Goal: Task Accomplishment & Management: Complete application form

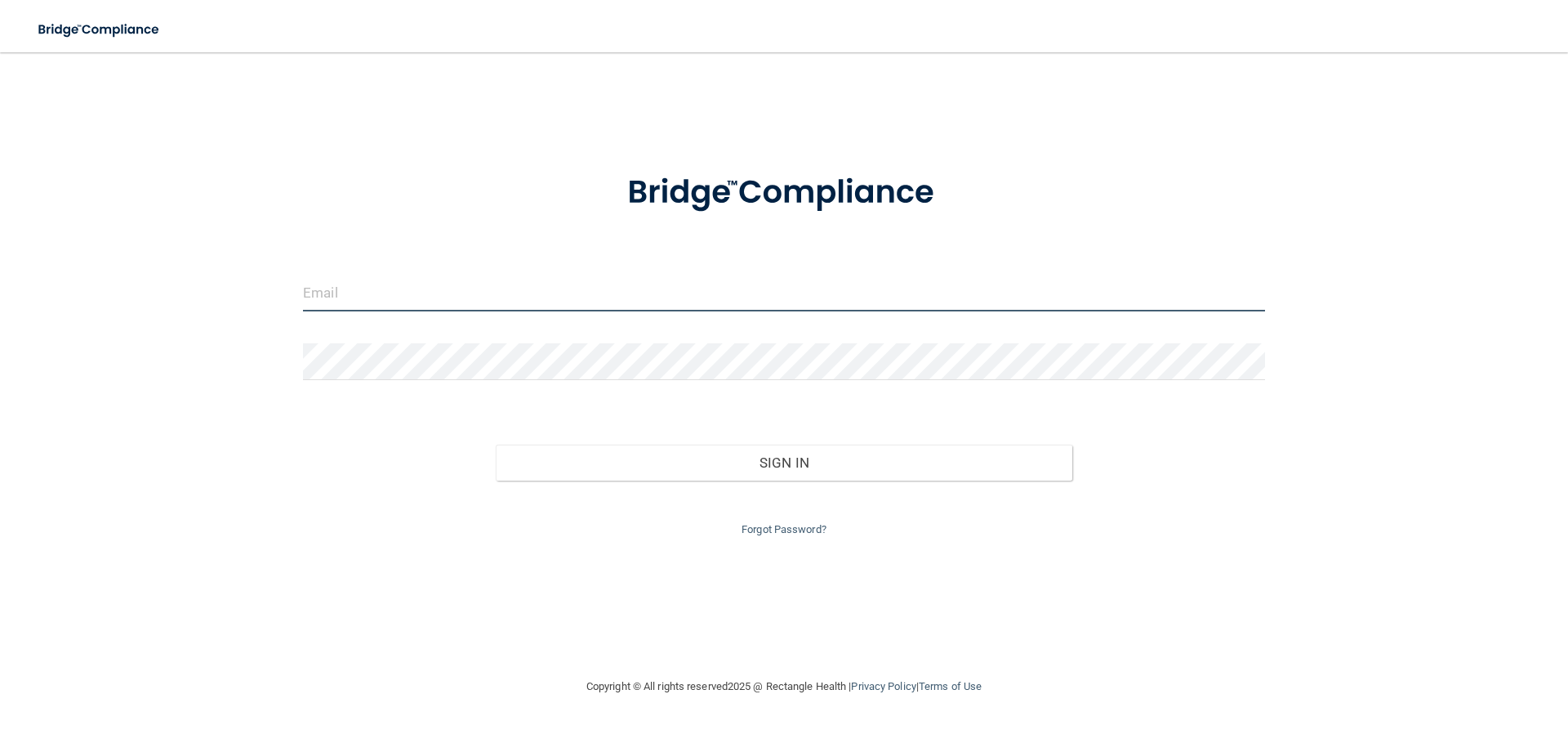
click at [424, 282] on input "email" at bounding box center [784, 293] width 962 height 37
type input "[EMAIL_ADDRESS][DOMAIN_NAME]"
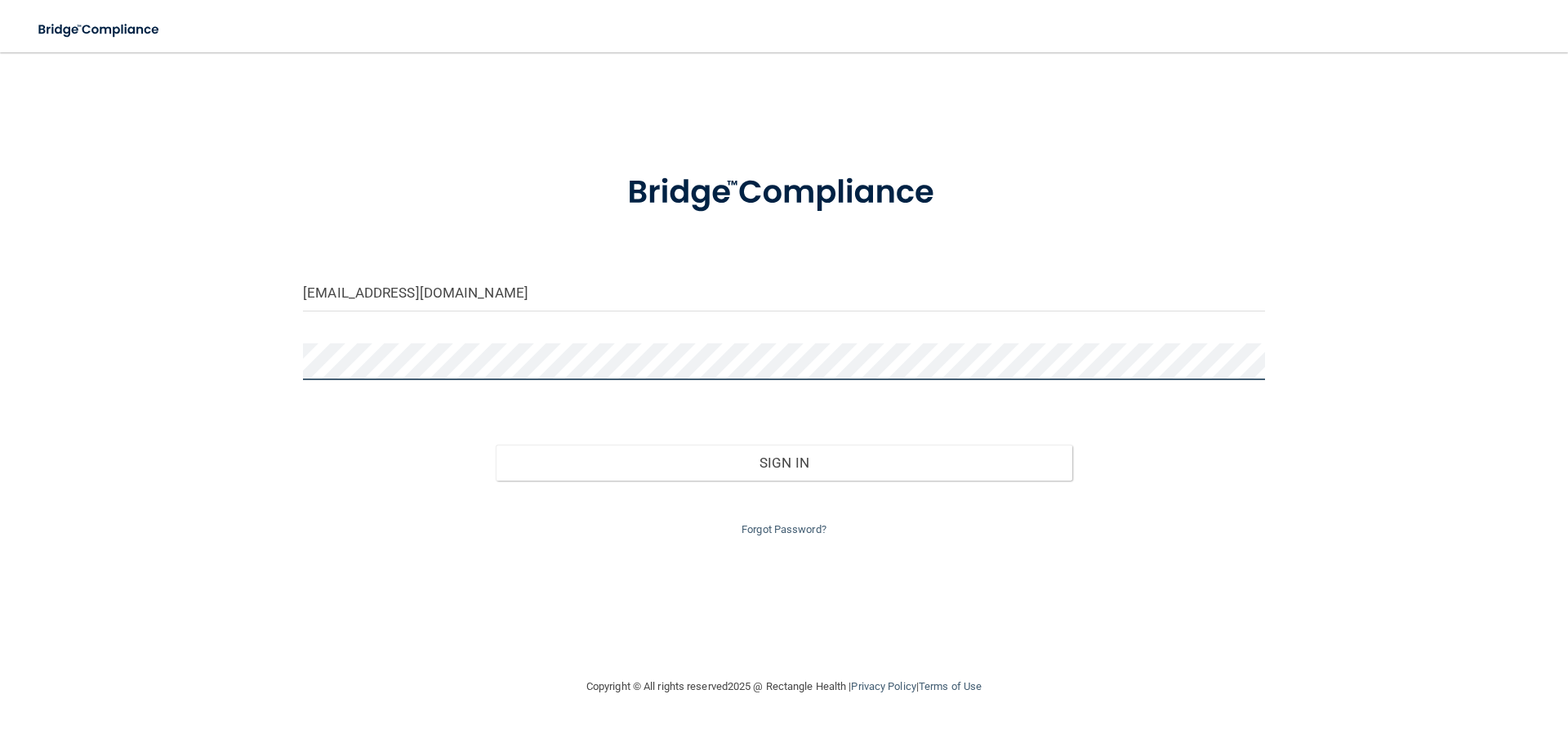
click at [496, 445] on button "Sign In" at bounding box center [785, 463] width 577 height 36
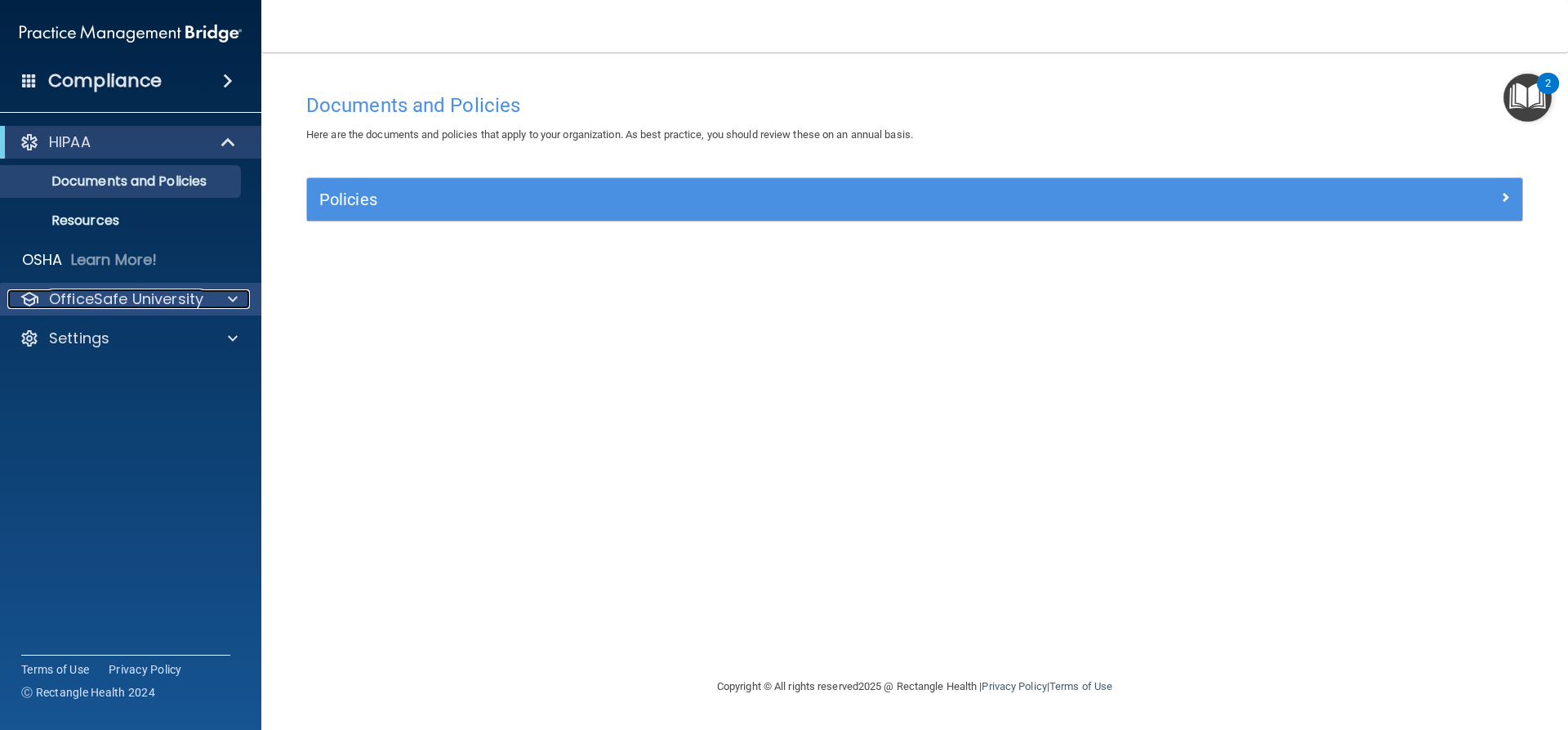
click at [174, 290] on p "OfficeSafe University" at bounding box center [126, 299] width 155 height 20
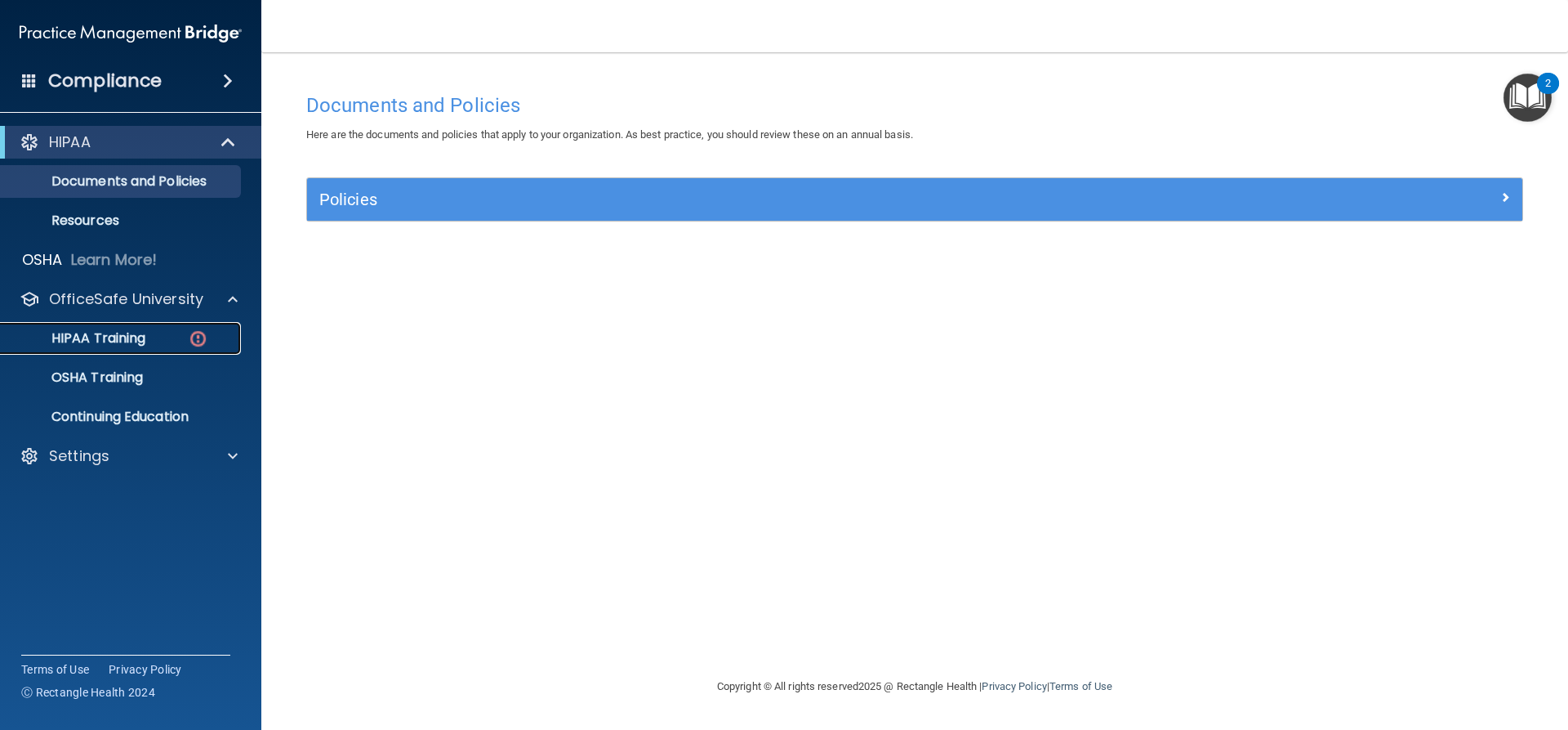
click at [133, 335] on p "HIPAA Training" at bounding box center [78, 338] width 135 height 16
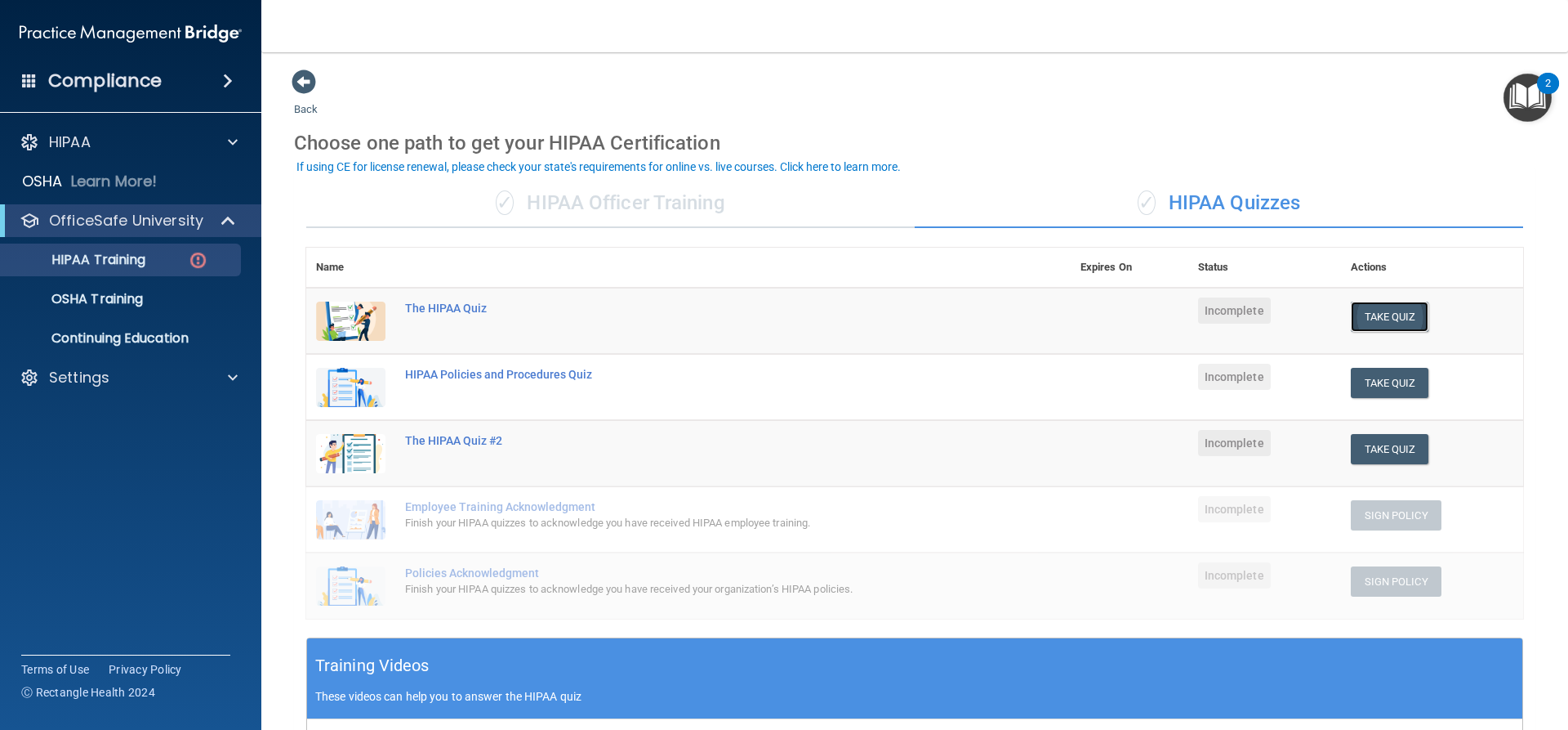
click at [1381, 316] on button "Take Quiz" at bounding box center [1390, 317] width 79 height 30
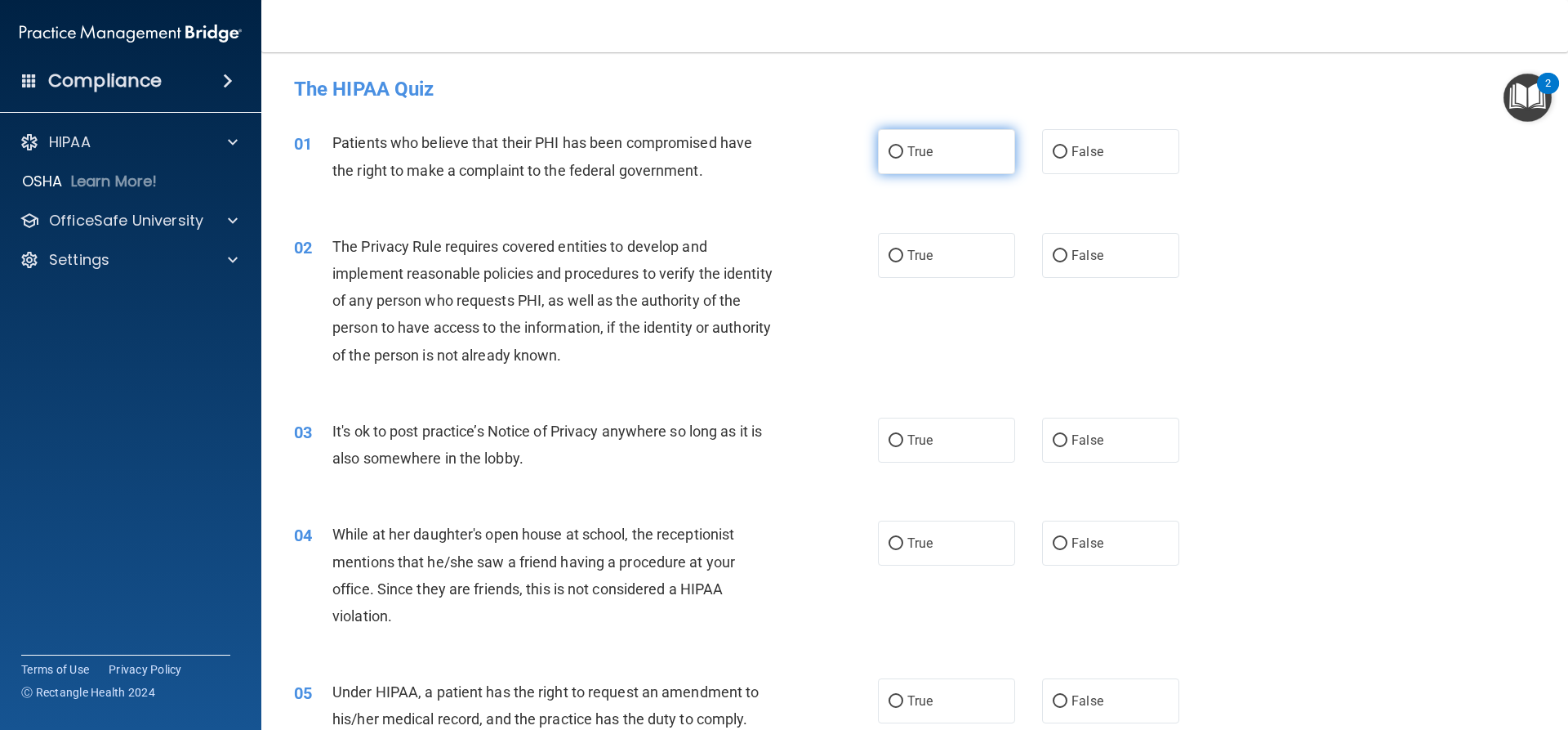
click at [894, 147] on input "True" at bounding box center [896, 152] width 15 height 12
radio input "true"
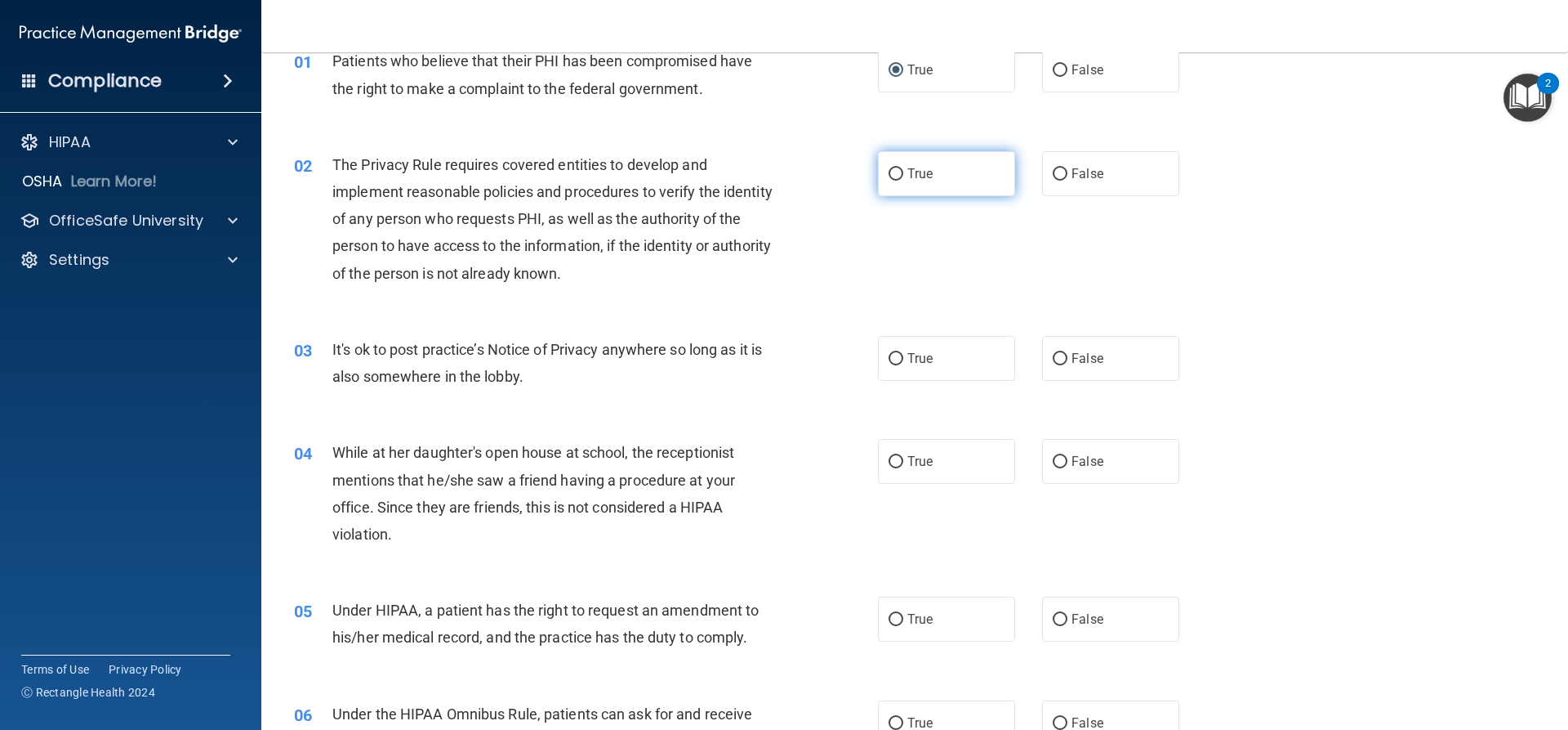
click at [920, 169] on span "True" at bounding box center [920, 174] width 25 height 16
click at [903, 169] on input "True" at bounding box center [896, 175] width 15 height 12
radio input "true"
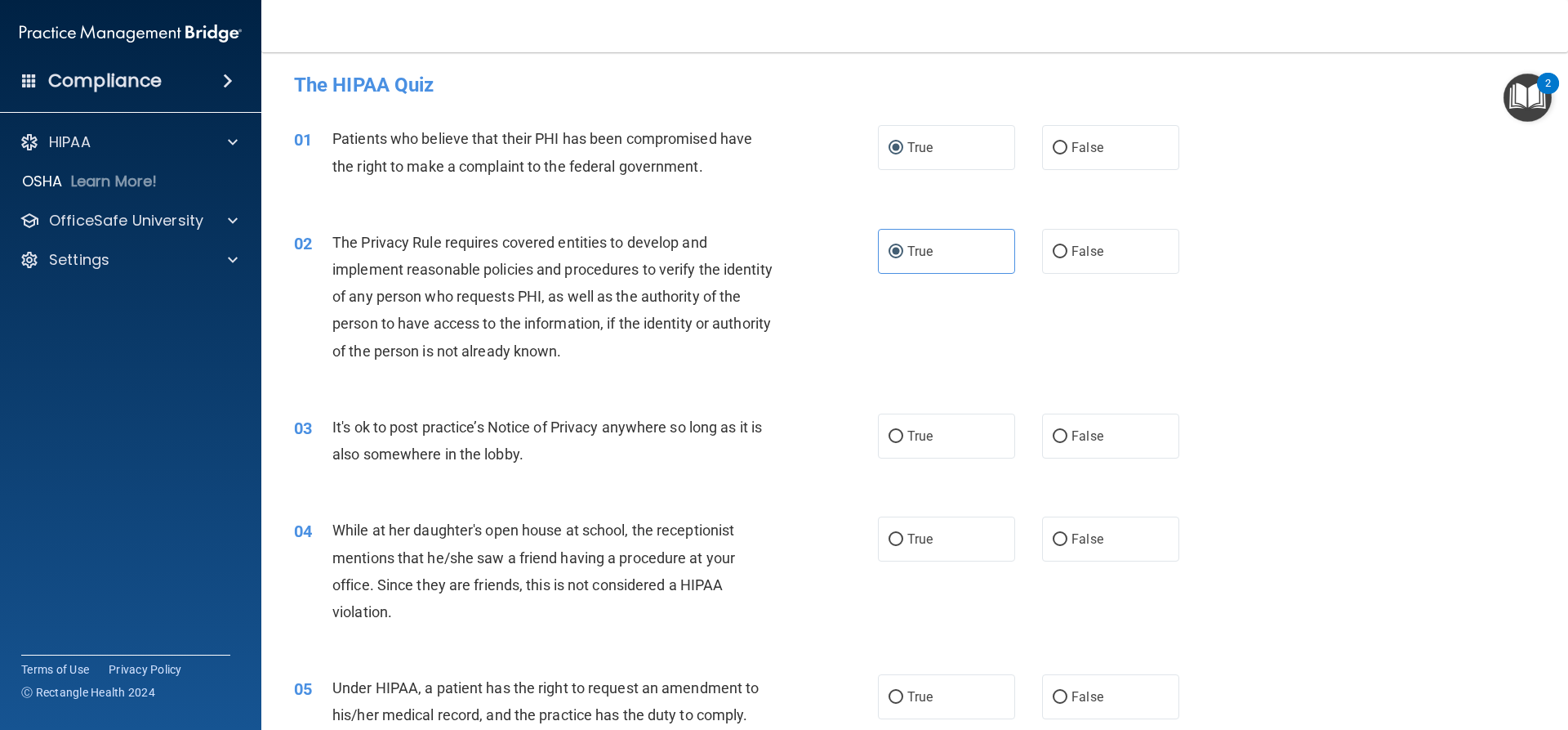
scroll to position [0, 0]
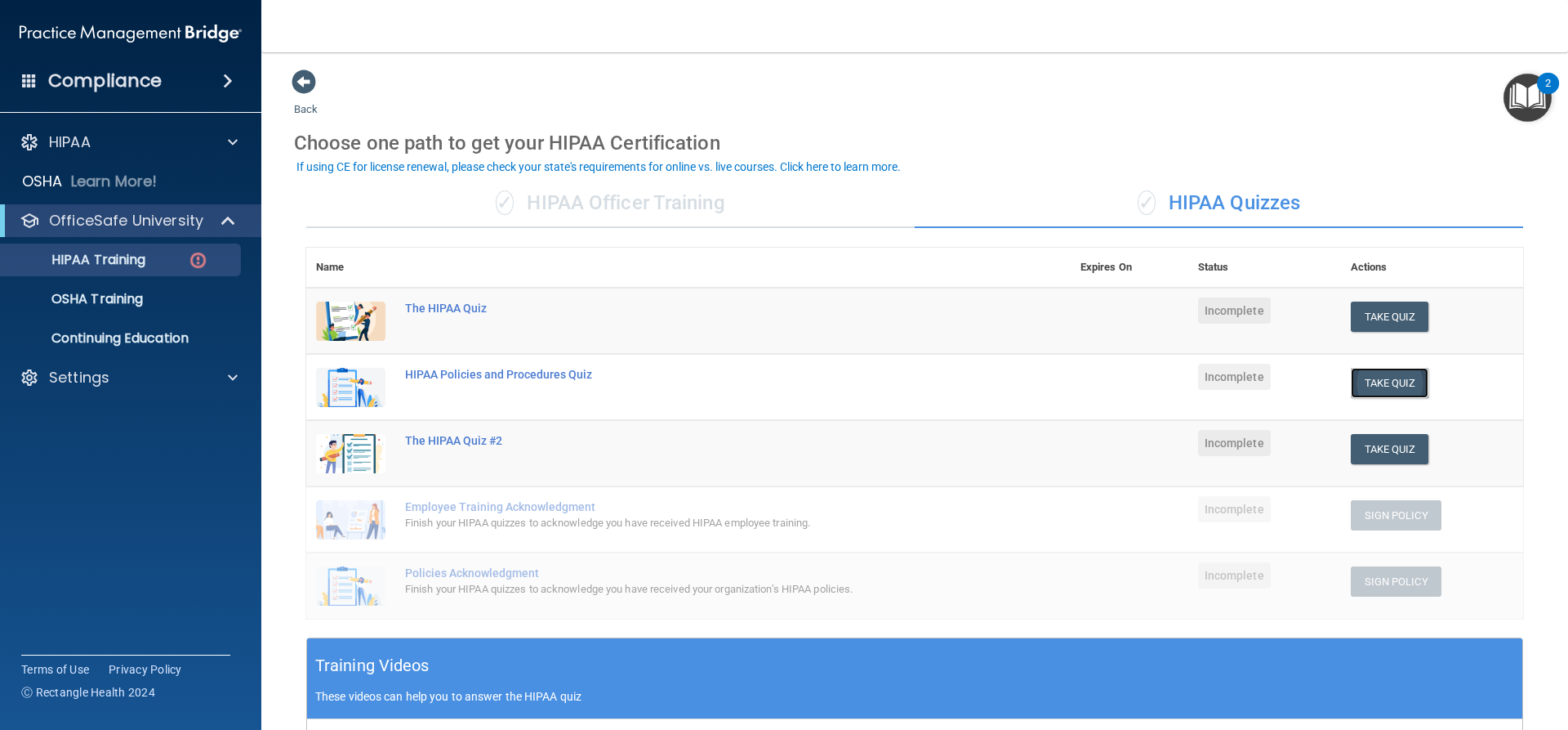
click at [1374, 368] on button "Take Quiz" at bounding box center [1390, 382] width 79 height 30
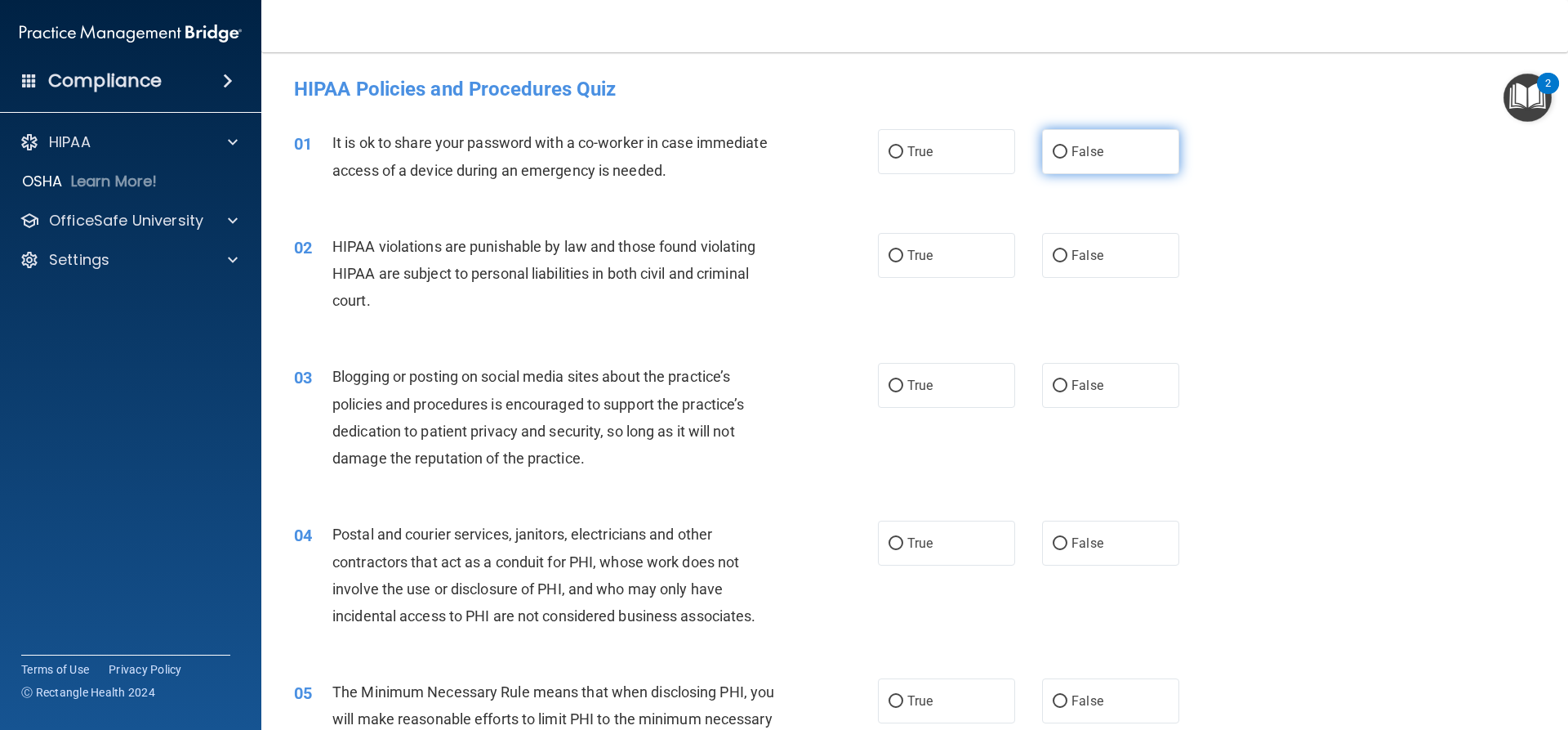
click at [1072, 147] on span "False" at bounding box center [1087, 151] width 32 height 16
click at [1067, 147] on input "False" at bounding box center [1060, 152] width 15 height 12
radio input "true"
click at [900, 259] on label "True" at bounding box center [947, 255] width 137 height 45
click at [900, 259] on input "True" at bounding box center [896, 256] width 15 height 12
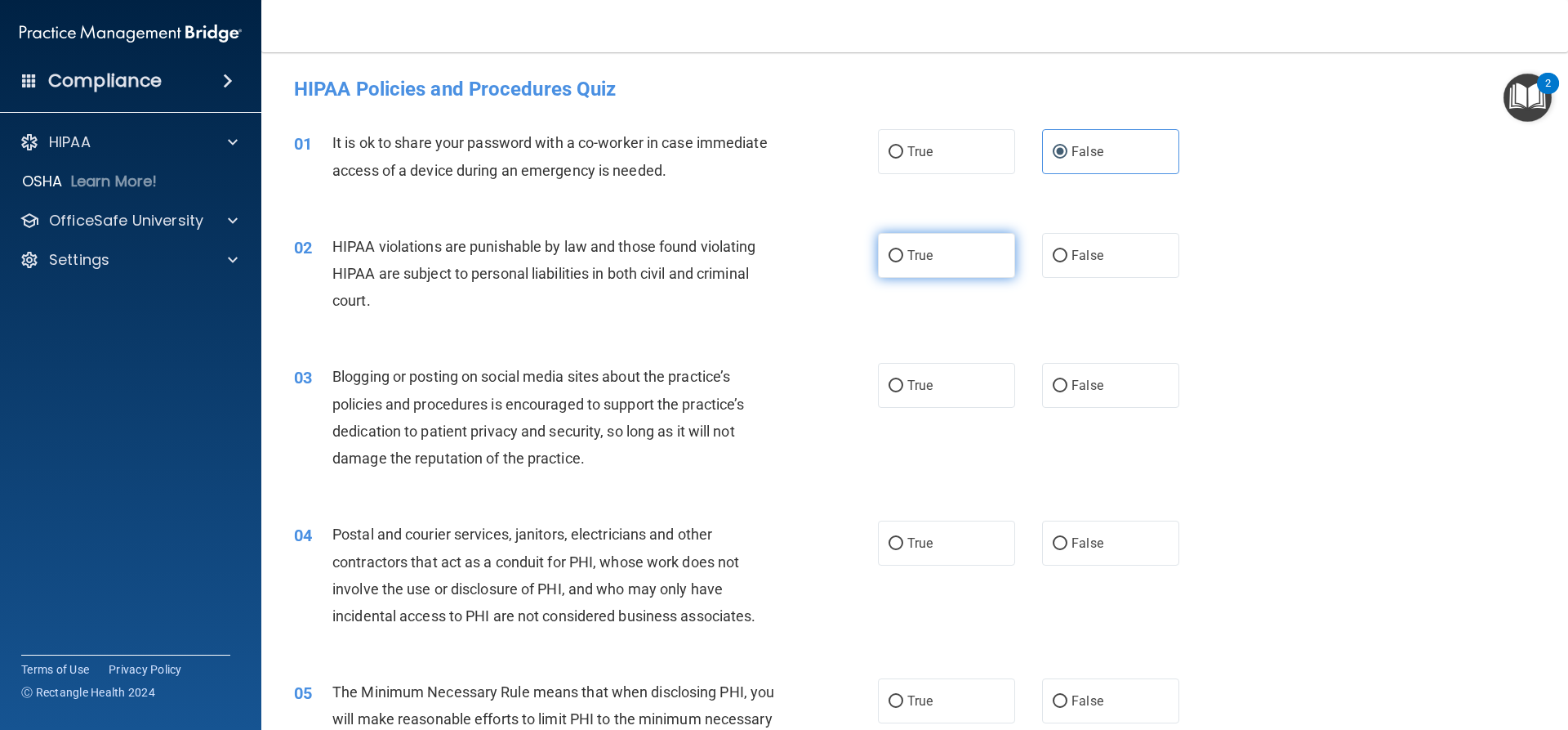
radio input "true"
click at [908, 391] on span "True" at bounding box center [920, 386] width 25 height 16
click at [903, 391] on input "True" at bounding box center [896, 386] width 15 height 12
radio input "true"
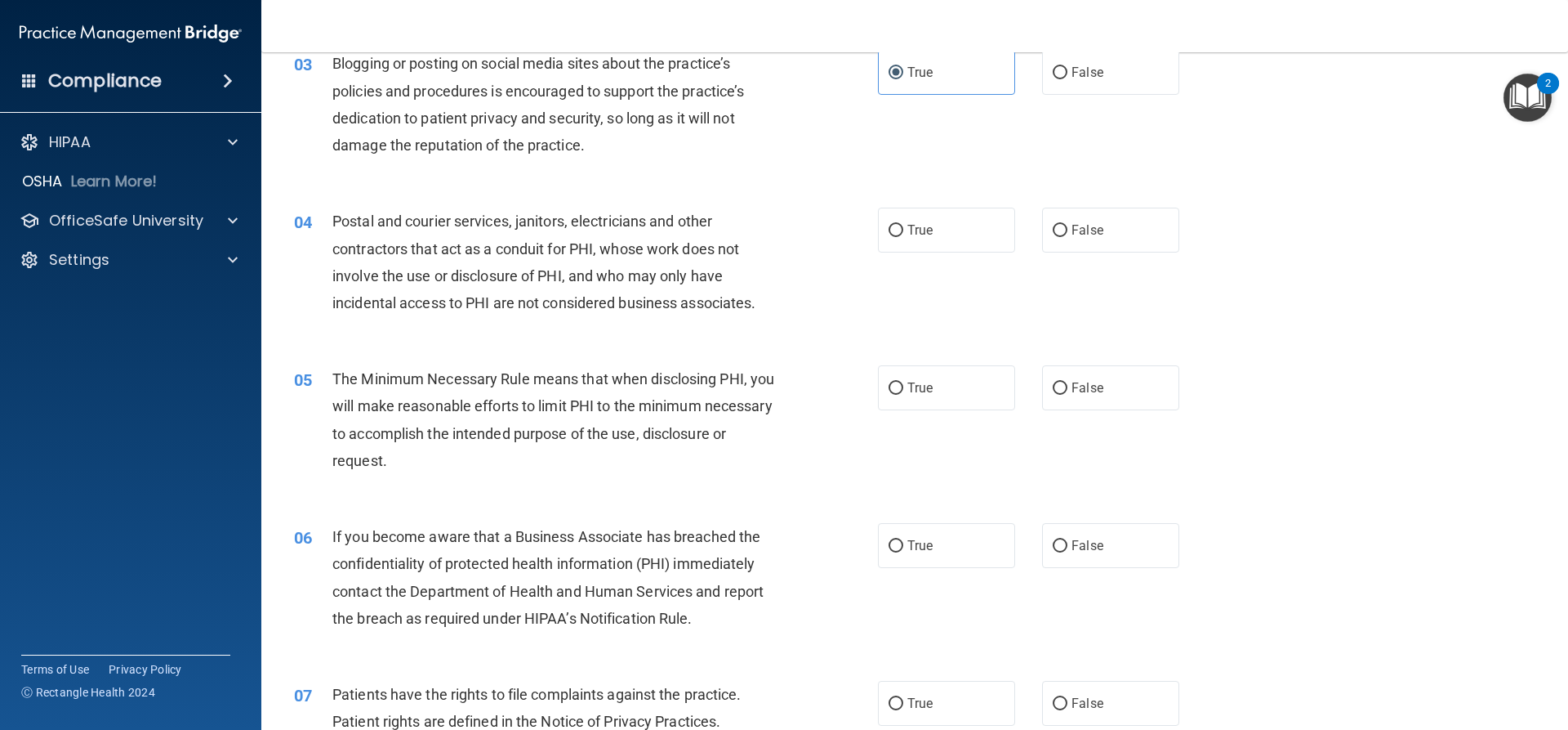
scroll to position [327, 0]
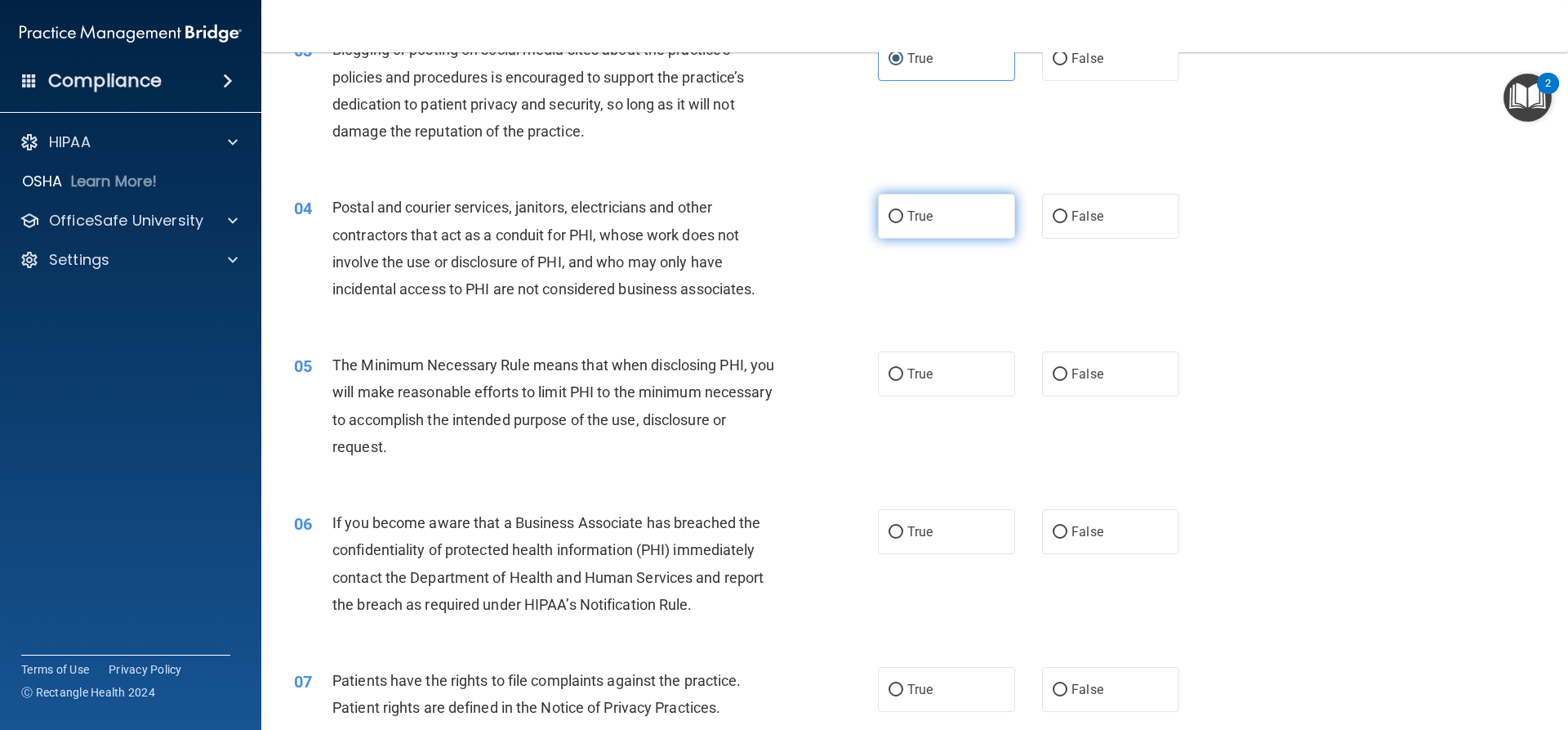
click at [887, 225] on label "True" at bounding box center [947, 216] width 137 height 45
click at [889, 223] on input "True" at bounding box center [896, 217] width 15 height 12
radio input "true"
click at [892, 386] on label "True" at bounding box center [947, 374] width 137 height 45
click at [892, 381] on input "True" at bounding box center [896, 375] width 15 height 12
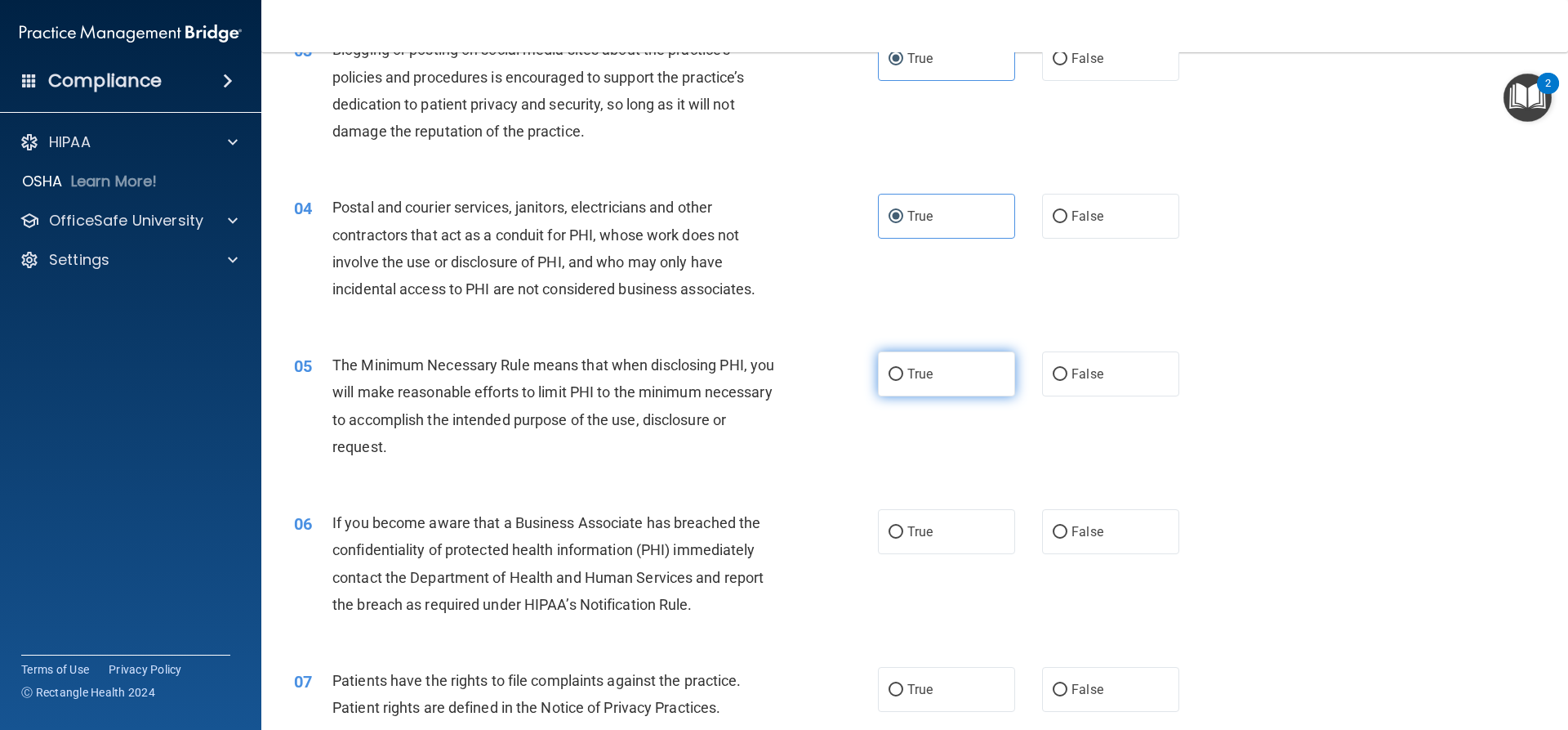
radio input "true"
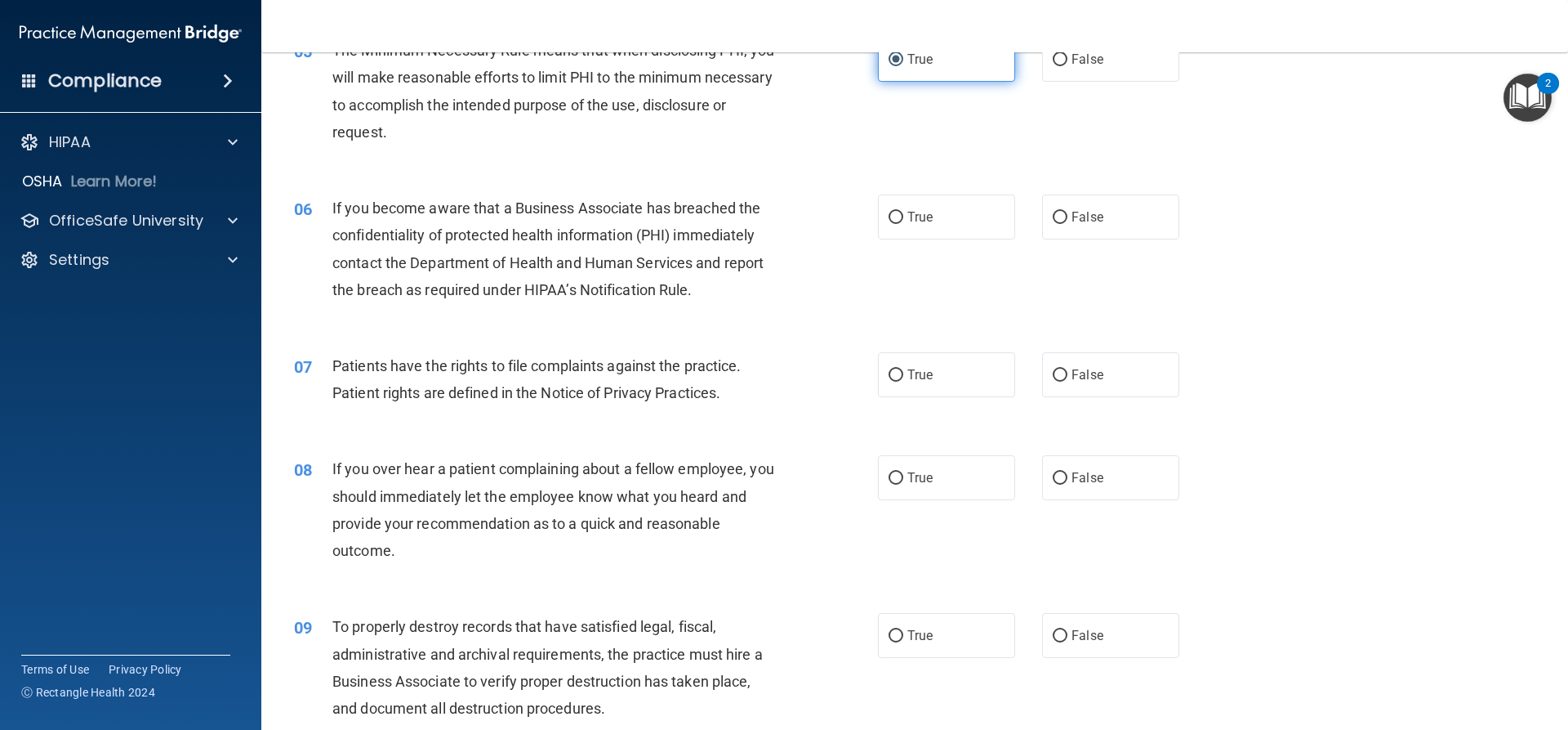
scroll to position [654, 0]
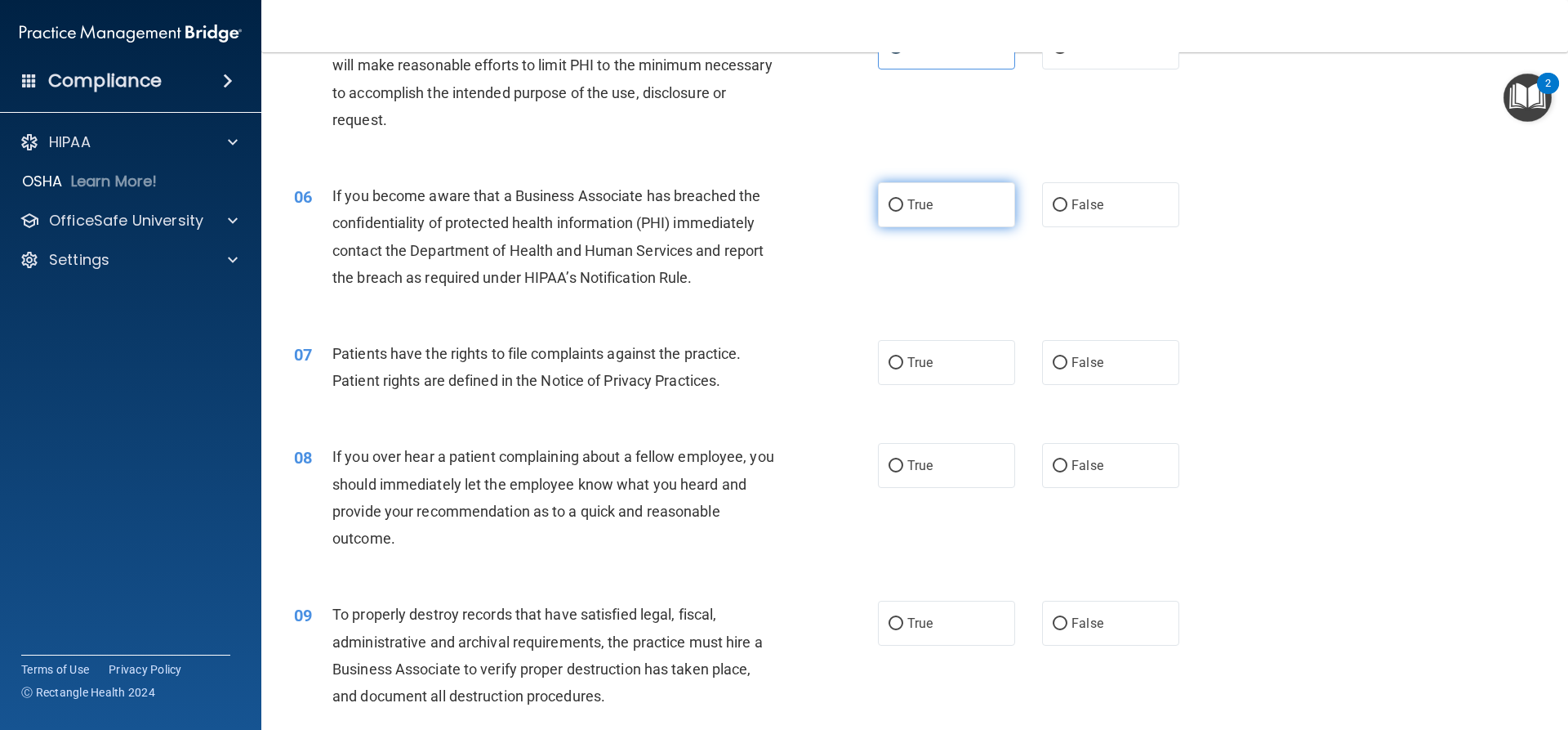
click at [889, 207] on input "True" at bounding box center [896, 206] width 15 height 12
radio input "true"
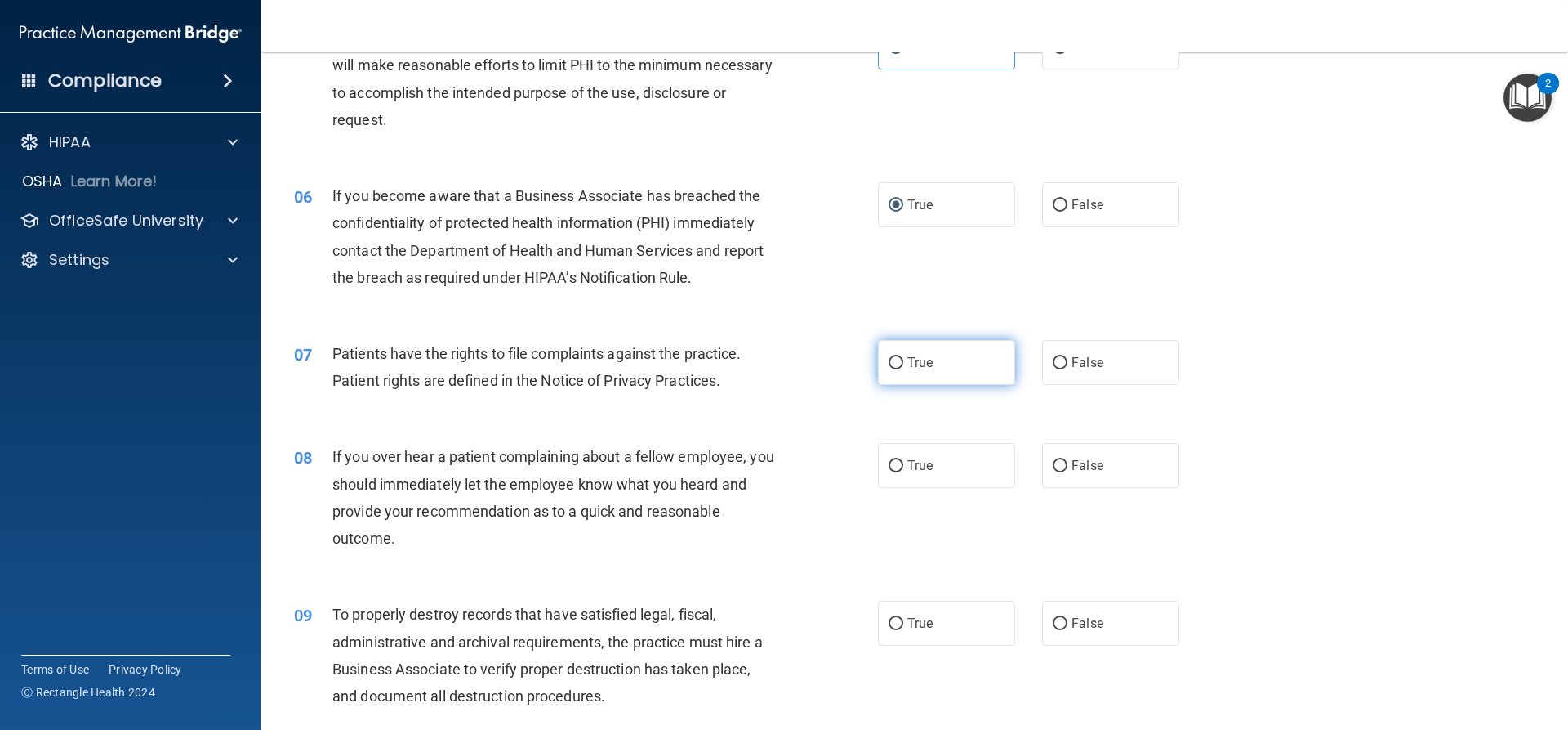
click at [896, 368] on input "True" at bounding box center [896, 363] width 15 height 12
radio input "true"
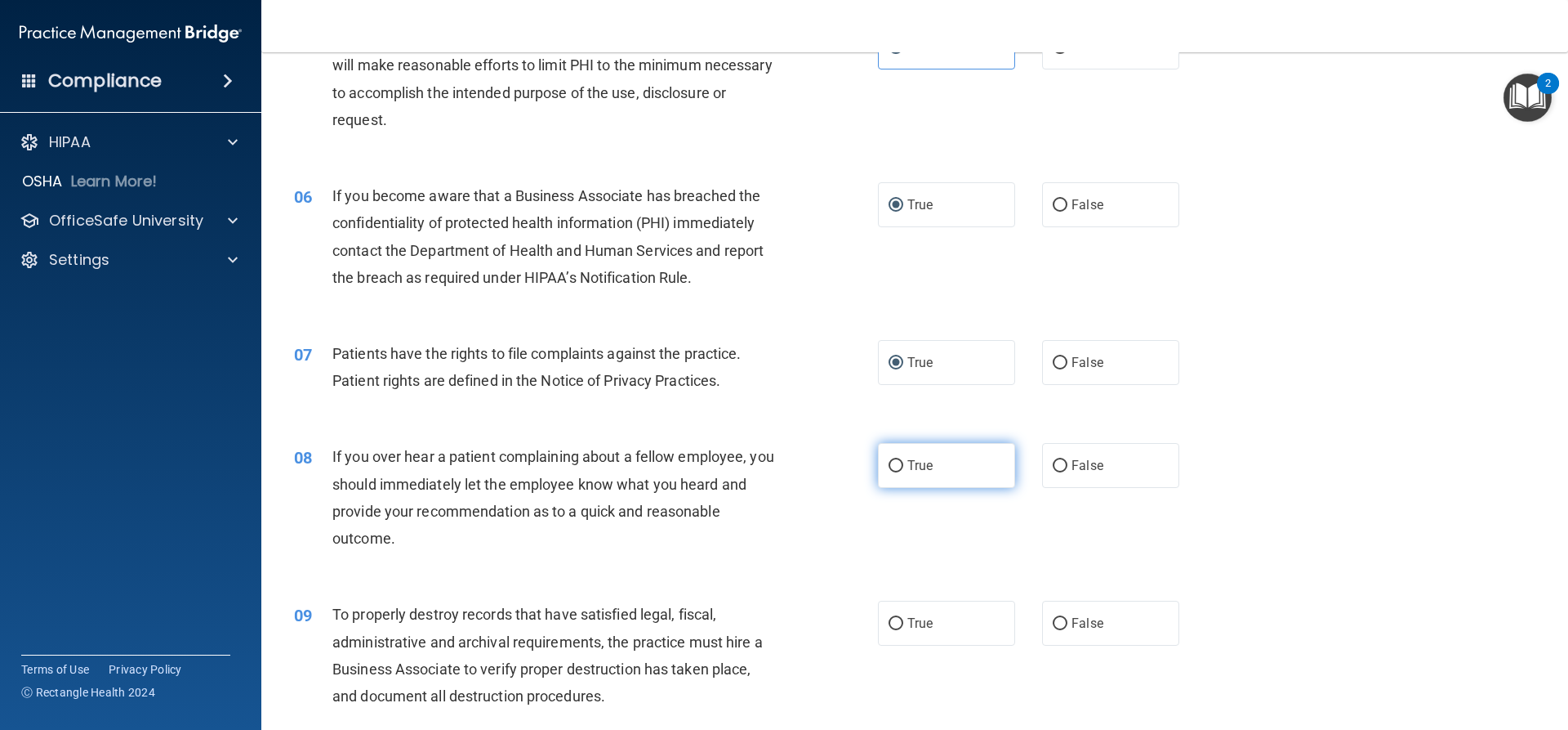
click at [908, 470] on span "True" at bounding box center [920, 465] width 25 height 16
click at [903, 470] on input "True" at bounding box center [896, 466] width 15 height 12
radio input "true"
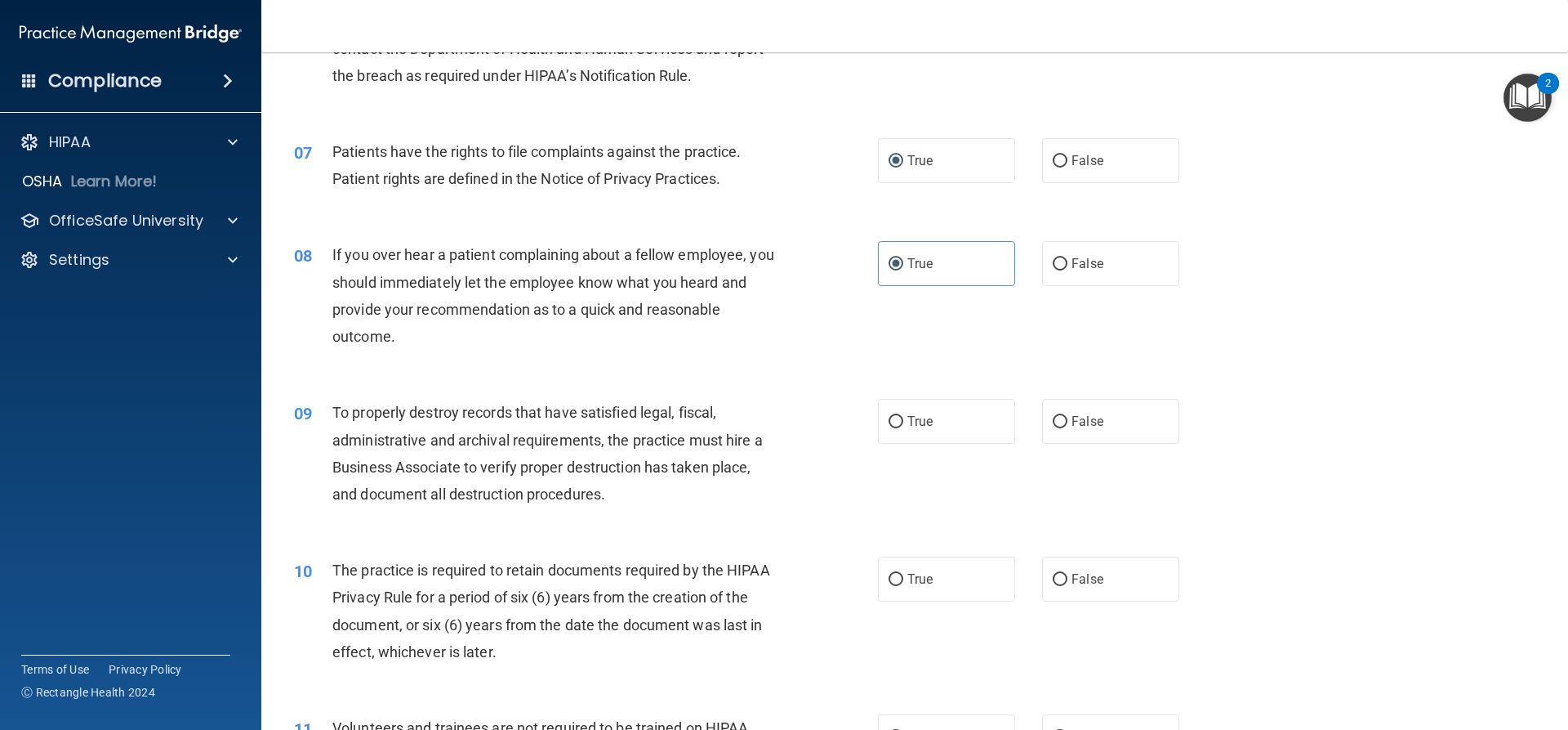
scroll to position [900, 0]
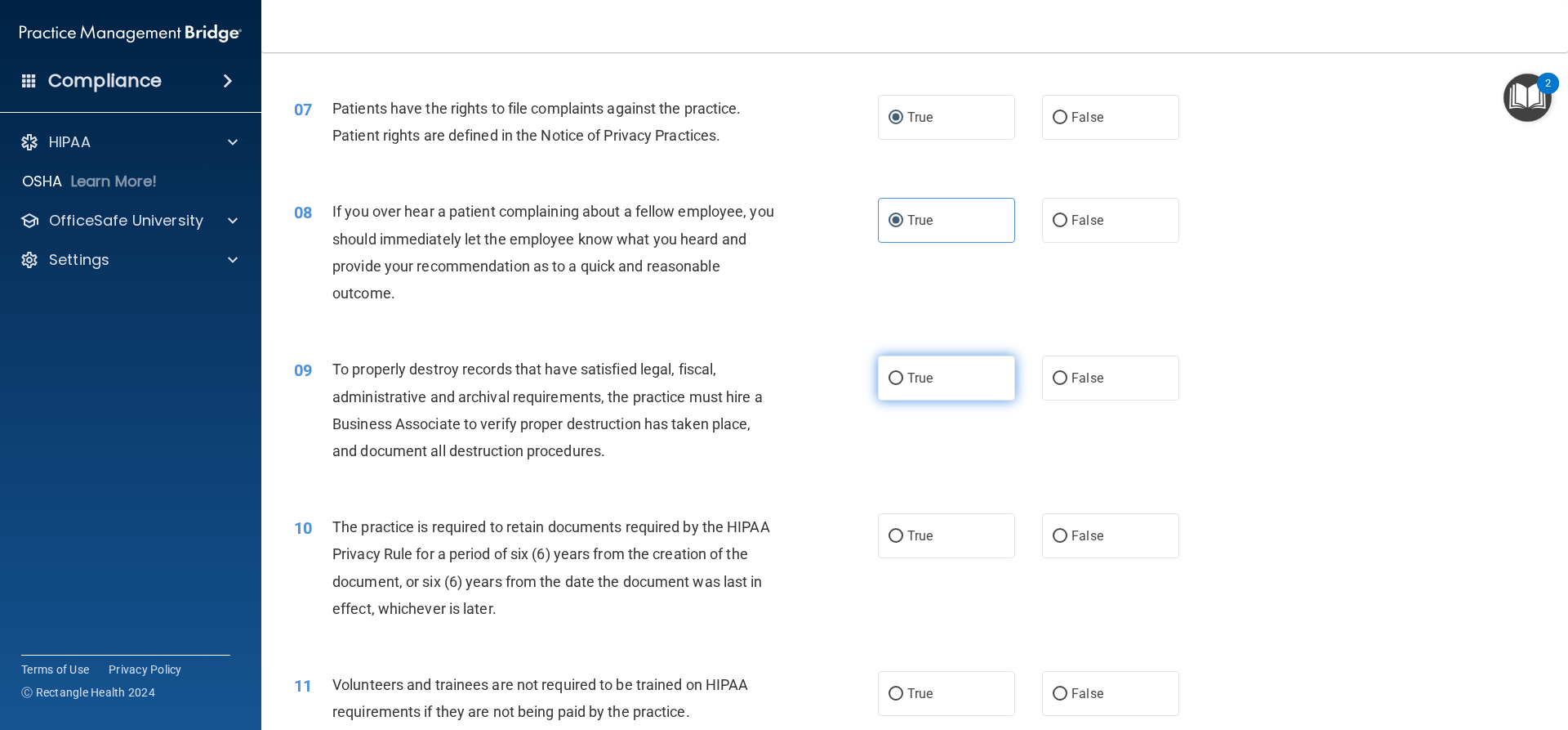
click at [920, 373] on span "True" at bounding box center [920, 378] width 25 height 16
click at [903, 373] on input "True" at bounding box center [896, 379] width 15 height 12
radio input "true"
click at [899, 531] on label "True" at bounding box center [947, 535] width 137 height 45
click at [899, 531] on input "True" at bounding box center [896, 536] width 15 height 12
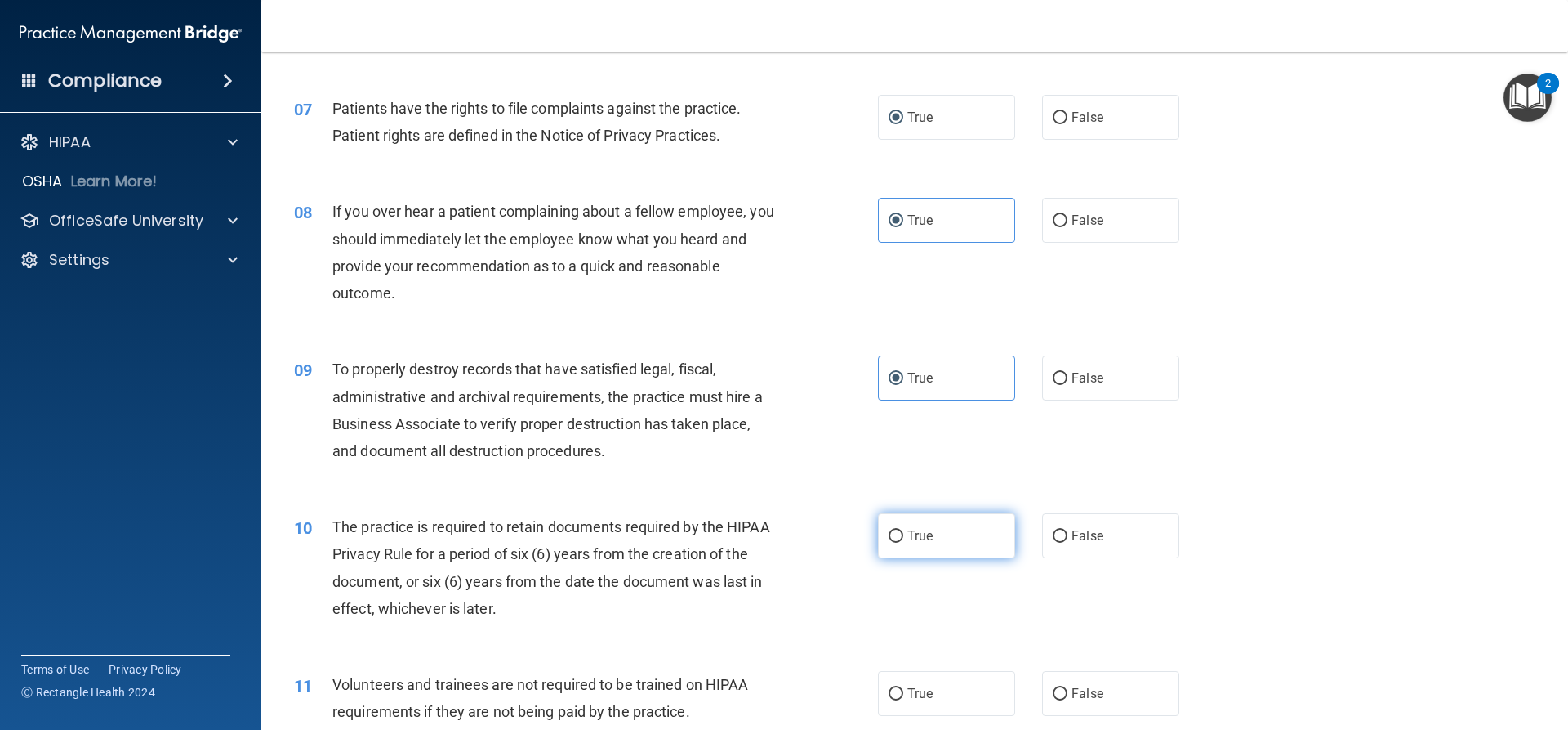
radio input "true"
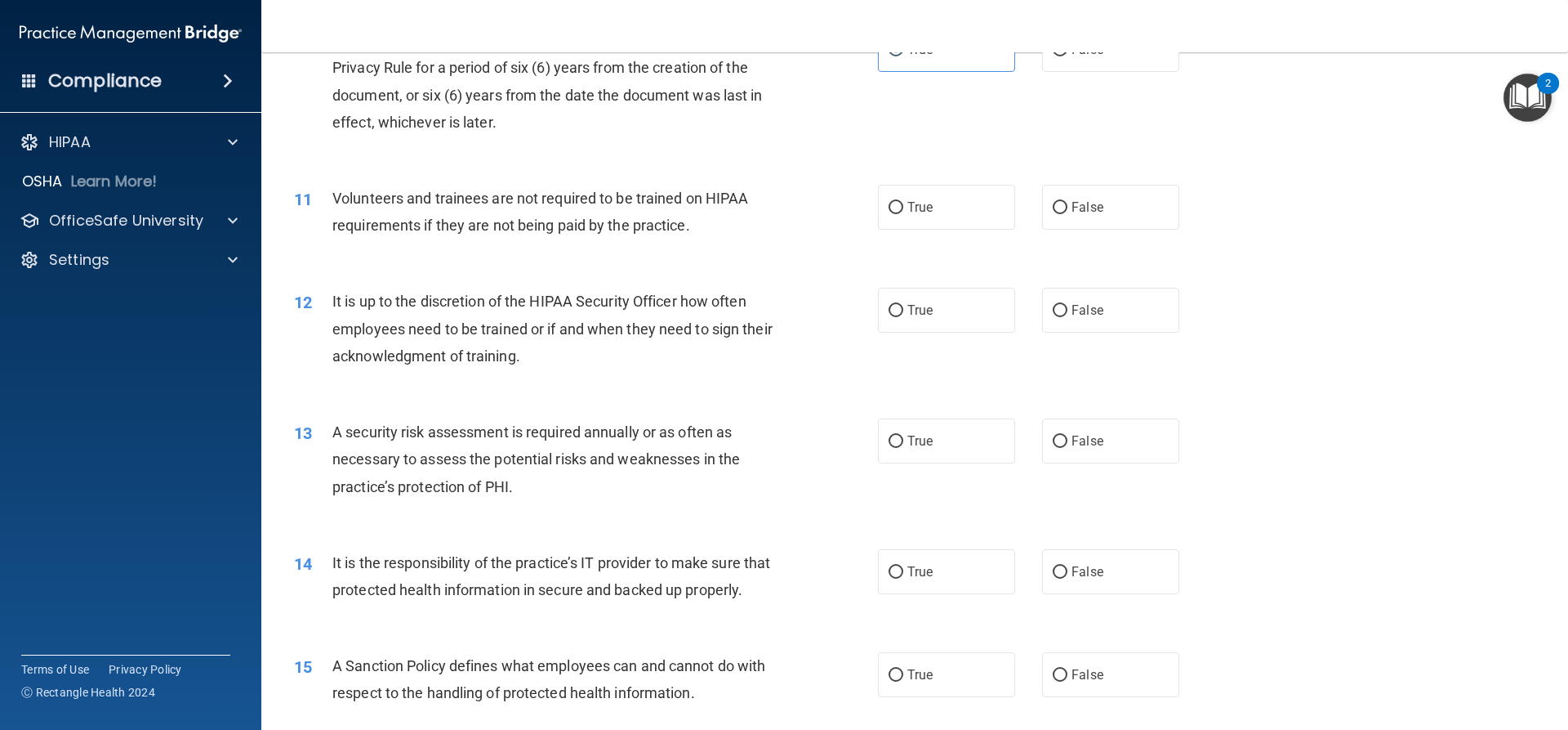
scroll to position [1390, 0]
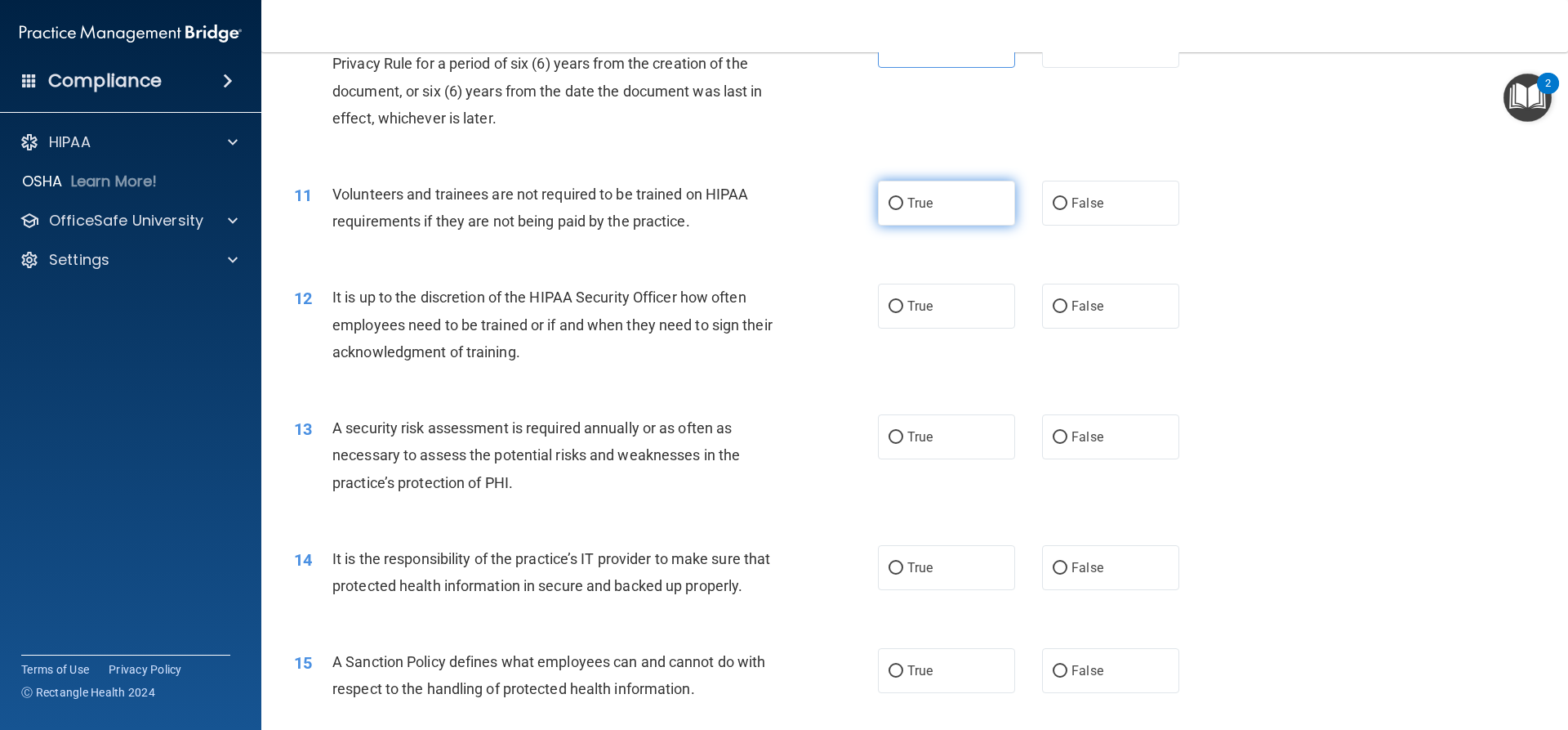
click at [889, 209] on input "True" at bounding box center [896, 204] width 15 height 12
radio input "true"
click at [1048, 297] on label "False" at bounding box center [1111, 306] width 137 height 45
click at [1053, 301] on input "False" at bounding box center [1060, 307] width 15 height 12
radio input "true"
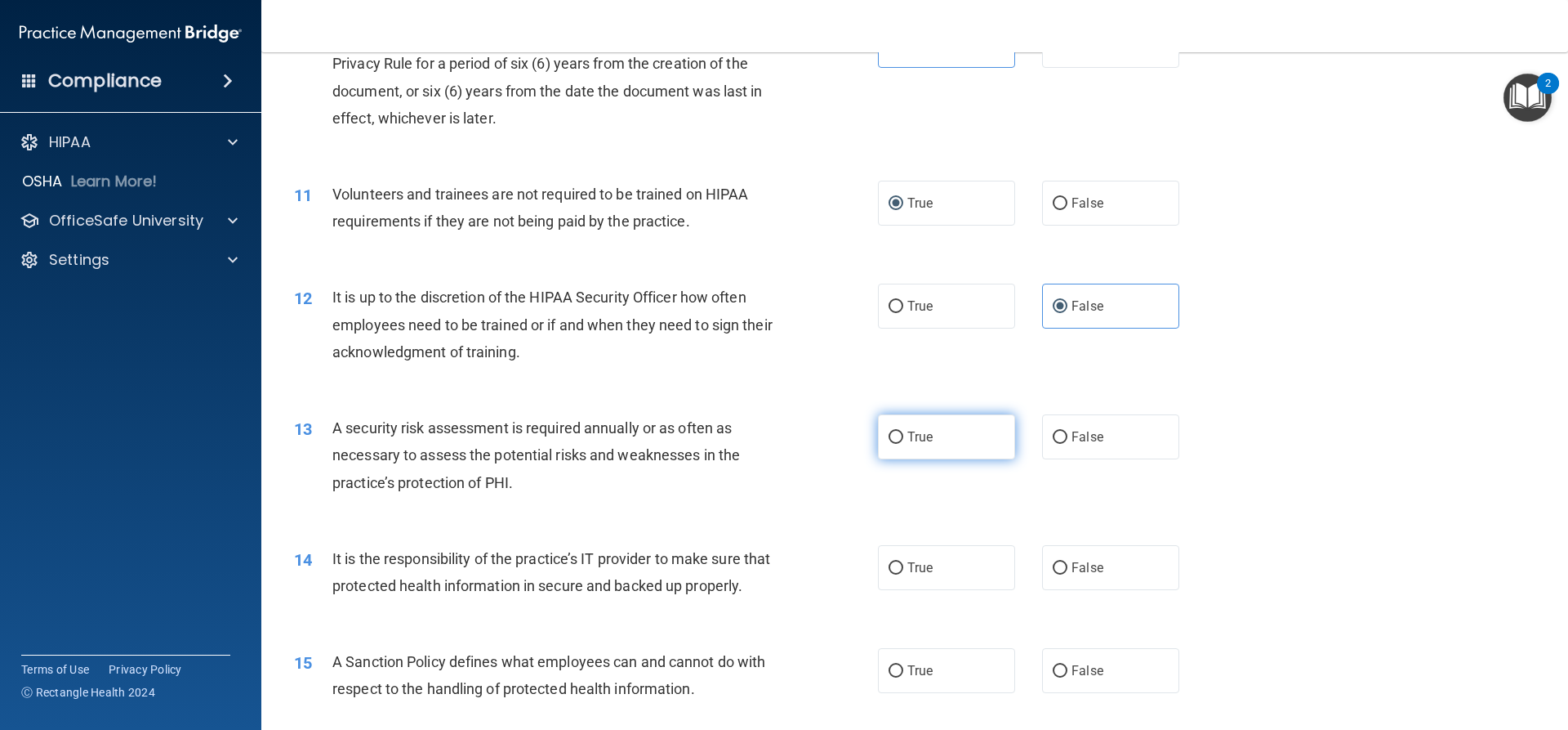
click at [941, 451] on label "True" at bounding box center [947, 437] width 137 height 45
click at [903, 444] on input "True" at bounding box center [896, 438] width 15 height 12
radio input "true"
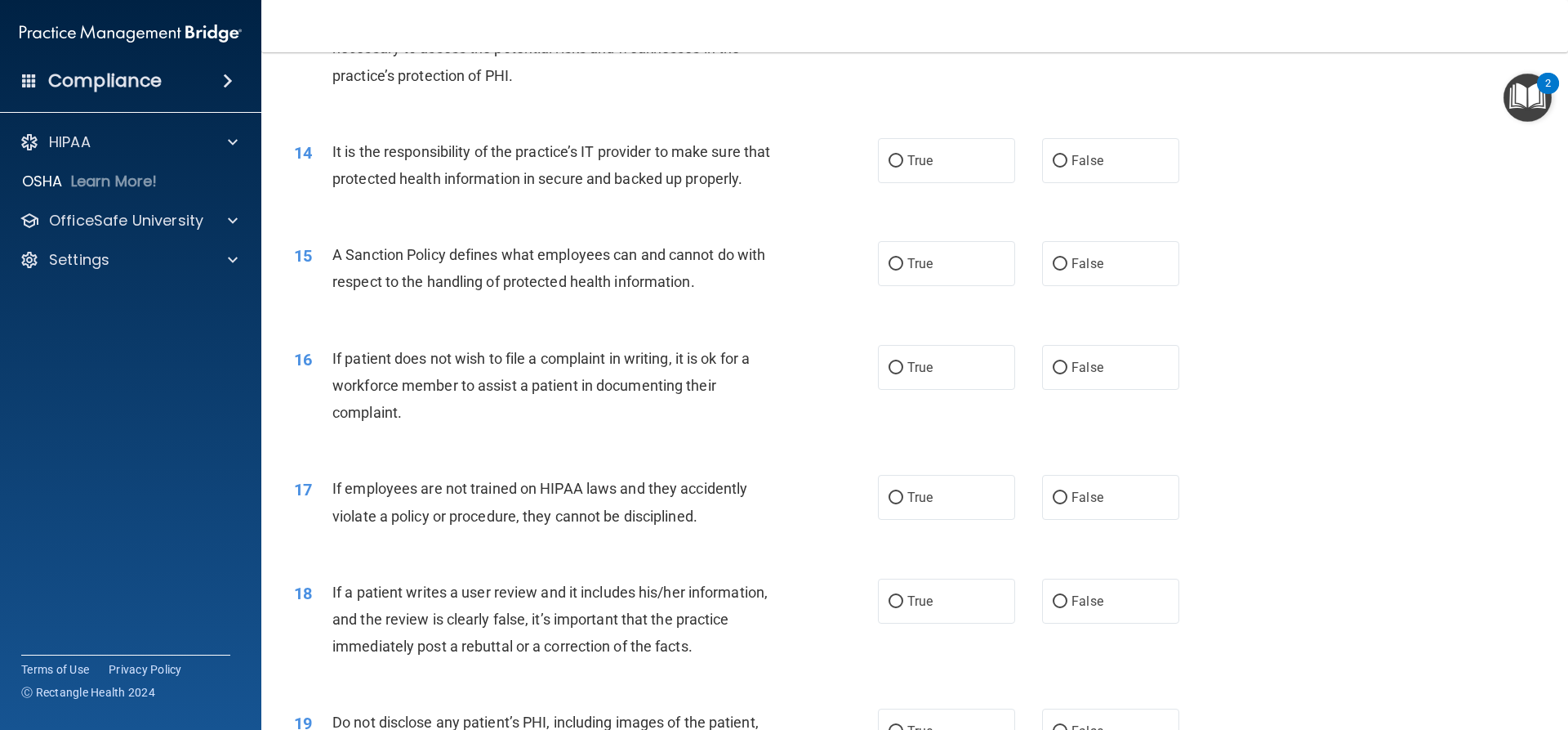
scroll to position [1798, 0]
click at [897, 269] on input "True" at bounding box center [896, 263] width 15 height 12
radio input "true"
click at [912, 374] on span "True" at bounding box center [920, 366] width 25 height 16
click at [903, 373] on input "True" at bounding box center [896, 367] width 15 height 12
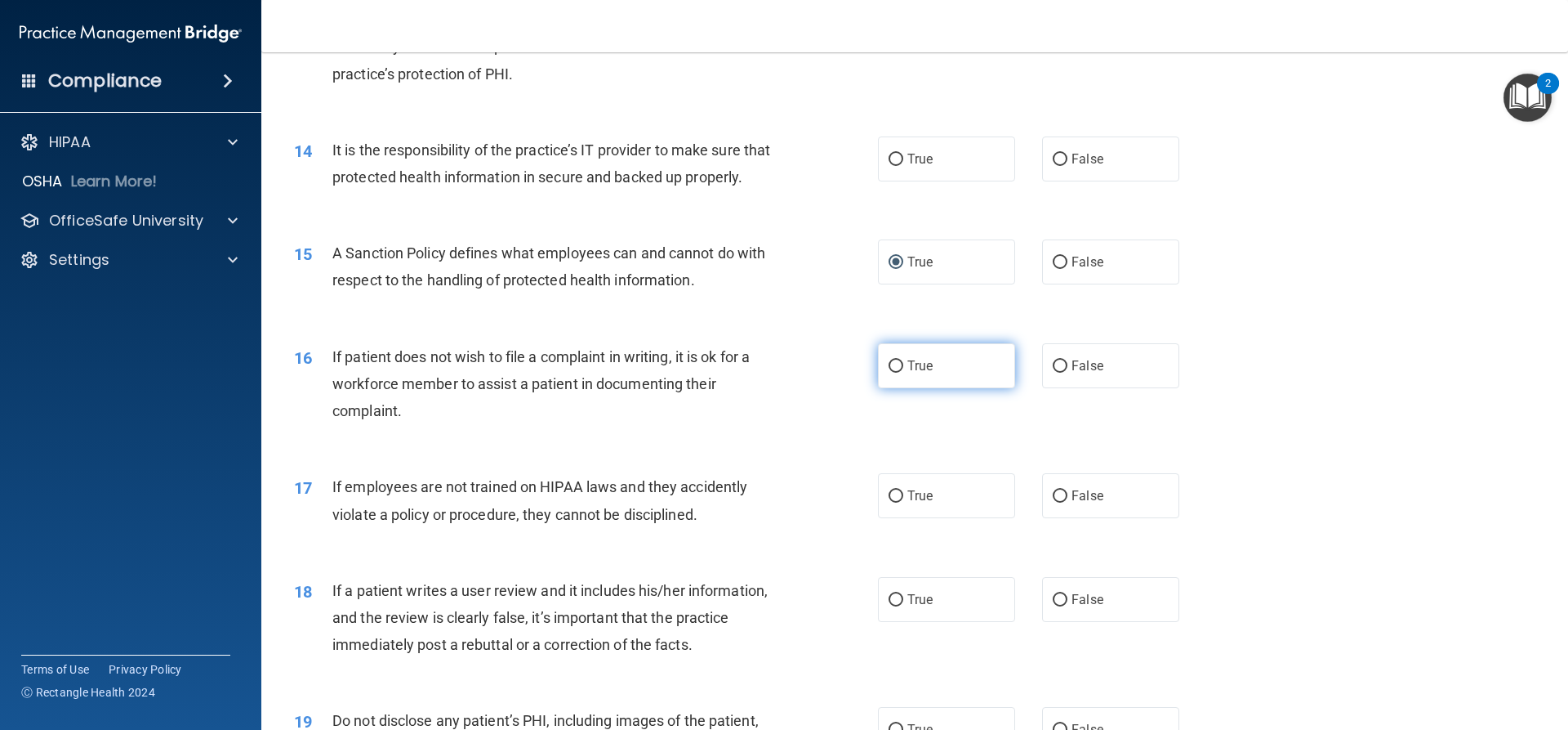
radio input "true"
click at [908, 163] on span "True" at bounding box center [920, 159] width 25 height 16
click at [903, 163] on input "True" at bounding box center [896, 160] width 15 height 12
radio input "true"
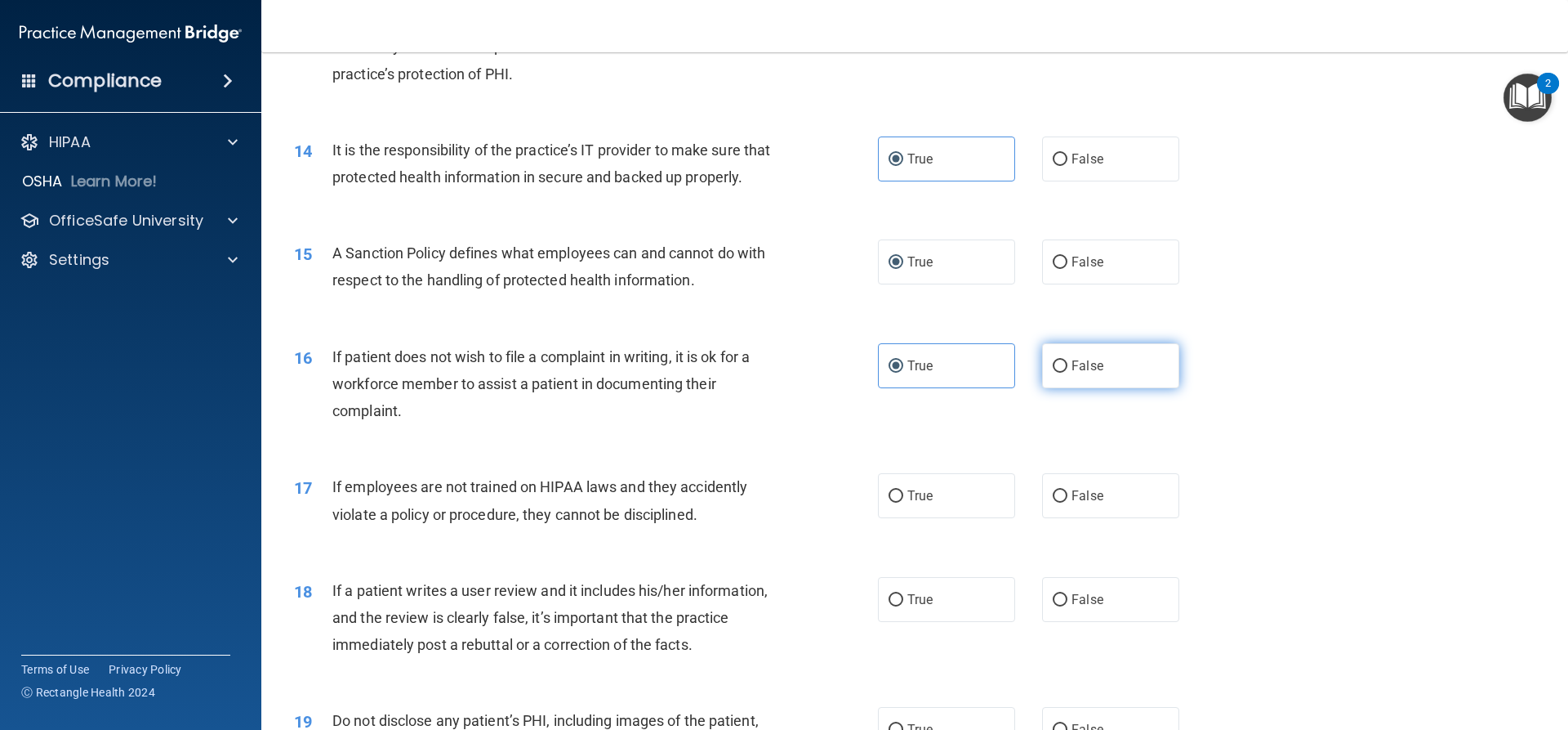
click at [1049, 388] on label "False" at bounding box center [1111, 366] width 137 height 45
click at [1053, 373] on input "False" at bounding box center [1060, 367] width 15 height 12
radio input "true"
radio input "false"
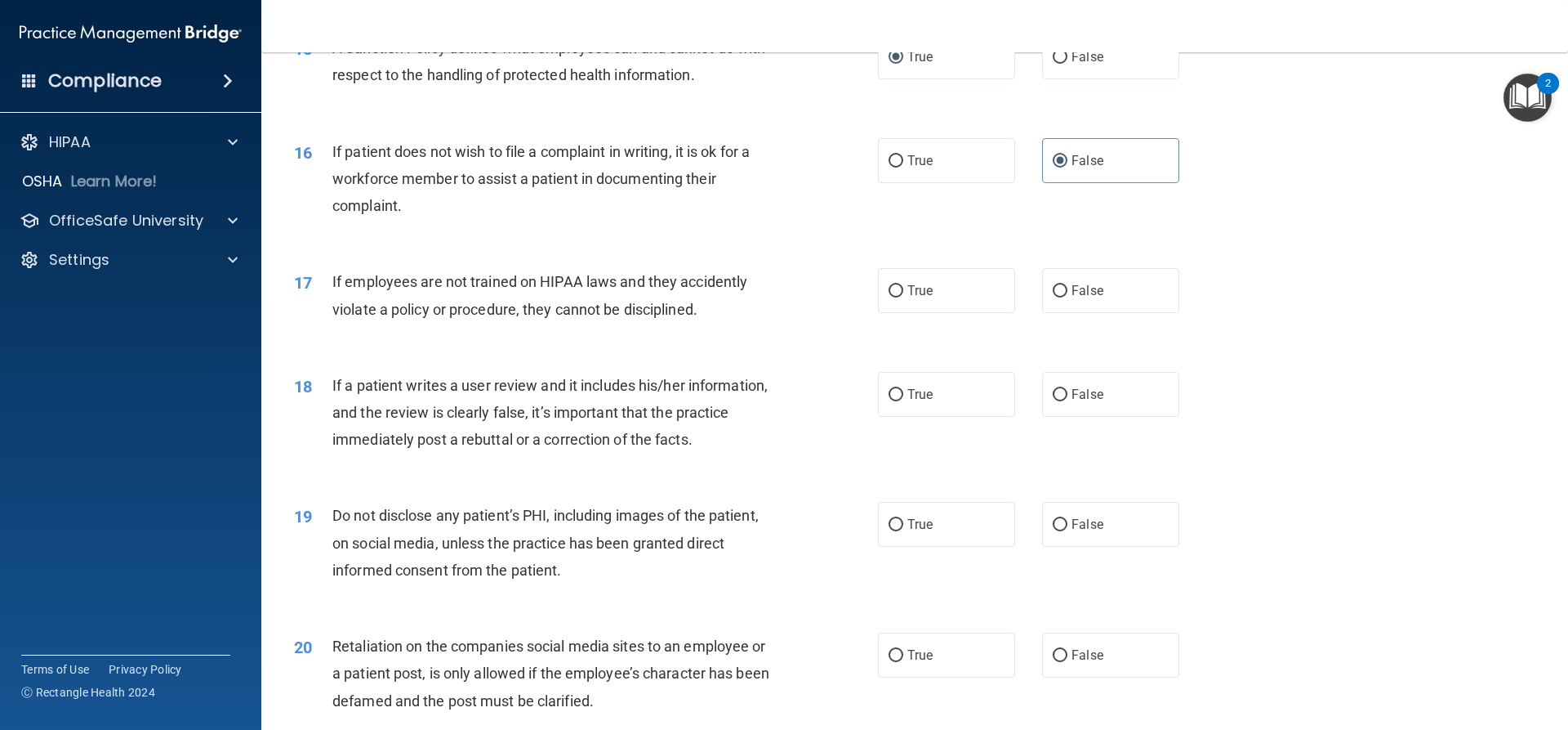
scroll to position [2044, 0]
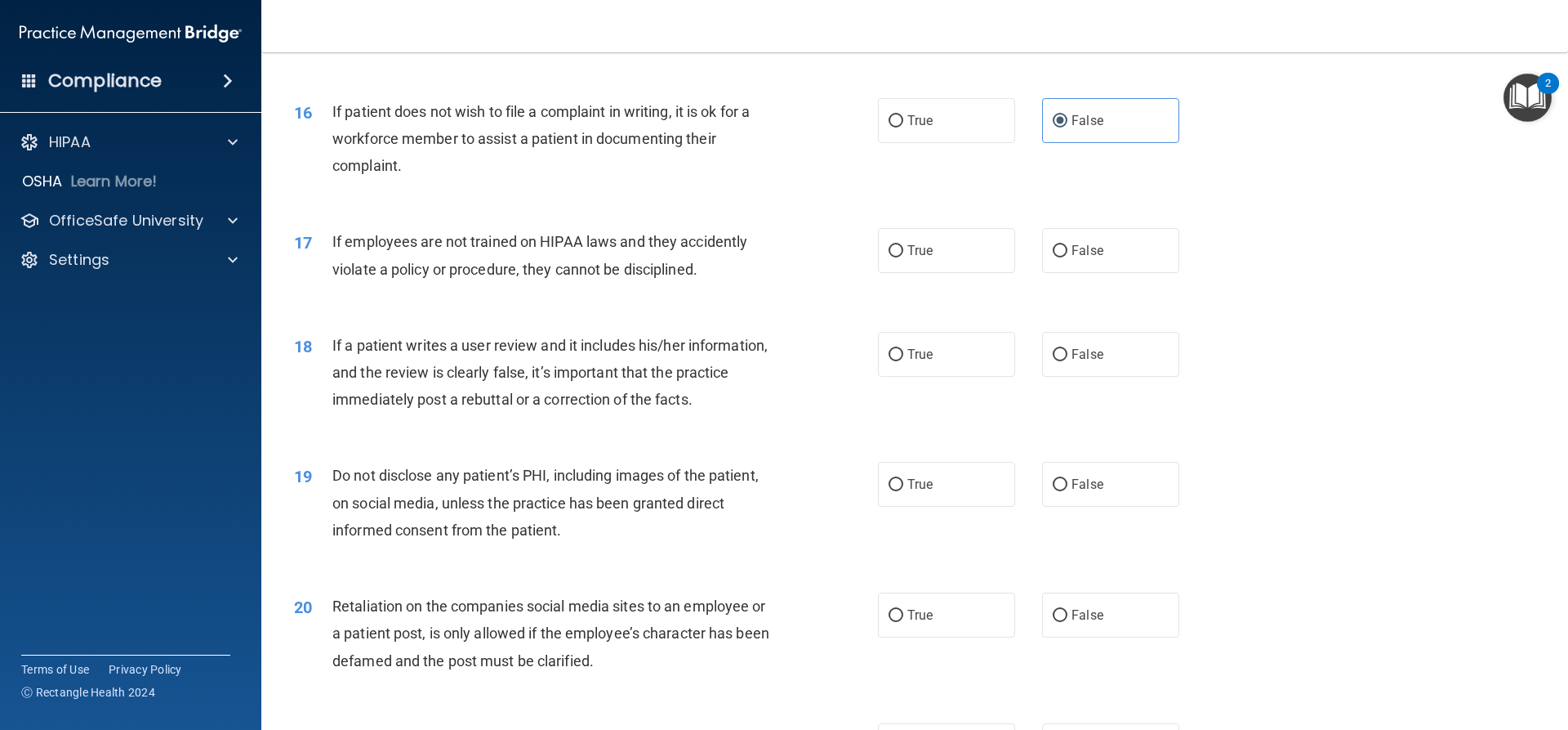
click at [1020, 273] on div "True False" at bounding box center [1042, 251] width 329 height 45
click at [1079, 259] on span "False" at bounding box center [1087, 251] width 32 height 16
click at [1068, 258] on input "False" at bounding box center [1060, 252] width 15 height 12
radio input "true"
click at [1057, 362] on input "False" at bounding box center [1060, 355] width 15 height 12
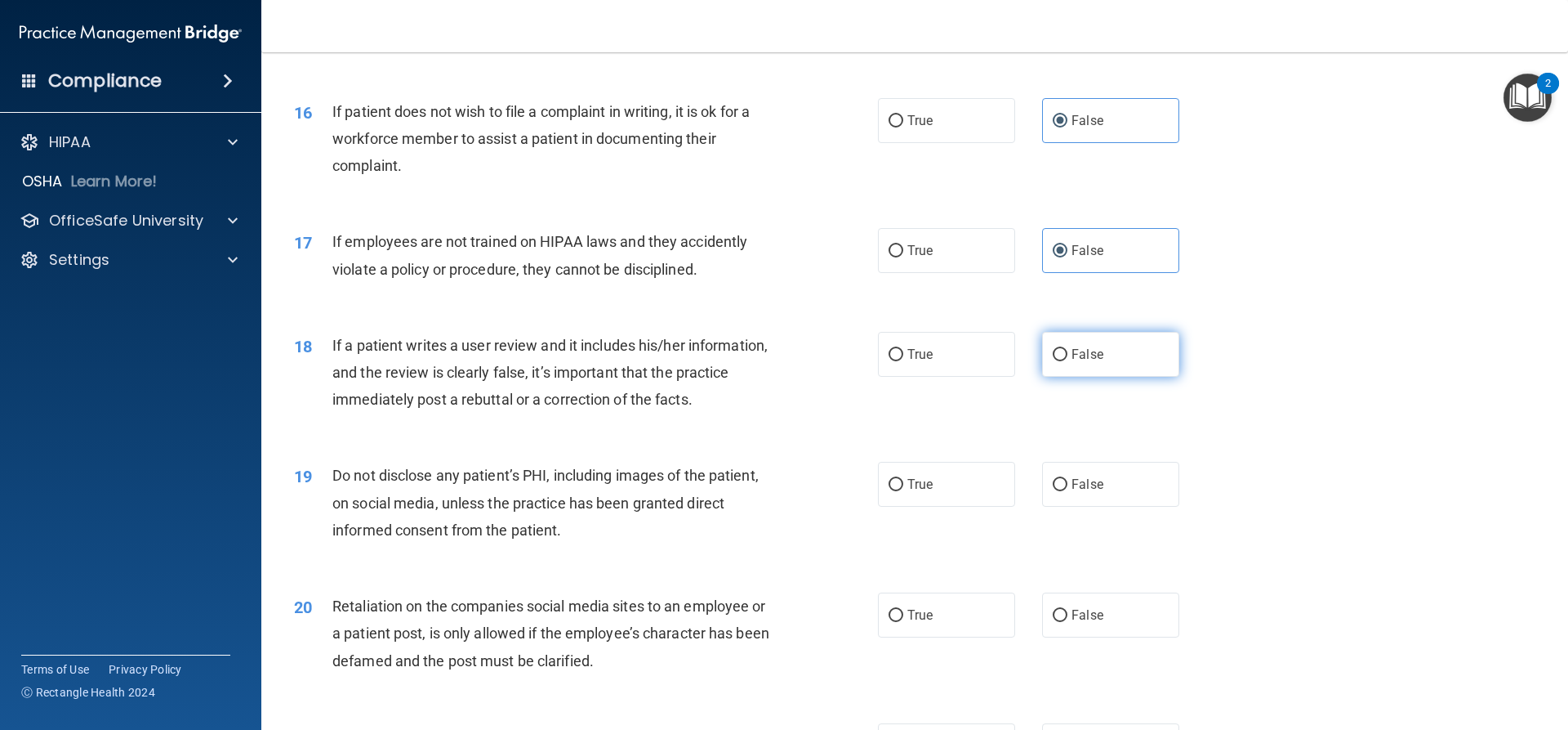
radio input "true"
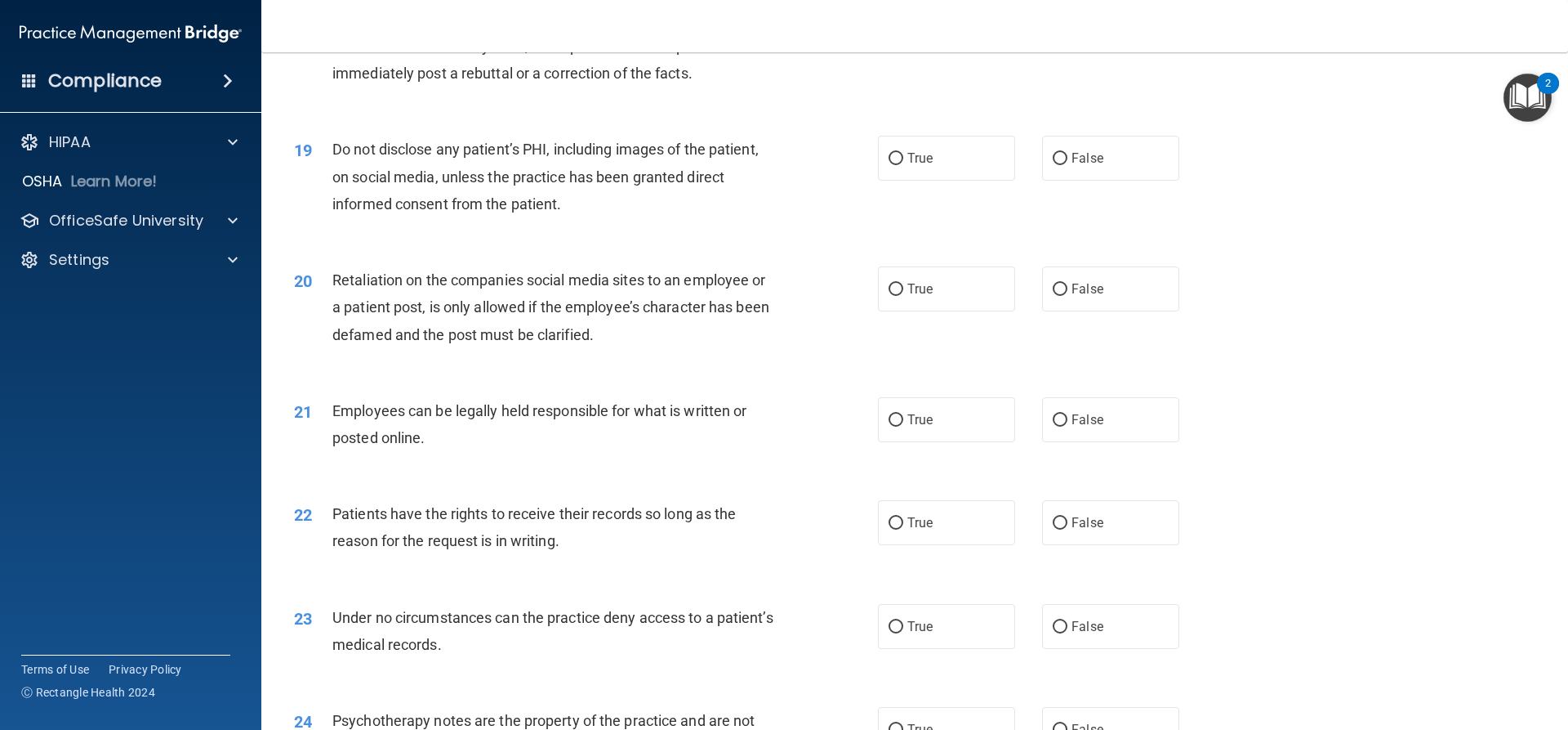
scroll to position [2371, 0]
click at [891, 164] on input "True" at bounding box center [896, 158] width 15 height 12
radio input "true"
click at [920, 311] on label "True" at bounding box center [947, 288] width 137 height 45
click at [903, 295] on input "True" at bounding box center [896, 289] width 15 height 12
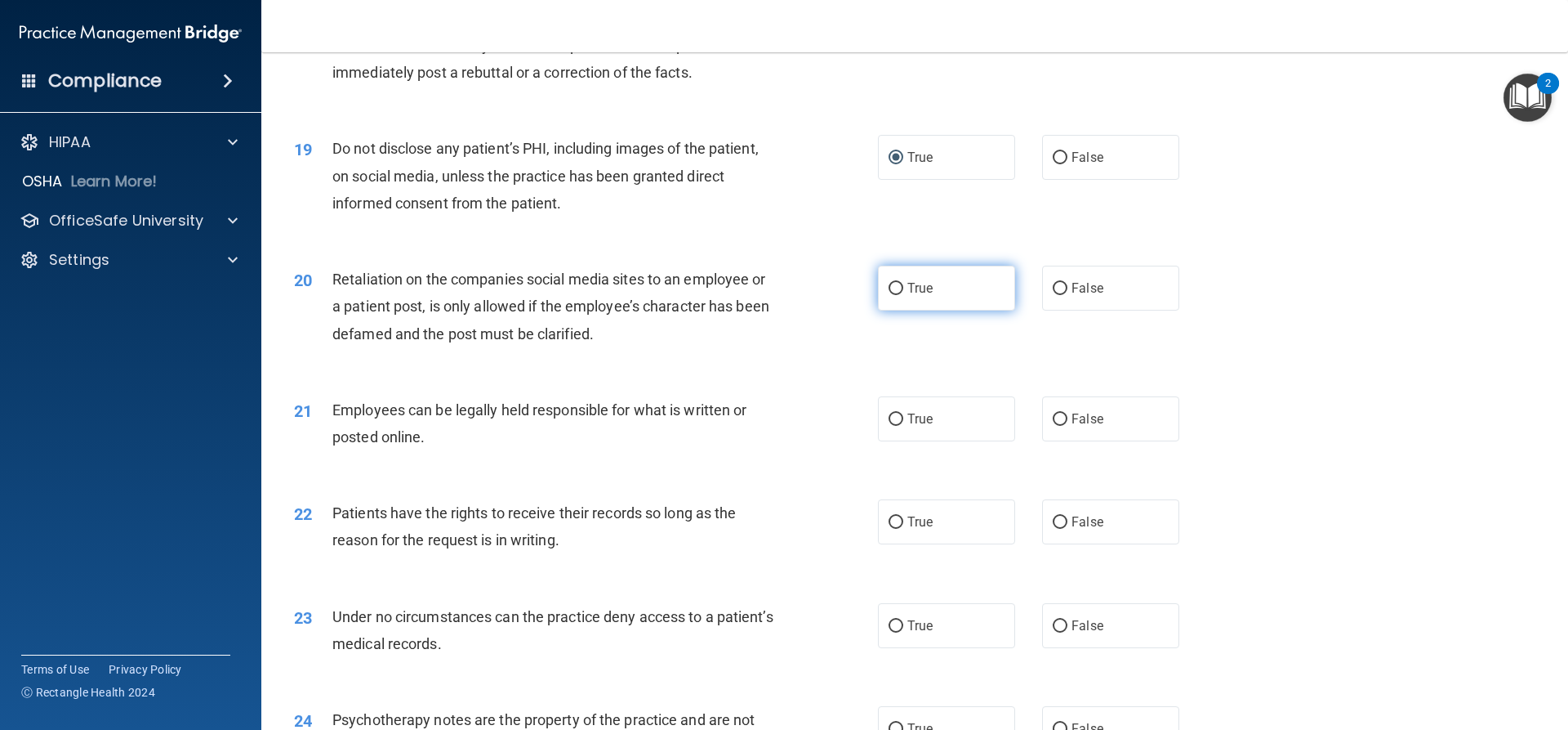
radio input "true"
click at [921, 426] on span "True" at bounding box center [920, 419] width 25 height 16
click at [903, 426] on input "True" at bounding box center [896, 419] width 15 height 12
radio input "true"
click at [915, 529] on span "True" at bounding box center [920, 522] width 25 height 16
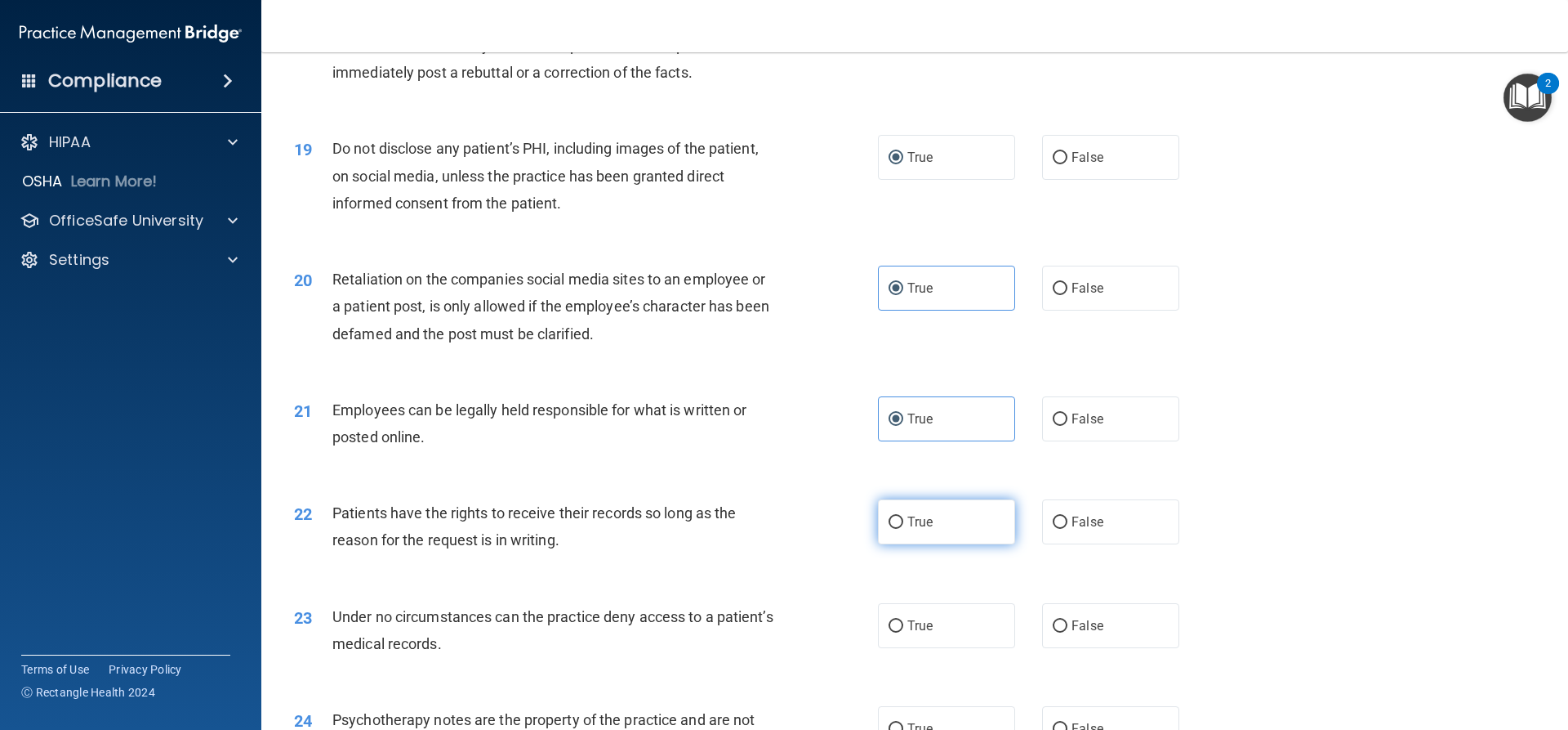
click at [903, 528] on input "True" at bounding box center [896, 522] width 15 height 12
radio input "true"
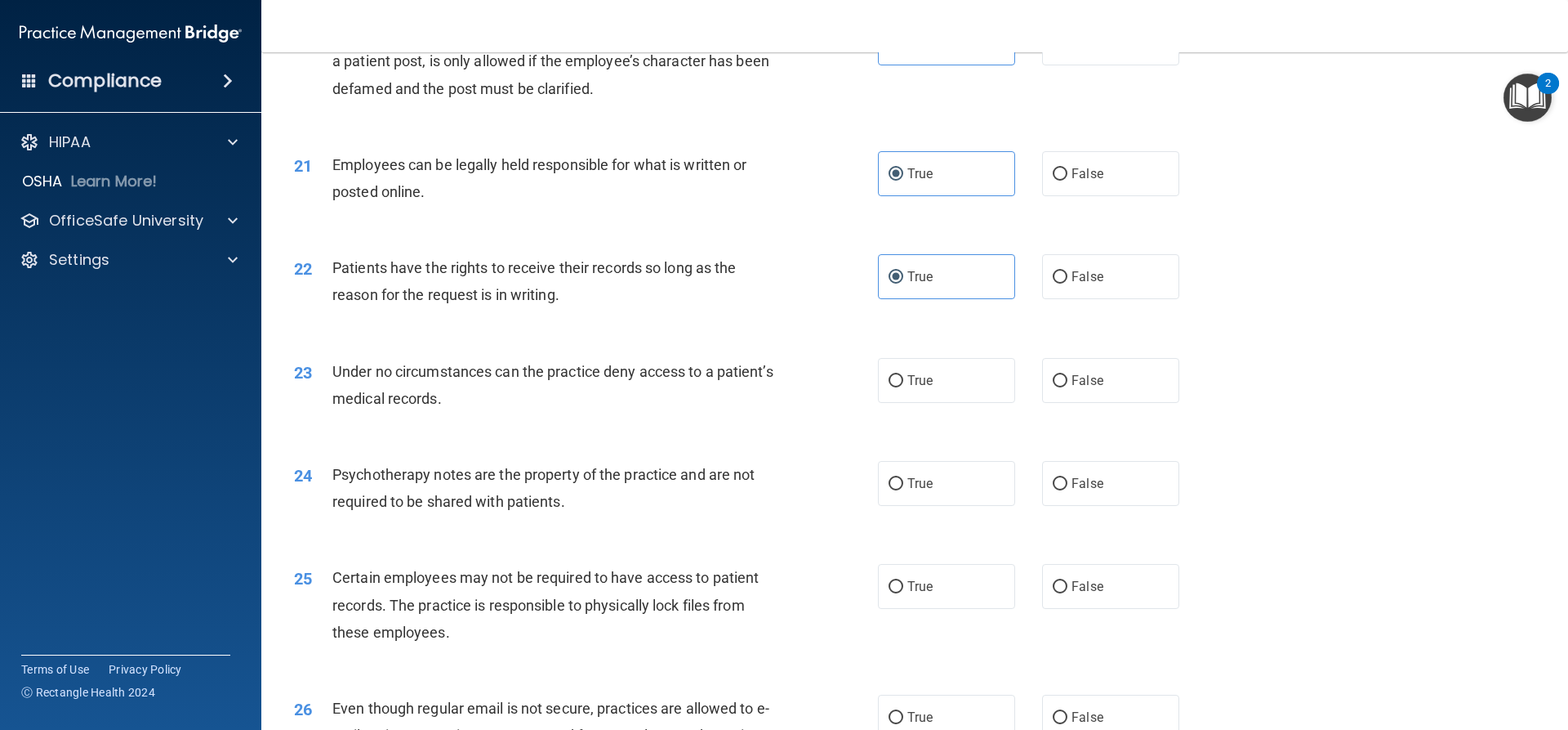
scroll to position [2698, 0]
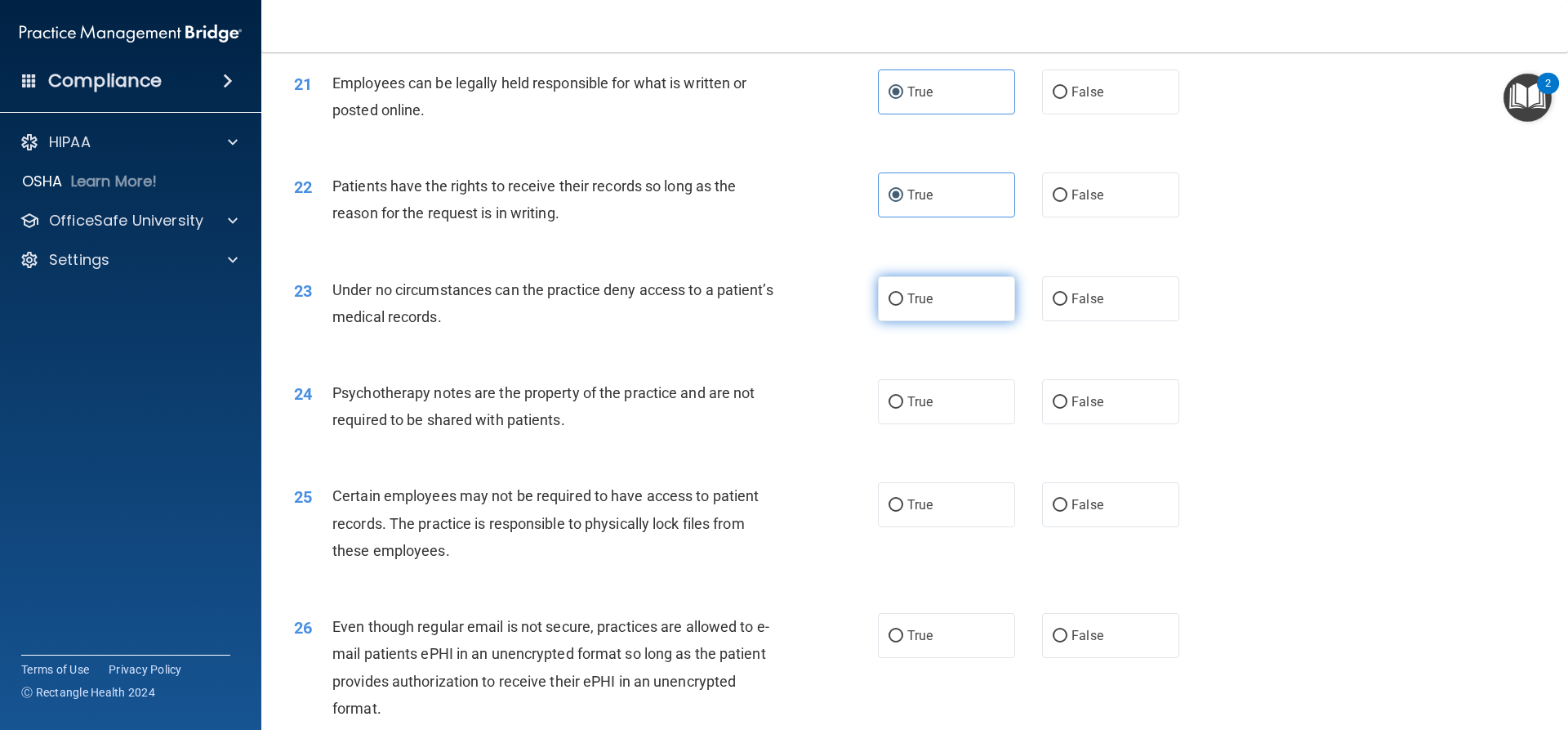
click at [889, 305] on input "True" at bounding box center [896, 299] width 15 height 12
radio input "true"
click at [908, 409] on span "True" at bounding box center [920, 401] width 25 height 16
click at [903, 409] on input "True" at bounding box center [896, 402] width 15 height 12
radio input "true"
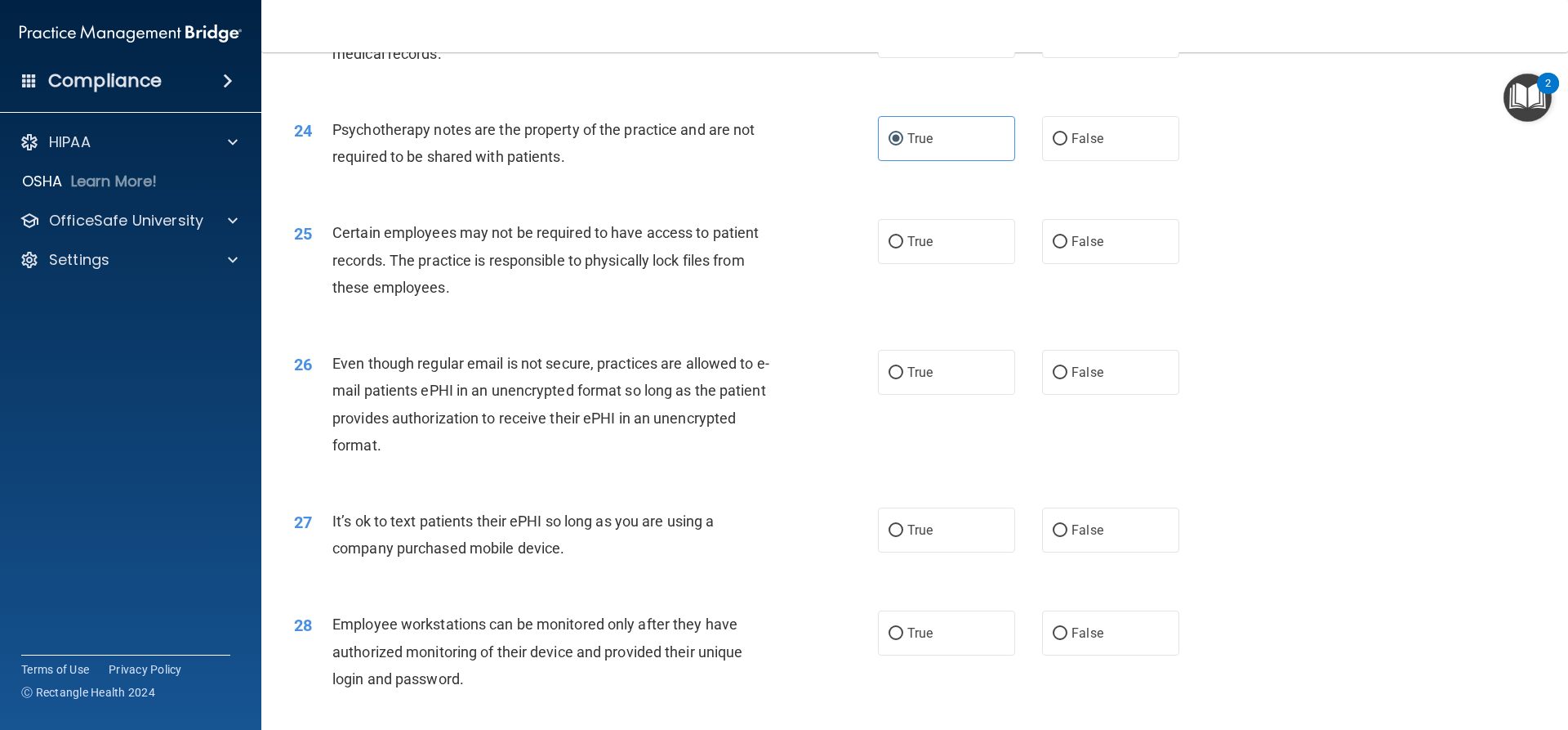
scroll to position [2942, 0]
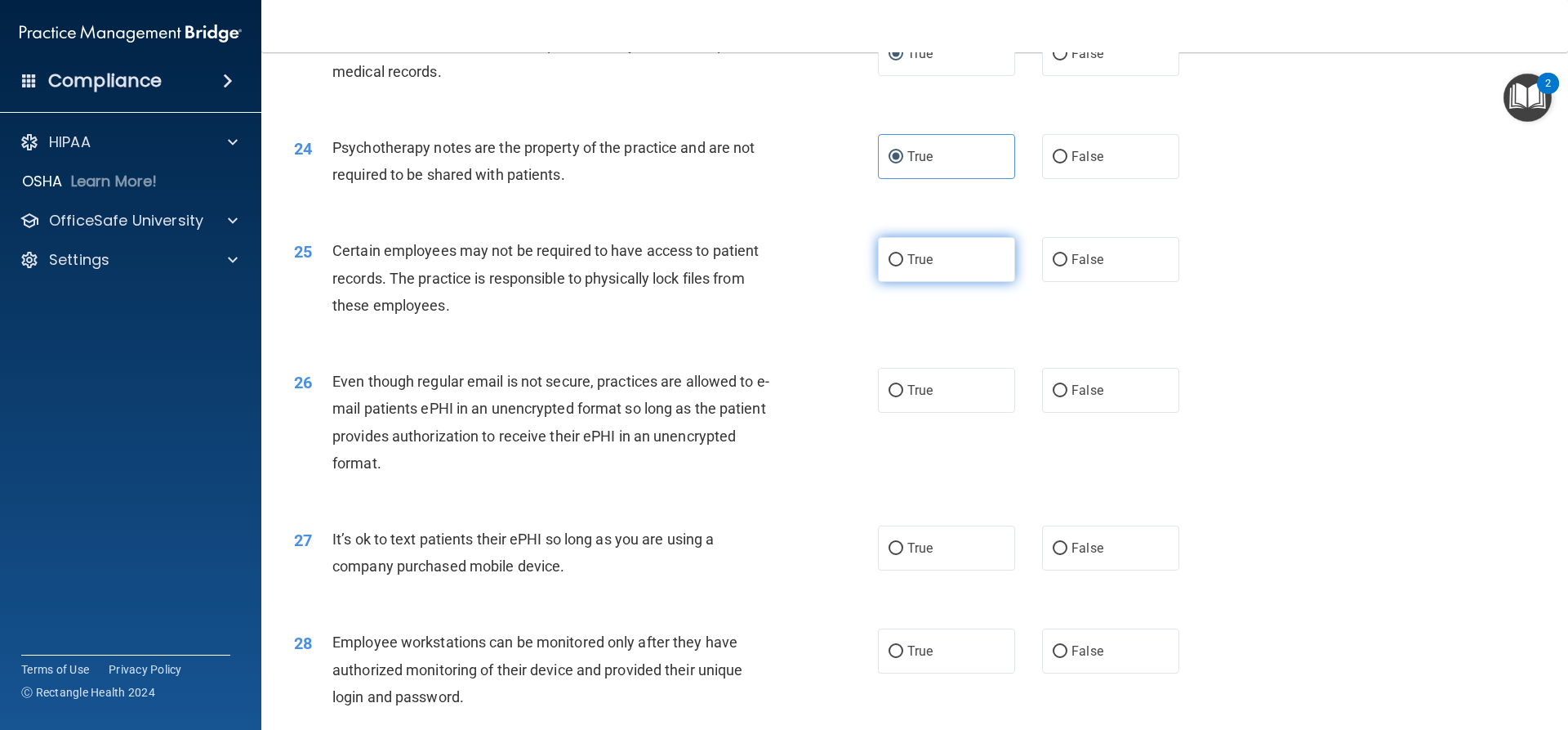
click at [927, 266] on label "True" at bounding box center [947, 259] width 137 height 45
click at [903, 266] on input "True" at bounding box center [896, 260] width 15 height 12
radio input "true"
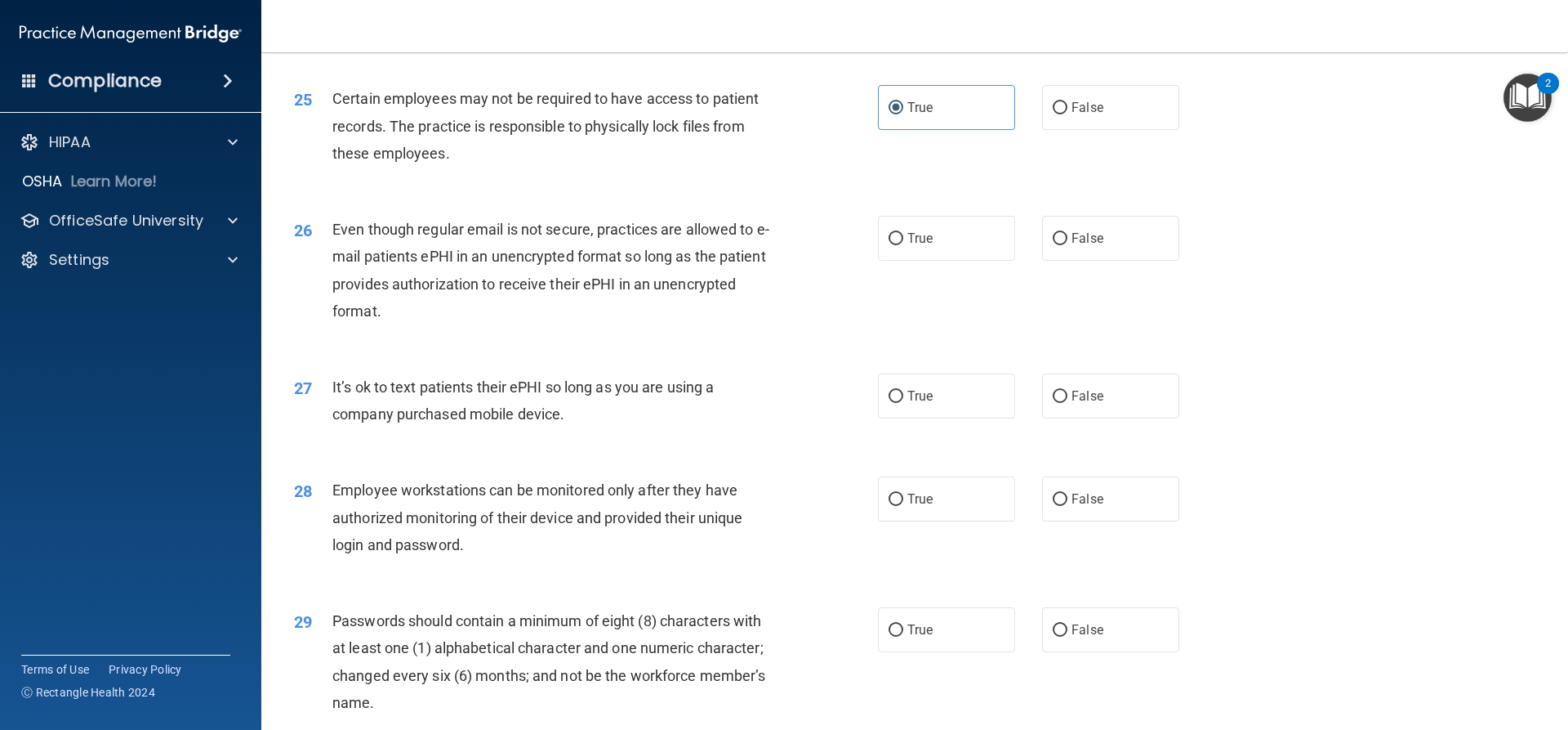
scroll to position [3106, 0]
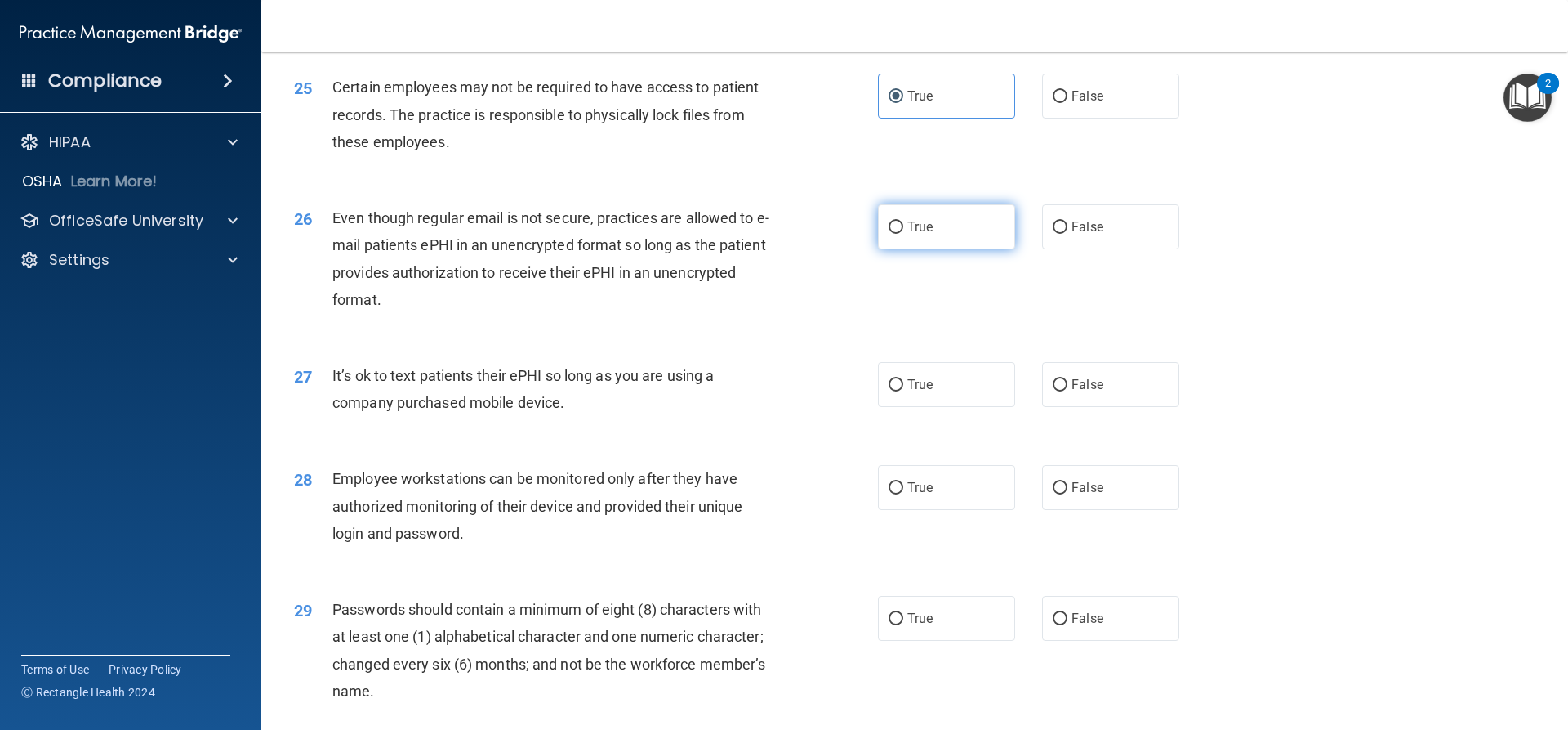
click at [932, 239] on label "True" at bounding box center [947, 227] width 137 height 45
click at [903, 234] on input "True" at bounding box center [896, 227] width 15 height 12
radio input "true"
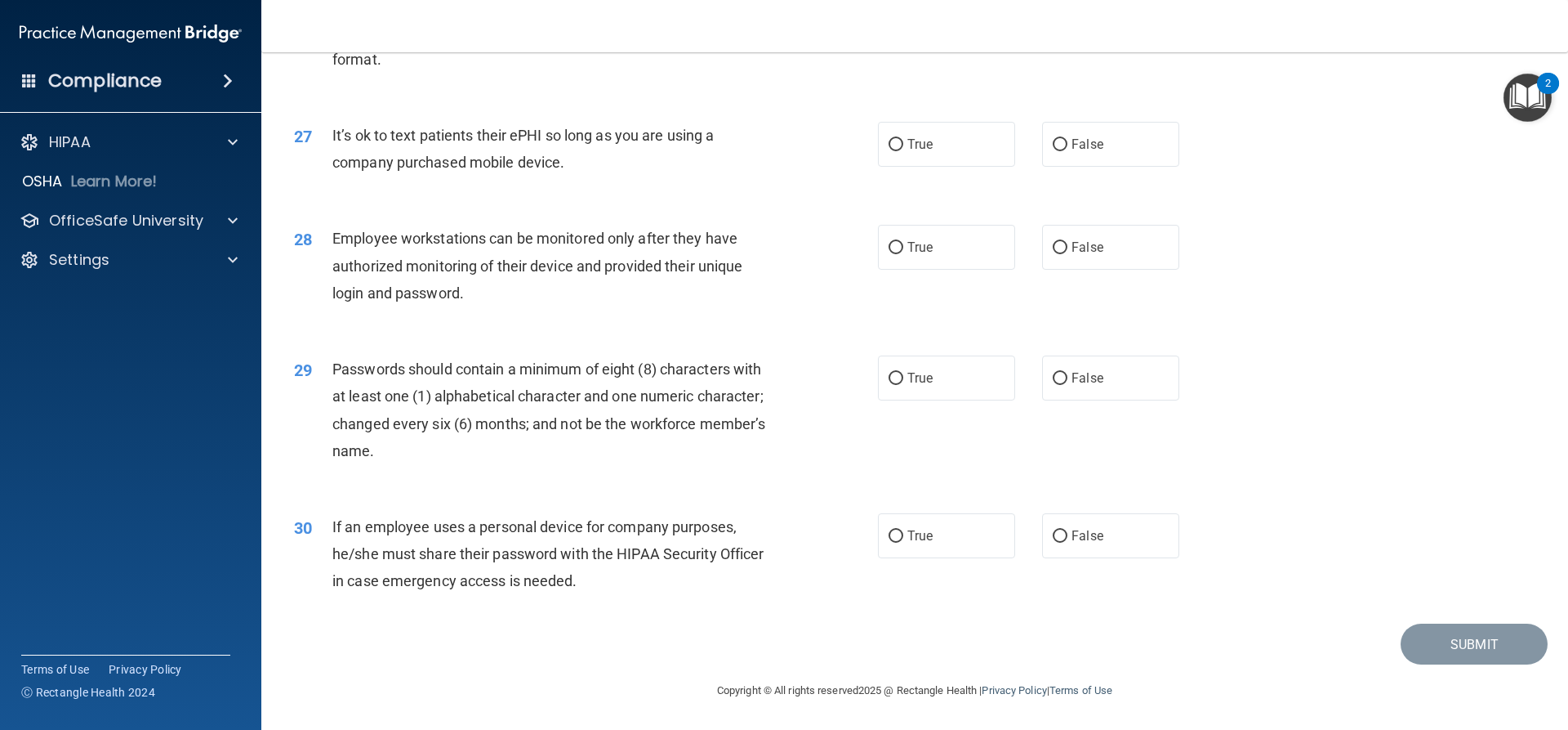
scroll to position [3352, 0]
click at [1056, 151] on input "False" at bounding box center [1060, 145] width 15 height 12
radio input "true"
click at [1073, 255] on span "False" at bounding box center [1087, 247] width 32 height 16
click at [1068, 254] on input "False" at bounding box center [1060, 248] width 15 height 12
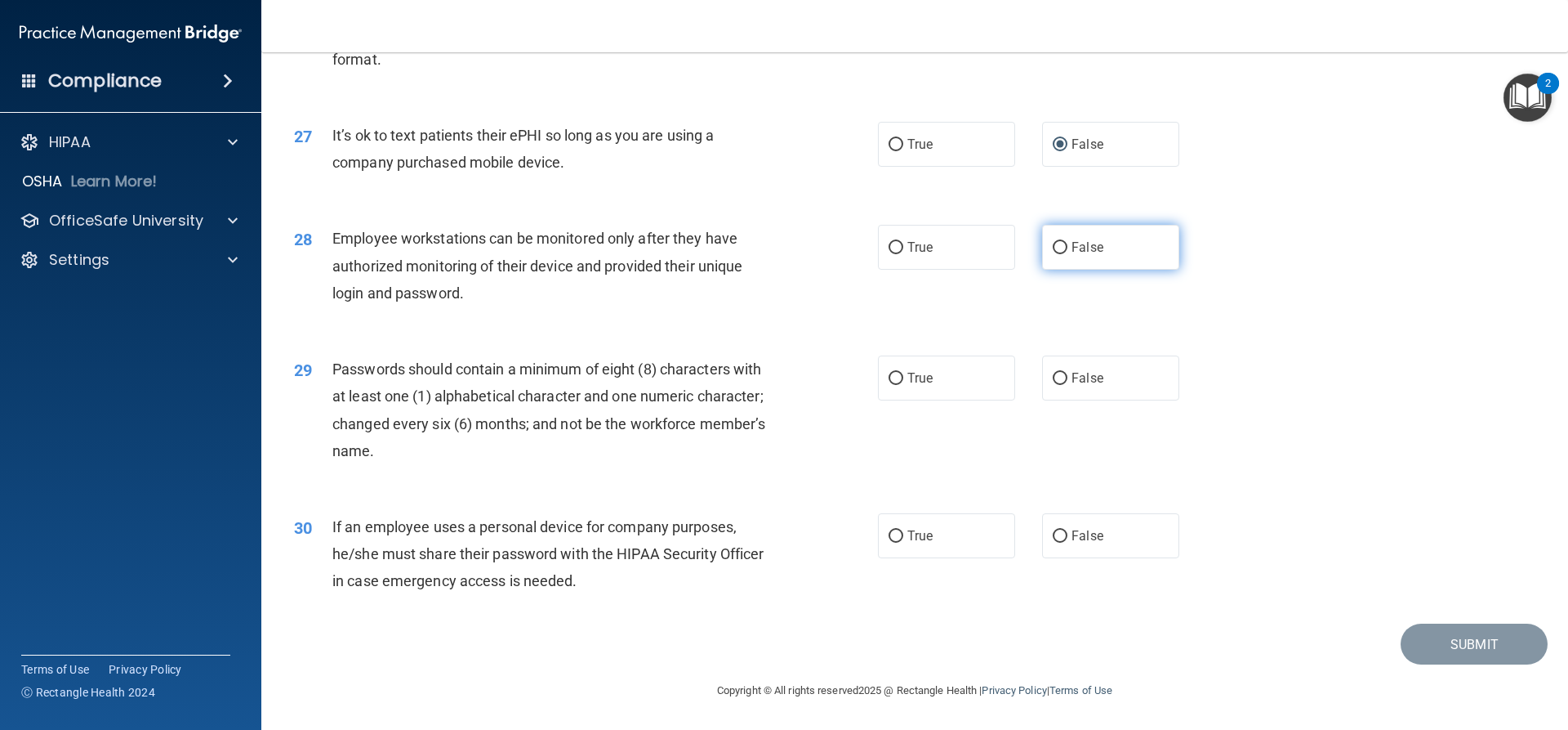
radio input "true"
click at [892, 379] on input "True" at bounding box center [896, 379] width 15 height 12
radio input "true"
click at [909, 531] on span "True" at bounding box center [920, 535] width 25 height 16
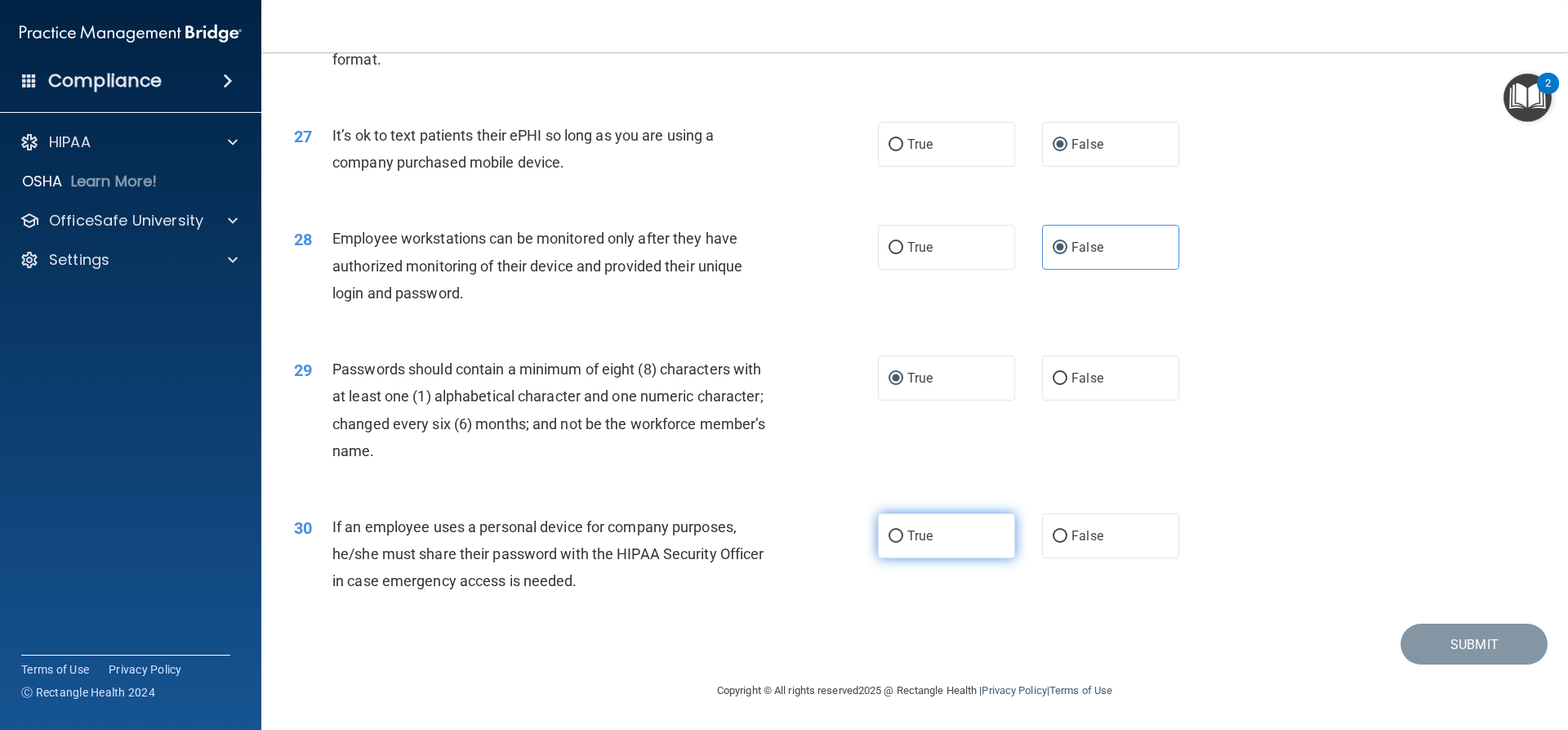
click at [903, 531] on input "True" at bounding box center [896, 536] width 15 height 12
radio input "true"
click at [1444, 649] on button "Submit" at bounding box center [1475, 644] width 147 height 42
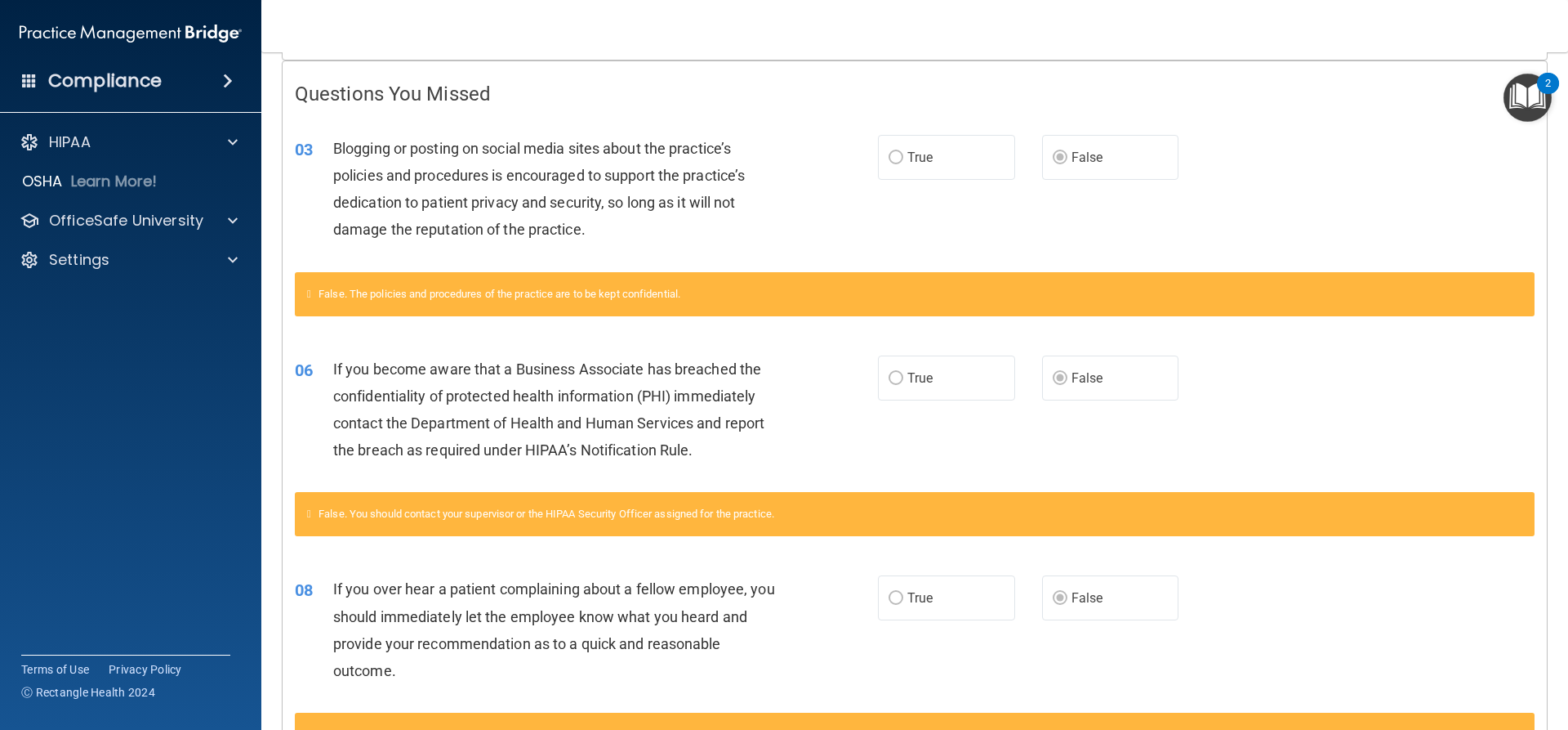
scroll to position [327, 0]
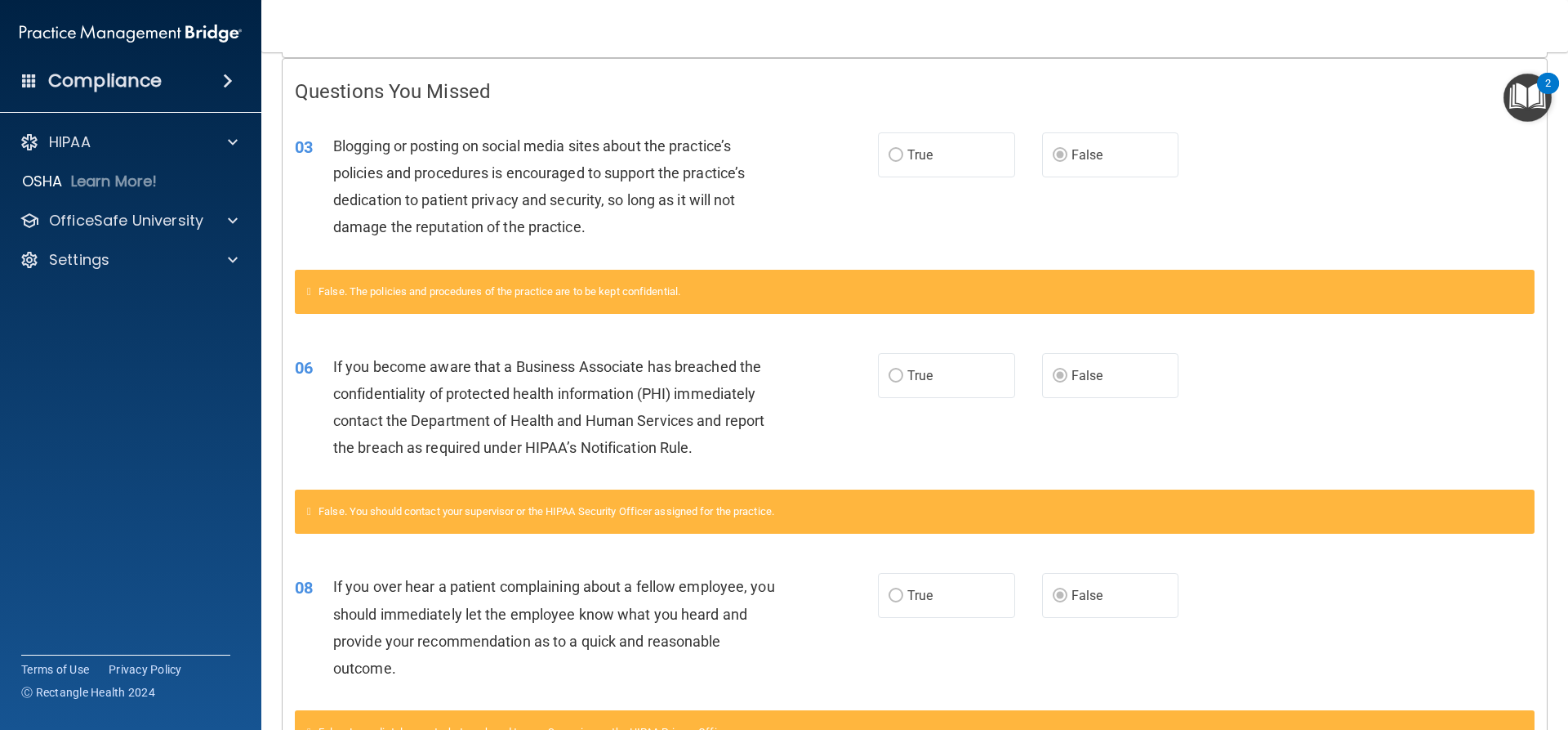
click at [1061, 162] on label "False" at bounding box center [1111, 155] width 137 height 45
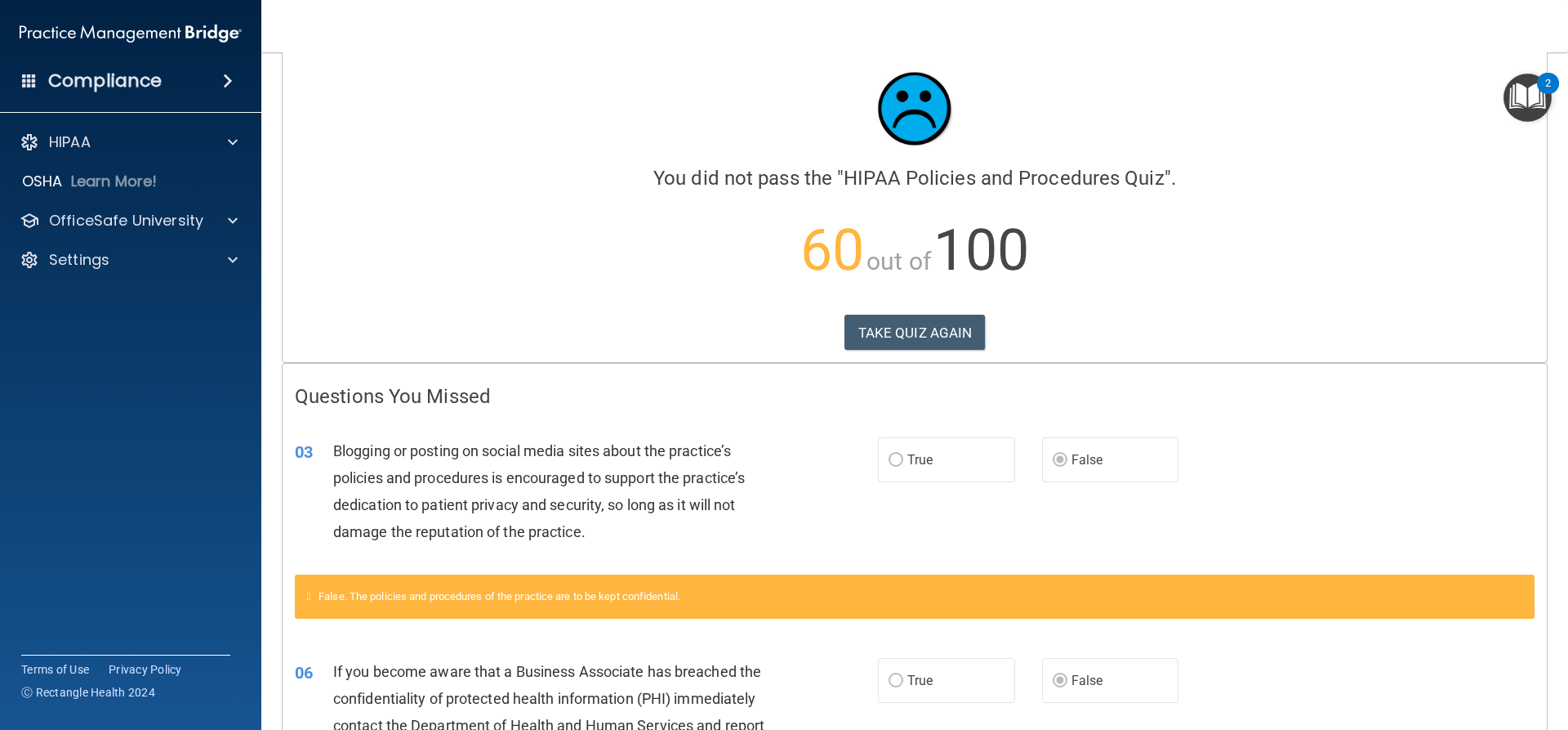
scroll to position [0, 0]
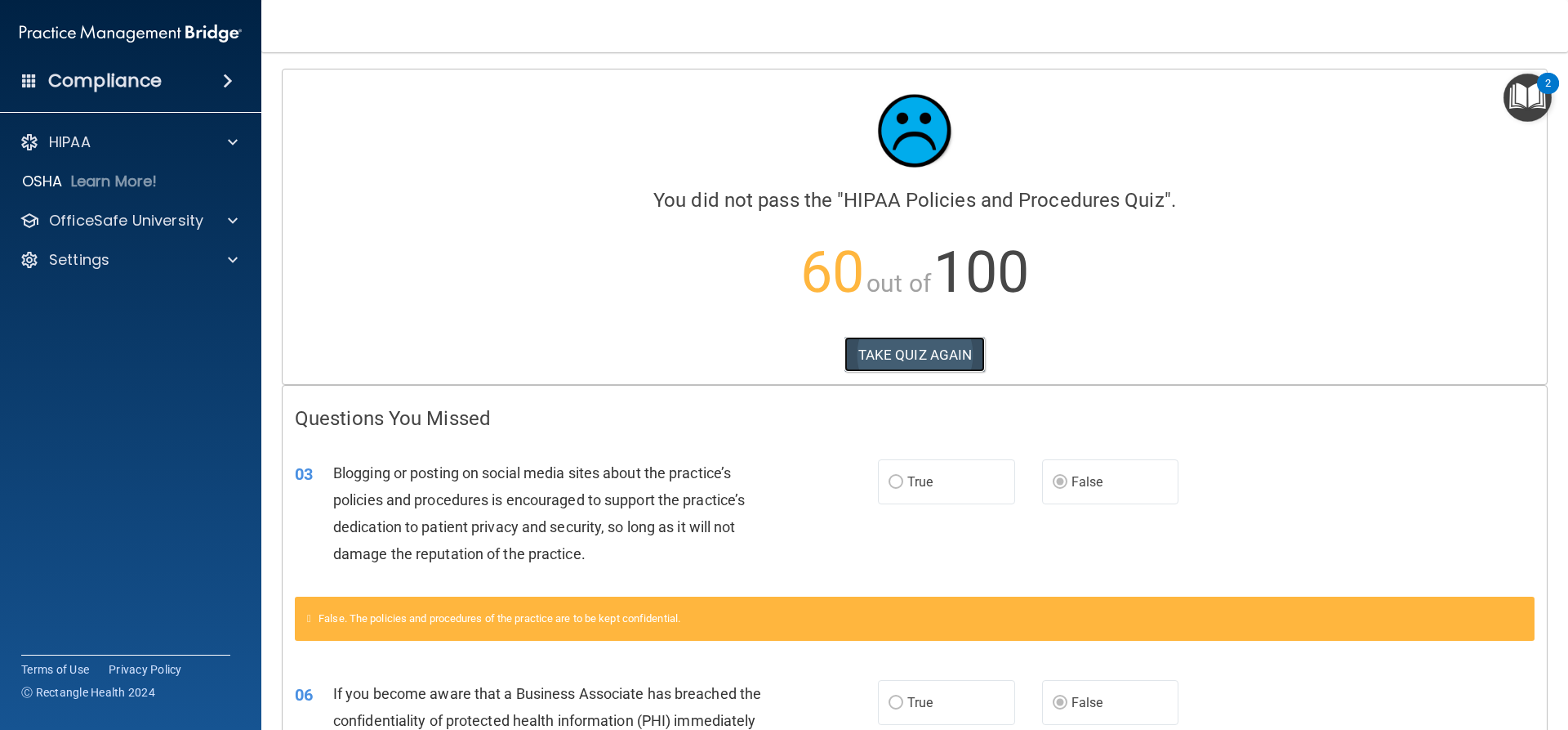
click at [923, 349] on button "TAKE QUIZ AGAIN" at bounding box center [915, 355] width 141 height 36
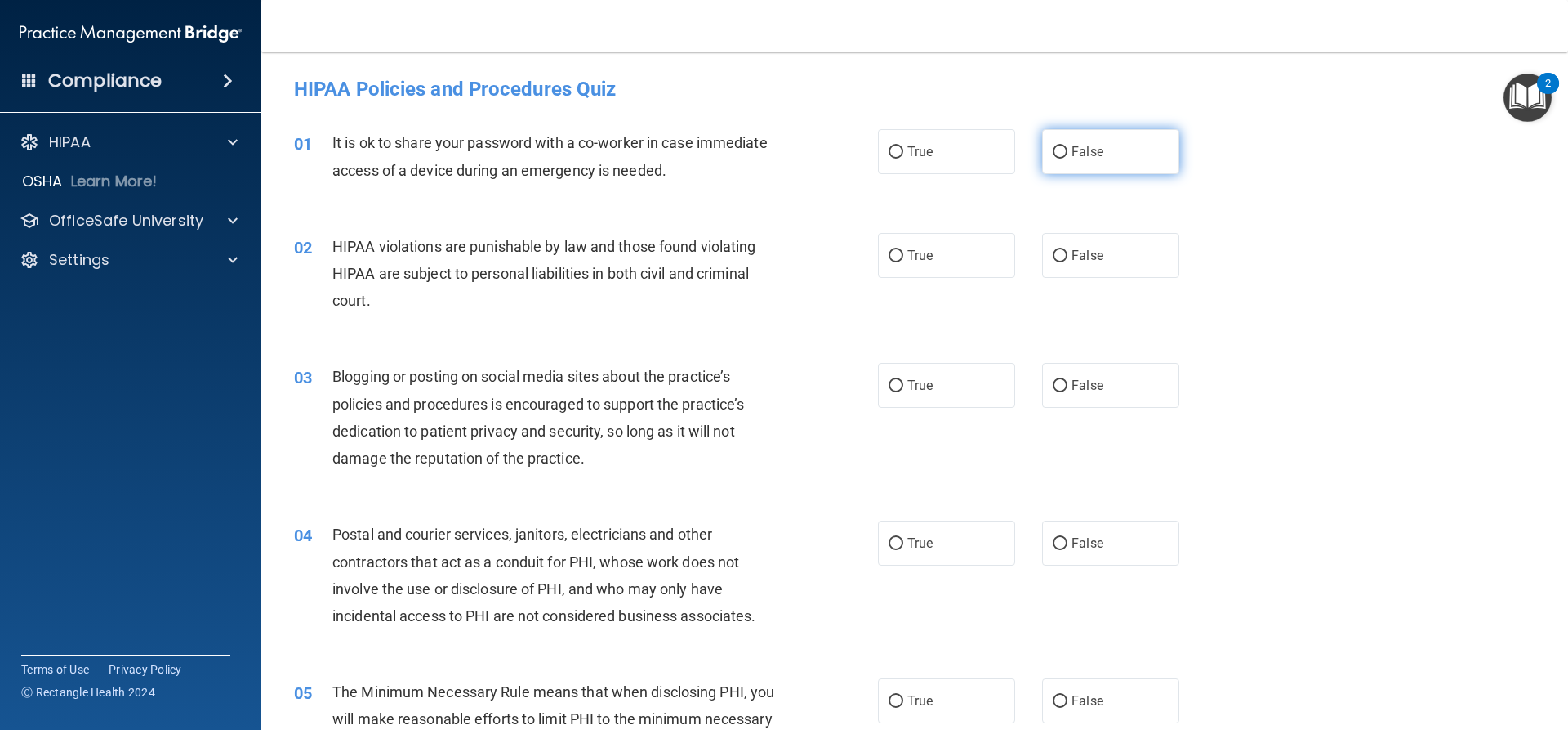
click at [1106, 160] on label "False" at bounding box center [1111, 151] width 137 height 45
click at [1068, 158] on input "False" at bounding box center [1060, 152] width 15 height 12
radio input "true"
click at [890, 266] on label "True" at bounding box center [947, 255] width 137 height 45
click at [890, 262] on input "True" at bounding box center [896, 256] width 15 height 12
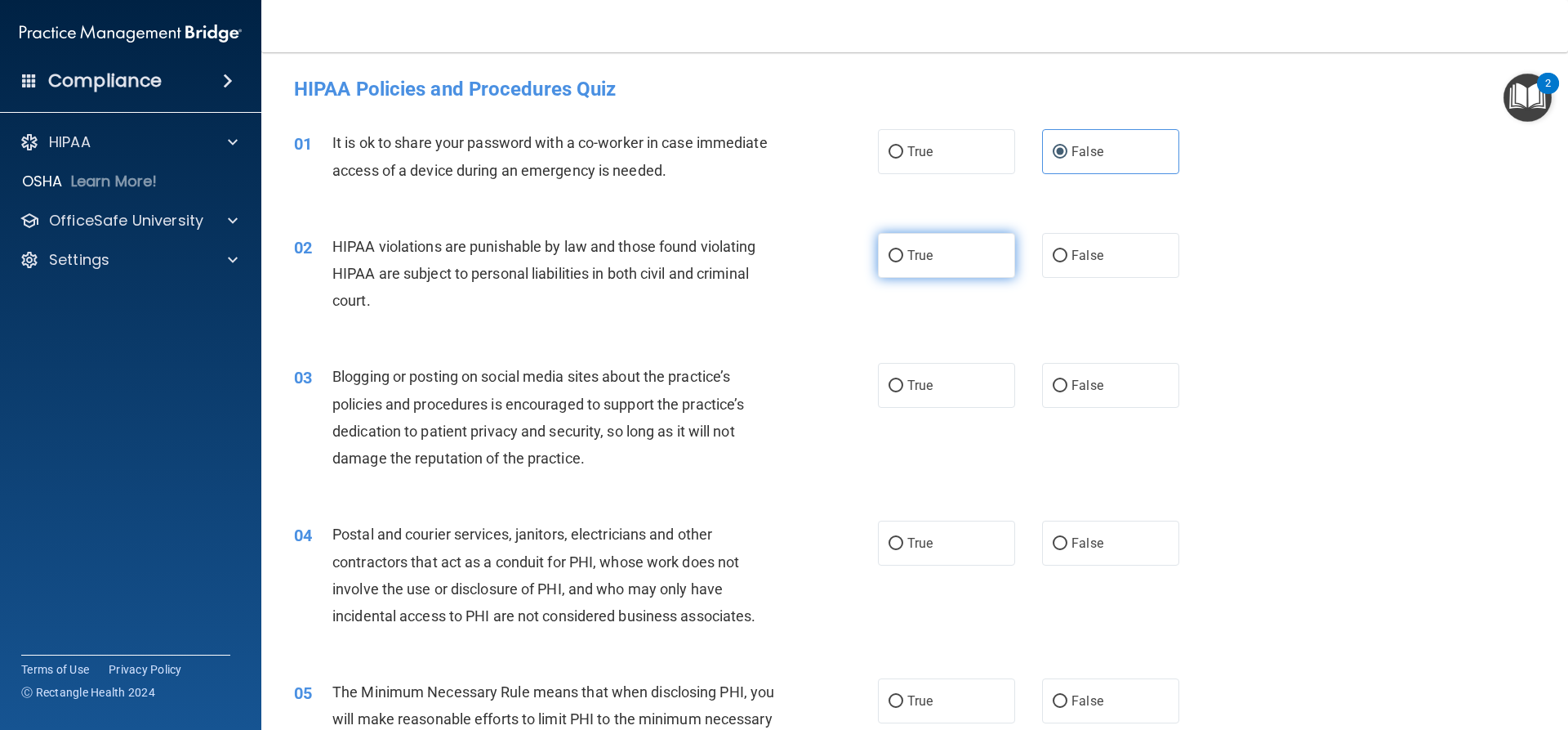
radio input "true"
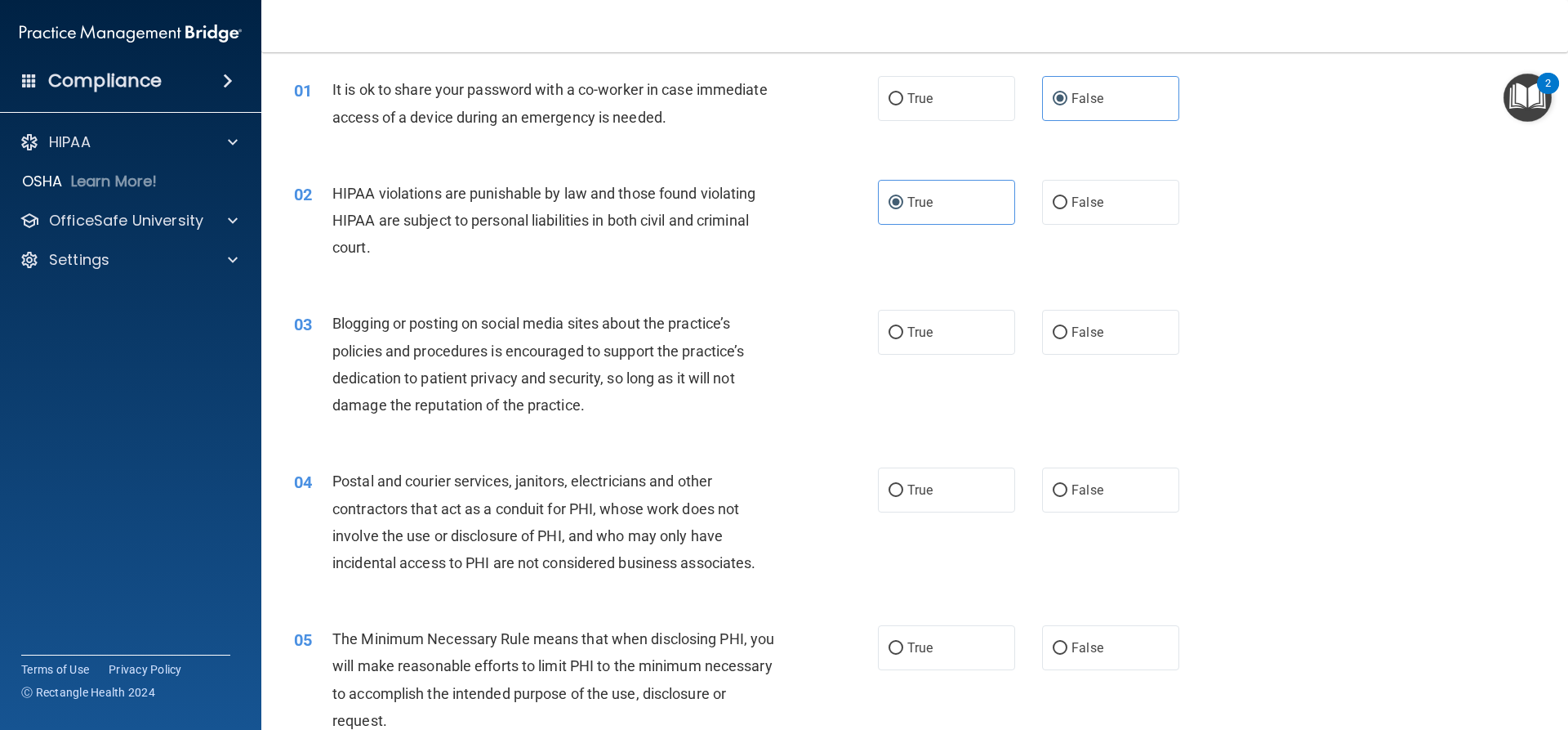
scroll to position [82, 0]
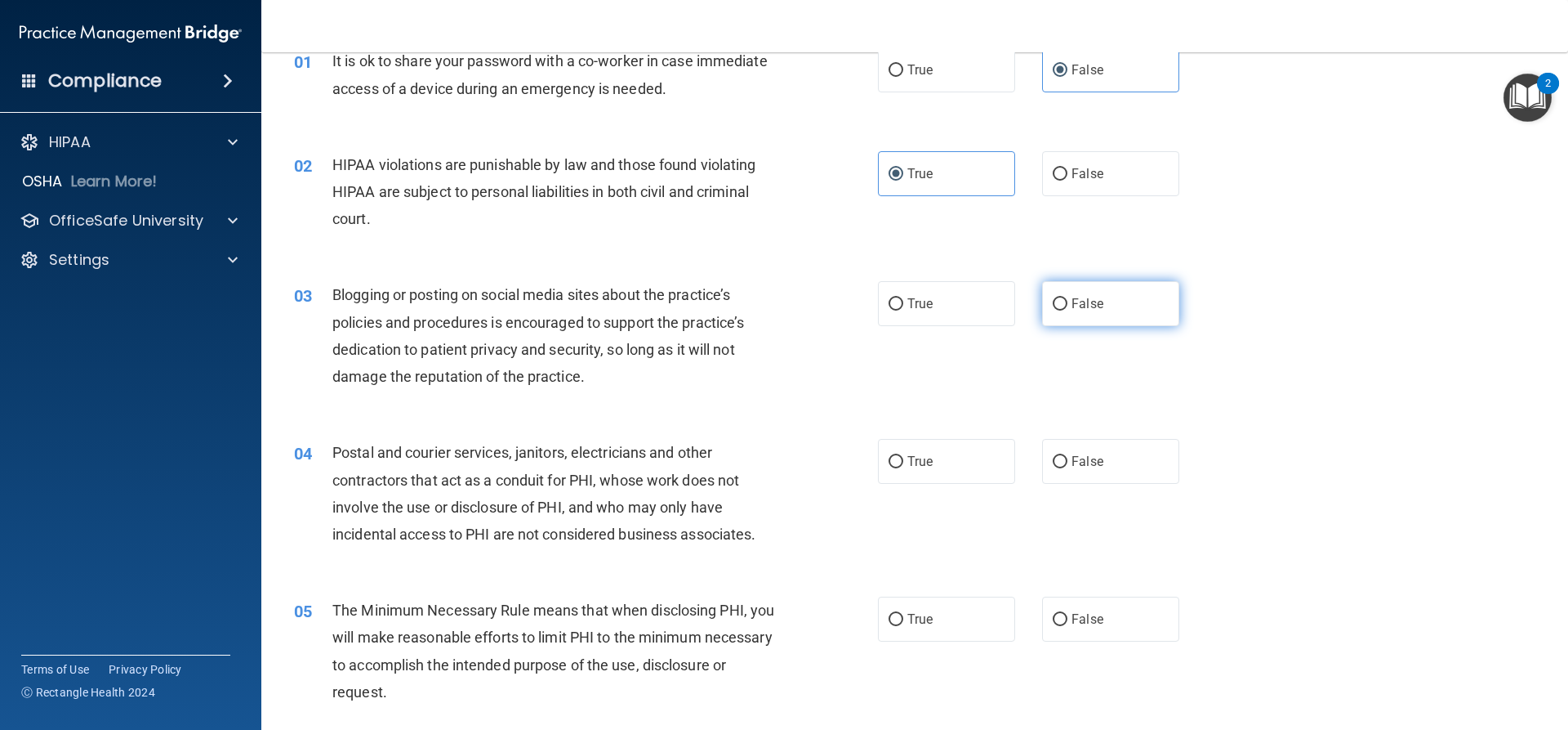
click at [1069, 323] on label "False" at bounding box center [1111, 304] width 137 height 45
click at [1068, 311] on input "False" at bounding box center [1060, 304] width 15 height 12
radio input "true"
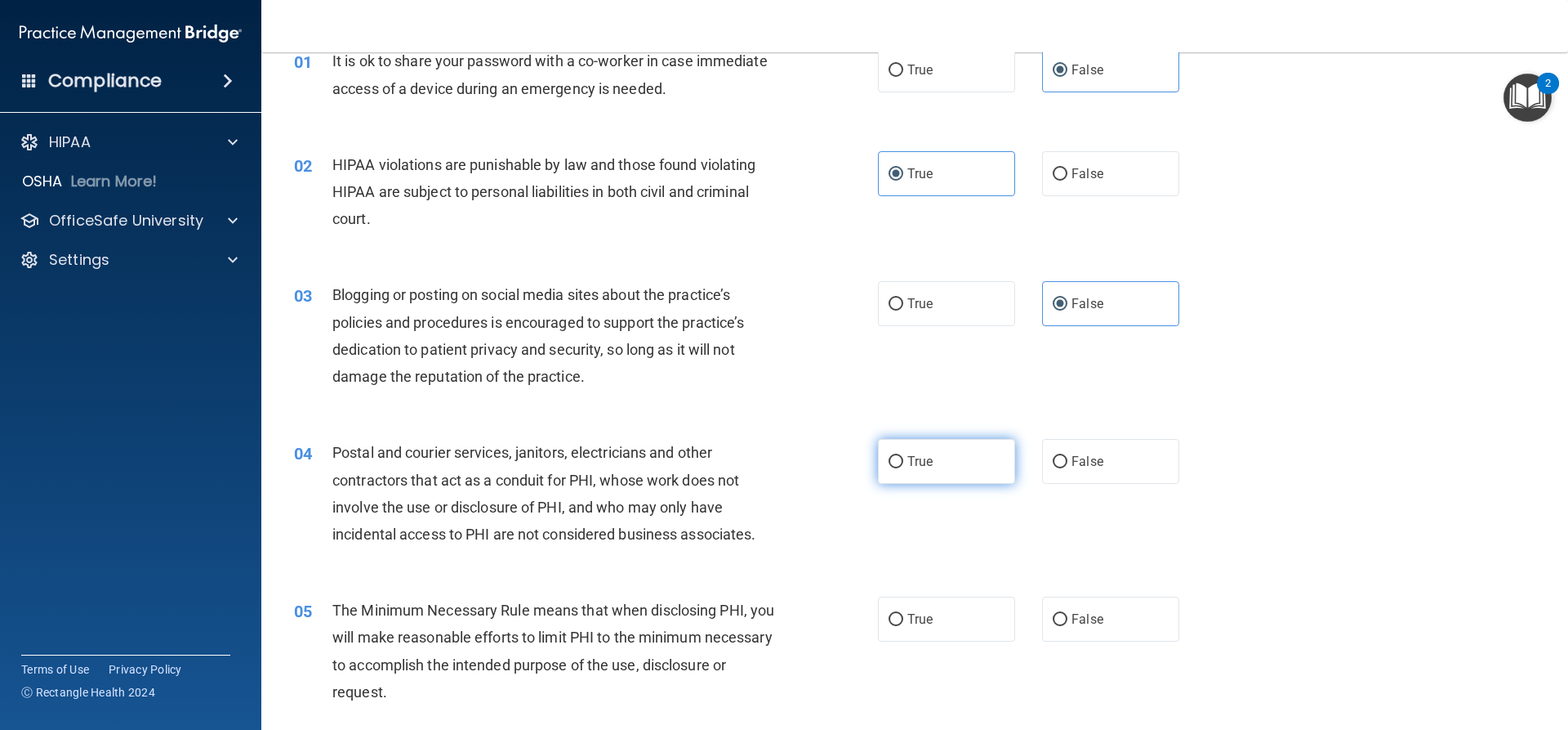
click at [936, 472] on label "True" at bounding box center [947, 461] width 137 height 45
click at [903, 468] on input "True" at bounding box center [896, 462] width 15 height 12
radio input "true"
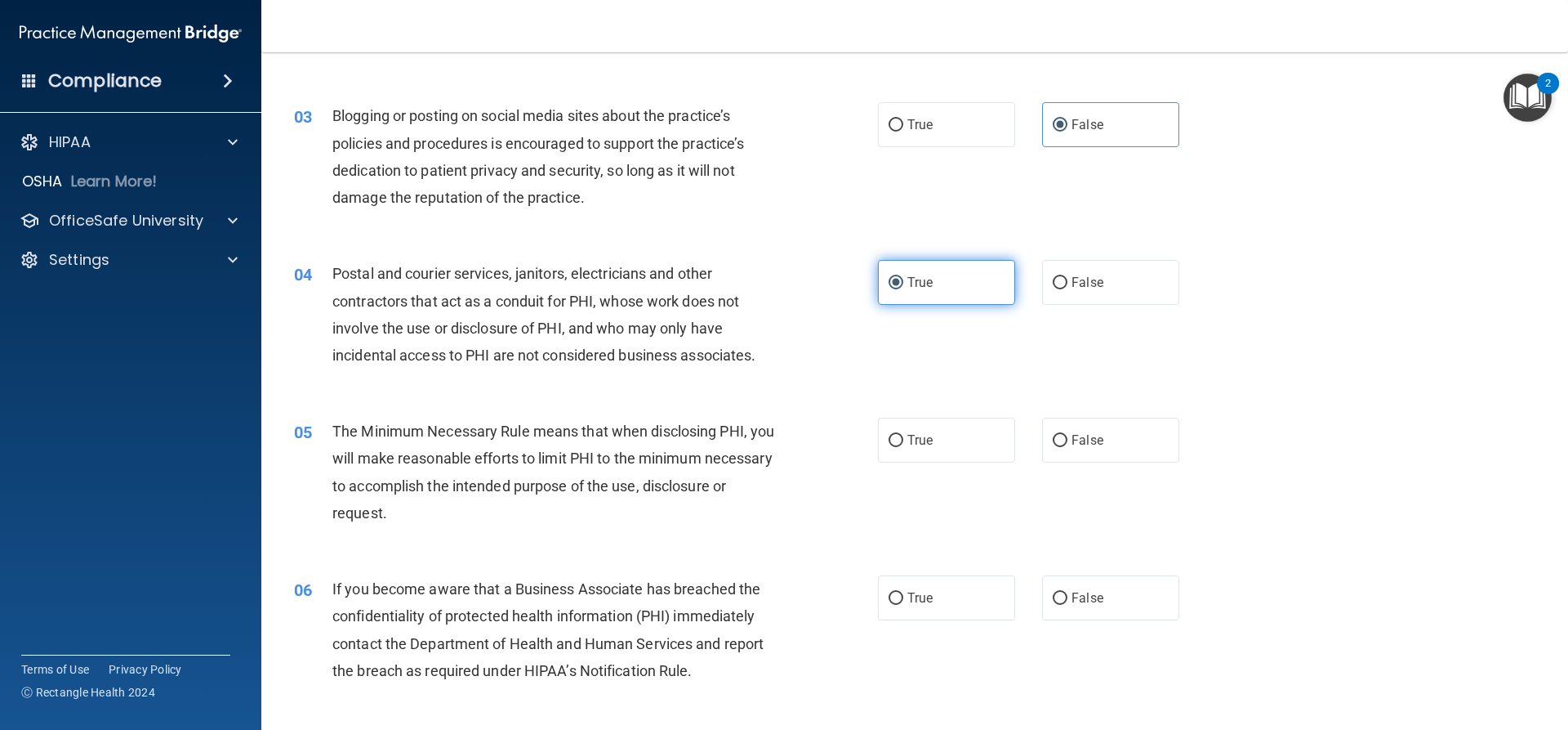
scroll to position [409, 0]
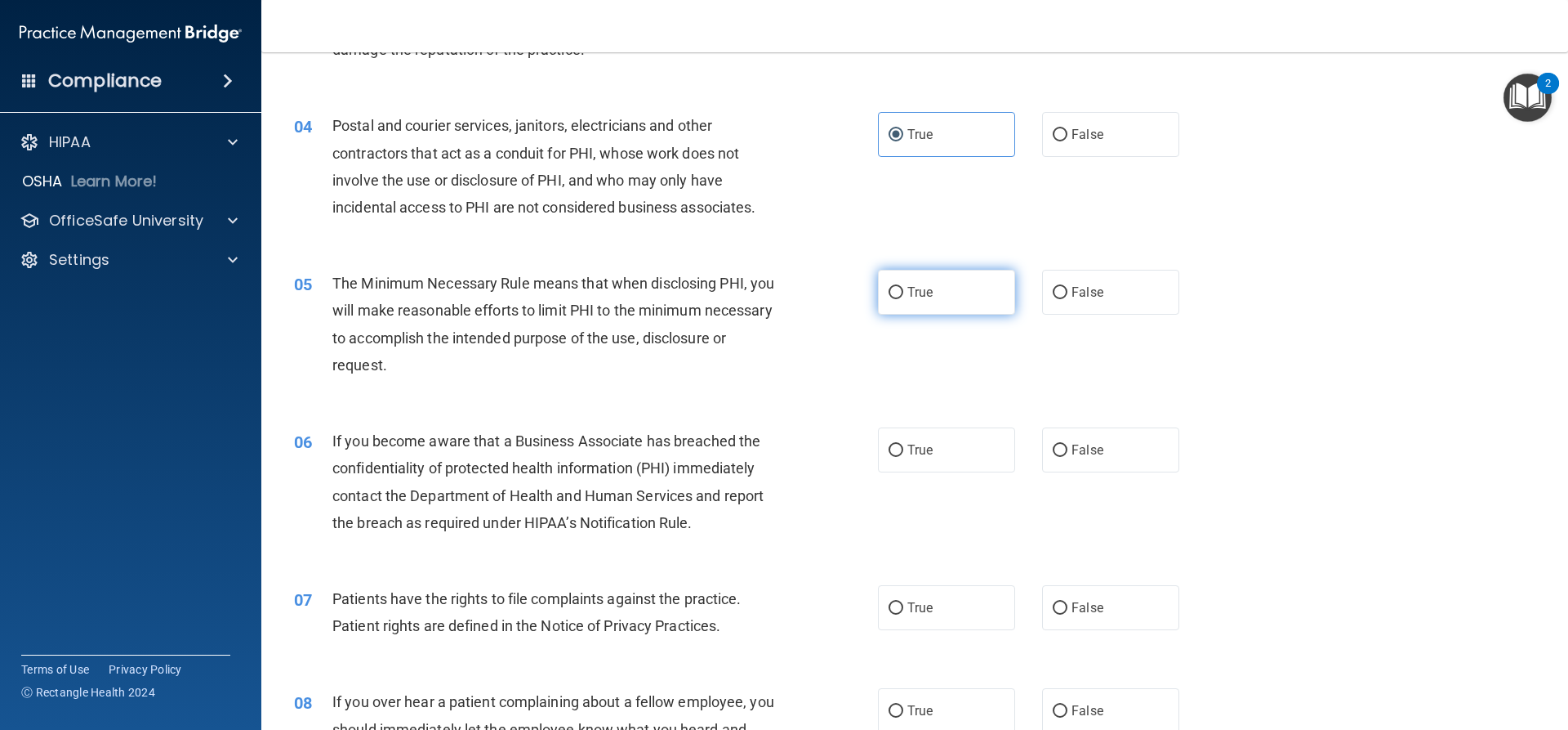
click at [912, 286] on span "True" at bounding box center [920, 292] width 25 height 16
click at [903, 287] on input "True" at bounding box center [896, 293] width 15 height 12
radio input "true"
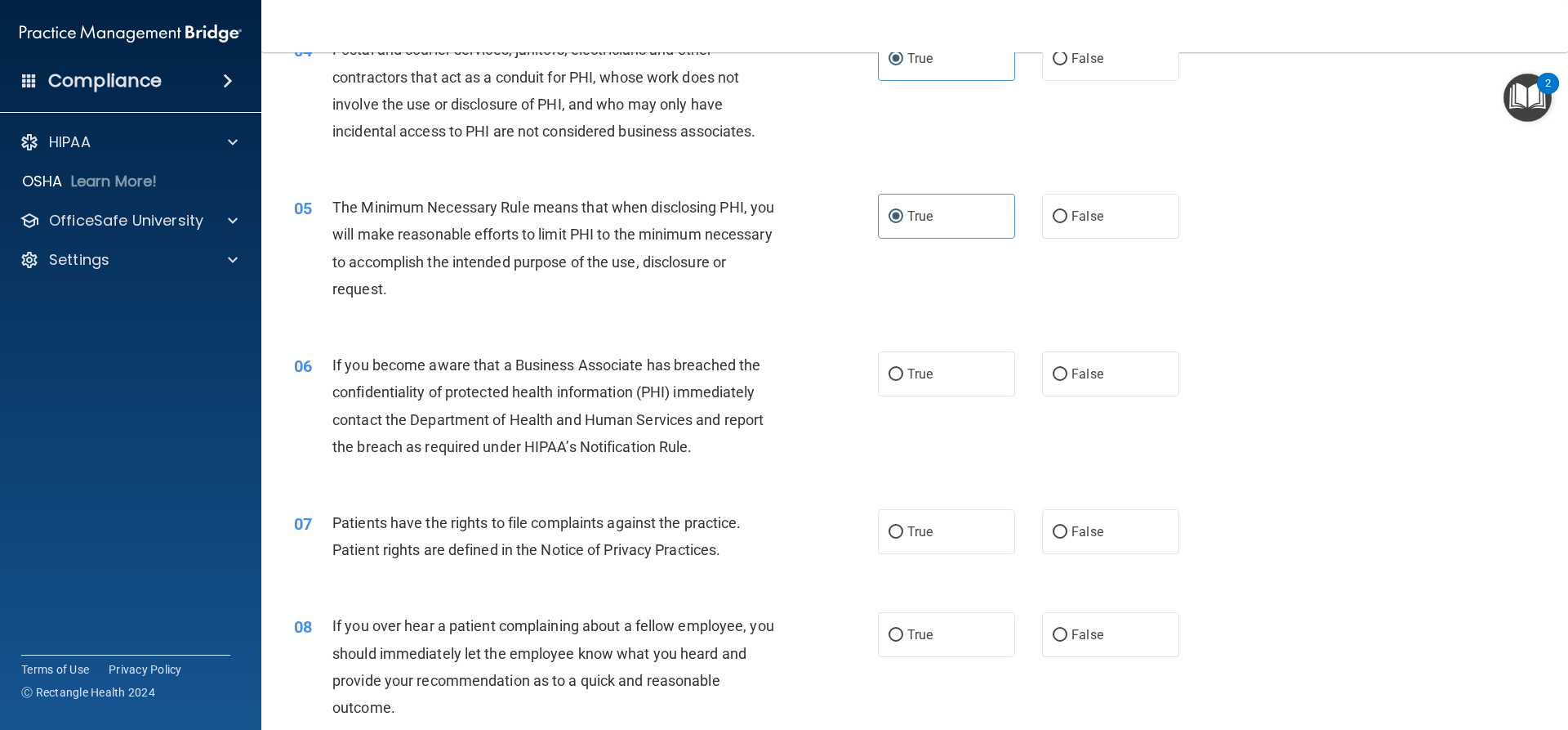
scroll to position [573, 0]
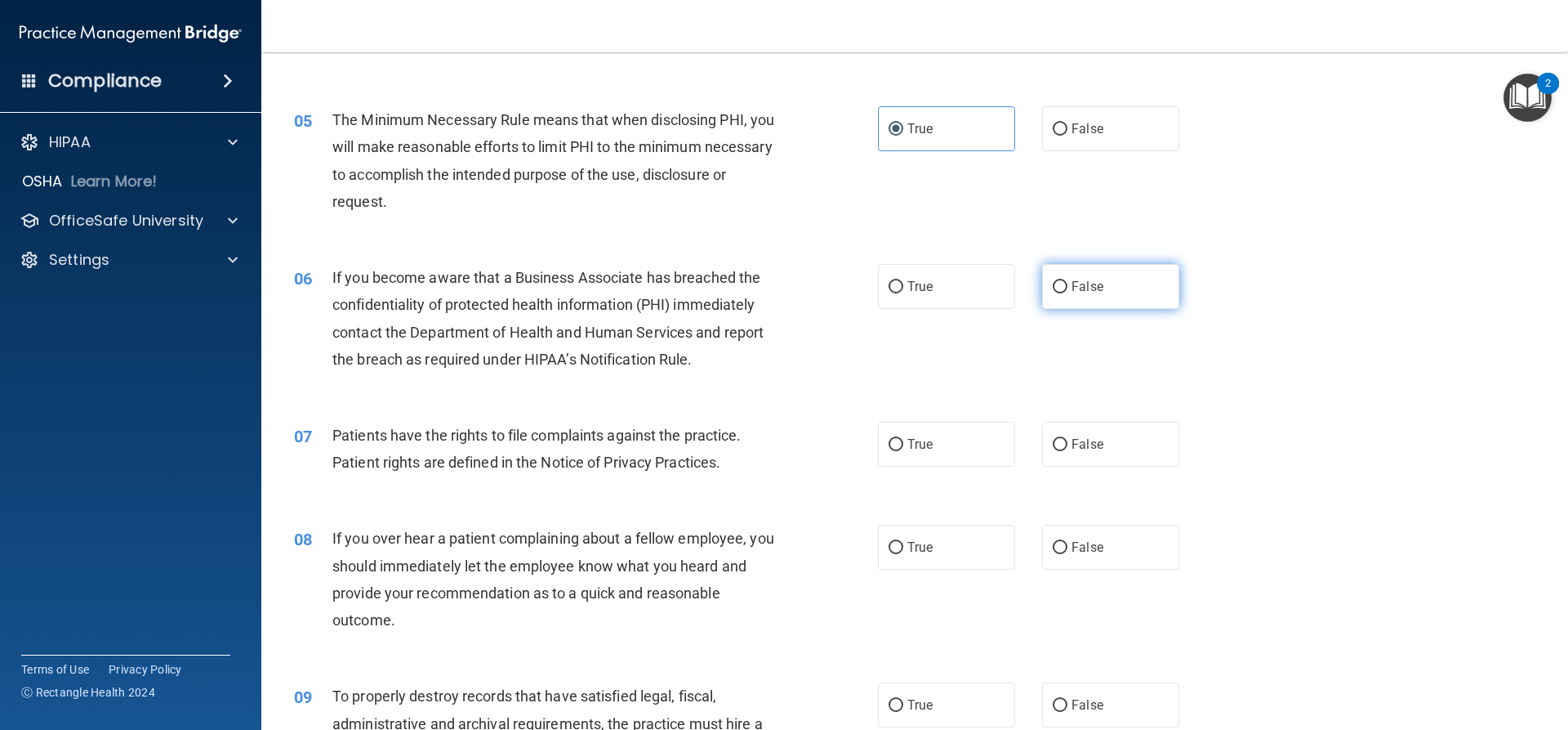
click at [1061, 281] on label "False" at bounding box center [1111, 286] width 137 height 45
click at [1061, 281] on input "False" at bounding box center [1060, 287] width 15 height 12
radio input "true"
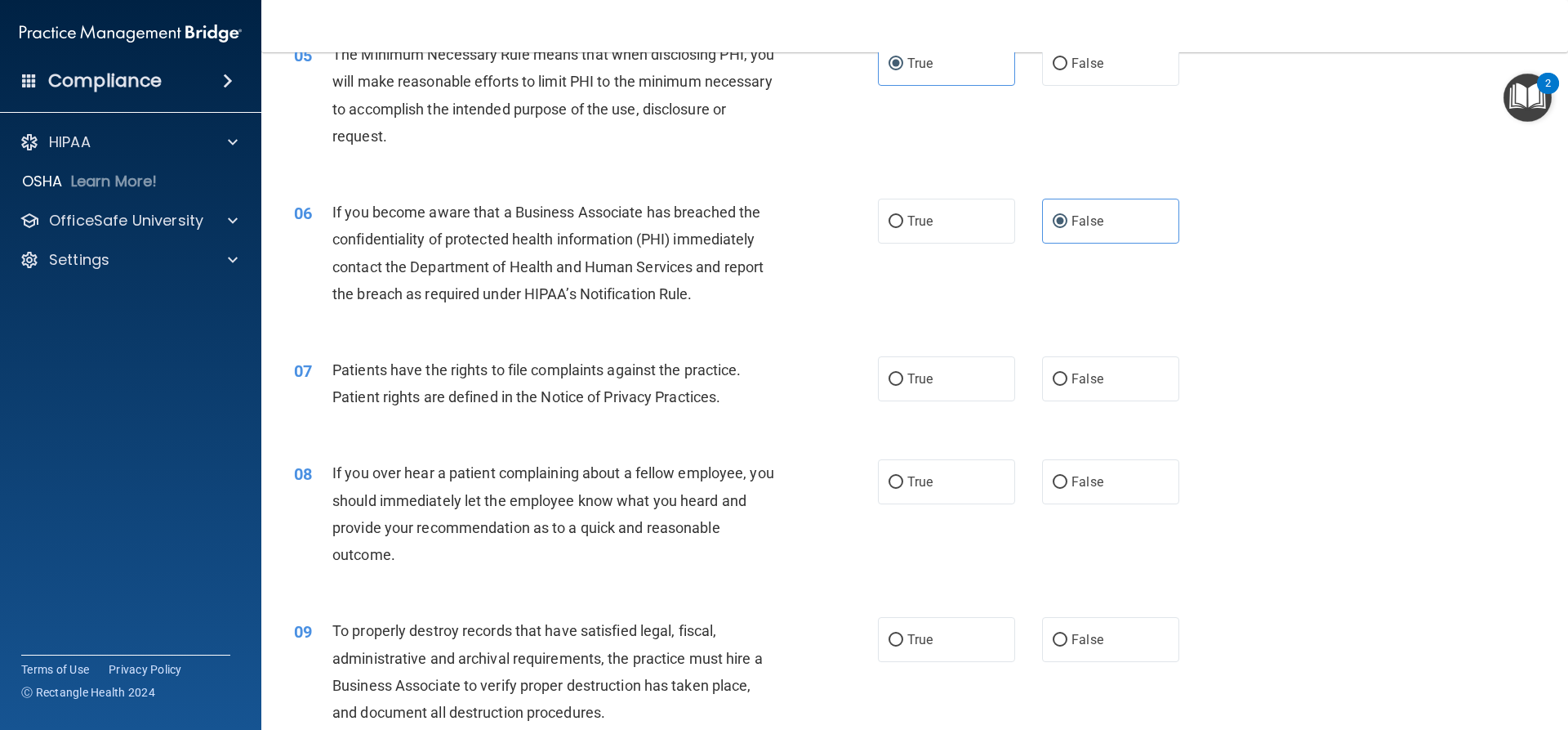
scroll to position [736, 0]
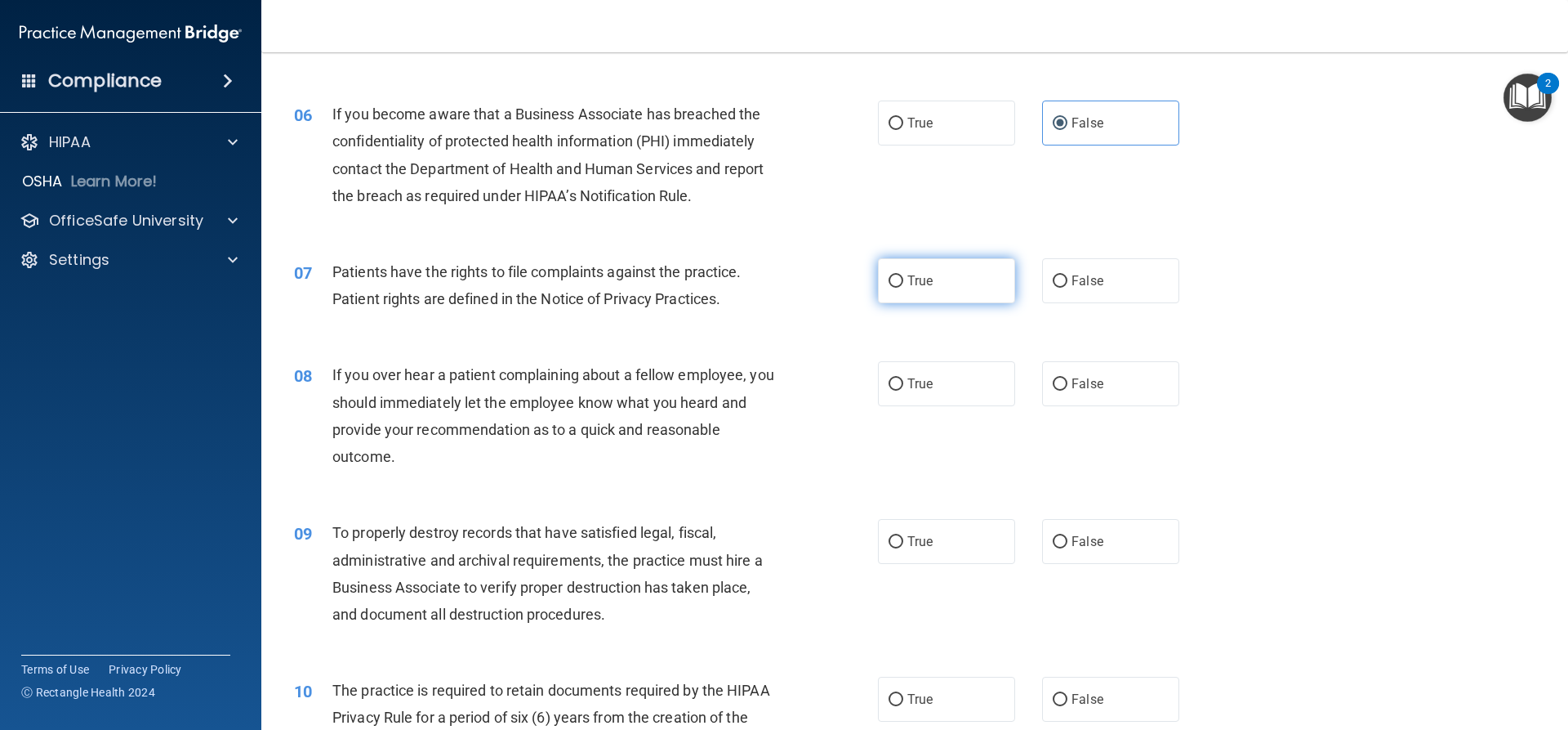
click at [915, 281] on span "True" at bounding box center [920, 281] width 25 height 16
click at [903, 281] on input "True" at bounding box center [896, 281] width 15 height 12
radio input "true"
click at [1073, 371] on label "False" at bounding box center [1111, 384] width 137 height 45
click at [1068, 379] on input "False" at bounding box center [1060, 385] width 15 height 12
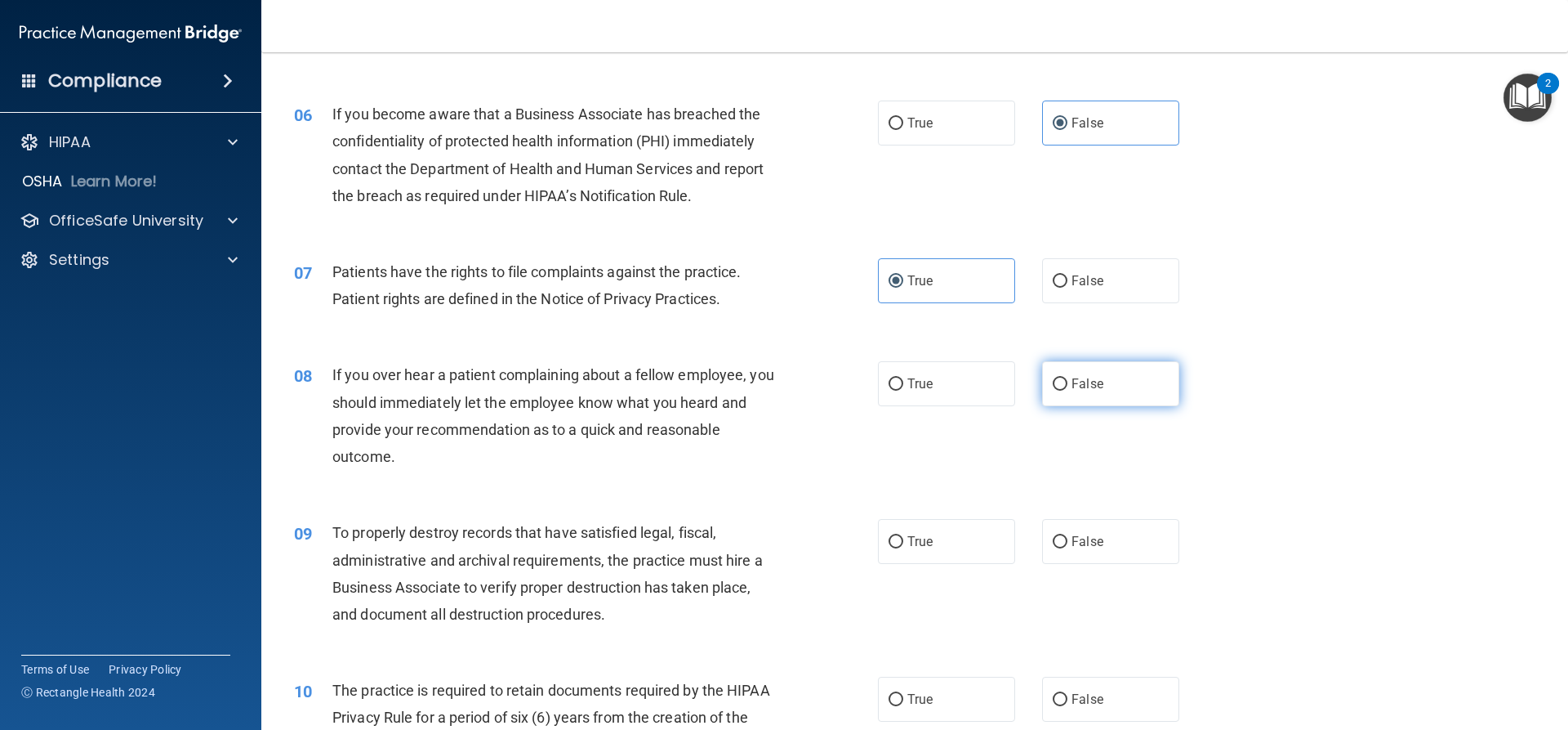
radio input "true"
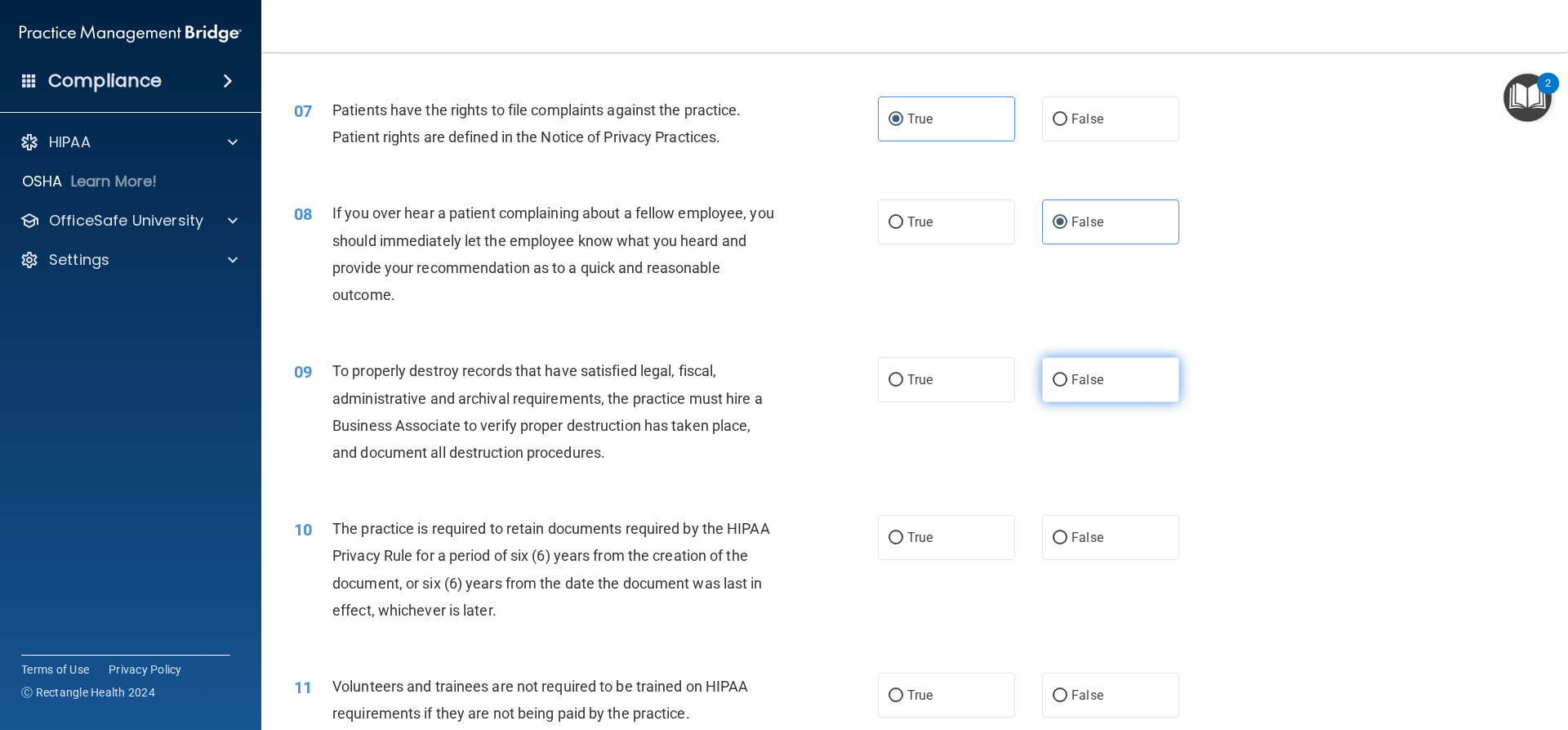
scroll to position [900, 0]
click at [1072, 377] on span "False" at bounding box center [1087, 378] width 32 height 16
click at [1068, 377] on input "False" at bounding box center [1060, 379] width 15 height 12
radio input "true"
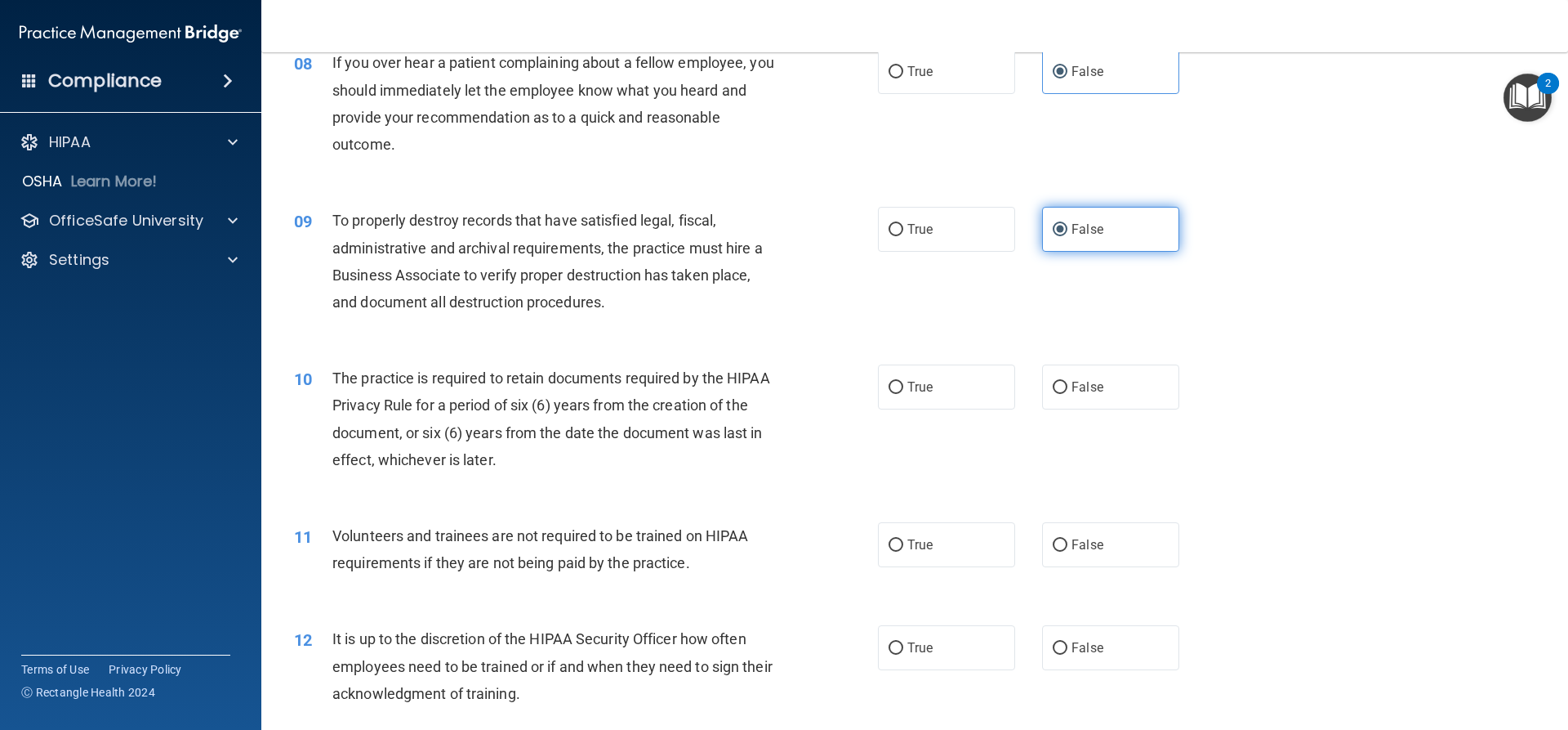
scroll to position [1144, 0]
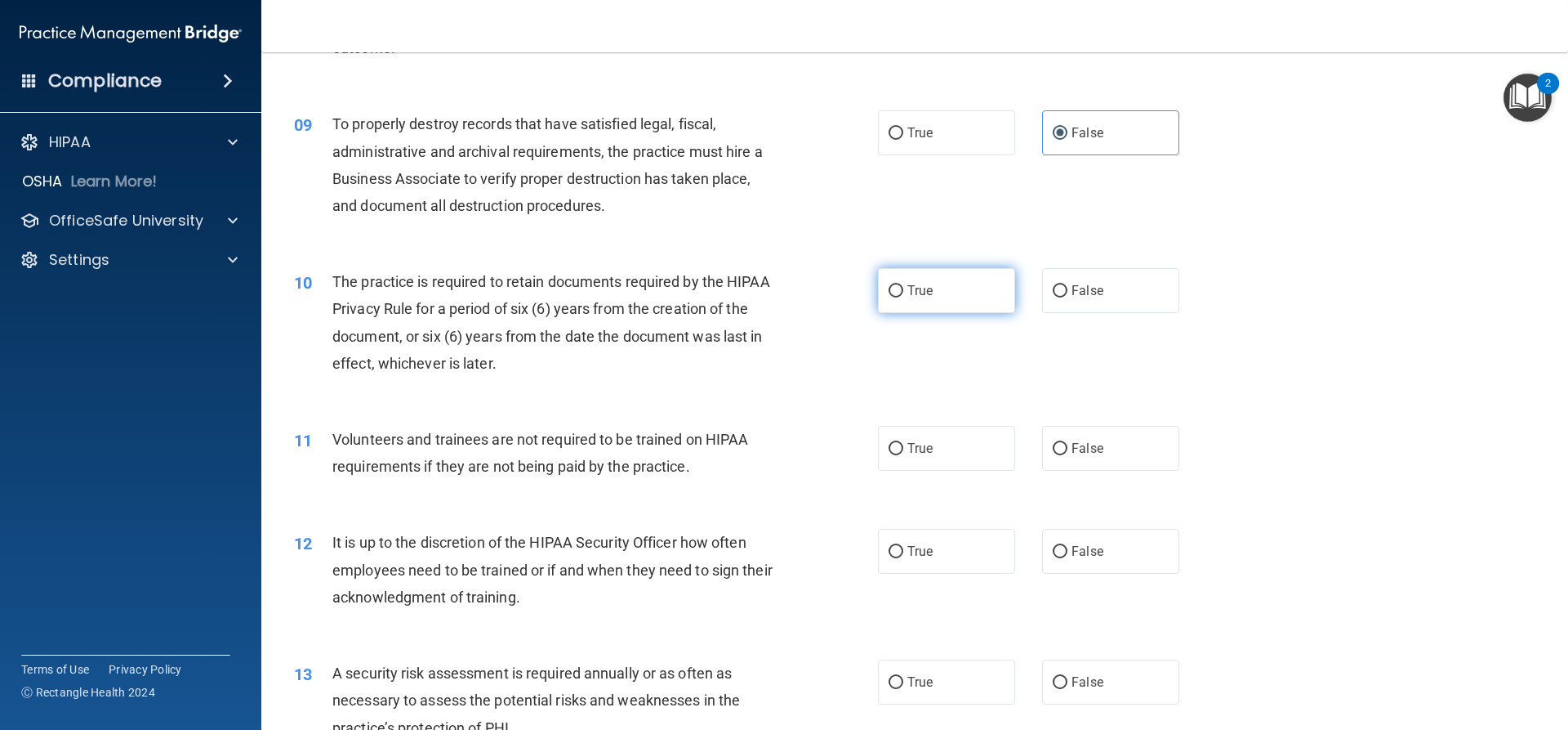
click at [919, 300] on label "True" at bounding box center [947, 291] width 137 height 45
click at [903, 298] on input "True" at bounding box center [896, 291] width 15 height 12
radio input "true"
click at [1072, 446] on span "False" at bounding box center [1087, 448] width 32 height 16
click at [1068, 446] on input "False" at bounding box center [1060, 449] width 15 height 12
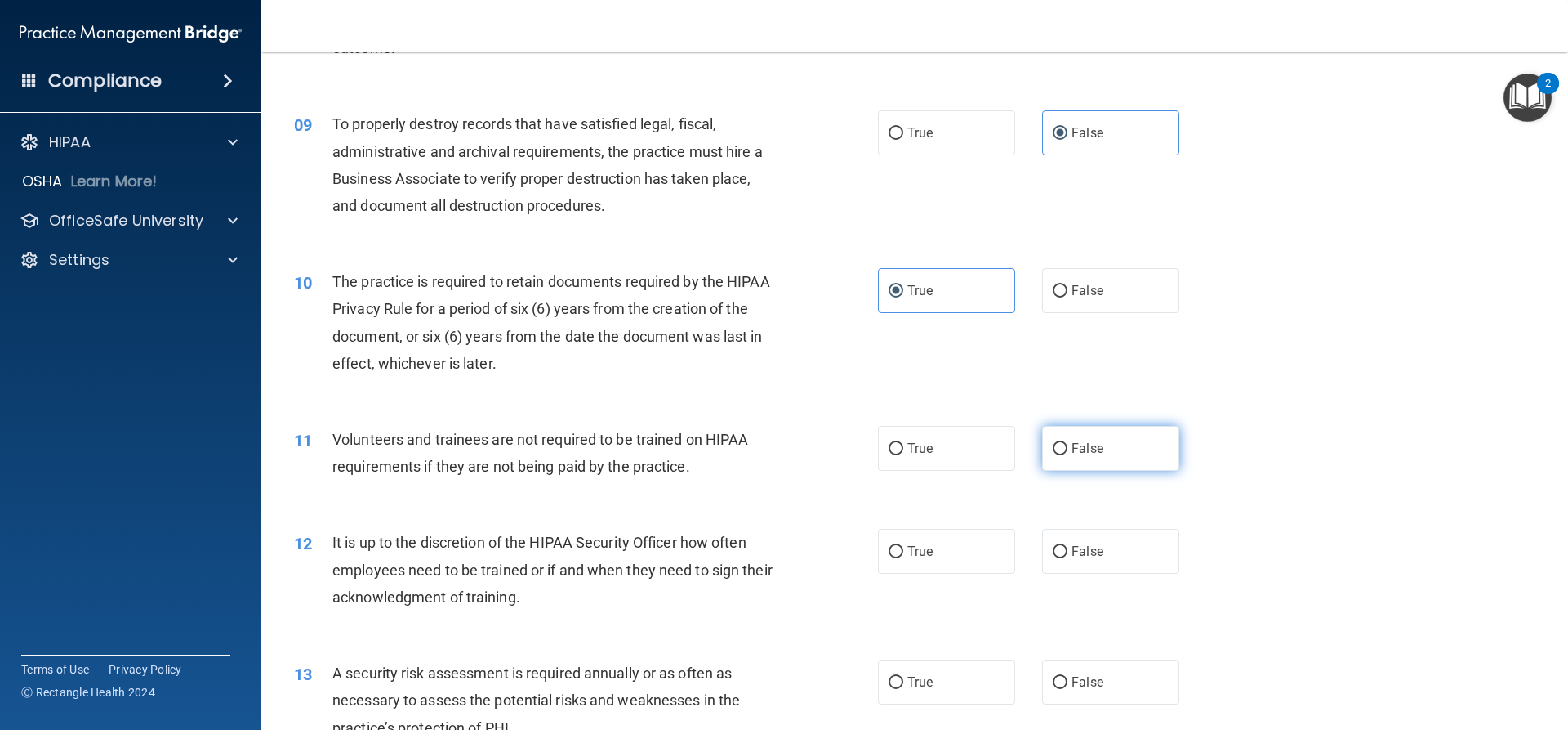
radio input "true"
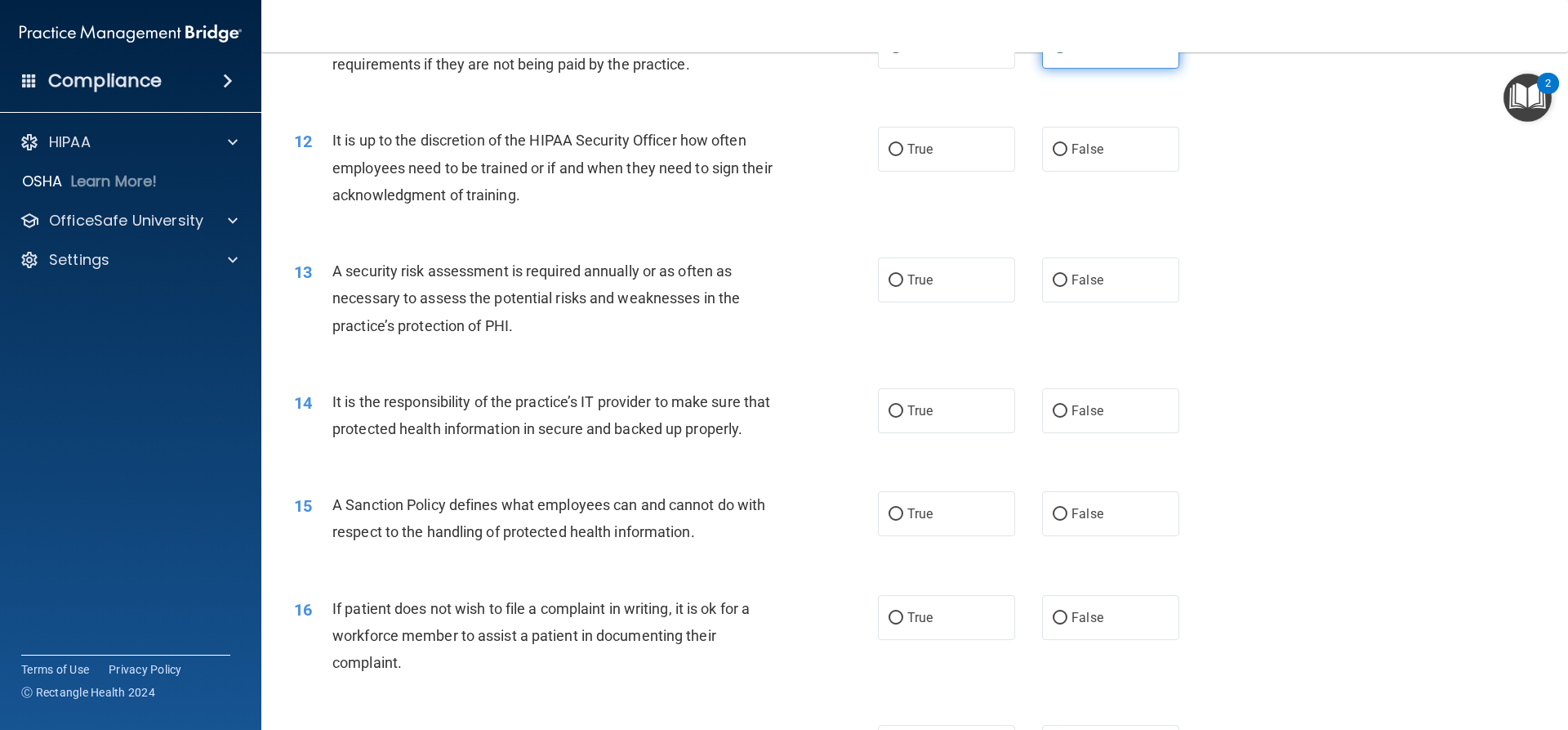
scroll to position [1553, 0]
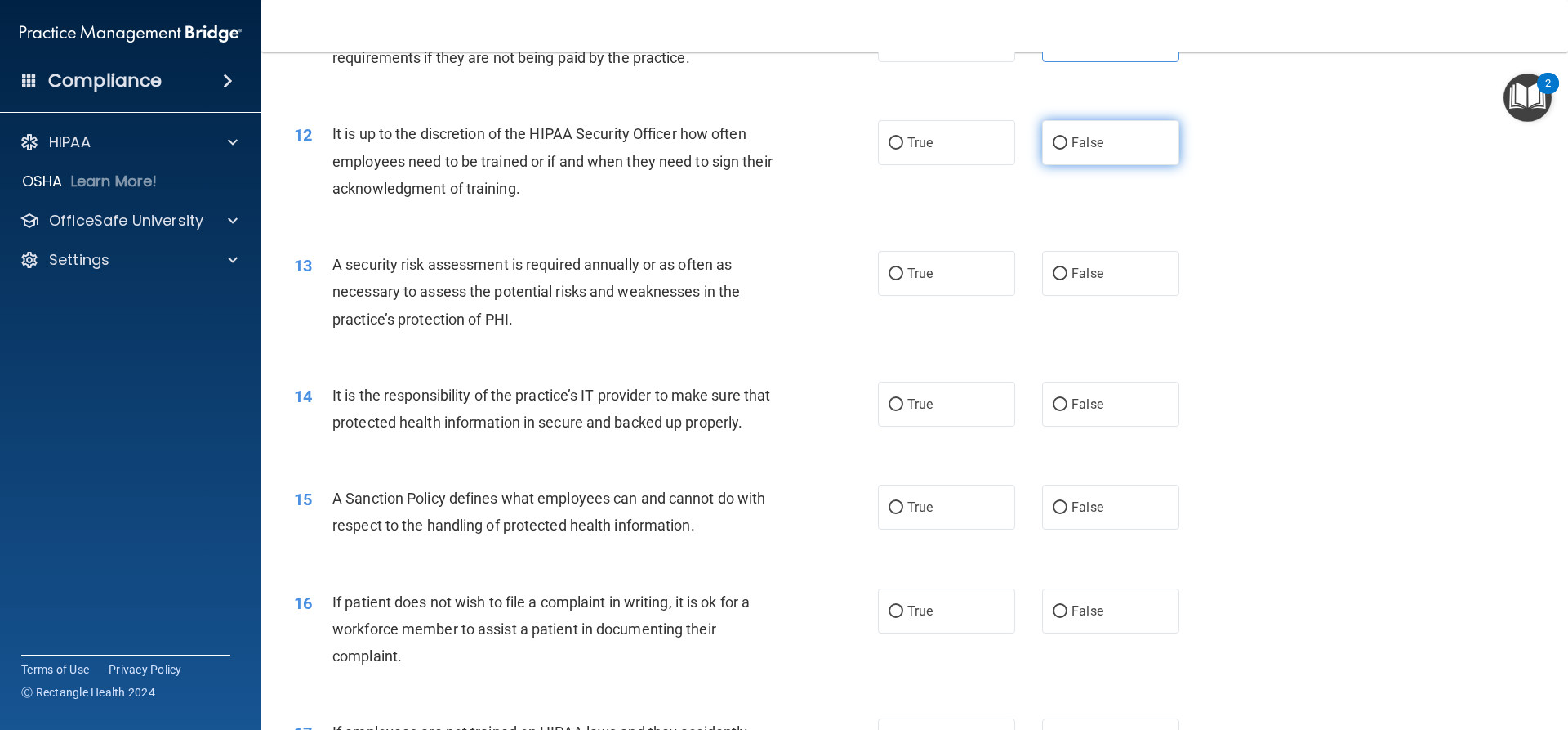
click at [1058, 131] on label "False" at bounding box center [1111, 143] width 137 height 45
click at [1058, 138] on input "False" at bounding box center [1060, 144] width 15 height 12
radio input "true"
click at [931, 276] on label "True" at bounding box center [947, 273] width 137 height 45
click at [903, 276] on input "True" at bounding box center [896, 274] width 15 height 12
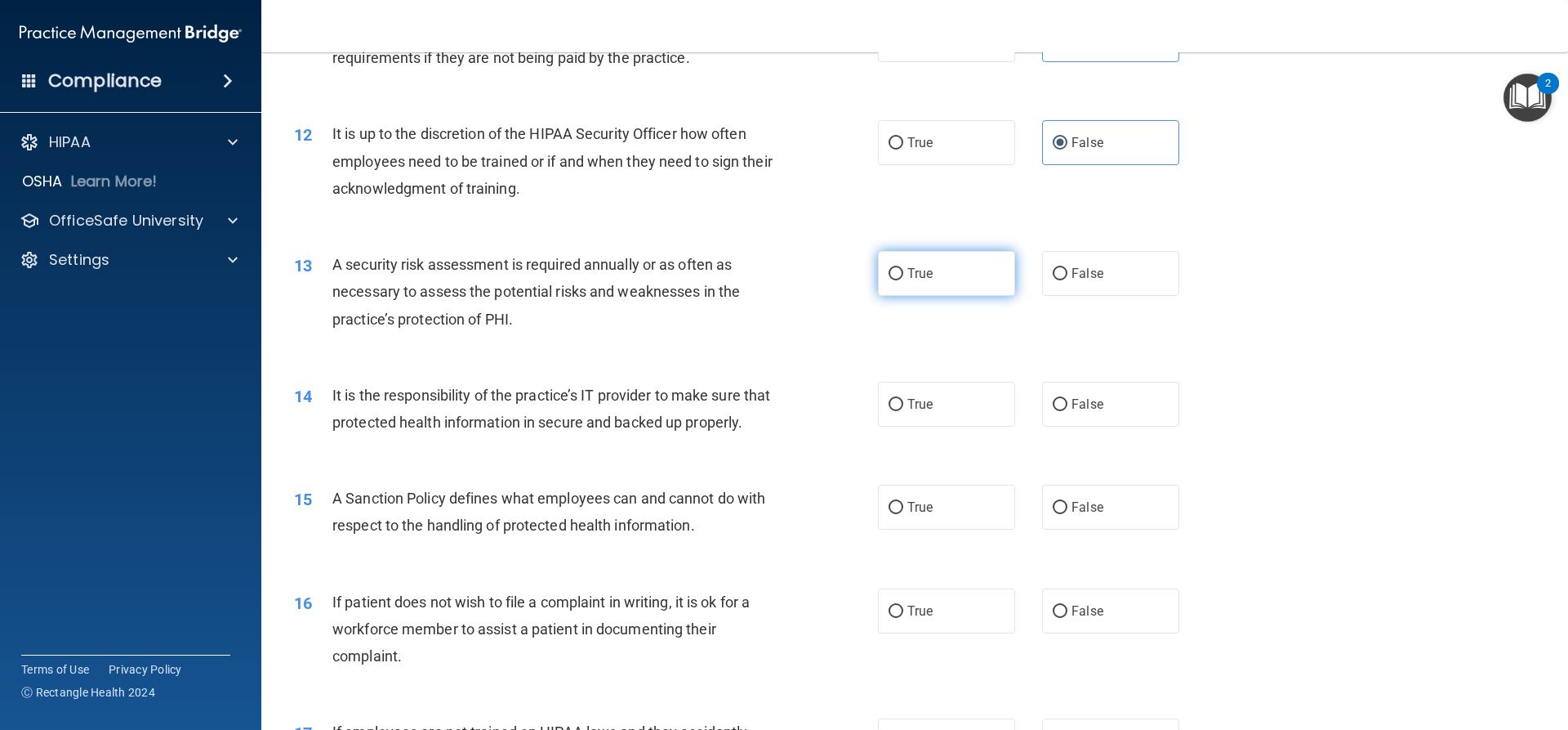
radio input "true"
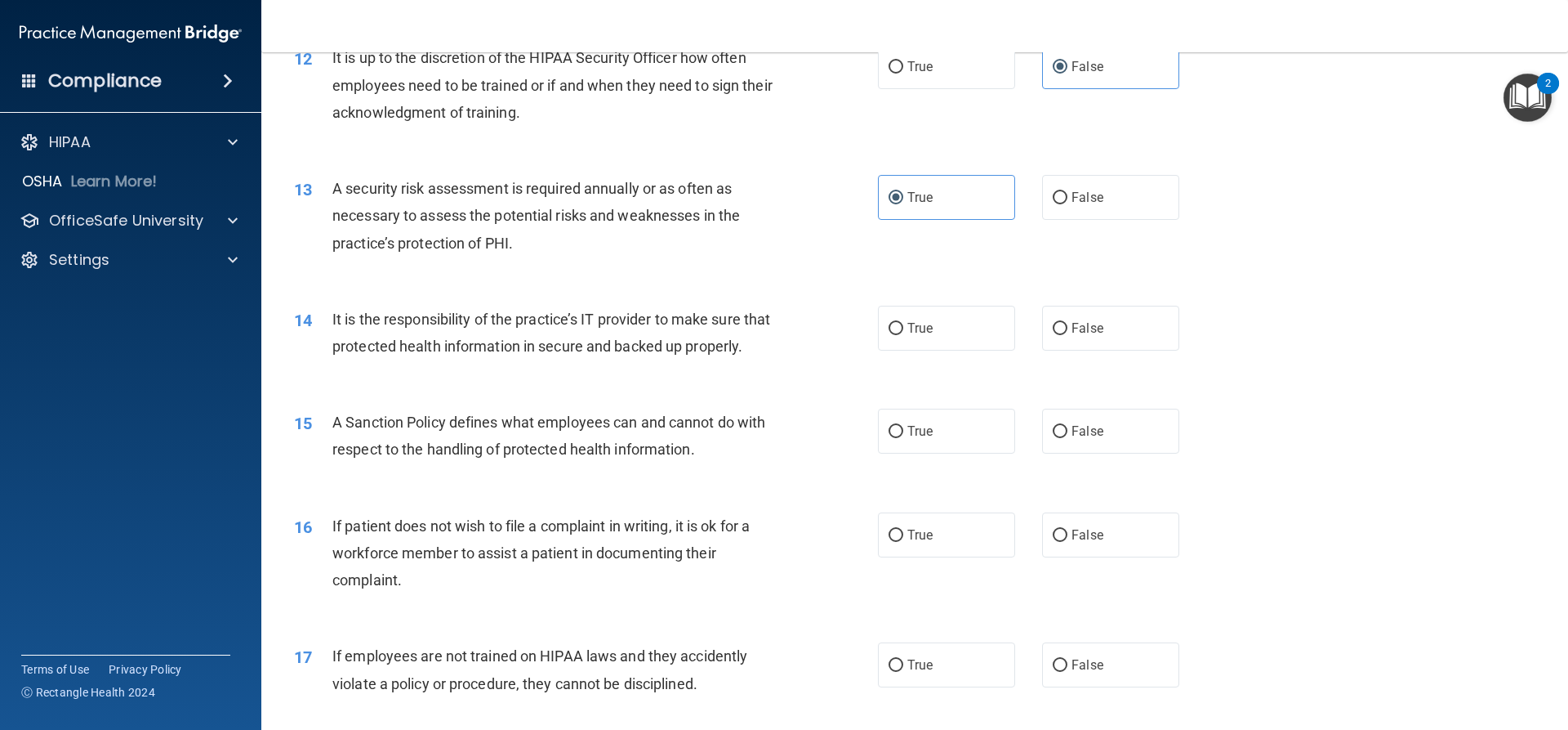
scroll to position [1717, 0]
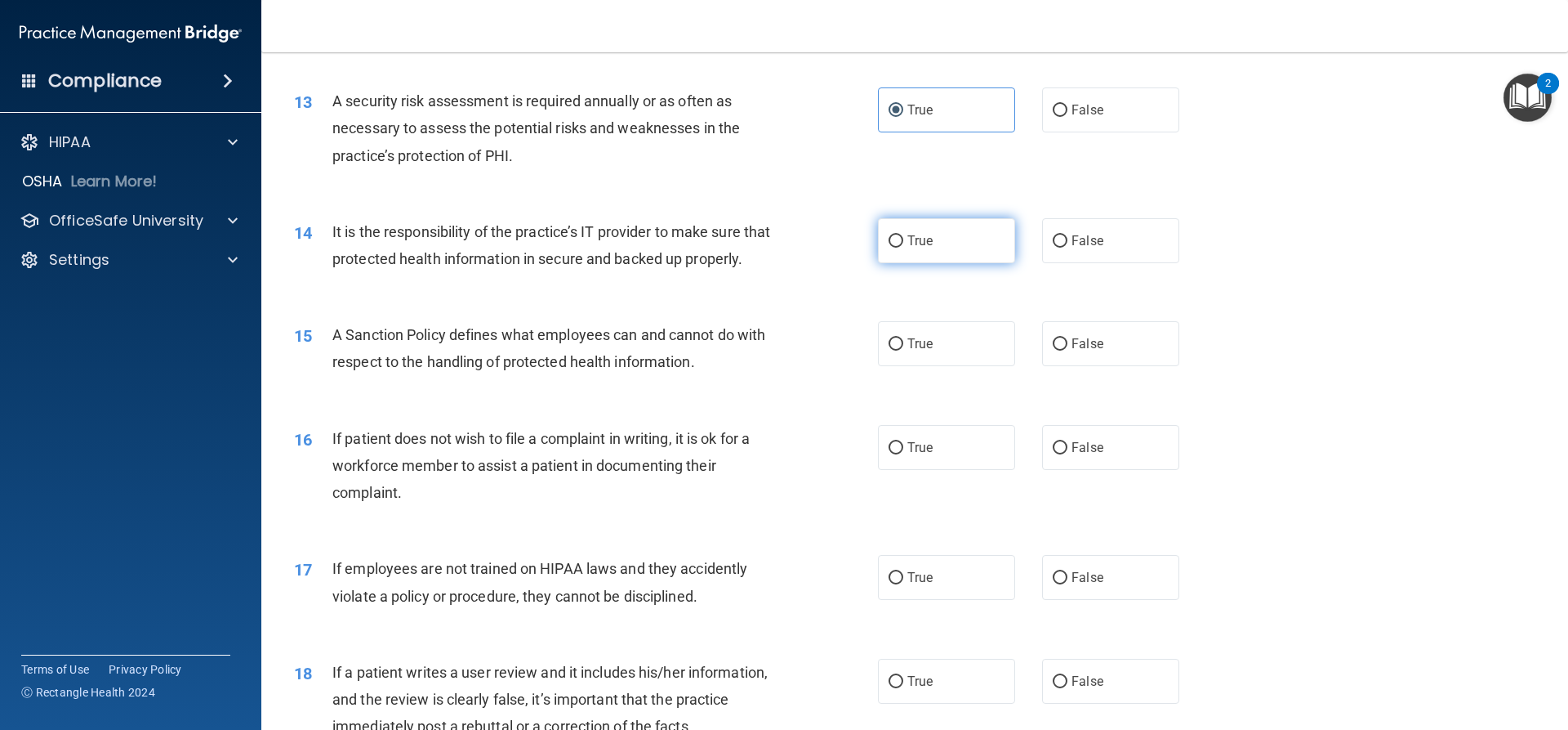
click at [921, 239] on span "True" at bounding box center [920, 240] width 25 height 16
click at [903, 239] on input "True" at bounding box center [896, 241] width 15 height 12
radio input "true"
click at [933, 362] on label "True" at bounding box center [947, 343] width 137 height 45
click at [903, 350] on input "True" at bounding box center [896, 344] width 15 height 12
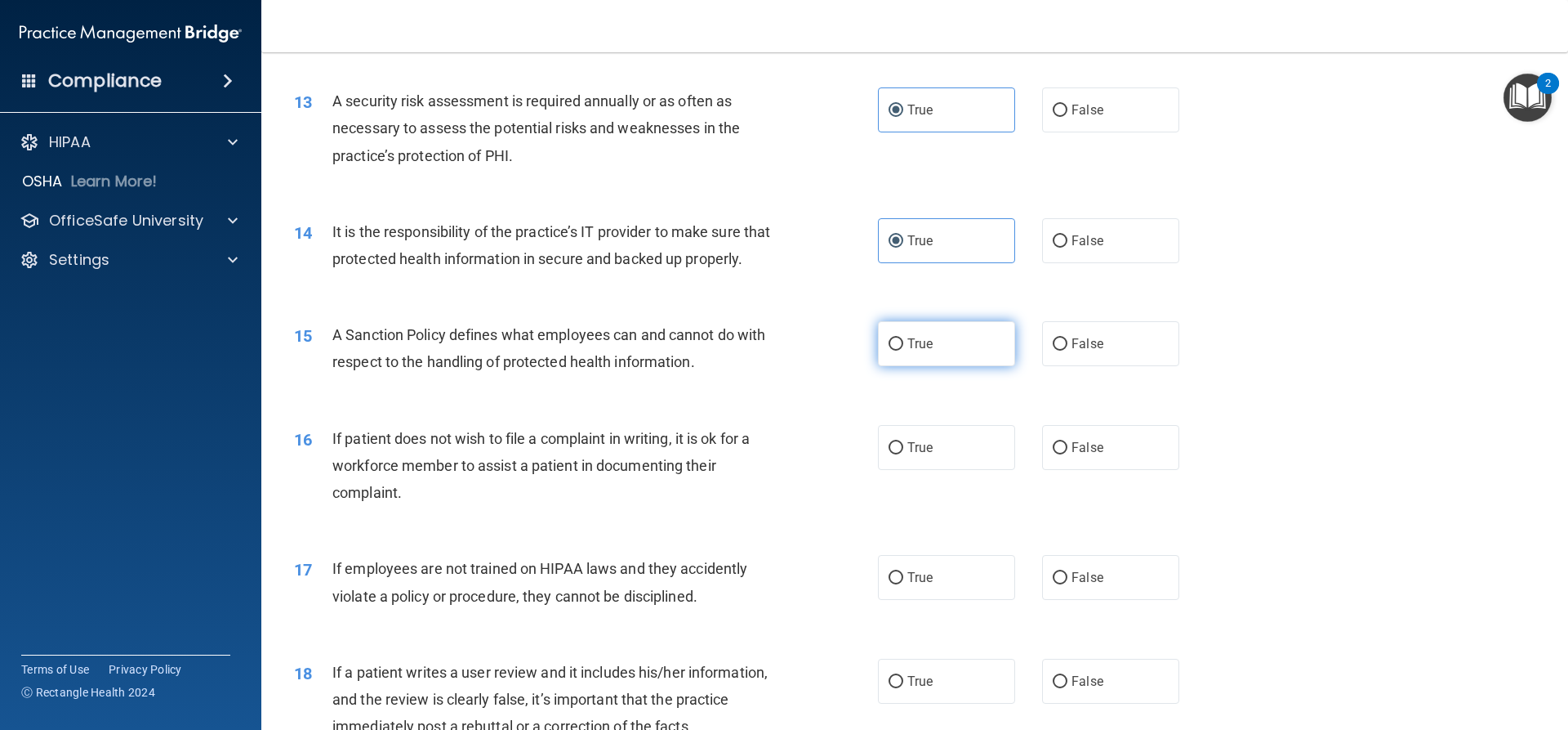
radio input "true"
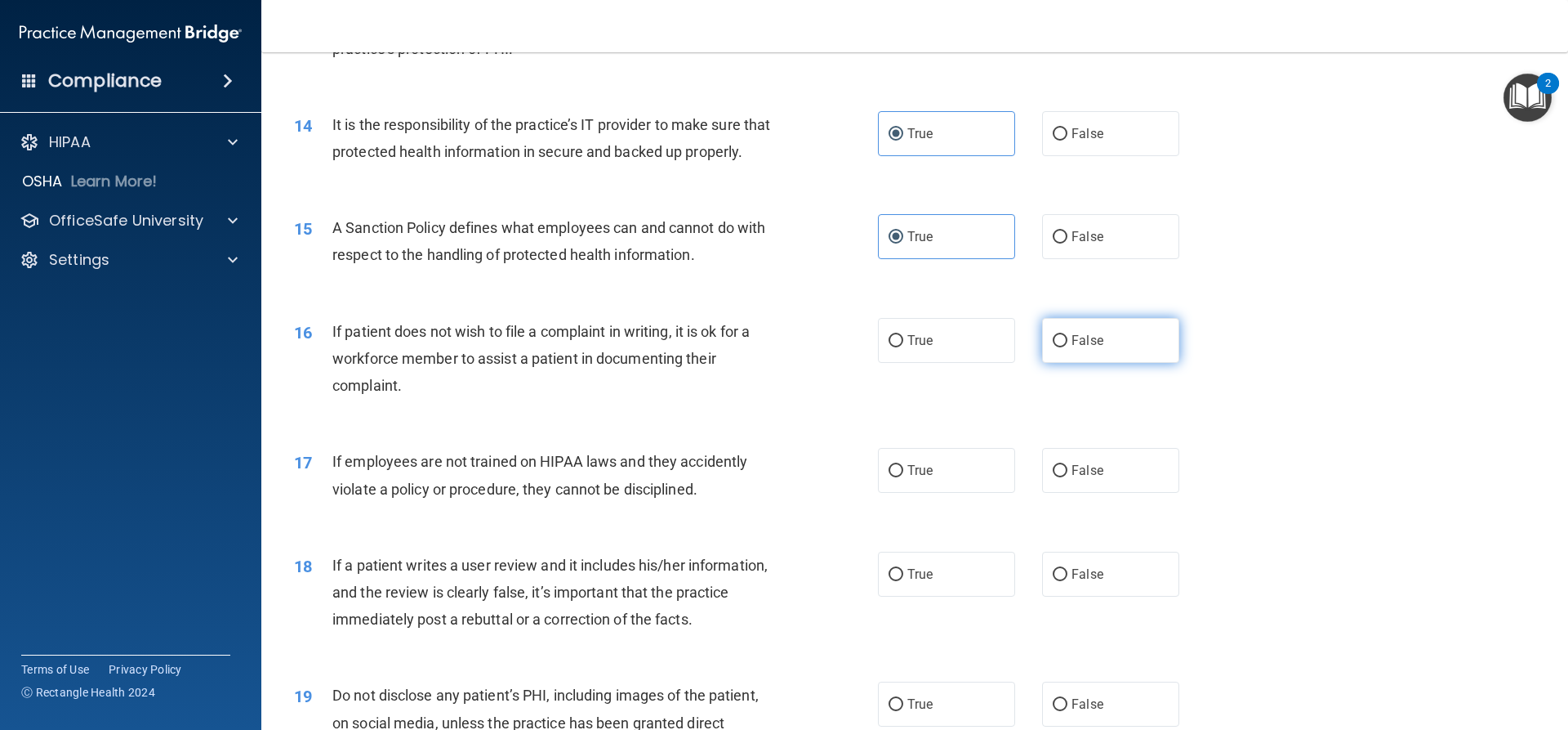
scroll to position [1880, 0]
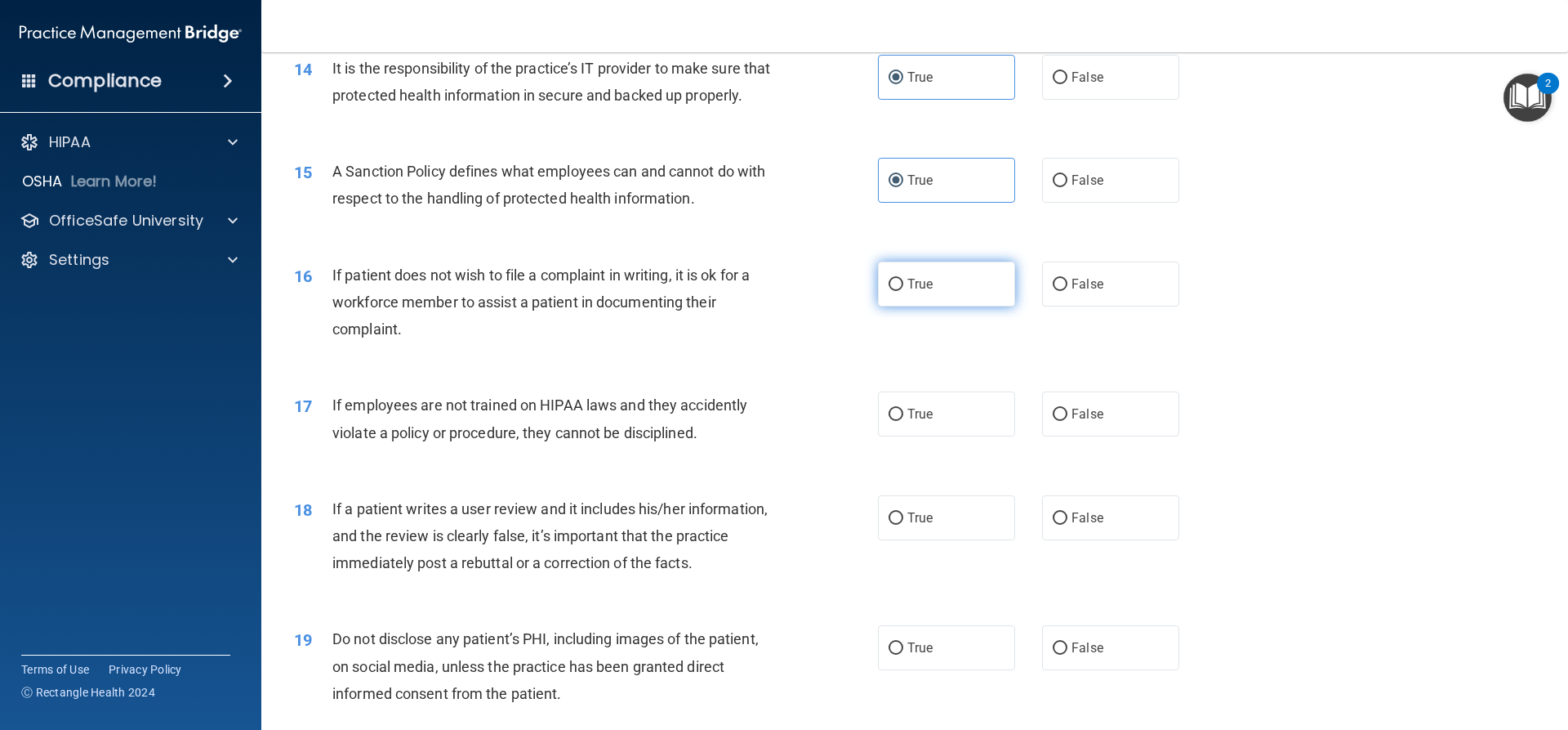
click at [899, 306] on label "True" at bounding box center [947, 284] width 137 height 45
click at [899, 291] on input "True" at bounding box center [896, 285] width 15 height 12
radio input "true"
click at [1080, 422] on span "False" at bounding box center [1087, 414] width 32 height 16
click at [1068, 421] on input "False" at bounding box center [1060, 415] width 15 height 12
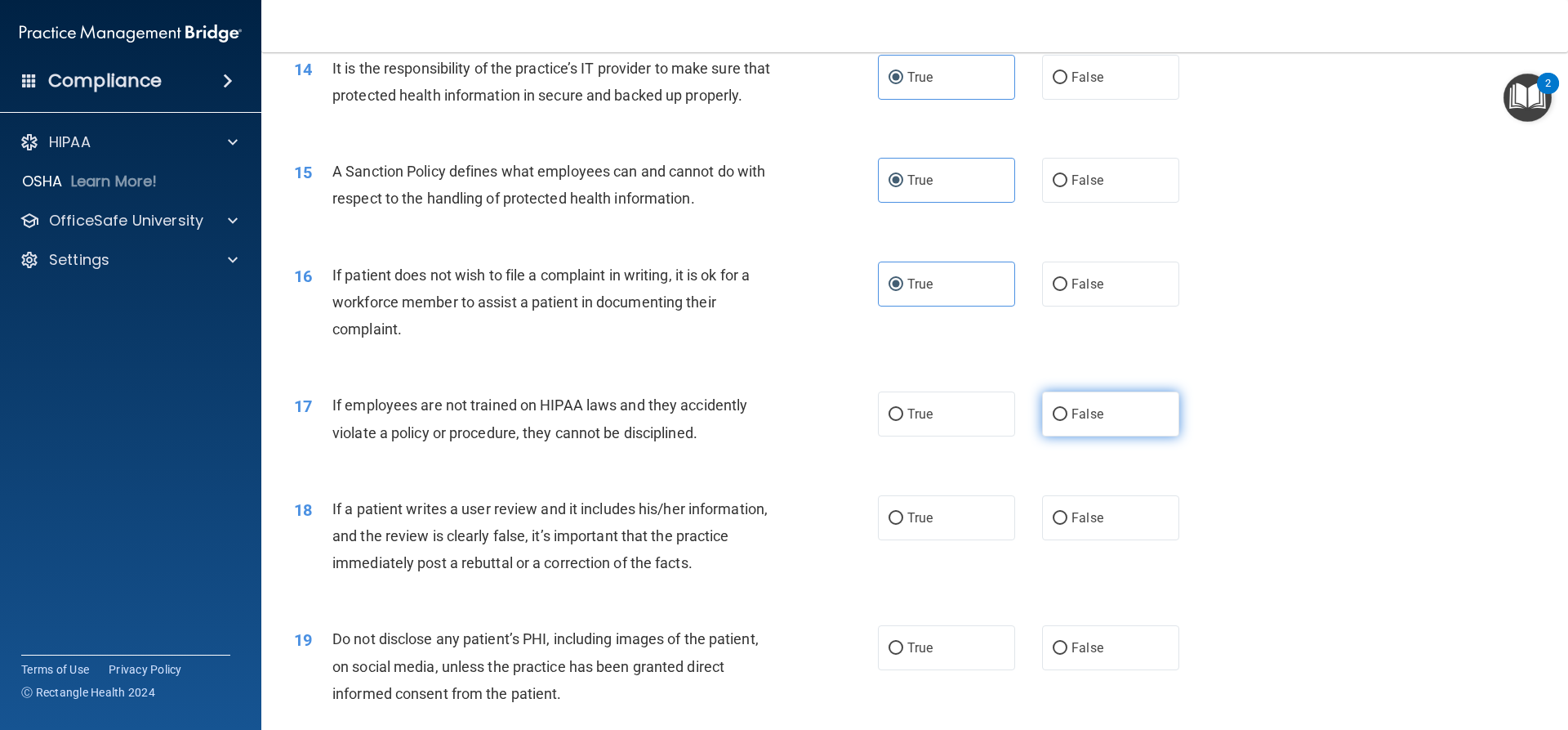
radio input "true"
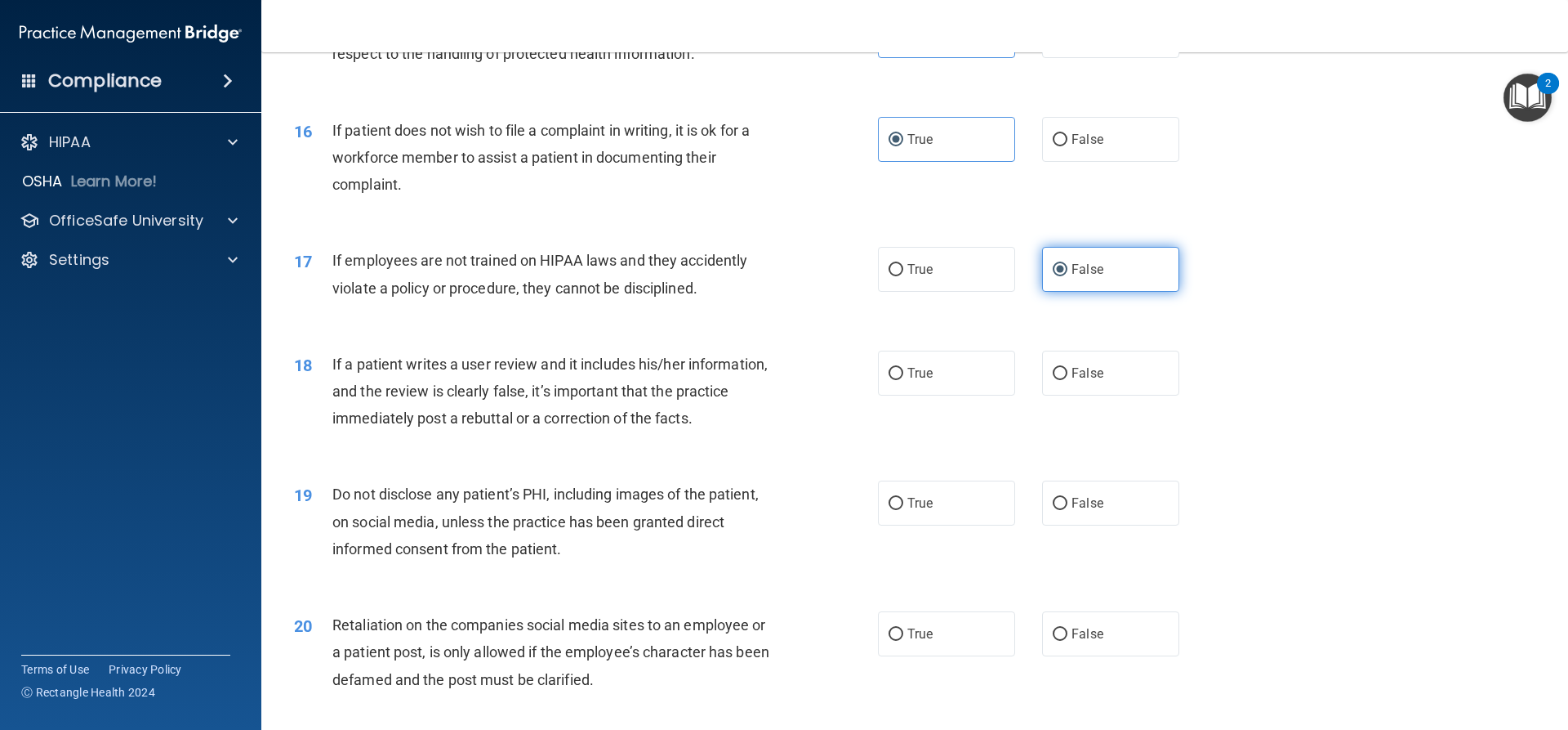
scroll to position [2125, 0]
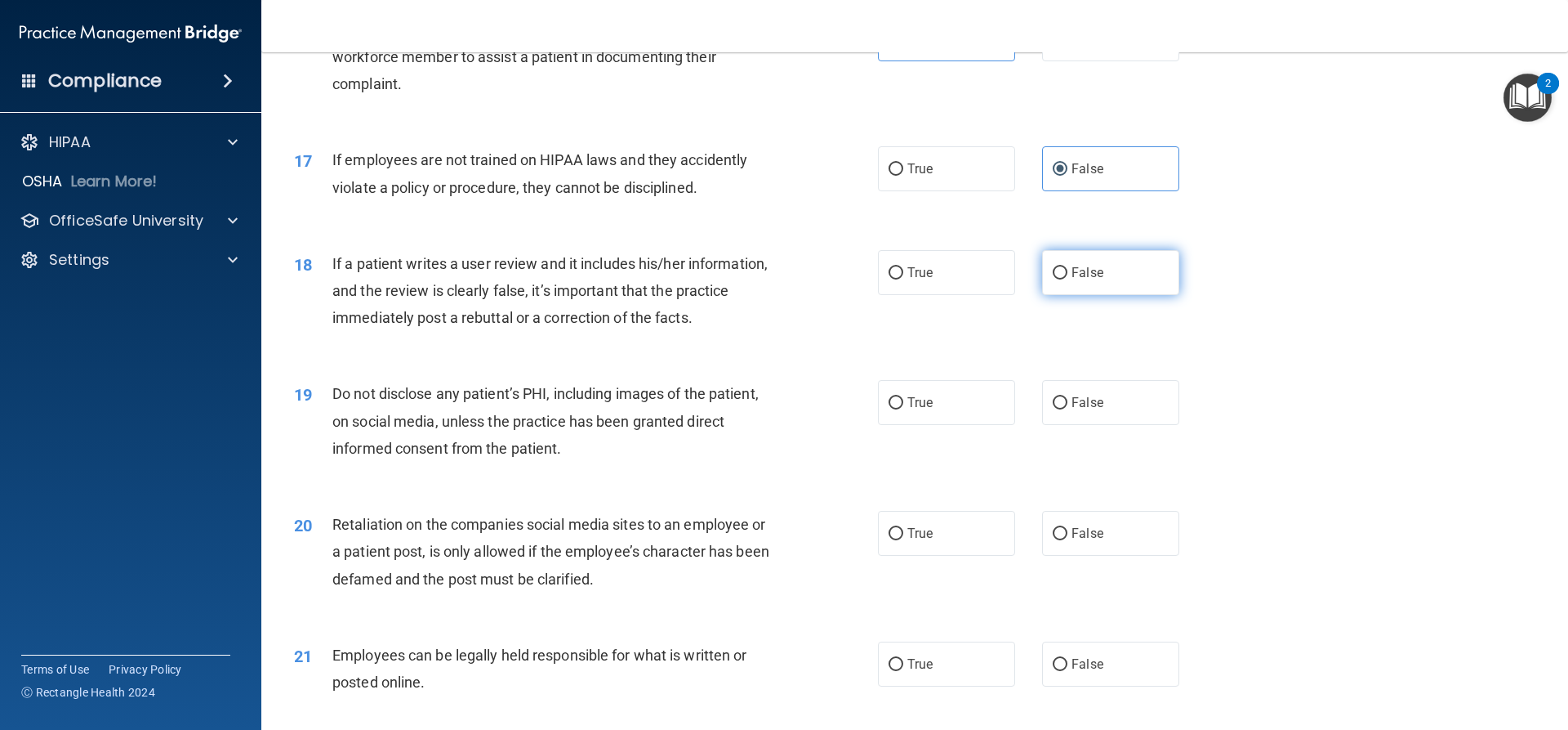
click at [1090, 280] on span "False" at bounding box center [1087, 272] width 32 height 16
click at [1068, 279] on input "False" at bounding box center [1060, 273] width 15 height 12
radio input "true"
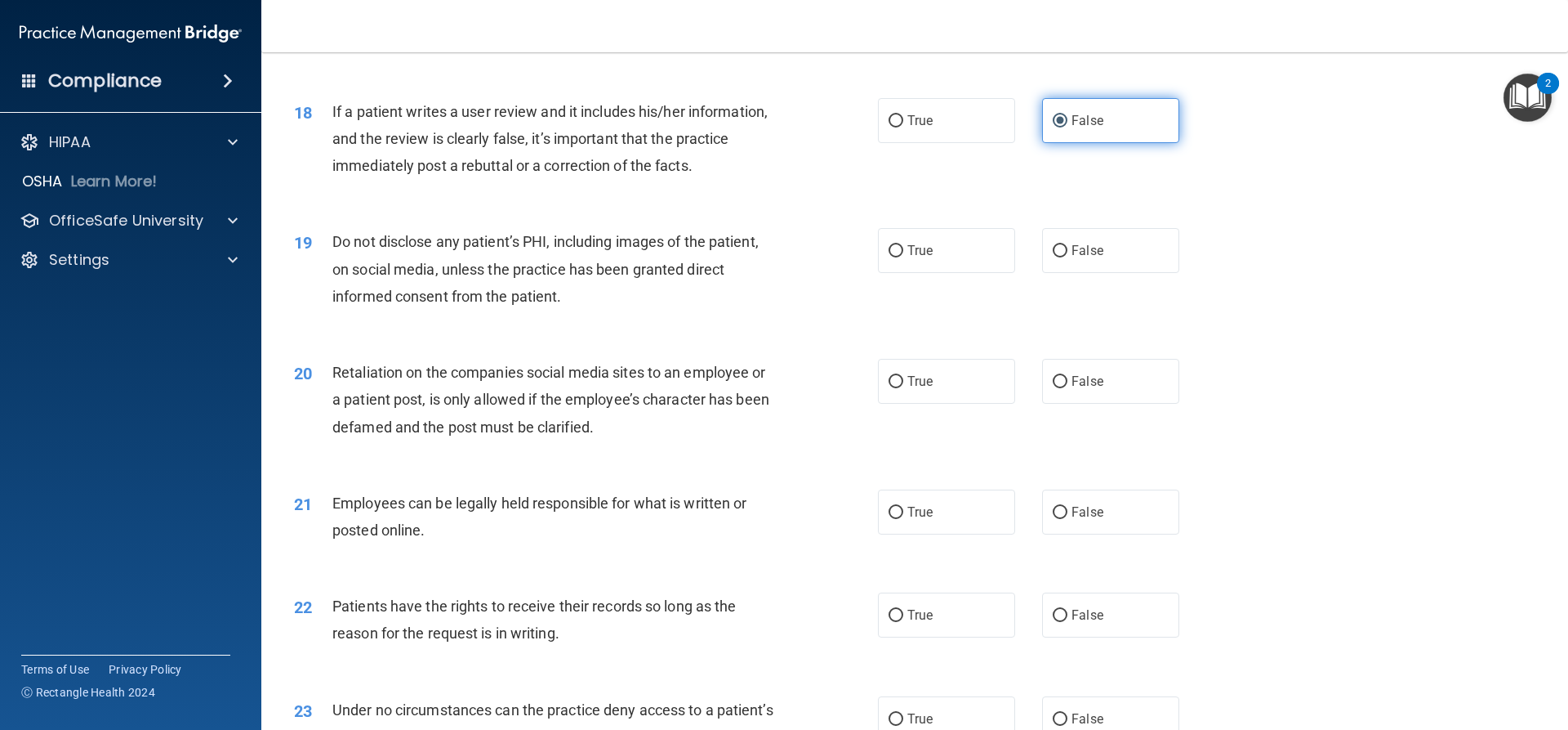
scroll to position [2289, 0]
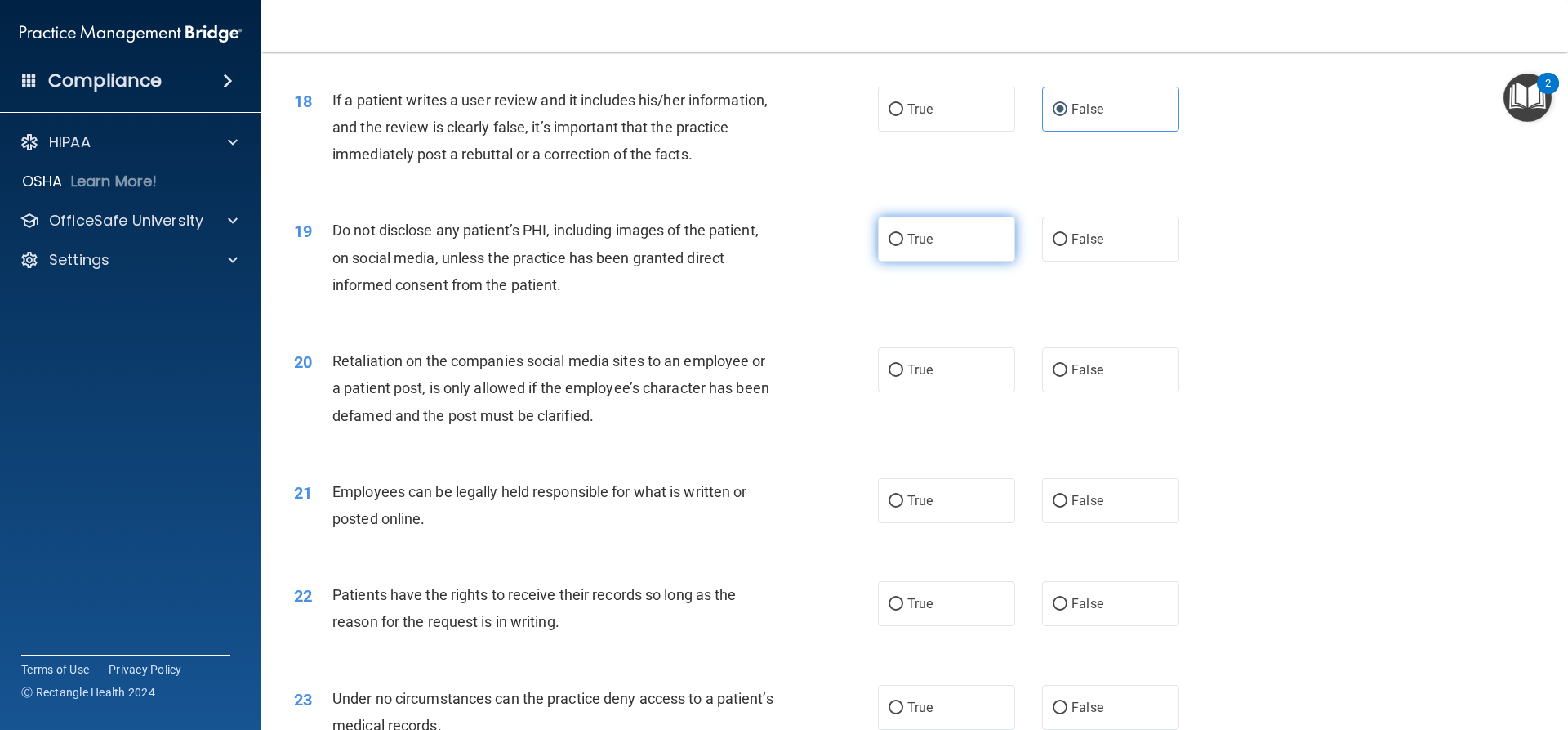
click at [900, 261] on label "True" at bounding box center [947, 239] width 137 height 45
click at [900, 246] on input "True" at bounding box center [896, 240] width 15 height 12
radio input "true"
click at [1065, 387] on label "False" at bounding box center [1111, 370] width 137 height 45
click at [1065, 377] on input "False" at bounding box center [1060, 370] width 15 height 12
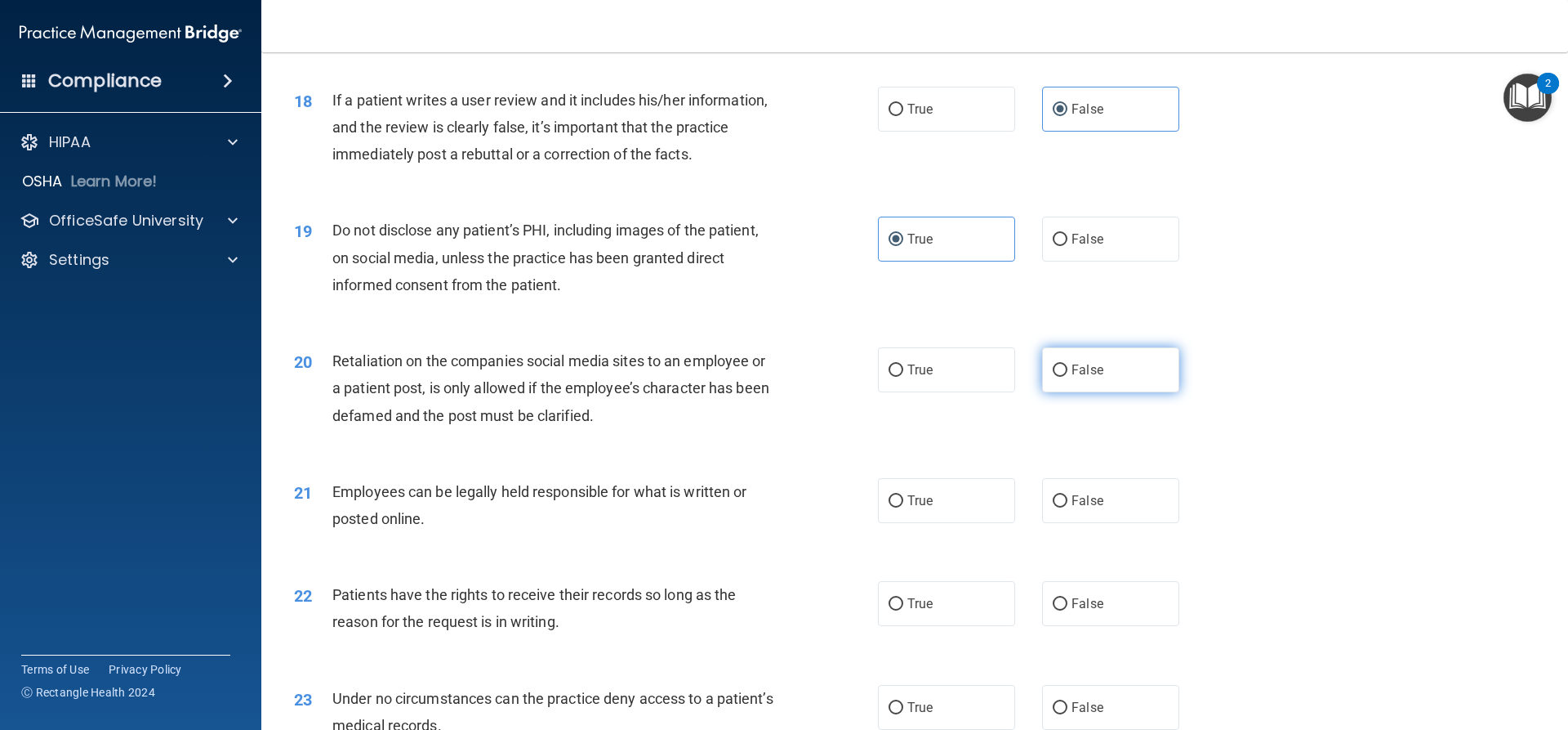
radio input "true"
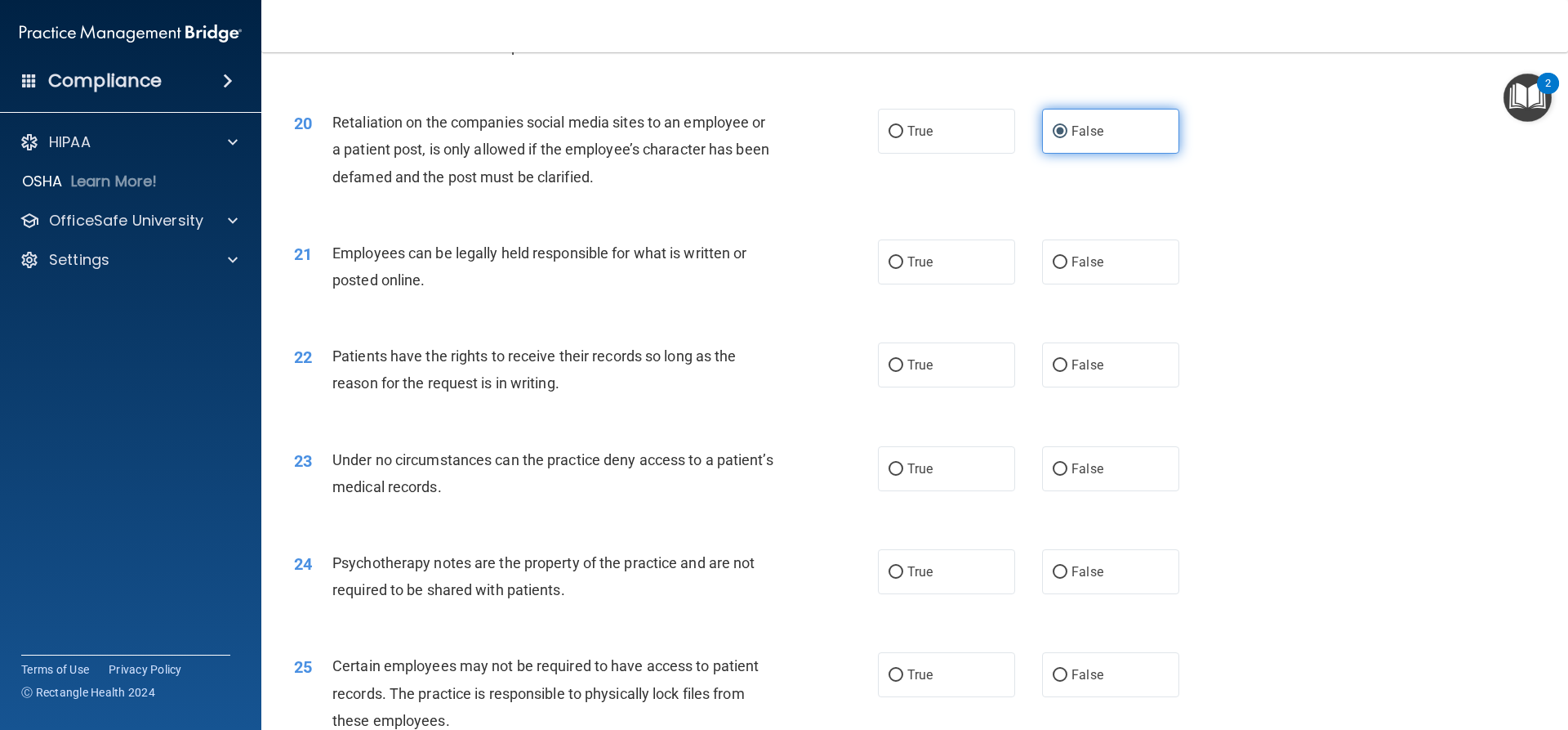
scroll to position [2534, 0]
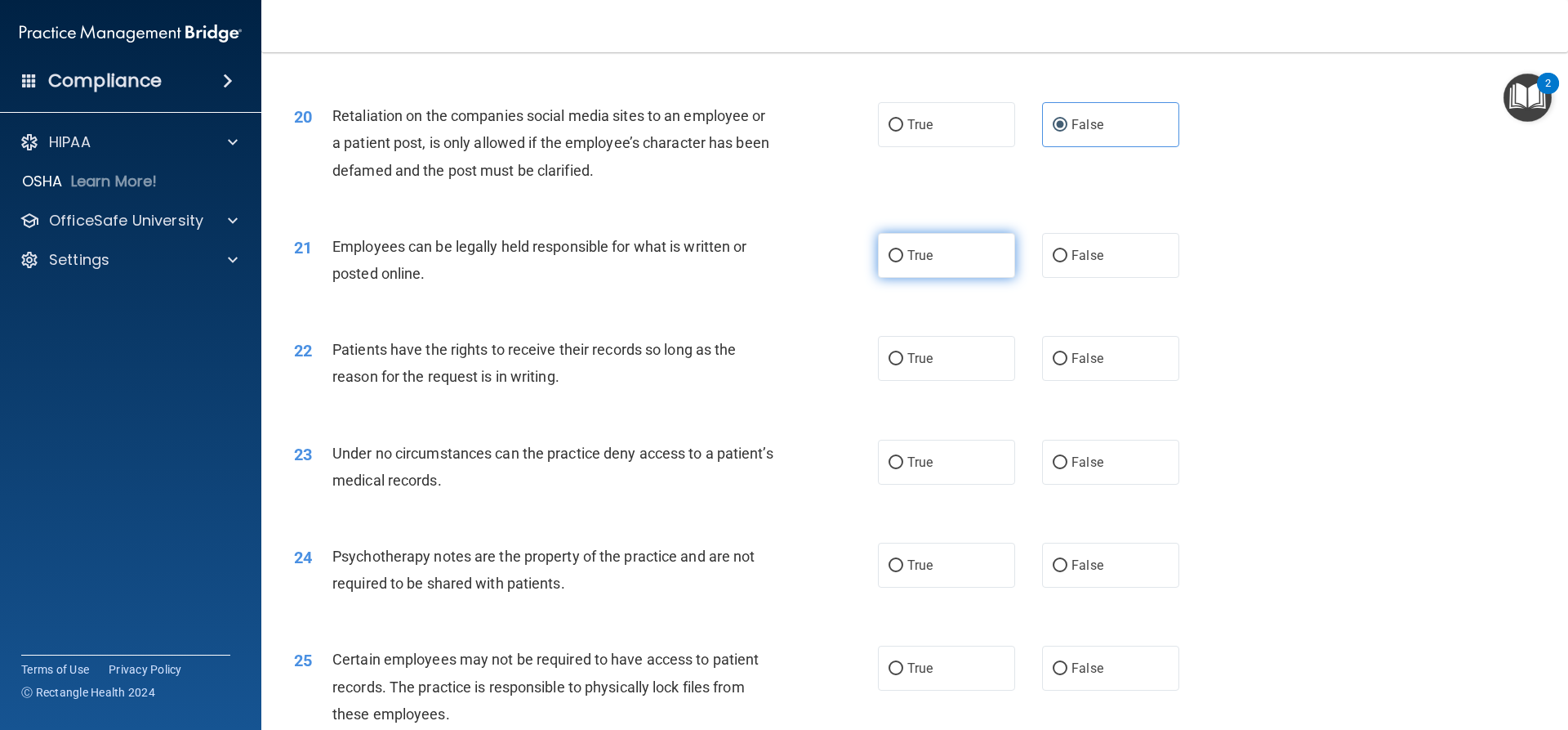
click at [893, 262] on input "True" at bounding box center [896, 256] width 15 height 12
radio input "true"
click at [1055, 365] on input "False" at bounding box center [1060, 359] width 15 height 12
radio input "true"
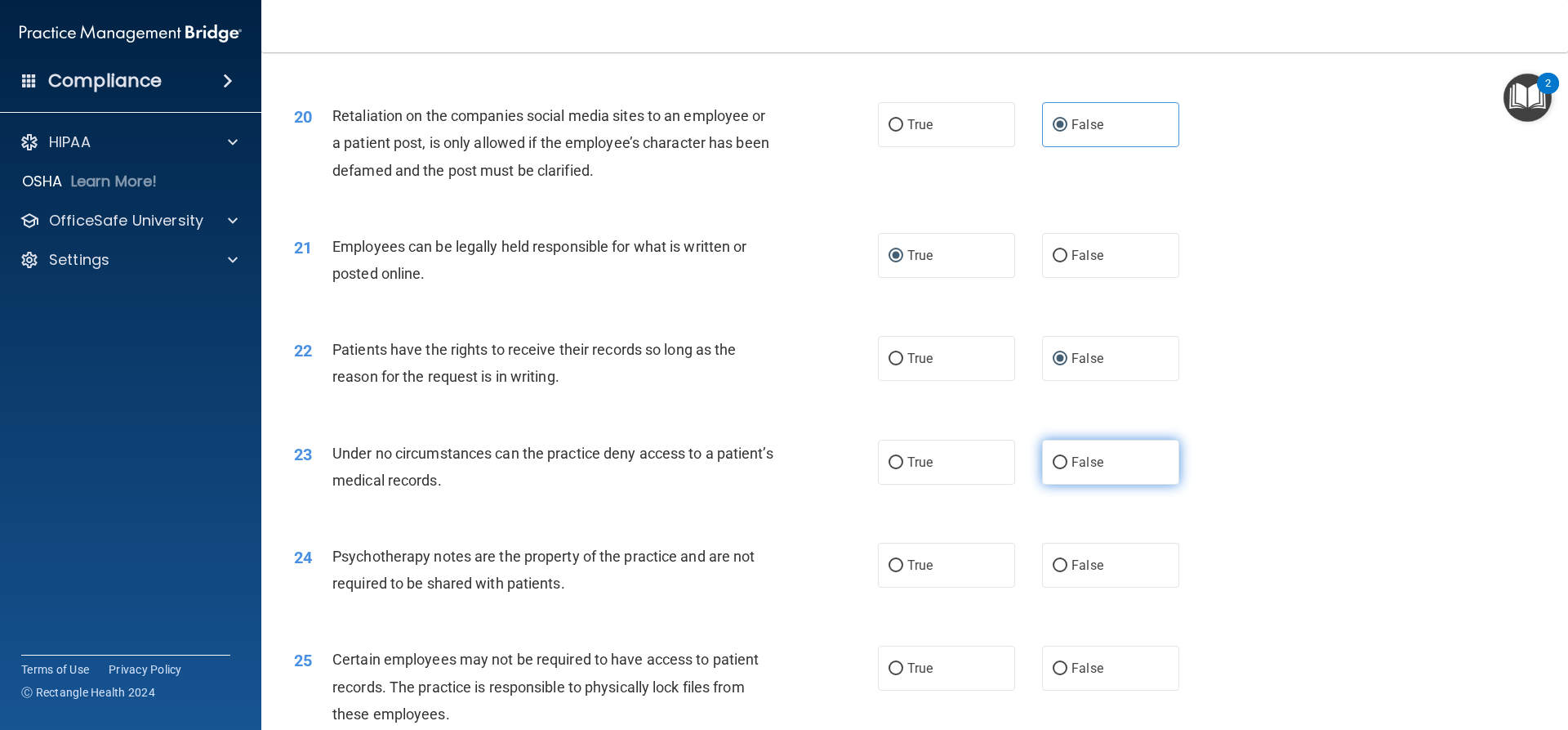
click at [1059, 483] on label "False" at bounding box center [1111, 462] width 137 height 45
click at [1059, 469] on input "False" at bounding box center [1060, 463] width 15 height 12
radio input "true"
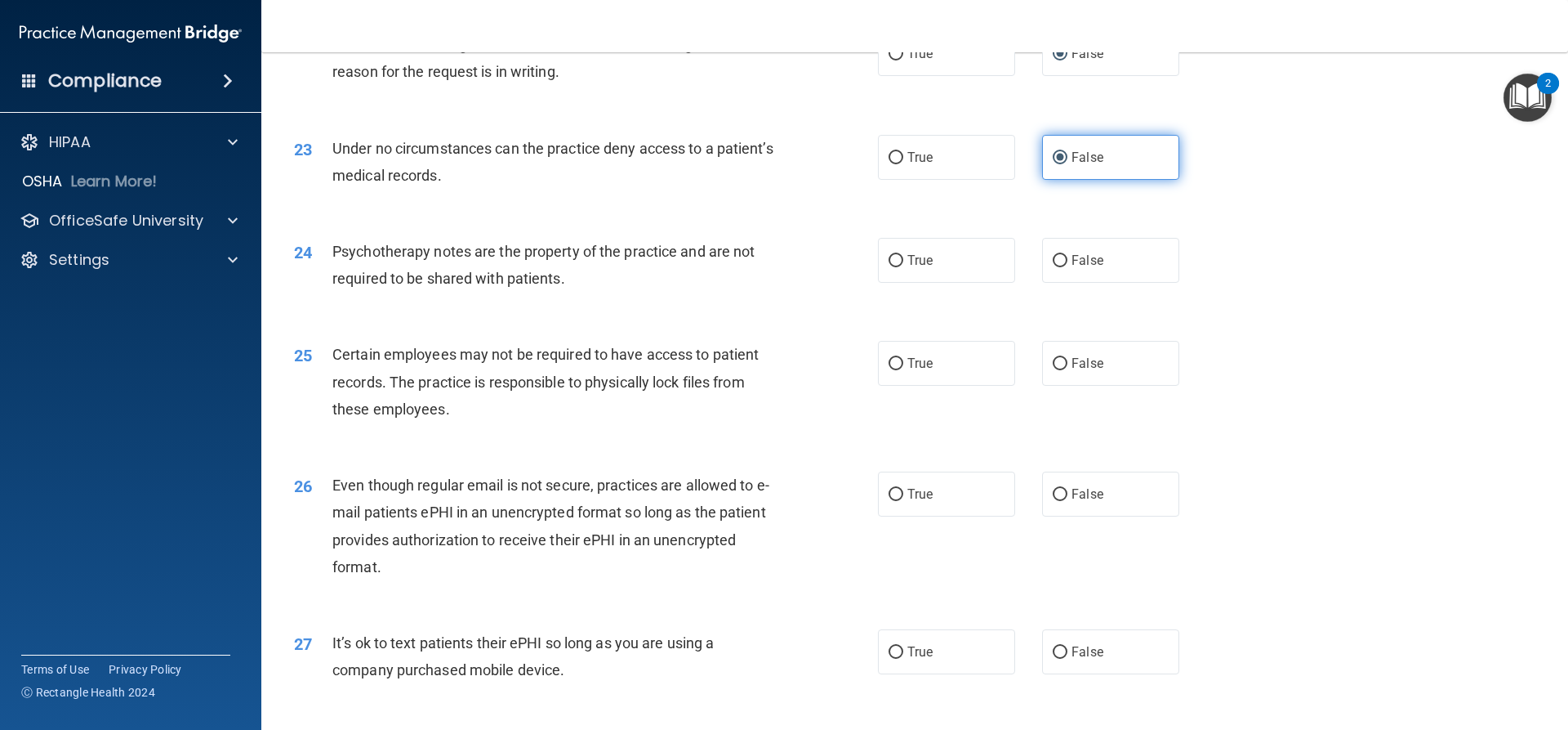
scroll to position [2861, 0]
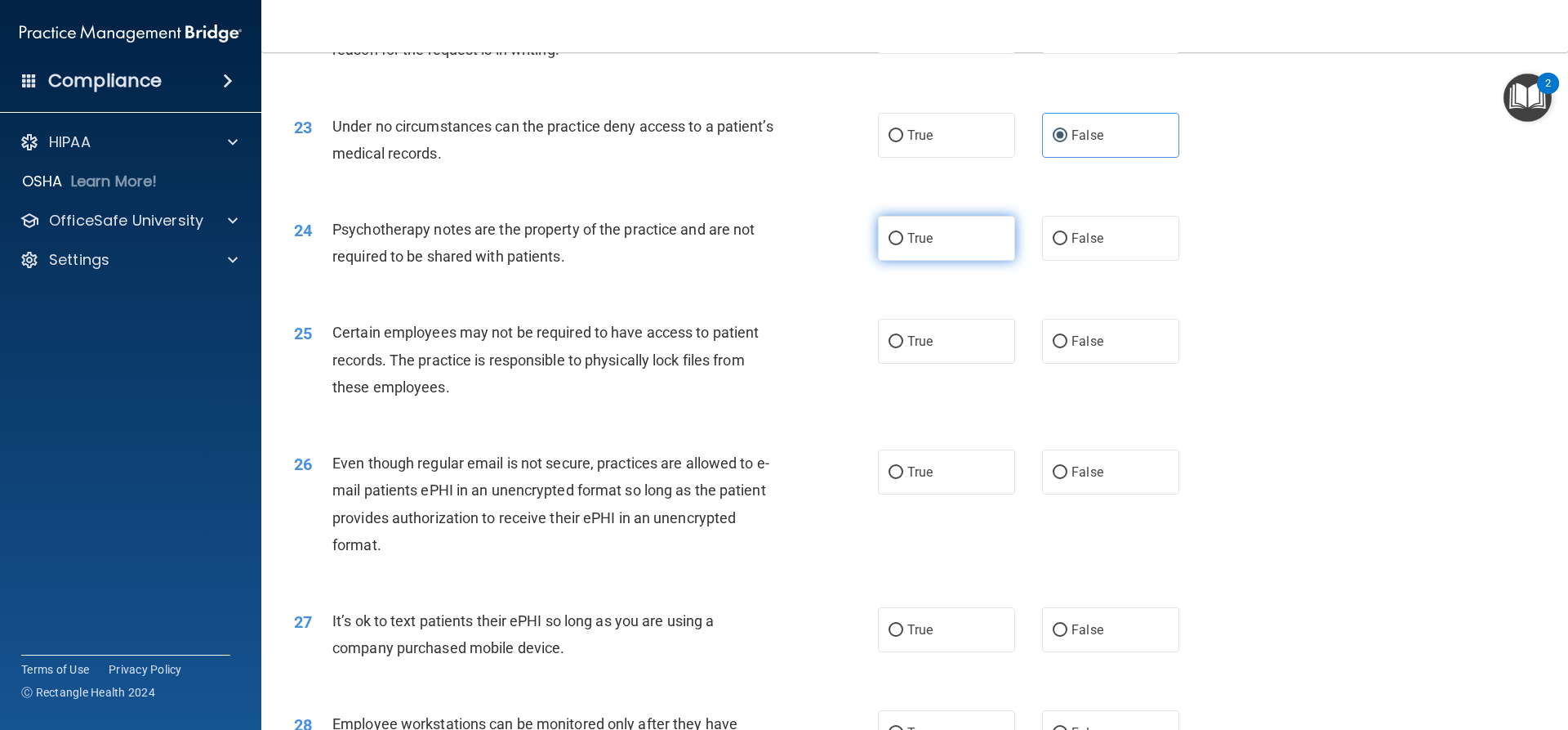
click at [917, 246] on span "True" at bounding box center [920, 238] width 25 height 16
click at [903, 246] on input "True" at bounding box center [896, 239] width 15 height 12
radio input "true"
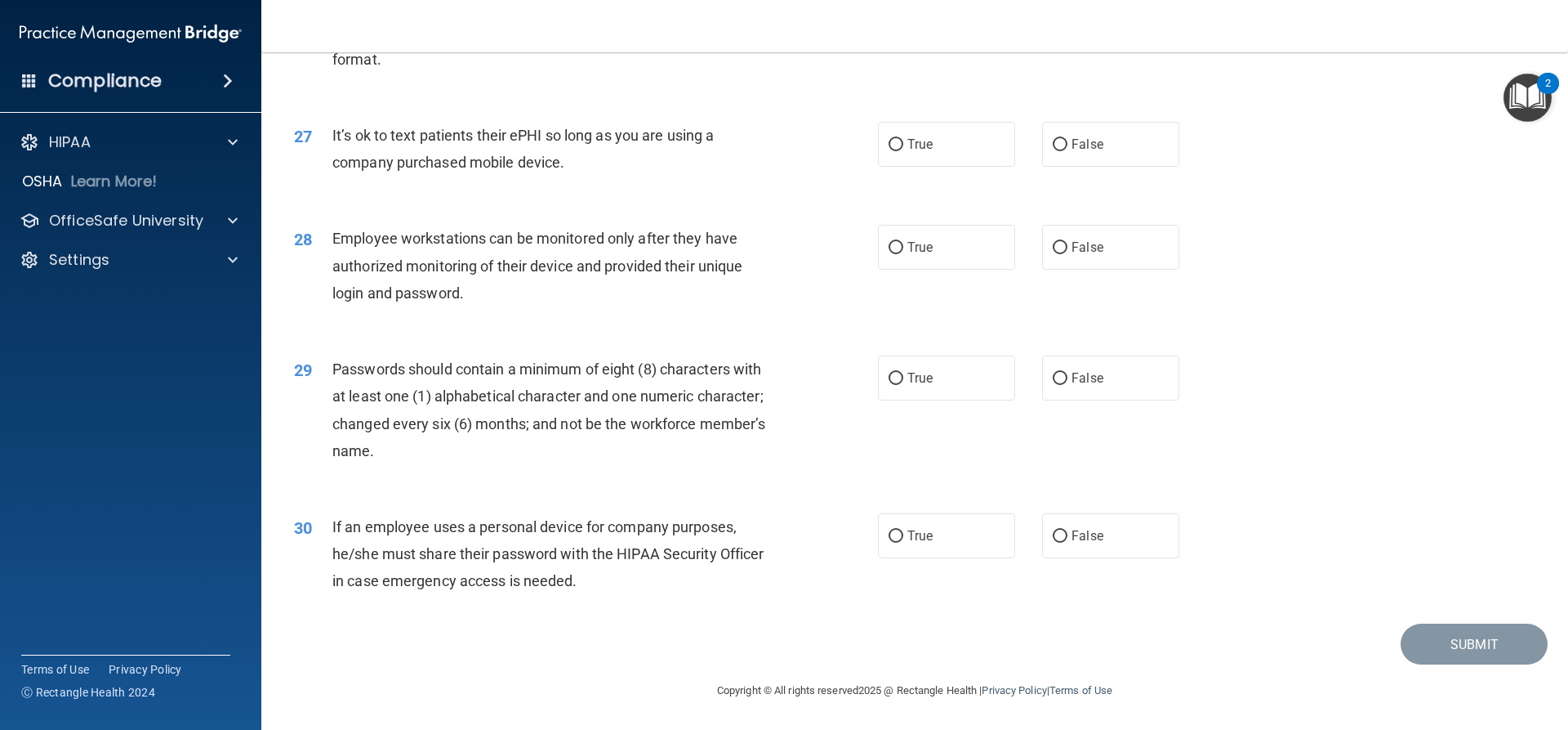
scroll to position [3373, 0]
click at [1068, 516] on label "False" at bounding box center [1111, 535] width 137 height 45
click at [1068, 530] on input "False" at bounding box center [1060, 536] width 15 height 12
radio input "true"
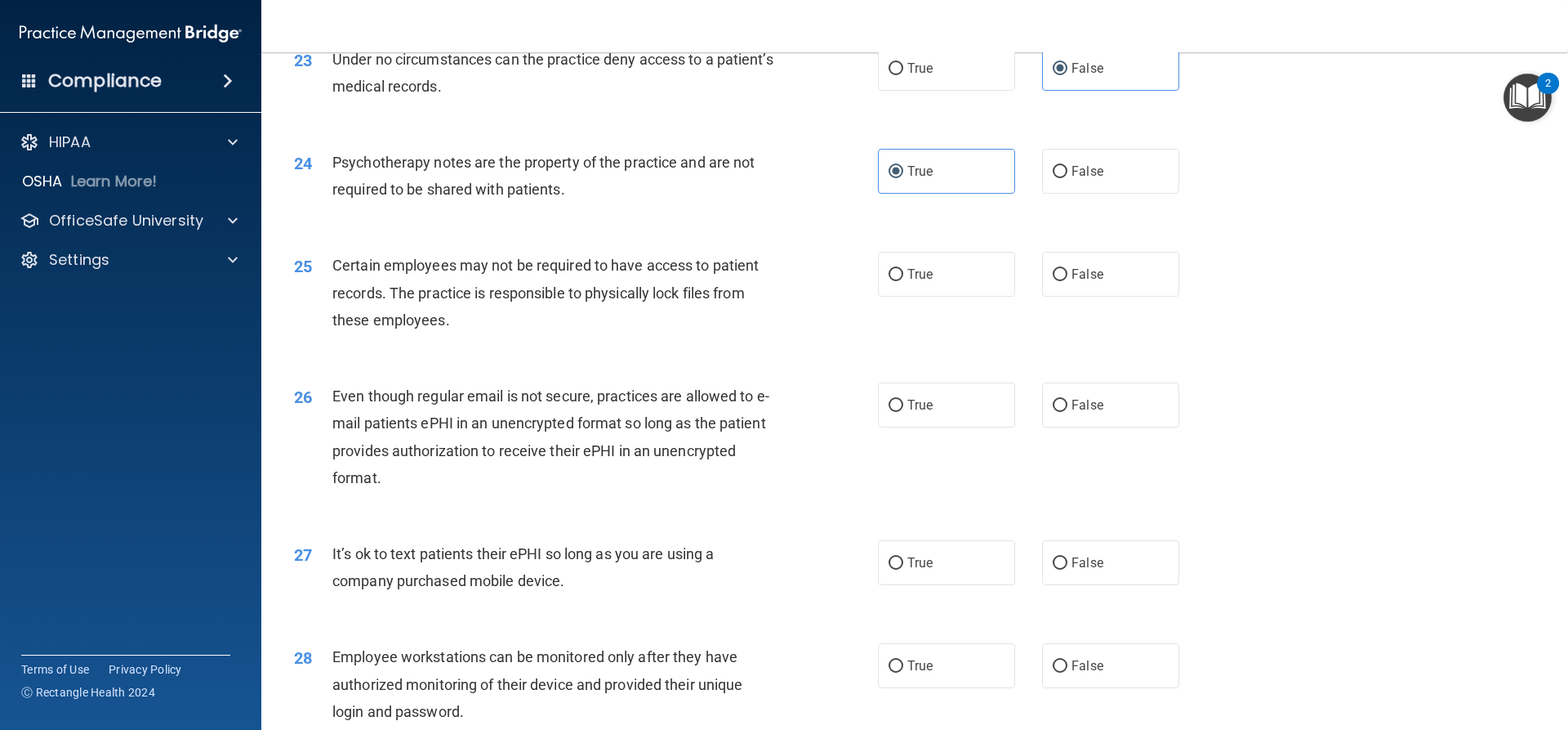
scroll to position [2965, 0]
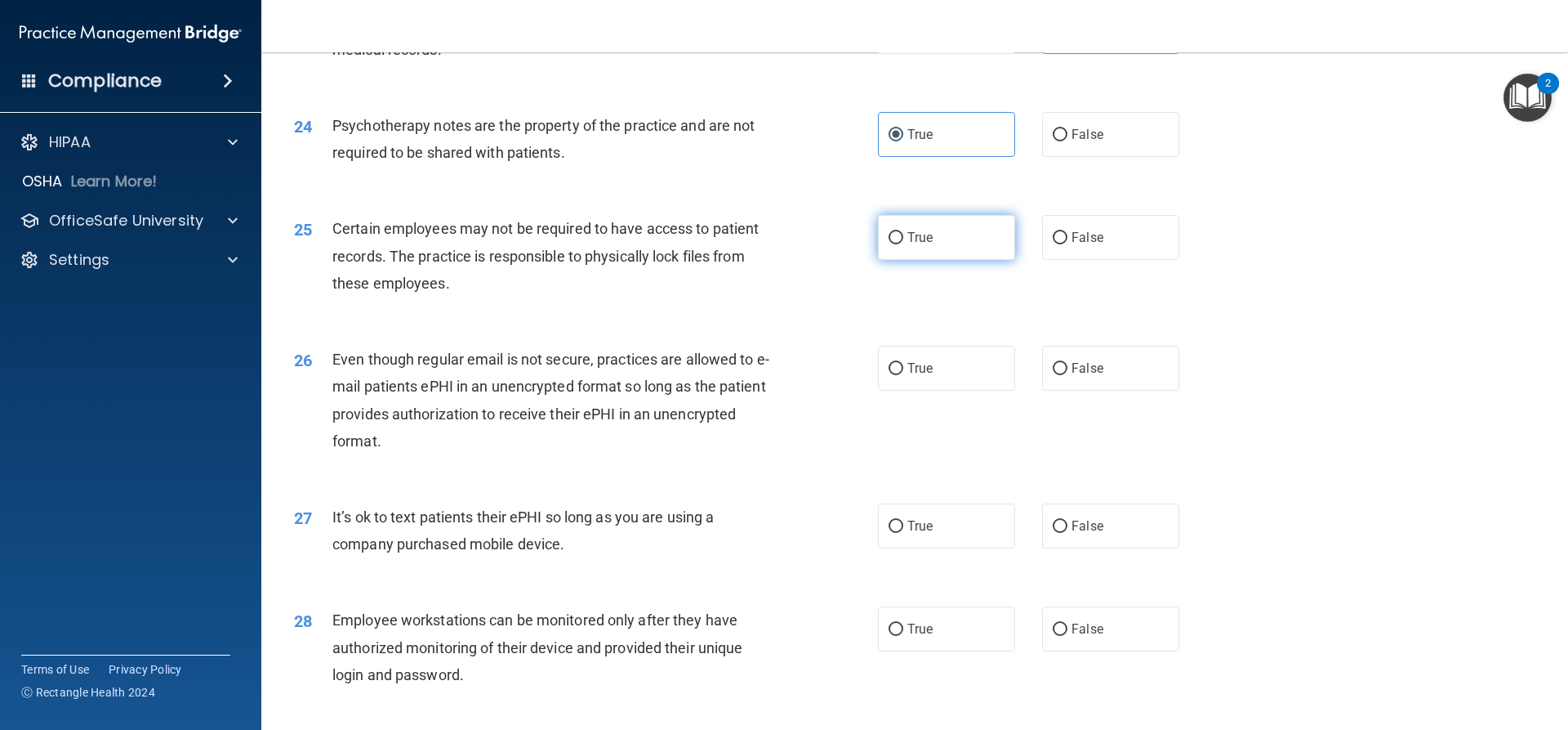
click at [908, 246] on span "True" at bounding box center [920, 238] width 25 height 16
click at [903, 245] on input "True" at bounding box center [896, 238] width 15 height 12
radio input "true"
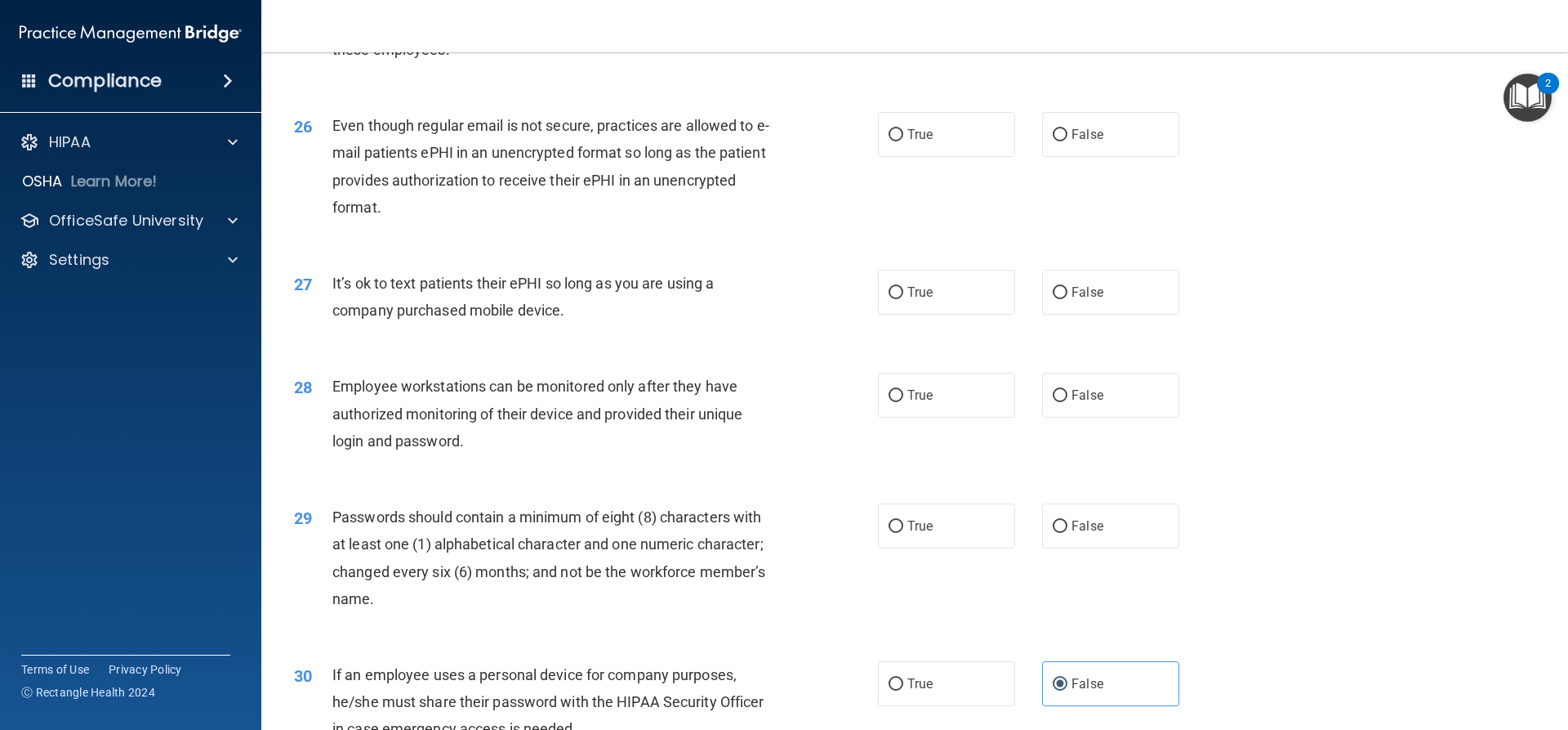
scroll to position [3210, 0]
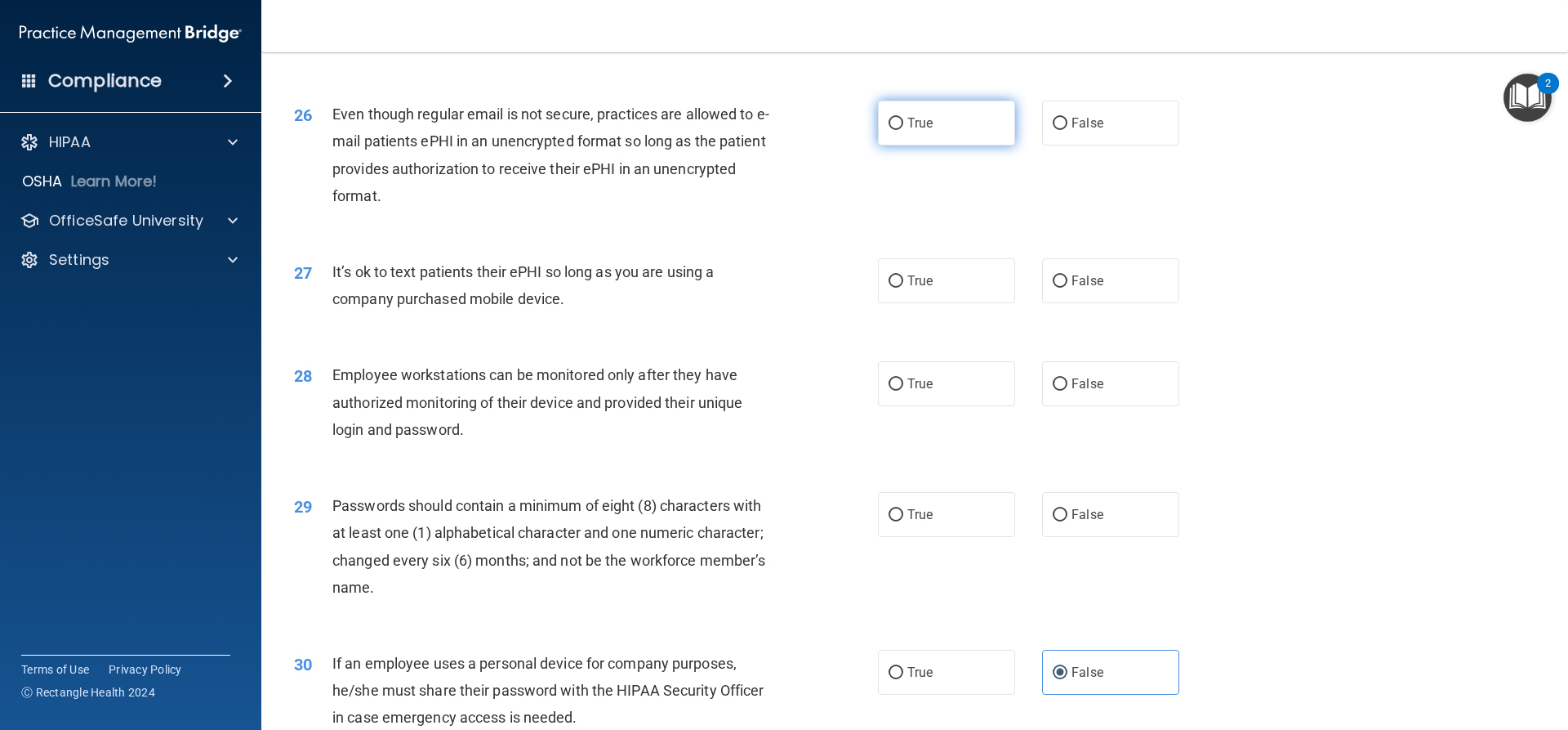
click at [897, 130] on input "True" at bounding box center [896, 124] width 15 height 12
radio input "true"
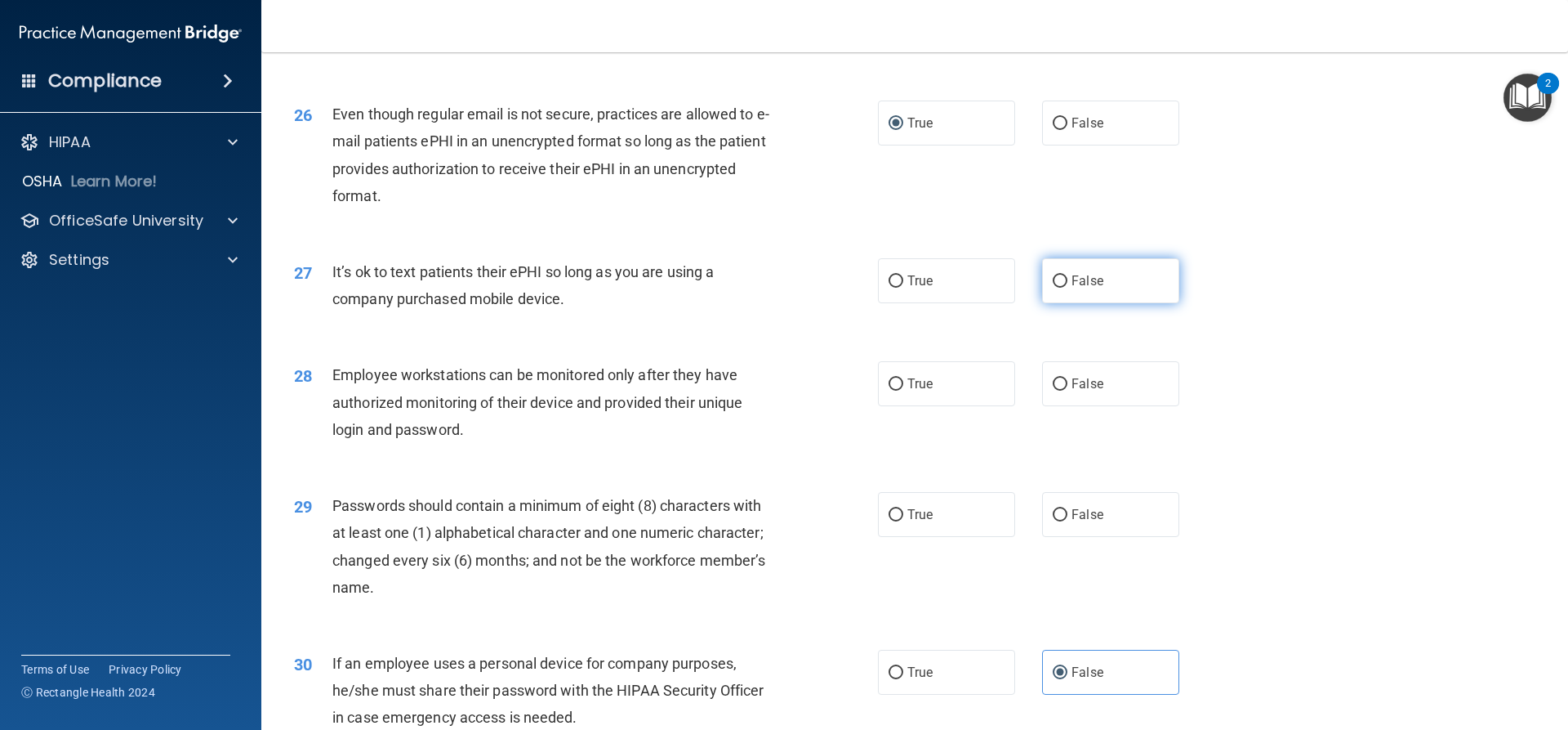
click at [1042, 302] on label "False" at bounding box center [1111, 281] width 137 height 45
click at [1053, 288] on input "False" at bounding box center [1060, 281] width 15 height 12
radio input "true"
click at [1069, 402] on label "False" at bounding box center [1111, 384] width 137 height 45
click at [1068, 391] on input "False" at bounding box center [1060, 385] width 15 height 12
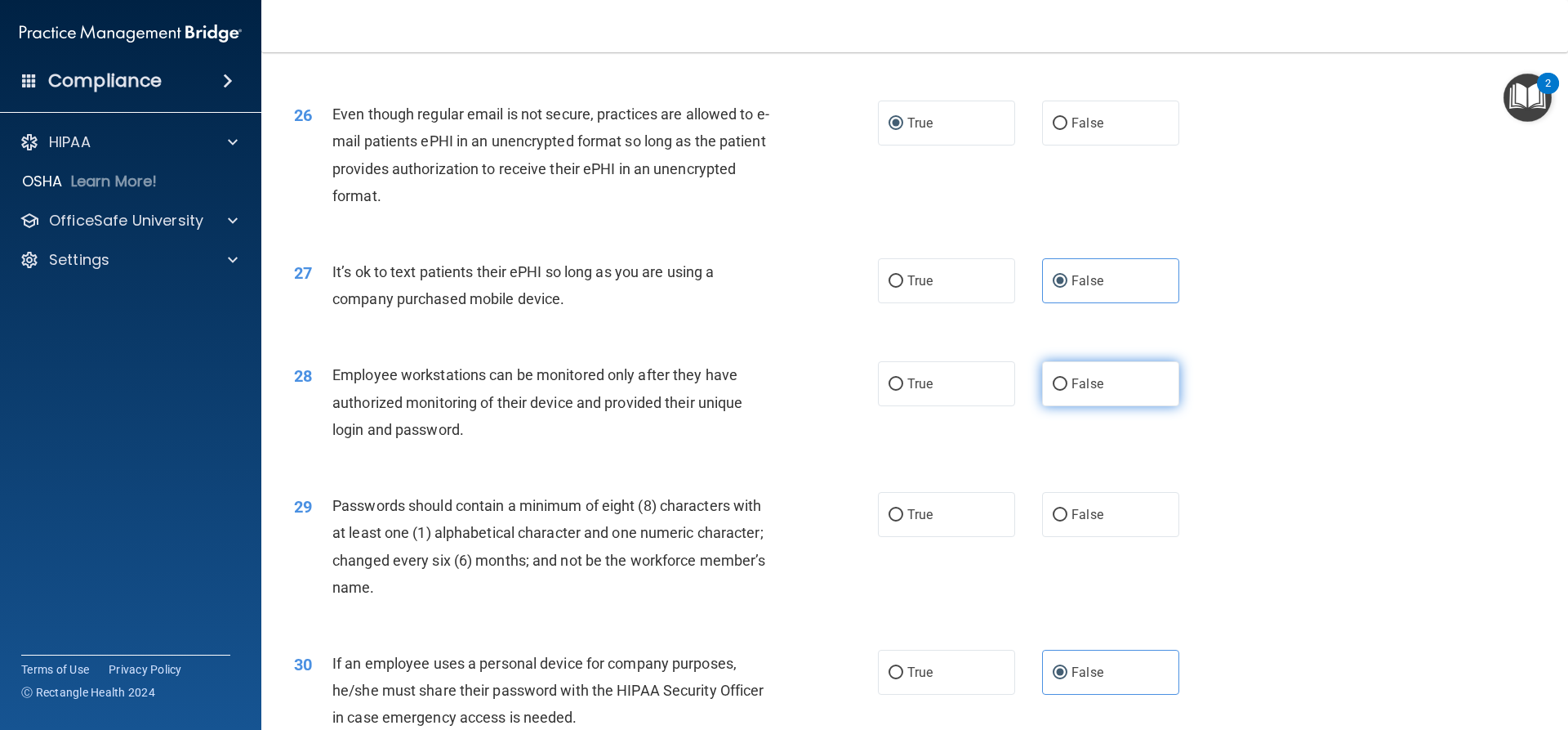
radio input "true"
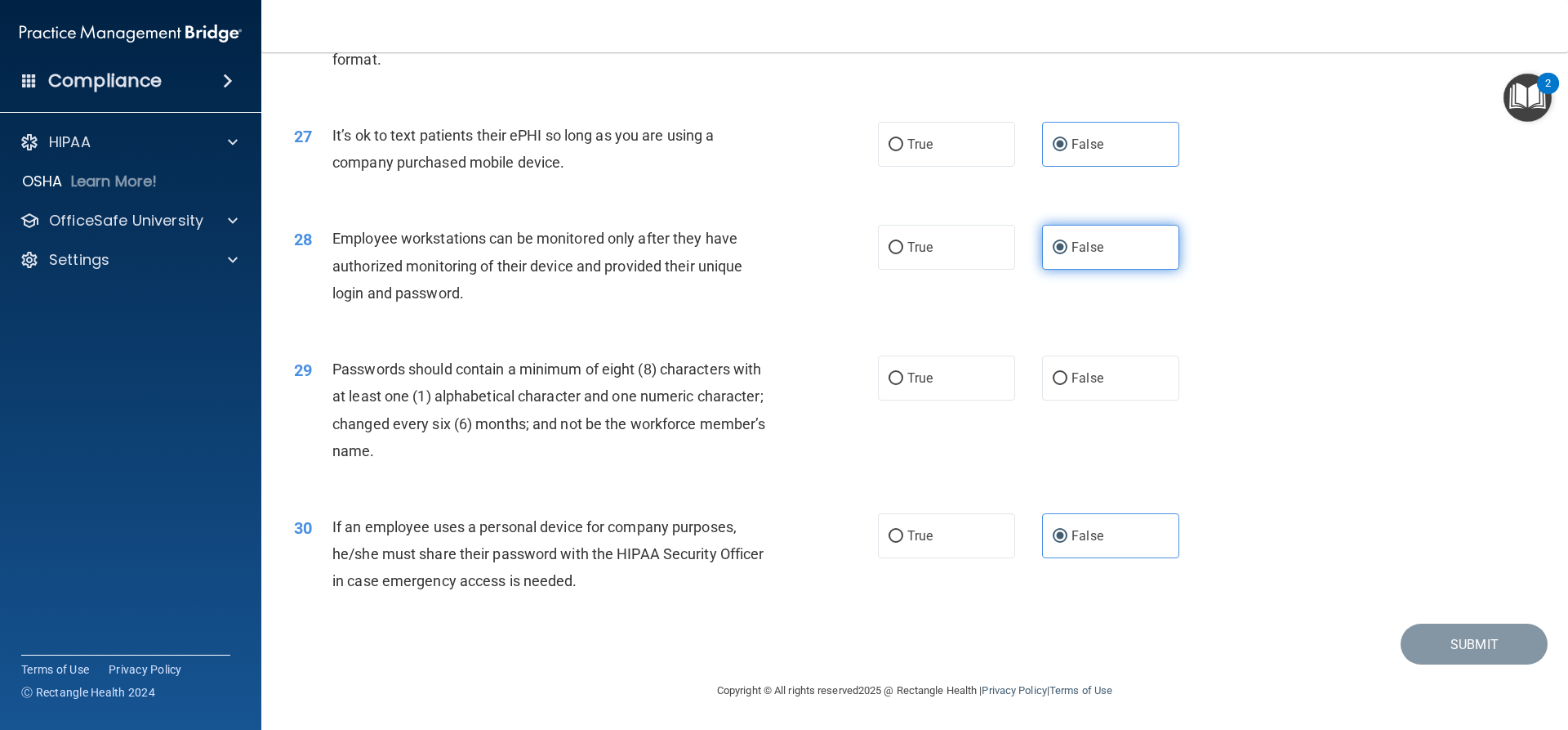
scroll to position [3373, 0]
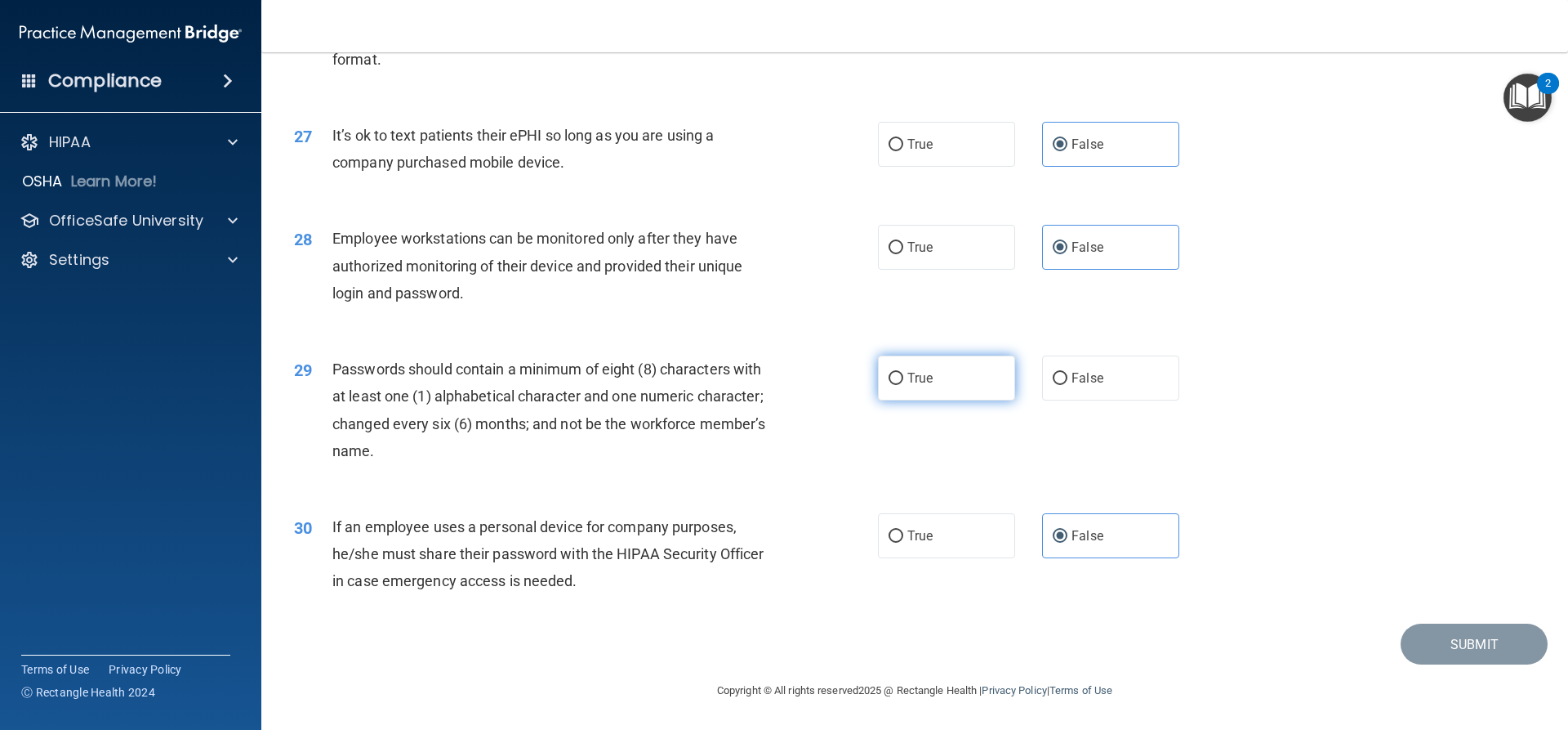
click at [920, 368] on label "True" at bounding box center [947, 378] width 137 height 45
click at [903, 373] on input "True" at bounding box center [896, 379] width 15 height 12
radio input "true"
click at [1425, 647] on button "Submit" at bounding box center [1475, 644] width 147 height 42
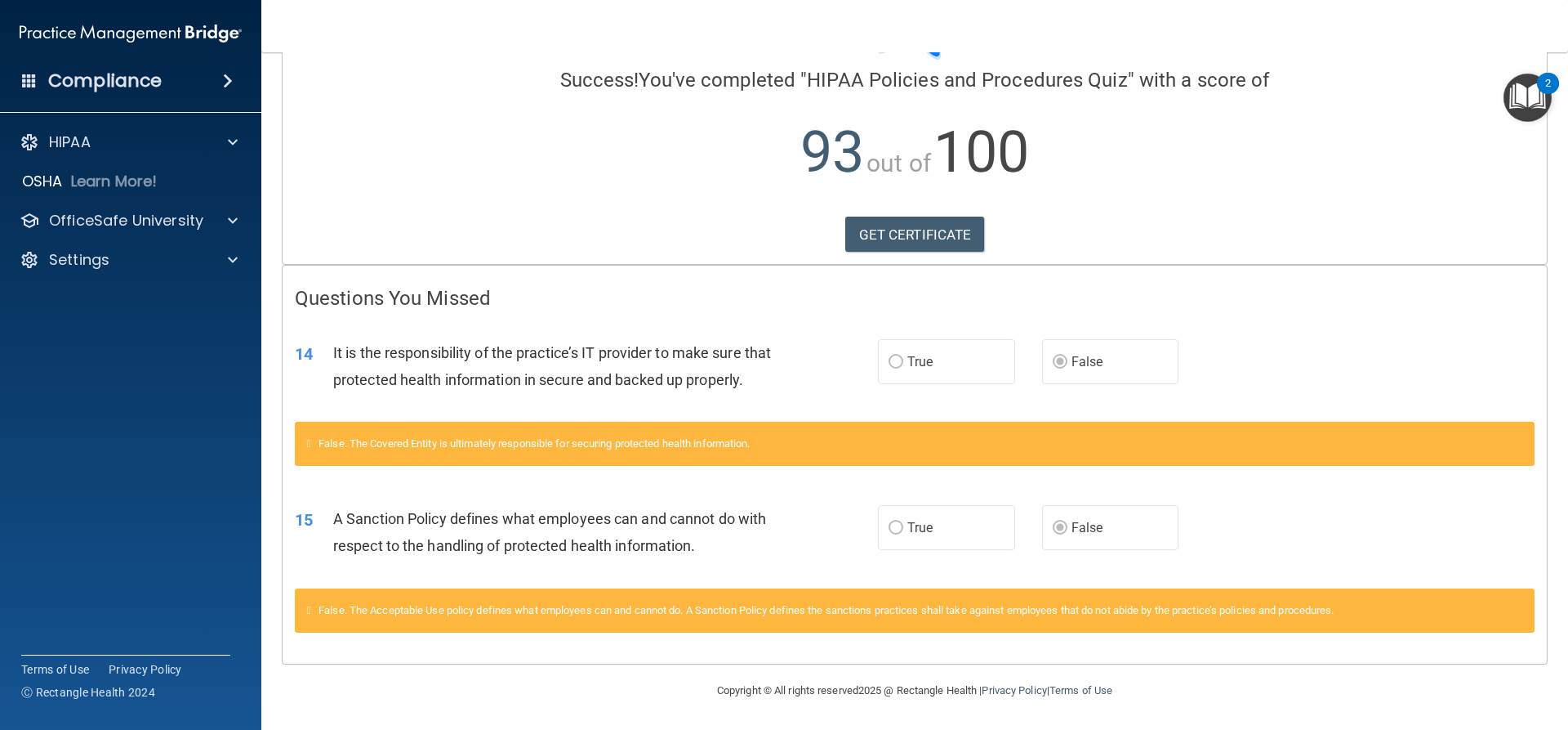
scroll to position [147, 0]
click at [898, 216] on link "GET CERTIFICATE" at bounding box center [915, 234] width 140 height 36
click at [171, 217] on p "OfficeSafe University" at bounding box center [126, 221] width 155 height 20
click at [163, 257] on div "HIPAA Training" at bounding box center [122, 259] width 223 height 16
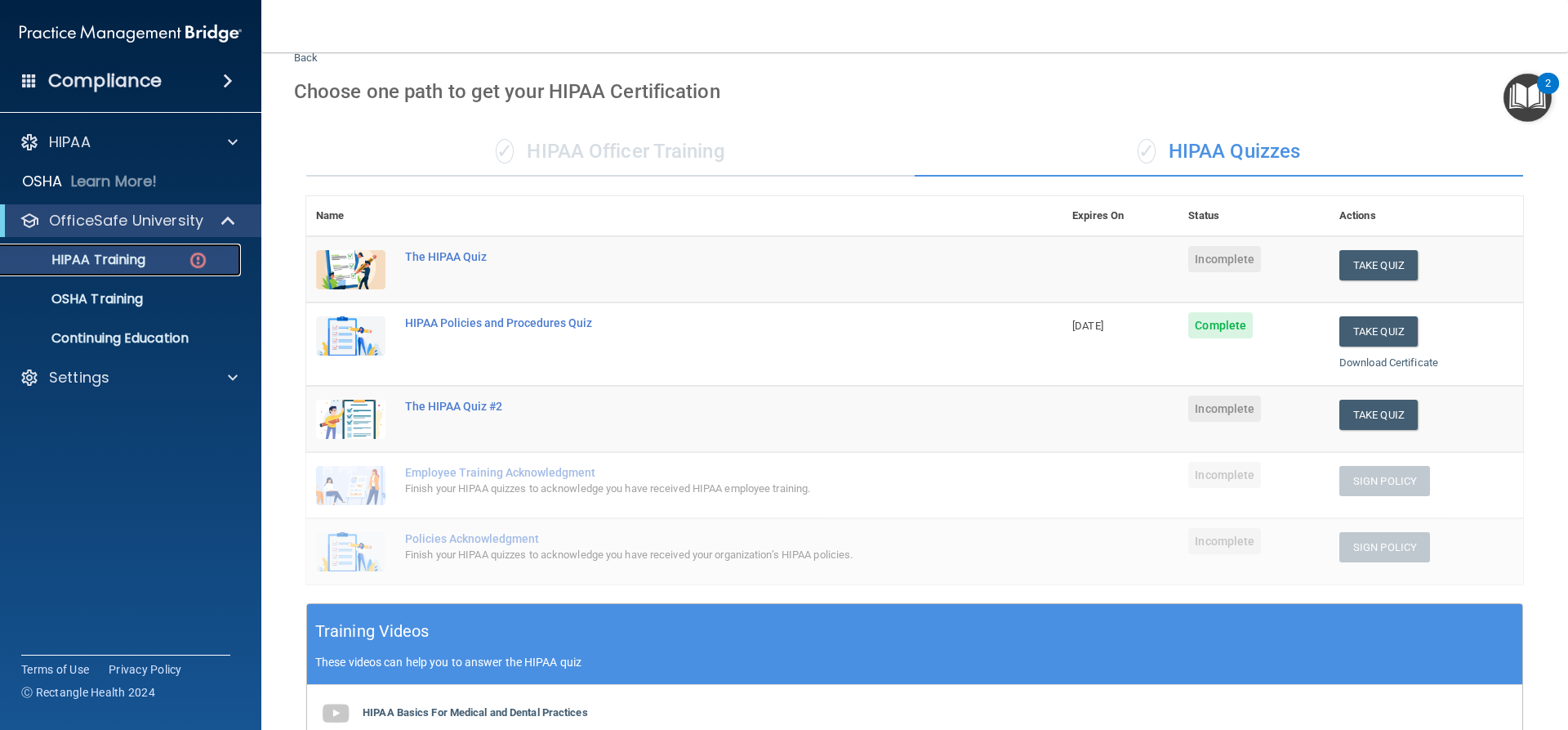
scroll to position [23, 0]
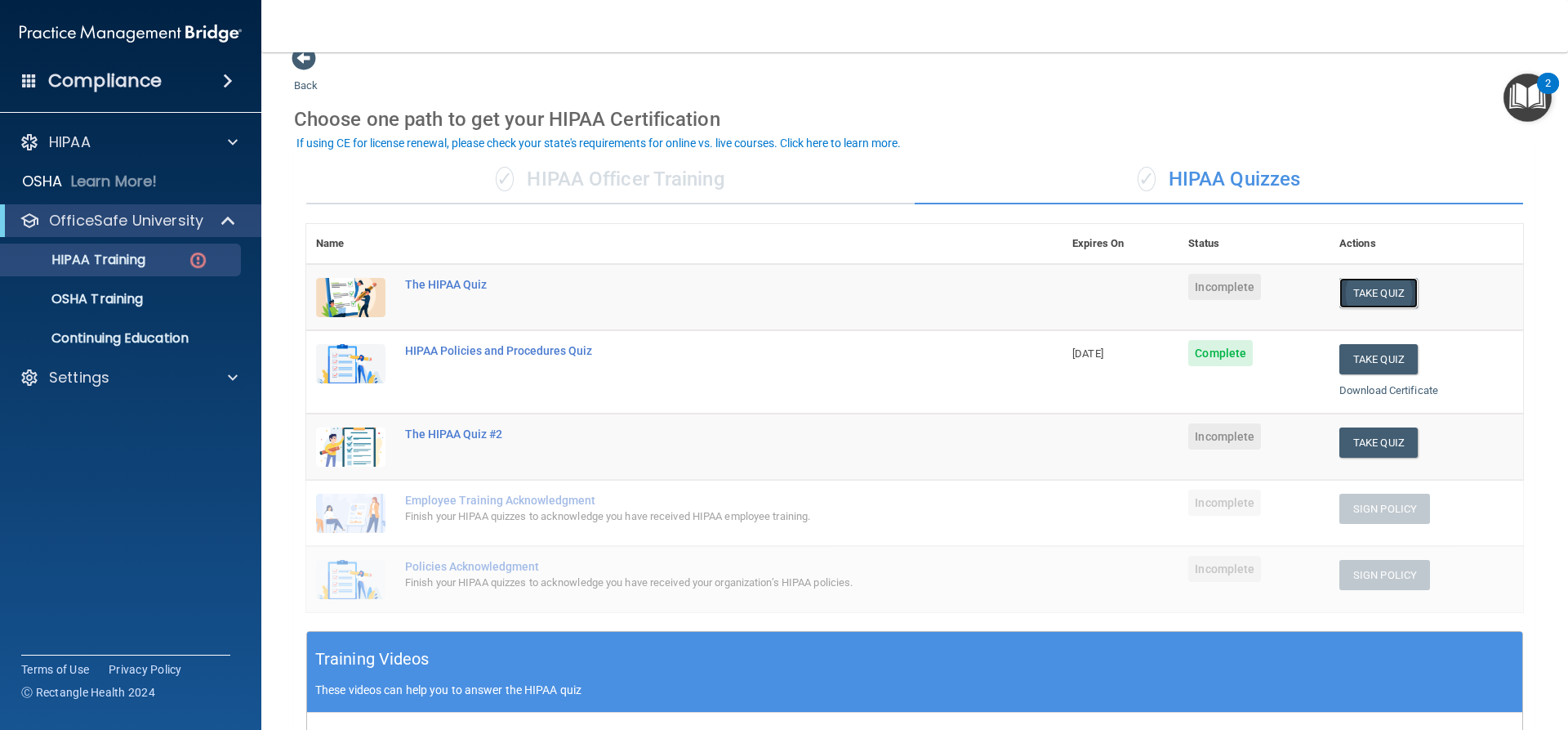
click at [1365, 287] on button "Take Quiz" at bounding box center [1379, 292] width 79 height 30
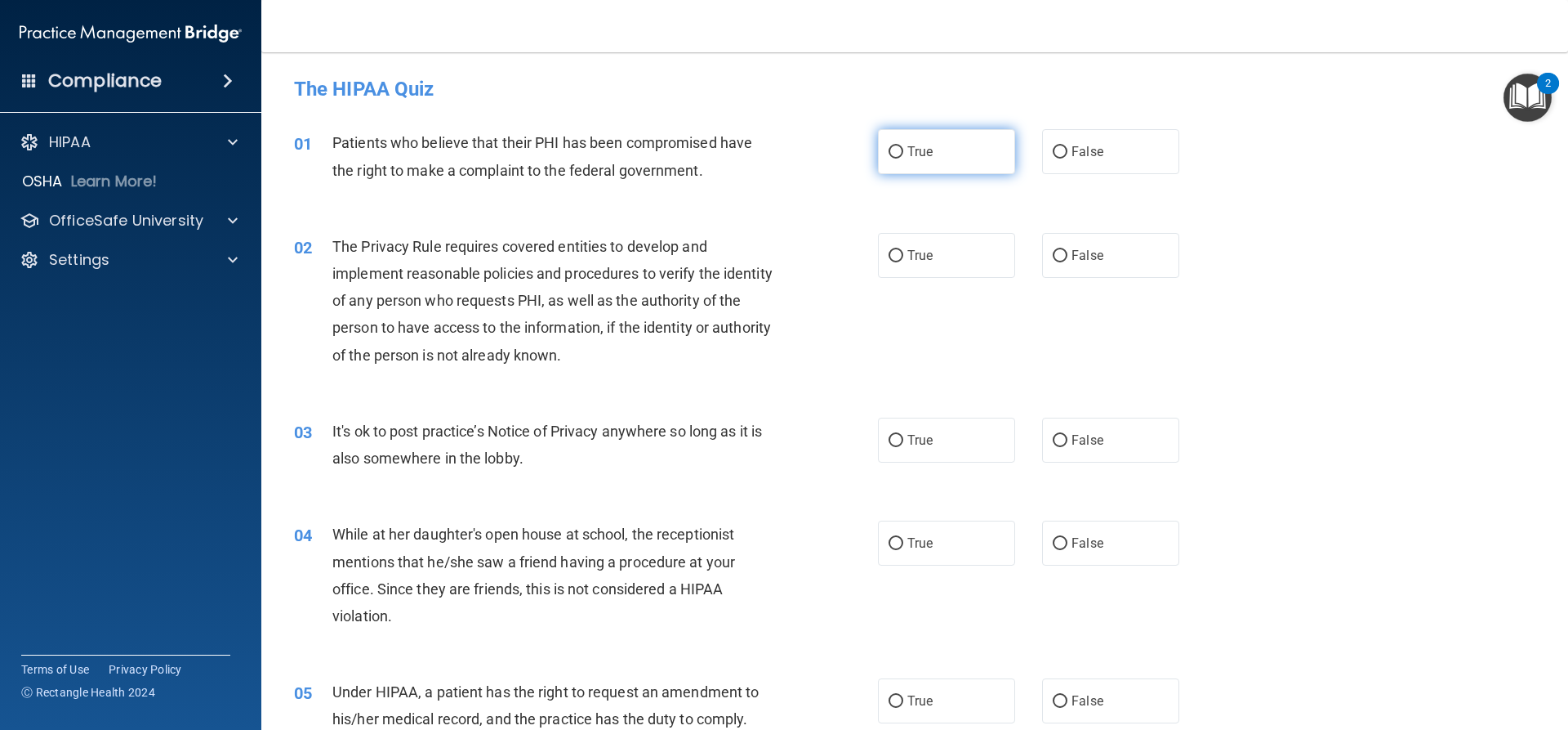
click at [937, 145] on label "True" at bounding box center [947, 151] width 137 height 45
click at [903, 146] on input "True" at bounding box center [896, 152] width 15 height 12
radio input "true"
click at [899, 258] on label "True" at bounding box center [947, 255] width 137 height 45
click at [899, 258] on input "True" at bounding box center [896, 256] width 15 height 12
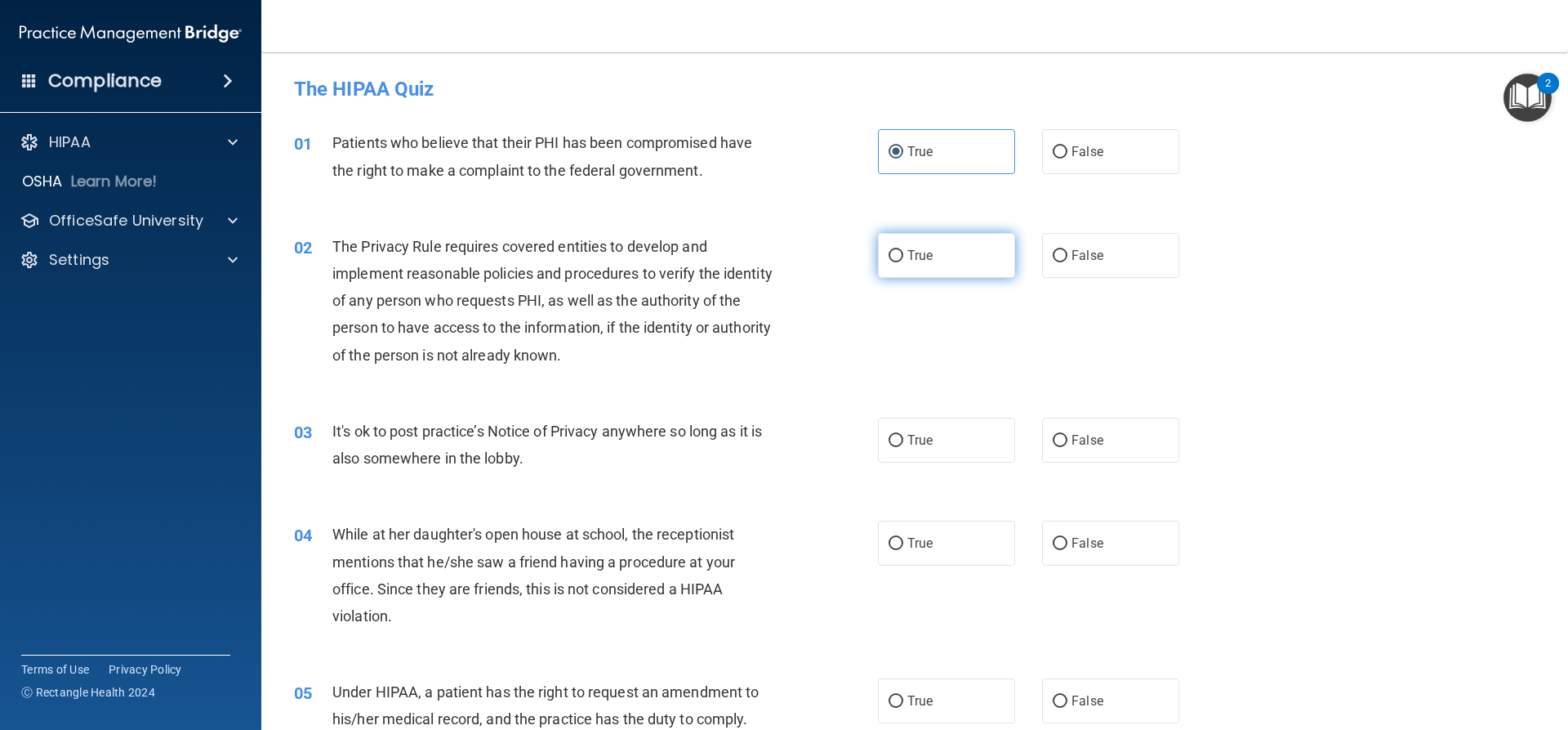
radio input "true"
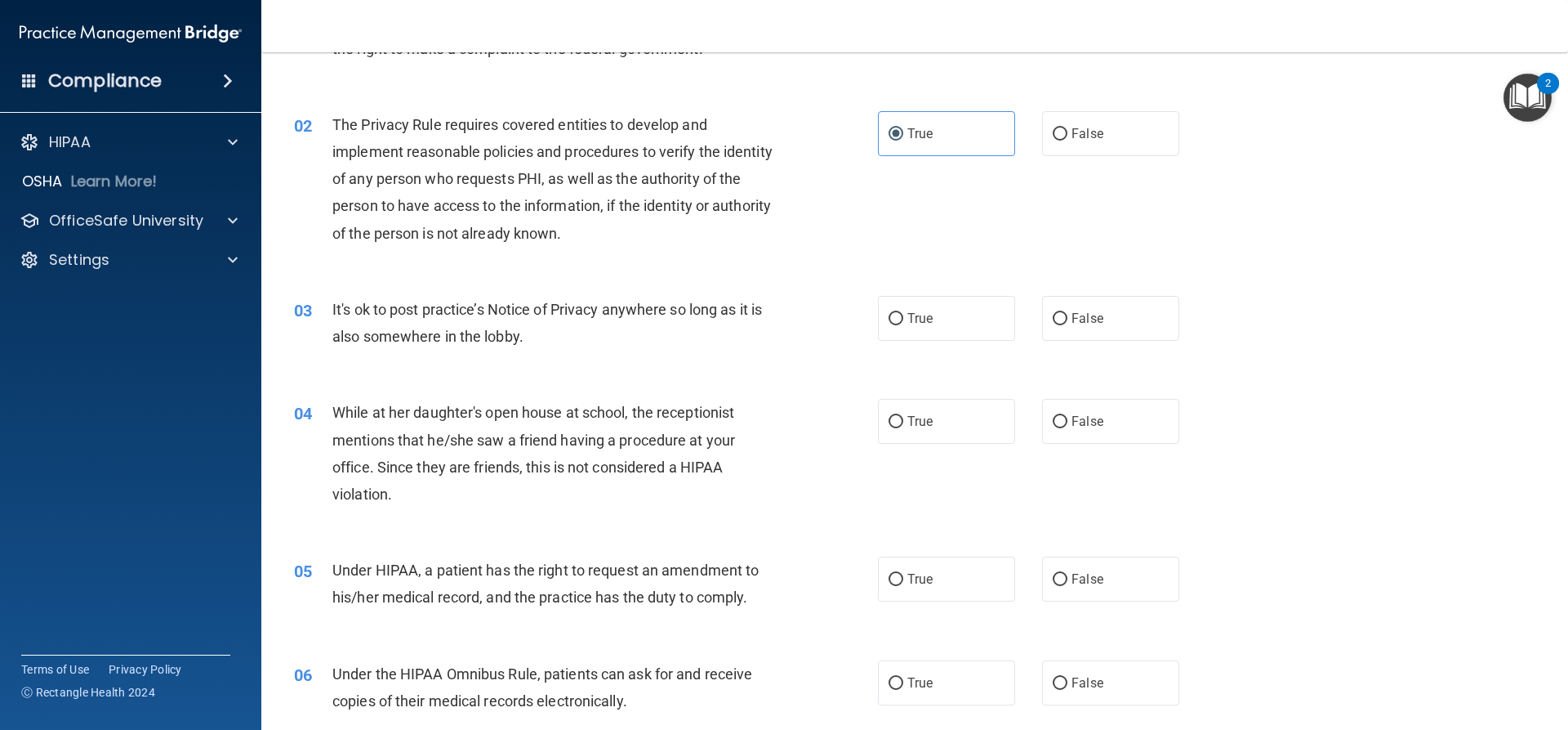
scroll to position [163, 0]
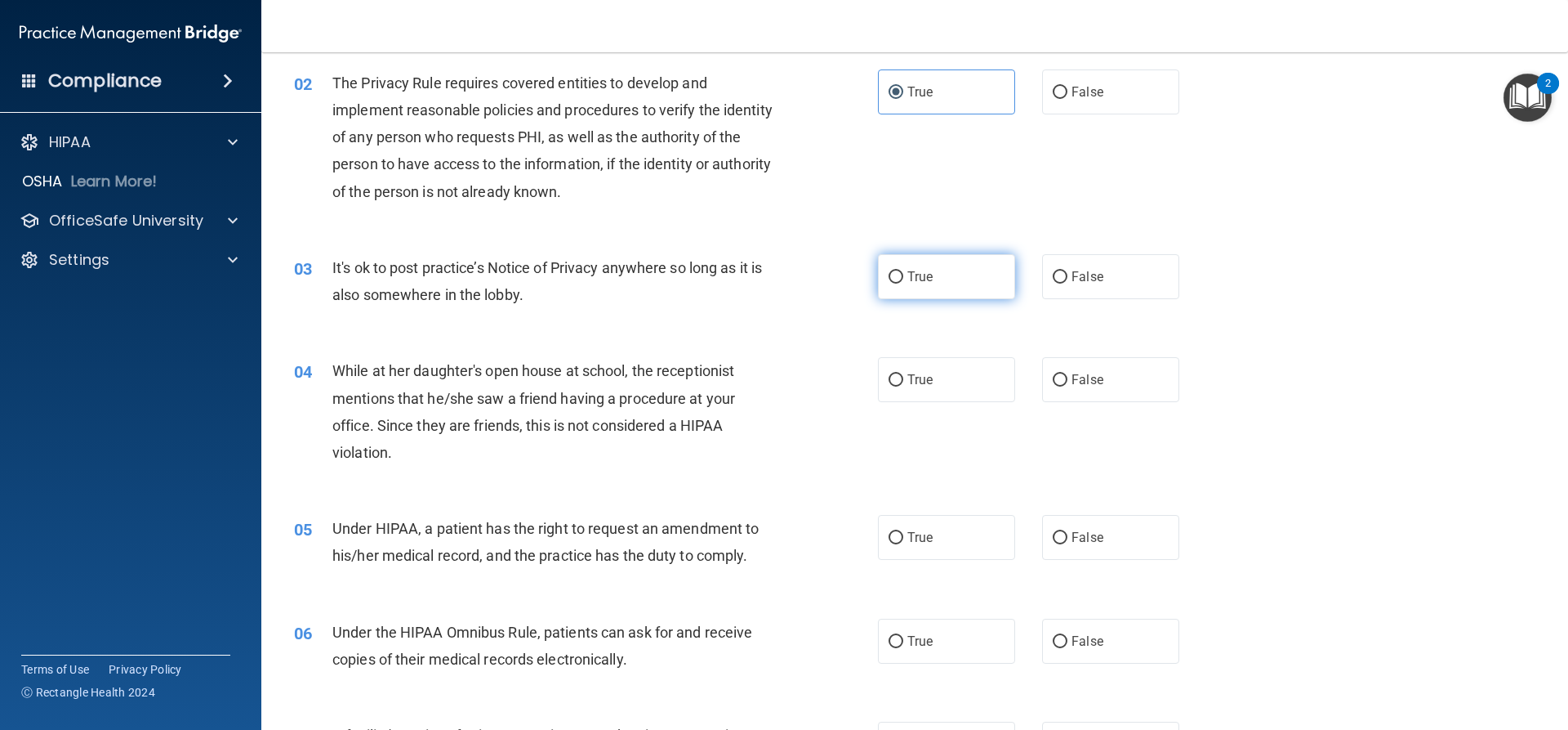
click at [915, 282] on span "True" at bounding box center [920, 277] width 25 height 16
click at [903, 282] on input "True" at bounding box center [896, 278] width 15 height 12
radio input "true"
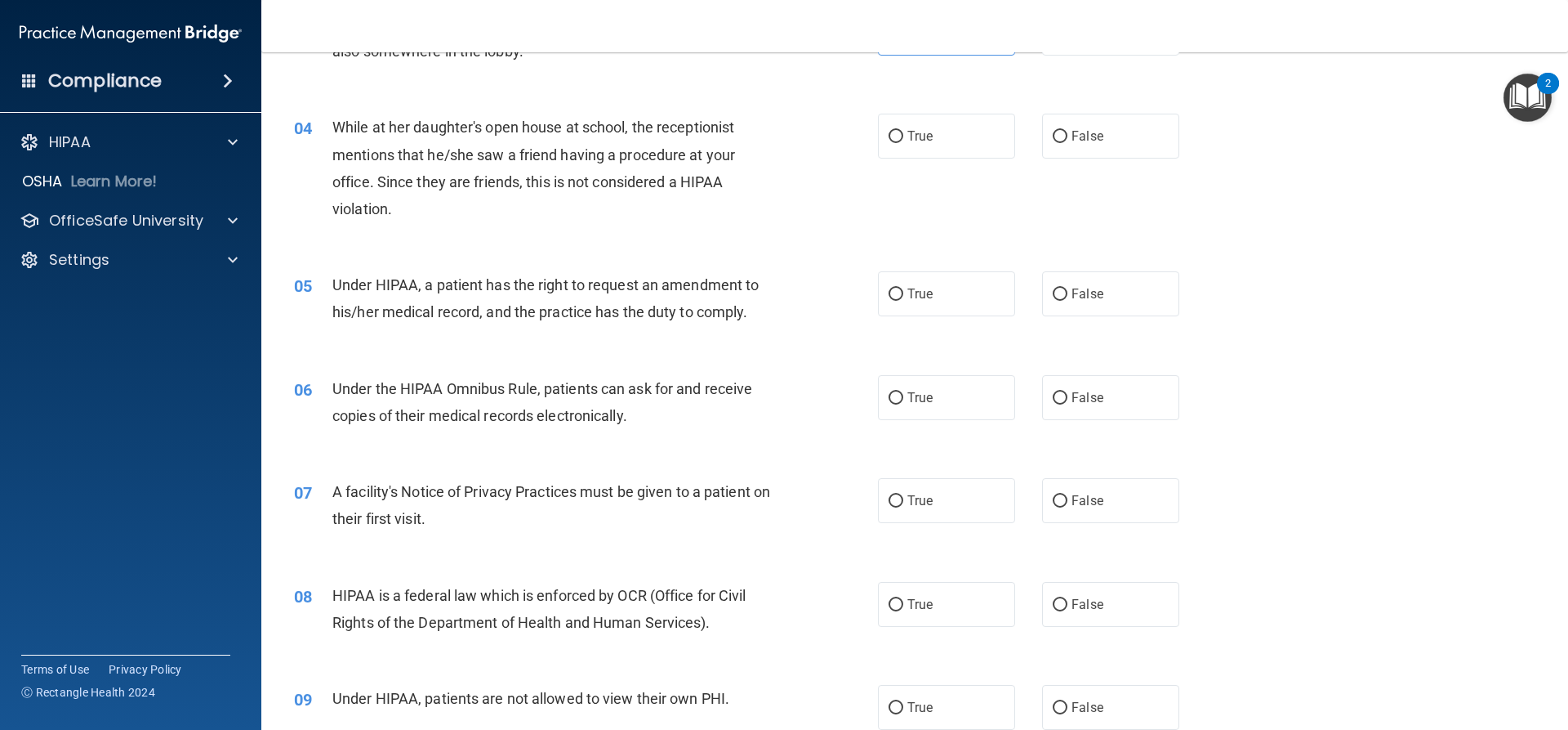
scroll to position [409, 0]
click at [916, 279] on label "True" at bounding box center [947, 292] width 137 height 45
click at [903, 287] on input "True" at bounding box center [896, 293] width 15 height 12
radio input "true"
click at [972, 401] on label "True" at bounding box center [947, 396] width 137 height 45
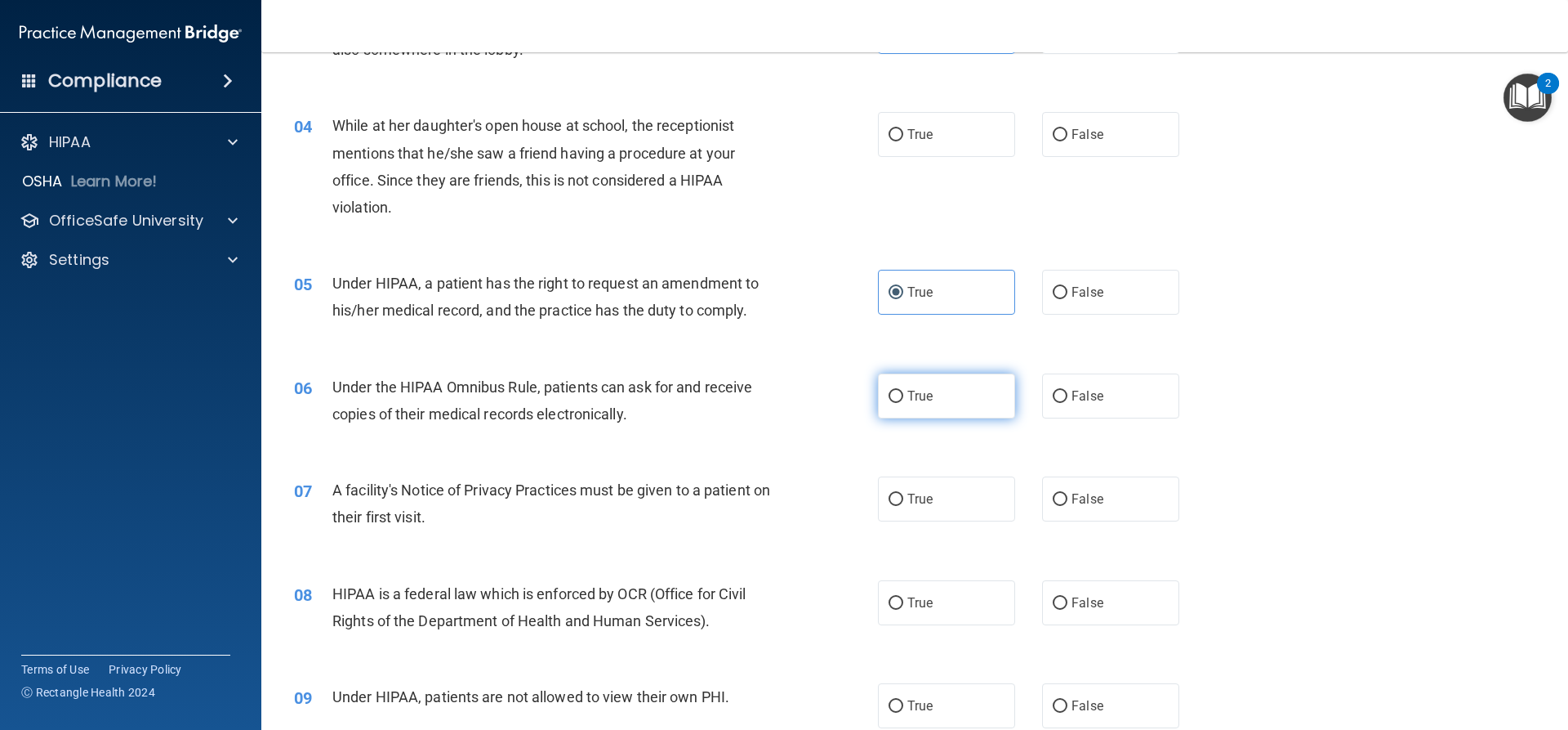
click at [903, 401] on input "True" at bounding box center [896, 397] width 15 height 12
radio input "true"
click at [947, 483] on label "True" at bounding box center [947, 499] width 137 height 45
click at [903, 494] on input "True" at bounding box center [896, 500] width 15 height 12
radio input "true"
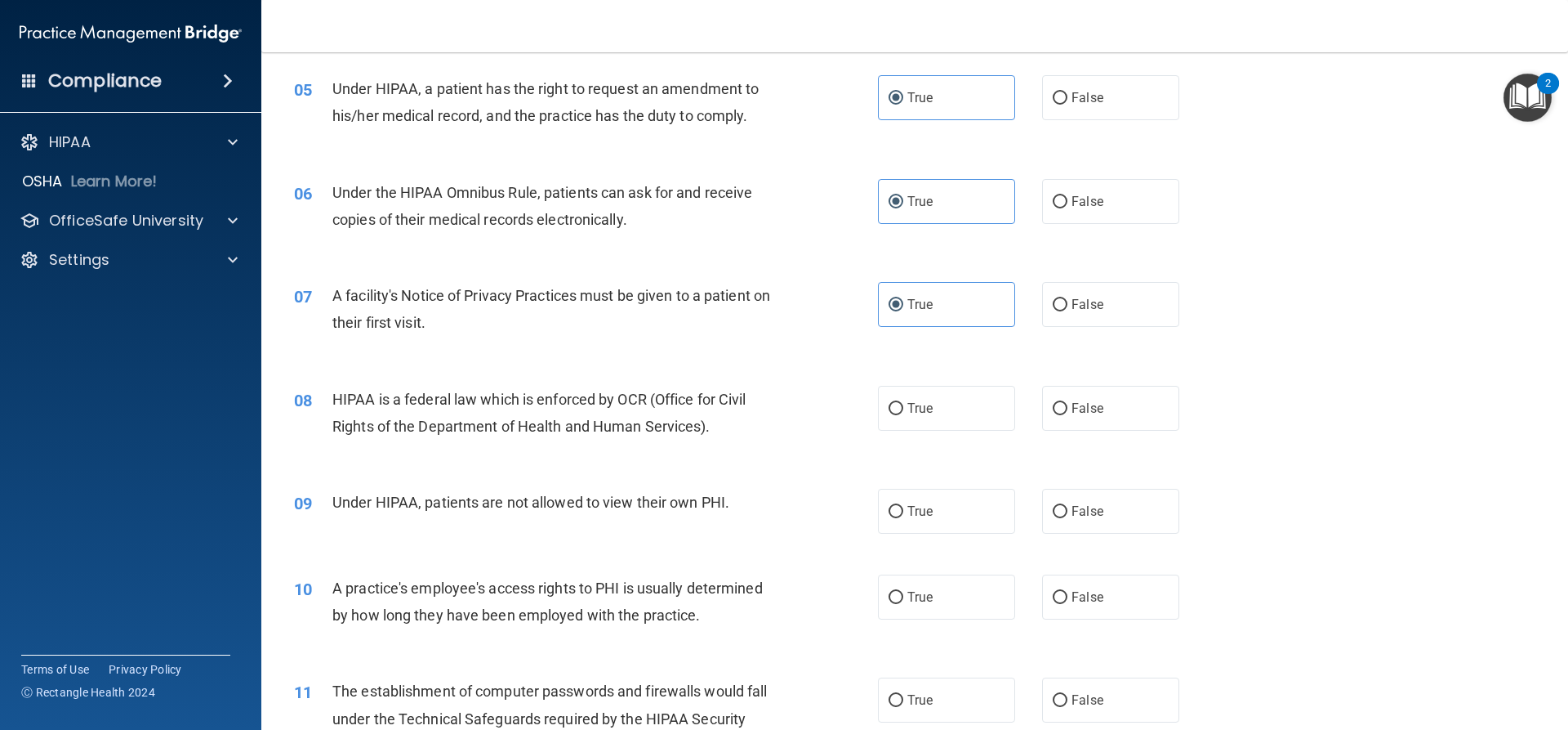
scroll to position [736, 0]
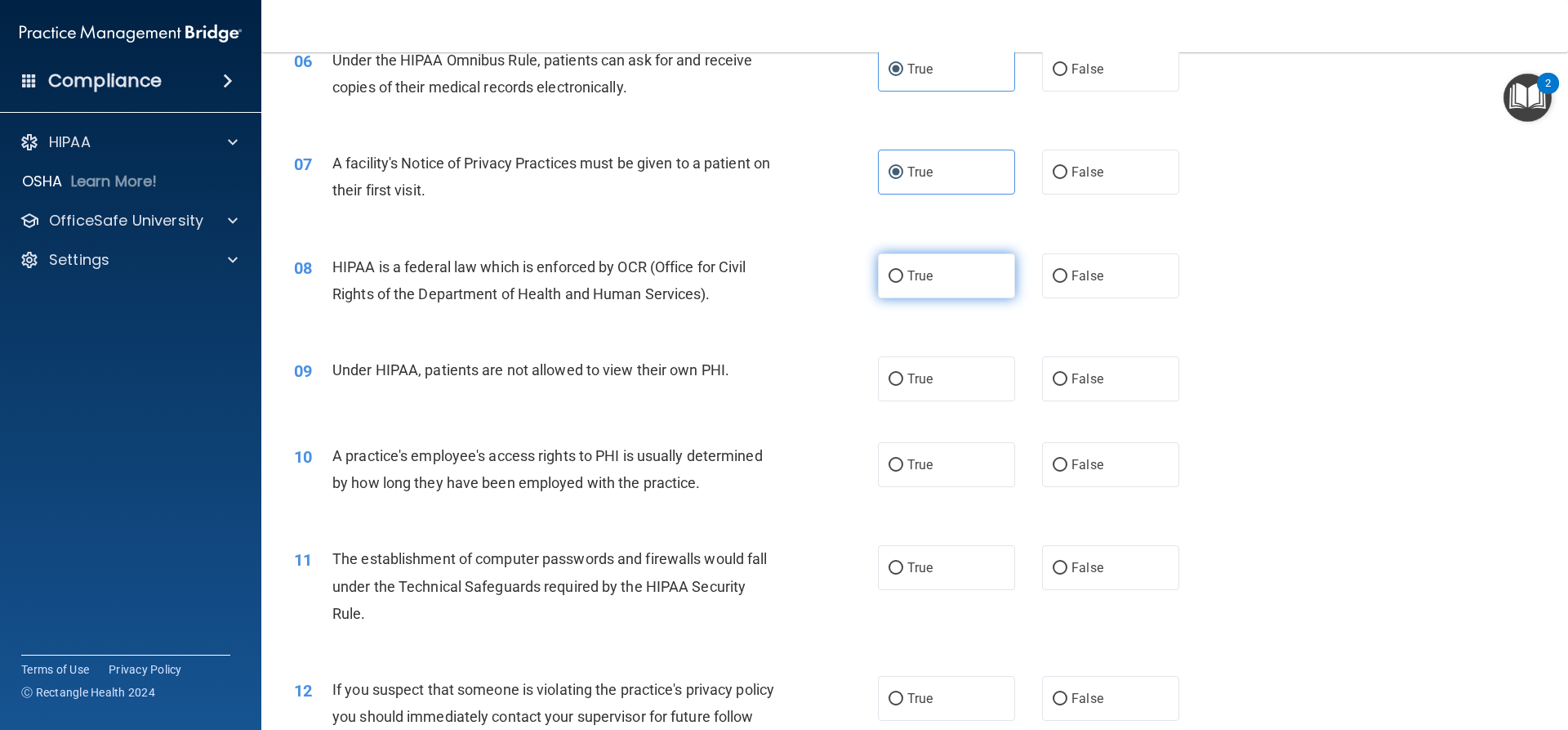
click at [954, 268] on label "True" at bounding box center [947, 276] width 137 height 45
click at [903, 271] on input "True" at bounding box center [896, 277] width 15 height 12
radio input "true"
click at [1087, 390] on label "False" at bounding box center [1111, 379] width 137 height 45
click at [1068, 386] on input "False" at bounding box center [1060, 380] width 15 height 12
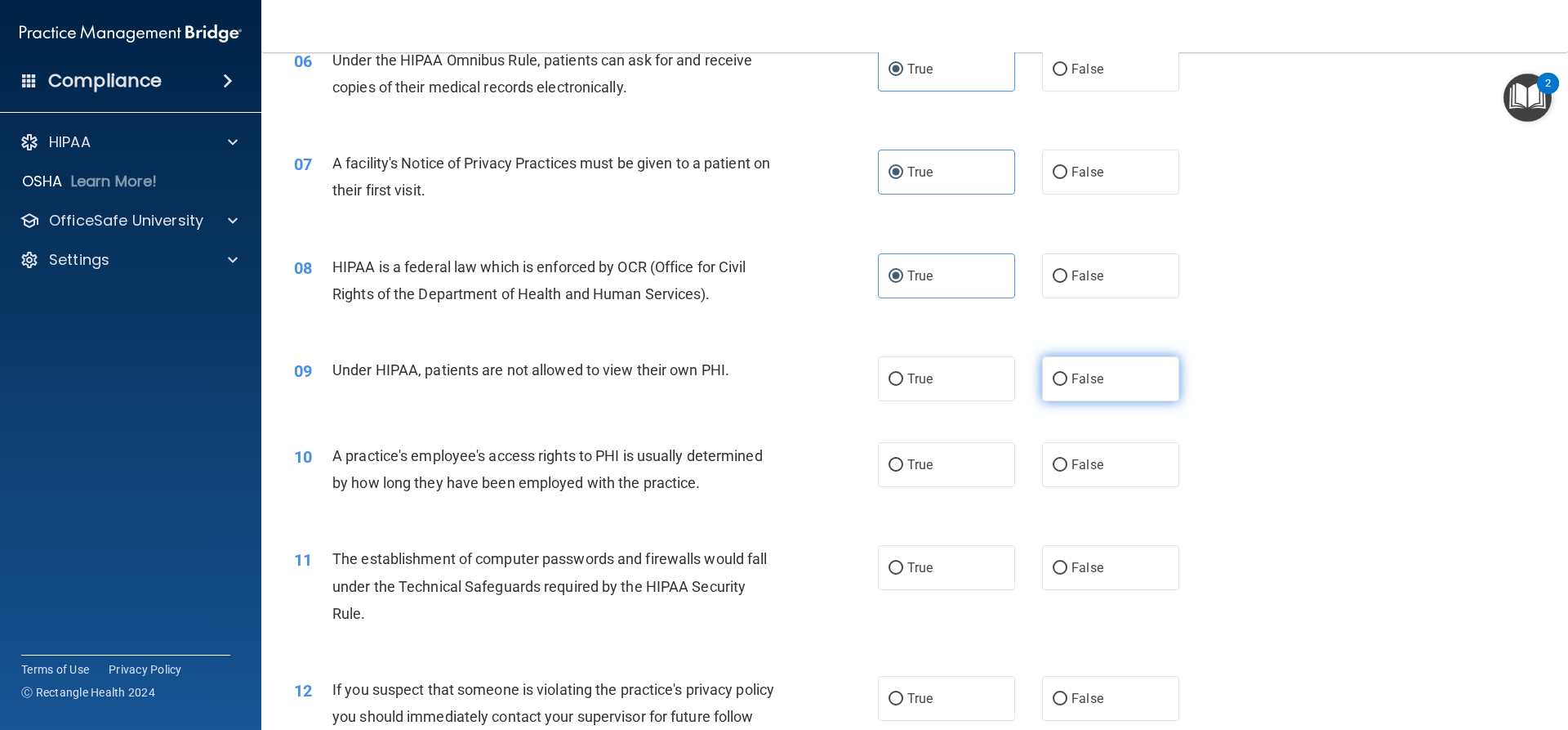
radio input "true"
click at [1098, 461] on label "False" at bounding box center [1111, 464] width 137 height 45
click at [1068, 461] on input "False" at bounding box center [1060, 465] width 15 height 12
radio input "true"
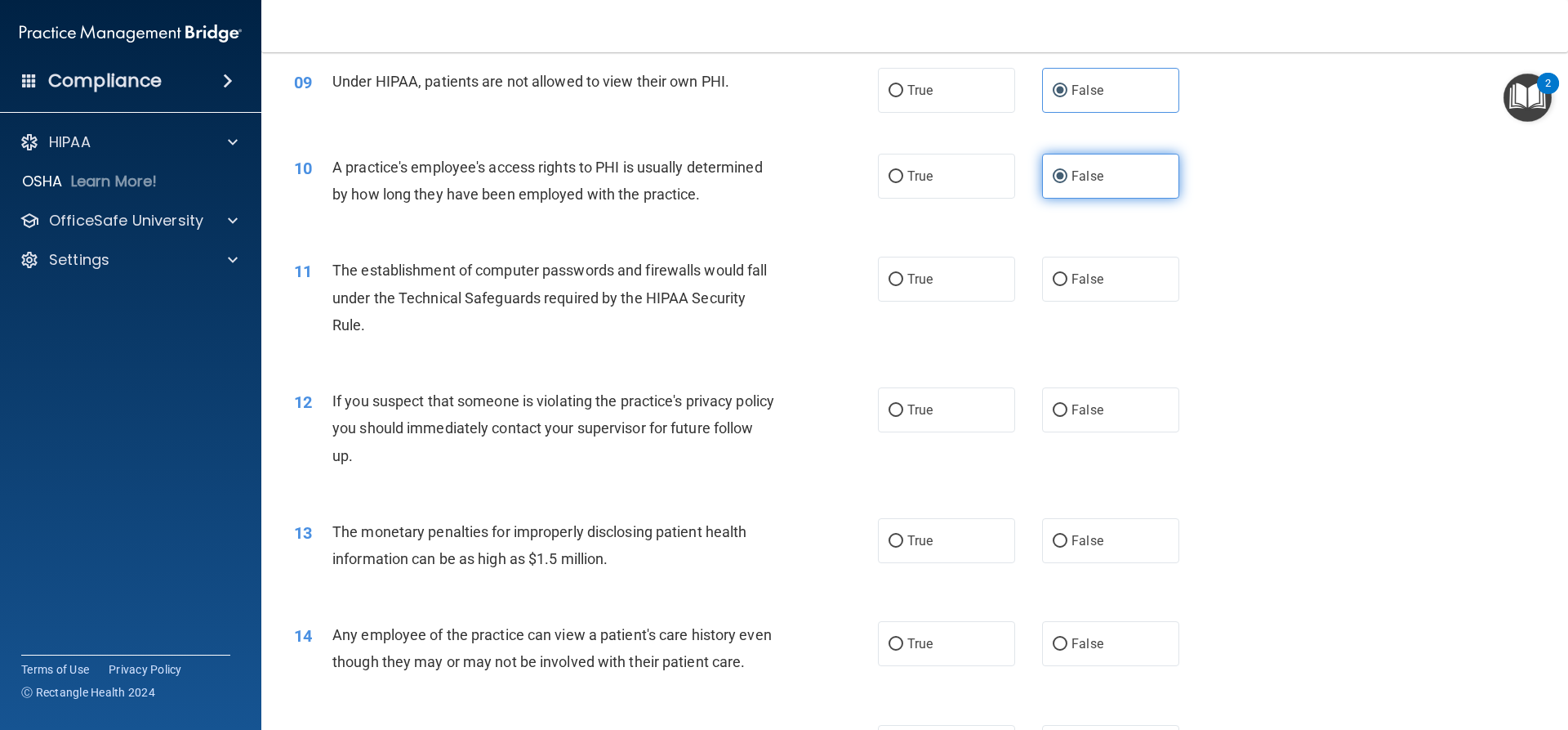
scroll to position [1063, 0]
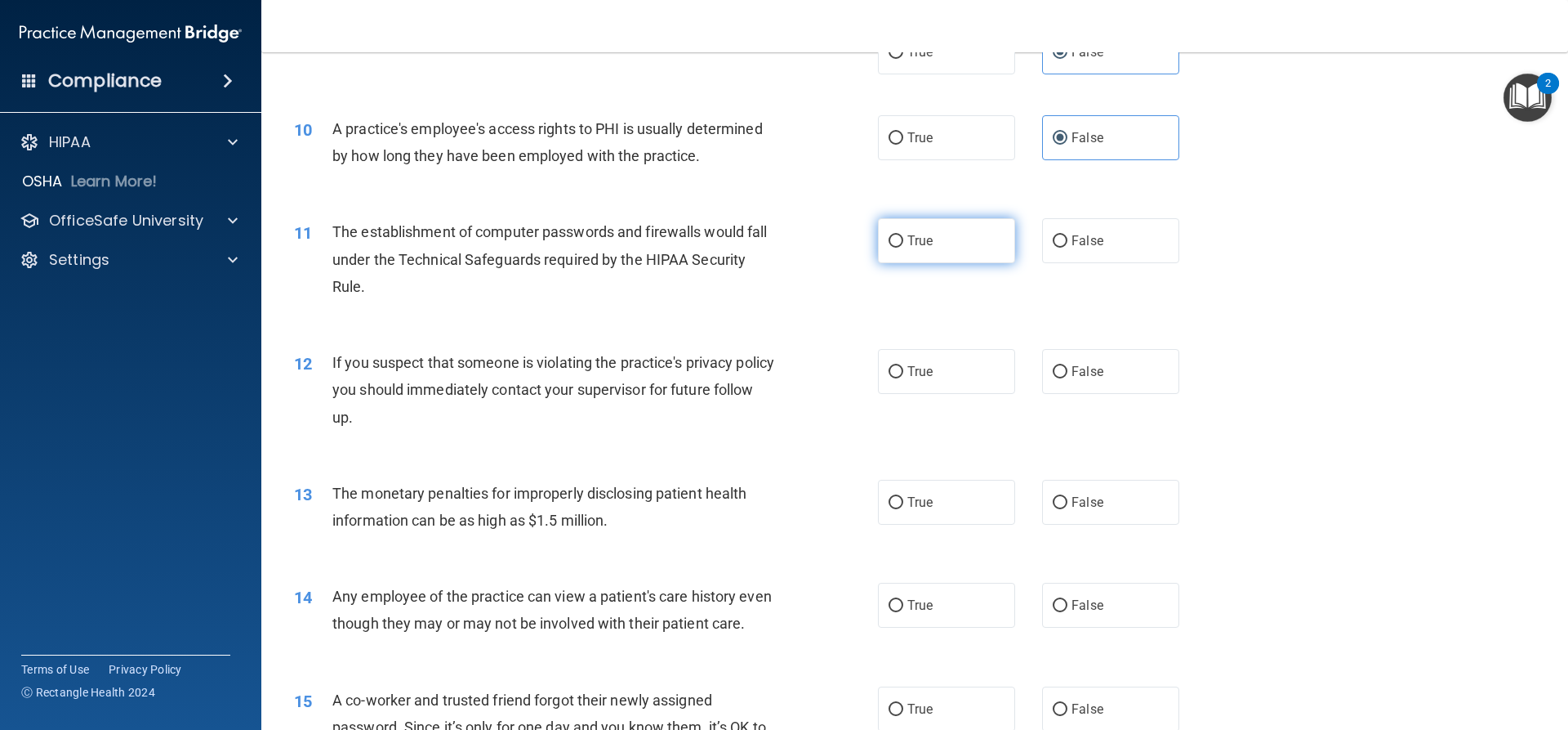
click at [908, 234] on span "True" at bounding box center [920, 240] width 25 height 16
click at [903, 235] on input "True" at bounding box center [896, 241] width 15 height 12
radio input "true"
click at [914, 364] on span "True" at bounding box center [920, 372] width 25 height 16
click at [903, 366] on input "True" at bounding box center [896, 372] width 15 height 12
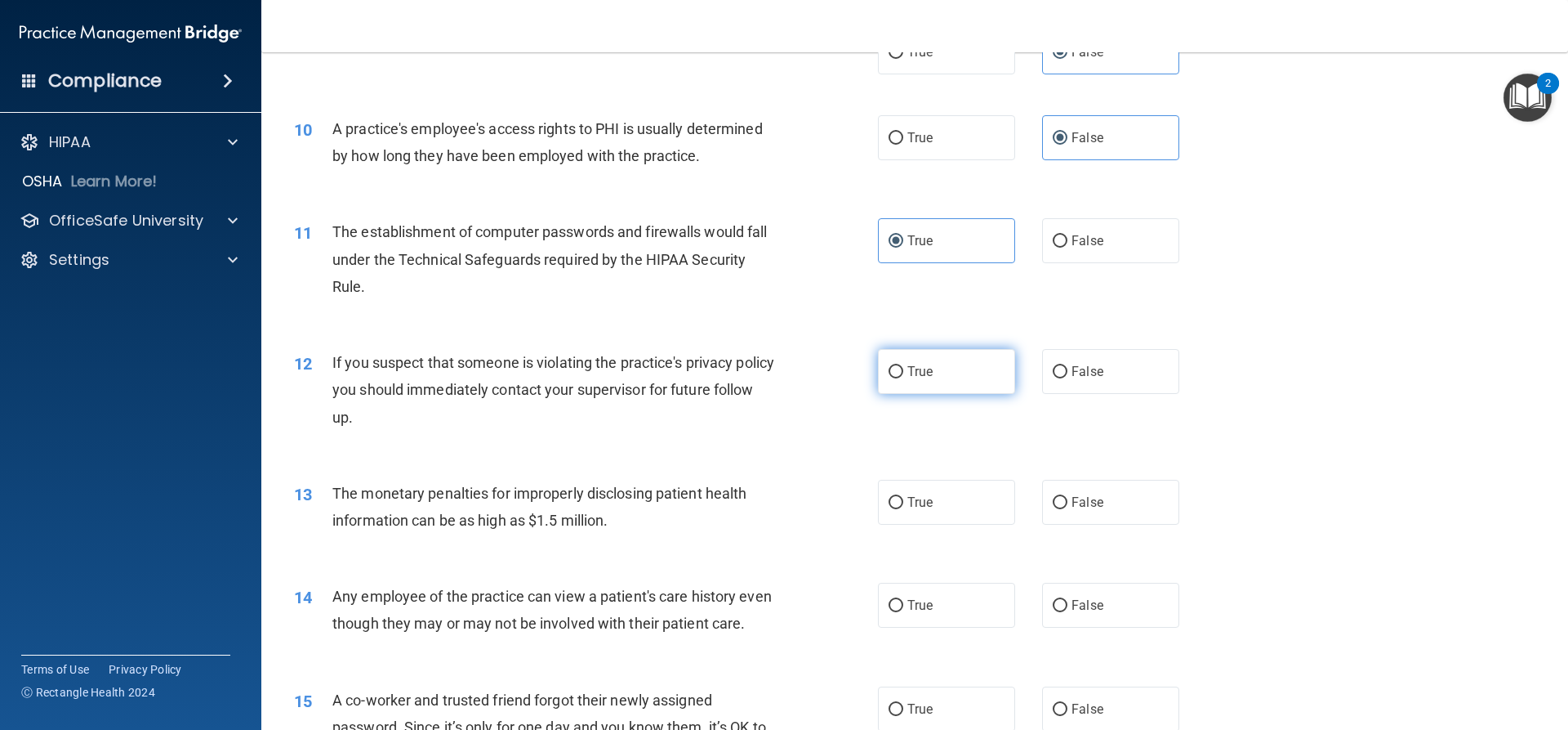
radio input "true"
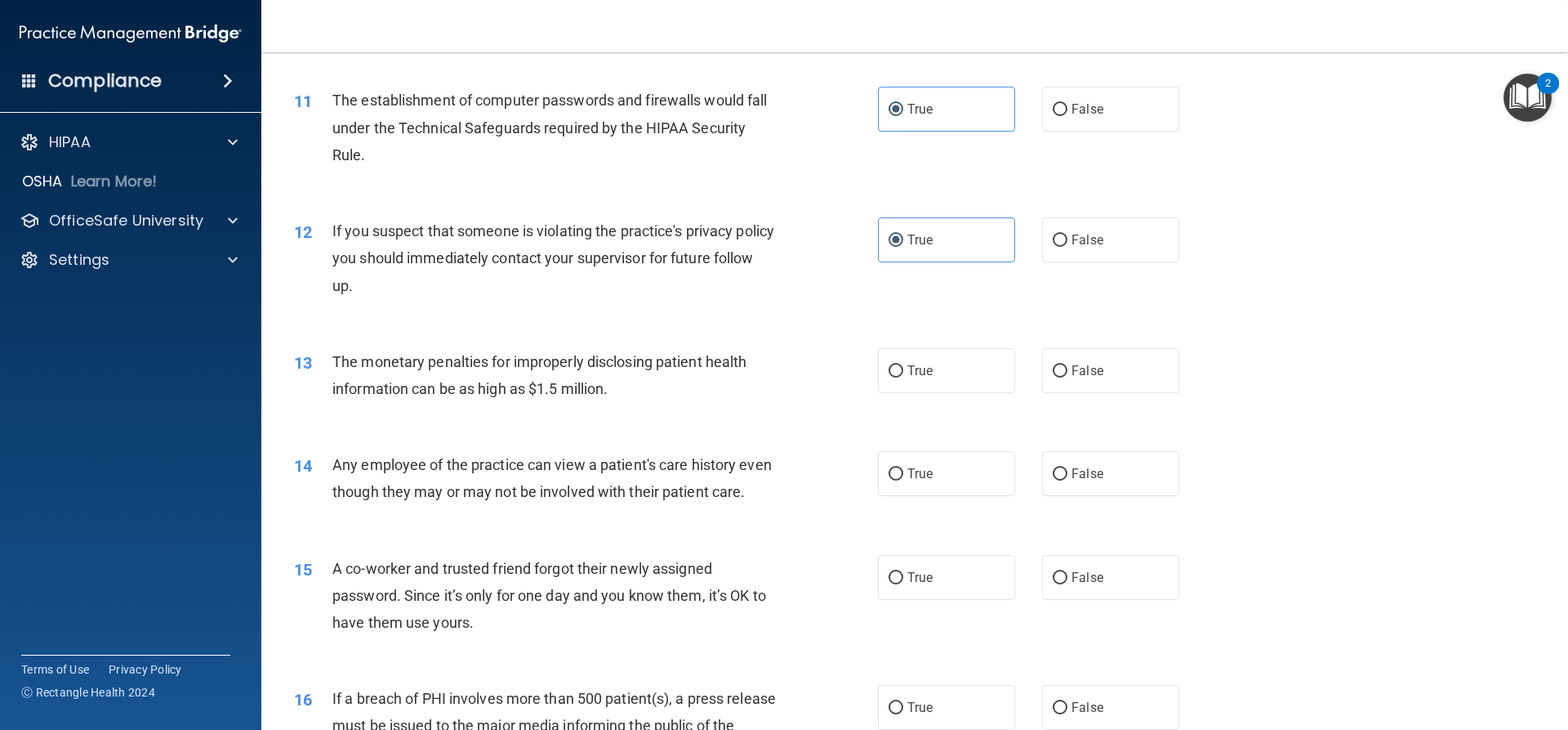
scroll to position [1226, 0]
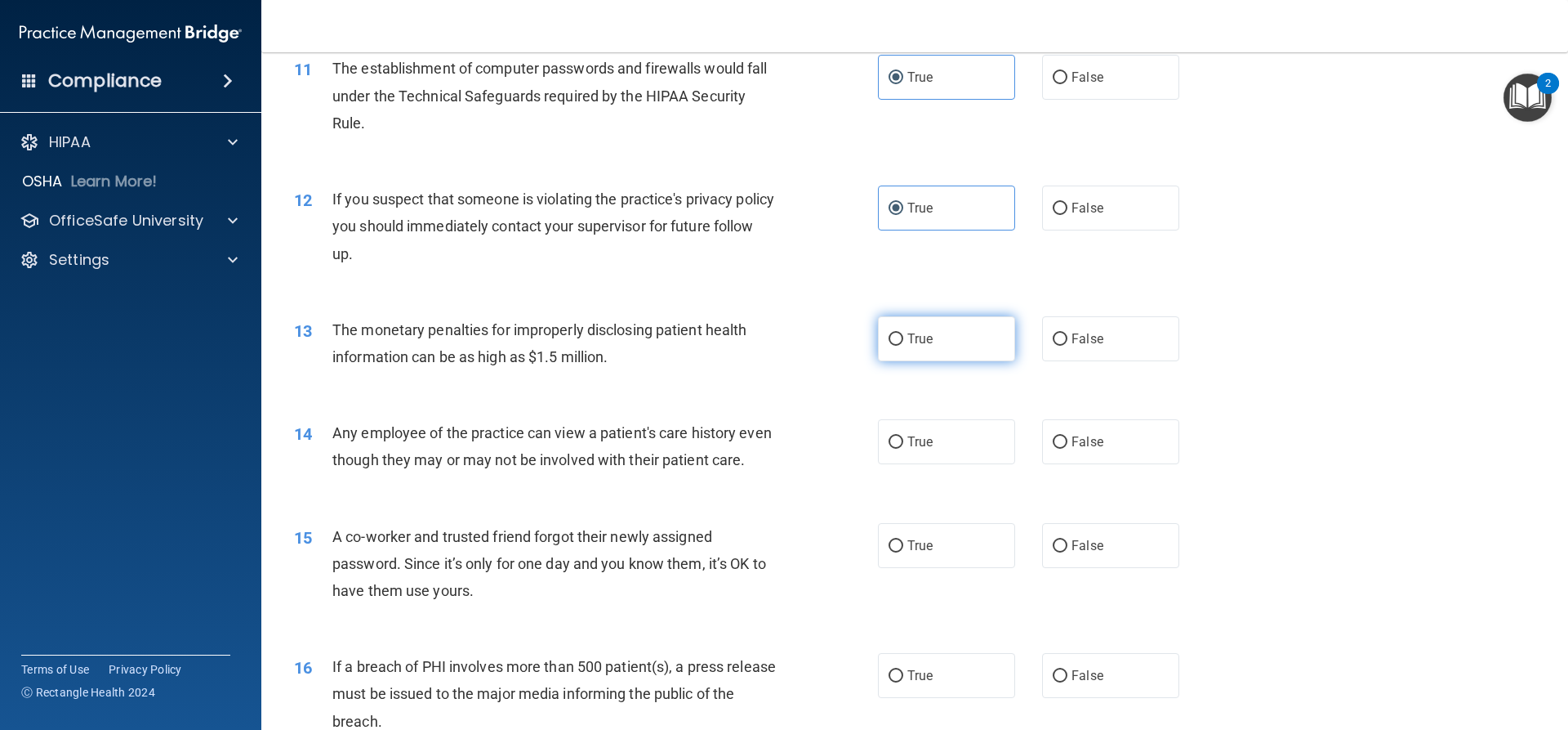
click at [889, 335] on input "True" at bounding box center [896, 340] width 15 height 12
radio input "true"
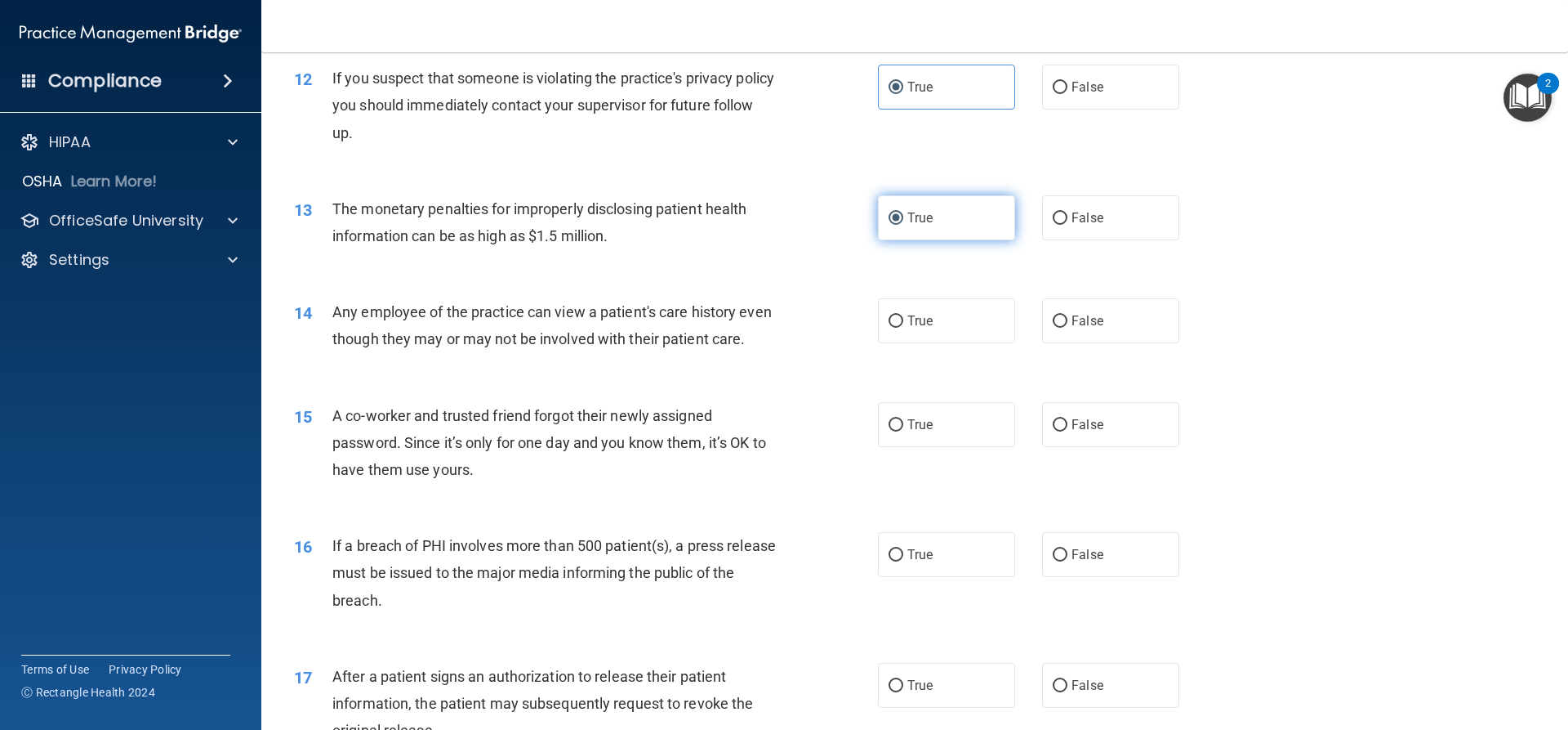
scroll to position [1471, 0]
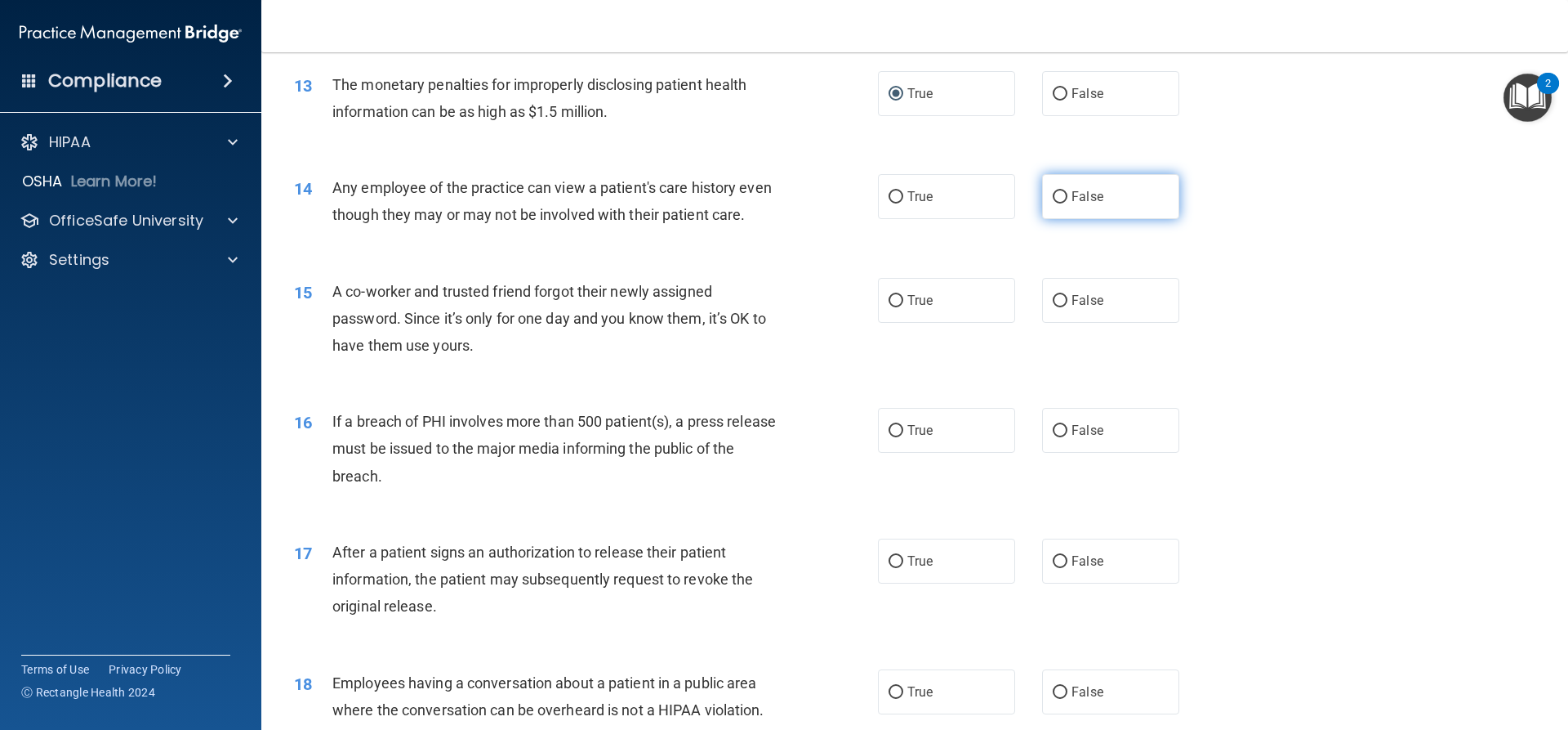
click at [1058, 199] on input "False" at bounding box center [1060, 197] width 15 height 12
radio input "true"
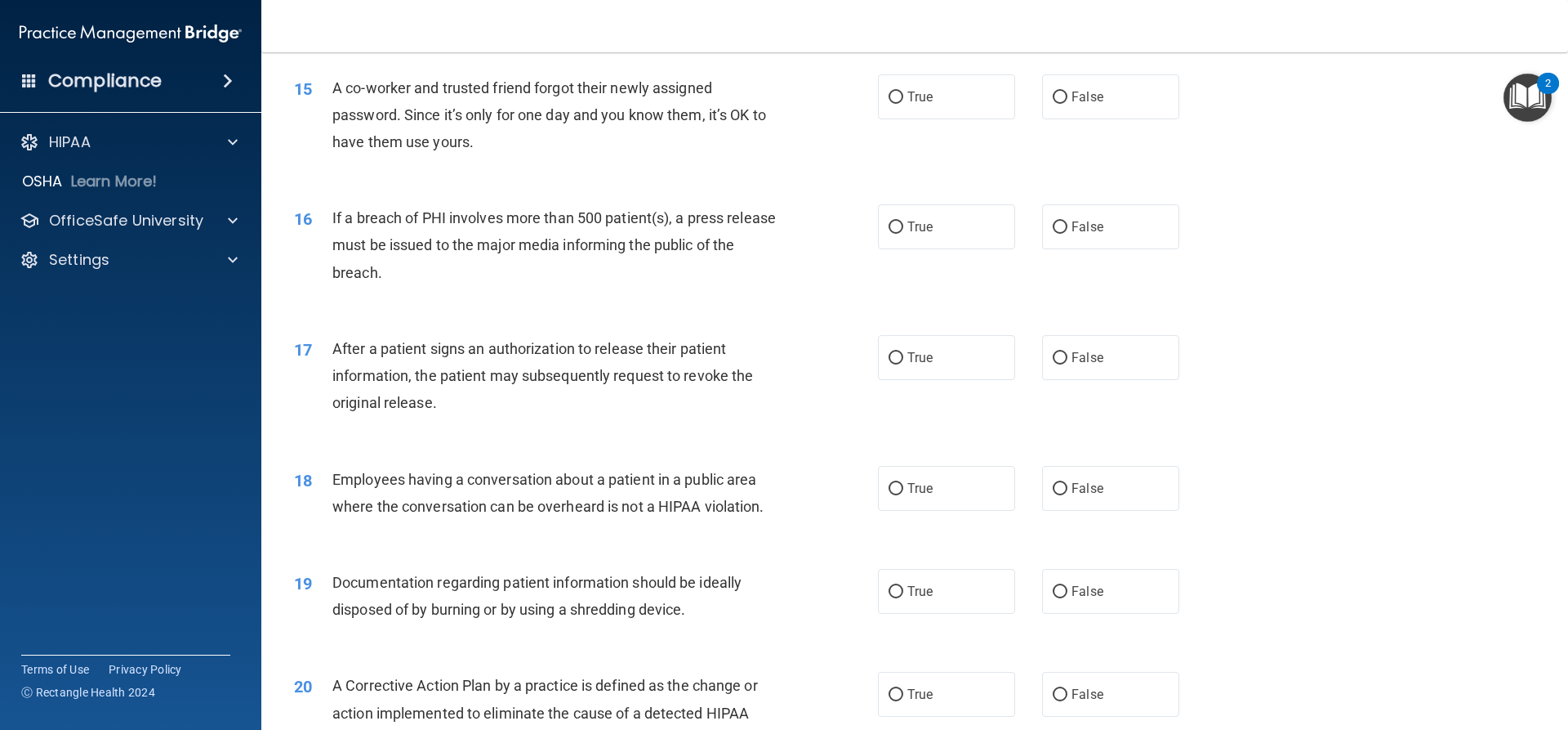
scroll to position [1717, 0]
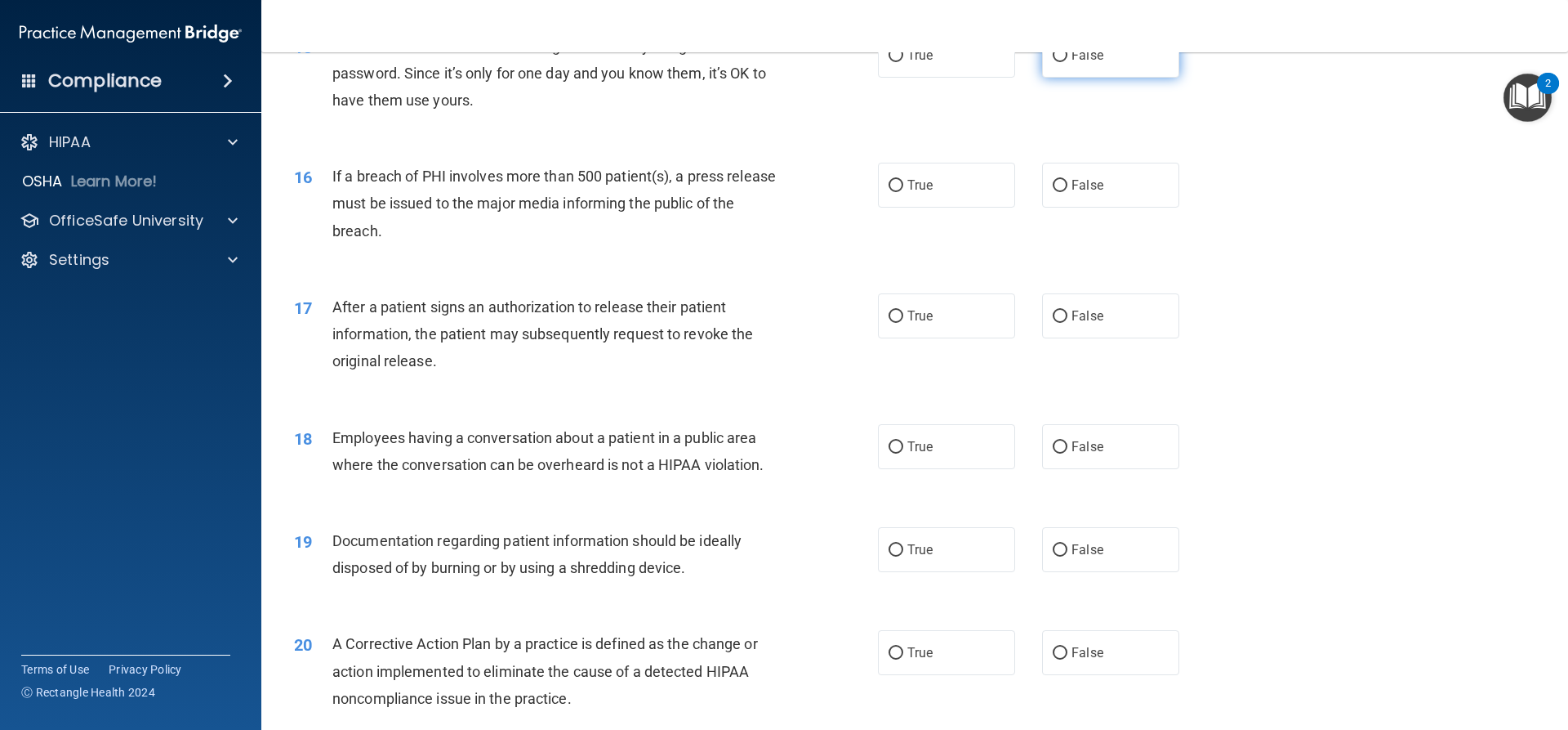
click at [1080, 63] on span "False" at bounding box center [1087, 55] width 32 height 16
click at [1068, 62] on input "False" at bounding box center [1060, 56] width 15 height 12
radio input "true"
click at [927, 193] on span "True" at bounding box center [920, 185] width 25 height 16
click at [903, 192] on input "True" at bounding box center [896, 186] width 15 height 12
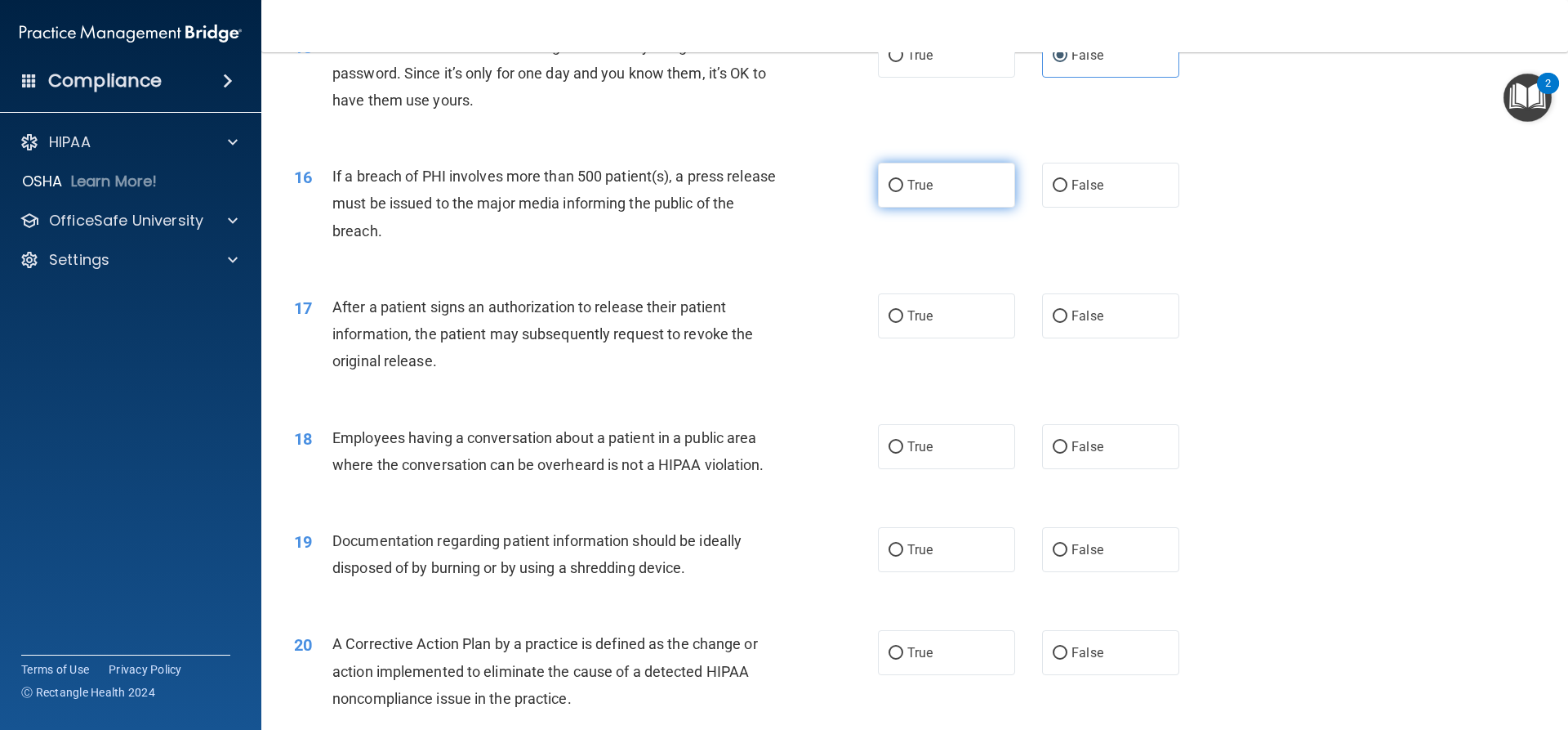
radio input "true"
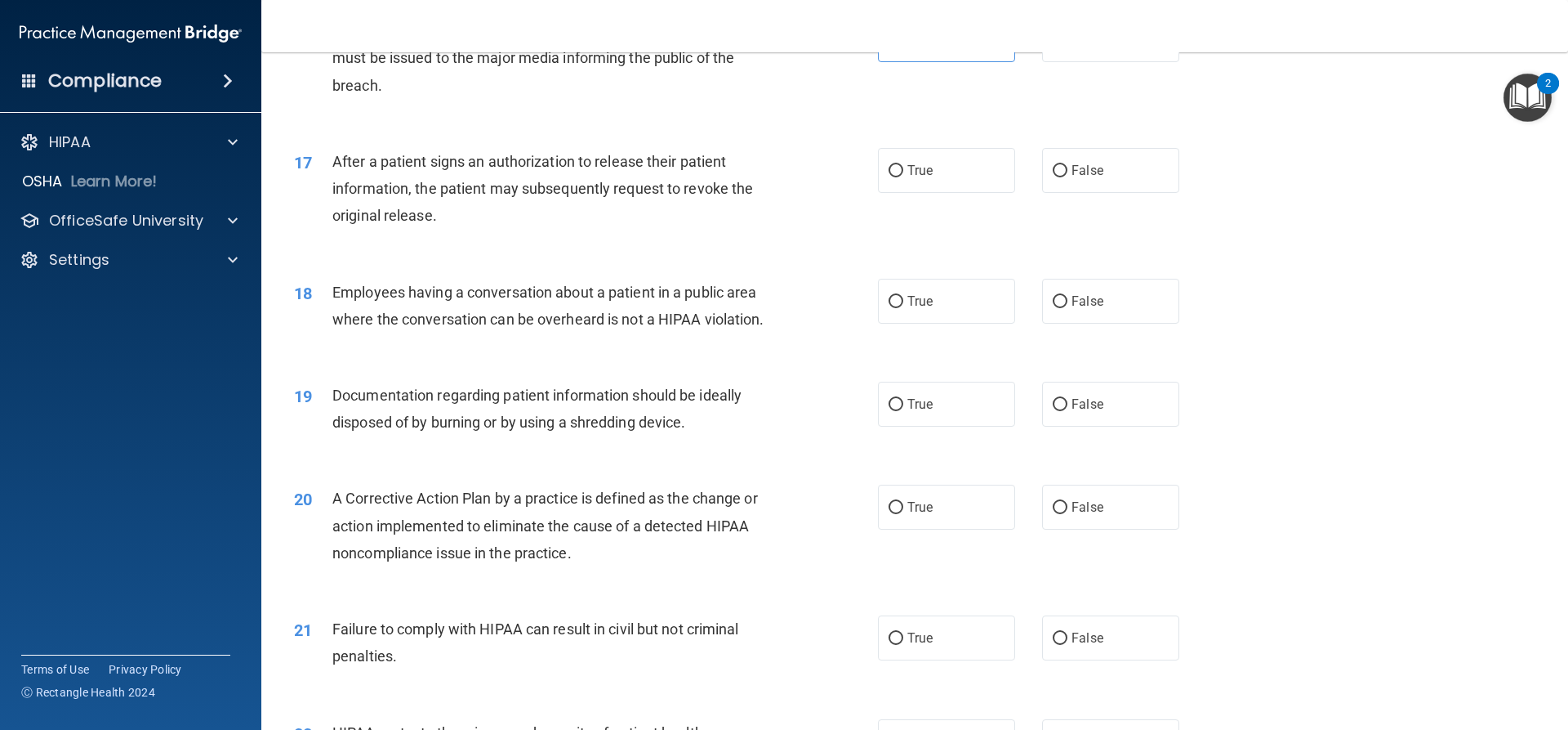
scroll to position [1880, 0]
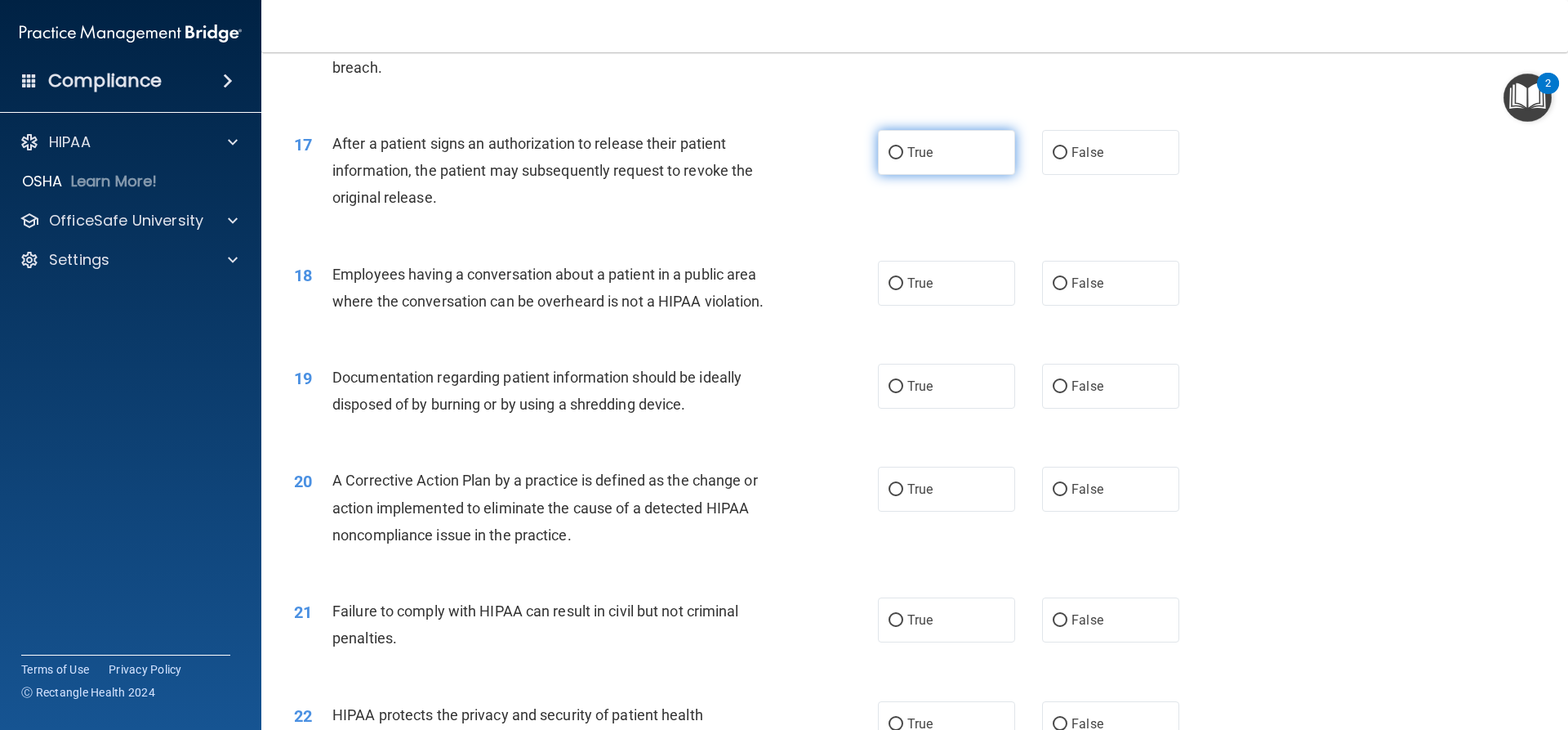
click at [896, 175] on label "True" at bounding box center [947, 152] width 137 height 45
click at [896, 159] on input "True" at bounding box center [896, 153] width 15 height 12
radio input "true"
click at [1074, 305] on label "False" at bounding box center [1111, 283] width 137 height 45
click at [1068, 290] on input "False" at bounding box center [1060, 284] width 15 height 12
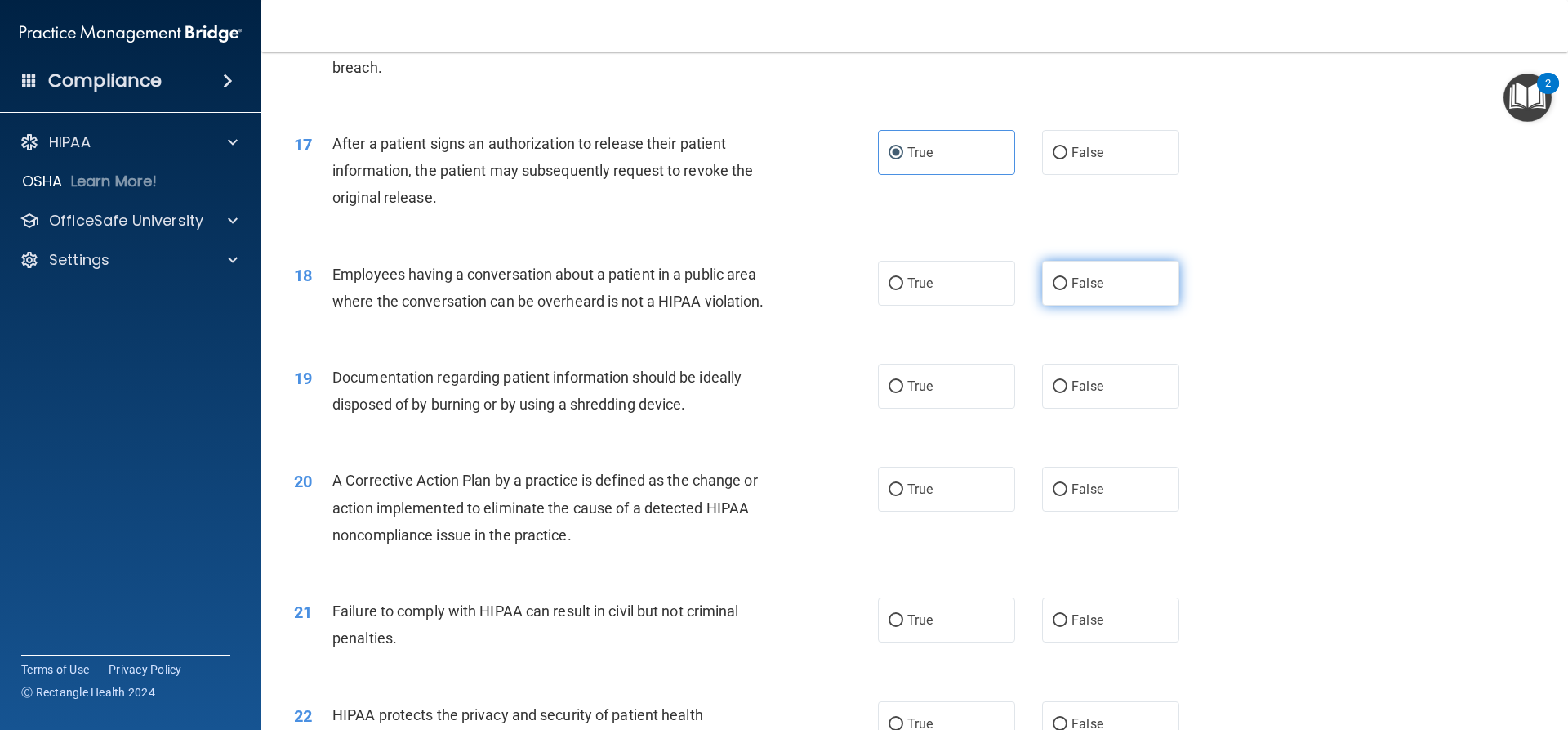
radio input "true"
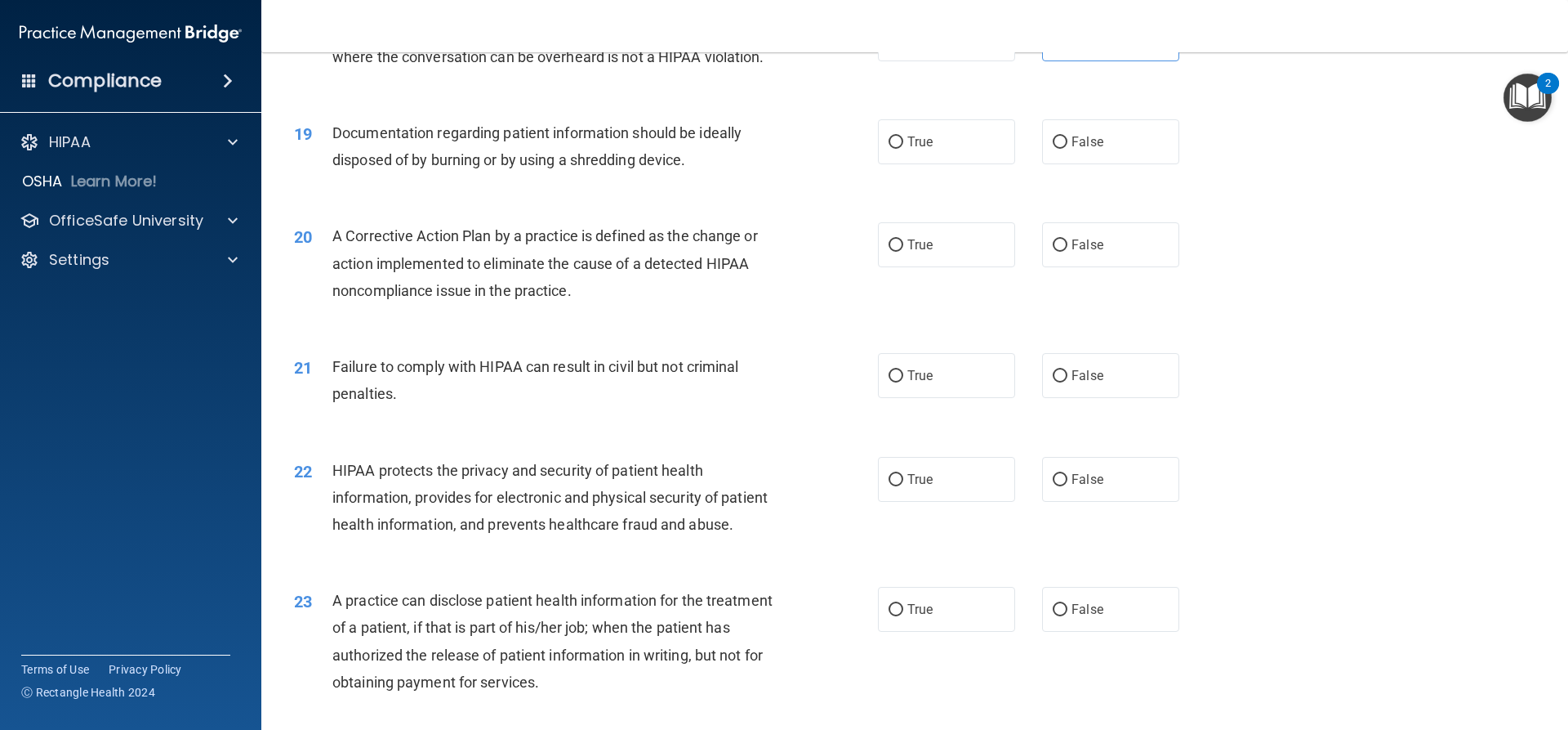
scroll to position [2125, 0]
click at [928, 158] on label "True" at bounding box center [947, 141] width 137 height 45
click at [903, 148] on input "True" at bounding box center [896, 142] width 15 height 12
radio input "true"
click at [940, 266] on label "True" at bounding box center [947, 244] width 137 height 45
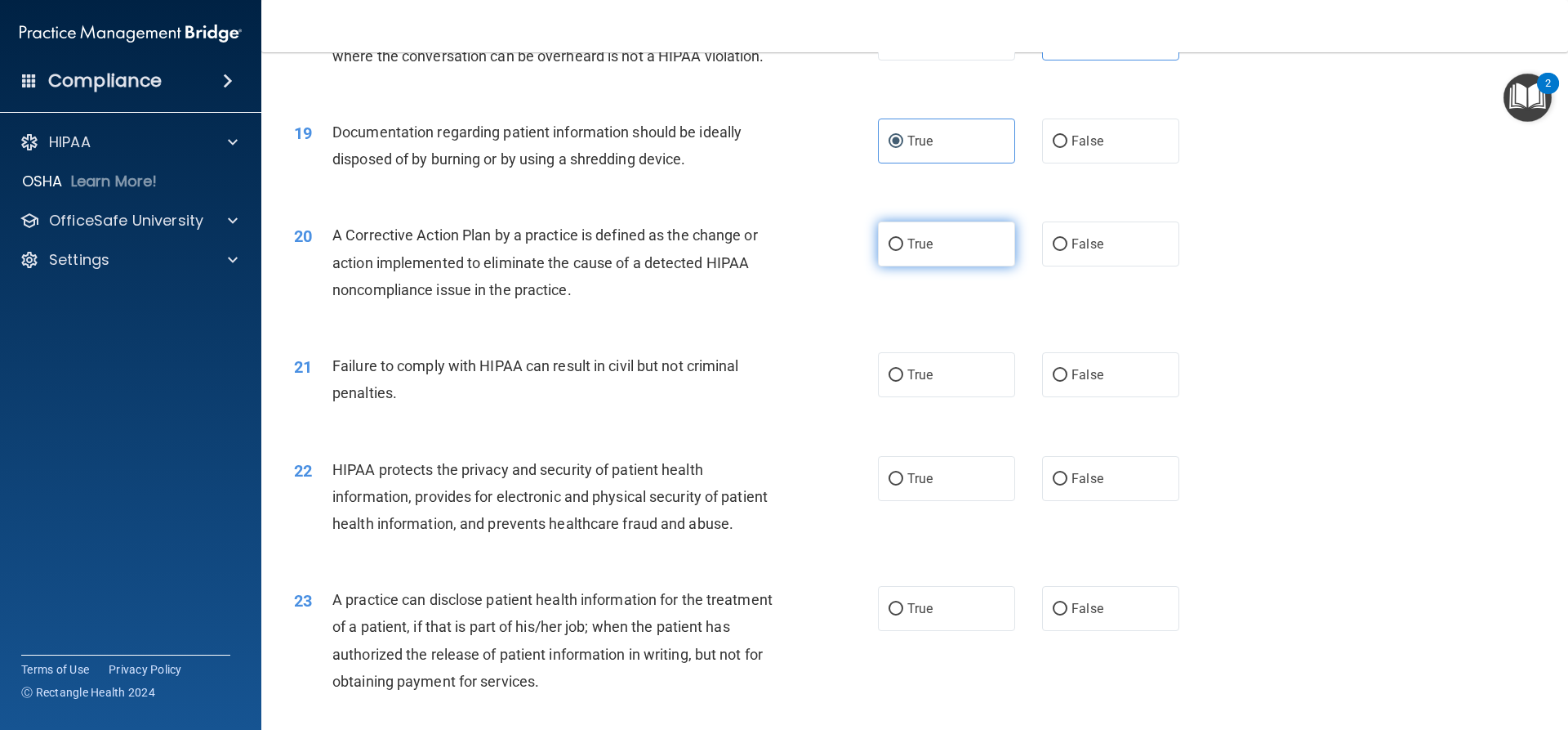
click at [903, 251] on input "True" at bounding box center [896, 245] width 15 height 12
radio input "true"
click at [1117, 391] on label "False" at bounding box center [1111, 375] width 137 height 45
click at [1068, 381] on input "False" at bounding box center [1060, 375] width 15 height 12
radio input "true"
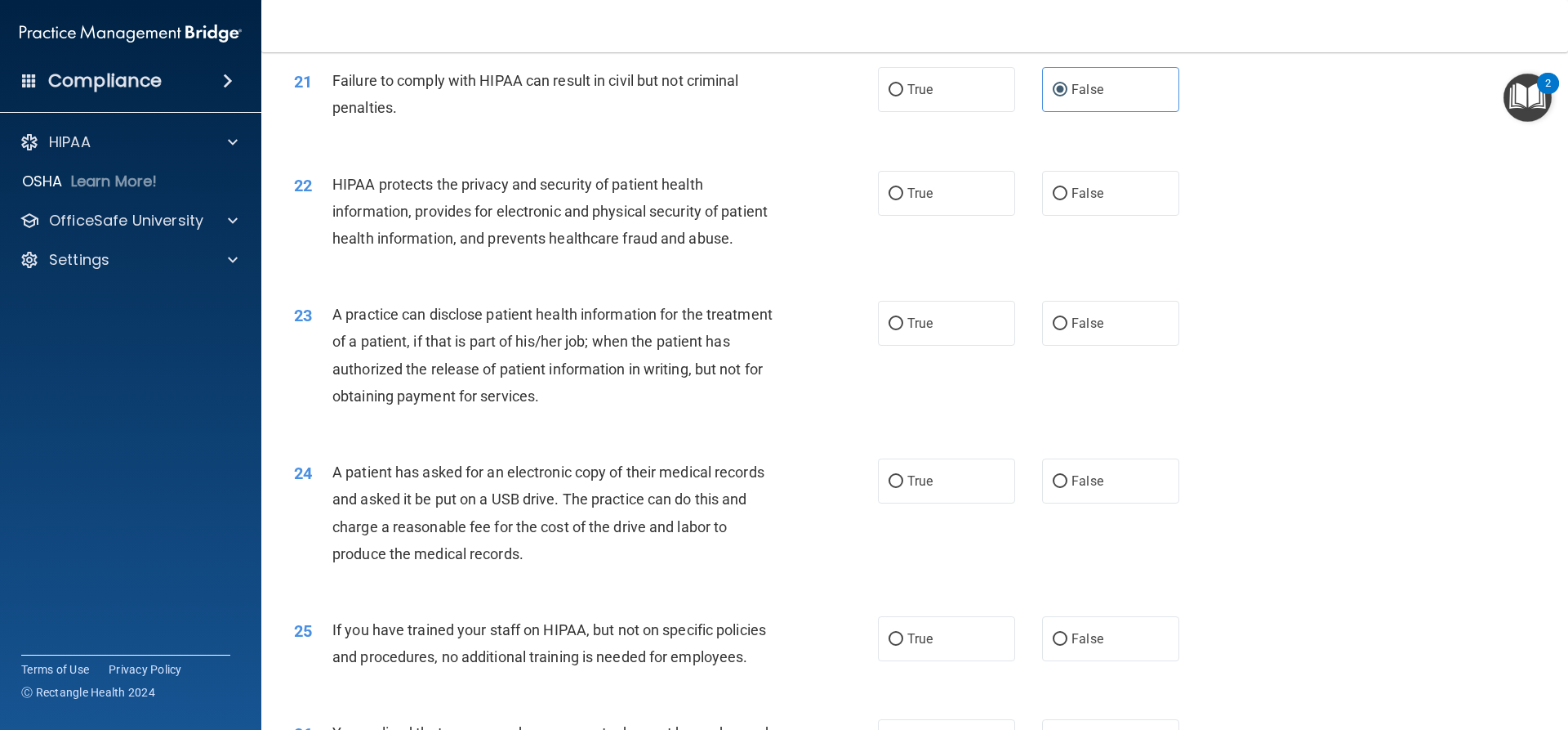
scroll to position [2452, 0]
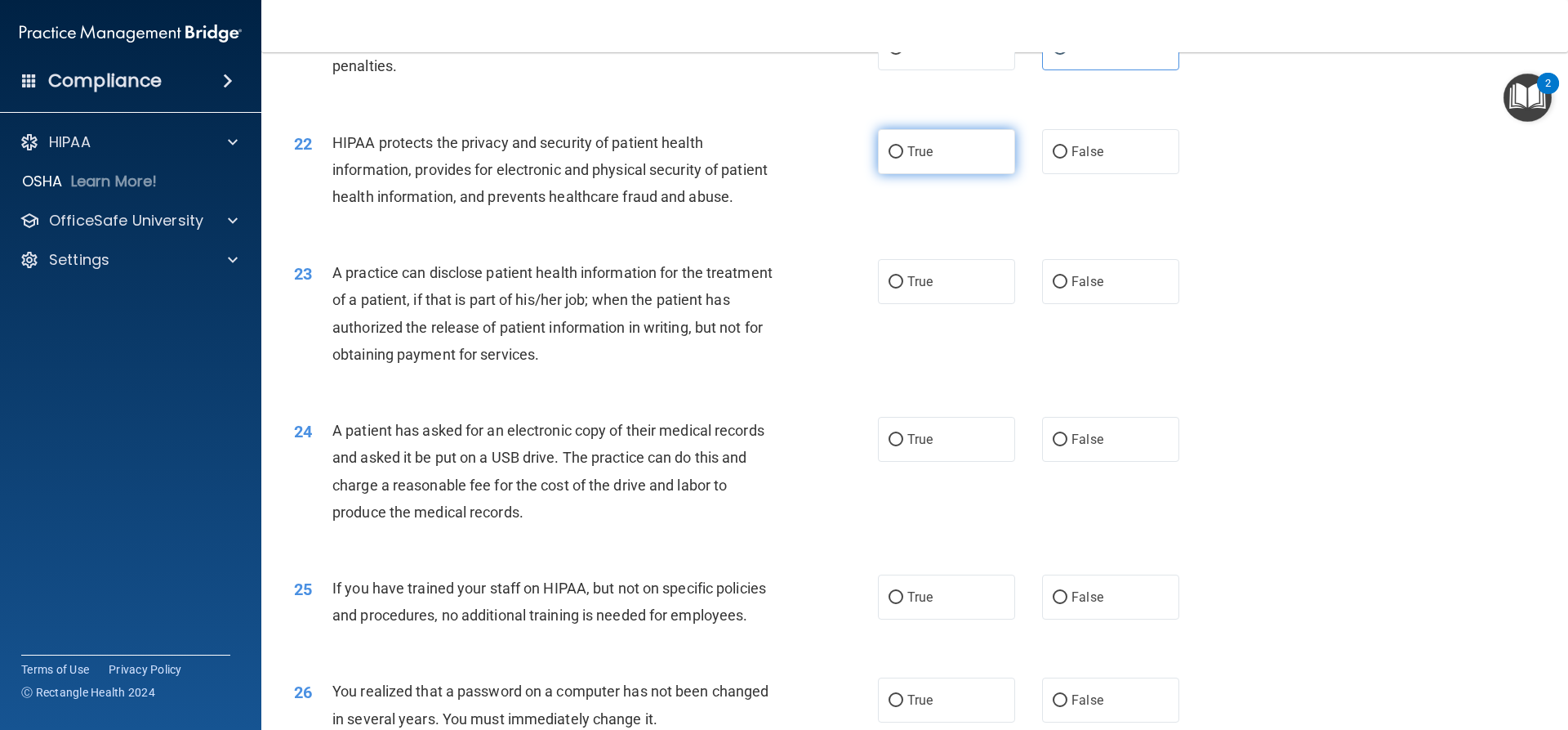
click at [947, 174] on label "True" at bounding box center [947, 151] width 137 height 45
click at [903, 158] on input "True" at bounding box center [896, 152] width 15 height 12
radio input "true"
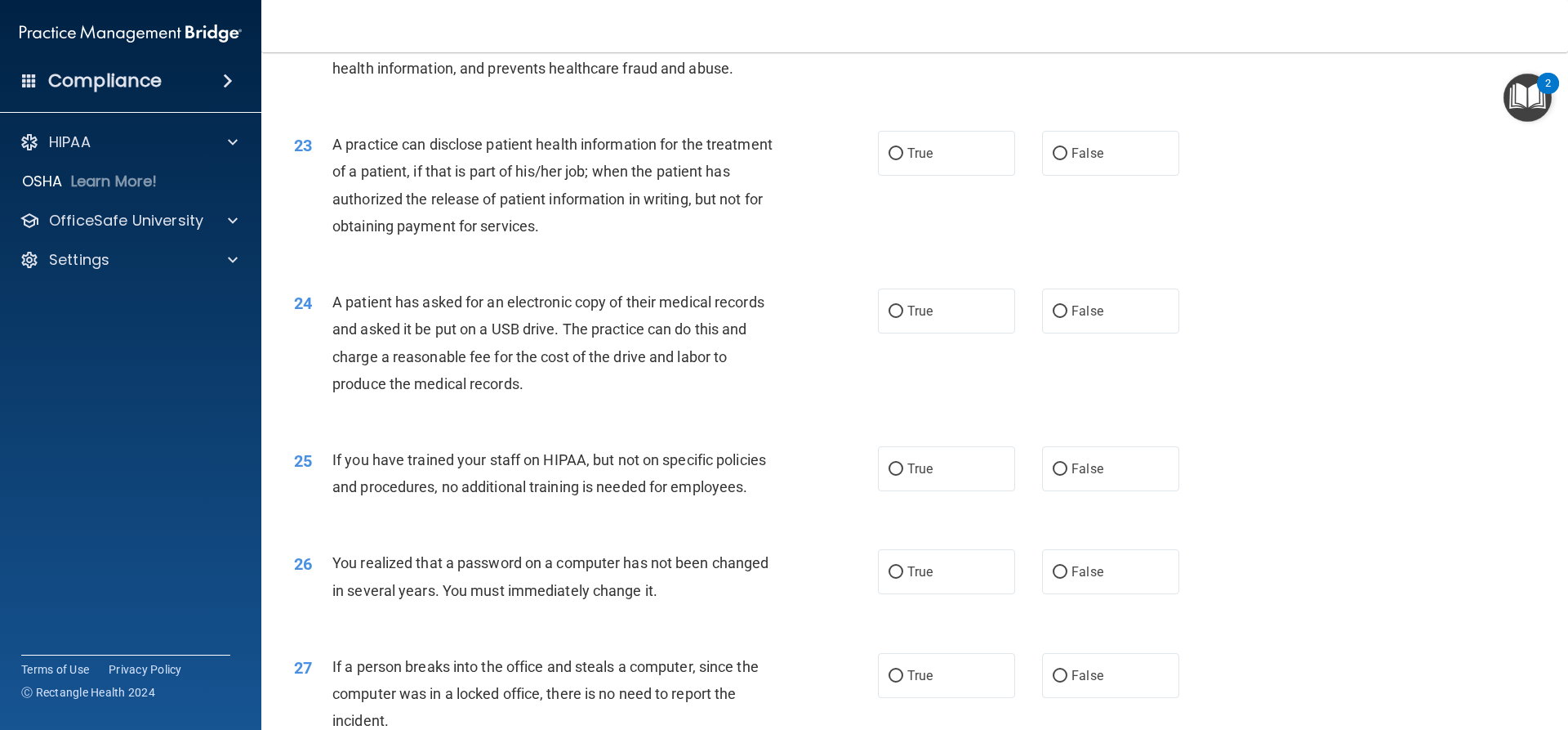
scroll to position [2616, 0]
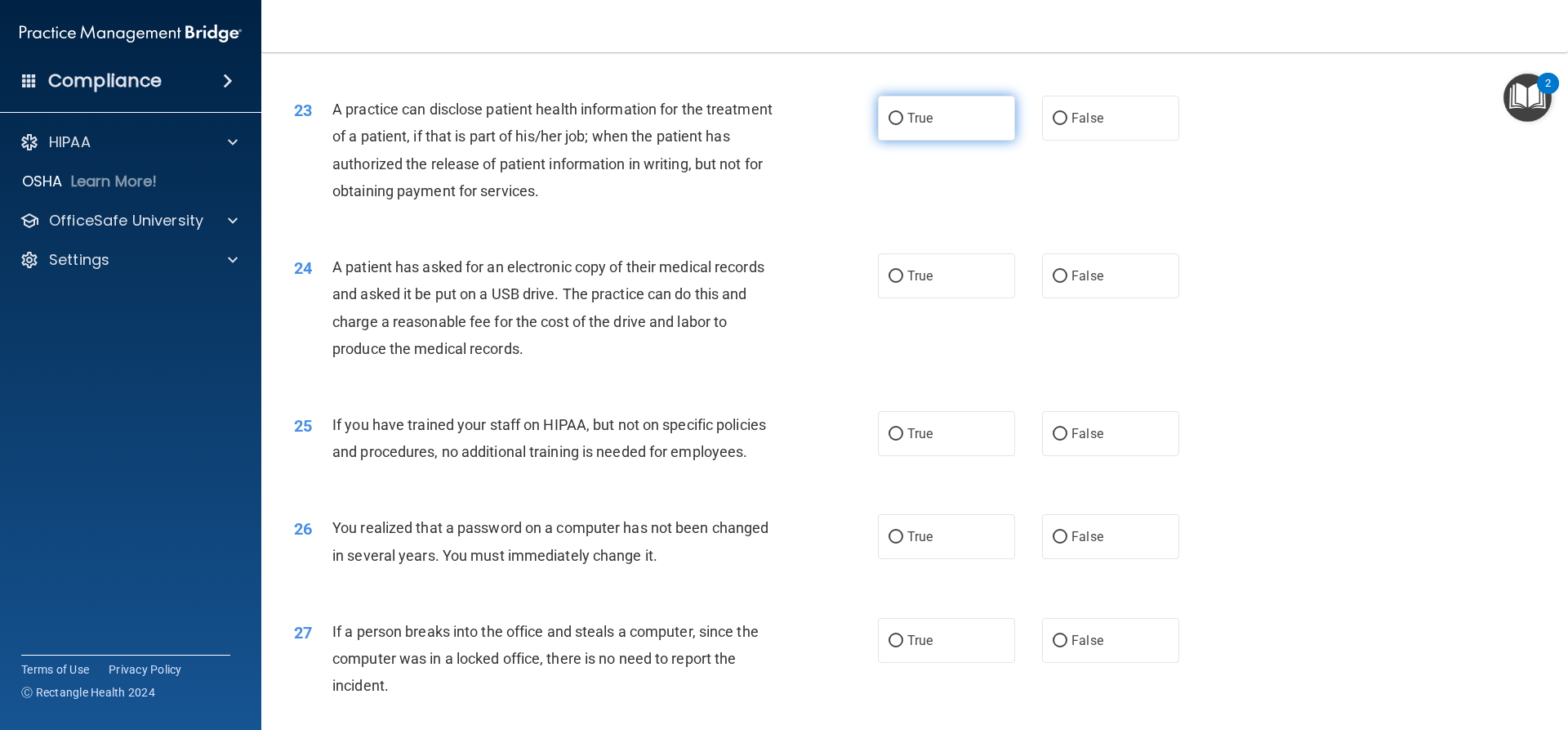
click at [917, 141] on label "True" at bounding box center [947, 118] width 137 height 45
click at [903, 125] on input "True" at bounding box center [896, 118] width 15 height 12
radio input "true"
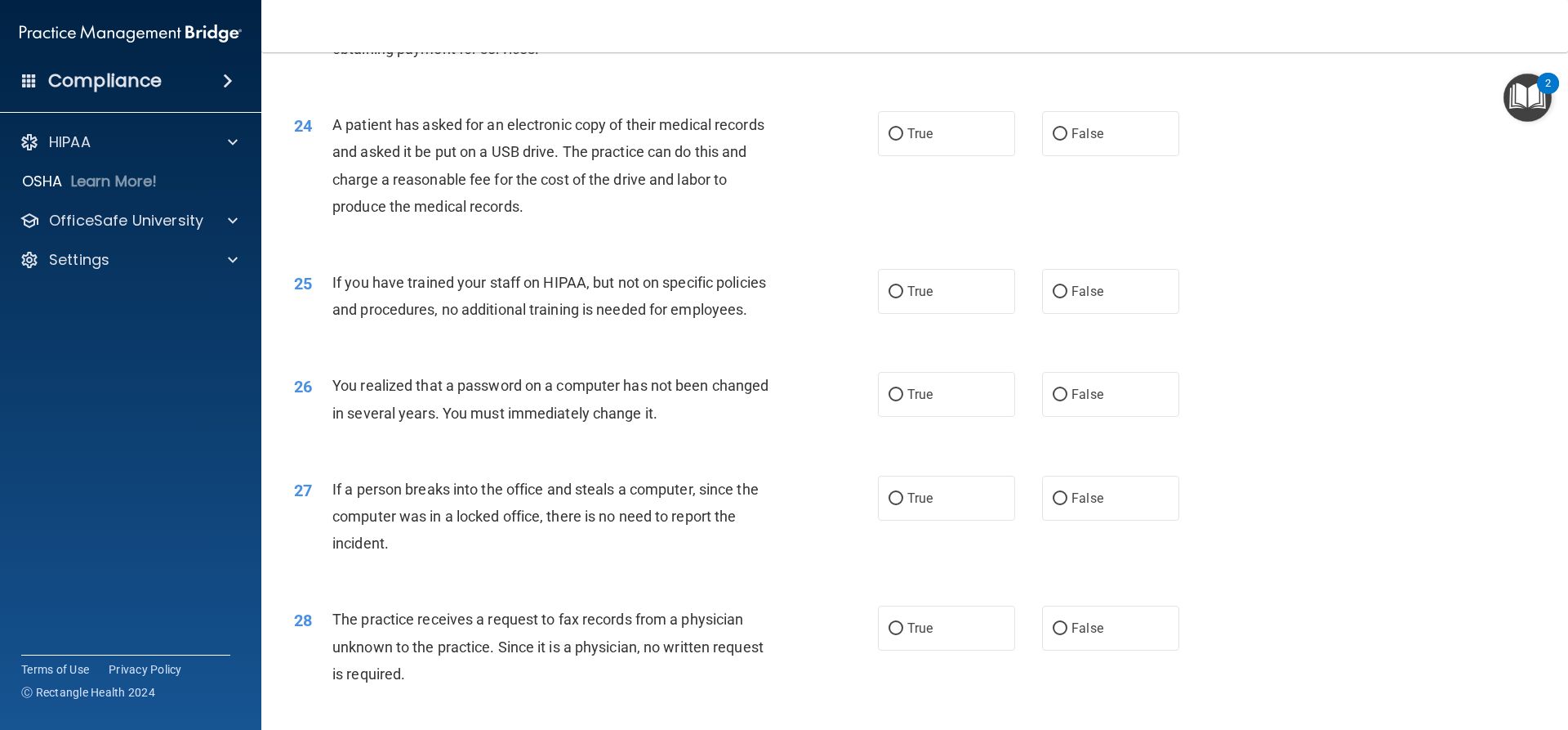
scroll to position [2779, 0]
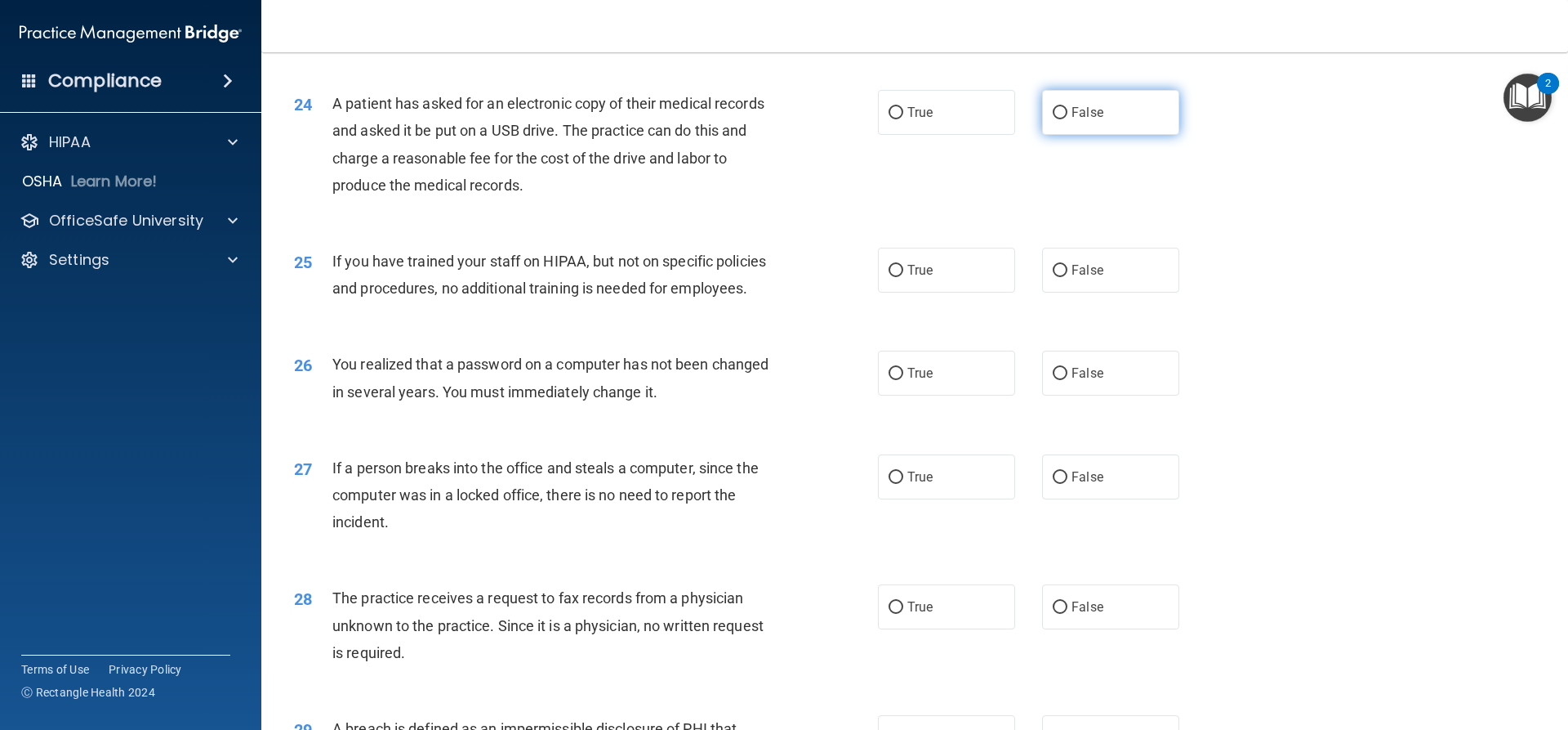
click at [1060, 119] on input "False" at bounding box center [1060, 113] width 15 height 12
radio input "true"
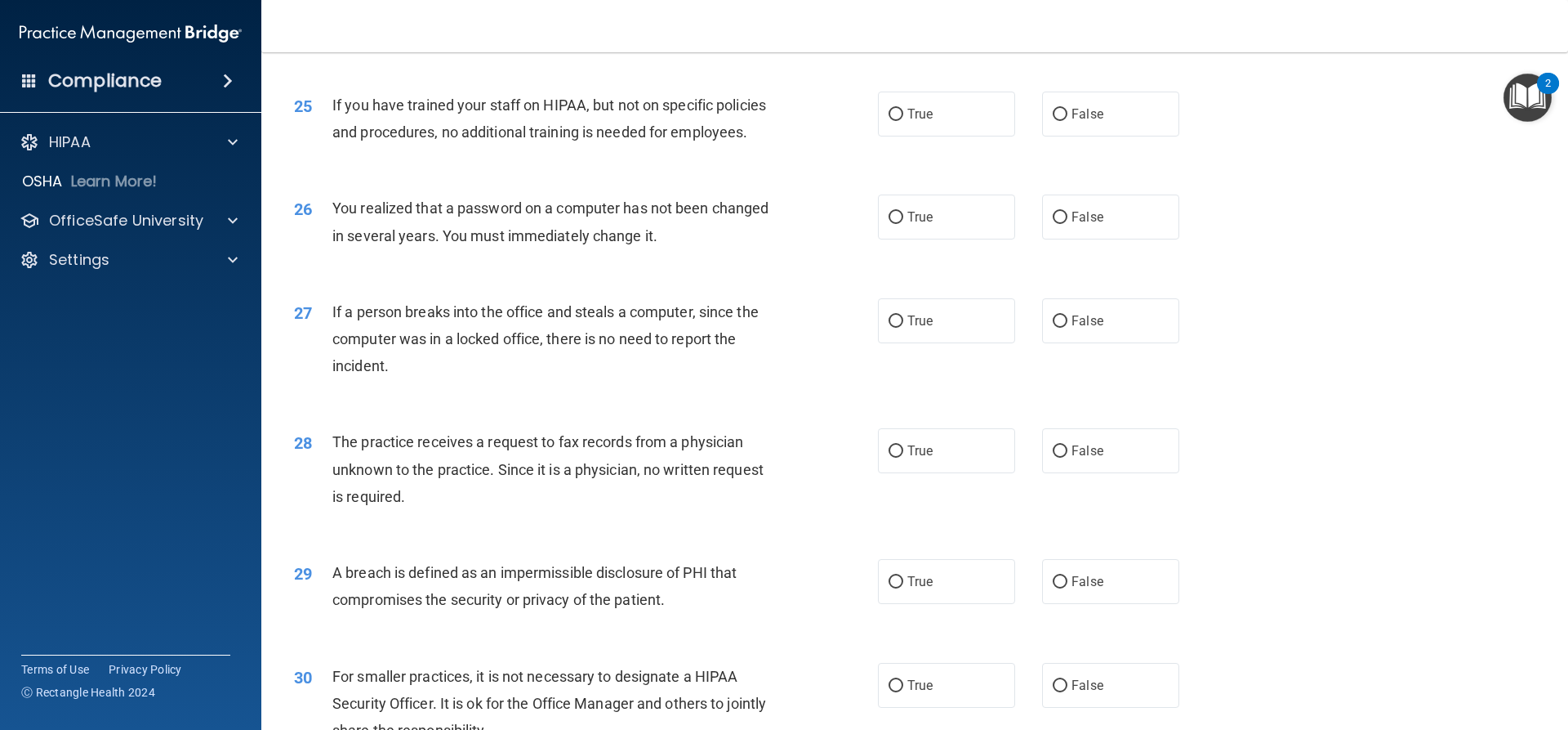
scroll to position [2942, 0]
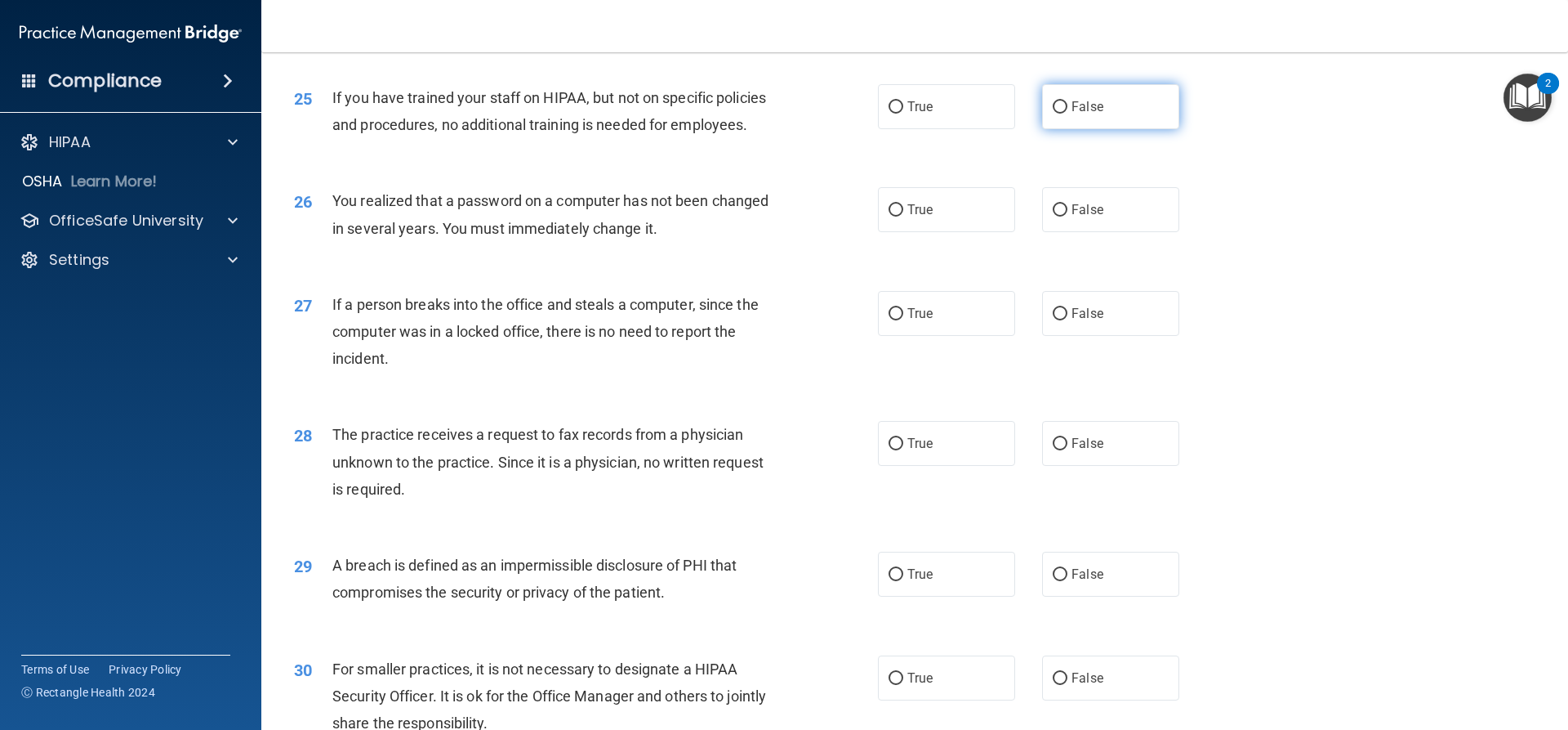
click at [1074, 114] on span "False" at bounding box center [1087, 106] width 32 height 16
click at [1068, 113] on input "False" at bounding box center [1060, 107] width 15 height 12
radio input "true"
click at [921, 217] on span "True" at bounding box center [920, 209] width 25 height 16
click at [903, 216] on input "True" at bounding box center [896, 210] width 15 height 12
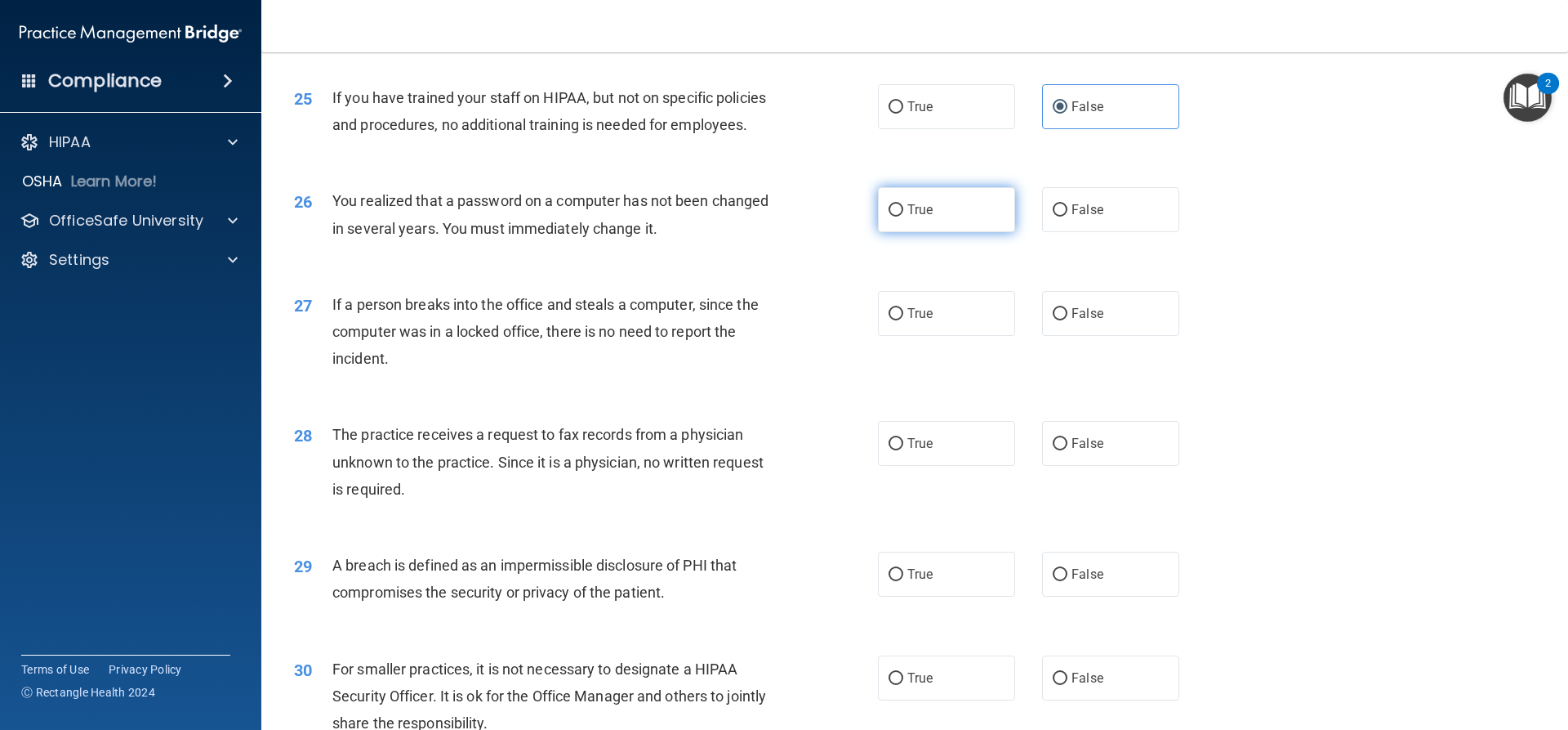
radio input "true"
click at [1093, 321] on span "False" at bounding box center [1087, 313] width 32 height 16
click at [1068, 320] on input "False" at bounding box center [1060, 314] width 15 height 12
radio input "true"
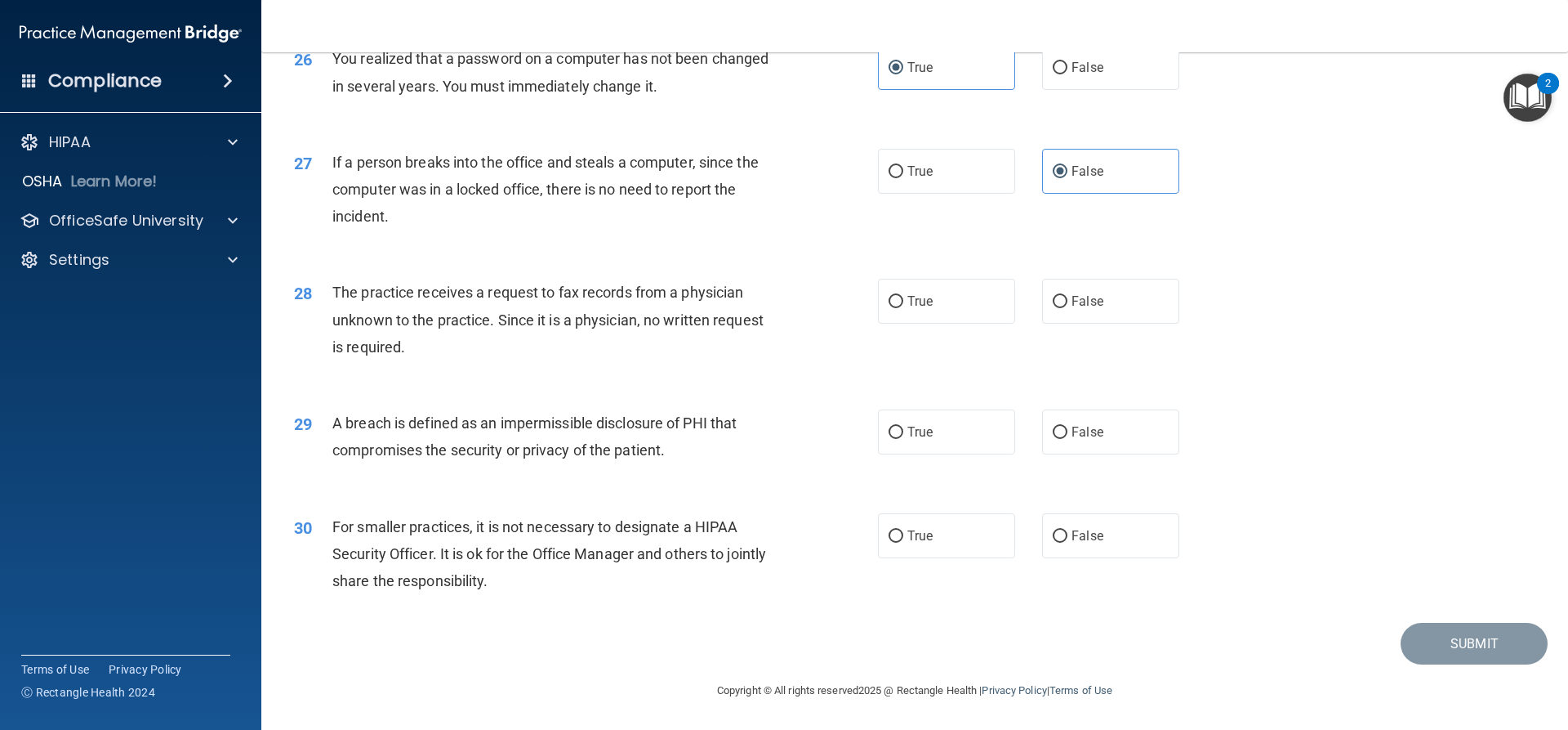
scroll to position [3139, 0]
click at [1147, 306] on label "False" at bounding box center [1111, 301] width 137 height 45
click at [1068, 306] on input "False" at bounding box center [1060, 302] width 15 height 12
radio input "true"
click at [896, 432] on input "True" at bounding box center [896, 432] width 15 height 12
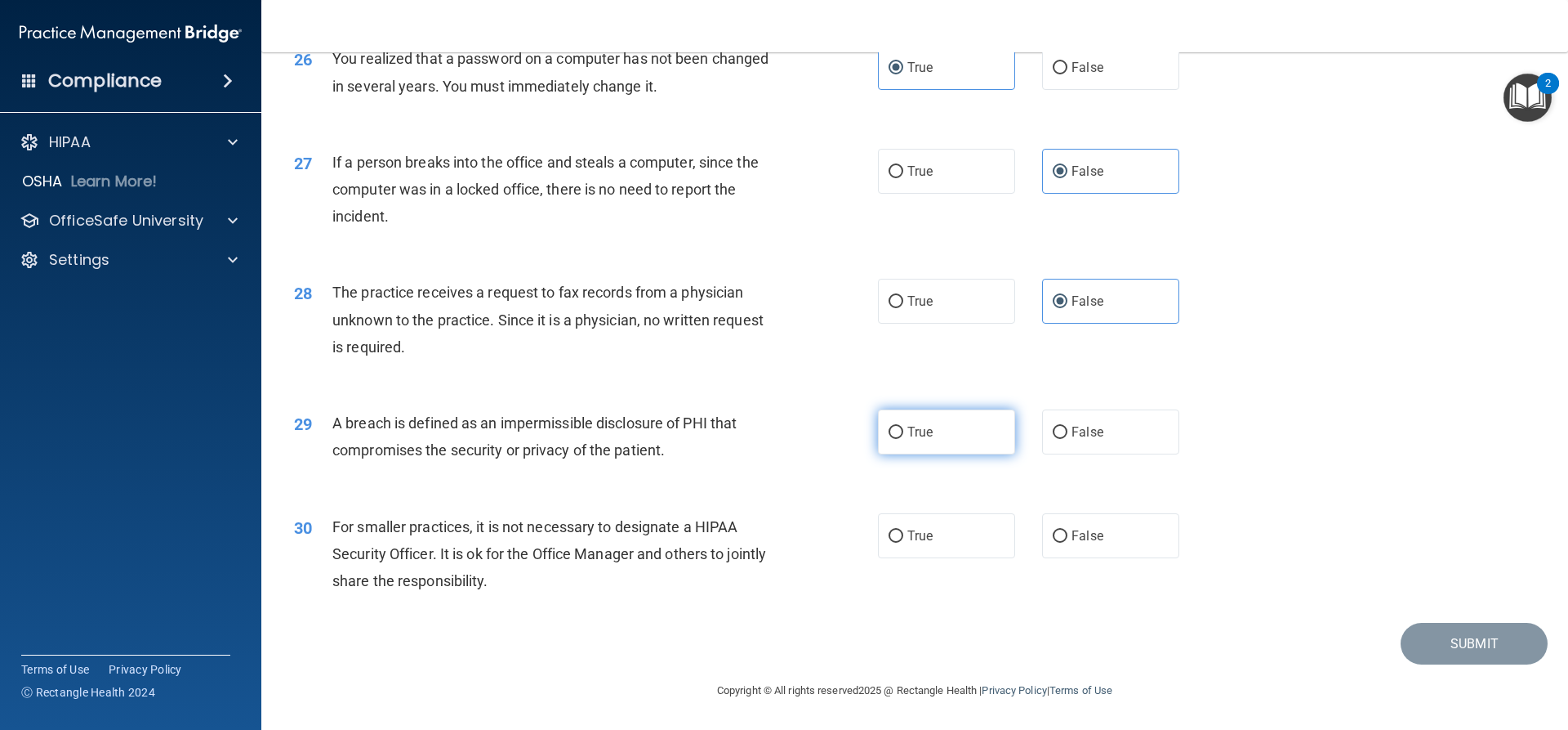
radio input "true"
click at [1062, 532] on label "False" at bounding box center [1111, 535] width 137 height 45
click at [1062, 532] on input "False" at bounding box center [1060, 536] width 15 height 12
radio input "true"
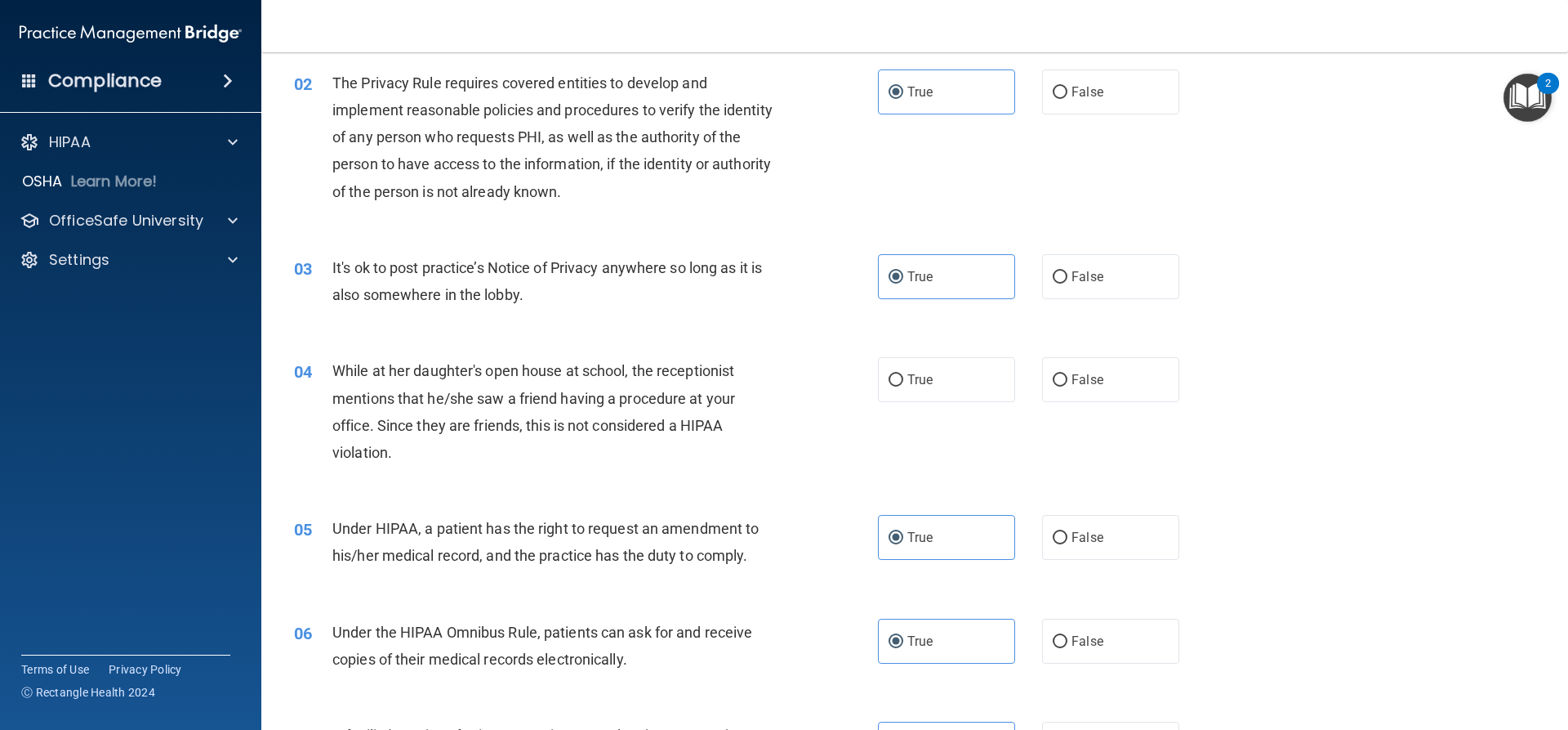
scroll to position [246, 0]
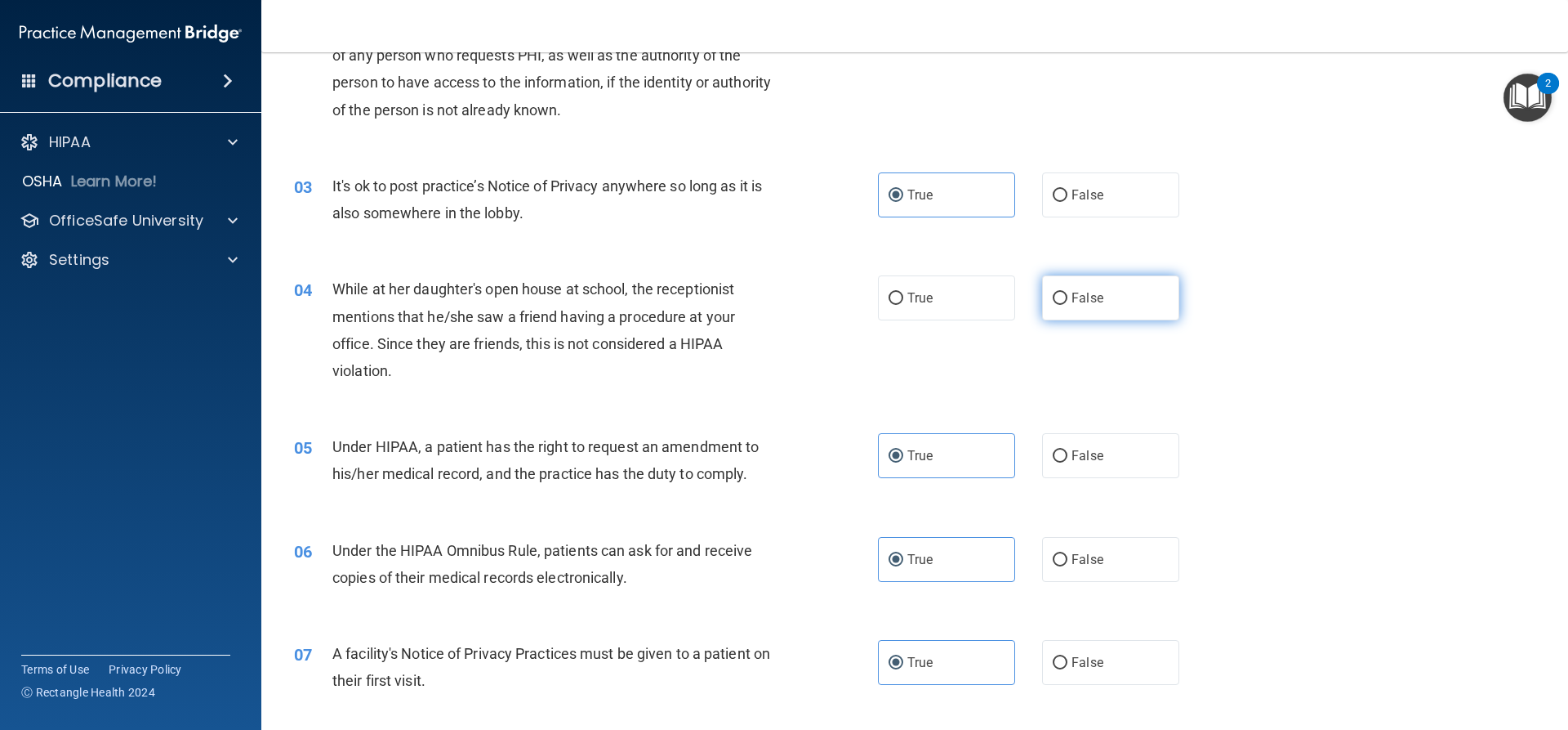
click at [1062, 291] on label "False" at bounding box center [1111, 298] width 137 height 45
click at [1062, 292] on input "False" at bounding box center [1060, 298] width 15 height 12
radio input "true"
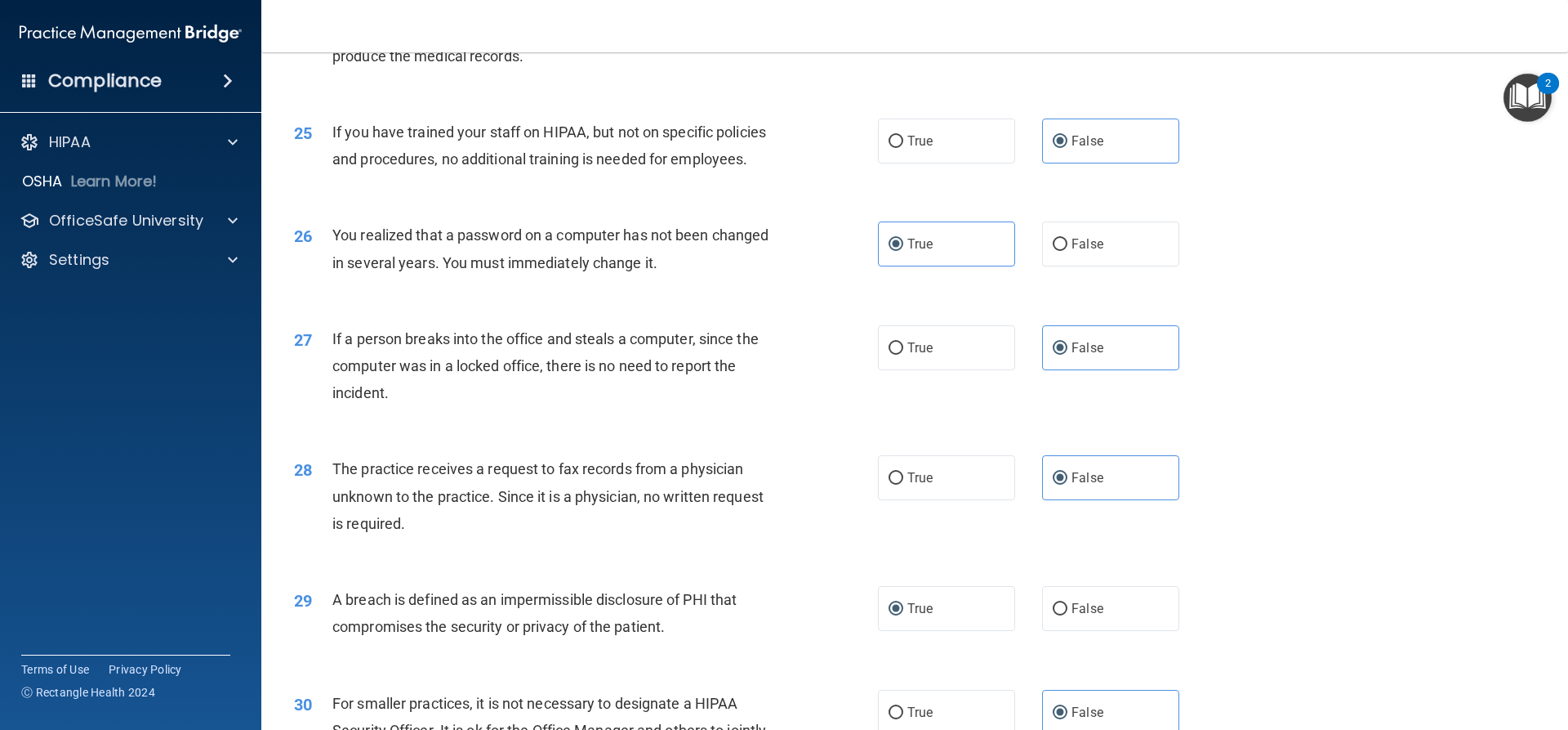
scroll to position [3139, 0]
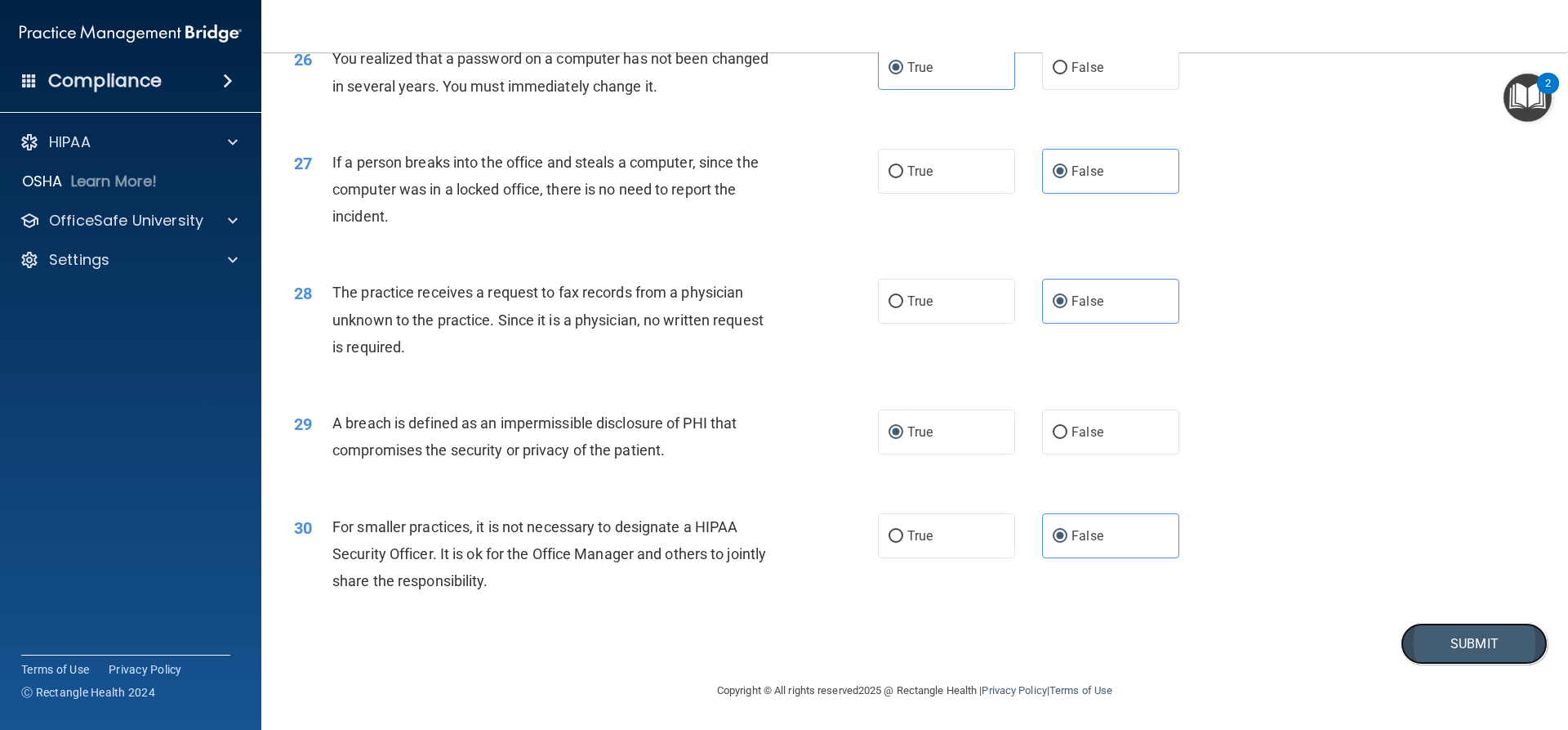
click at [1444, 639] on button "Submit" at bounding box center [1475, 644] width 147 height 42
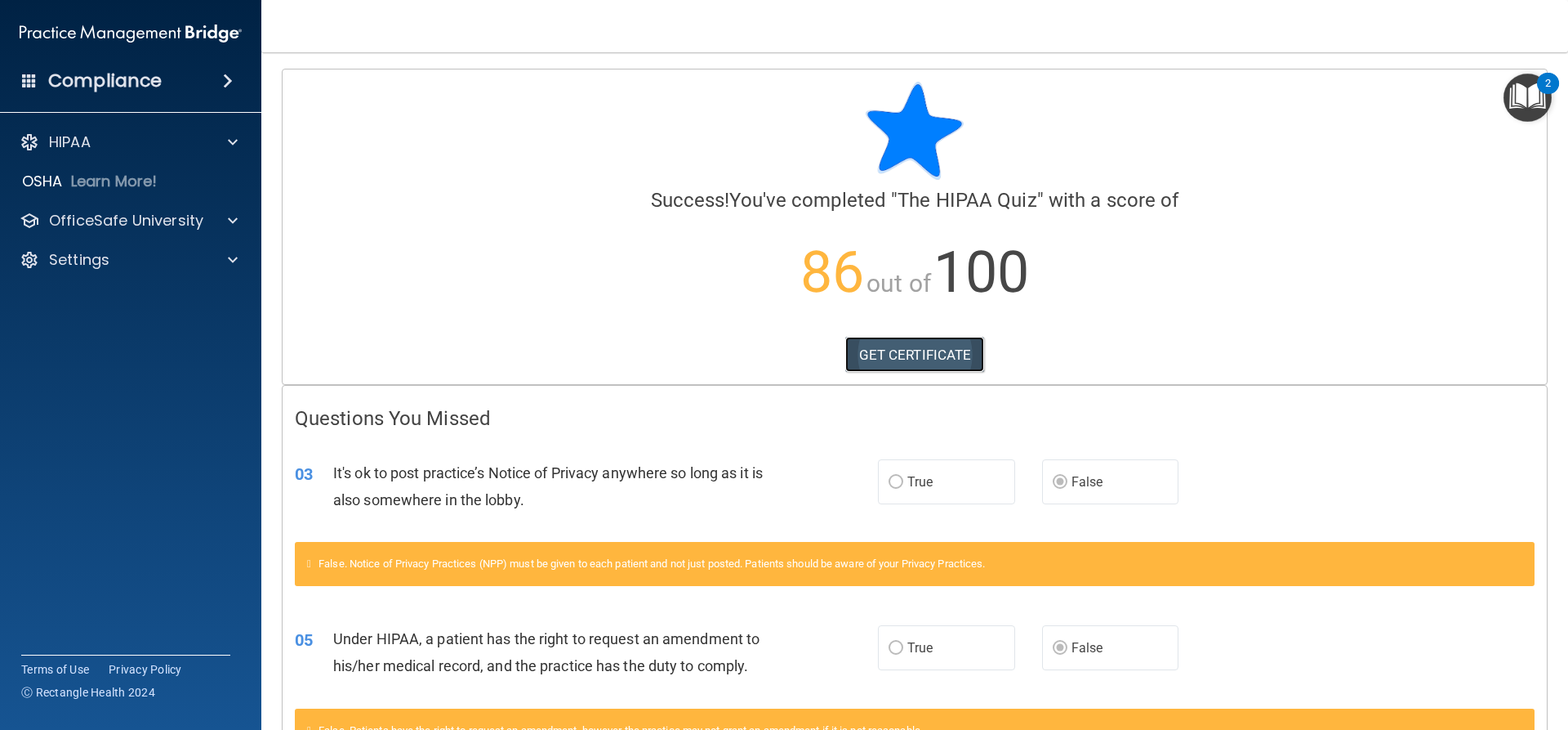
click at [914, 362] on link "GET CERTIFICATE" at bounding box center [915, 355] width 140 height 36
click at [102, 144] on div "HIPAA" at bounding box center [109, 142] width 202 height 20
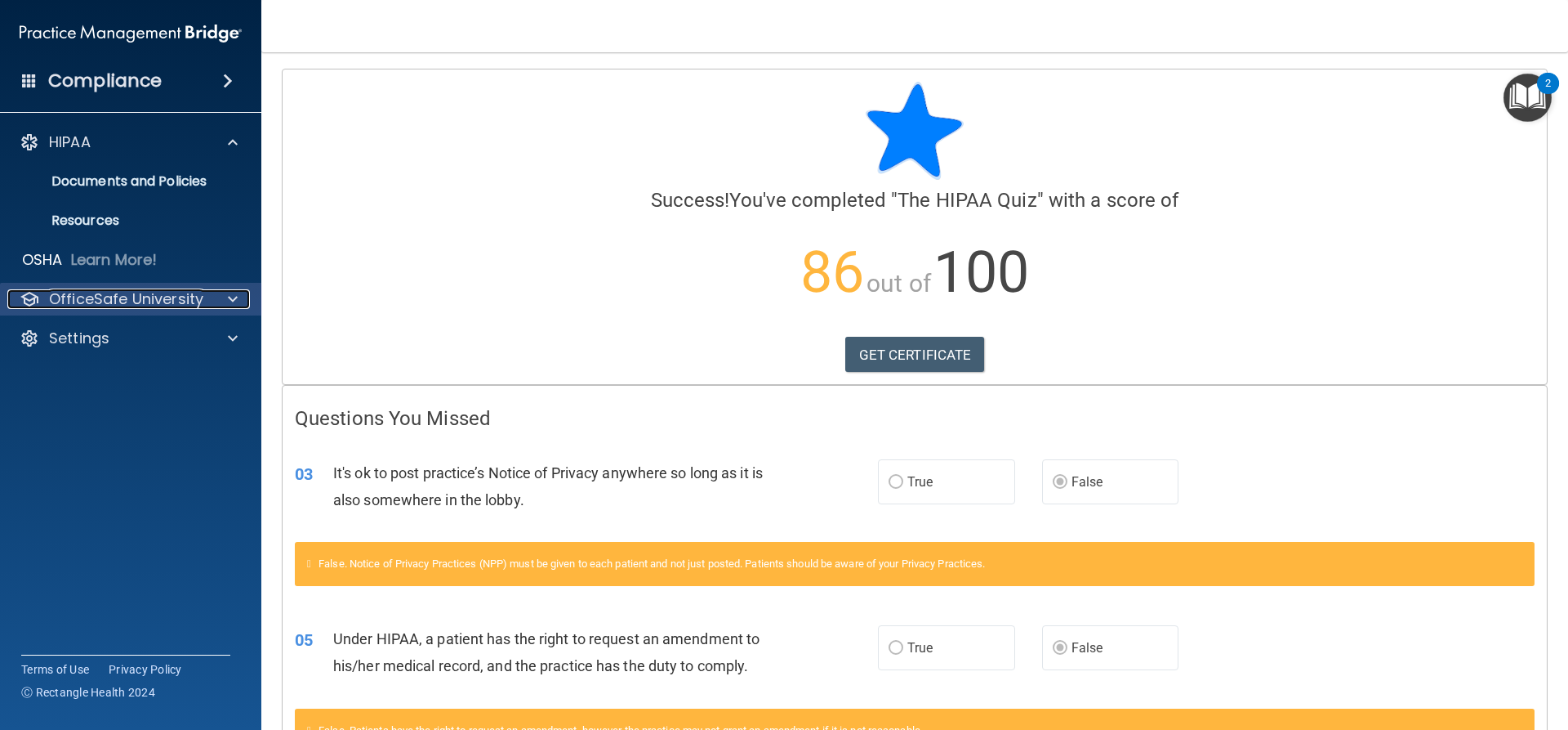
click at [162, 305] on p "OfficeSafe University" at bounding box center [126, 299] width 155 height 20
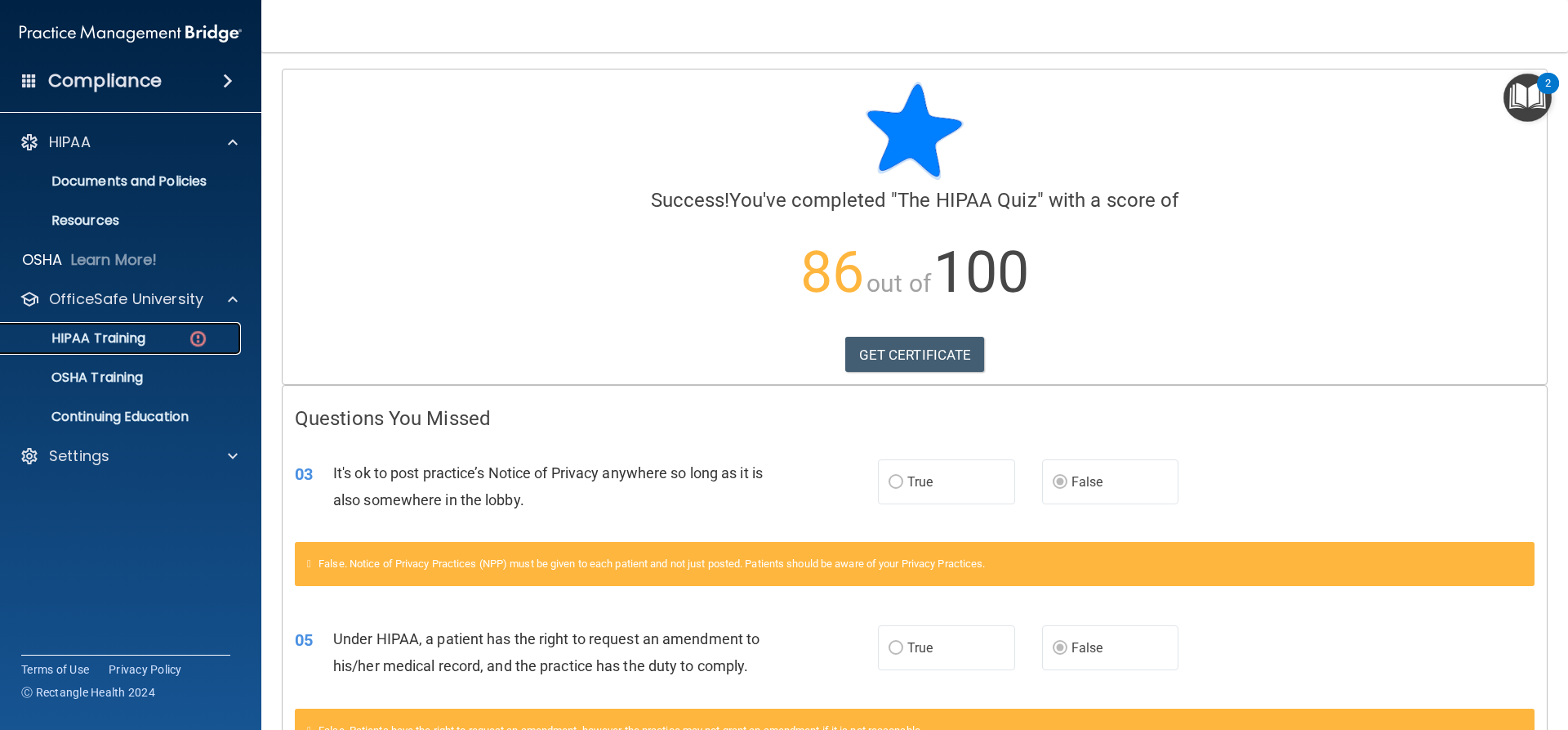
click at [147, 326] on link "HIPAA Training" at bounding box center [112, 338] width 258 height 33
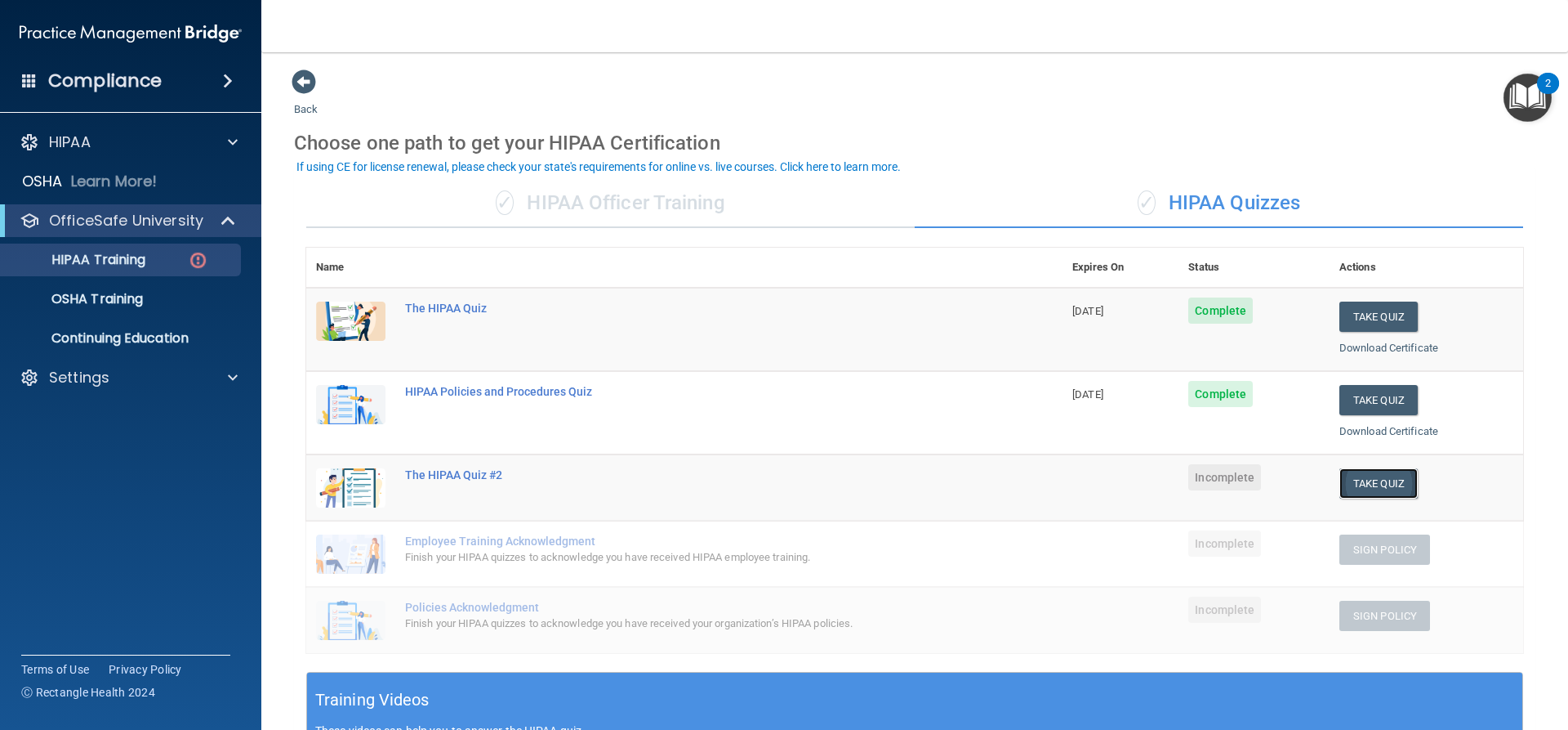
click at [1357, 480] on button "Take Quiz" at bounding box center [1379, 483] width 79 height 30
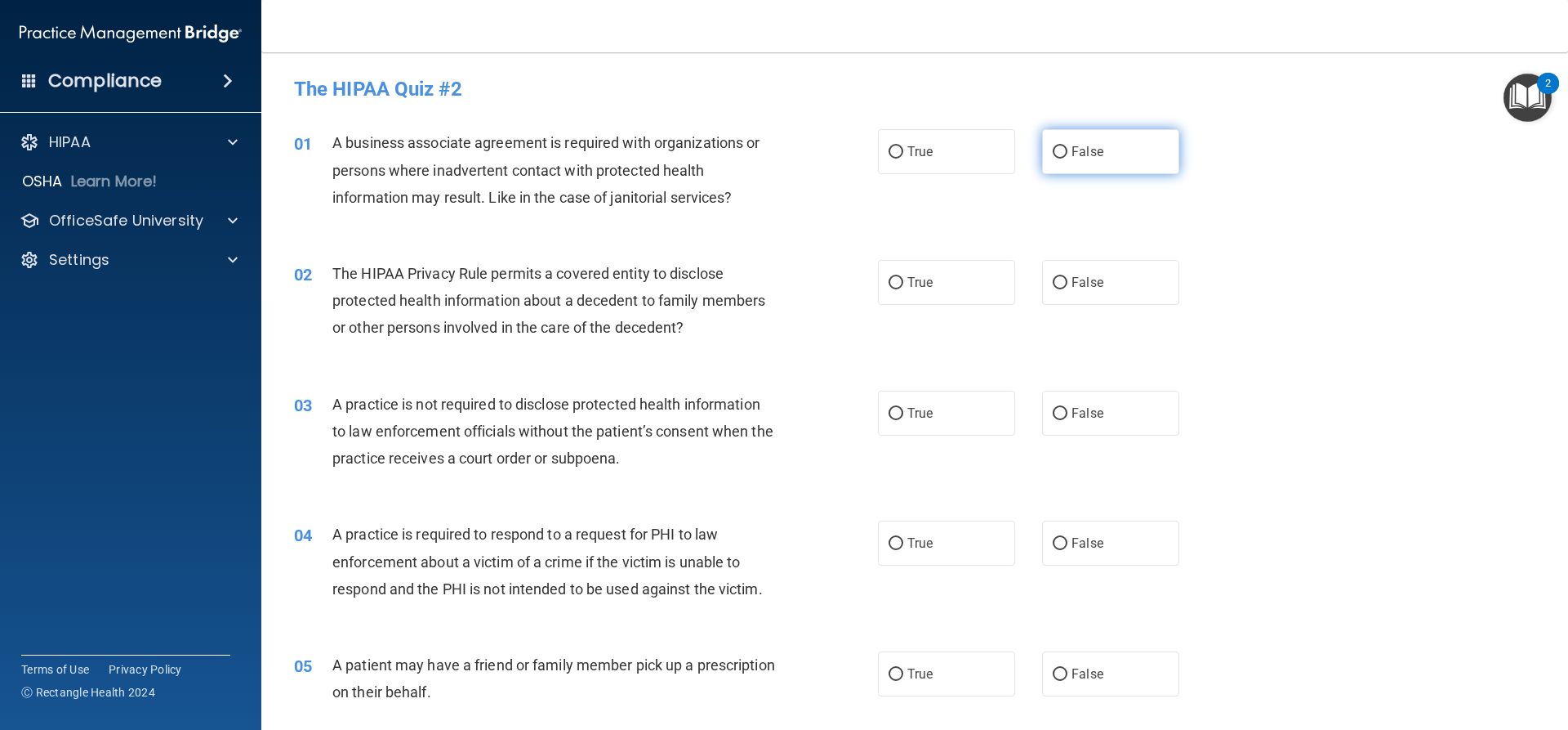
click at [1092, 160] on label "False" at bounding box center [1111, 151] width 137 height 45
click at [1068, 158] on input "False" at bounding box center [1060, 152] width 15 height 12
radio input "true"
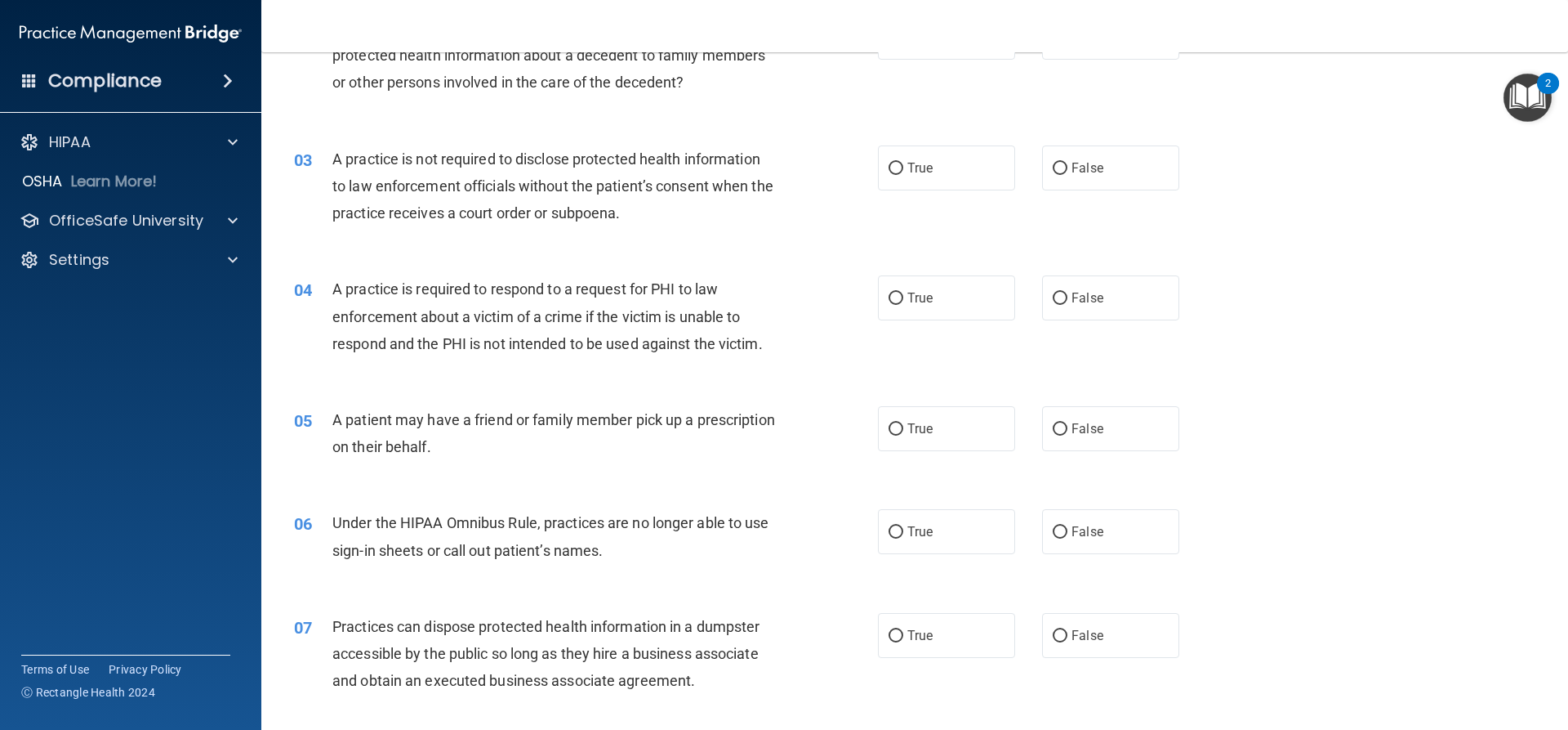
scroll to position [163, 0]
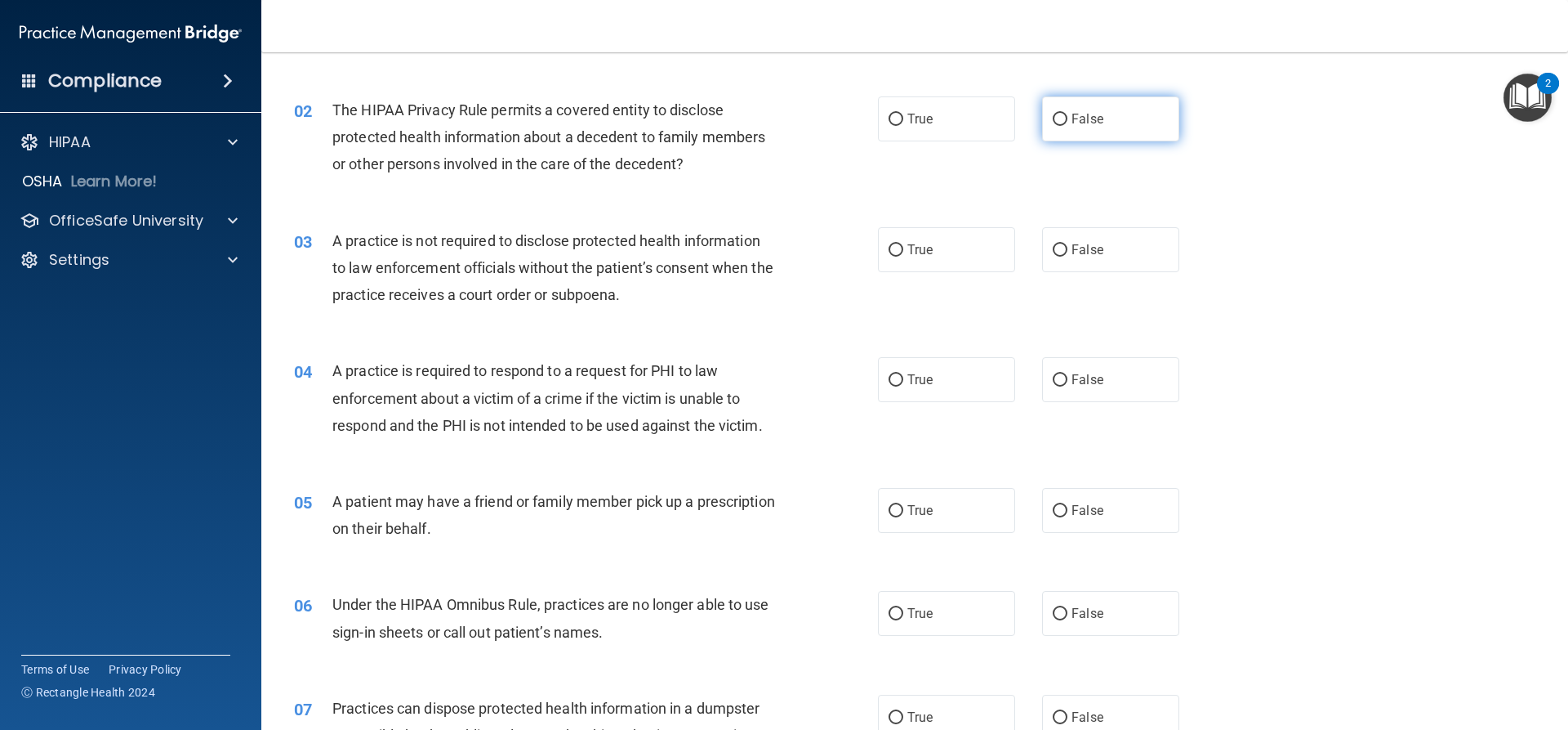
click at [1079, 110] on label "False" at bounding box center [1111, 119] width 137 height 45
click at [1068, 113] on input "False" at bounding box center [1060, 119] width 15 height 12
radio input "true"
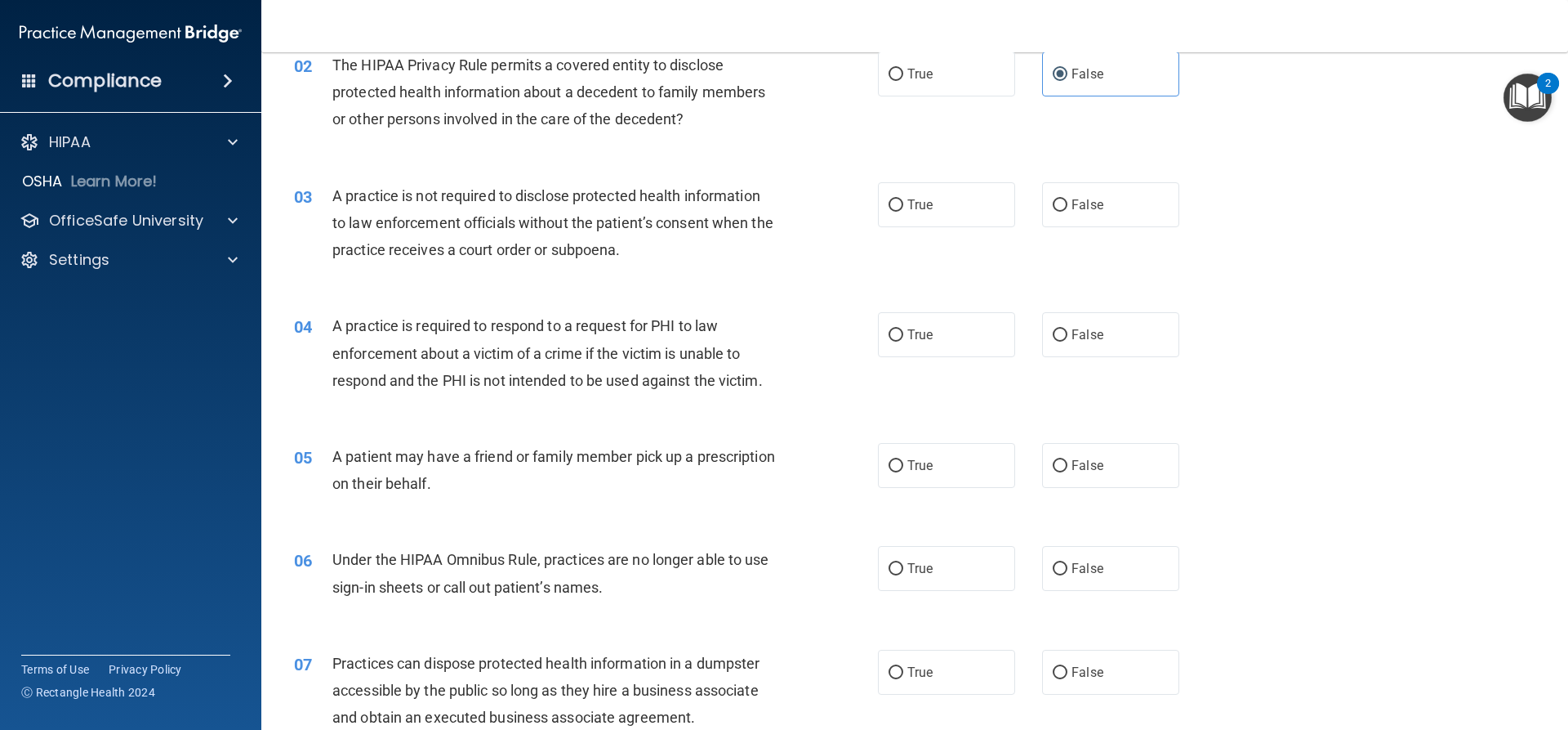
scroll to position [246, 0]
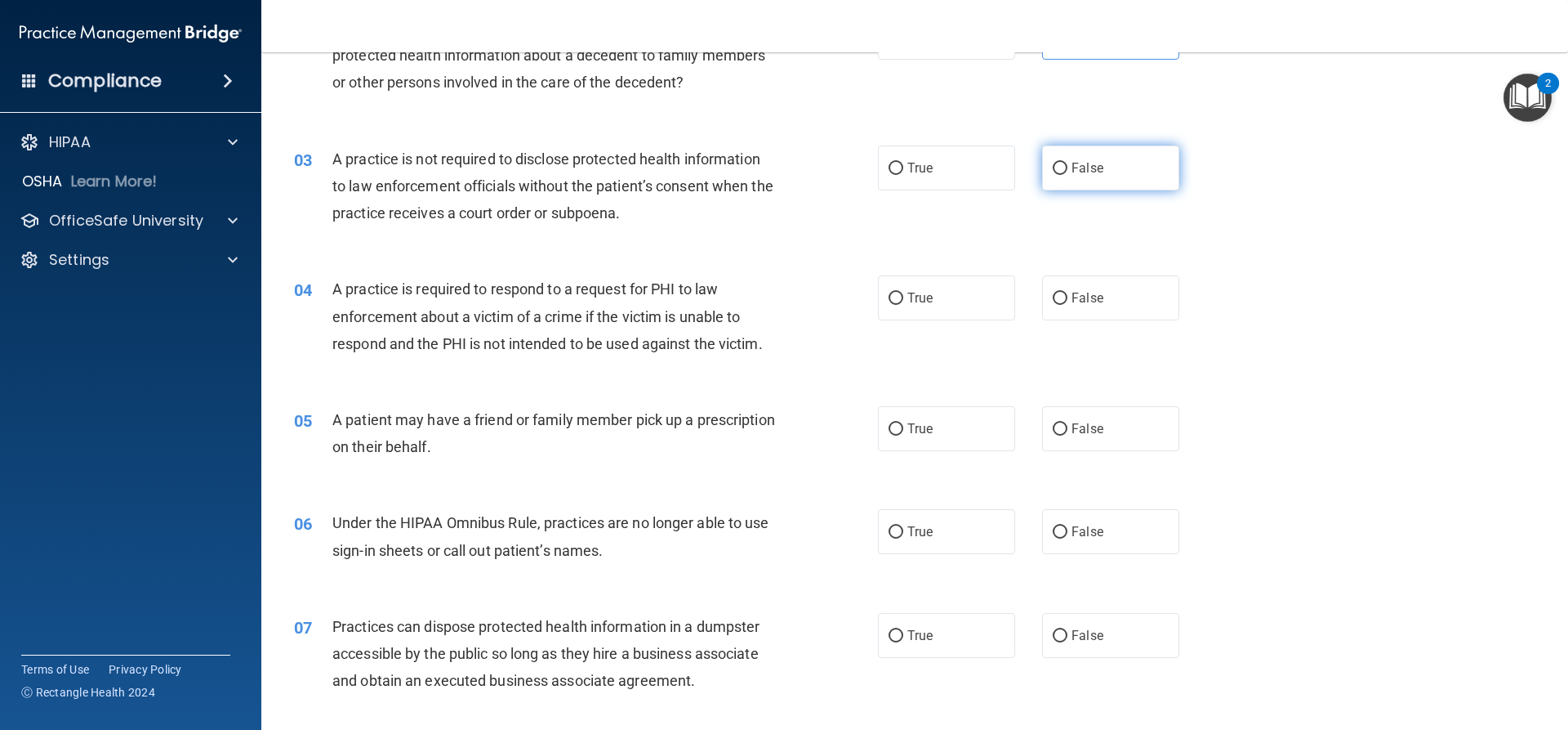
click at [1137, 166] on label "False" at bounding box center [1111, 168] width 137 height 45
click at [1068, 166] on input "False" at bounding box center [1060, 169] width 15 height 12
radio input "true"
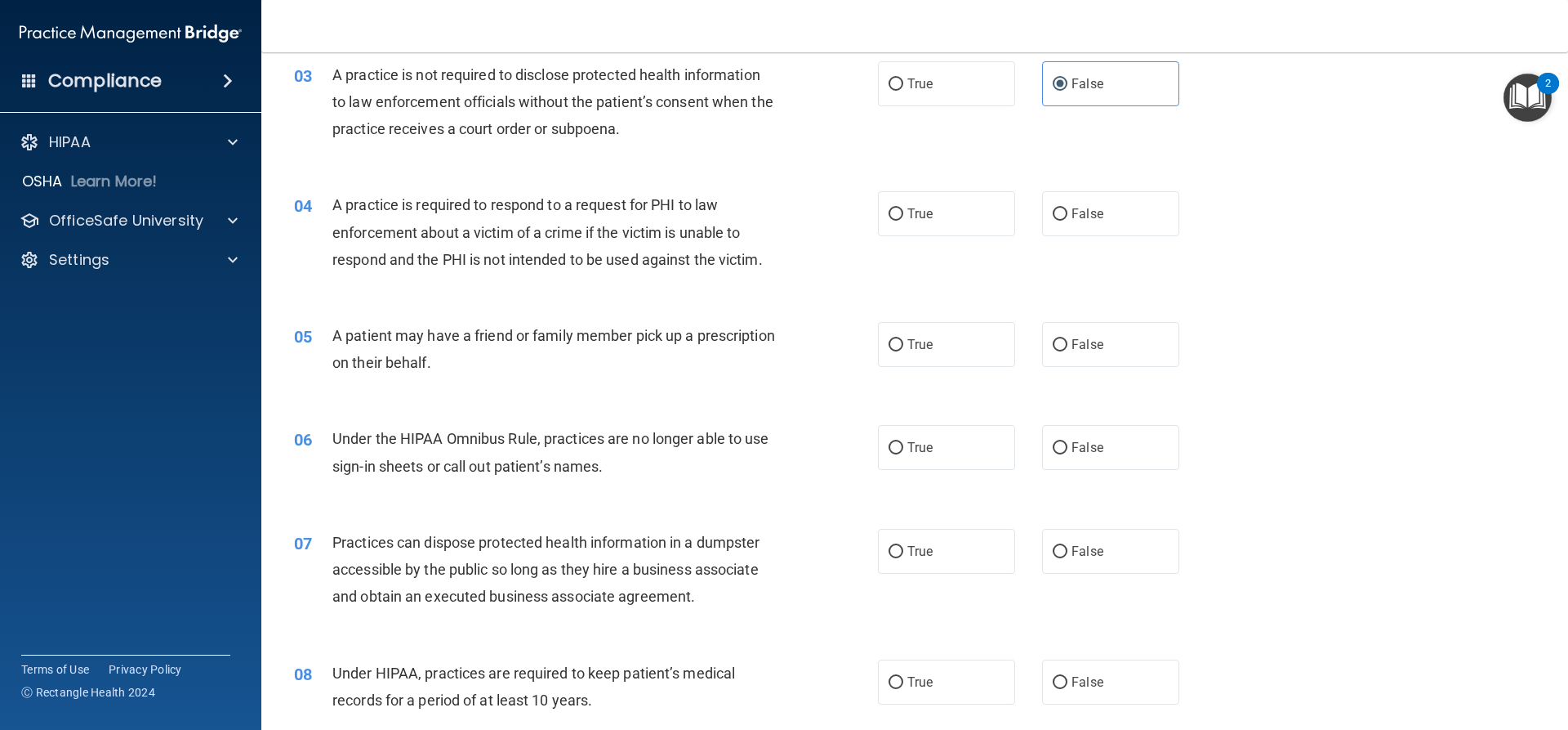
scroll to position [409, 0]
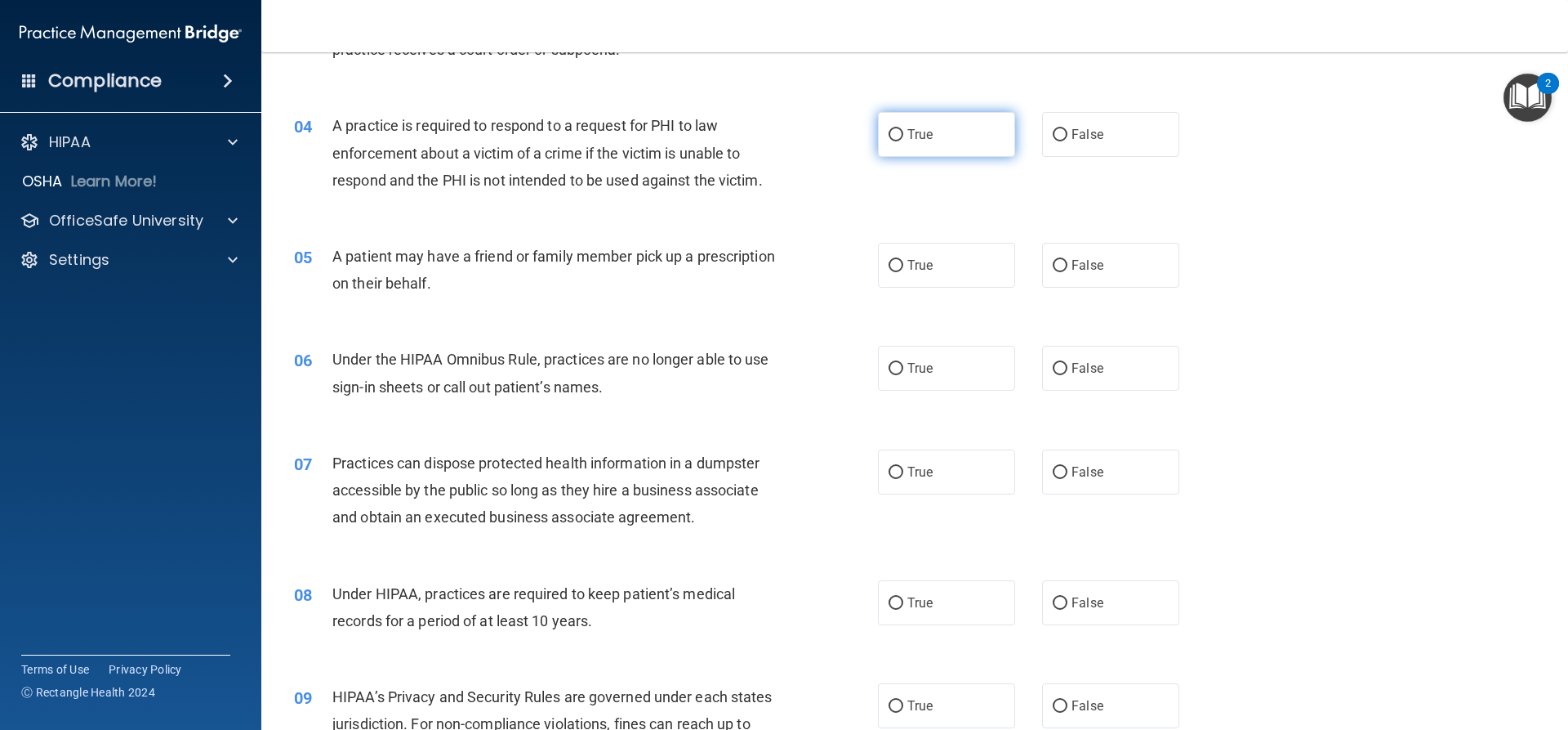
click at [893, 136] on input "True" at bounding box center [896, 135] width 15 height 12
radio input "true"
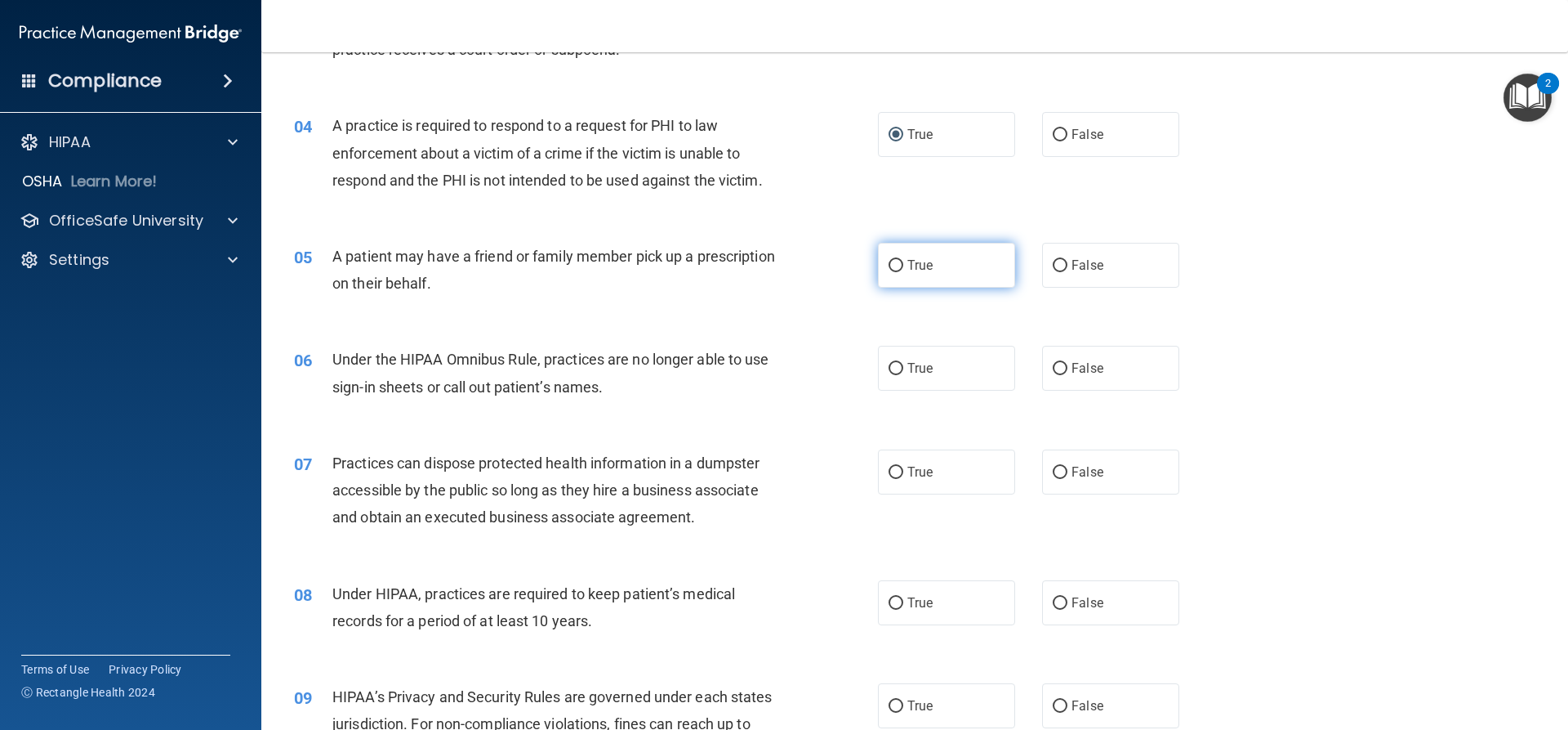
click at [892, 252] on label "True" at bounding box center [947, 266] width 137 height 45
click at [892, 260] on input "True" at bounding box center [896, 266] width 15 height 12
radio input "true"
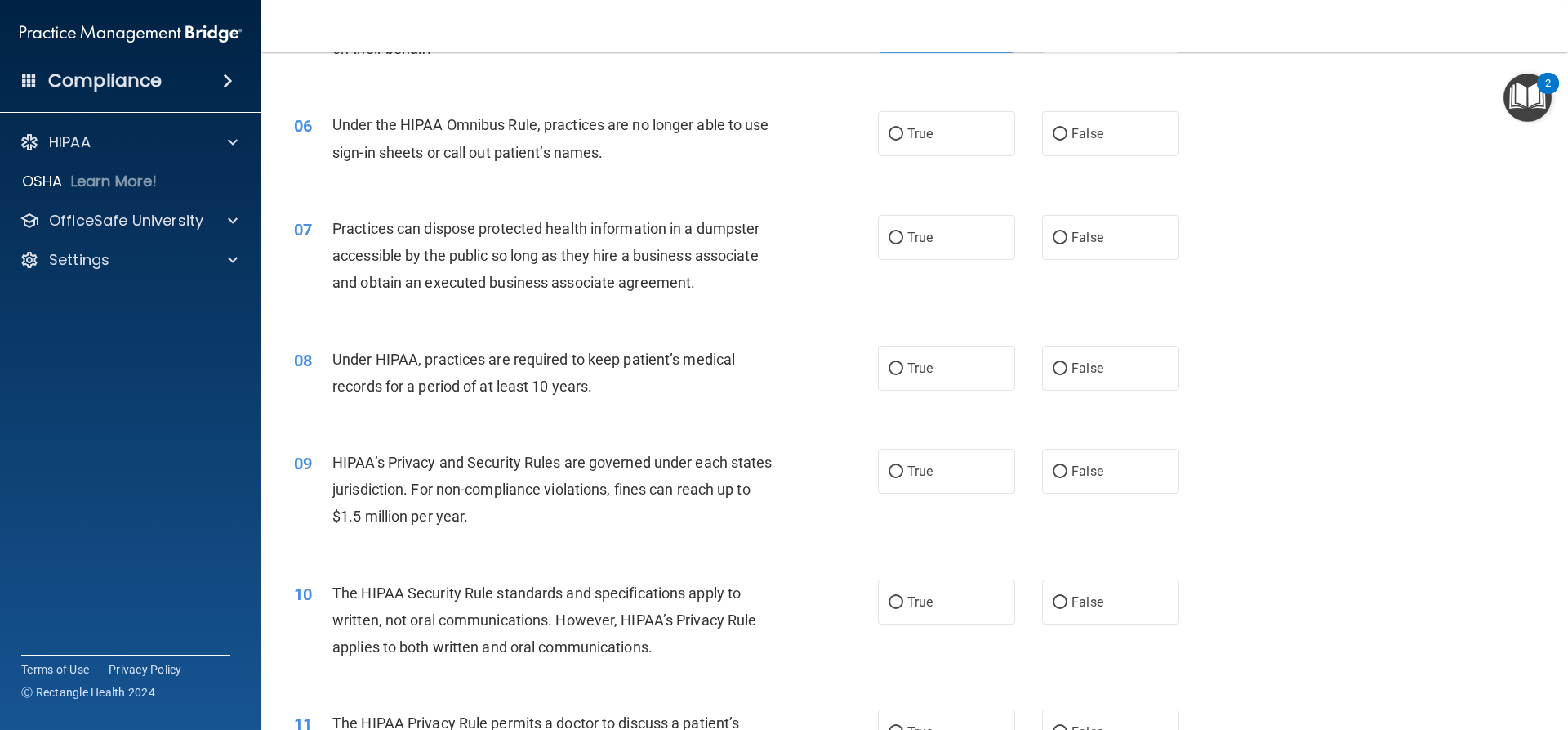
scroll to position [654, 0]
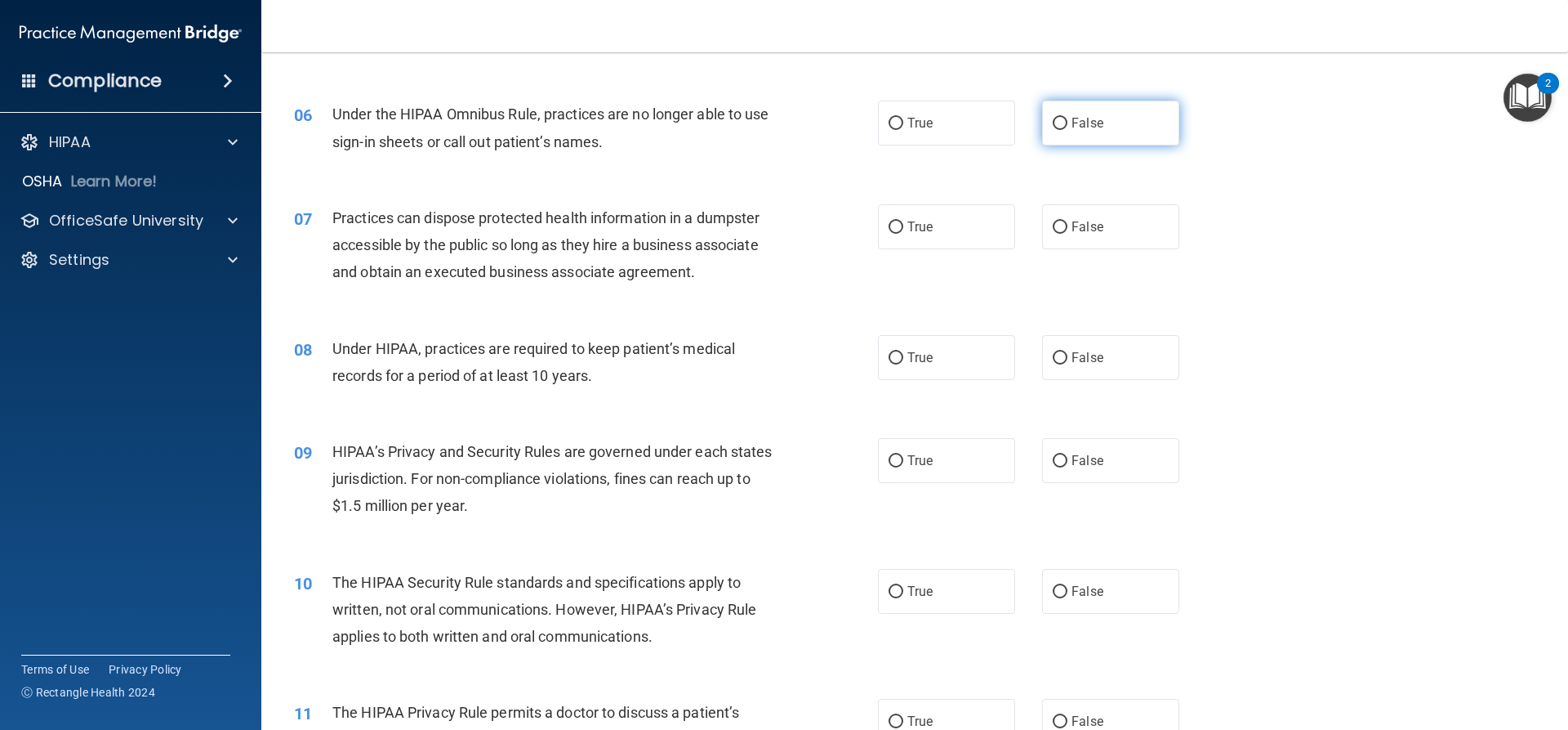
click at [1087, 128] on span "False" at bounding box center [1087, 123] width 32 height 16
click at [1068, 128] on input "False" at bounding box center [1060, 124] width 15 height 12
radio input "true"
click at [1057, 230] on input "False" at bounding box center [1060, 227] width 15 height 12
radio input "true"
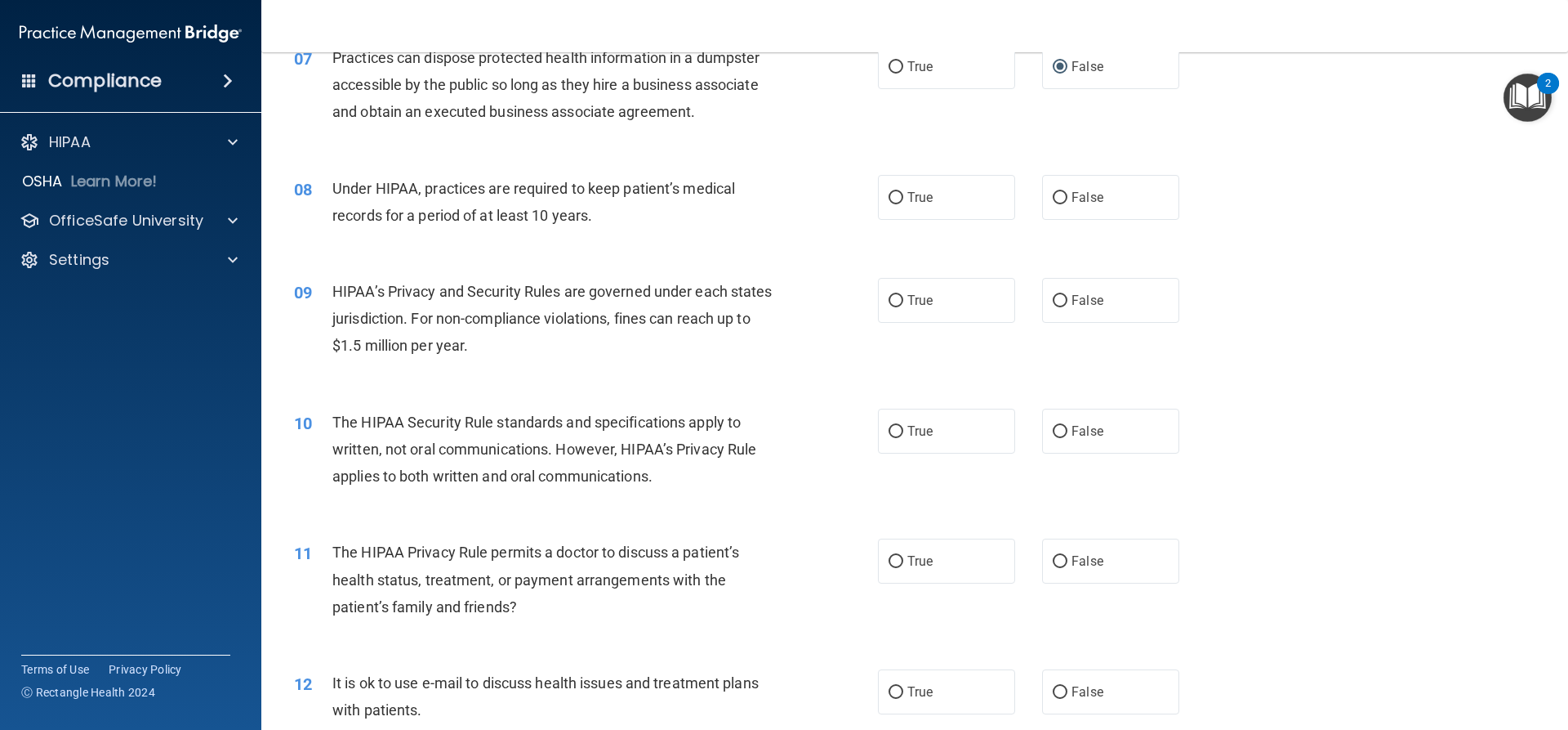
scroll to position [817, 0]
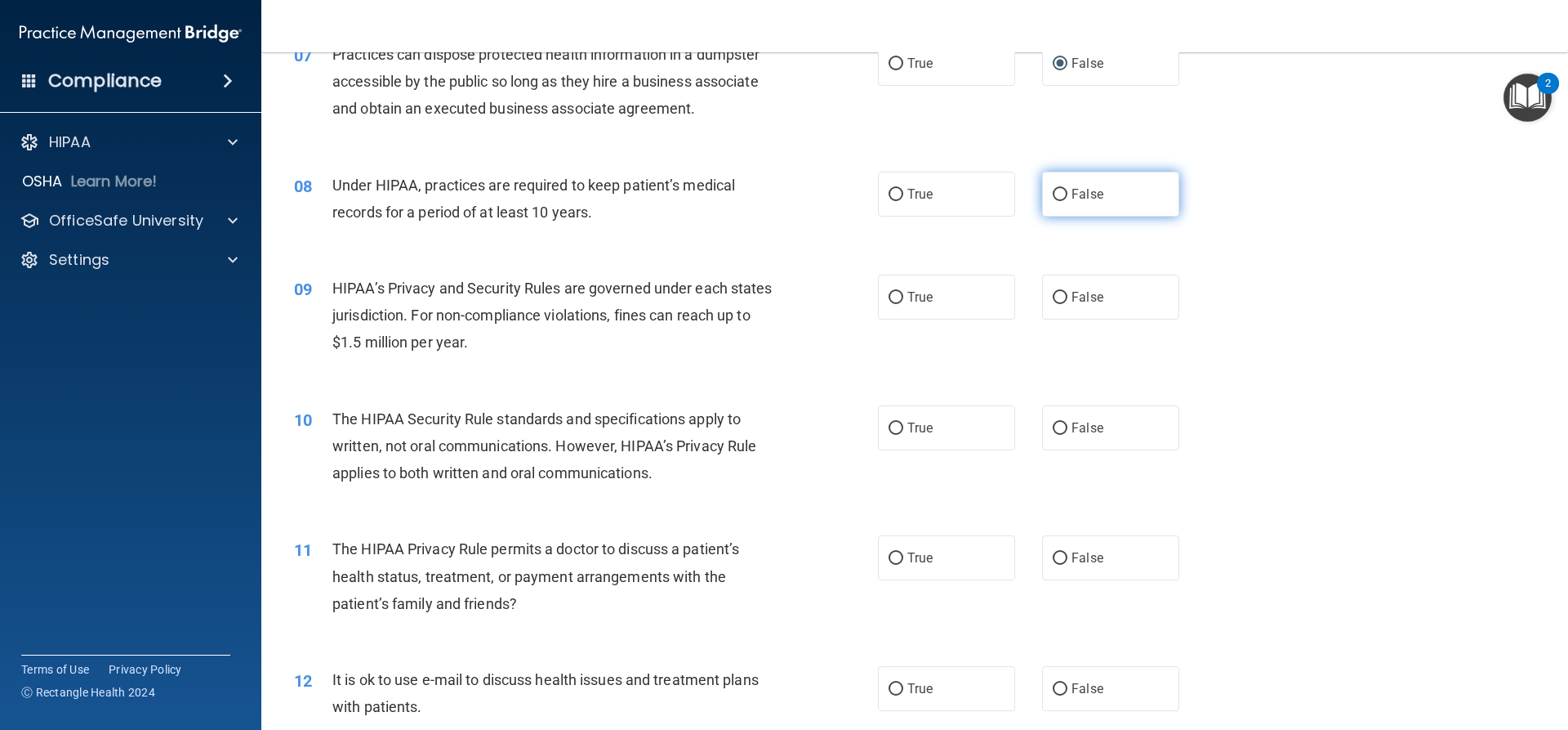
click at [1062, 187] on label "False" at bounding box center [1111, 194] width 137 height 45
click at [1062, 189] on input "False" at bounding box center [1060, 195] width 15 height 12
radio input "true"
click at [926, 304] on label "True" at bounding box center [947, 298] width 137 height 45
click at [903, 304] on input "True" at bounding box center [896, 298] width 15 height 12
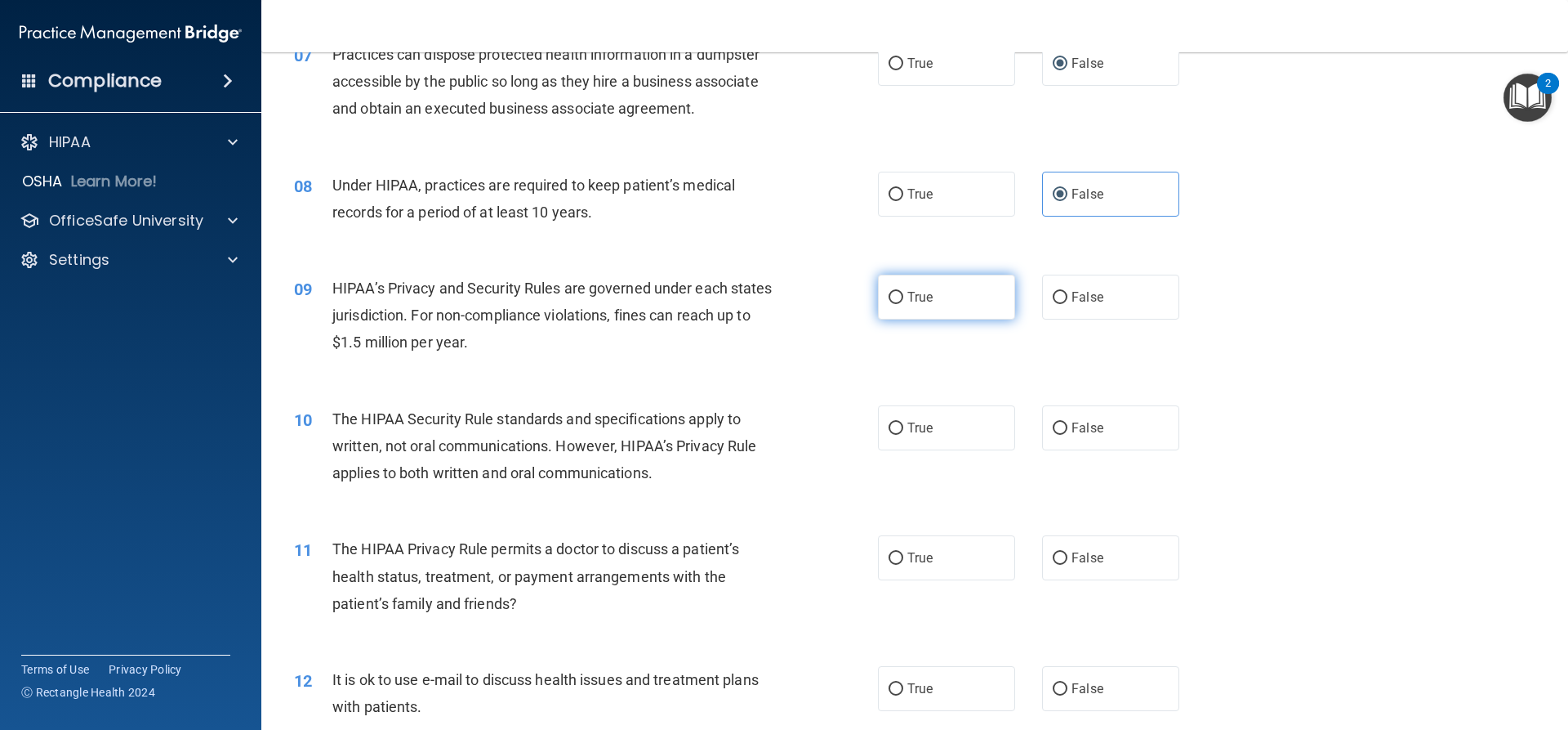
radio input "true"
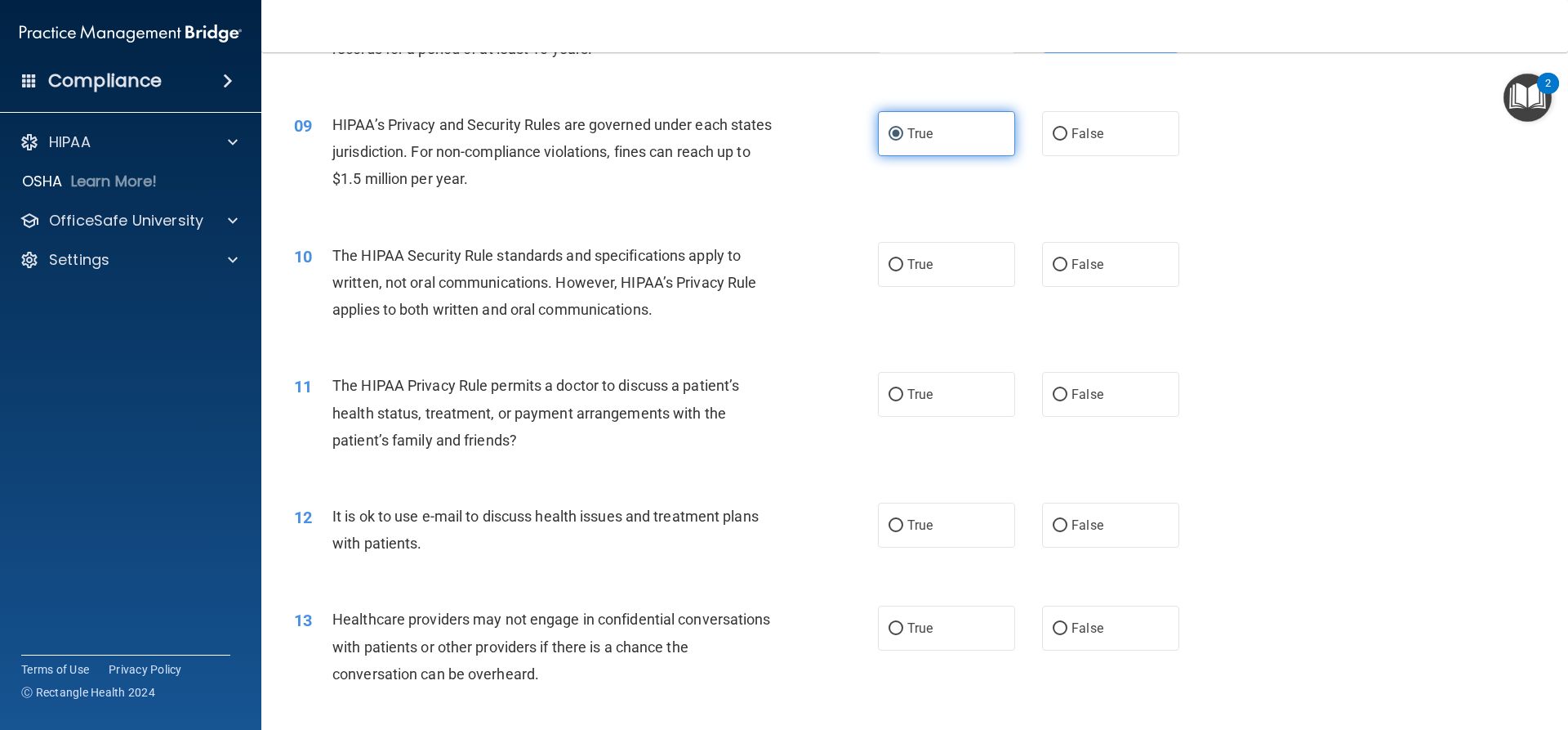
scroll to position [1063, 0]
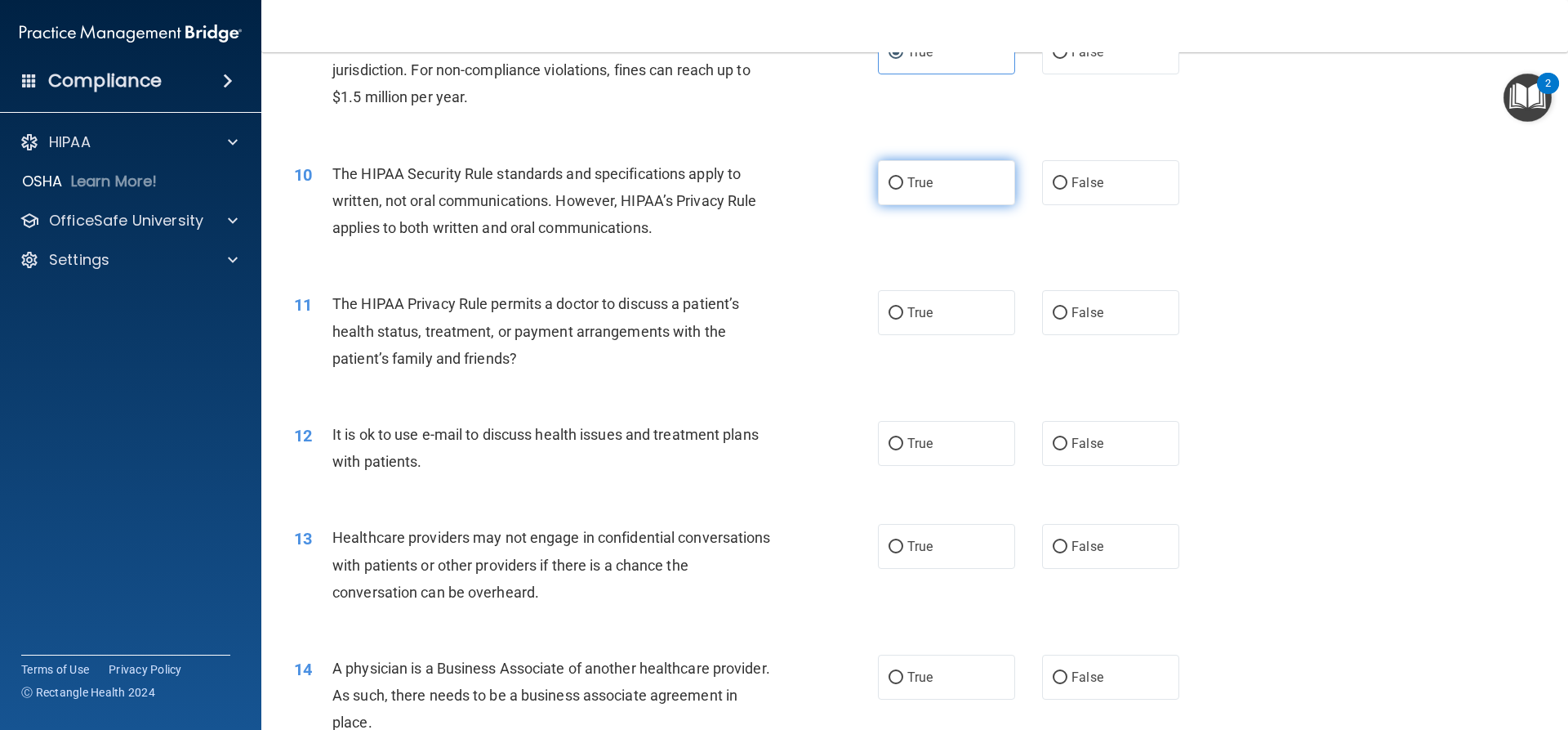
click at [895, 186] on input "True" at bounding box center [896, 183] width 15 height 12
radio input "true"
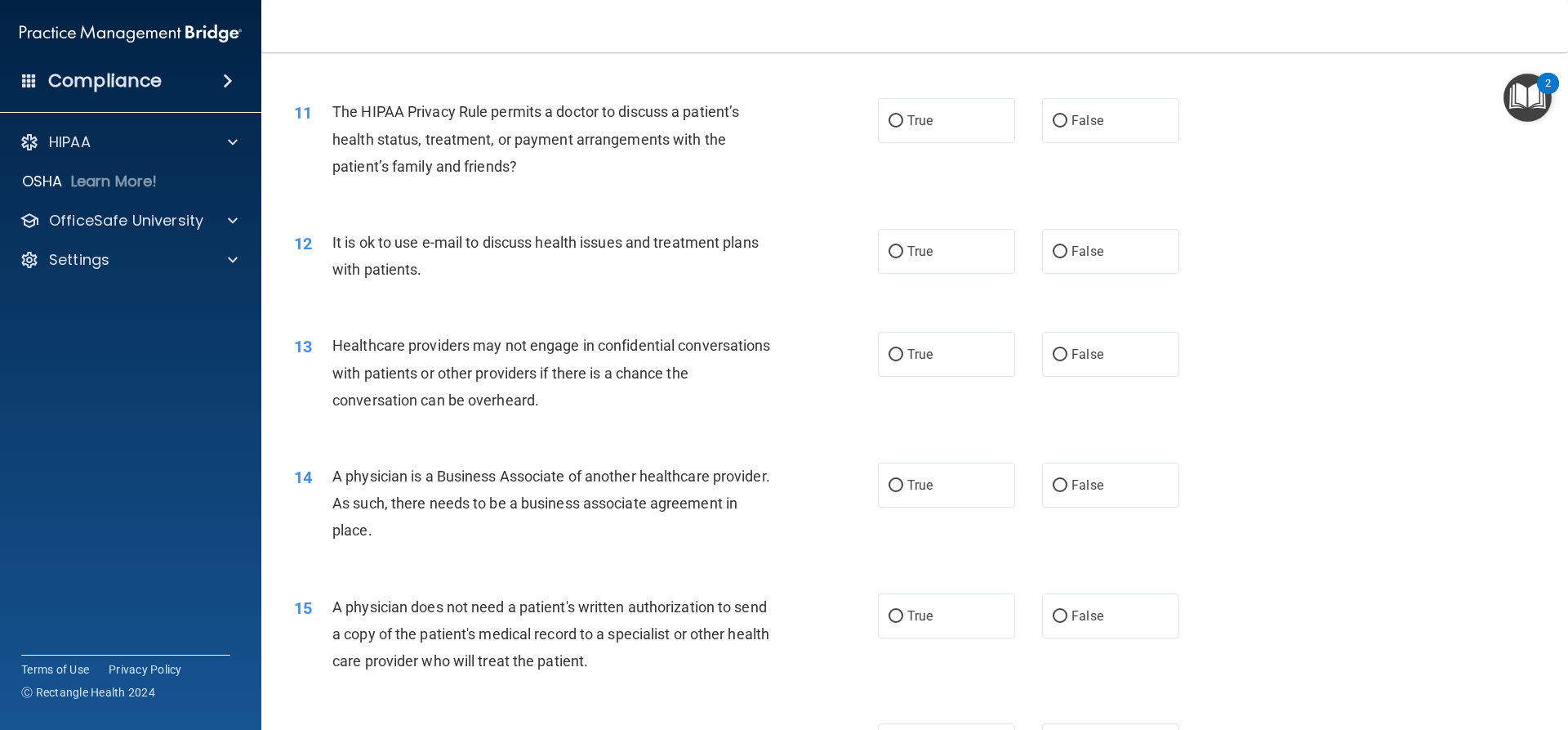
scroll to position [1226, 0]
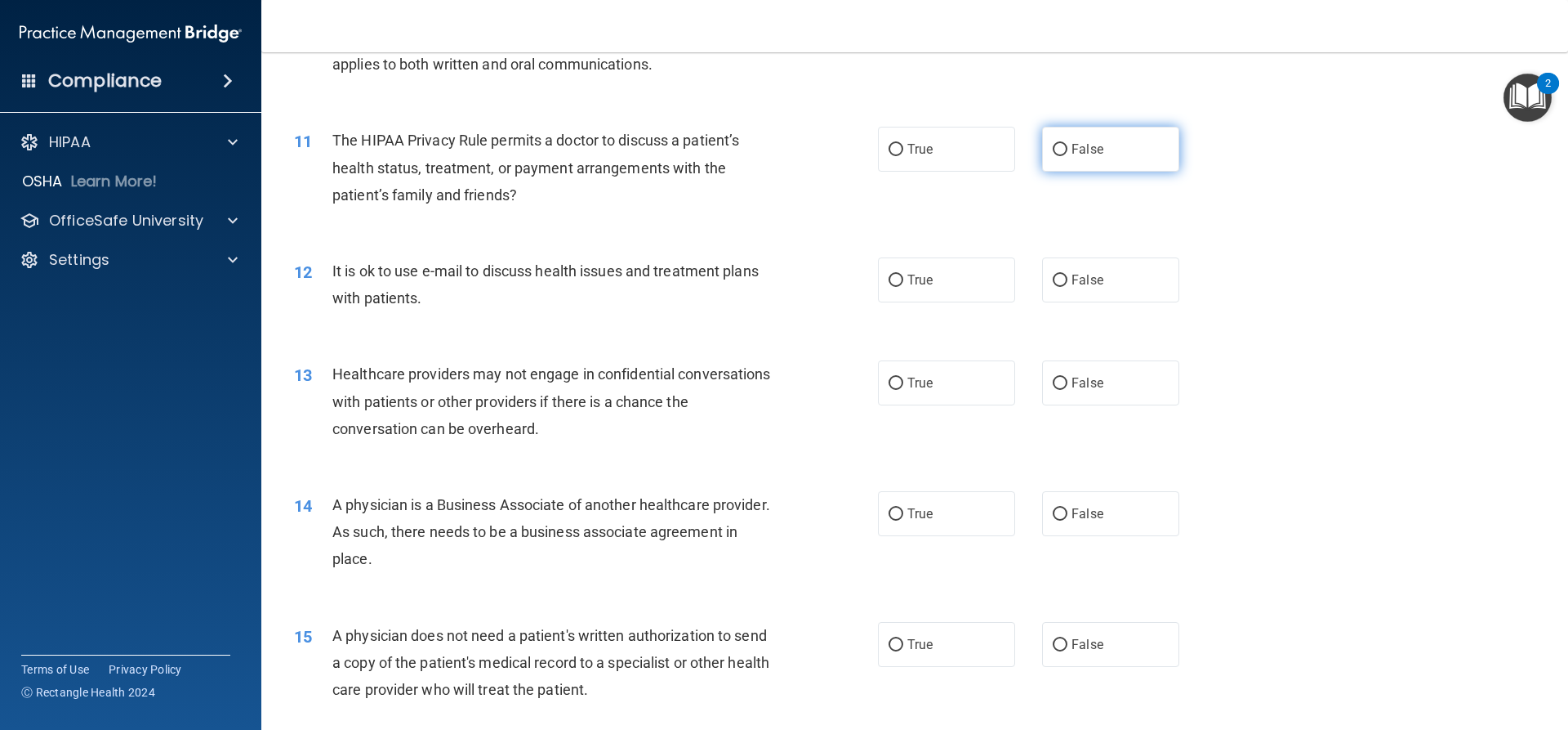
click at [1100, 137] on label "False" at bounding box center [1111, 149] width 137 height 45
click at [1068, 144] on input "False" at bounding box center [1060, 150] width 15 height 12
radio input "true"
click at [945, 275] on label "True" at bounding box center [947, 280] width 137 height 45
click at [903, 275] on input "True" at bounding box center [896, 281] width 15 height 12
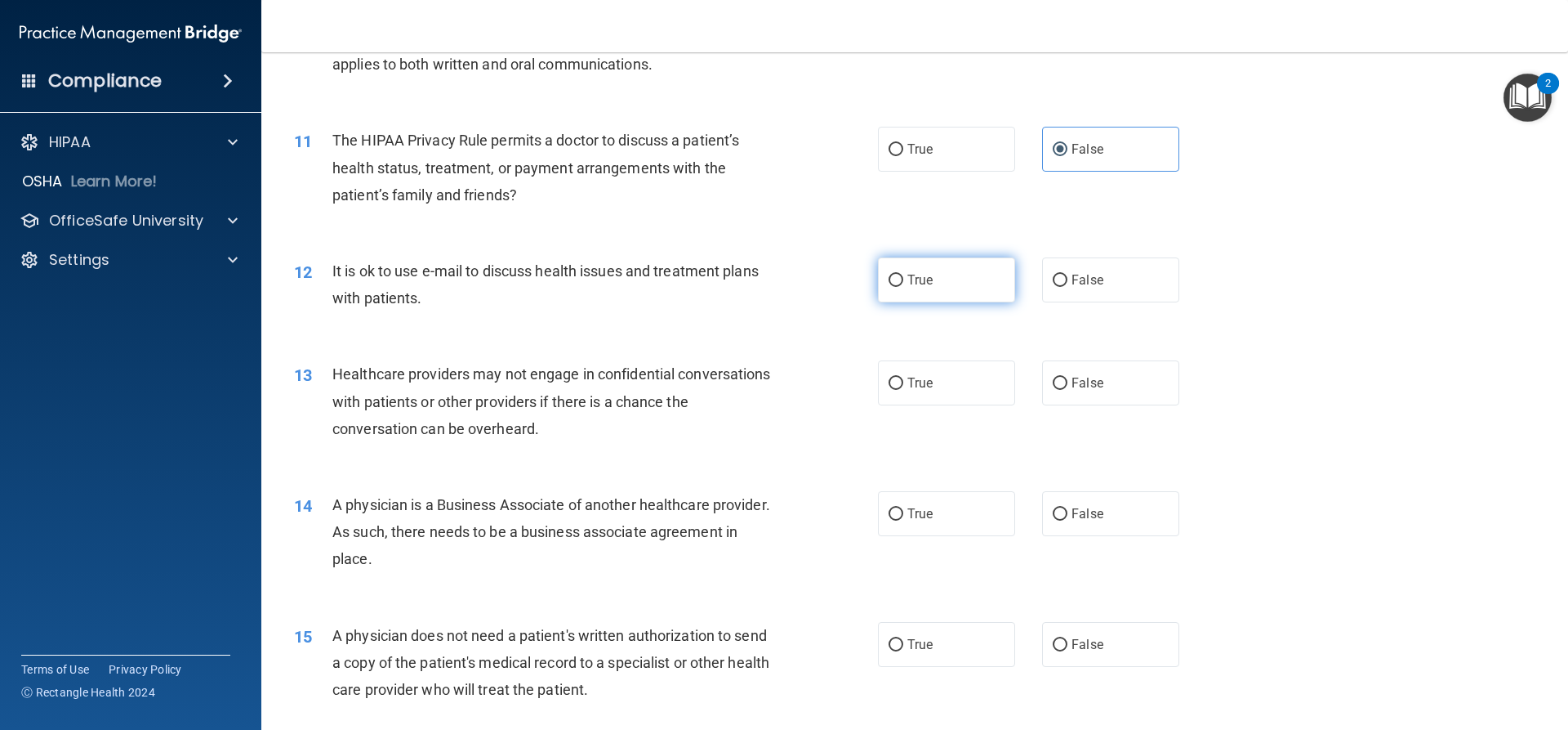
radio input "true"
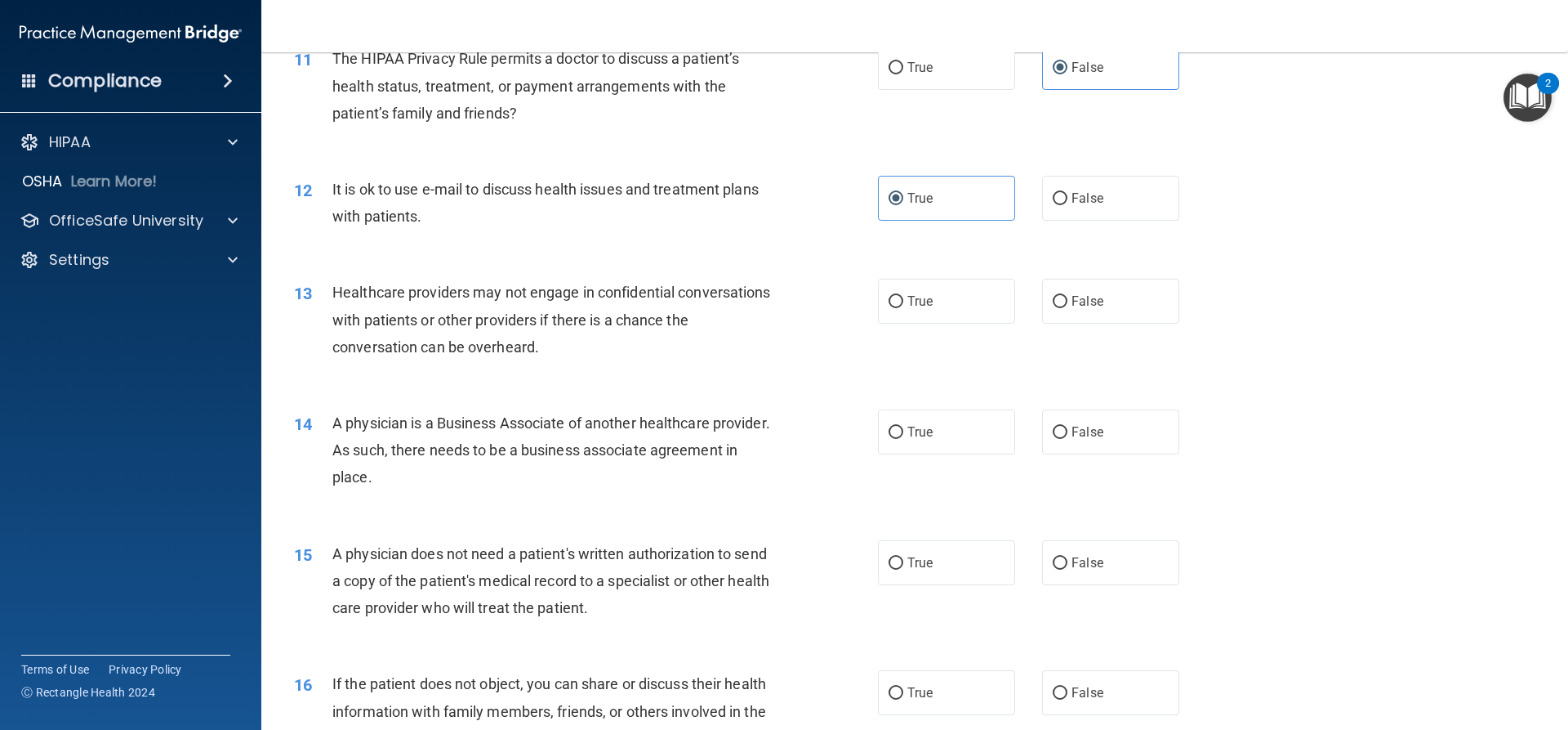
scroll to position [1390, 0]
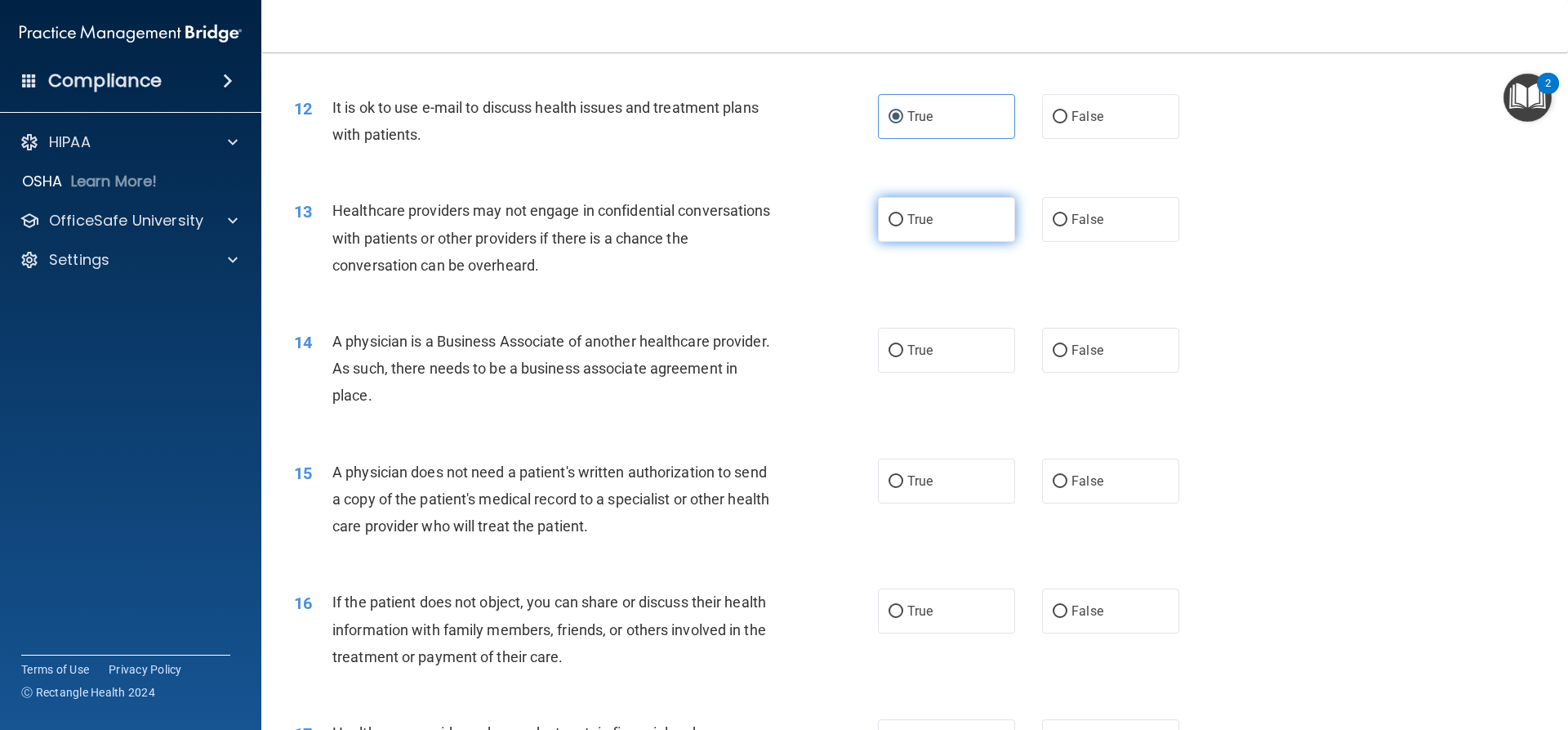
click at [908, 227] on span "True" at bounding box center [920, 220] width 25 height 16
click at [903, 227] on input "True" at bounding box center [896, 221] width 15 height 12
radio input "true"
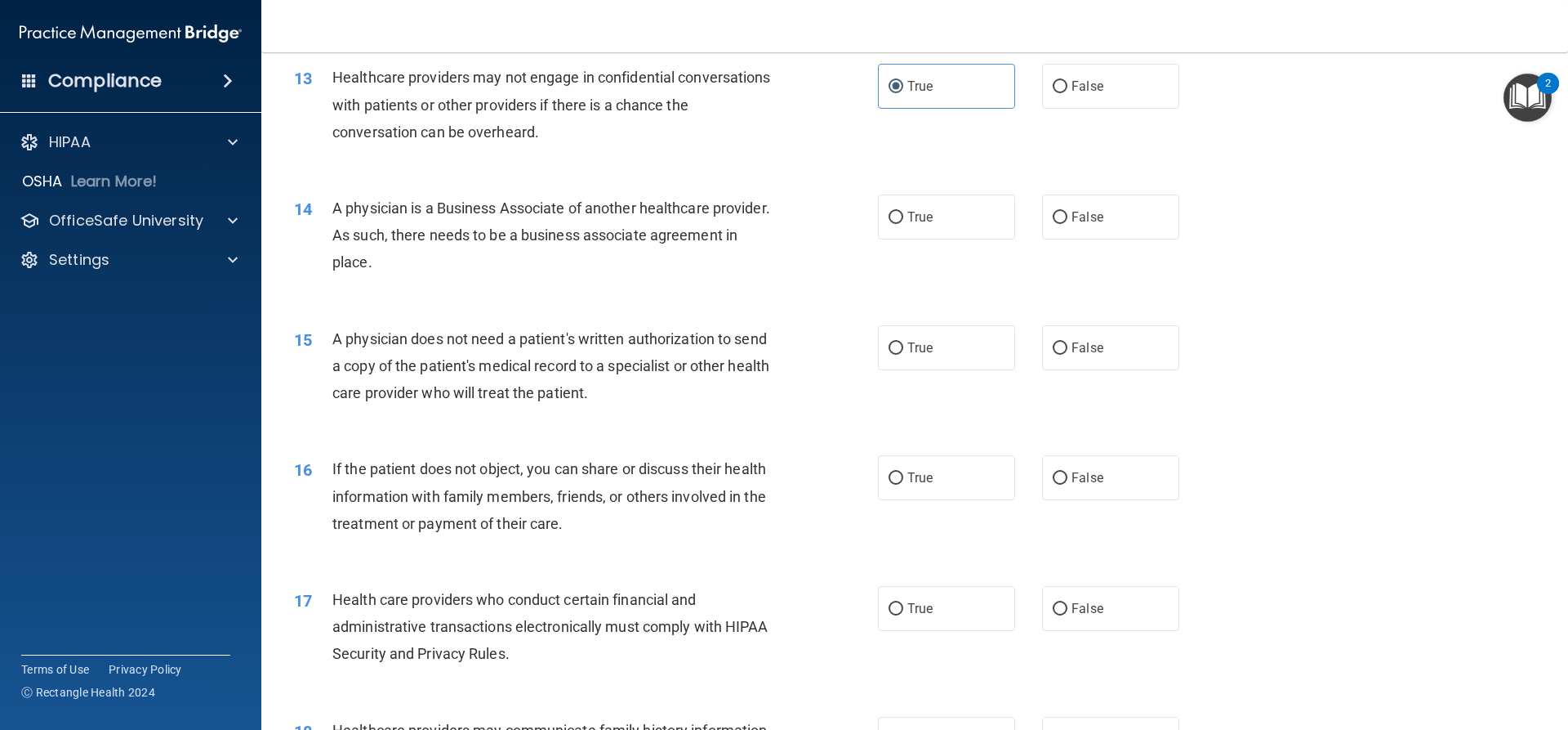
scroll to position [1553, 0]
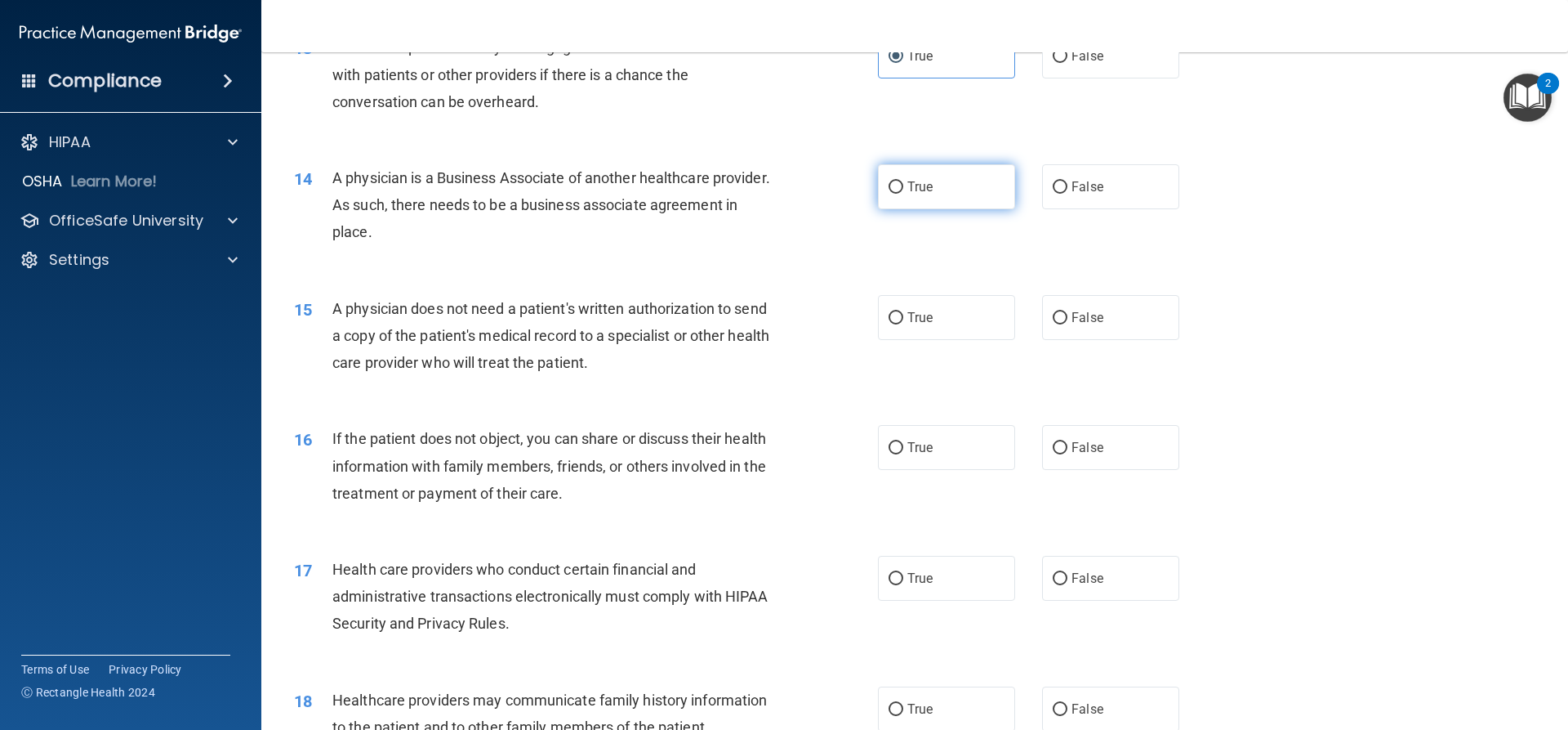
click at [947, 173] on label "True" at bounding box center [947, 187] width 137 height 45
click at [903, 182] on input "True" at bounding box center [896, 188] width 15 height 12
radio input "true"
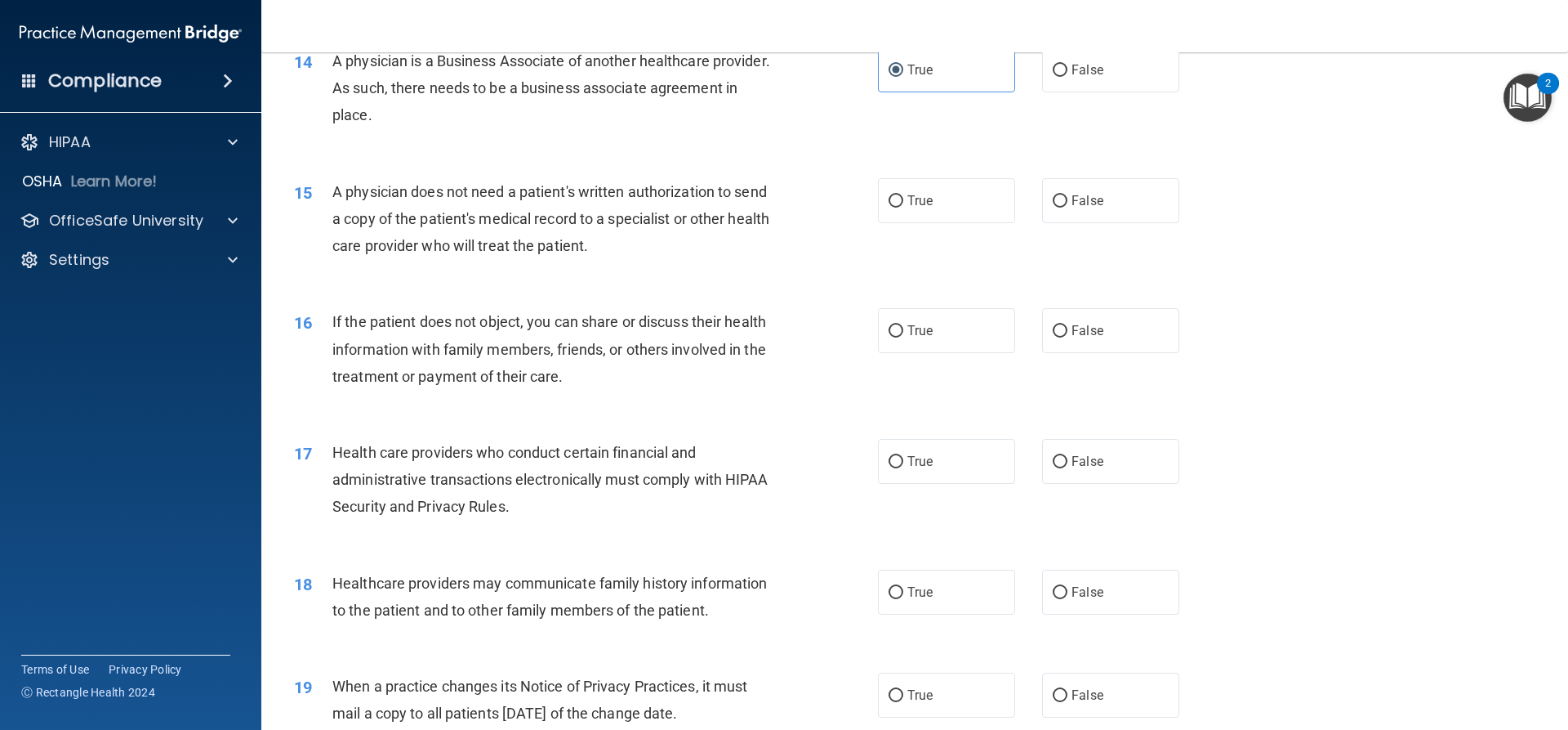
scroll to position [1717, 0]
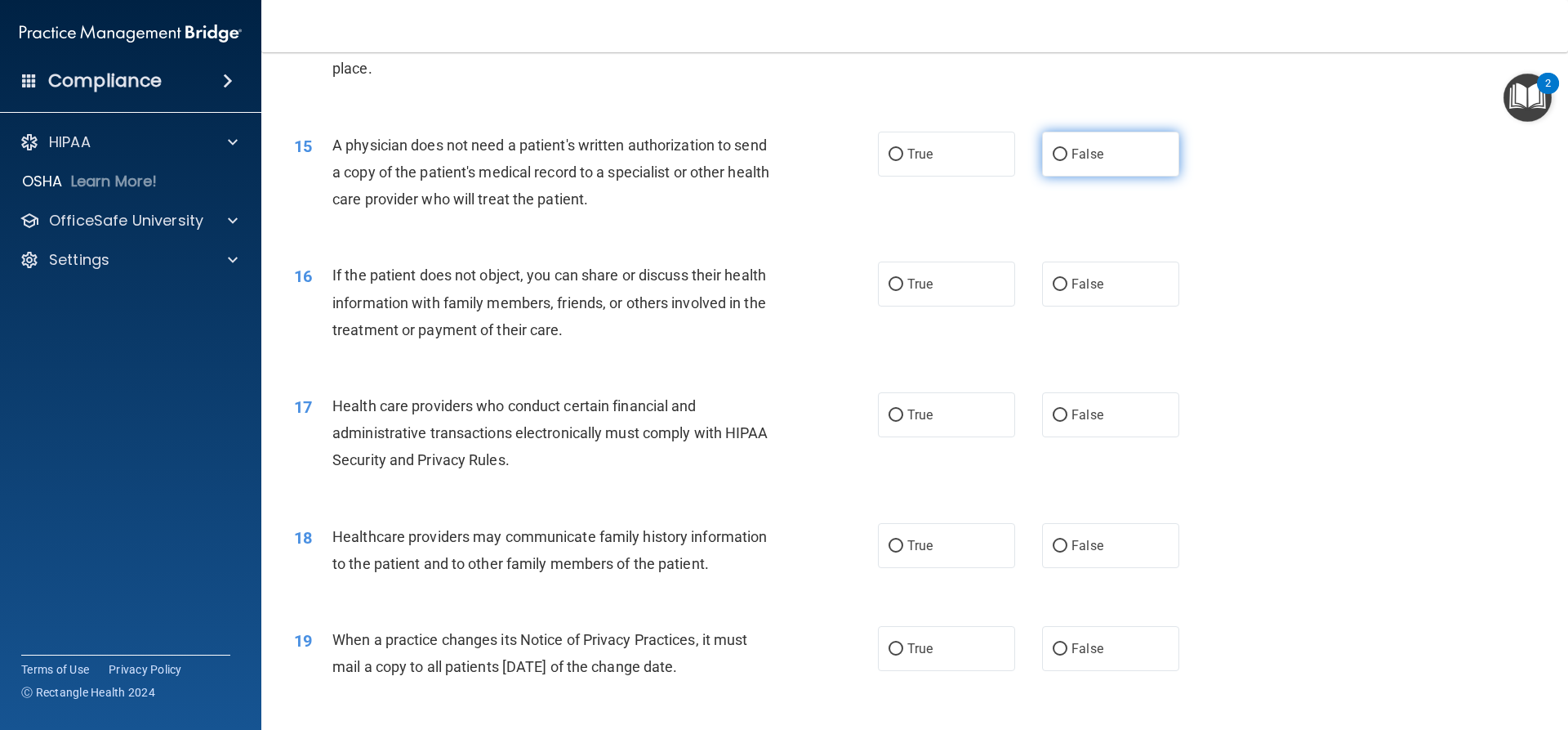
click at [1100, 152] on label "False" at bounding box center [1111, 154] width 137 height 45
click at [1068, 152] on input "False" at bounding box center [1060, 155] width 15 height 12
radio input "true"
click at [944, 284] on label "True" at bounding box center [947, 284] width 137 height 45
click at [903, 284] on input "True" at bounding box center [896, 285] width 15 height 12
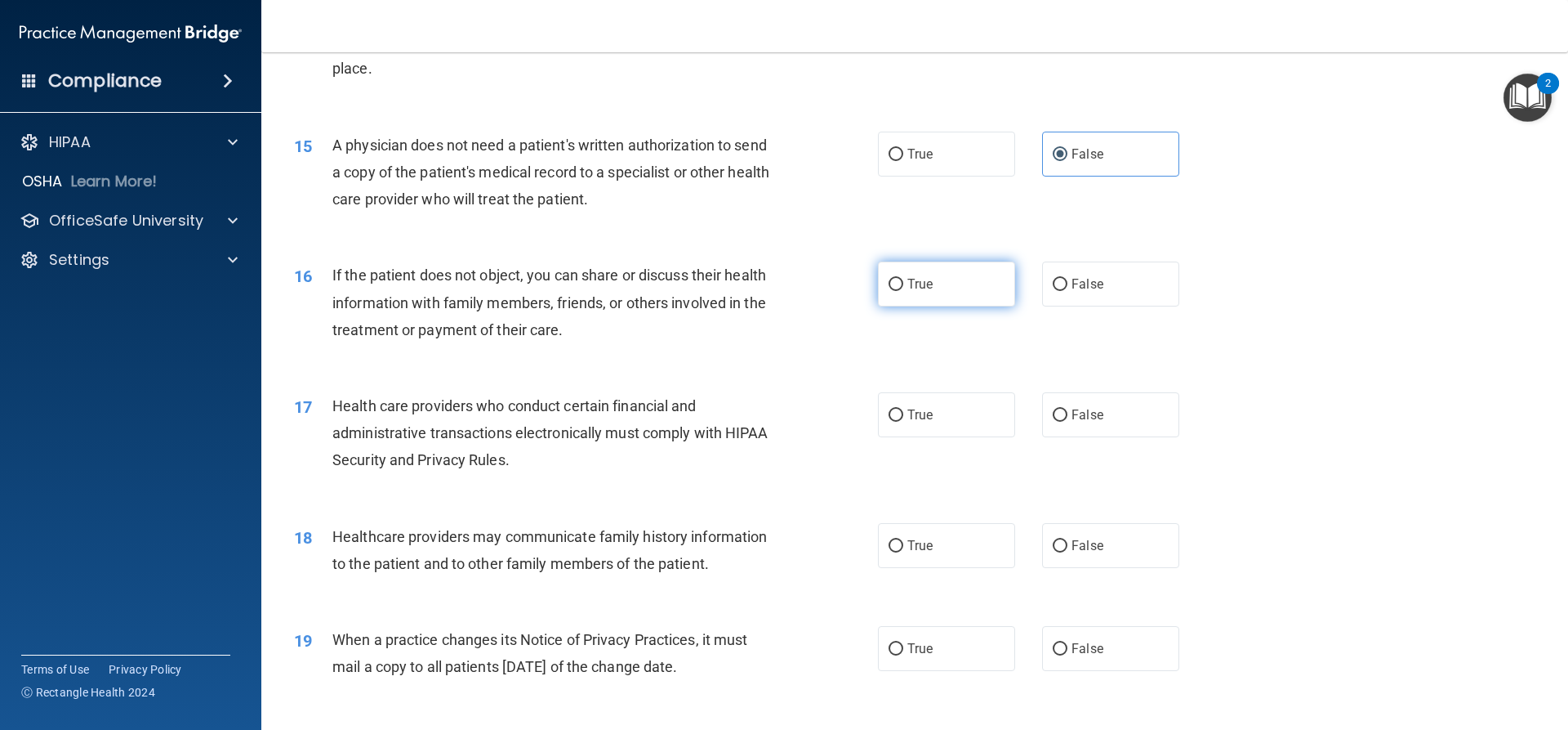
radio input "true"
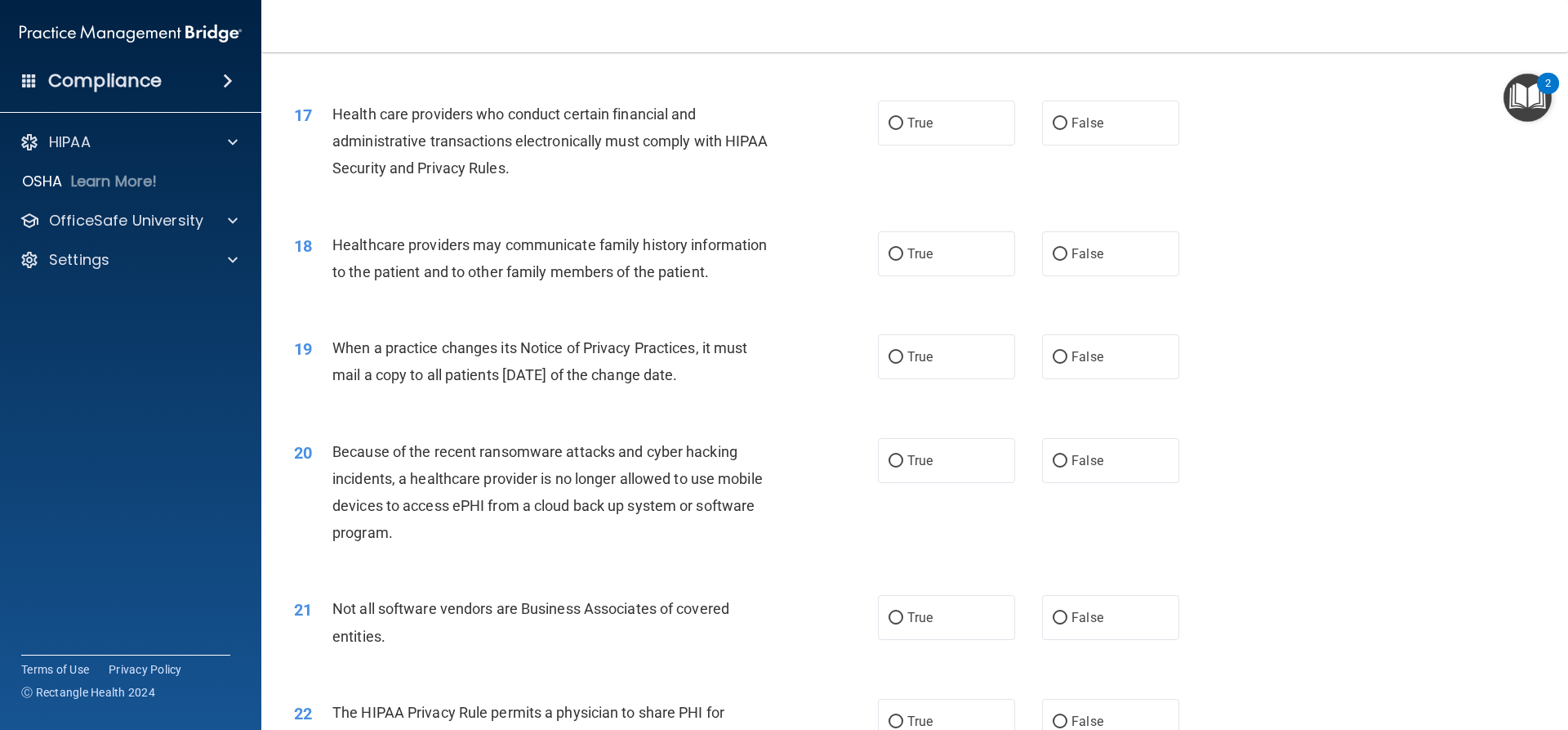
scroll to position [2044, 0]
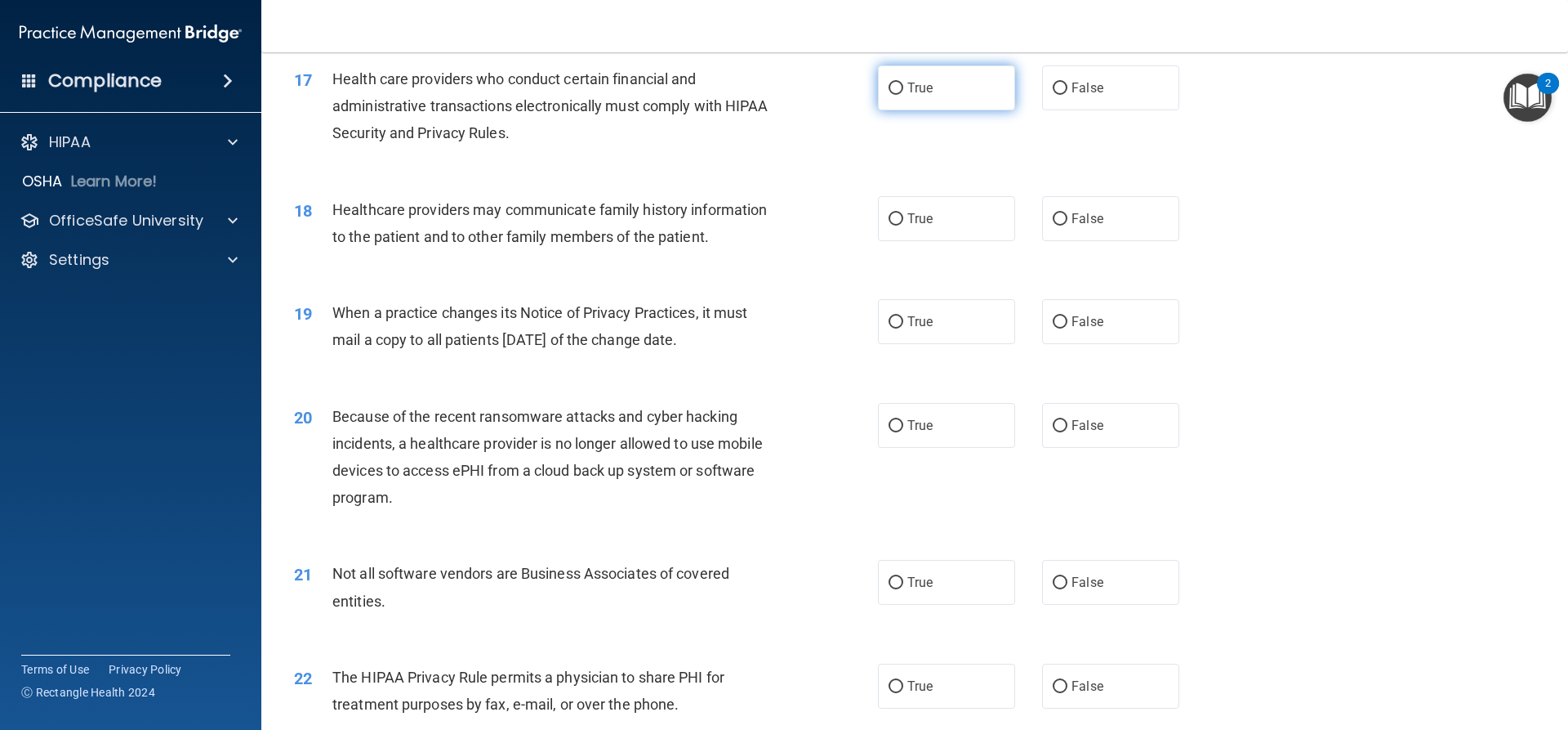
click at [894, 93] on input "True" at bounding box center [896, 88] width 15 height 12
radio input "true"
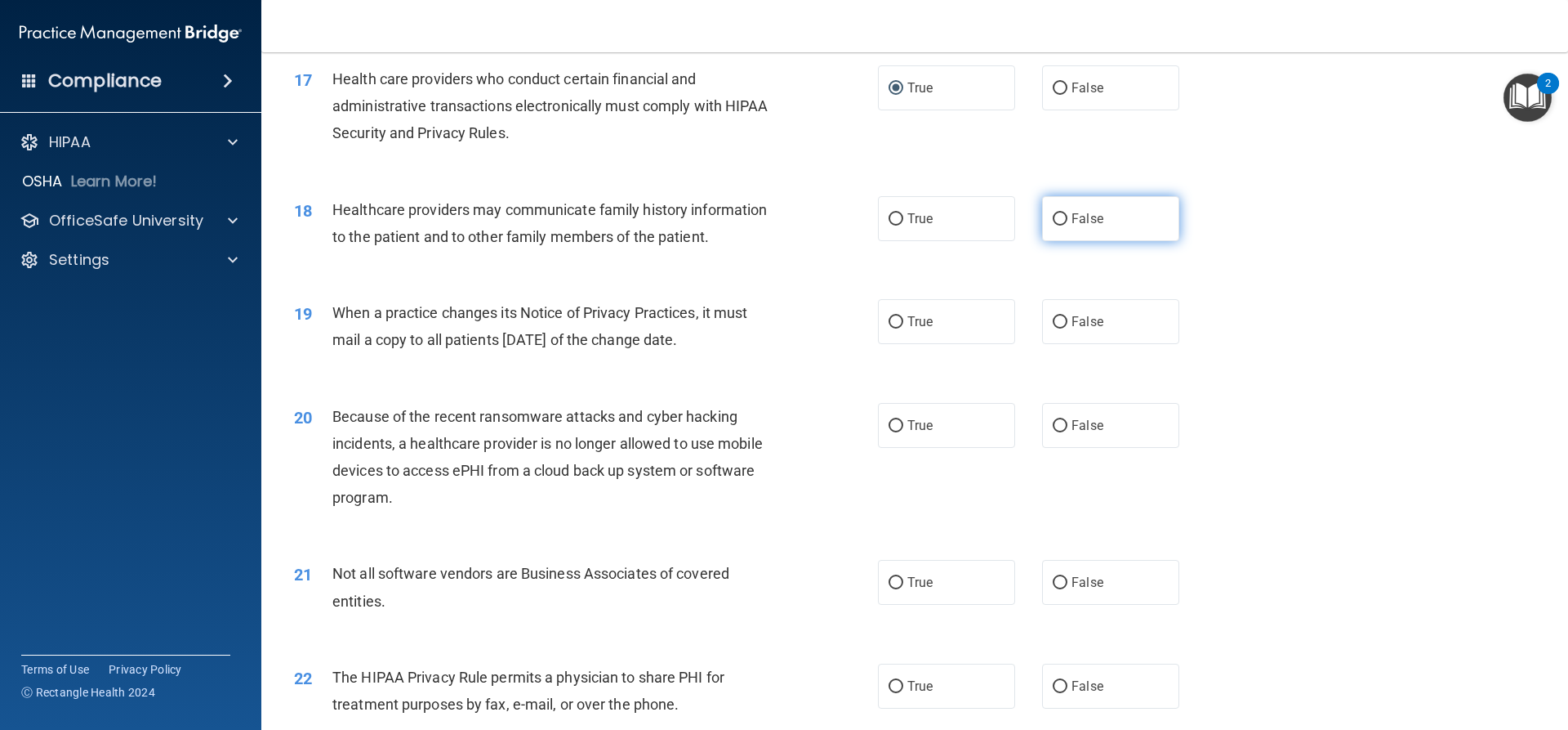
click at [1074, 203] on label "False" at bounding box center [1111, 219] width 137 height 45
click at [1068, 214] on input "False" at bounding box center [1060, 220] width 15 height 12
radio input "true"
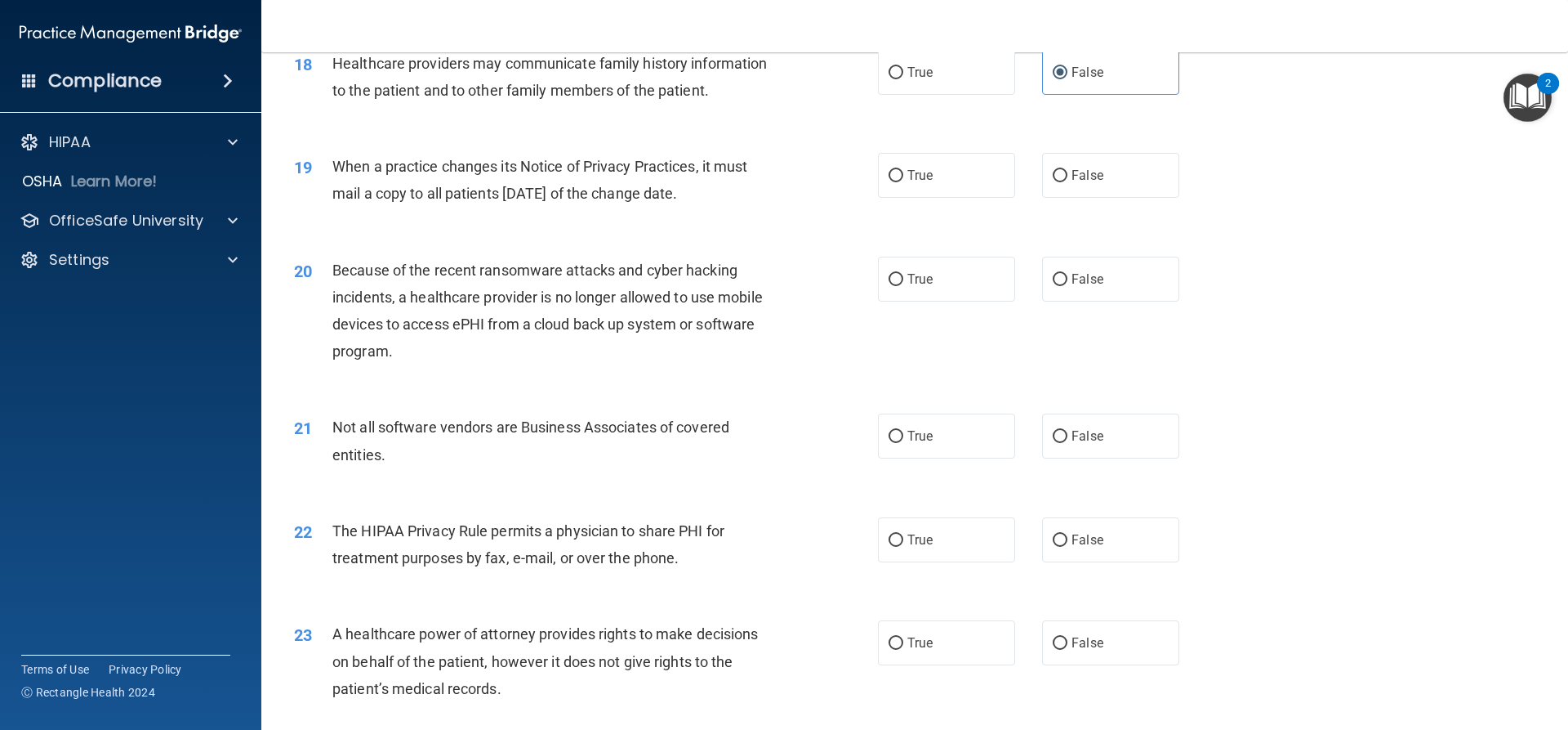
scroll to position [2207, 0]
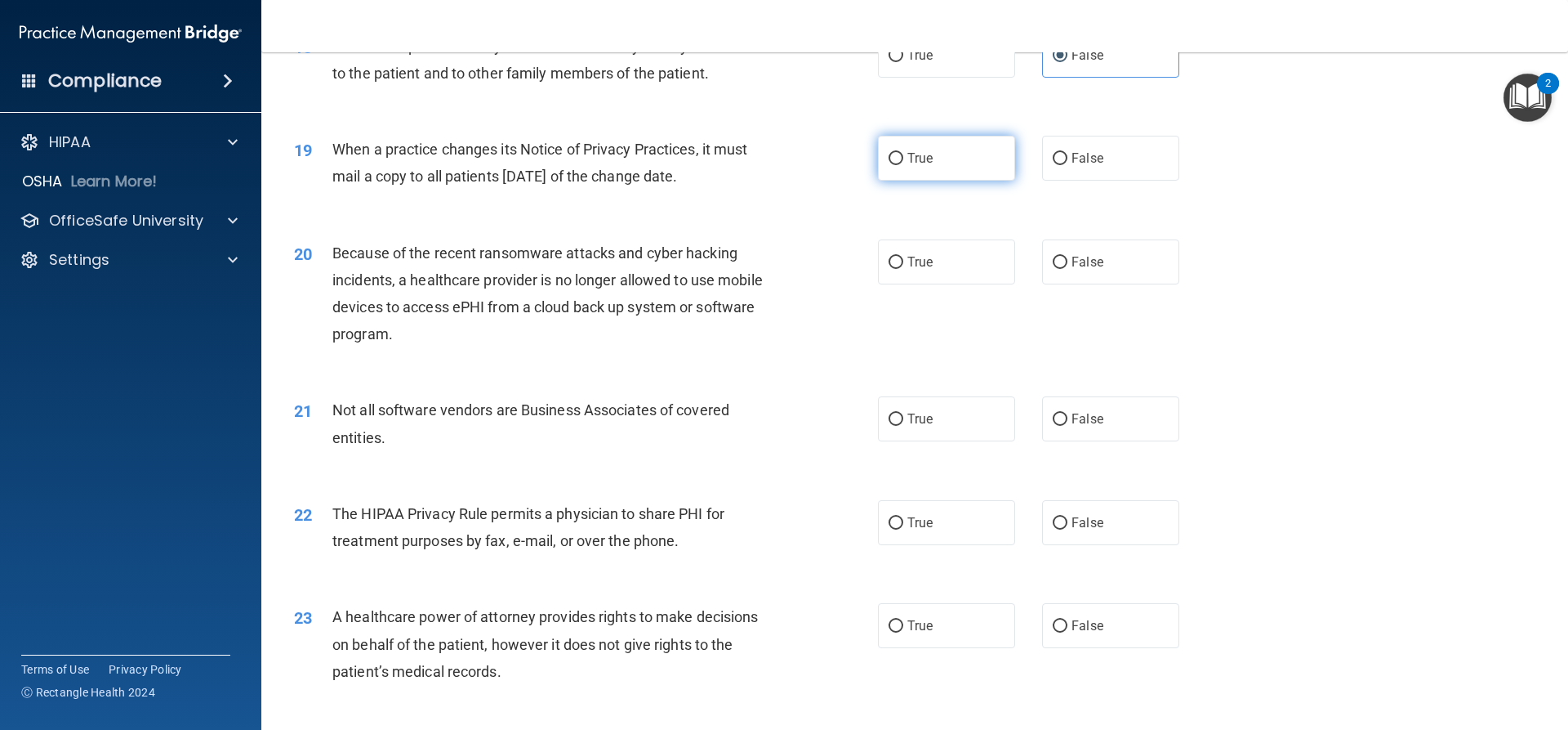
click at [920, 161] on span "True" at bounding box center [920, 158] width 25 height 16
click at [903, 161] on input "True" at bounding box center [896, 159] width 15 height 12
radio input "true"
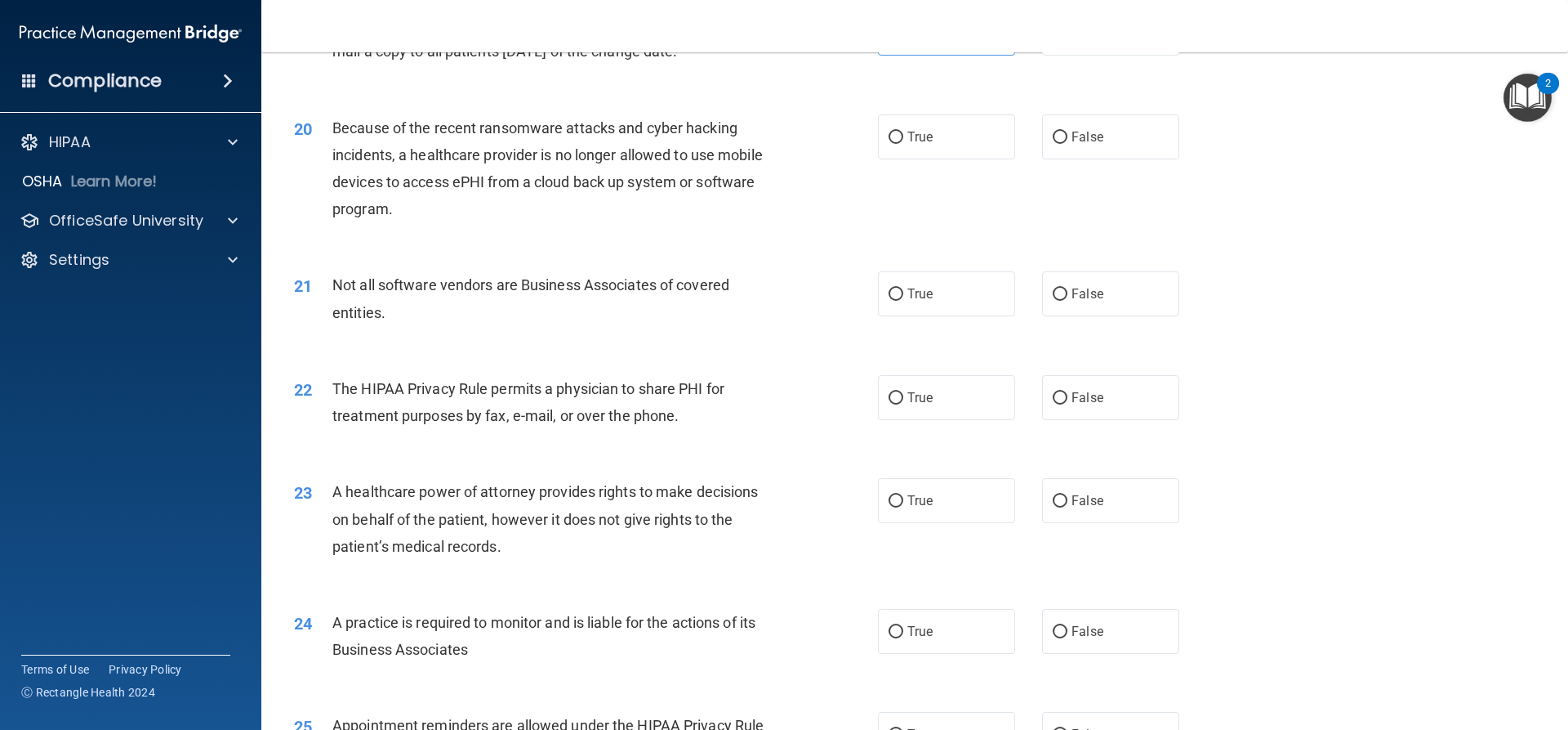
scroll to position [2371, 0]
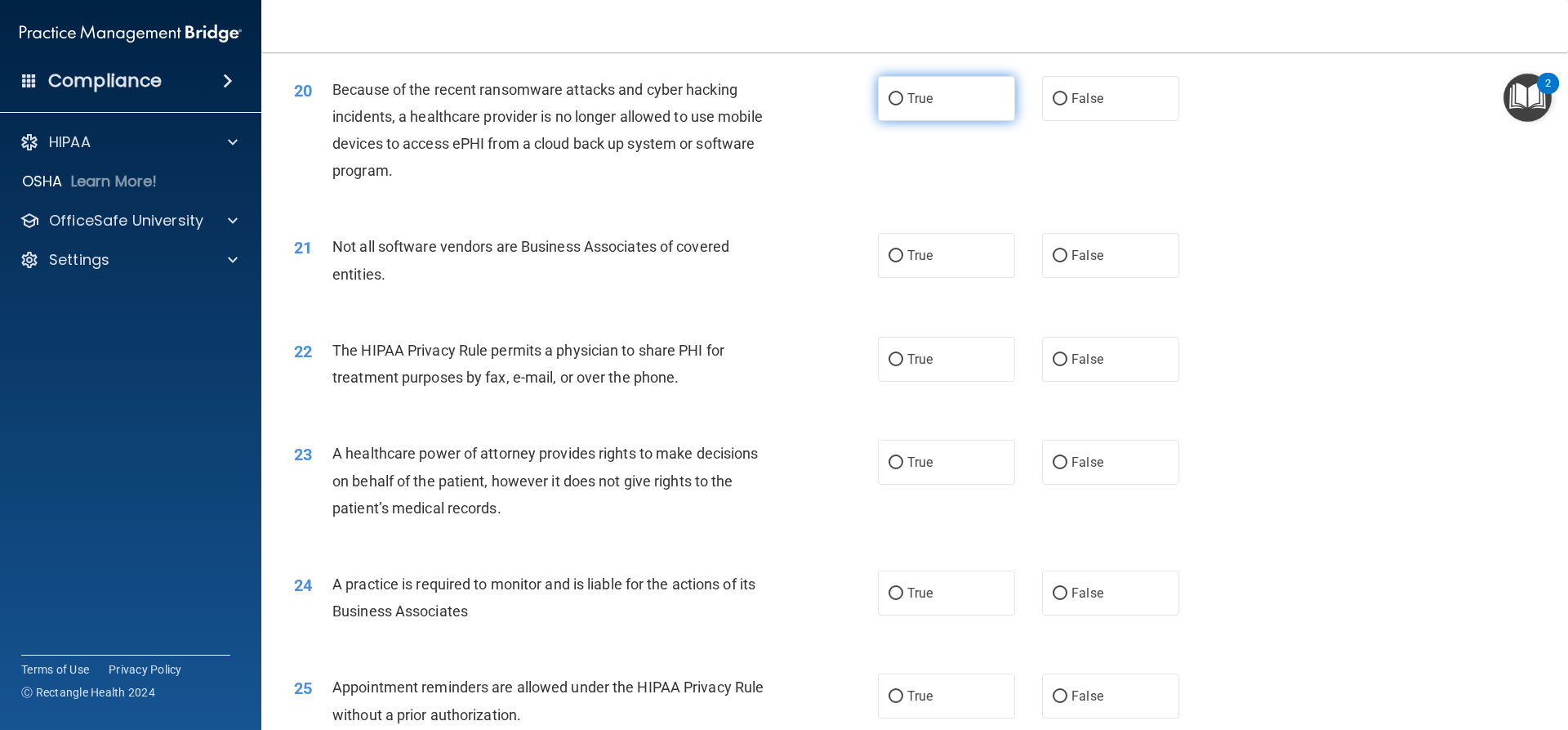
click at [926, 107] on label "True" at bounding box center [947, 99] width 137 height 45
click at [903, 106] on input "True" at bounding box center [896, 99] width 15 height 12
radio input "true"
click at [960, 255] on label "True" at bounding box center [947, 255] width 137 height 45
click at [903, 255] on input "True" at bounding box center [896, 256] width 15 height 12
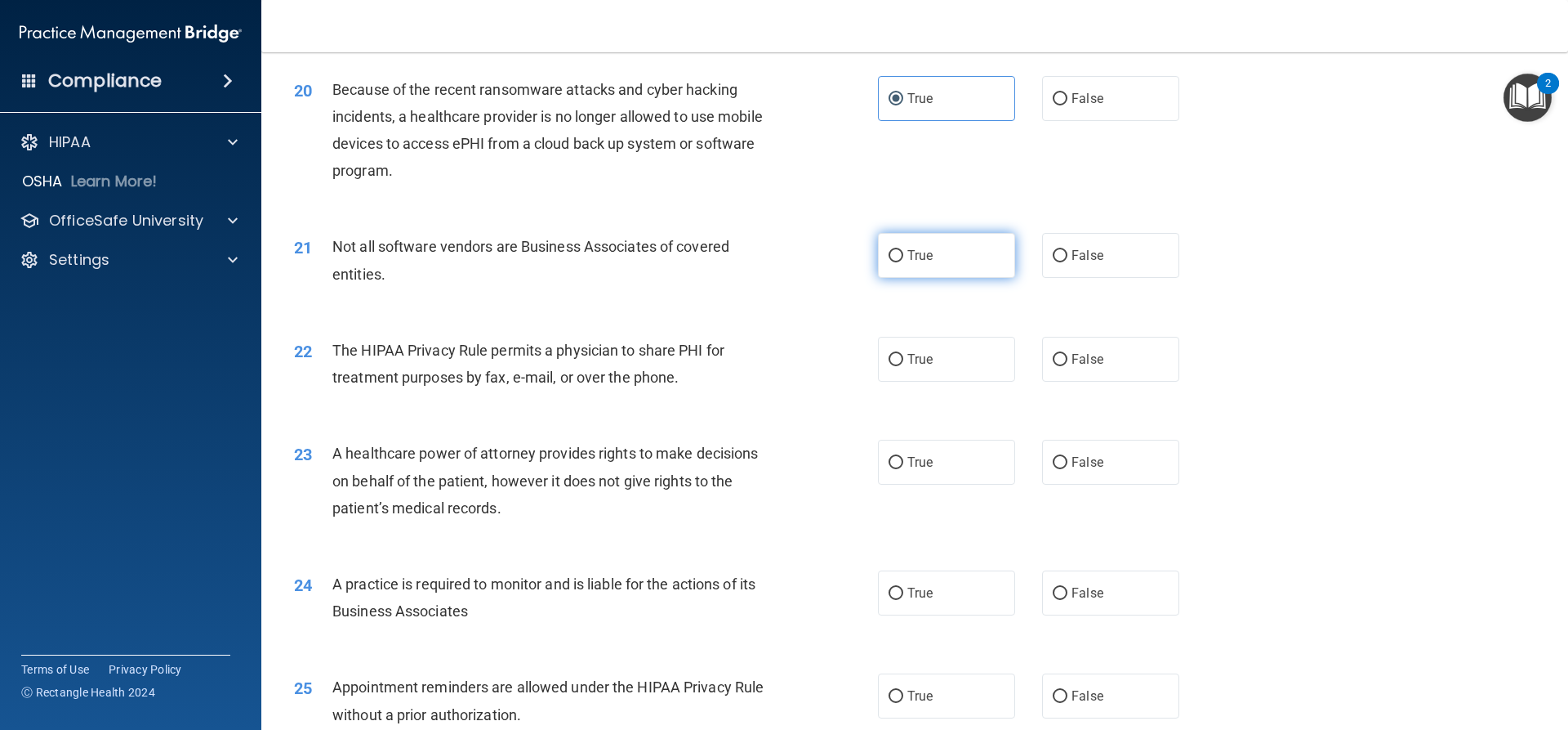
radio input "true"
click at [929, 355] on label "True" at bounding box center [947, 359] width 137 height 45
click at [903, 355] on input "True" at bounding box center [896, 360] width 15 height 12
radio input "true"
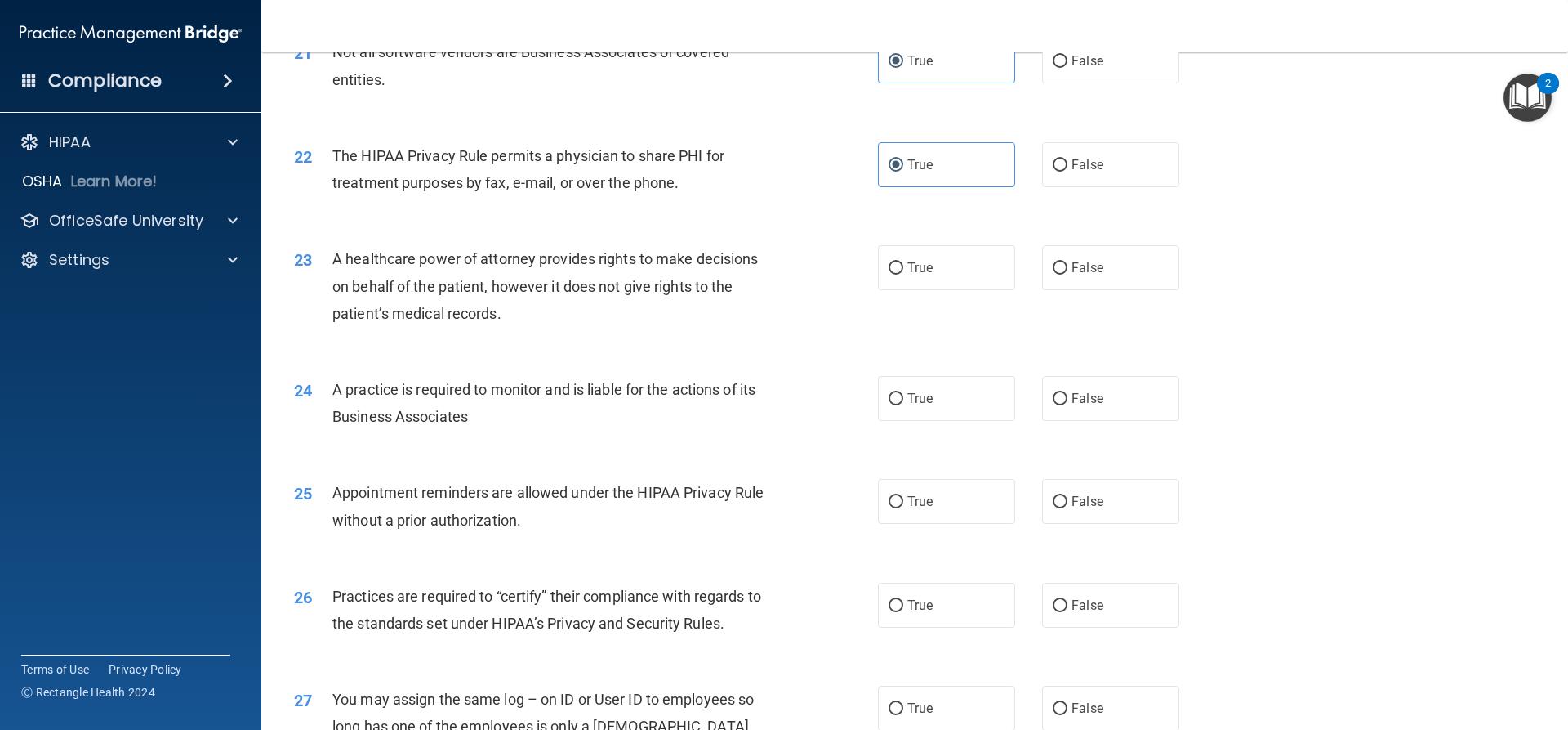
scroll to position [2616, 0]
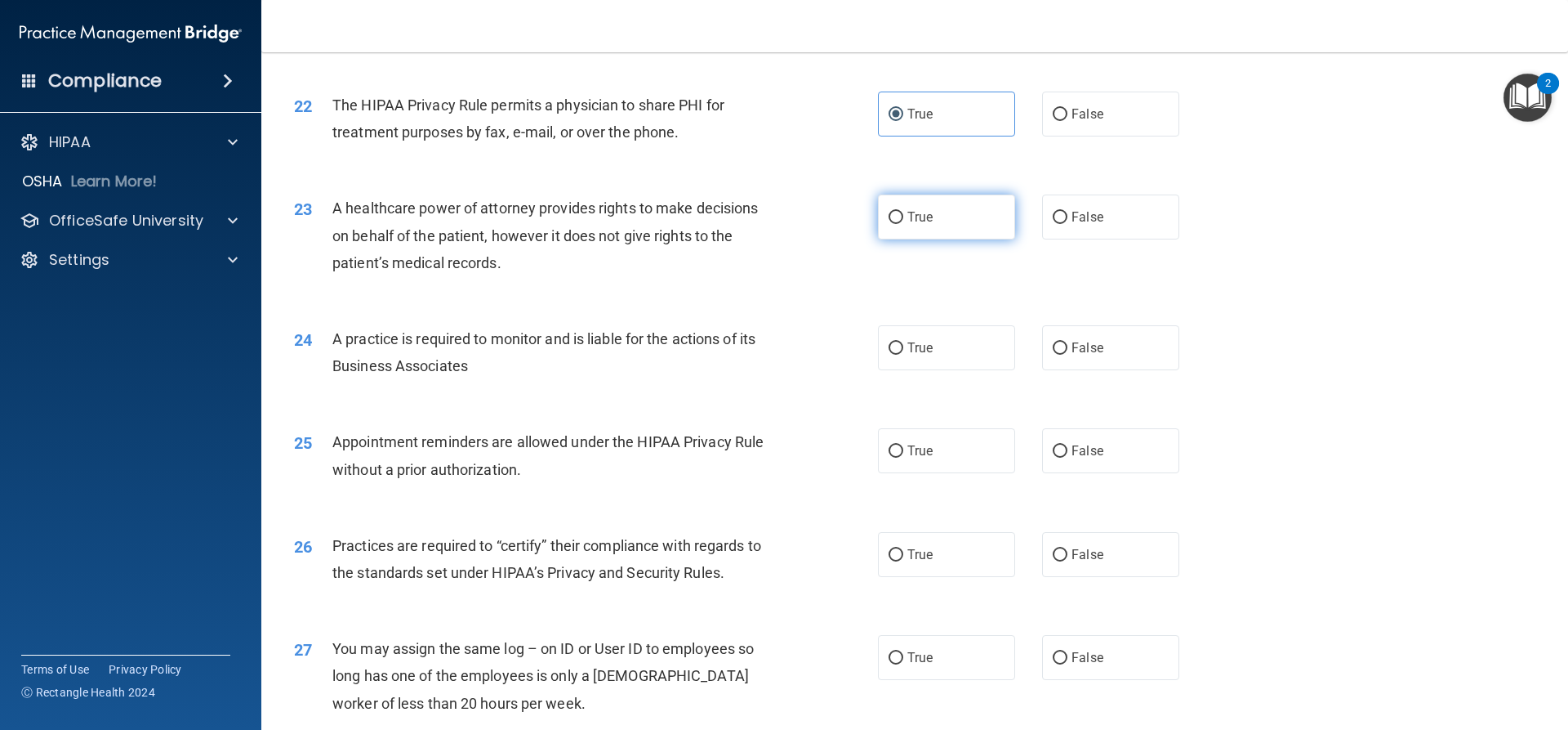
click at [940, 225] on label "True" at bounding box center [947, 217] width 137 height 45
click at [903, 224] on input "True" at bounding box center [896, 218] width 15 height 12
radio input "true"
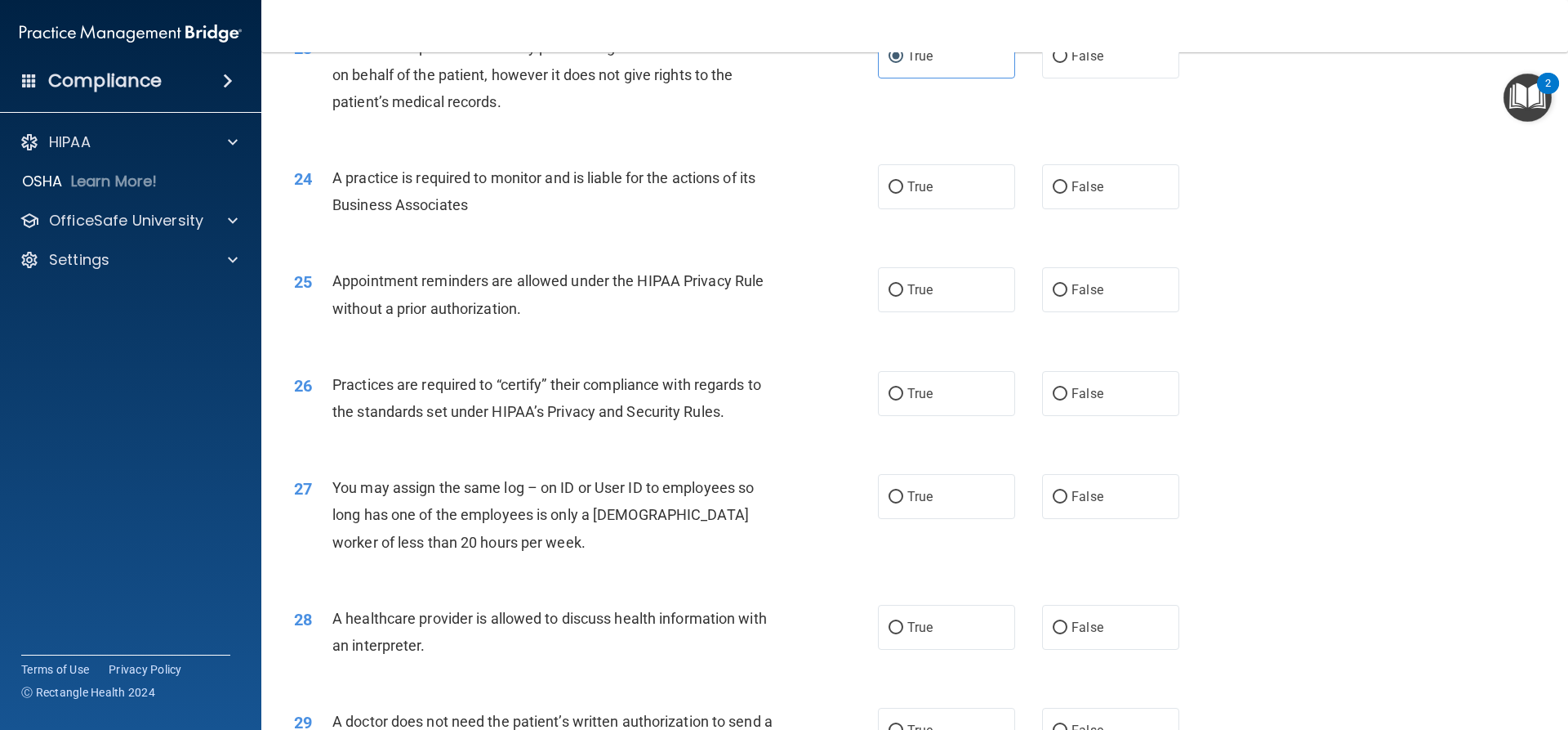
scroll to position [2779, 0]
click at [998, 176] on label "True" at bounding box center [947, 184] width 137 height 45
click at [903, 179] on input "True" at bounding box center [896, 185] width 15 height 12
radio input "true"
click at [958, 290] on label "True" at bounding box center [947, 287] width 137 height 45
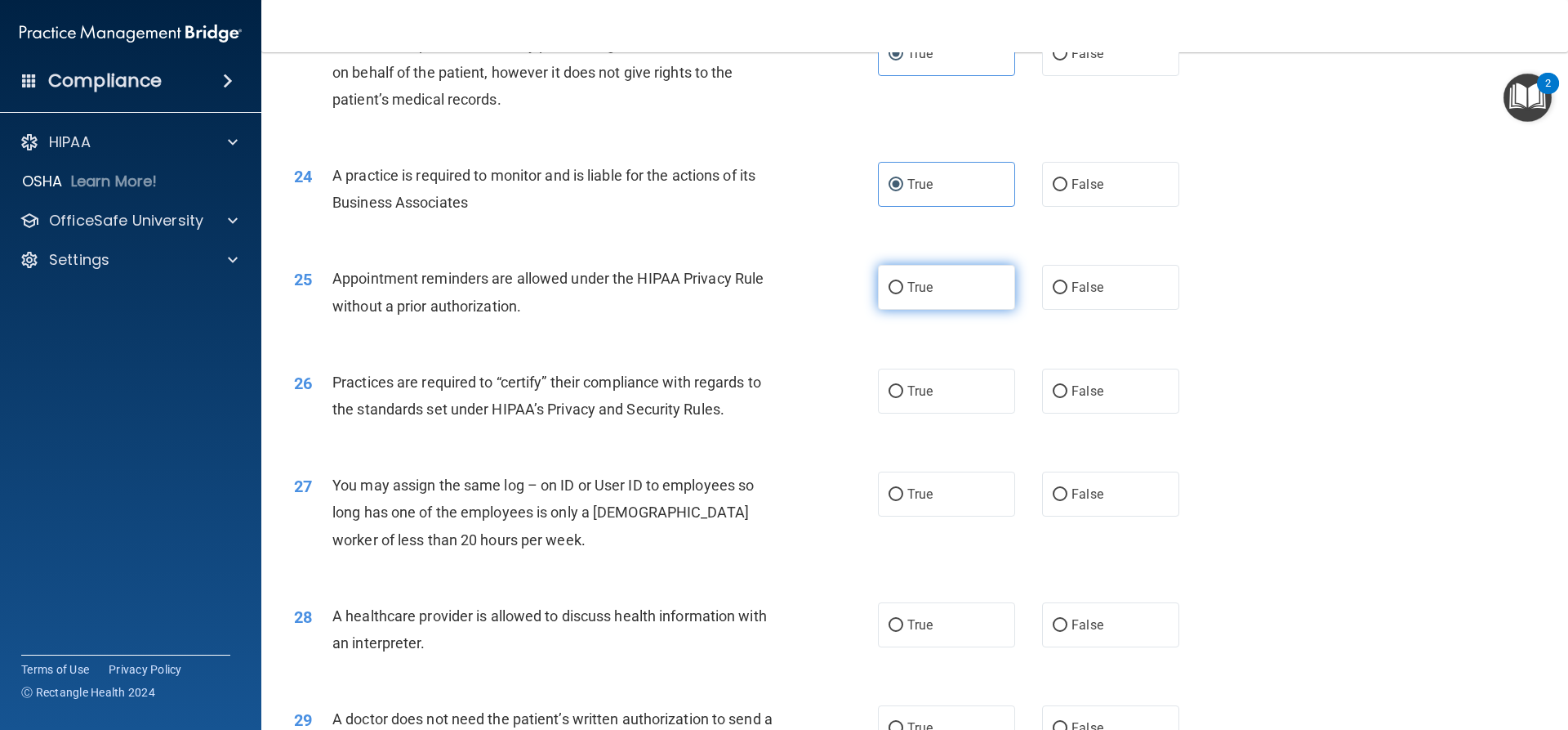
click at [903, 290] on input "True" at bounding box center [896, 288] width 15 height 12
radio input "true"
click at [930, 381] on label "True" at bounding box center [947, 391] width 137 height 45
click at [903, 386] on input "True" at bounding box center [896, 392] width 15 height 12
radio input "true"
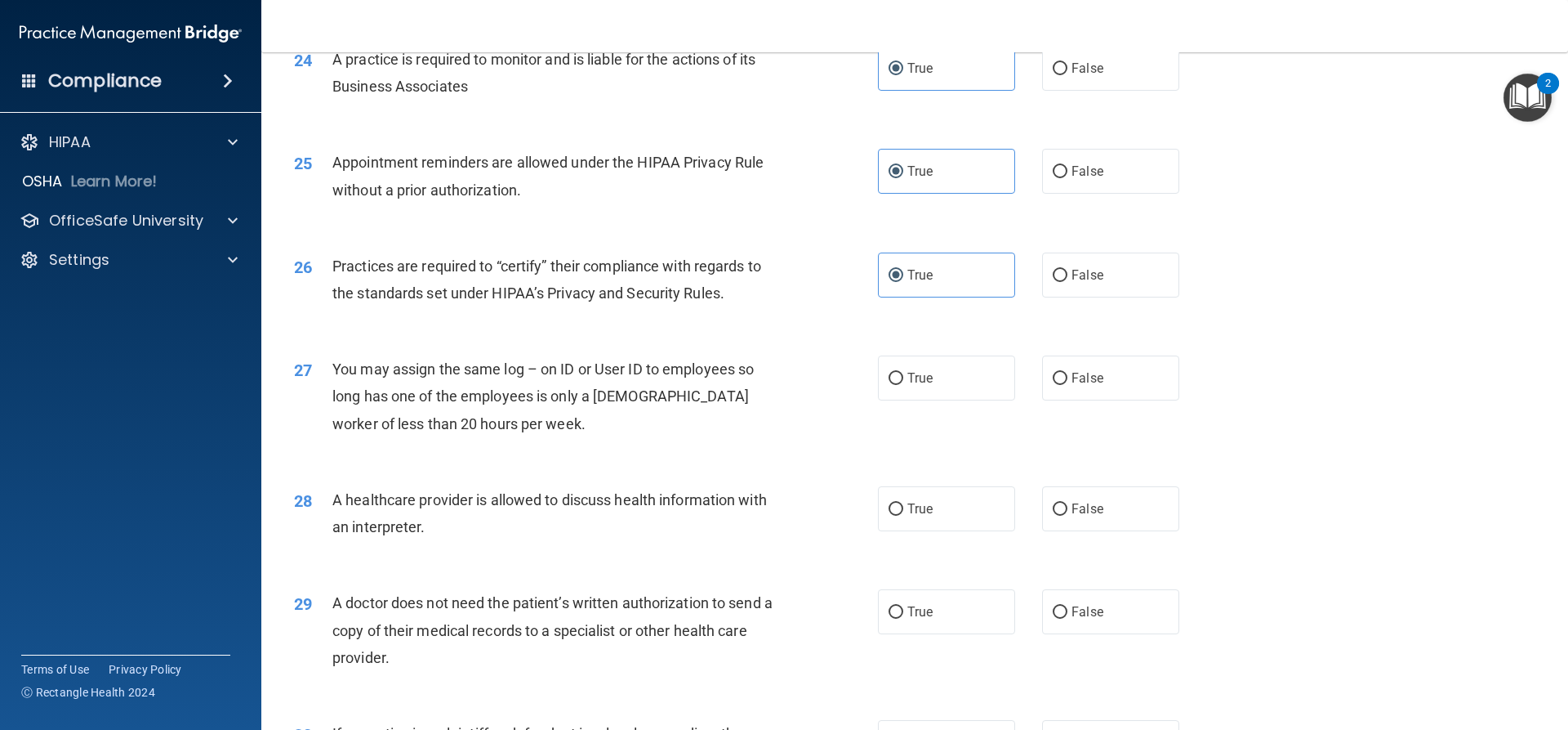
scroll to position [3025, 0]
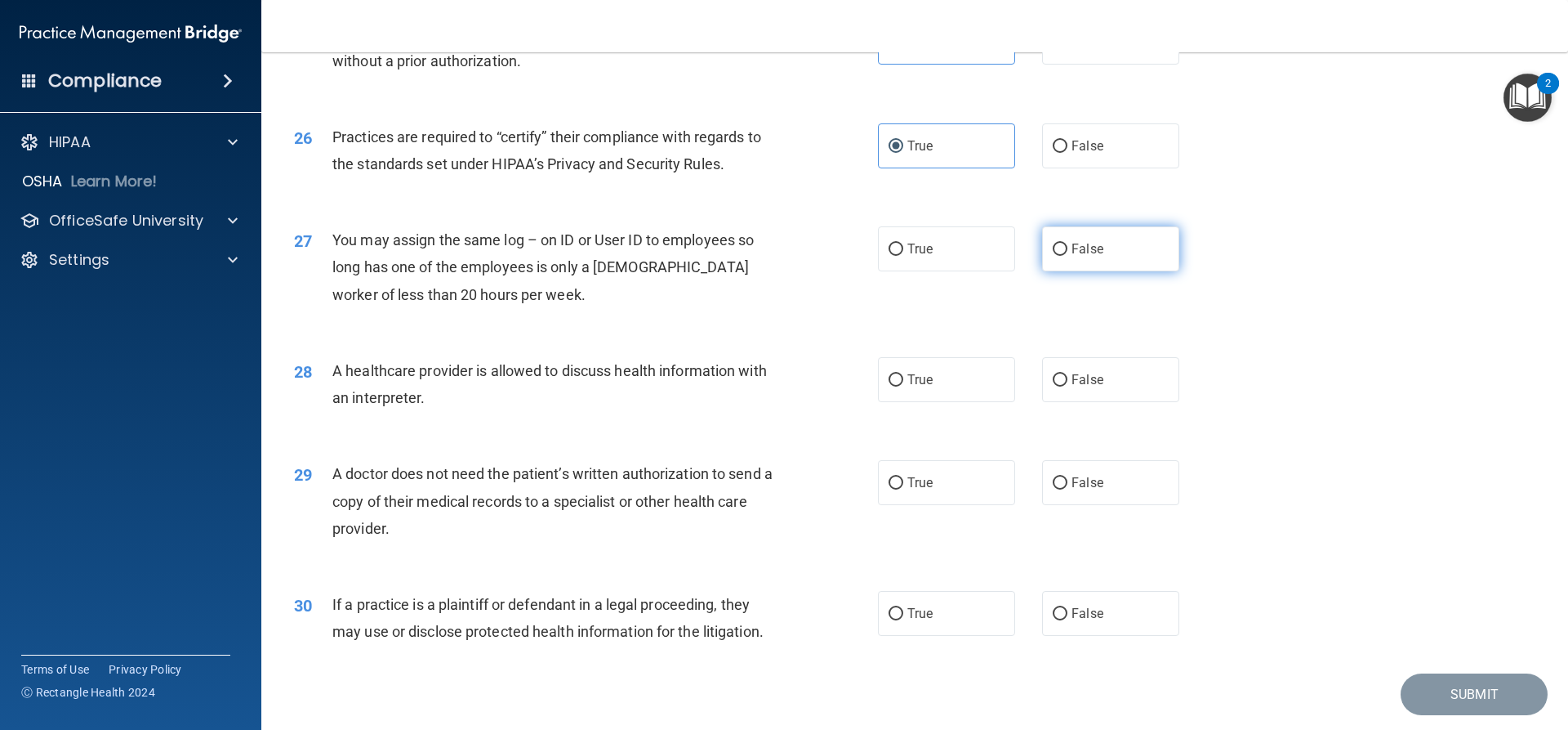
click at [1120, 233] on label "False" at bounding box center [1111, 249] width 137 height 45
click at [1068, 244] on input "False" at bounding box center [1060, 250] width 15 height 12
radio input "true"
click at [1074, 364] on label "False" at bounding box center [1111, 380] width 137 height 45
click at [1068, 375] on input "False" at bounding box center [1060, 381] width 15 height 12
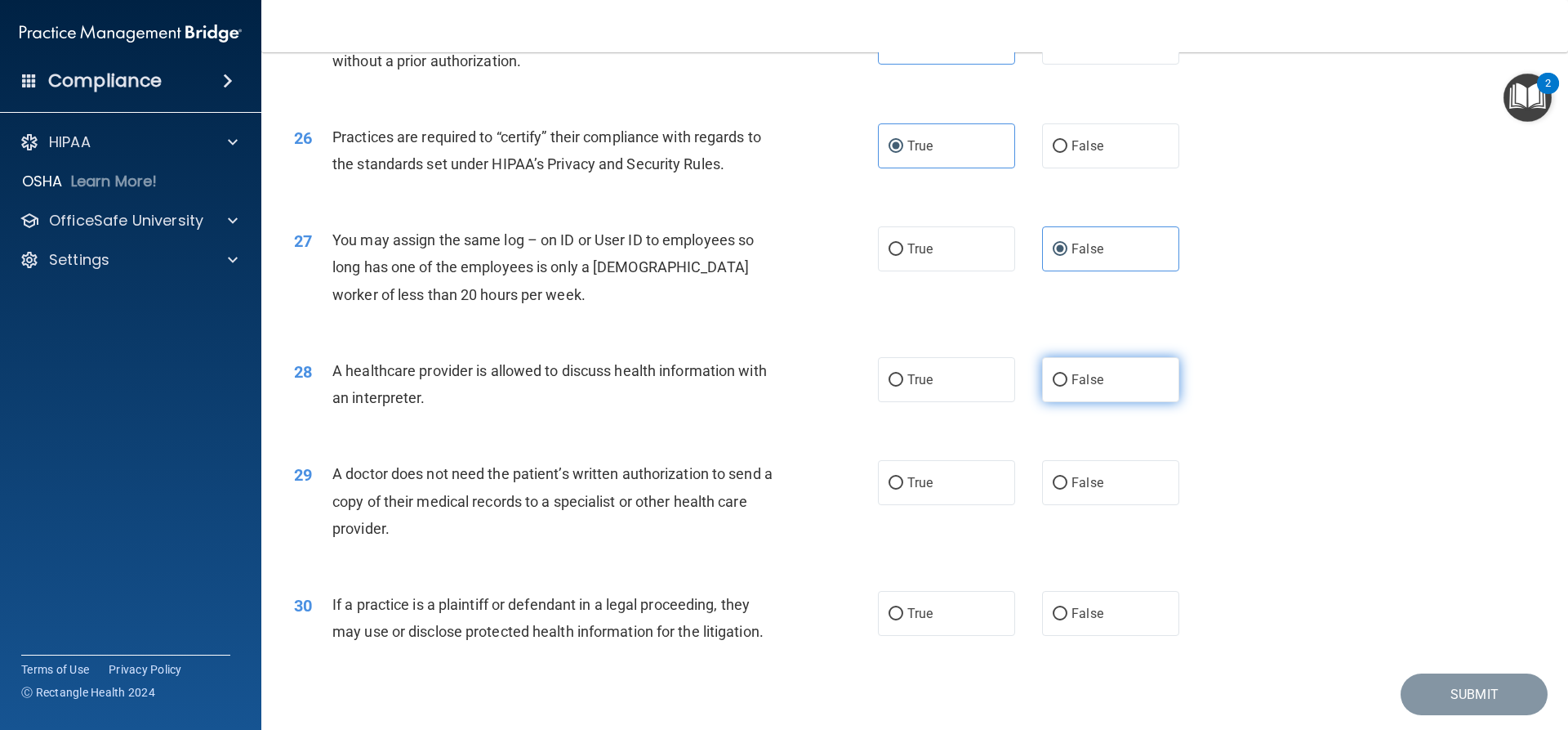
radio input "true"
click at [1044, 486] on label "False" at bounding box center [1111, 483] width 137 height 45
click at [1053, 486] on input "False" at bounding box center [1060, 483] width 15 height 12
radio input "true"
click at [934, 607] on label "True" at bounding box center [947, 613] width 137 height 45
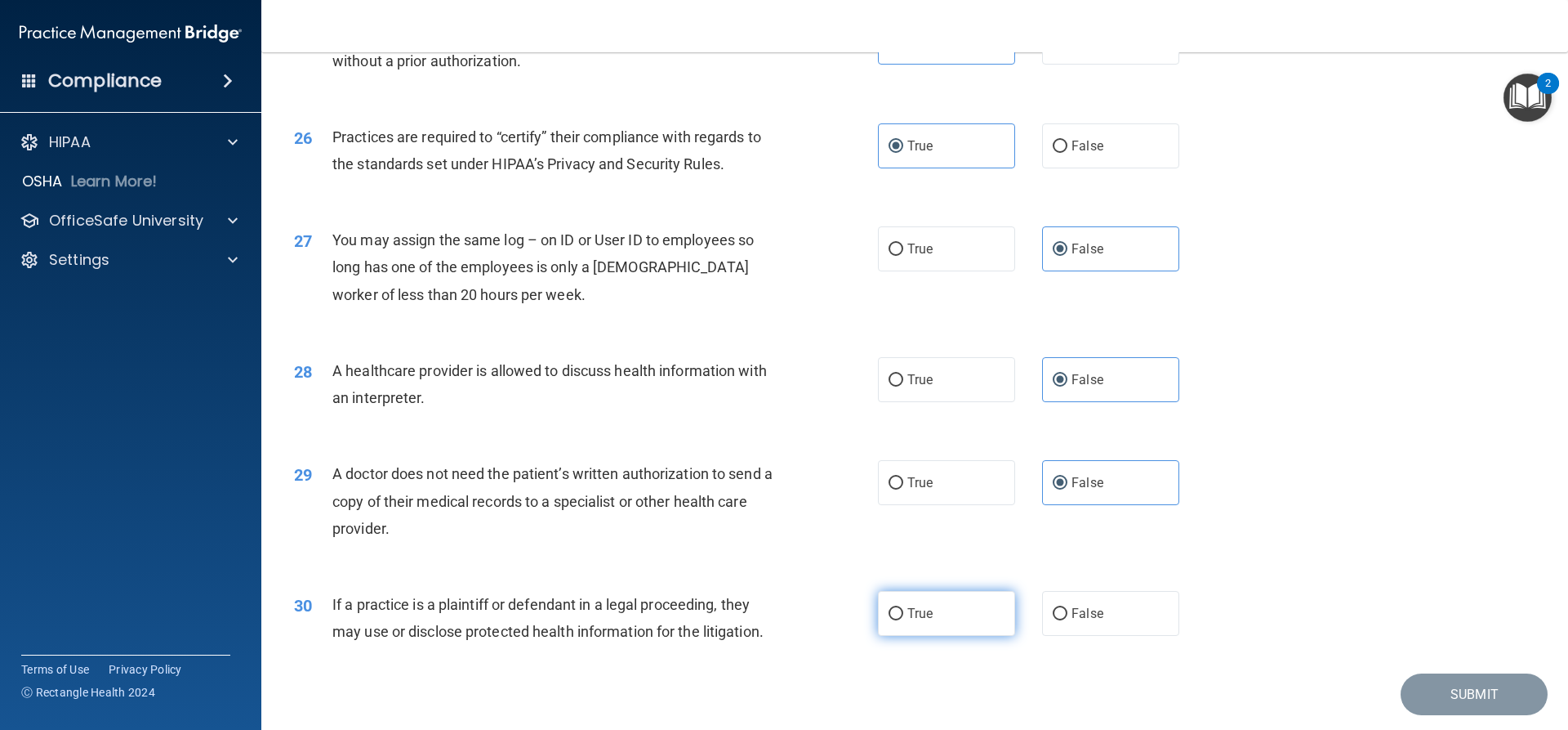
click at [903, 608] on input "True" at bounding box center [896, 614] width 15 height 12
radio input "true"
click at [1436, 695] on button "Submit" at bounding box center [1475, 695] width 147 height 42
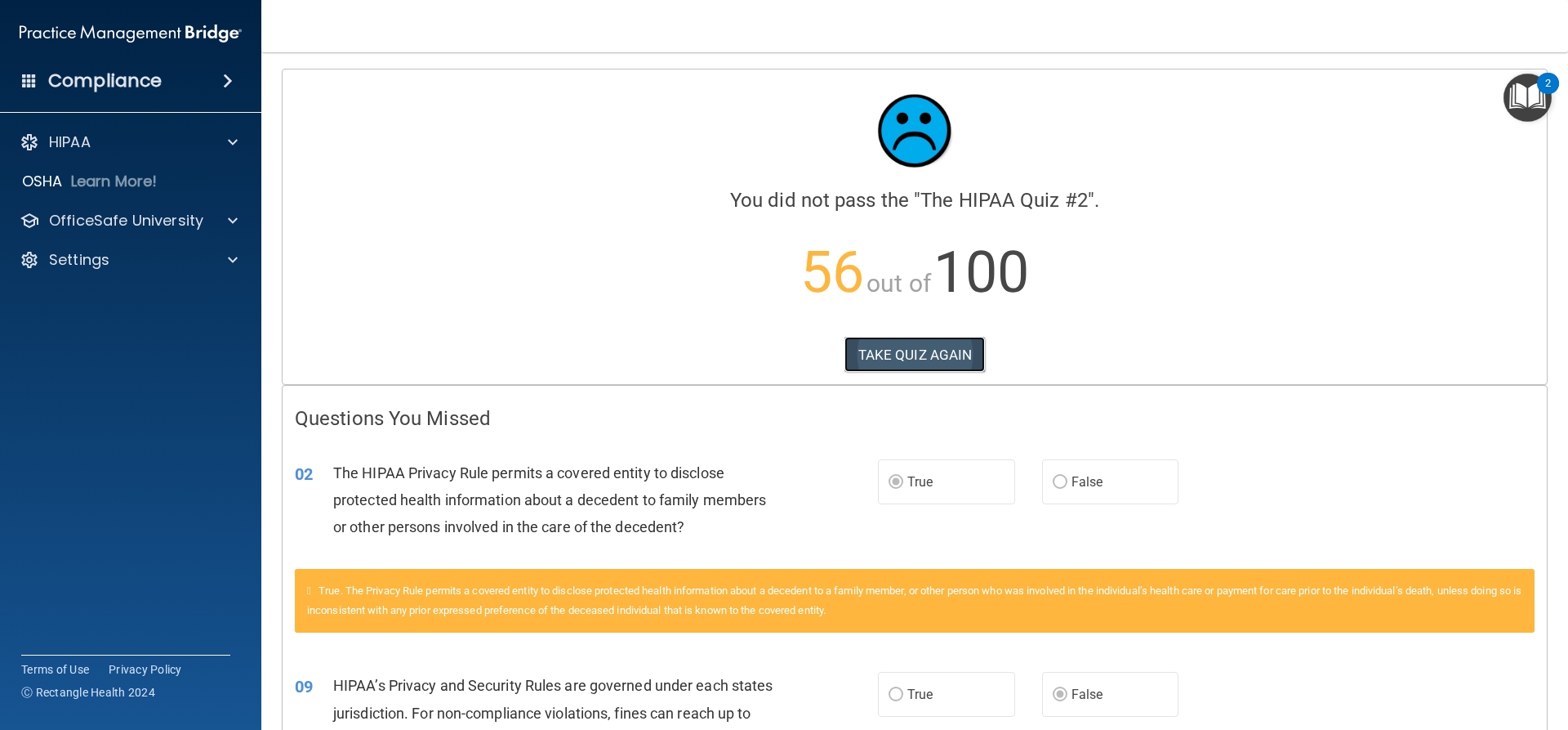
click at [917, 346] on button "TAKE QUIZ AGAIN" at bounding box center [915, 355] width 141 height 36
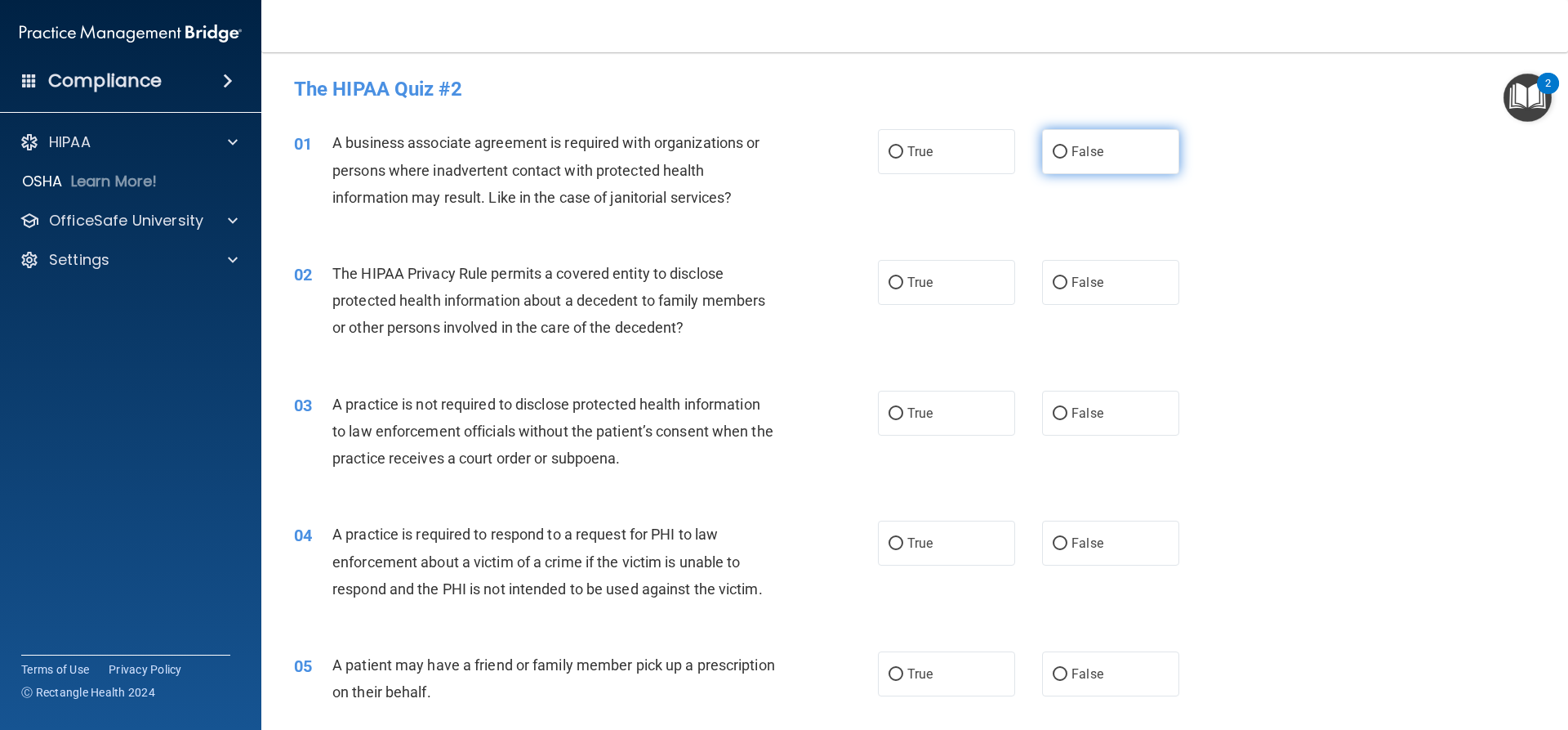
click at [1055, 154] on input "False" at bounding box center [1060, 152] width 15 height 12
radio input "true"
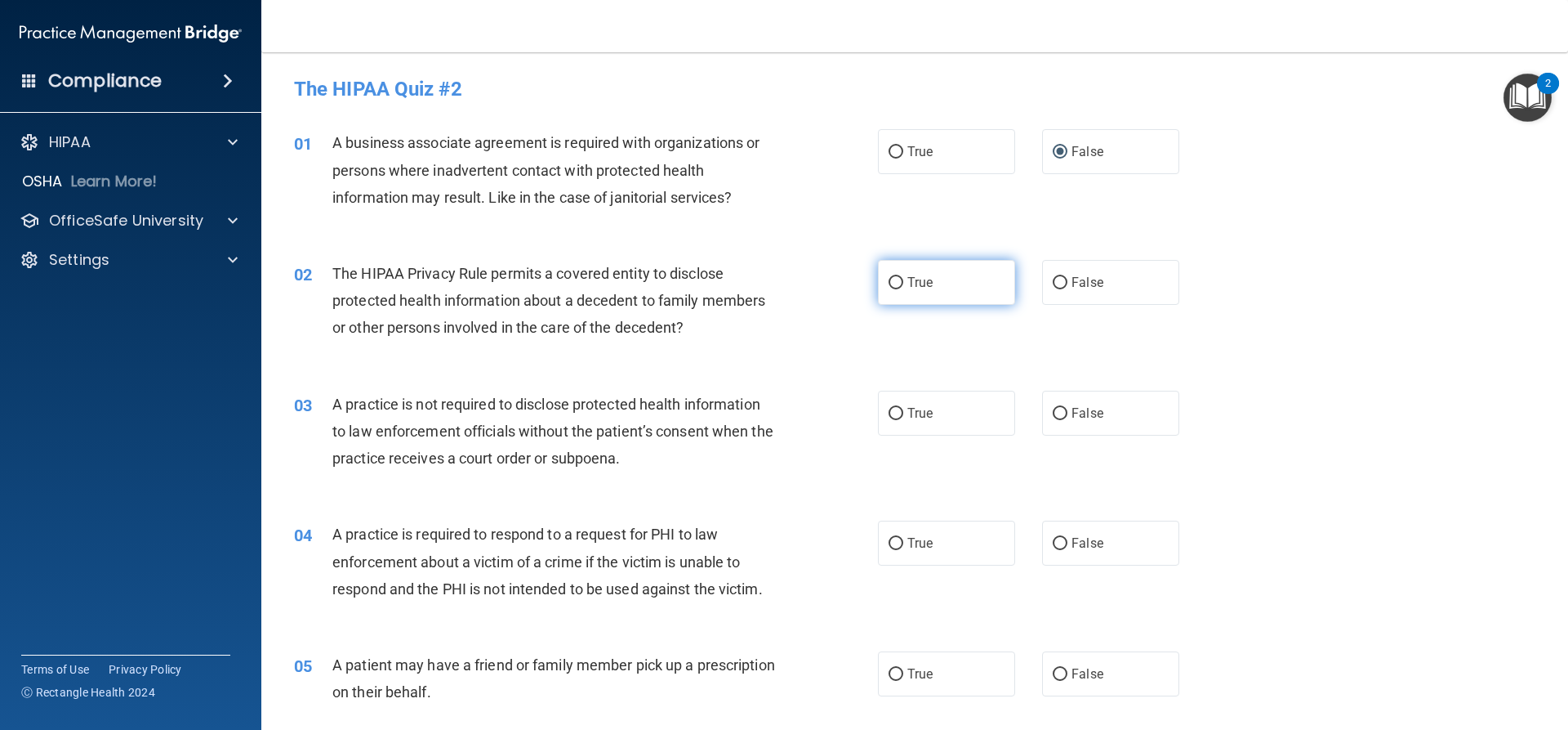
click at [890, 286] on input "True" at bounding box center [896, 283] width 15 height 12
radio input "true"
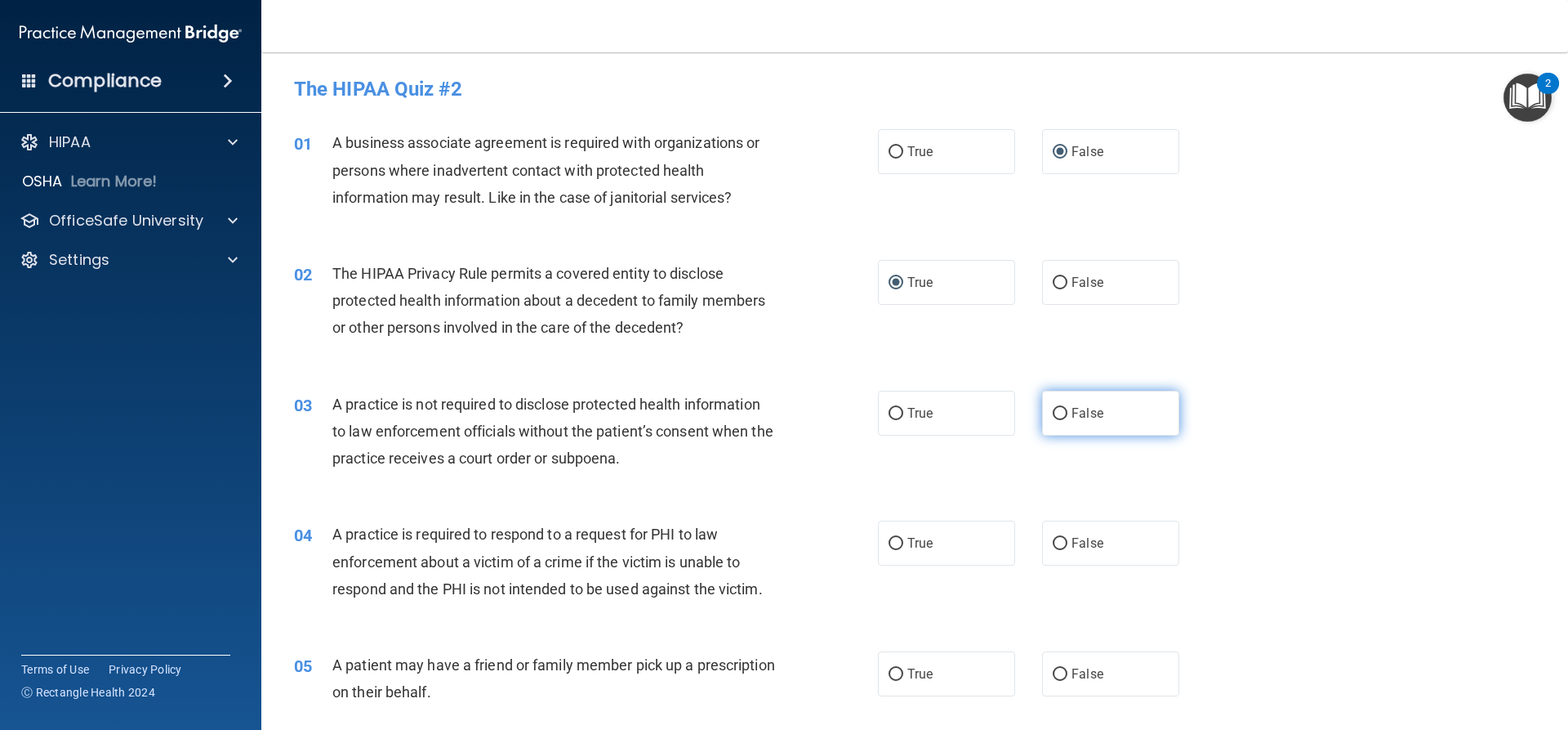
click at [1097, 422] on label "False" at bounding box center [1111, 413] width 137 height 45
click at [1068, 420] on input "False" at bounding box center [1060, 414] width 15 height 12
radio input "true"
click at [934, 549] on label "True" at bounding box center [947, 543] width 137 height 45
click at [903, 549] on input "True" at bounding box center [896, 544] width 15 height 12
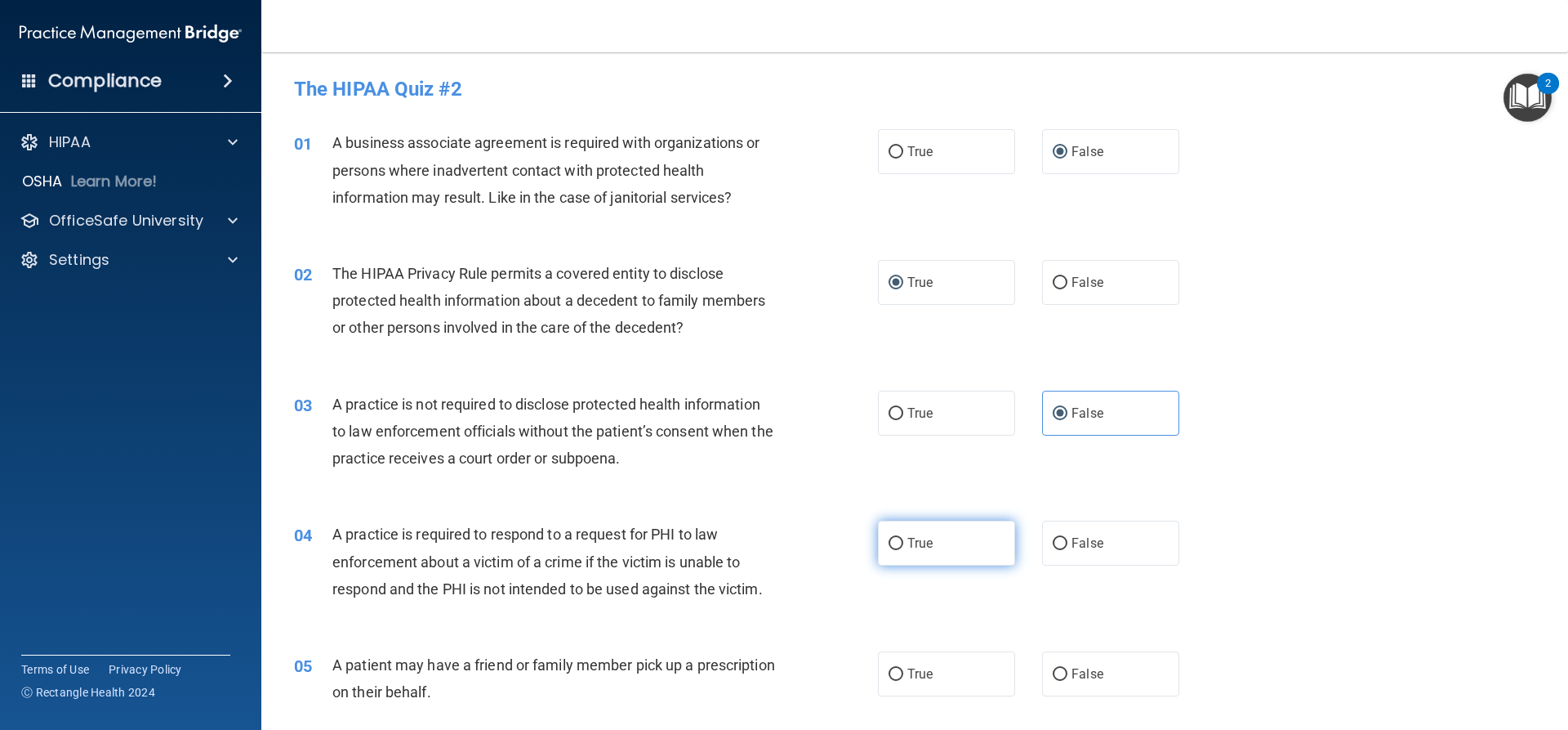
radio input "true"
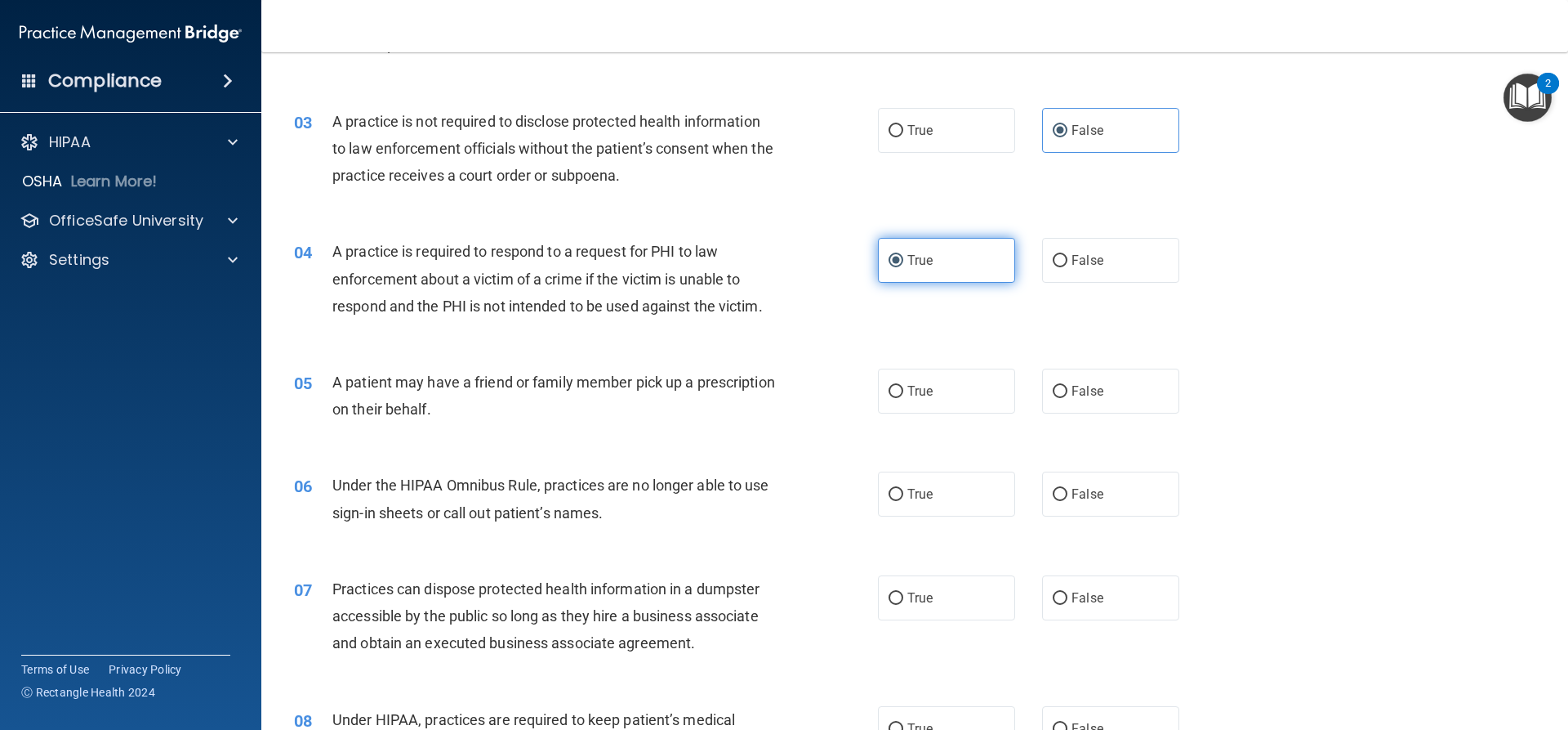
scroll to position [327, 0]
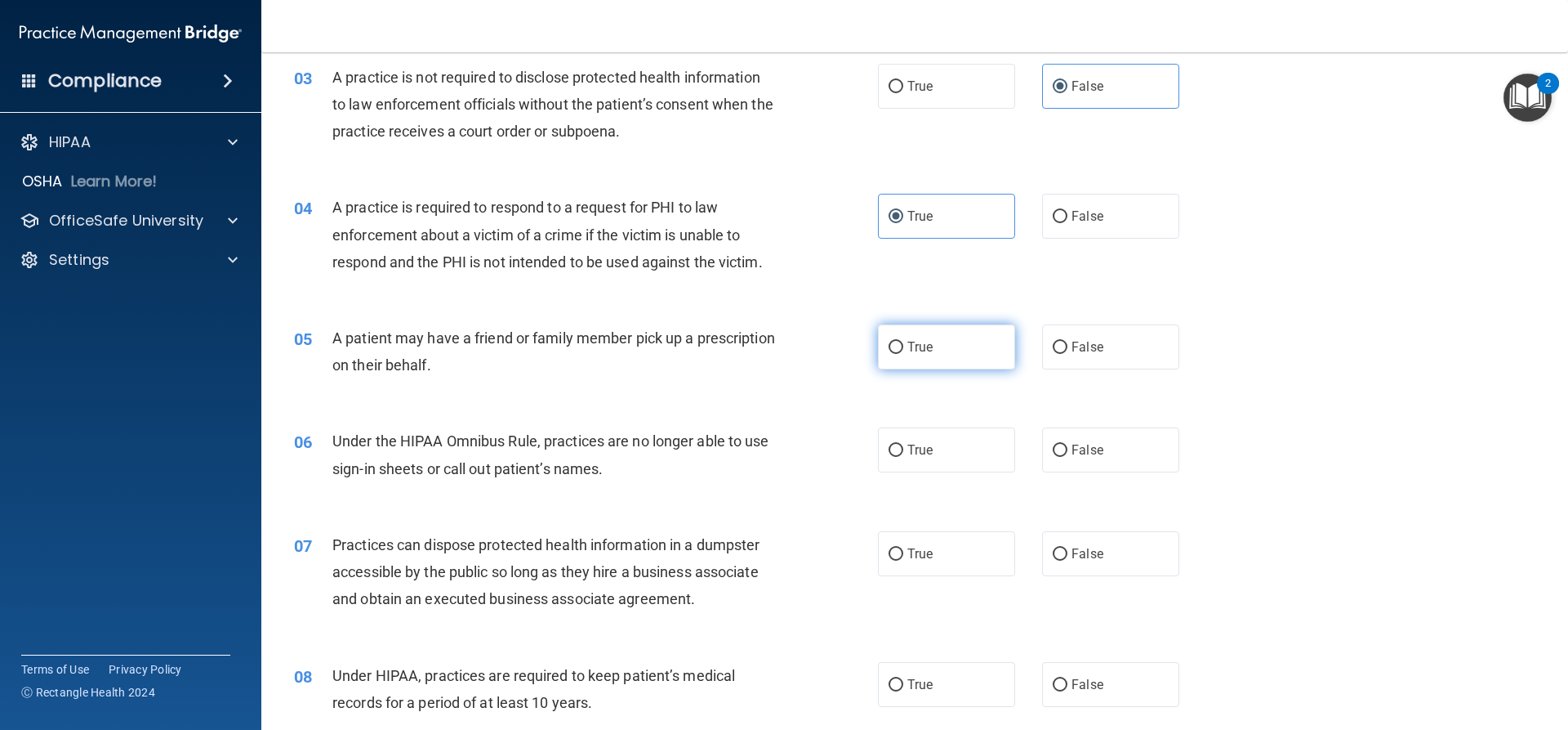
click at [893, 348] on input "True" at bounding box center [896, 348] width 15 height 12
radio input "true"
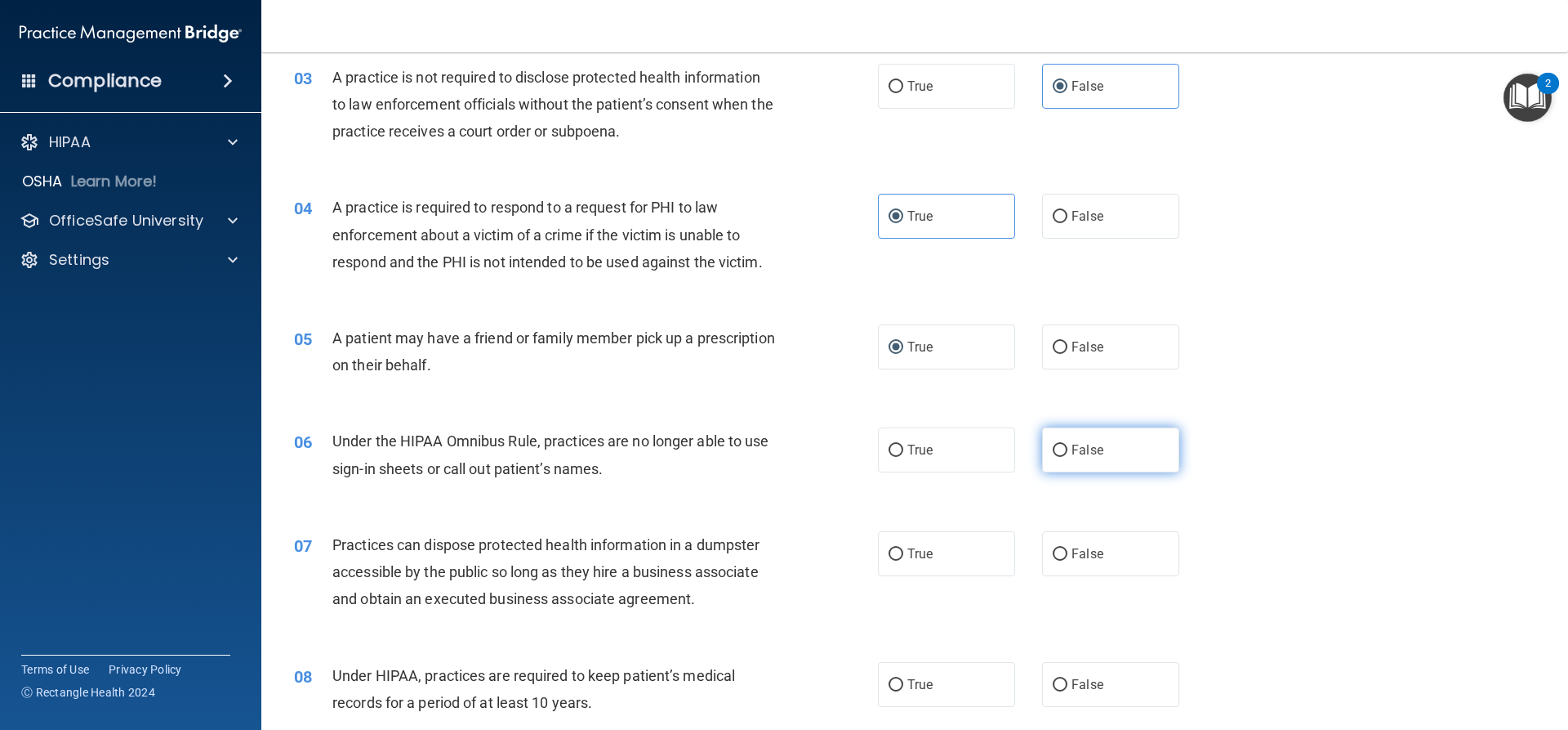
click at [1072, 452] on span "False" at bounding box center [1087, 450] width 32 height 16
click at [1068, 452] on input "False" at bounding box center [1060, 451] width 15 height 12
radio input "true"
click at [1042, 550] on label "False" at bounding box center [1111, 554] width 137 height 45
click at [1053, 550] on input "False" at bounding box center [1060, 554] width 15 height 12
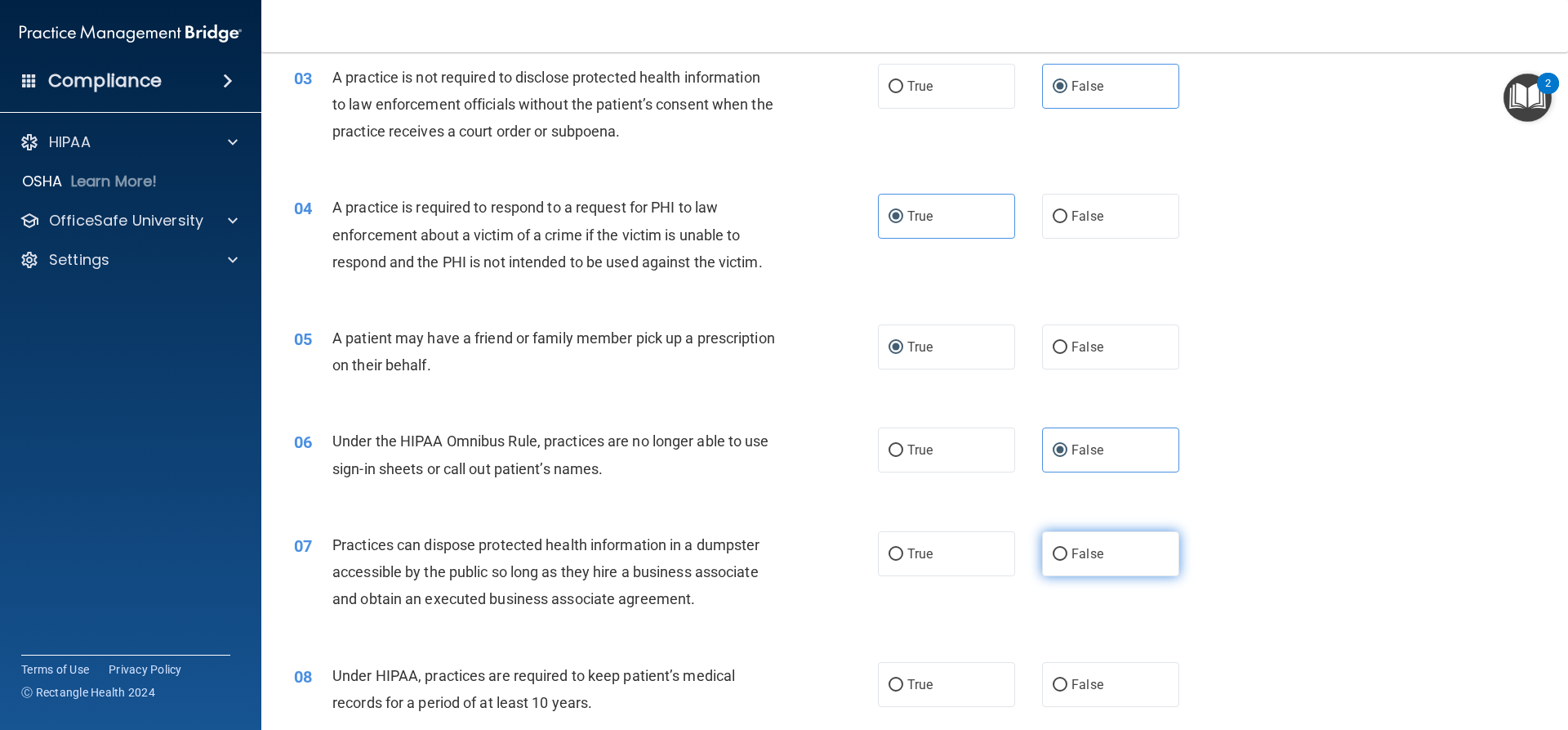
radio input "true"
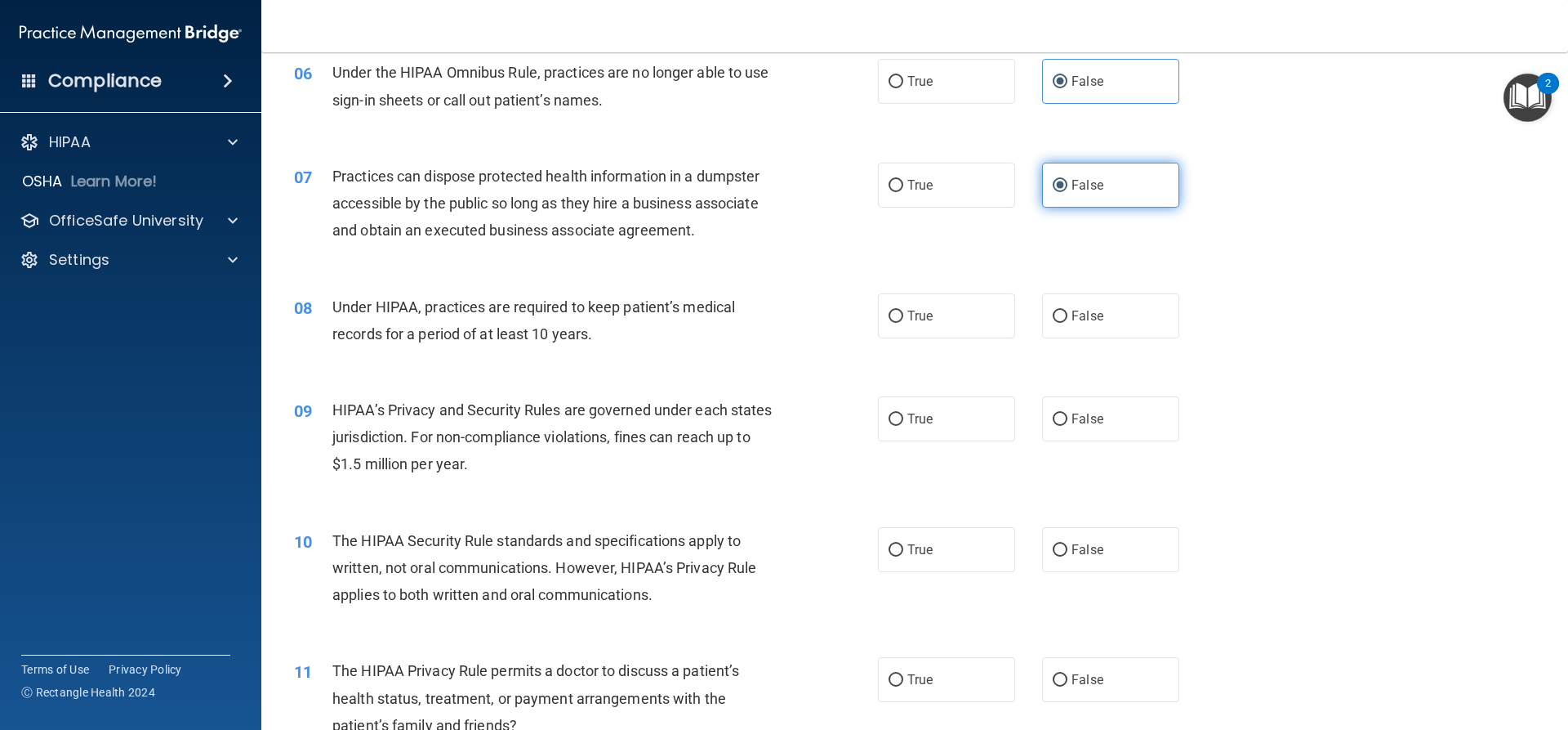
scroll to position [736, 0]
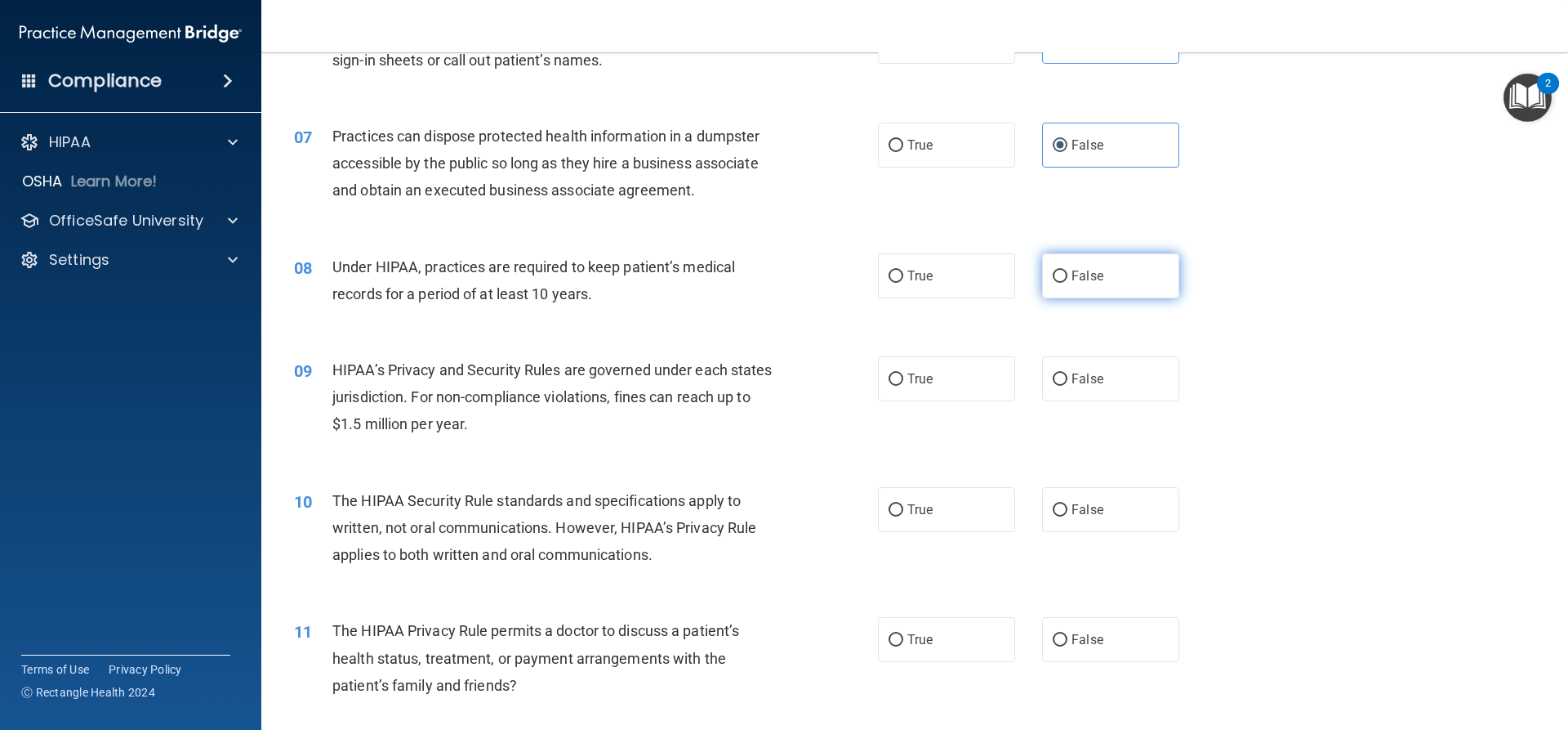
click at [1103, 267] on label "False" at bounding box center [1111, 276] width 137 height 45
click at [1068, 271] on input "False" at bounding box center [1060, 277] width 15 height 12
radio input "true"
click at [1074, 381] on span "False" at bounding box center [1087, 379] width 32 height 16
click at [1068, 381] on input "False" at bounding box center [1060, 380] width 15 height 12
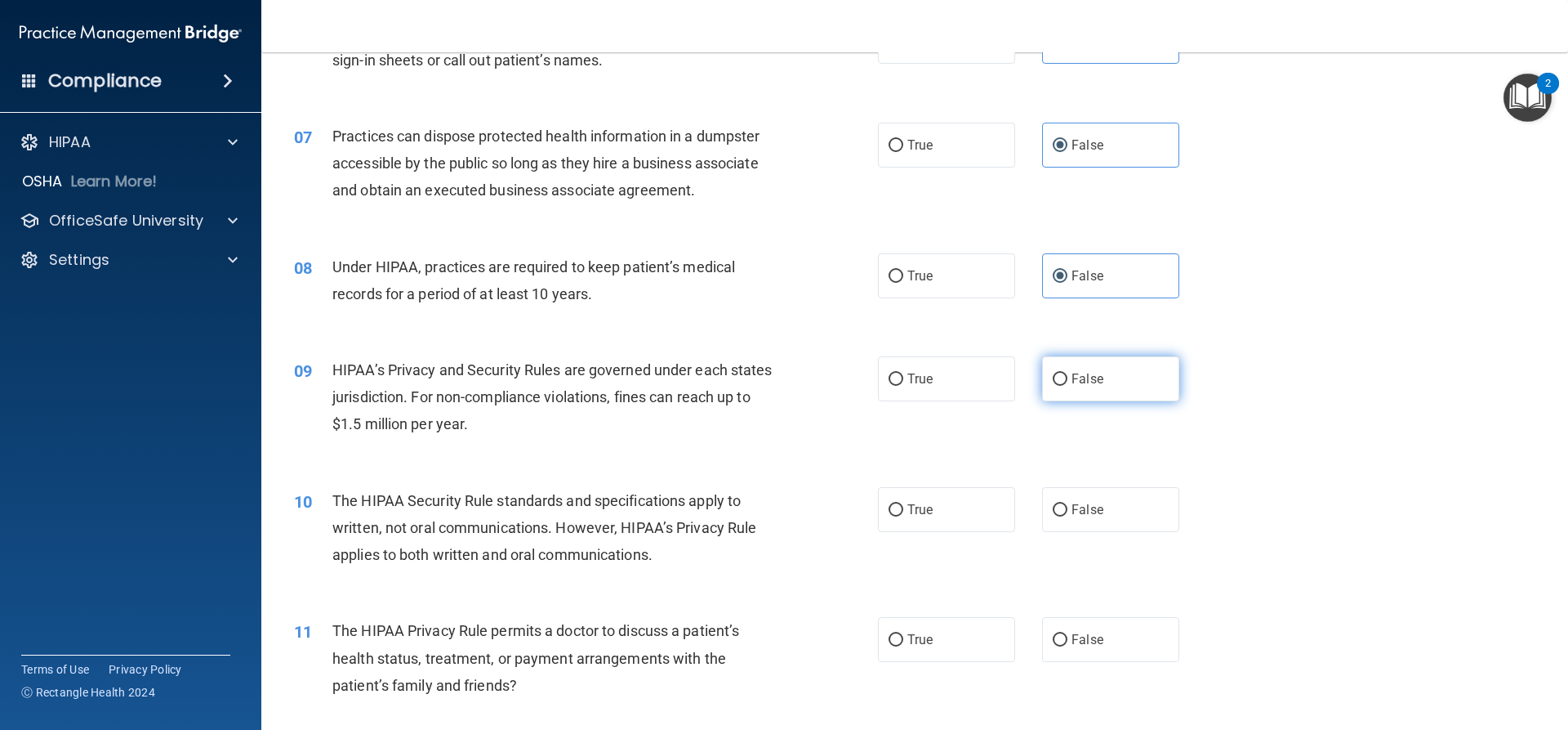
radio input "true"
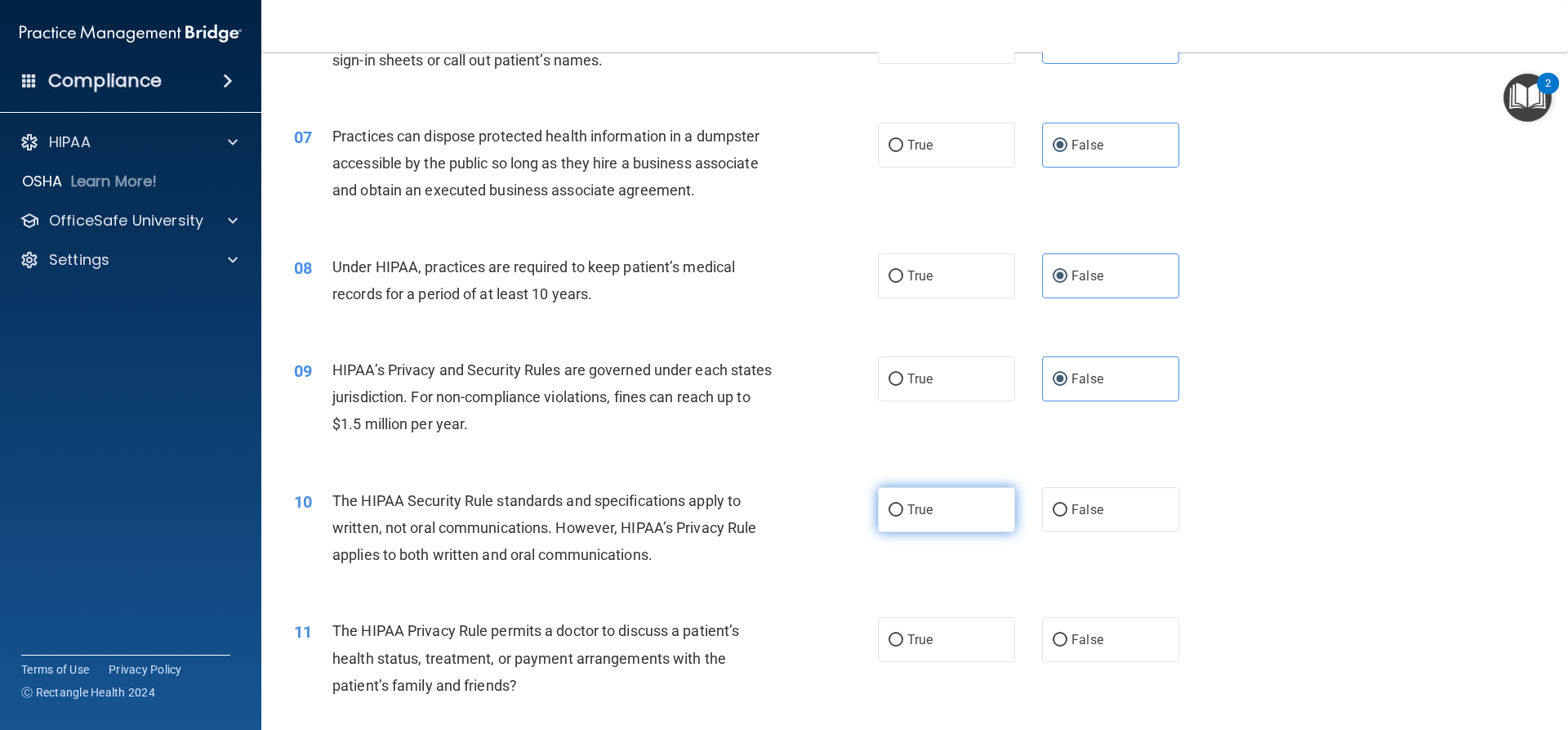
click at [937, 507] on label "True" at bounding box center [947, 509] width 137 height 45
click at [903, 507] on input "True" at bounding box center [896, 510] width 15 height 12
radio input "true"
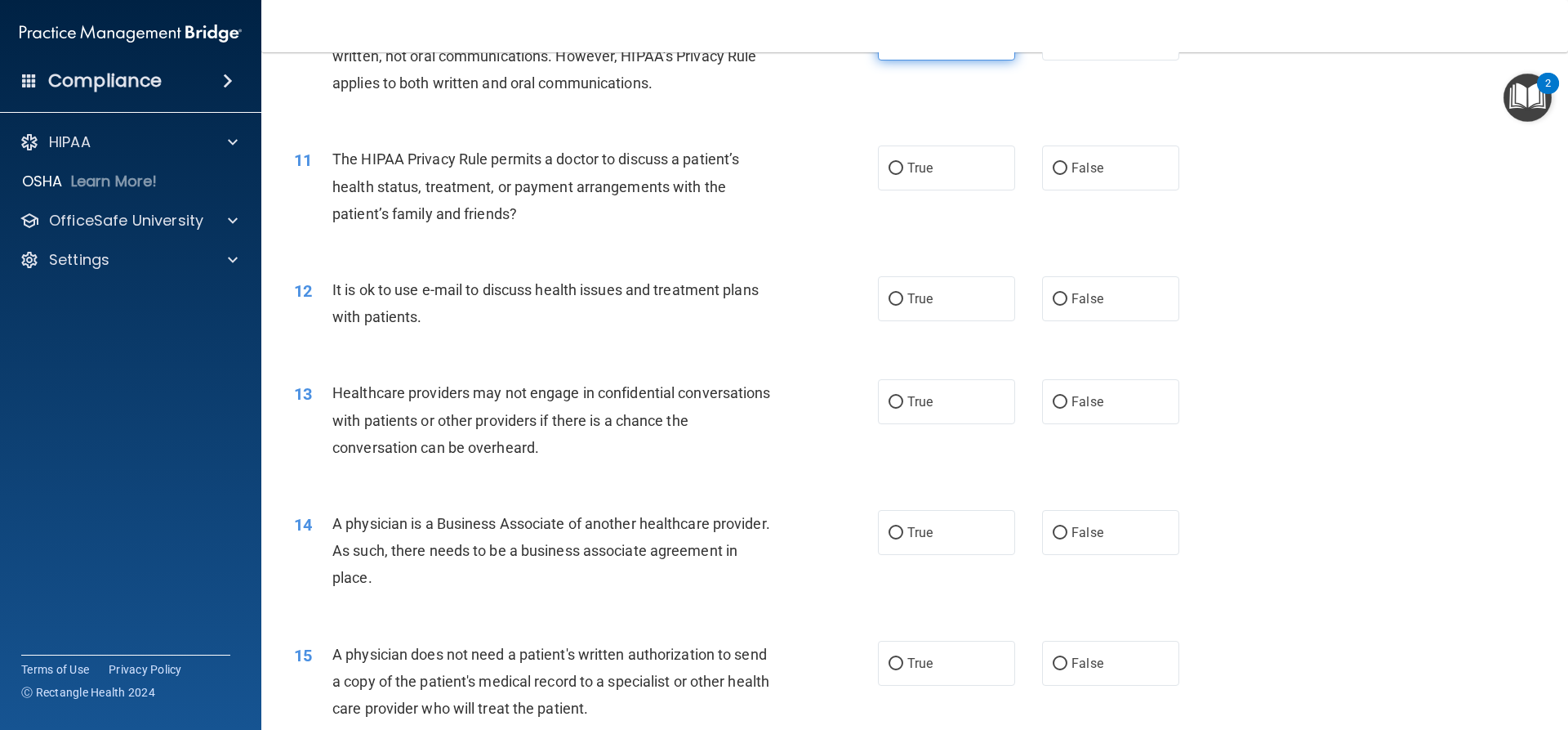
scroll to position [1226, 0]
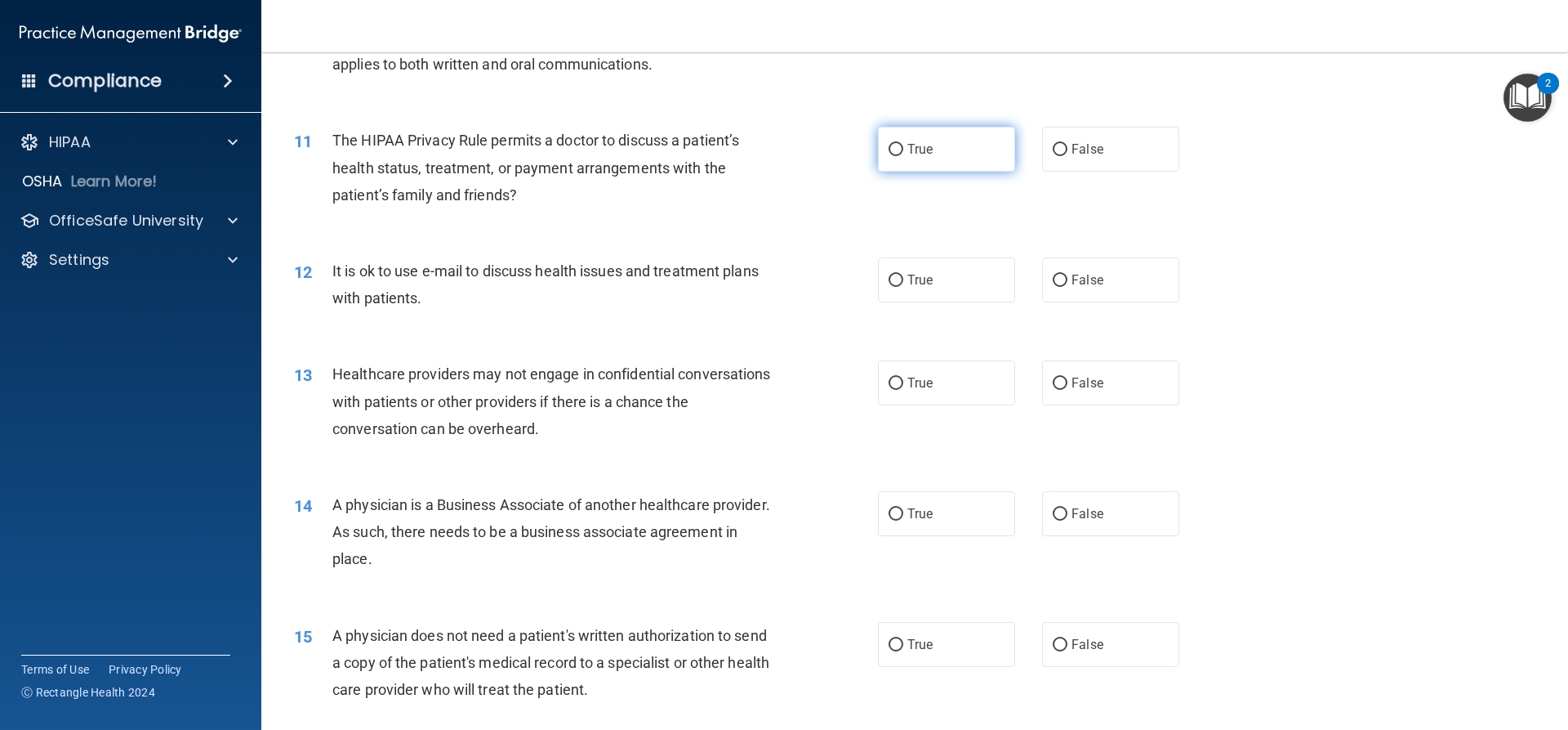
click at [900, 157] on label "True" at bounding box center [947, 149] width 137 height 45
click at [900, 156] on input "True" at bounding box center [896, 150] width 15 height 12
radio input "true"
click at [921, 283] on span "True" at bounding box center [920, 280] width 25 height 16
click at [903, 283] on input "True" at bounding box center [896, 281] width 15 height 12
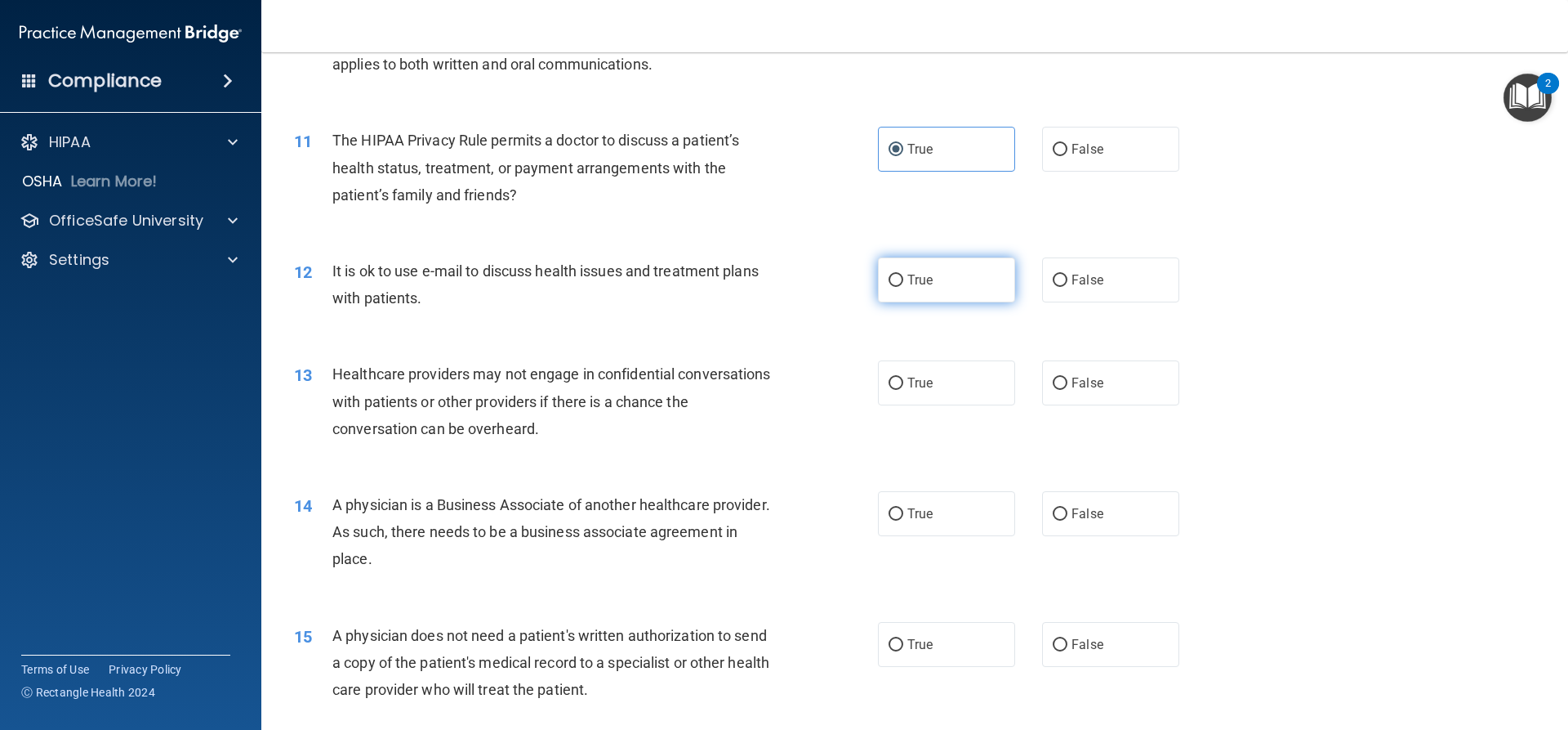
radio input "true"
click at [1114, 400] on label "False" at bounding box center [1111, 383] width 137 height 45
click at [1068, 390] on input "False" at bounding box center [1060, 384] width 15 height 12
radio input "true"
click at [1072, 506] on span "False" at bounding box center [1087, 514] width 32 height 16
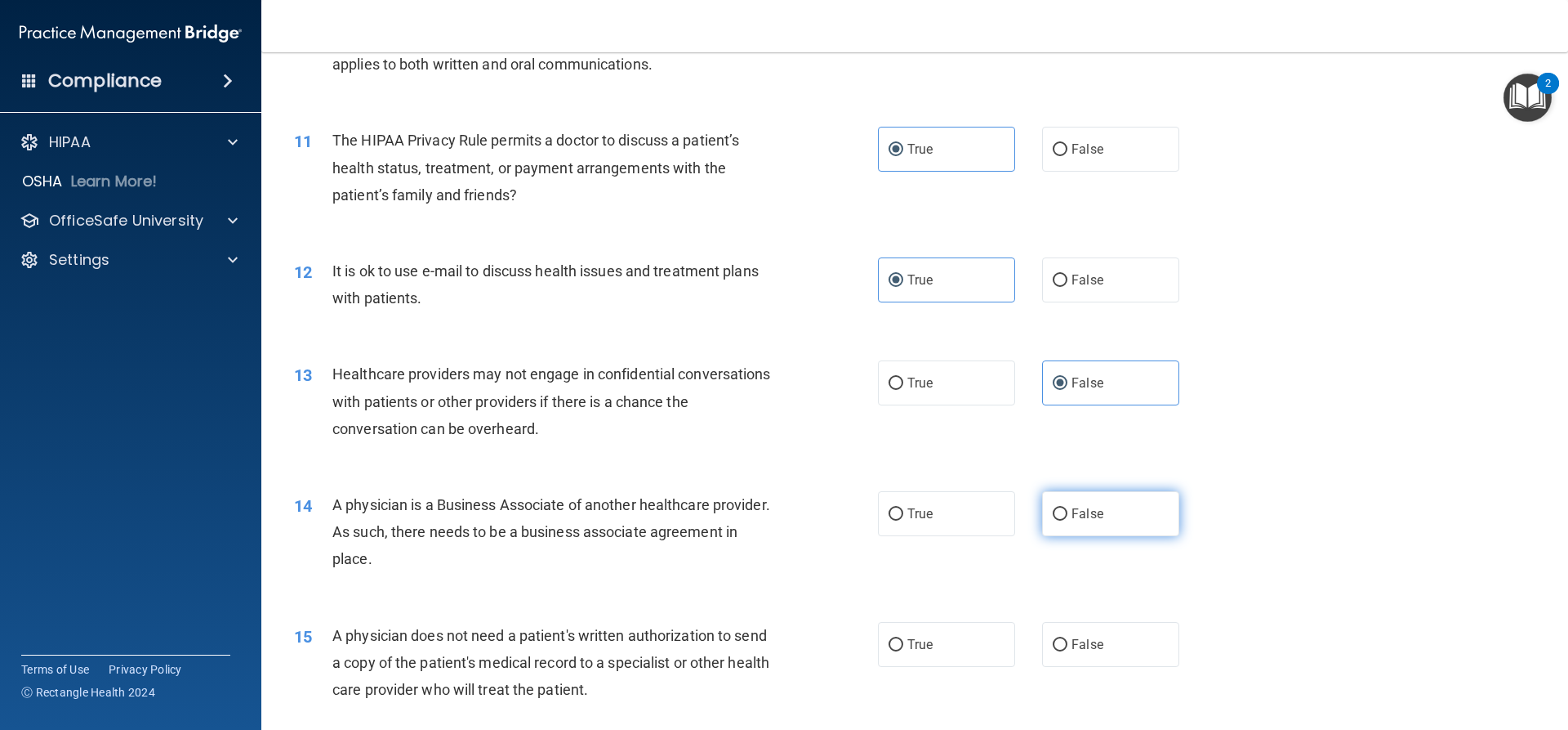
click at [1068, 509] on input "False" at bounding box center [1060, 515] width 15 height 12
radio input "true"
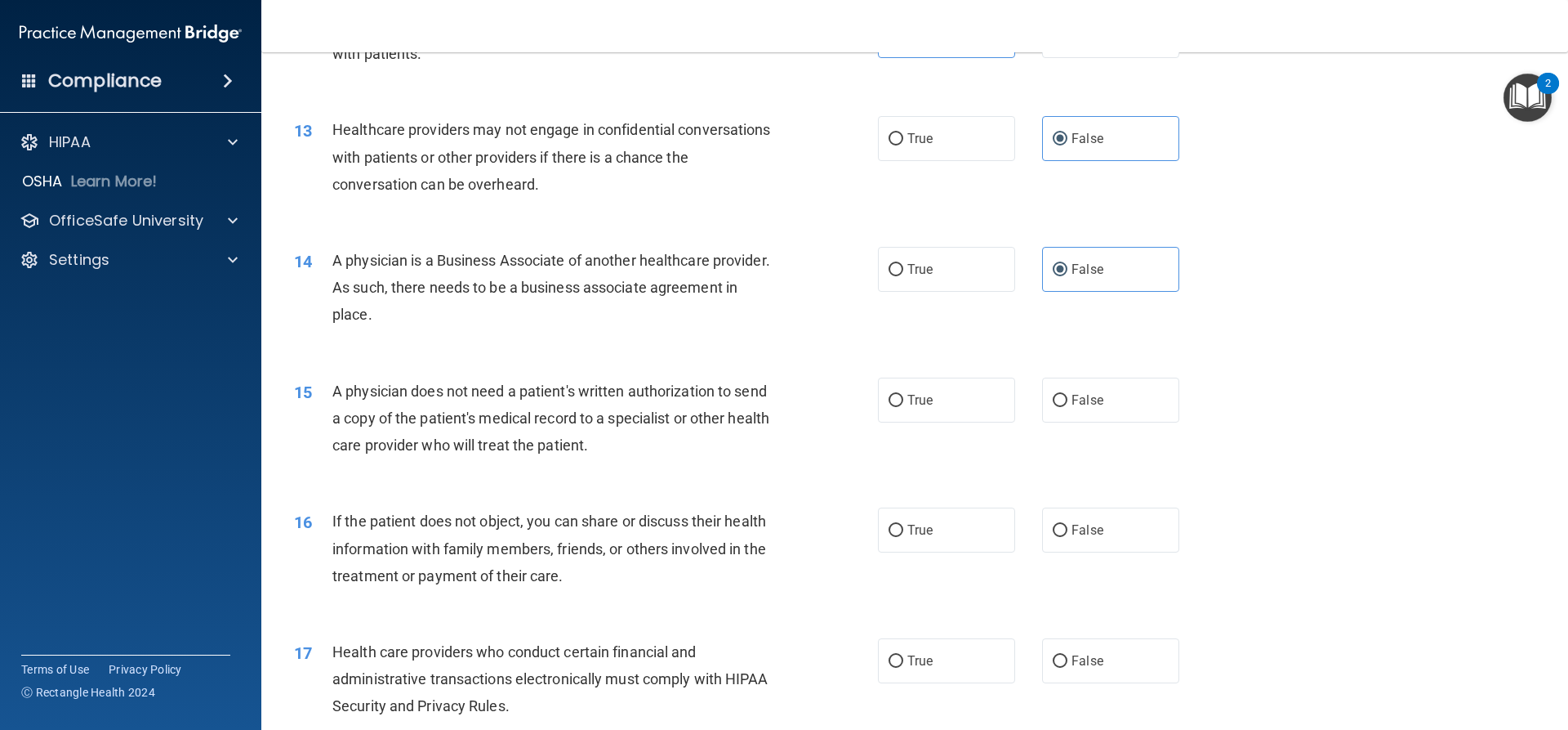
scroll to position [1471, 0]
click at [914, 409] on label "True" at bounding box center [947, 400] width 137 height 45
click at [903, 407] on input "True" at bounding box center [896, 400] width 15 height 12
radio input "true"
click at [943, 518] on label "True" at bounding box center [947, 529] width 137 height 45
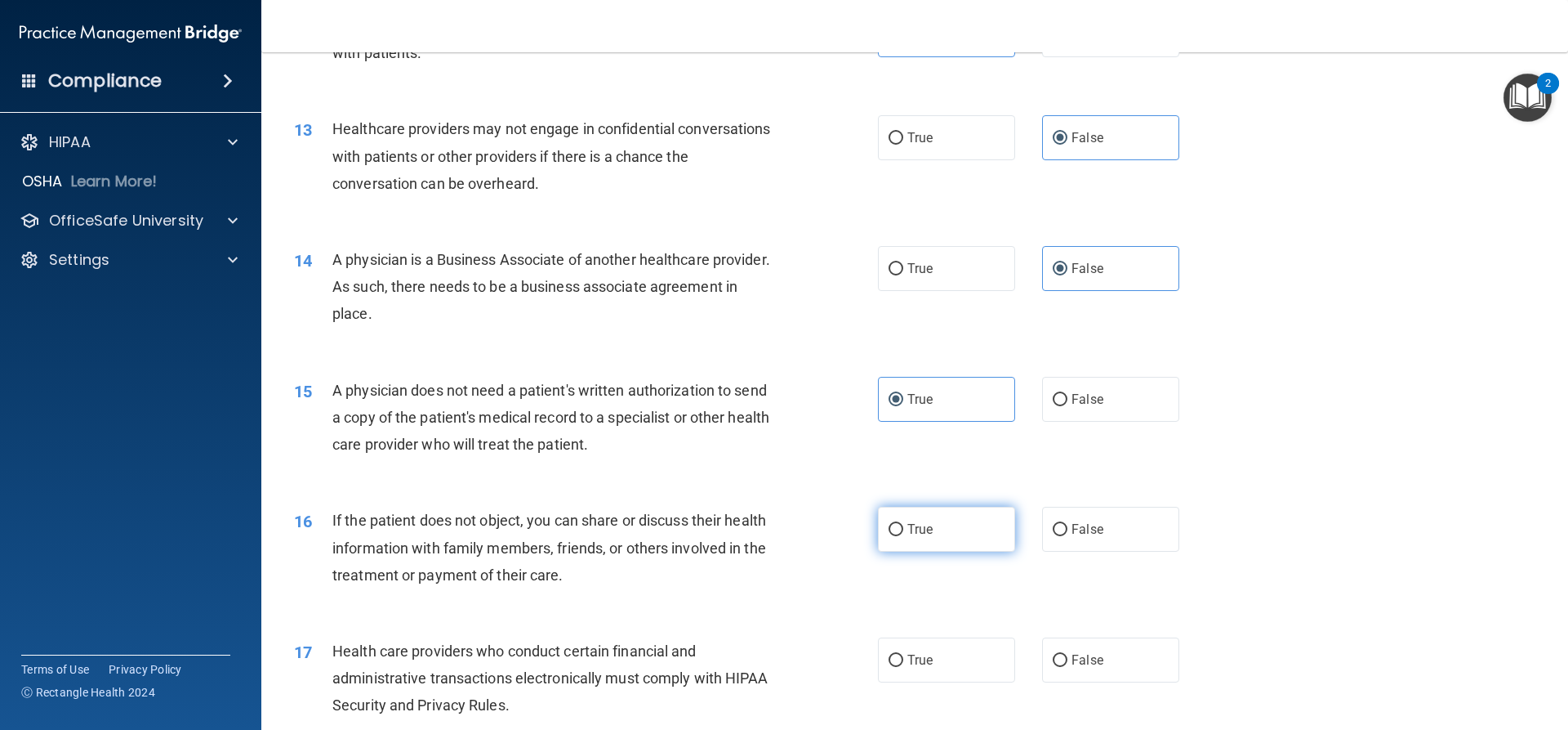
click at [903, 524] on input "True" at bounding box center [896, 530] width 15 height 12
radio input "true"
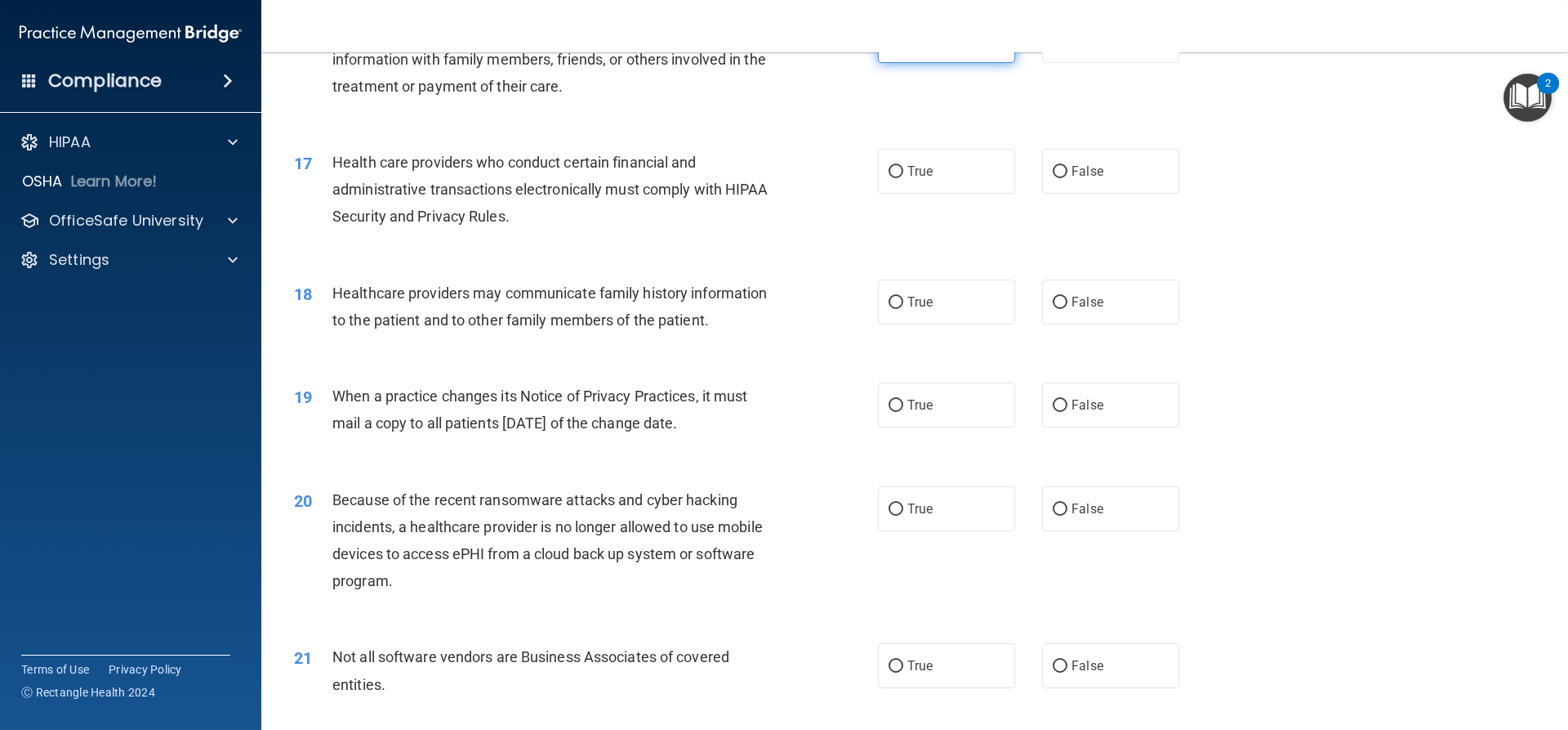
scroll to position [1962, 0]
click at [910, 166] on span "True" at bounding box center [920, 170] width 25 height 16
click at [903, 166] on input "True" at bounding box center [896, 170] width 15 height 12
radio input "true"
click at [1072, 307] on span "False" at bounding box center [1087, 300] width 32 height 16
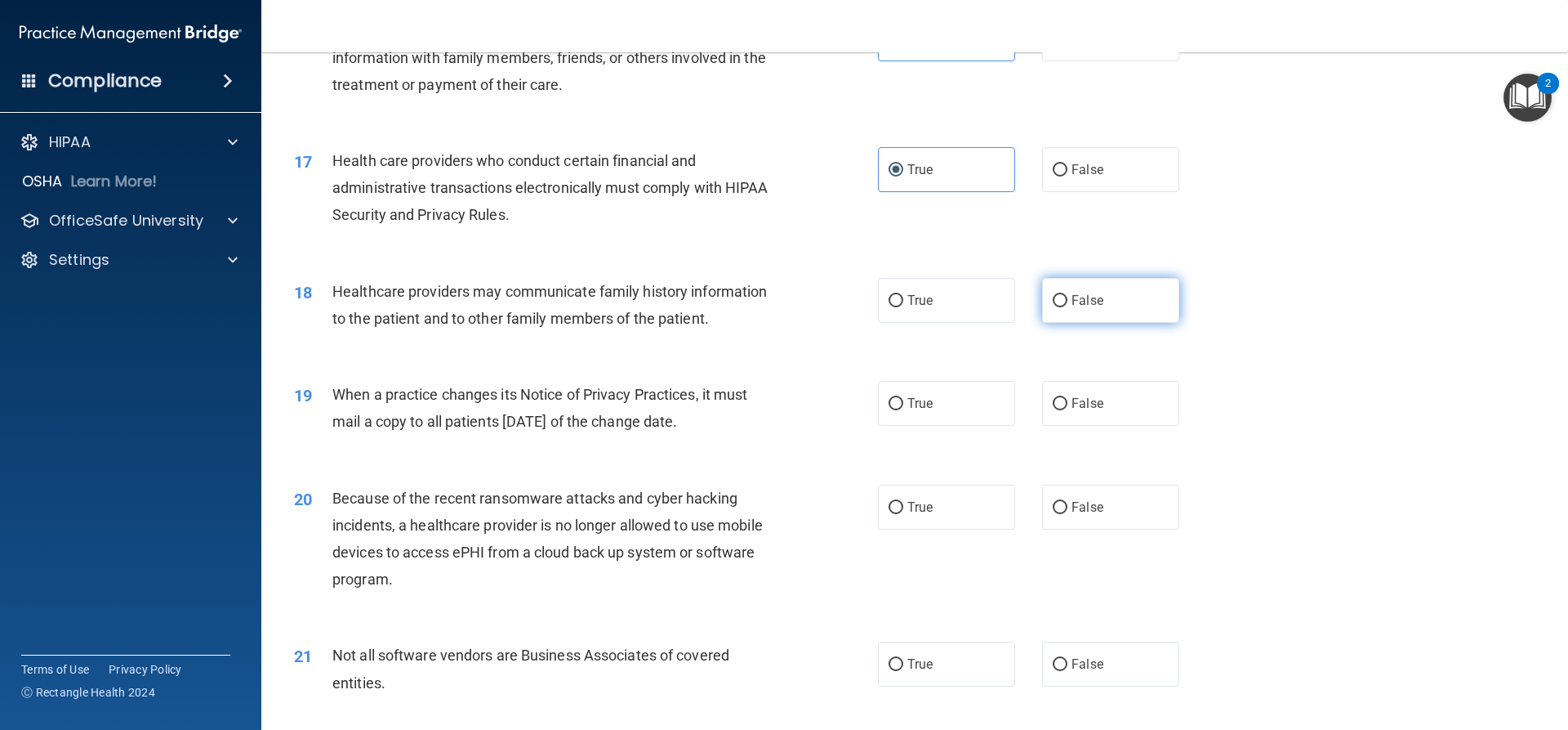
click at [1068, 307] on input "False" at bounding box center [1060, 301] width 15 height 12
radio input "true"
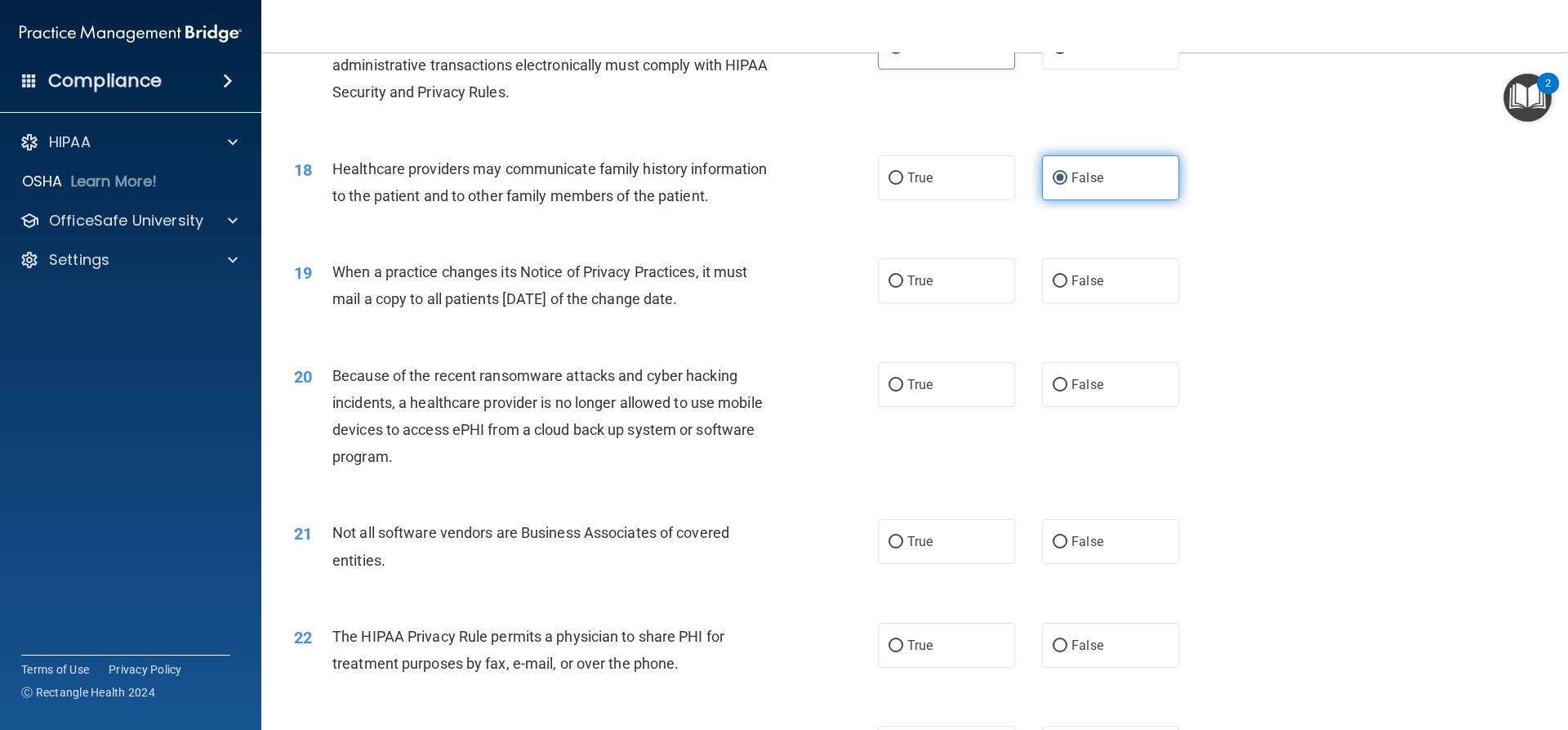
scroll to position [2125, 0]
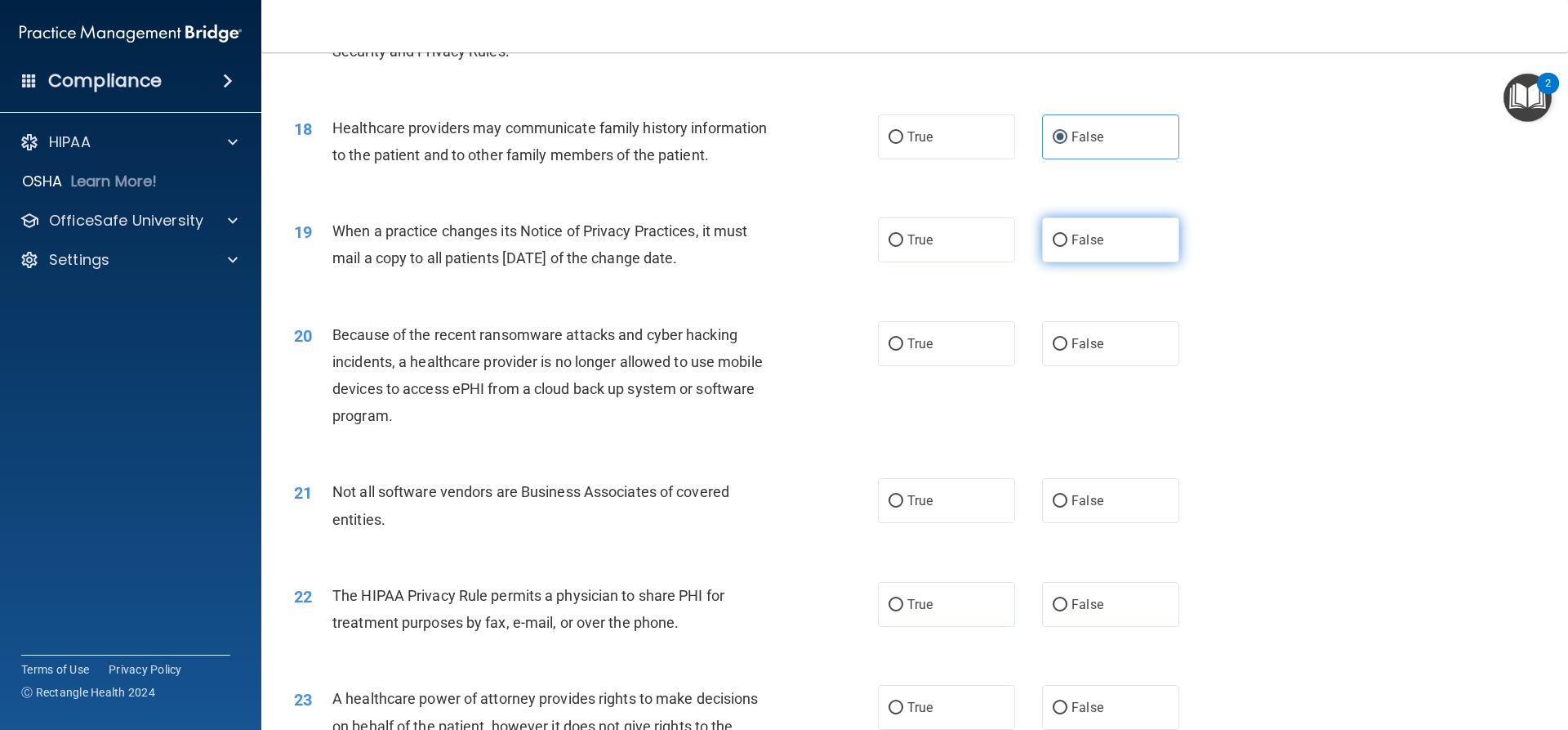
click at [1063, 247] on label "False" at bounding box center [1111, 240] width 137 height 45
click at [1063, 247] on input "False" at bounding box center [1060, 240] width 15 height 12
radio input "true"
click at [1061, 341] on label "False" at bounding box center [1111, 343] width 137 height 45
click at [1061, 341] on input "False" at bounding box center [1060, 344] width 15 height 12
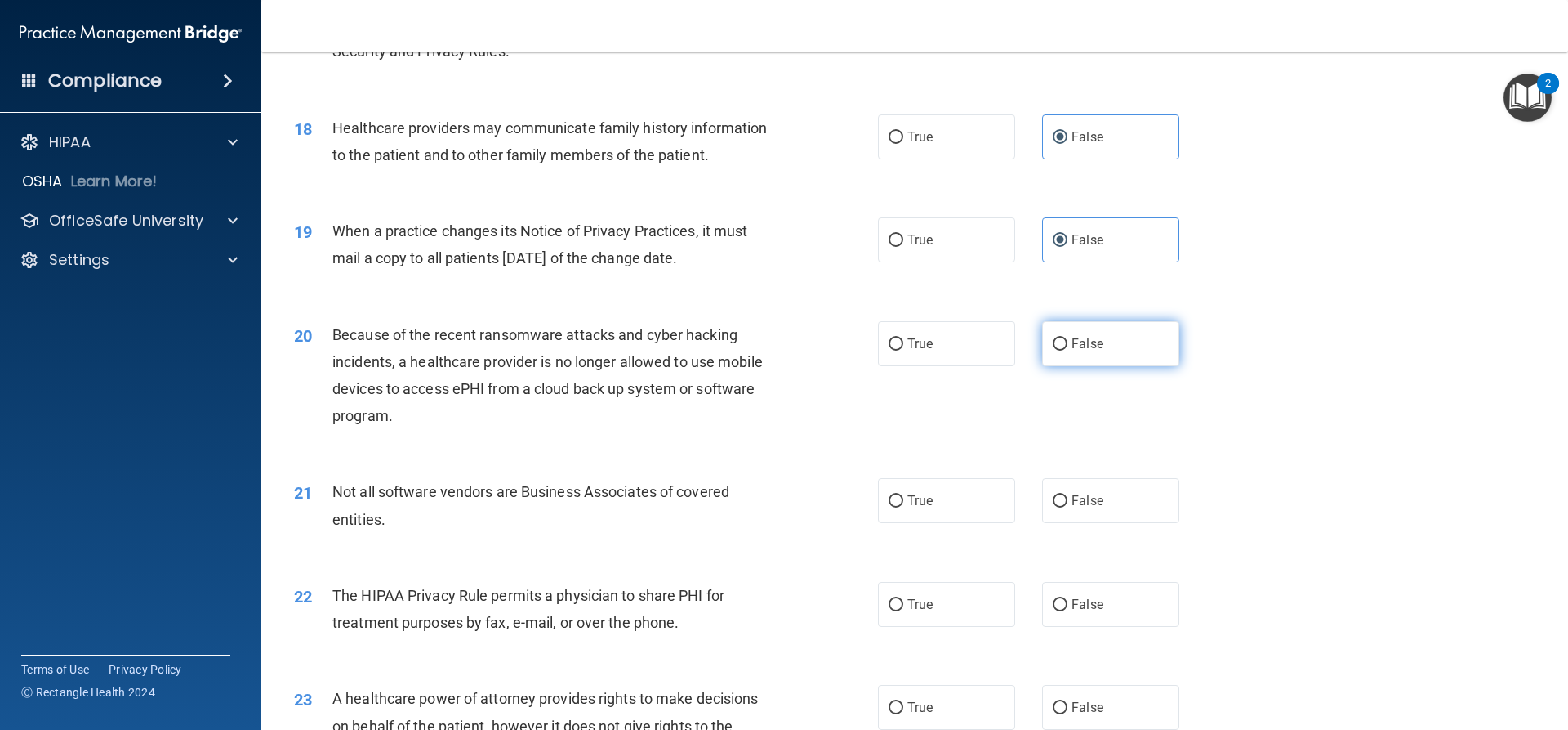
radio input "true"
click at [908, 497] on span "True" at bounding box center [920, 501] width 25 height 16
click at [903, 497] on input "True" at bounding box center [896, 502] width 15 height 12
radio input "true"
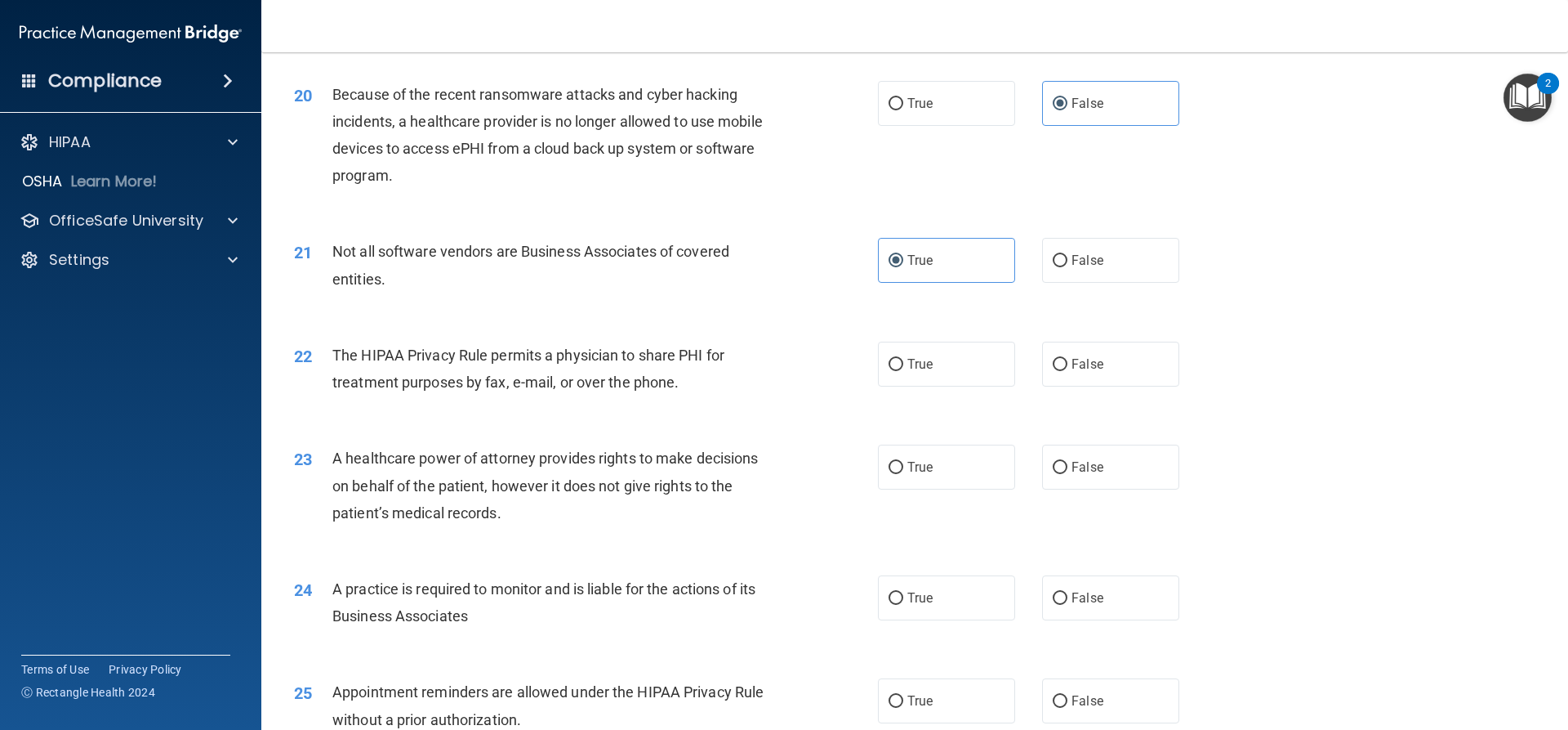
scroll to position [2371, 0]
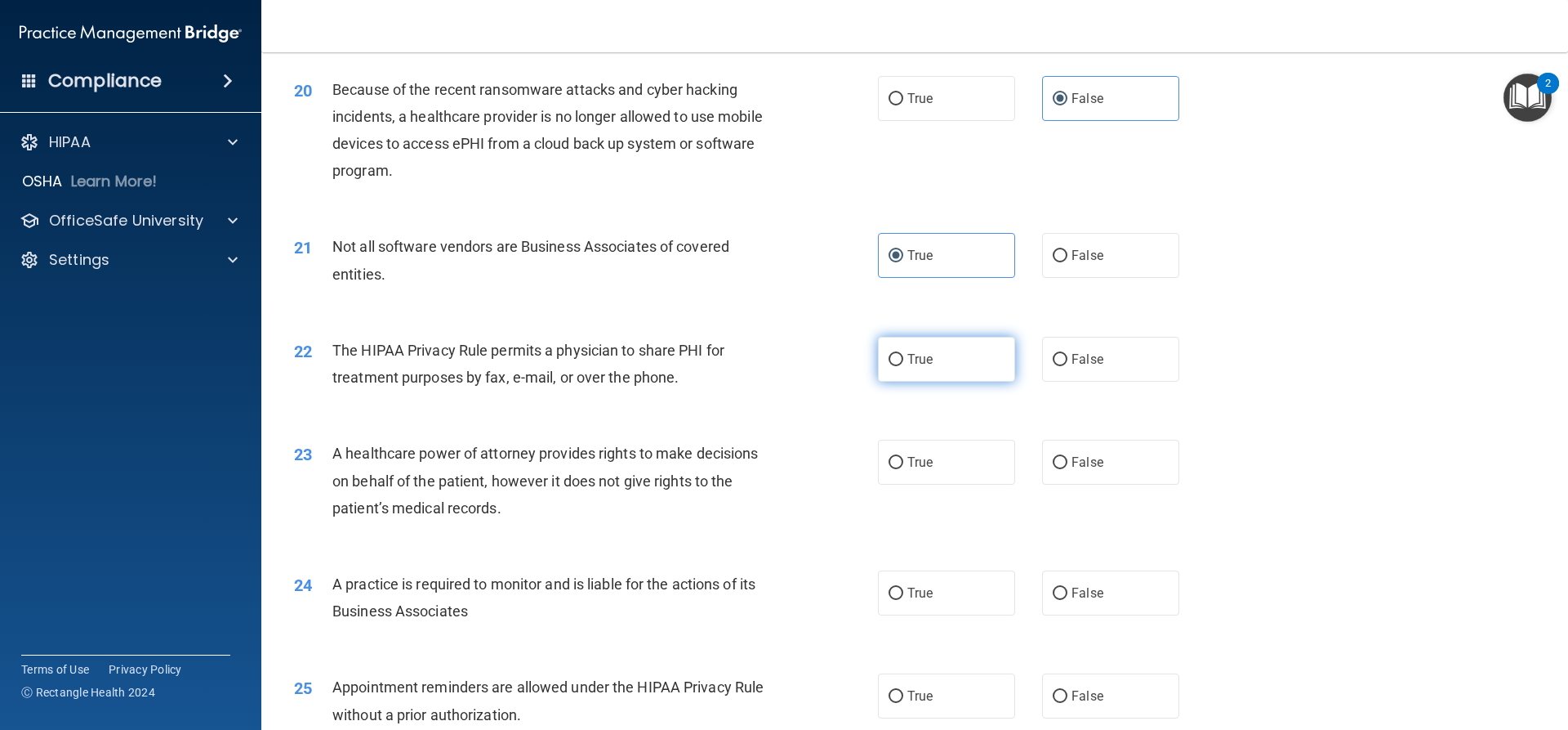
click at [914, 354] on span "True" at bounding box center [920, 359] width 25 height 16
click at [903, 354] on input "True" at bounding box center [896, 360] width 15 height 12
radio input "true"
click at [1100, 453] on label "False" at bounding box center [1111, 462] width 137 height 45
click at [1068, 457] on input "False" at bounding box center [1060, 463] width 15 height 12
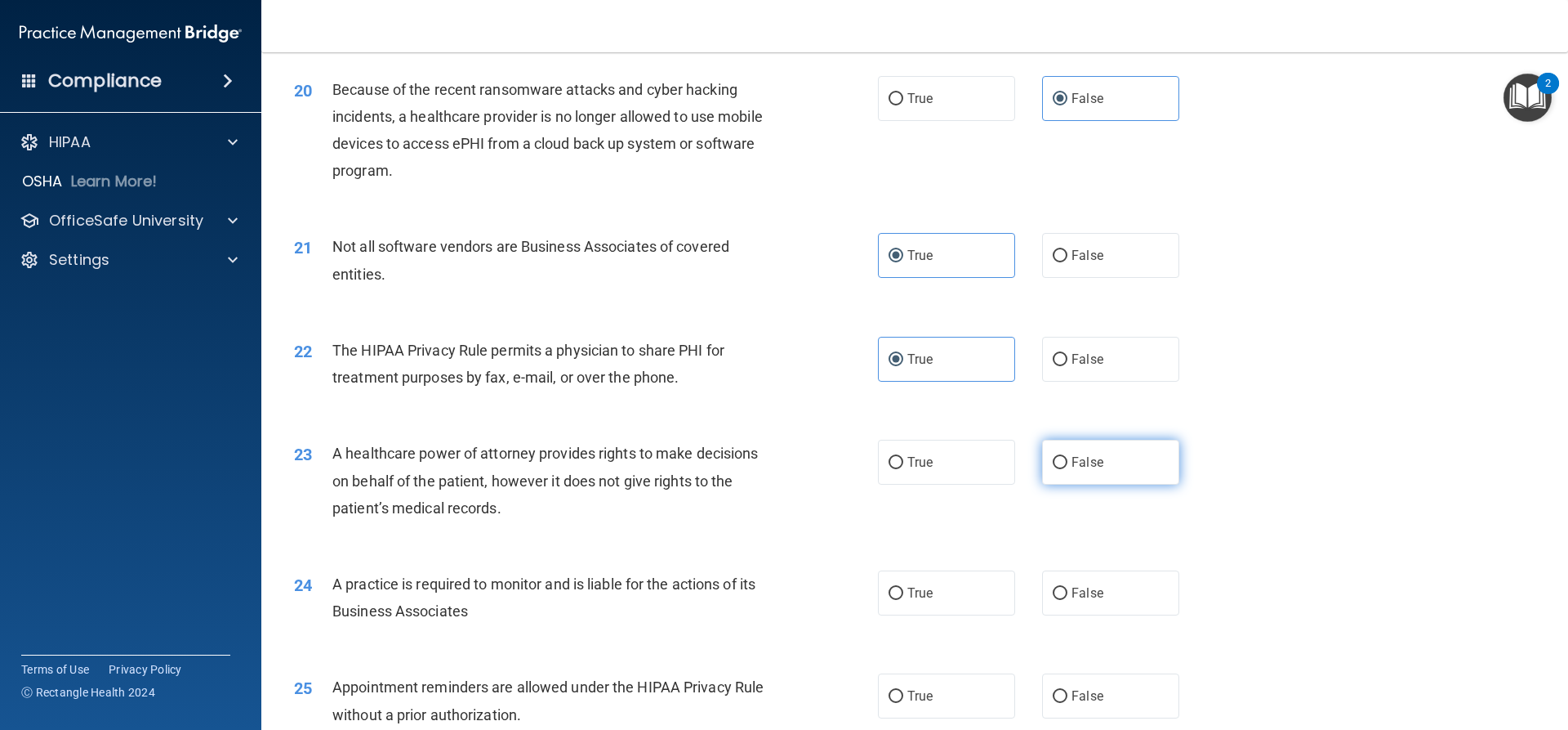
radio input "true"
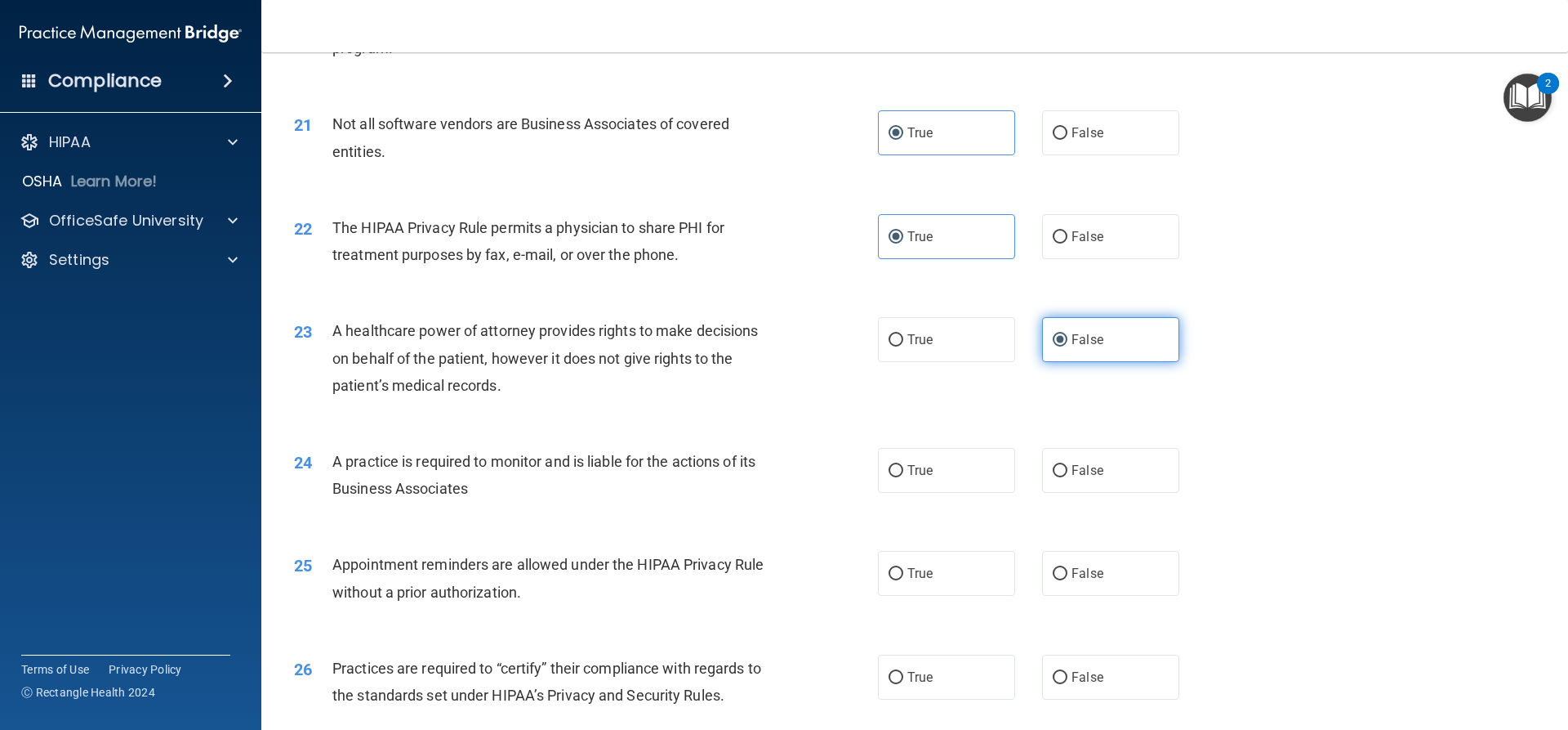
scroll to position [2534, 0]
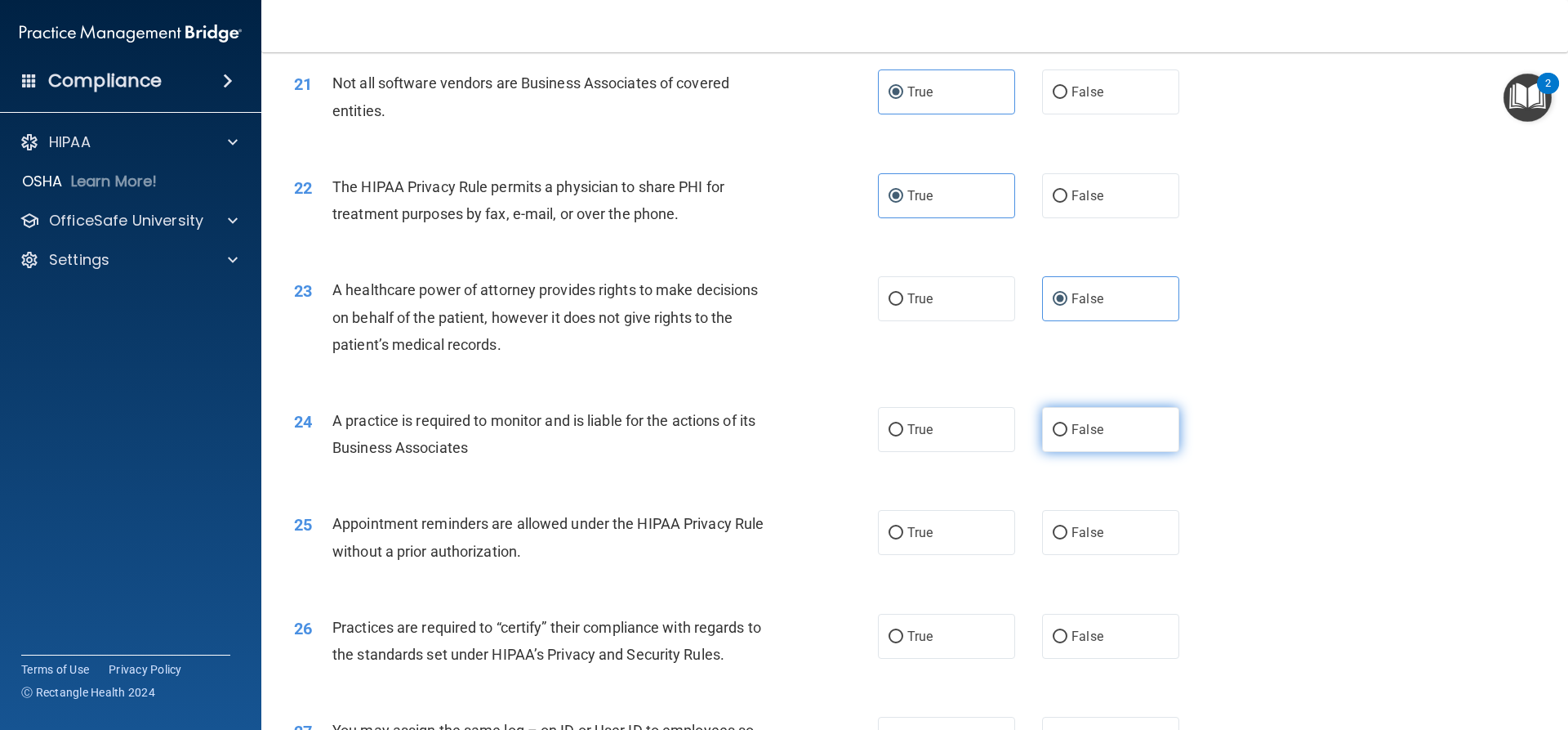
click at [1072, 428] on span "False" at bounding box center [1087, 430] width 32 height 16
click at [1065, 428] on input "False" at bounding box center [1060, 430] width 15 height 12
radio input "true"
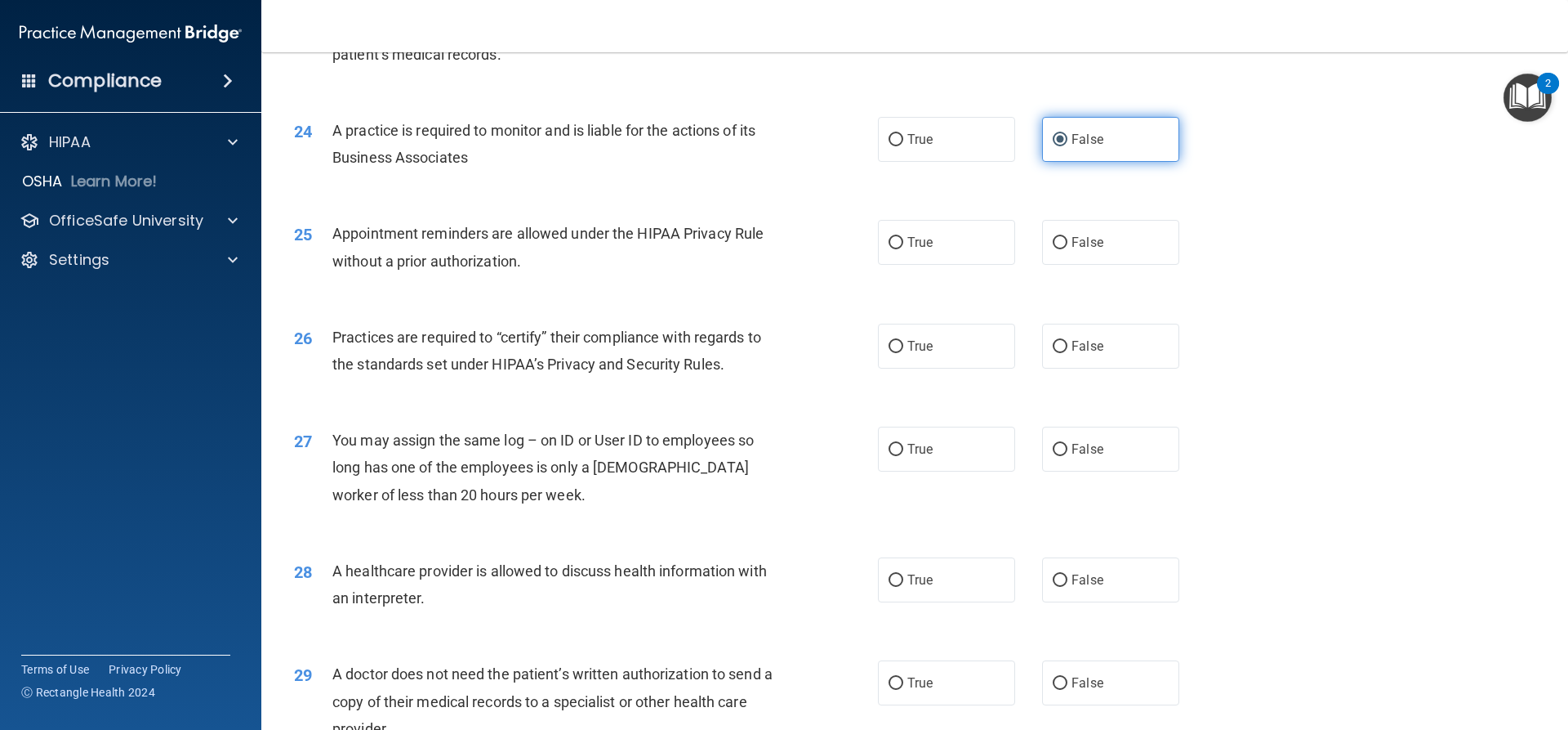
scroll to position [2861, 0]
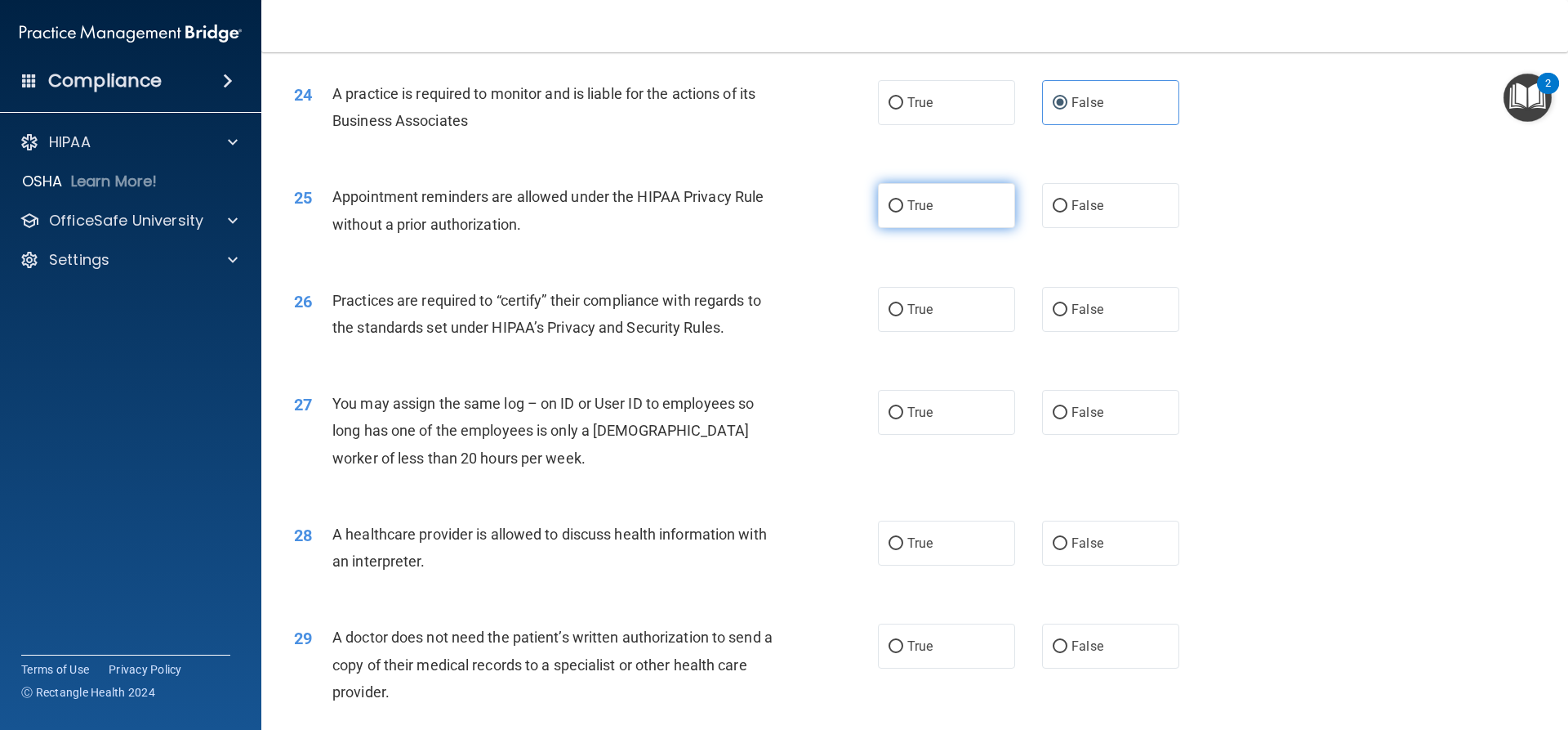
click at [929, 213] on label "True" at bounding box center [947, 206] width 137 height 45
click at [903, 213] on input "True" at bounding box center [896, 207] width 15 height 12
radio input "true"
click at [1056, 311] on input "False" at bounding box center [1060, 311] width 15 height 12
radio input "true"
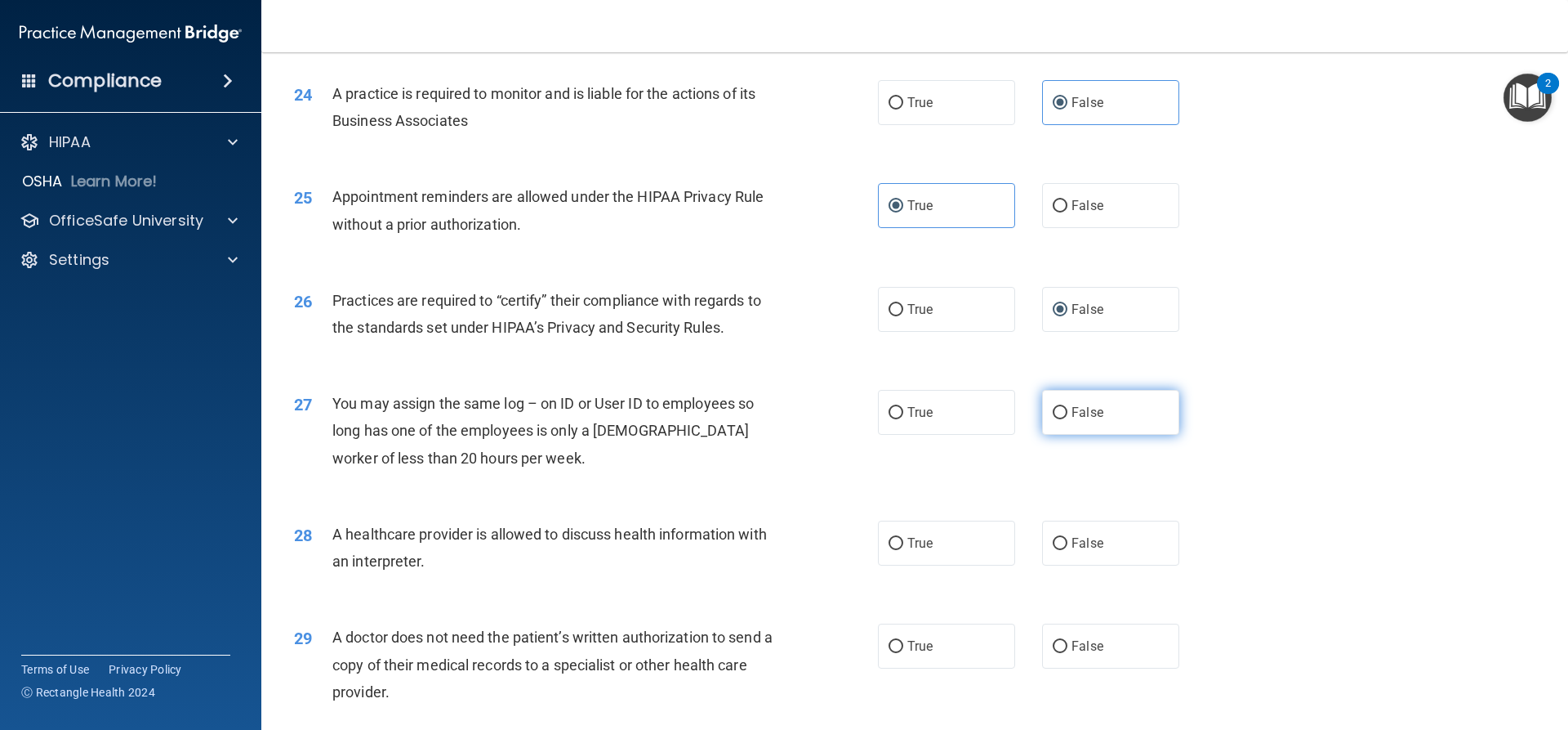
click at [1072, 402] on label "False" at bounding box center [1111, 413] width 137 height 45
click at [1068, 407] on input "False" at bounding box center [1060, 413] width 15 height 12
radio input "true"
click at [947, 543] on label "True" at bounding box center [947, 543] width 137 height 45
click at [903, 543] on input "True" at bounding box center [896, 544] width 15 height 12
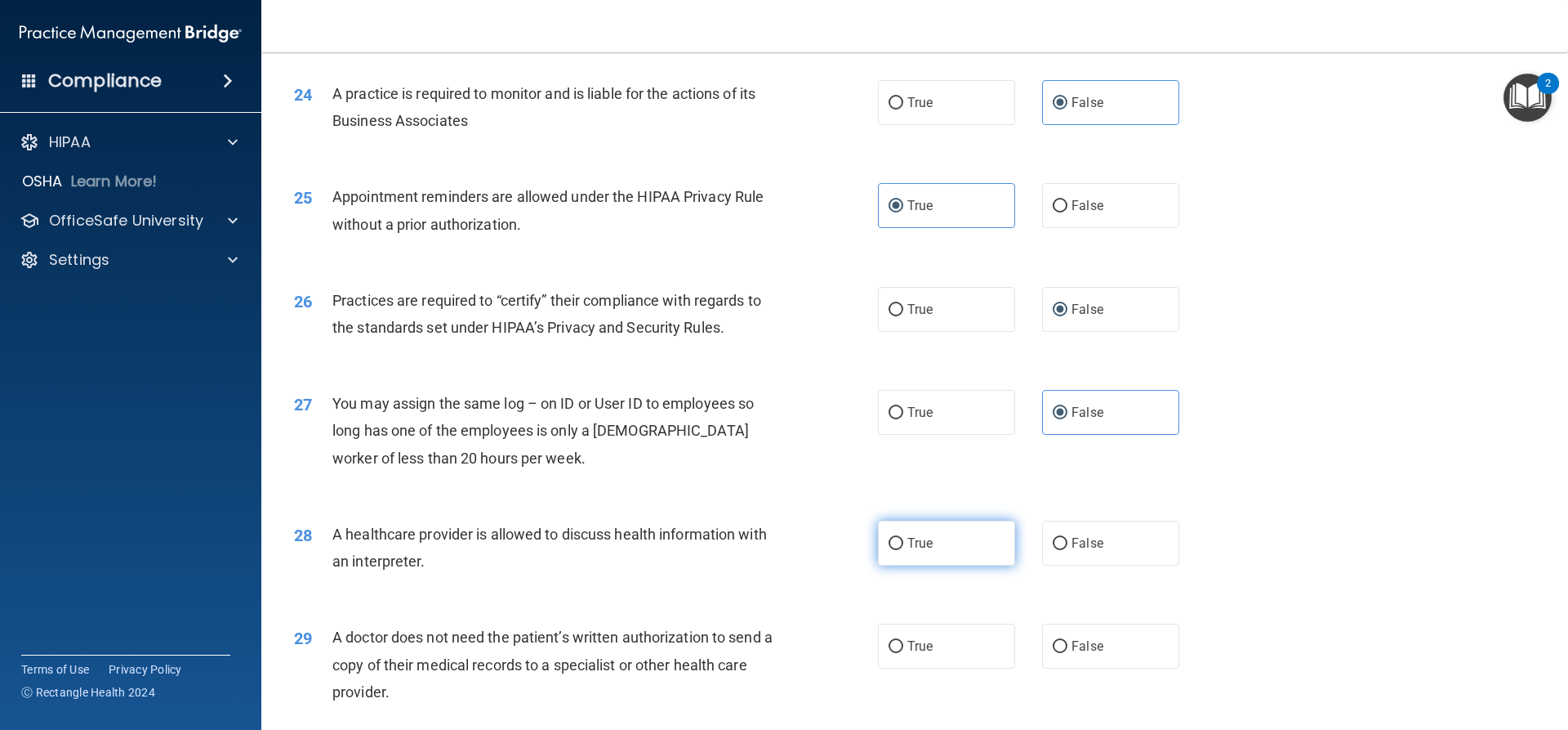
radio input "true"
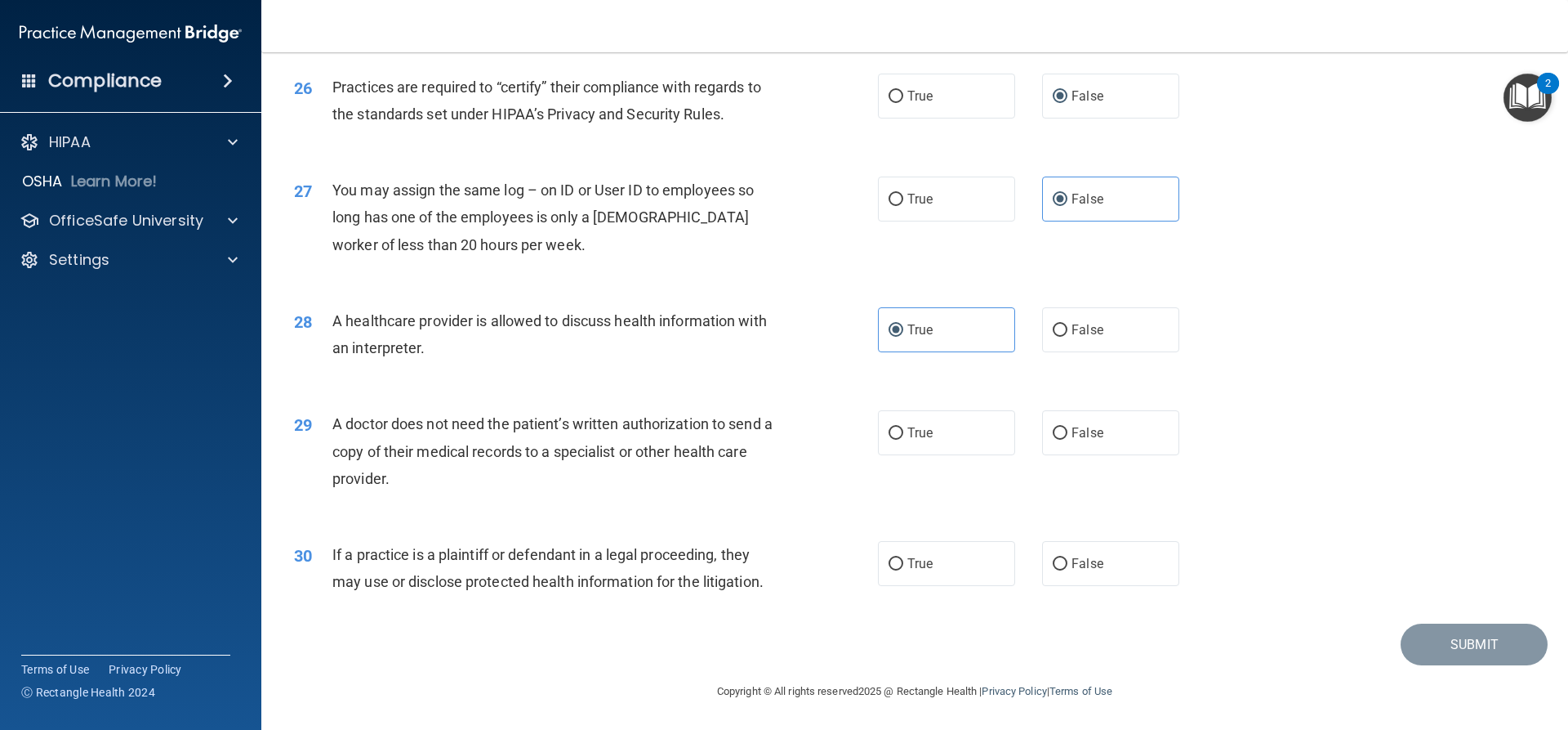
scroll to position [3075, 0]
click at [932, 426] on label "True" at bounding box center [947, 432] width 137 height 45
click at [903, 426] on input "True" at bounding box center [896, 432] width 15 height 12
radio input "true"
click at [963, 544] on label "True" at bounding box center [947, 563] width 137 height 45
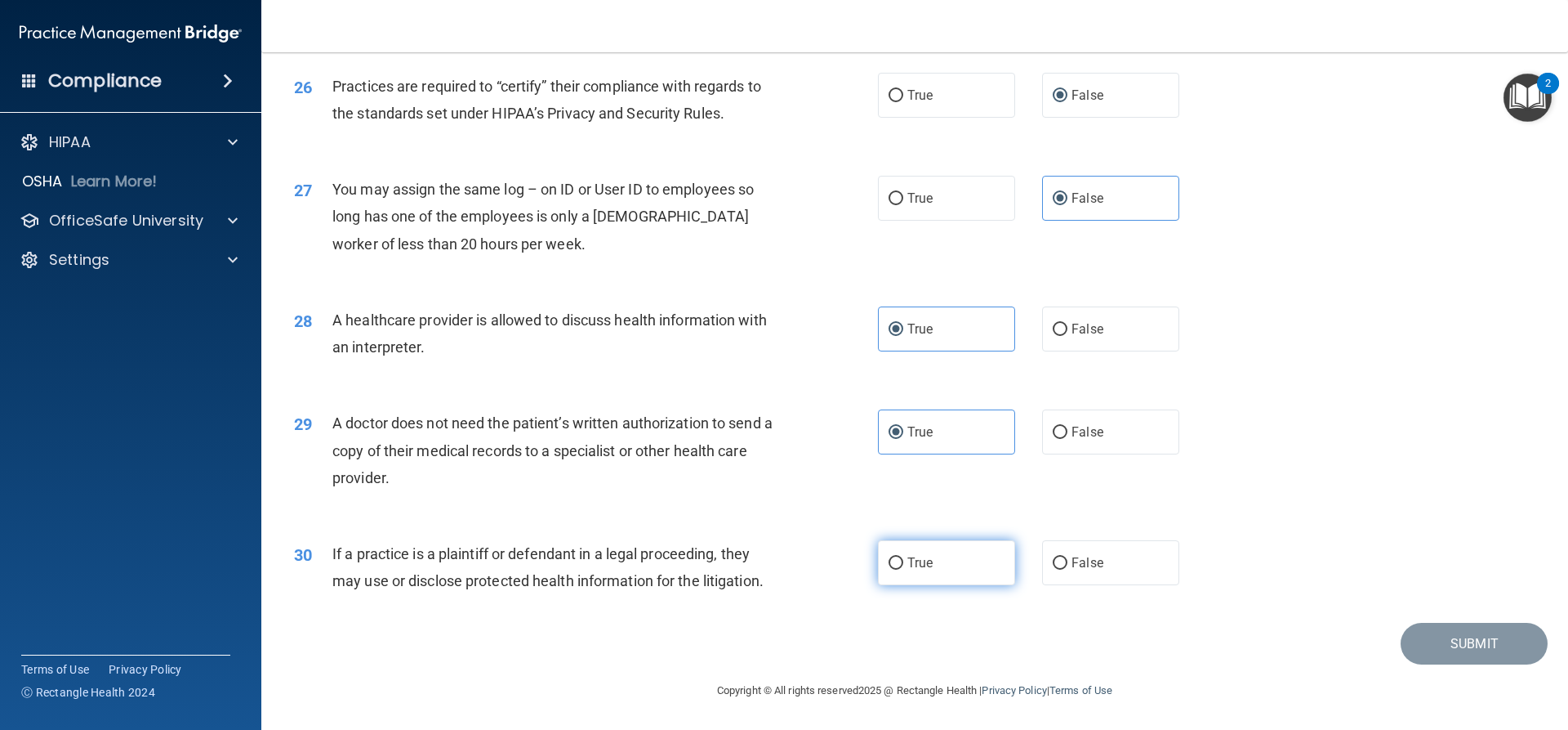
click at [903, 557] on input "True" at bounding box center [896, 563] width 15 height 12
radio input "true"
click at [1447, 634] on button "Submit" at bounding box center [1475, 644] width 147 height 42
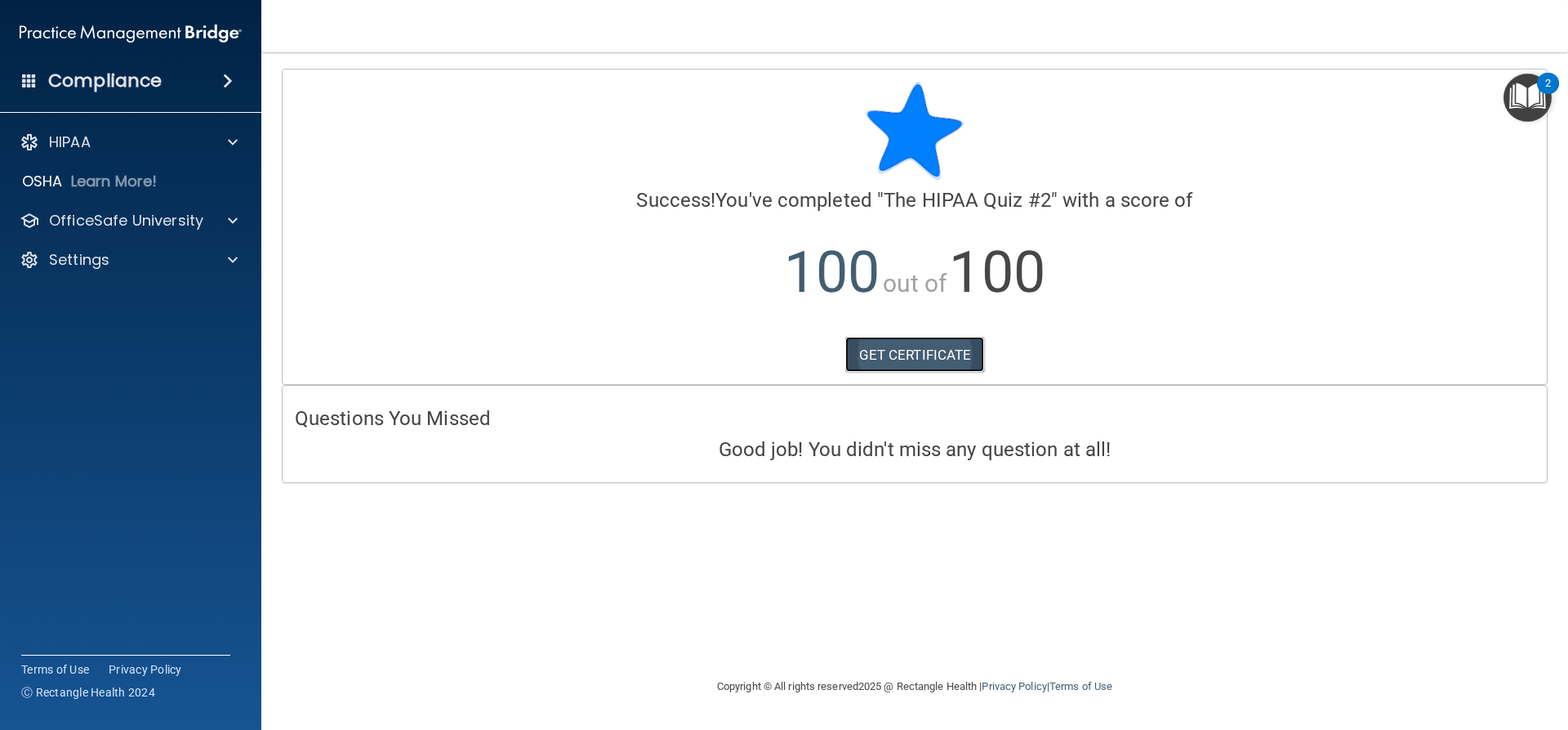
click at [943, 341] on link "GET CERTIFICATE" at bounding box center [915, 355] width 140 height 36
click at [113, 219] on p "OfficeSafe University" at bounding box center [126, 221] width 155 height 20
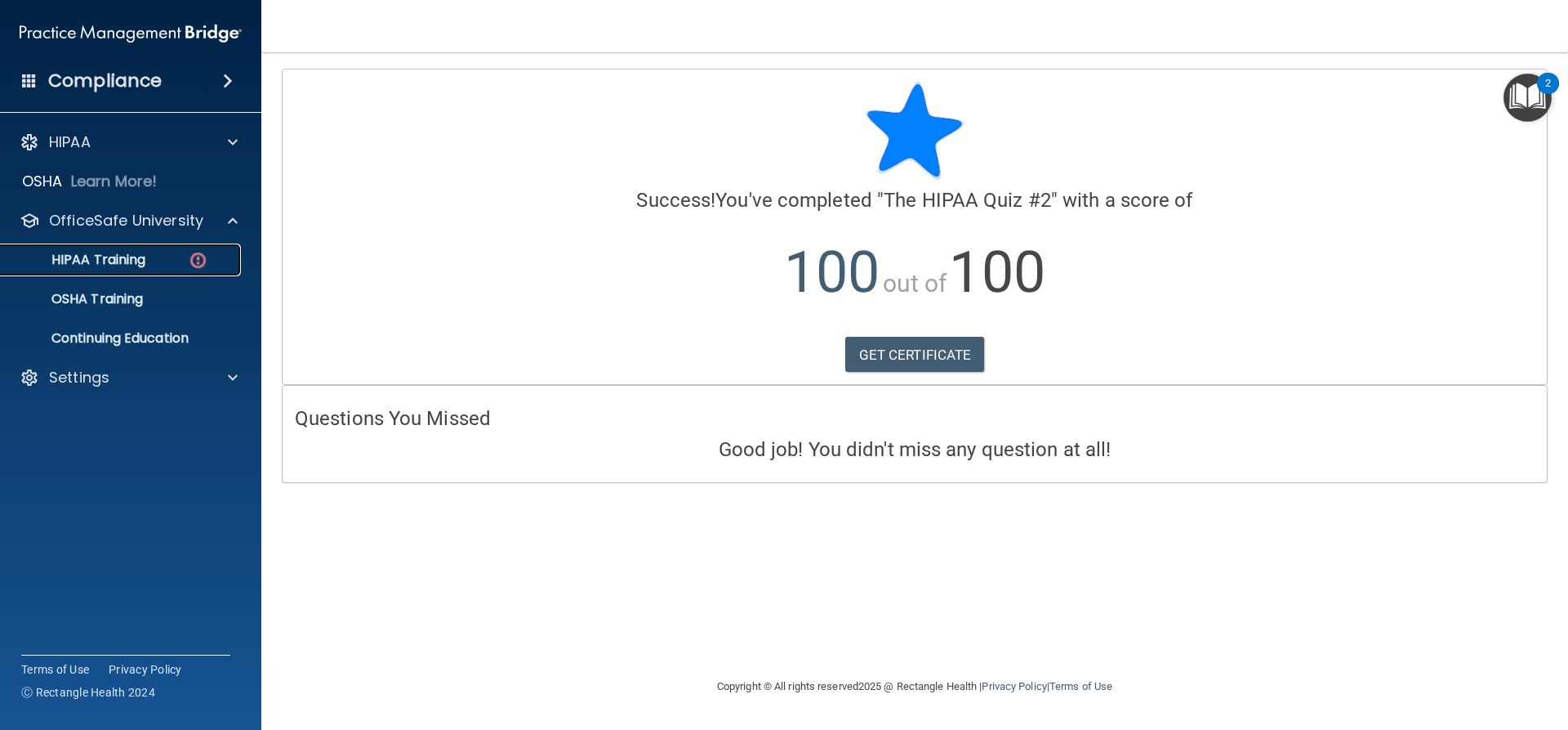
click at [134, 252] on p "HIPAA Training" at bounding box center [78, 259] width 135 height 16
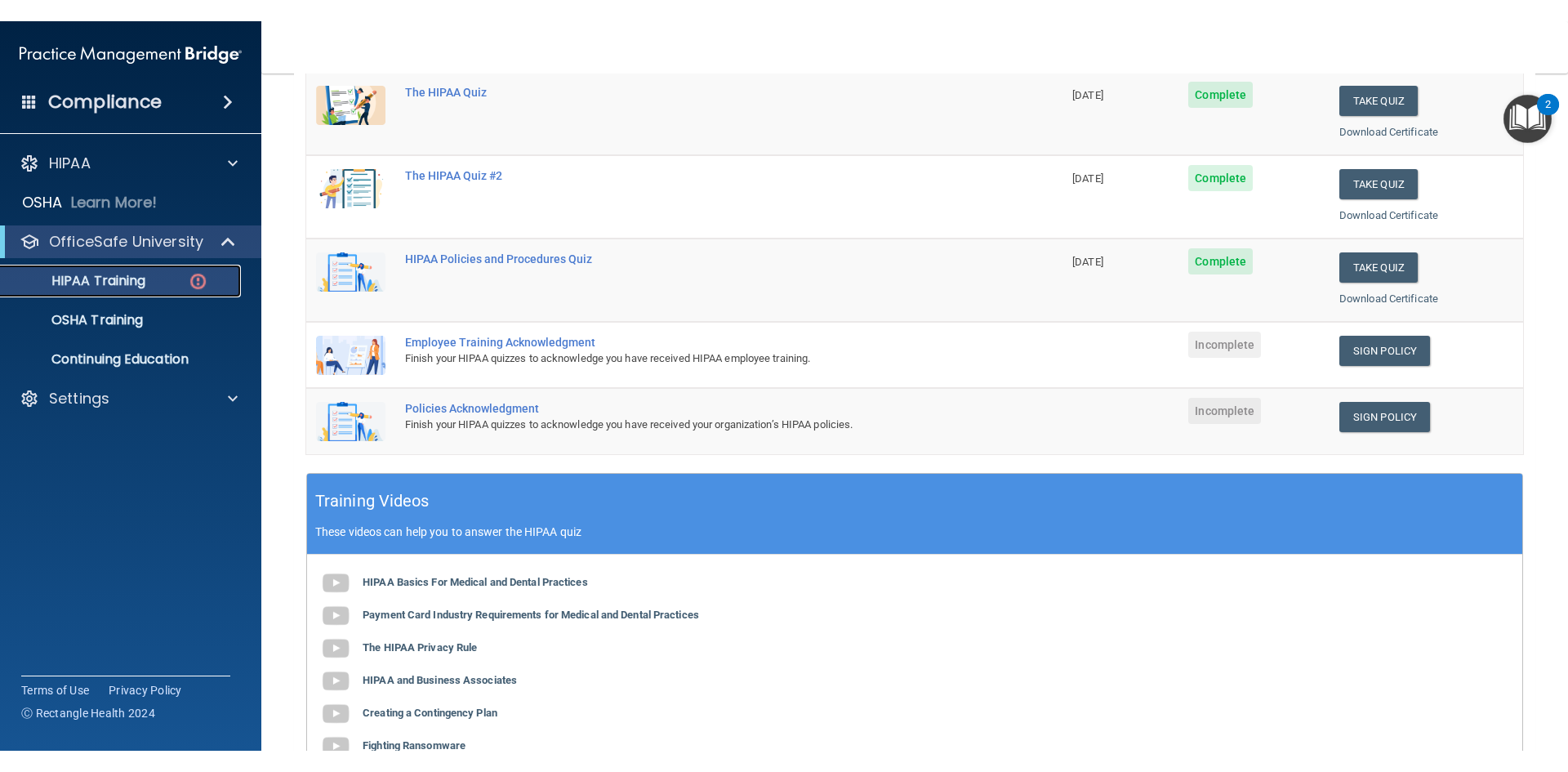
scroll to position [327, 0]
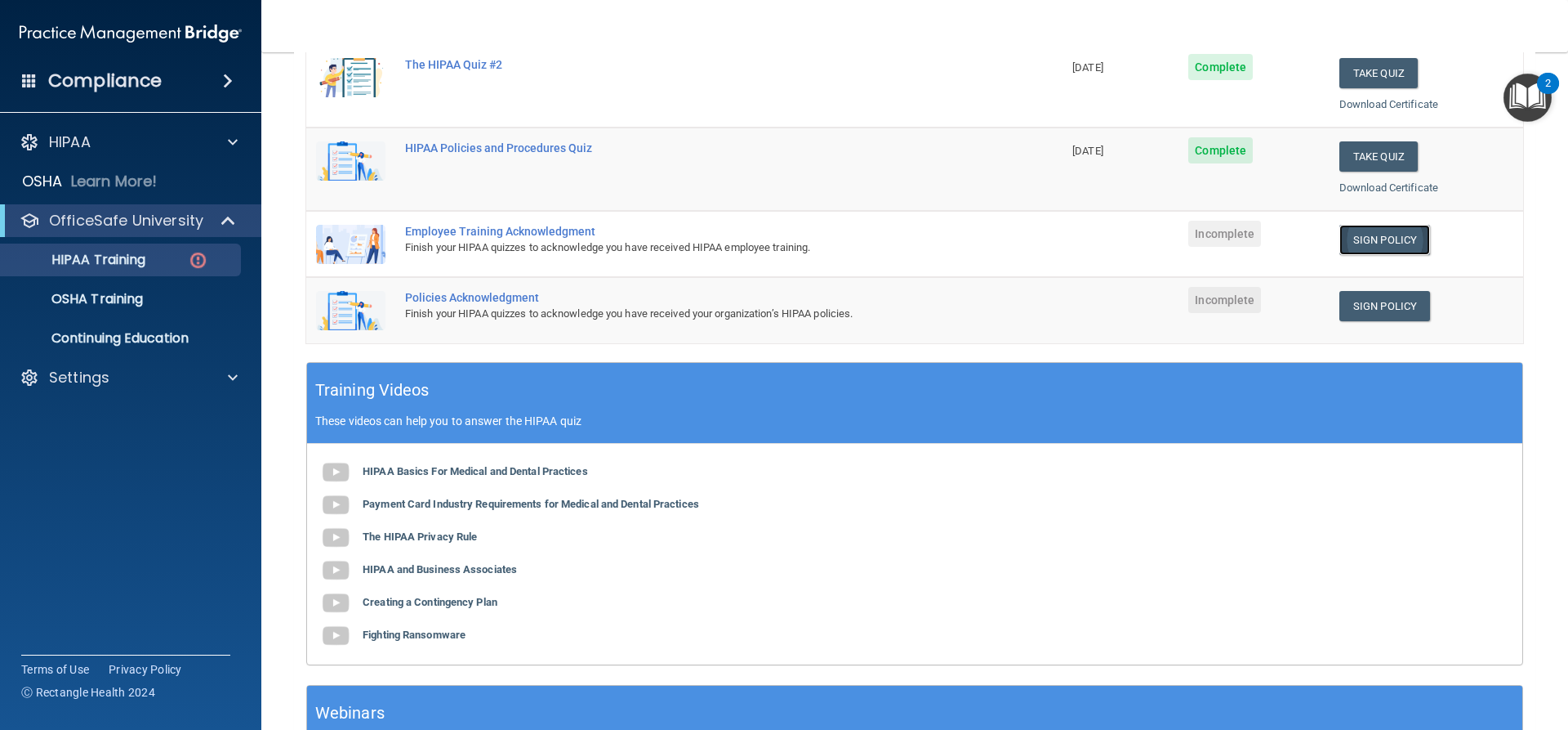
click at [1342, 243] on link "Sign Policy" at bounding box center [1385, 240] width 91 height 30
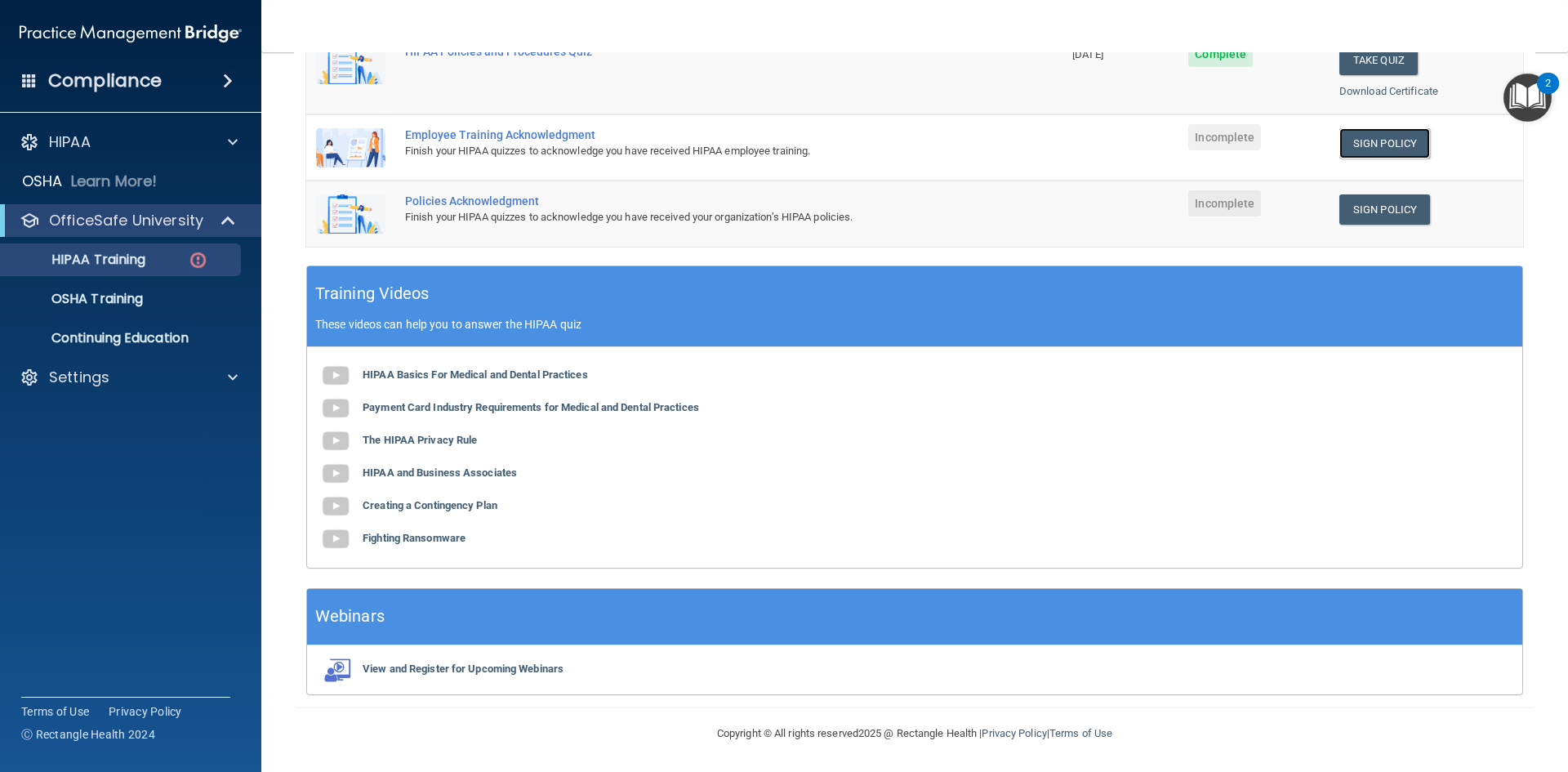
scroll to position [424, 0]
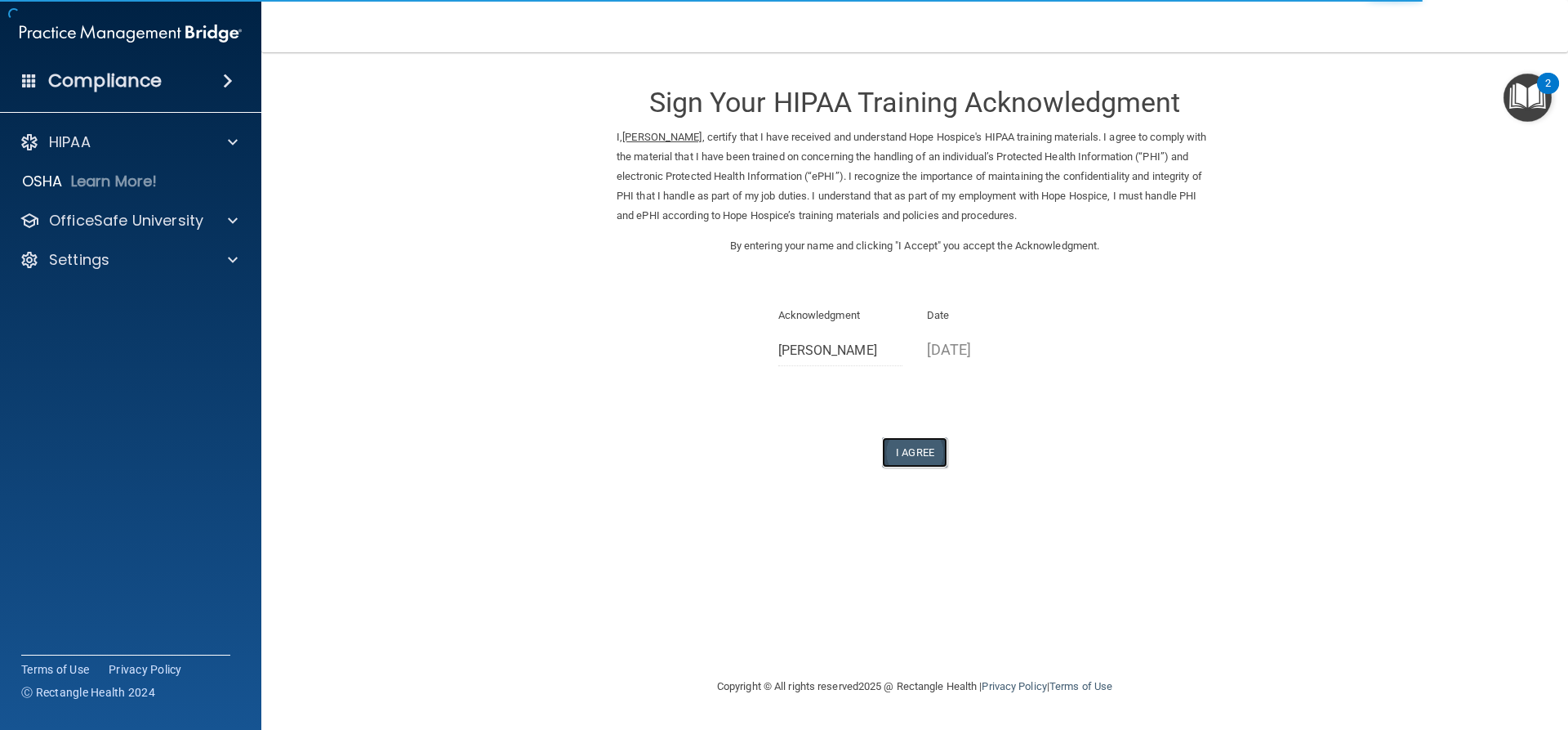
click at [933, 449] on button "I Agree" at bounding box center [915, 452] width 66 height 30
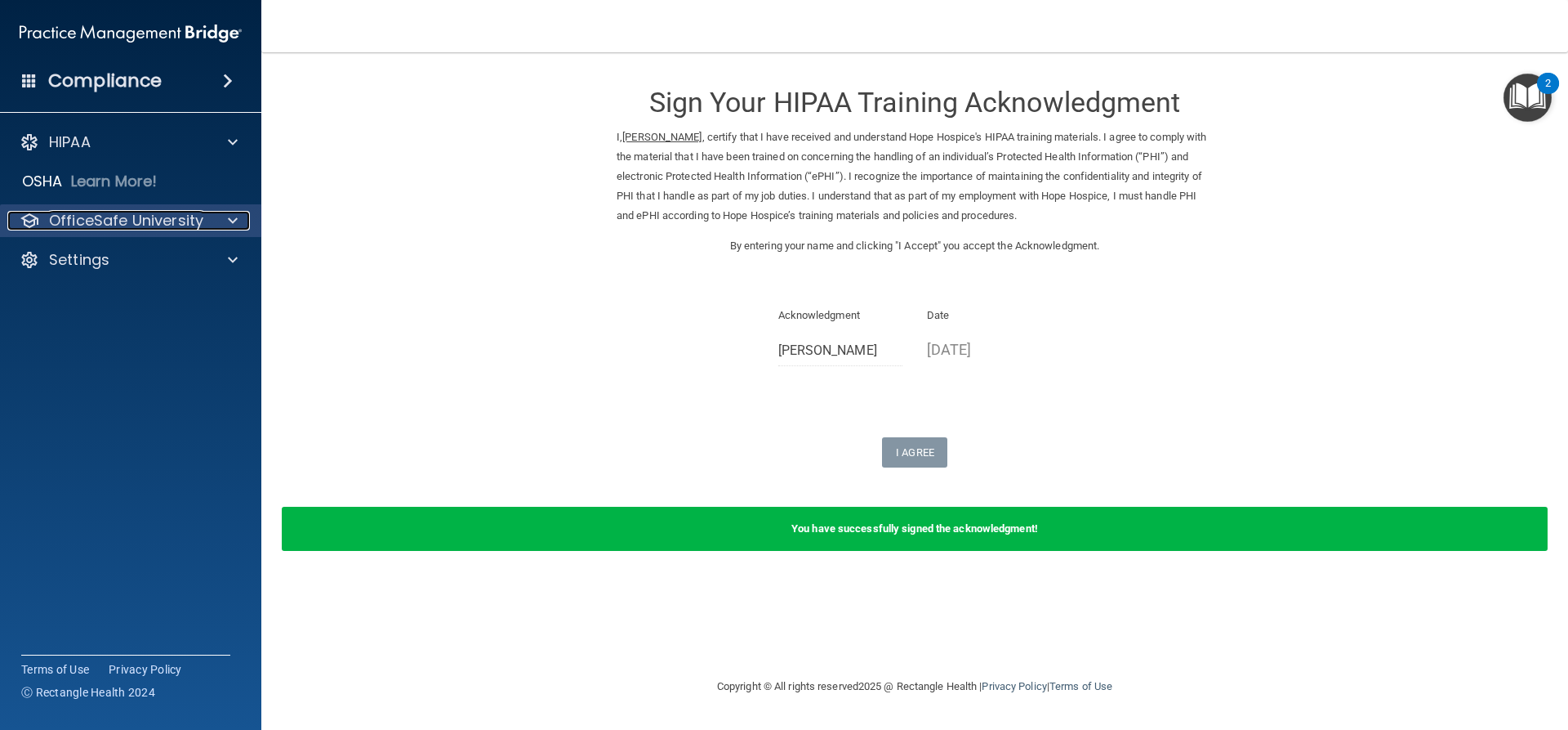
click at [164, 216] on p "OfficeSafe University" at bounding box center [126, 221] width 155 height 20
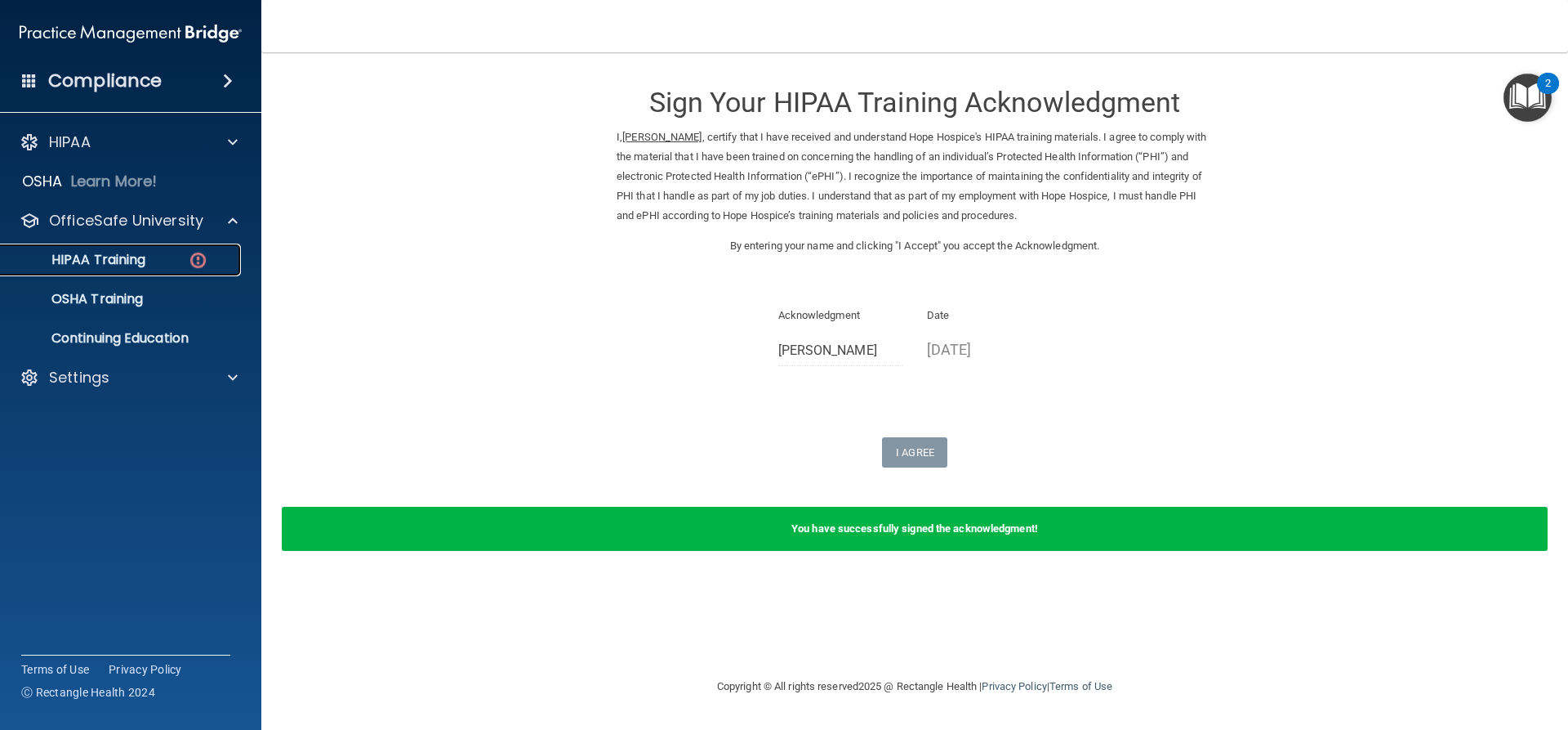
click at [164, 246] on link "HIPAA Training" at bounding box center [112, 260] width 258 height 33
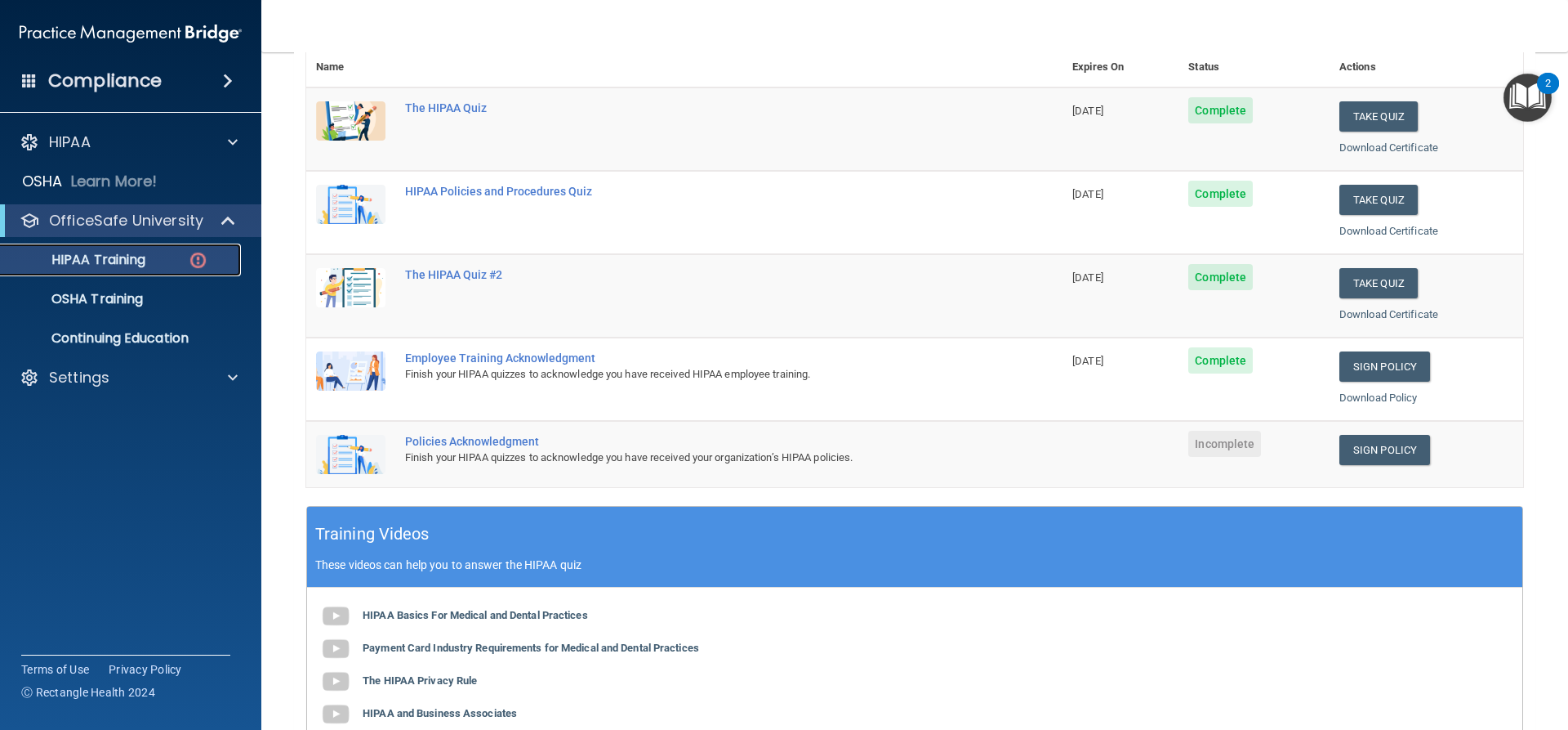
scroll to position [246, 0]
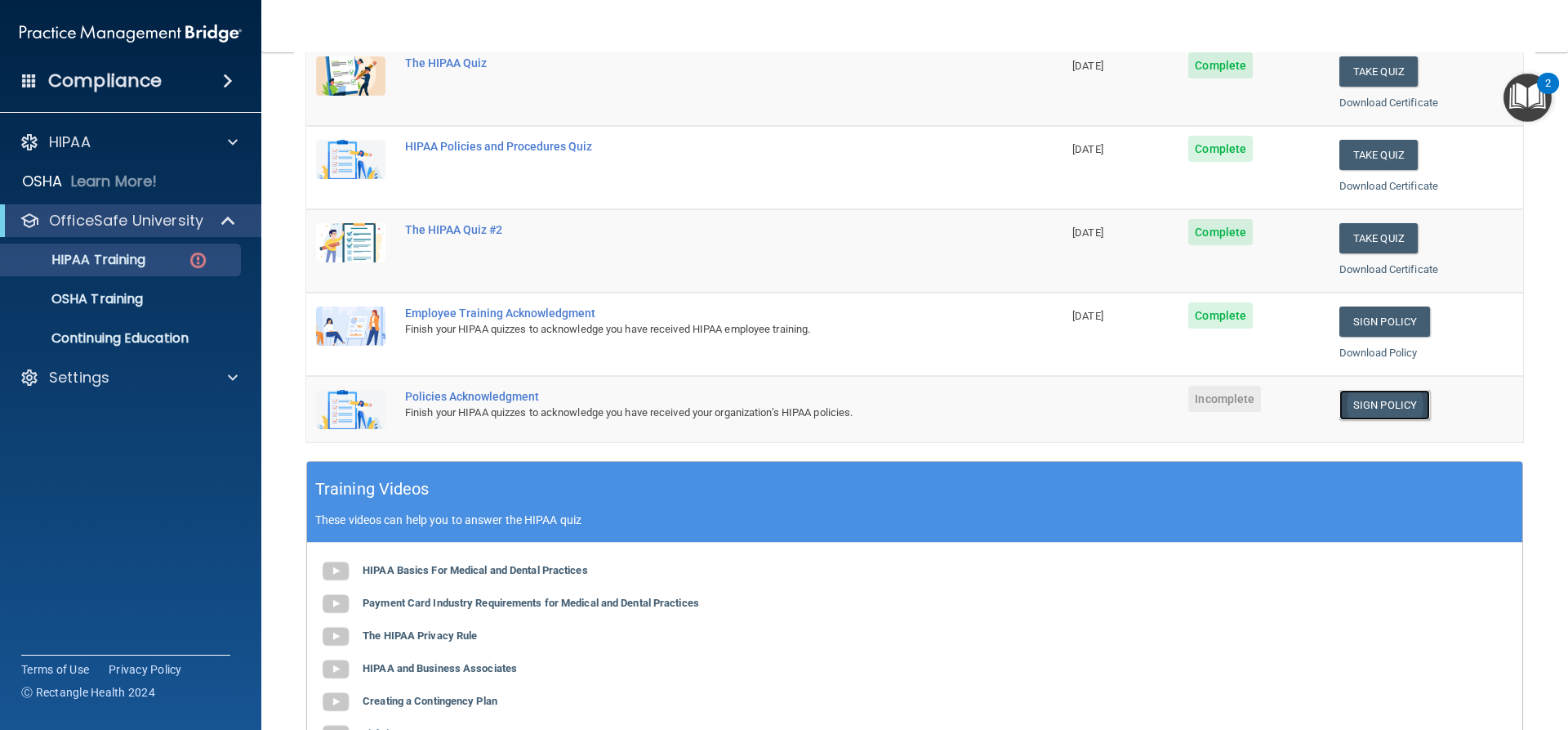
click at [1340, 407] on link "Sign Policy" at bounding box center [1385, 405] width 91 height 30
click at [1365, 411] on link "Sign Policy" at bounding box center [1385, 405] width 91 height 30
click at [1367, 399] on link "Sign Policy" at bounding box center [1385, 405] width 91 height 30
click at [1374, 403] on link "Sign Policy" at bounding box center [1385, 405] width 91 height 30
click at [1380, 405] on link "Sign Policy" at bounding box center [1385, 405] width 91 height 30
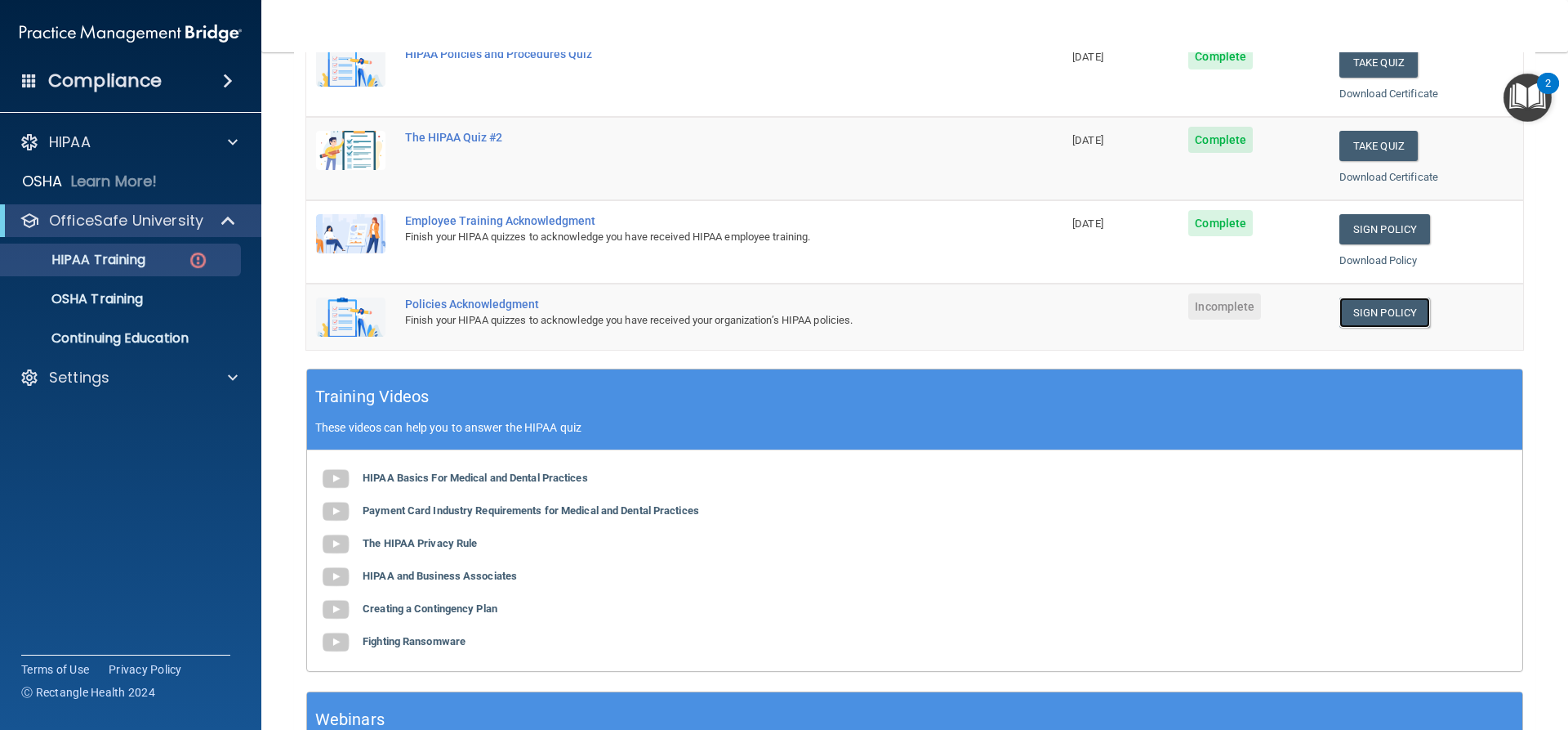
scroll to position [483, 0]
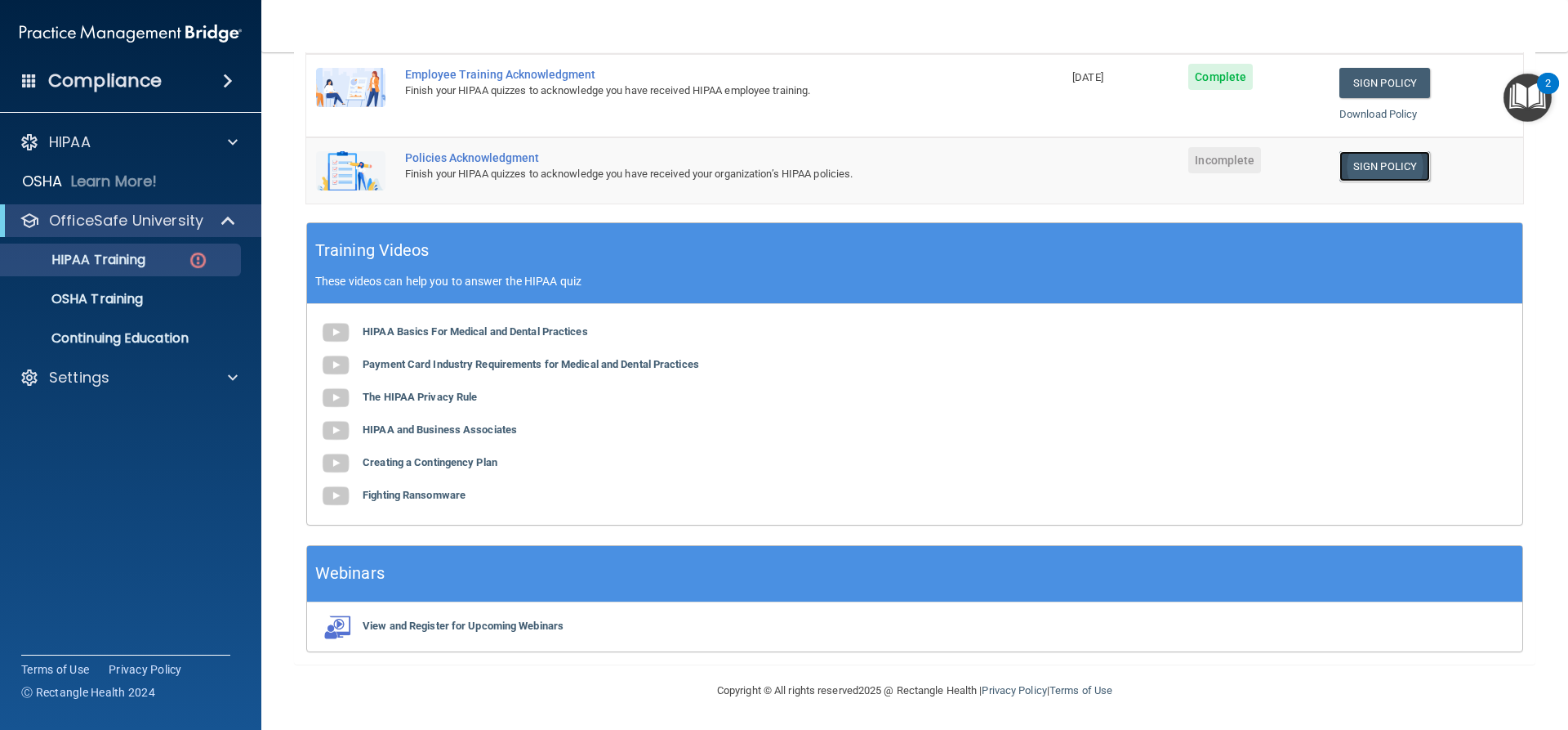
click at [1382, 158] on link "Sign Policy" at bounding box center [1385, 166] width 91 height 30
click at [184, 259] on div "HIPAA Training" at bounding box center [122, 259] width 223 height 16
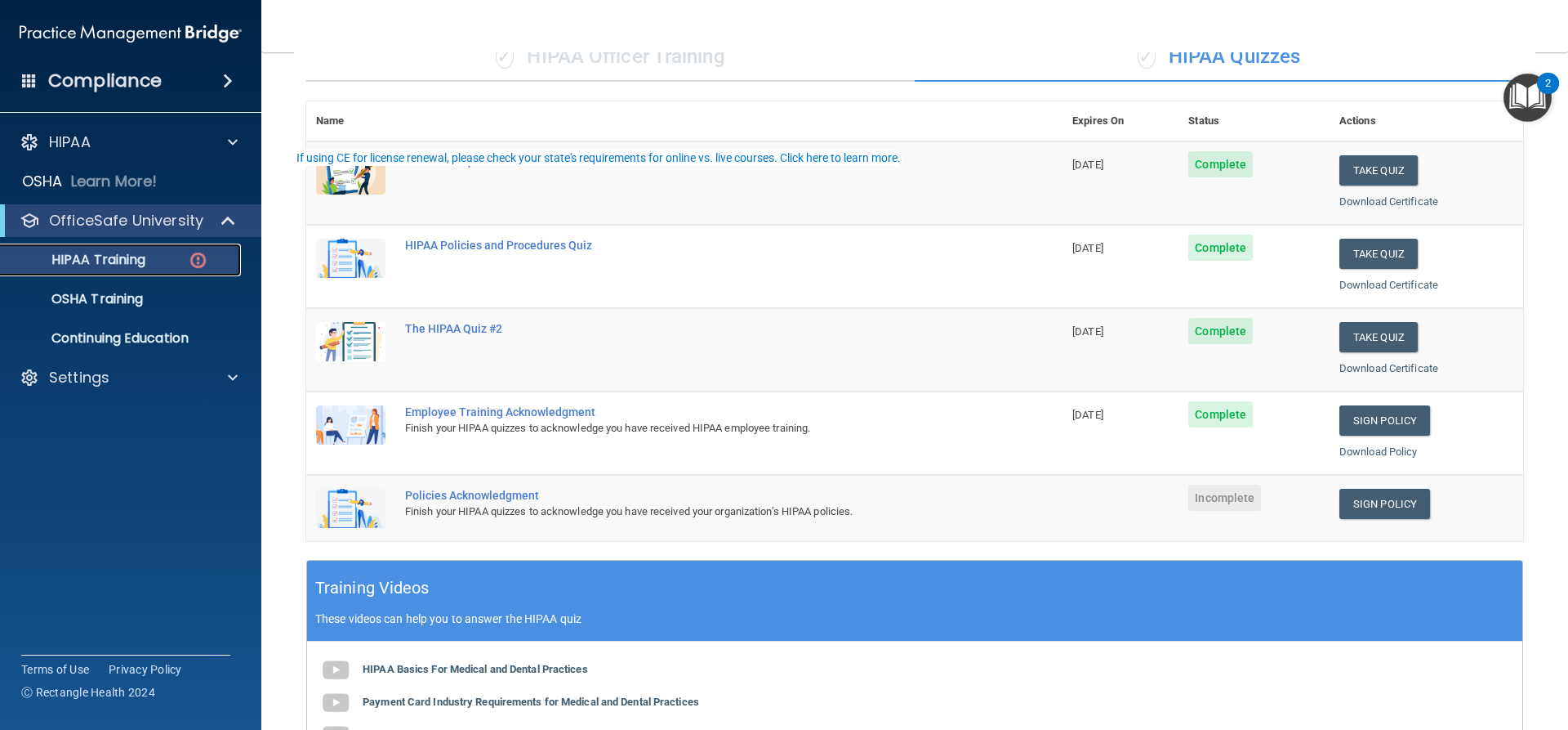
scroll to position [0, 0]
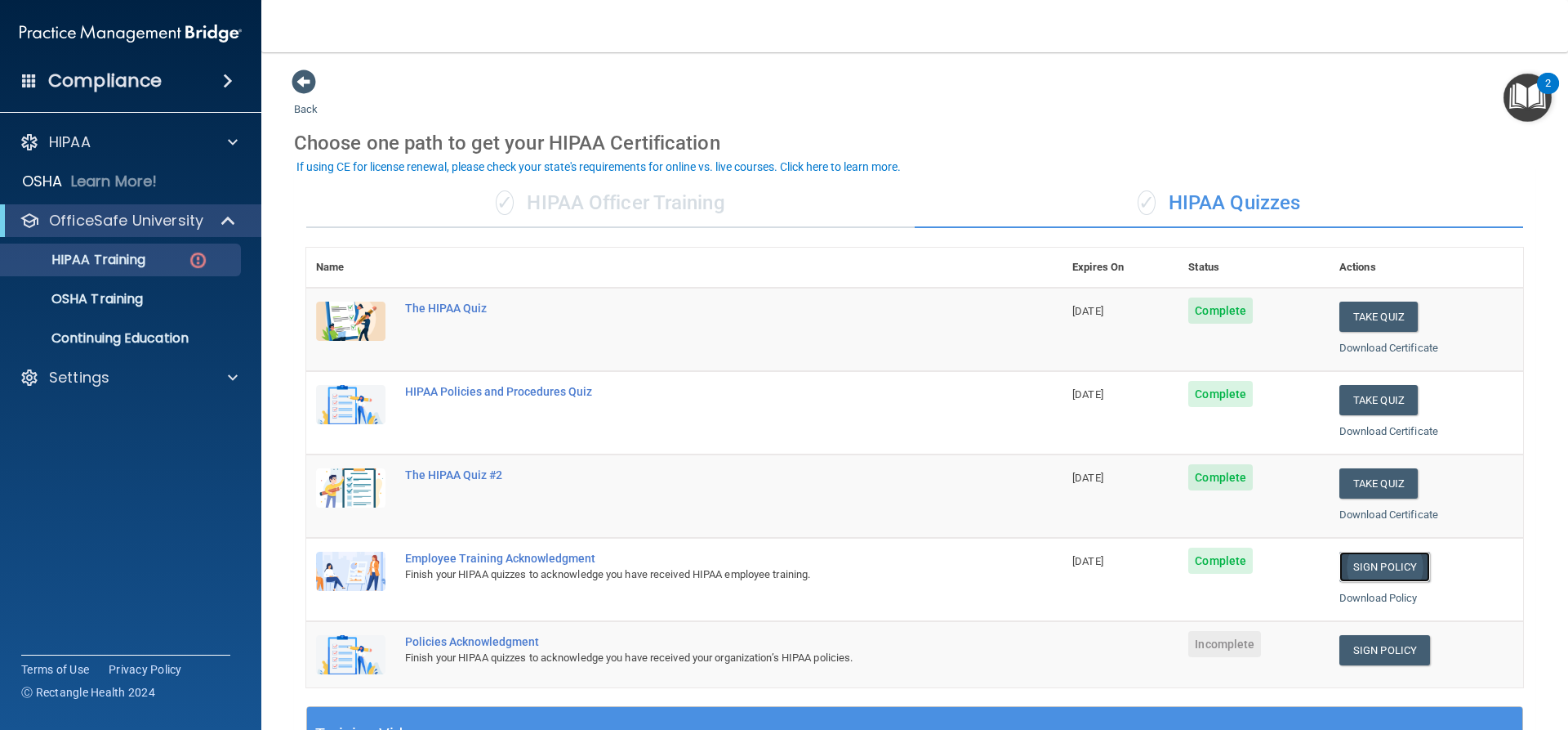
click at [1386, 560] on link "Sign Policy" at bounding box center [1385, 567] width 91 height 30
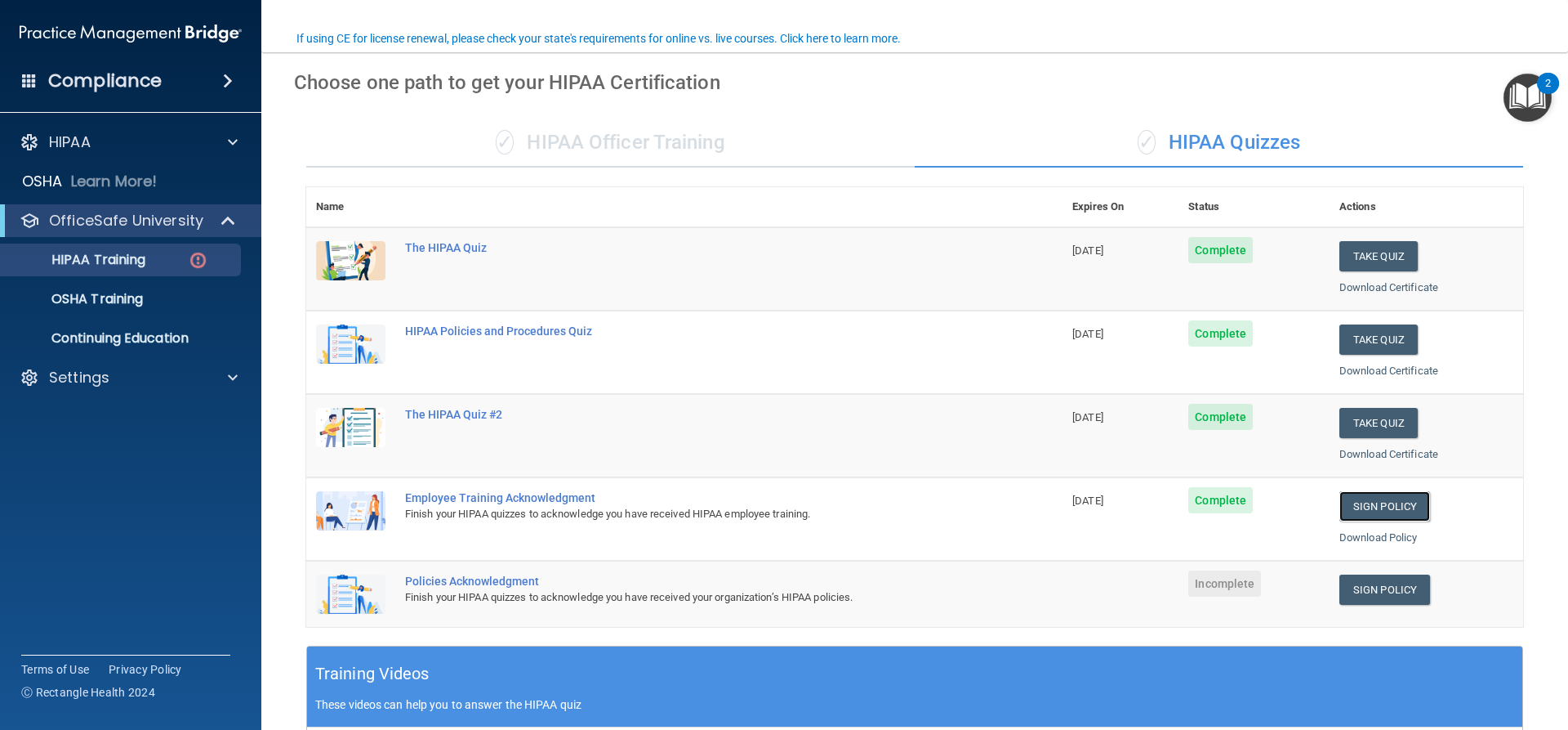
scroll to position [327, 0]
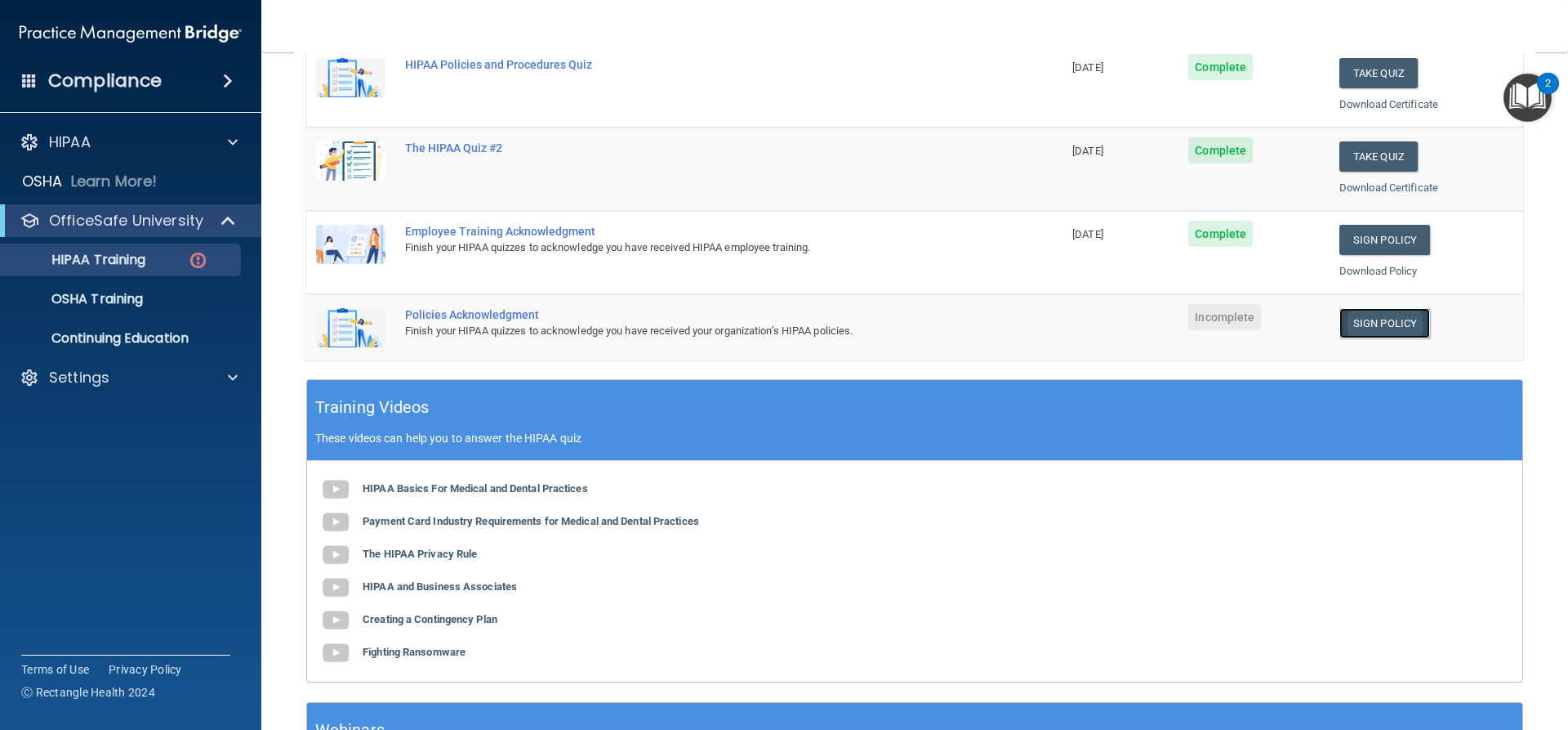
click at [1364, 317] on link "Sign Policy" at bounding box center [1385, 323] width 91 height 30
click at [131, 255] on p "HIPAA Training" at bounding box center [78, 259] width 135 height 16
click at [188, 266] on img at bounding box center [198, 260] width 21 height 21
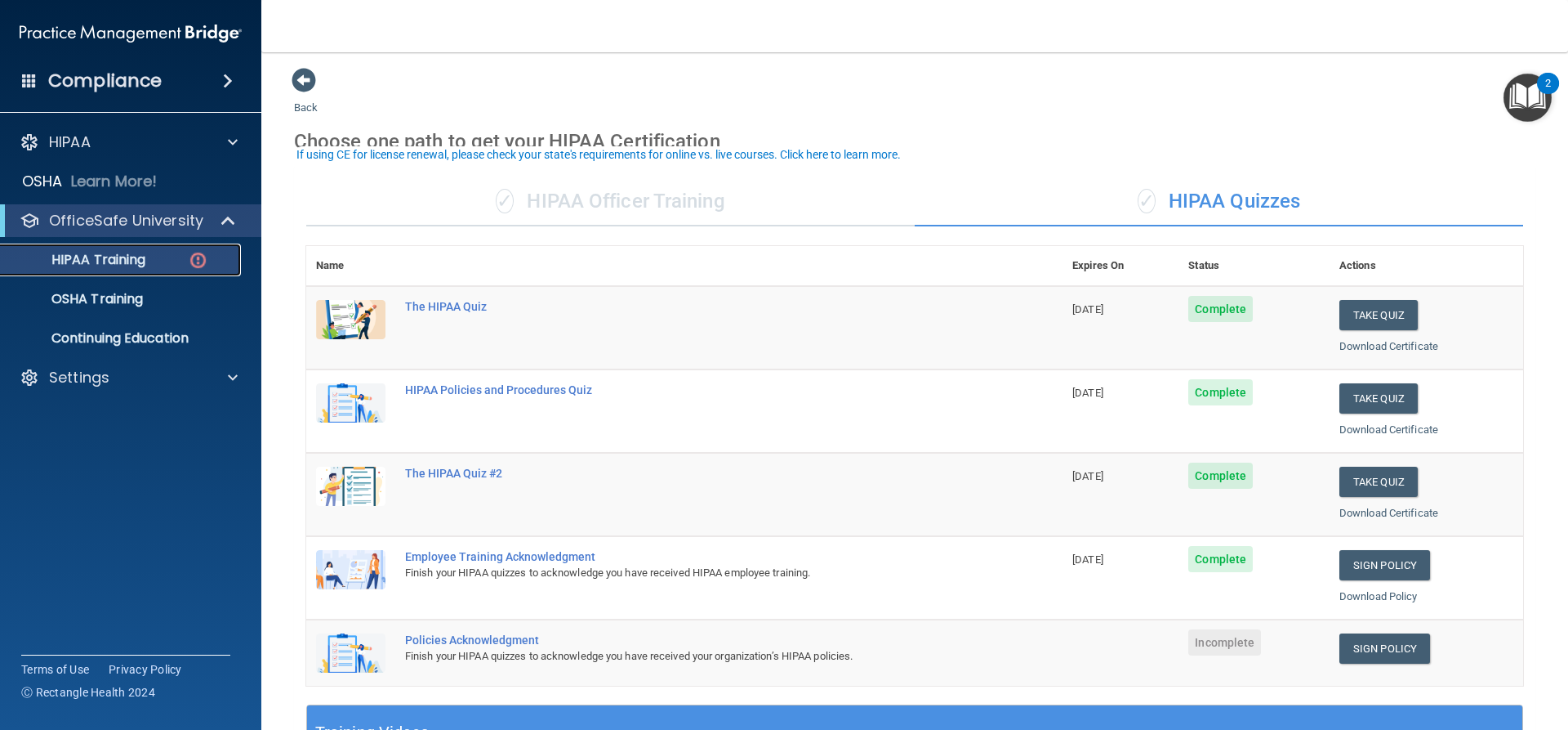
scroll to position [0, 0]
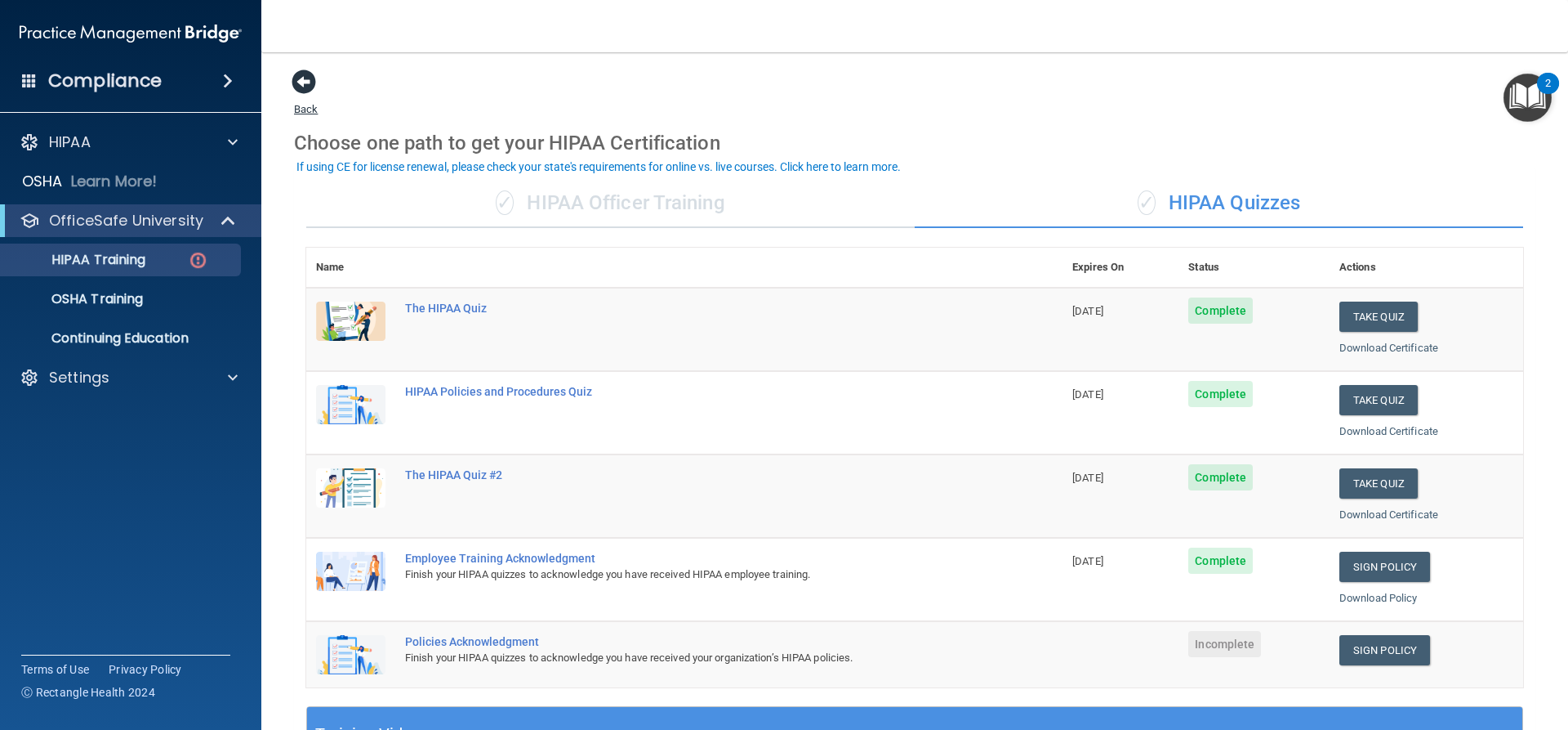
click at [307, 81] on span at bounding box center [303, 81] width 24 height 24
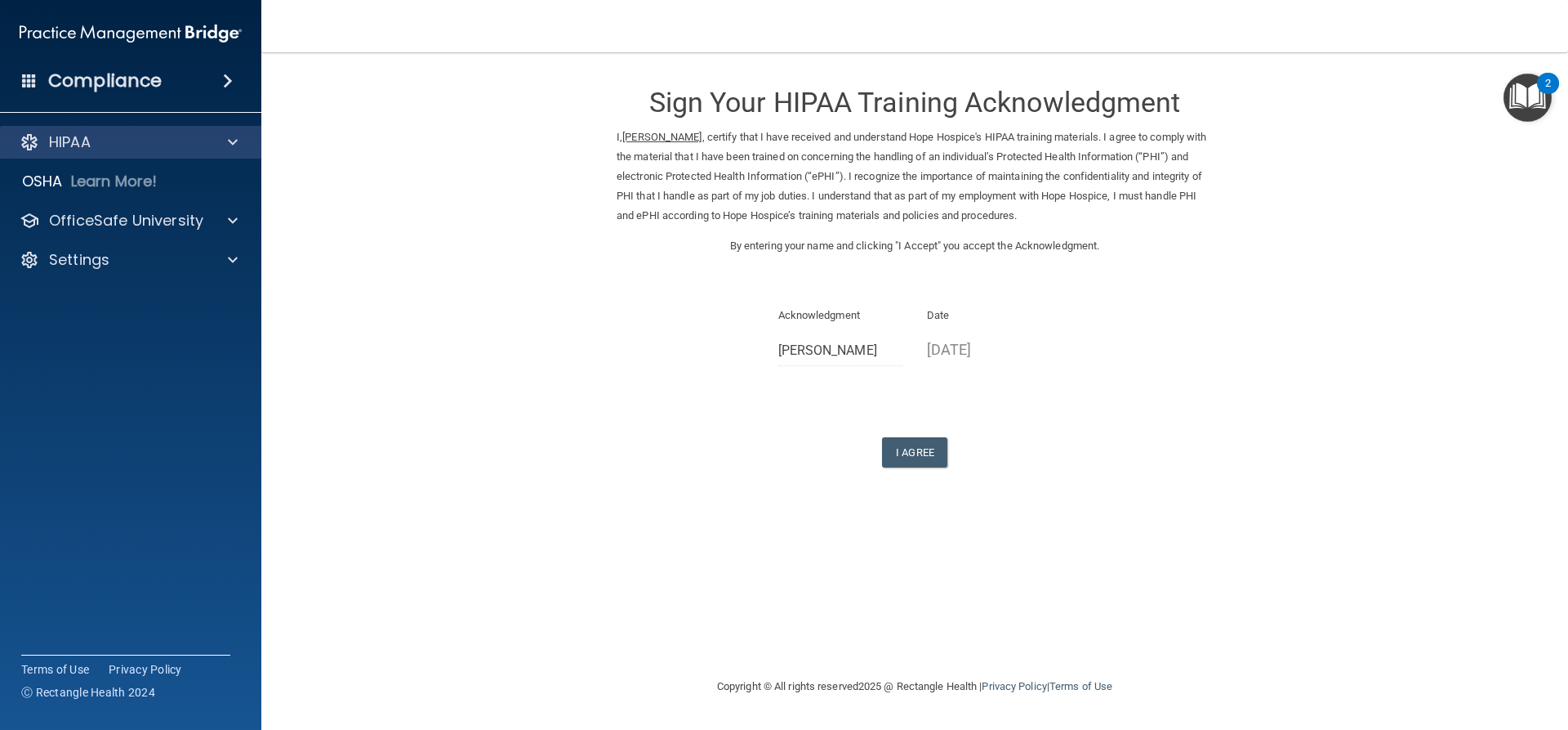
click at [70, 131] on div "HIPAA" at bounding box center [131, 143] width 262 height 33
click at [69, 131] on div "HIPAA" at bounding box center [131, 143] width 262 height 33
click at [222, 138] on div at bounding box center [230, 142] width 41 height 20
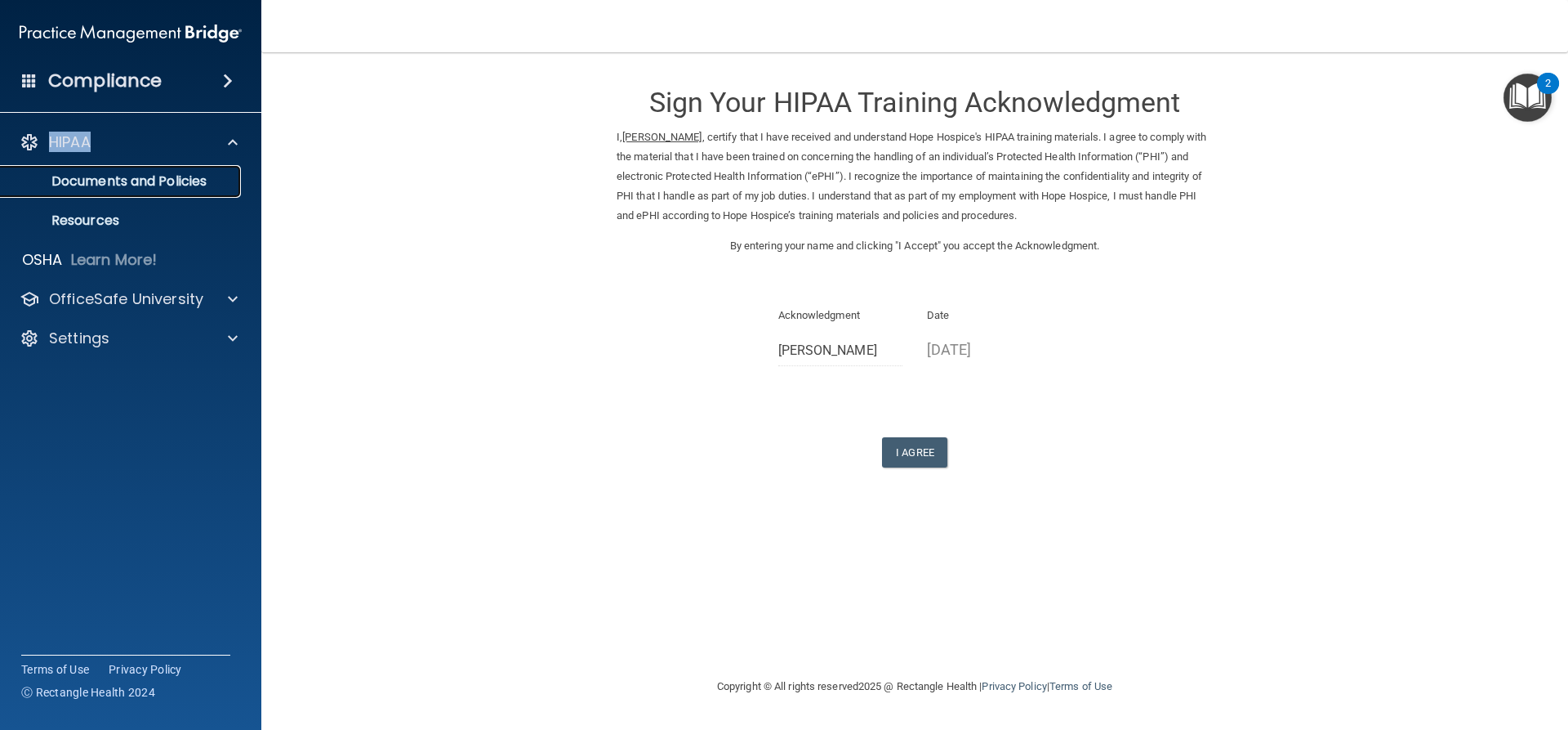
click at [203, 187] on p "Documents and Policies" at bounding box center [122, 181] width 223 height 16
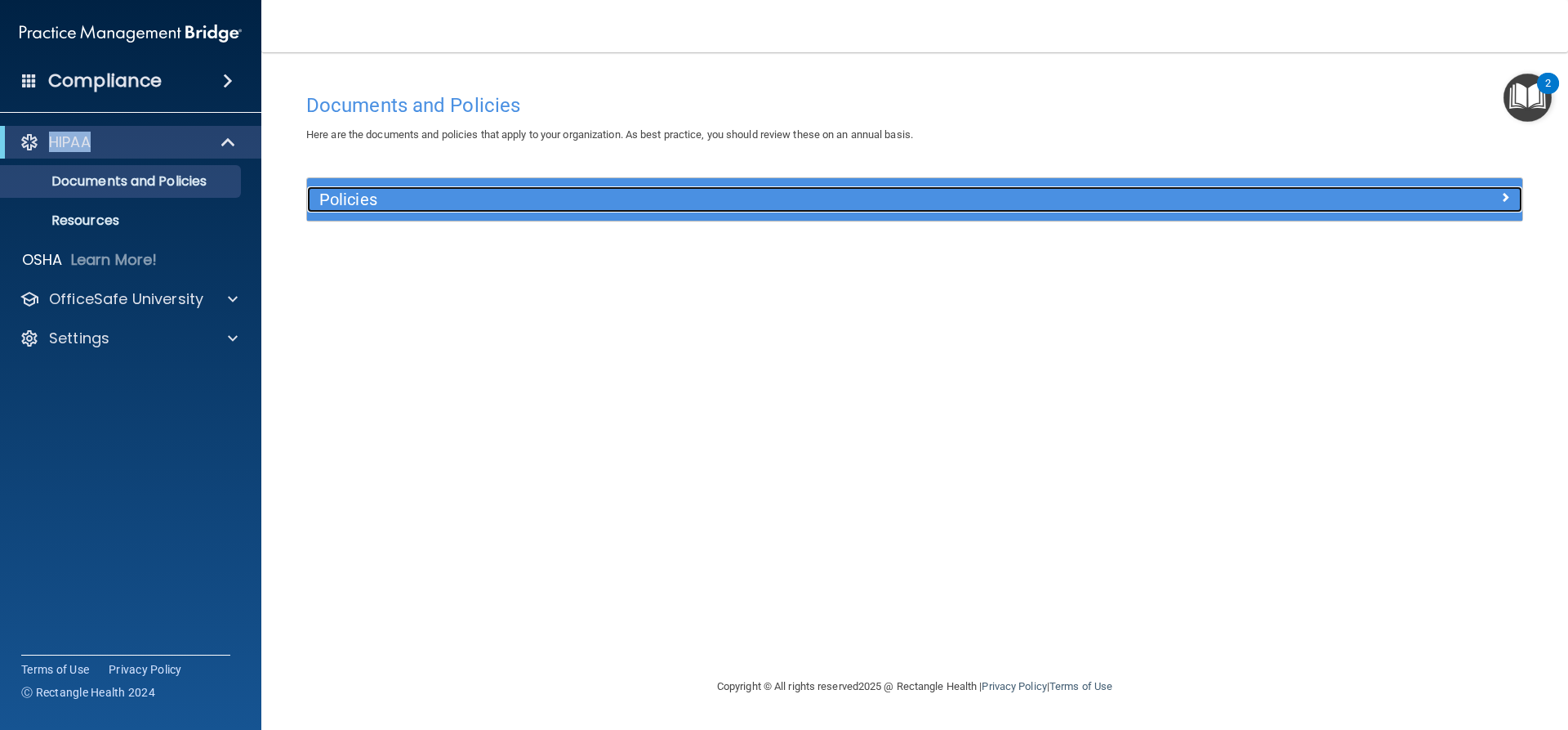
click at [336, 201] on h5 "Policies" at bounding box center [762, 199] width 887 height 18
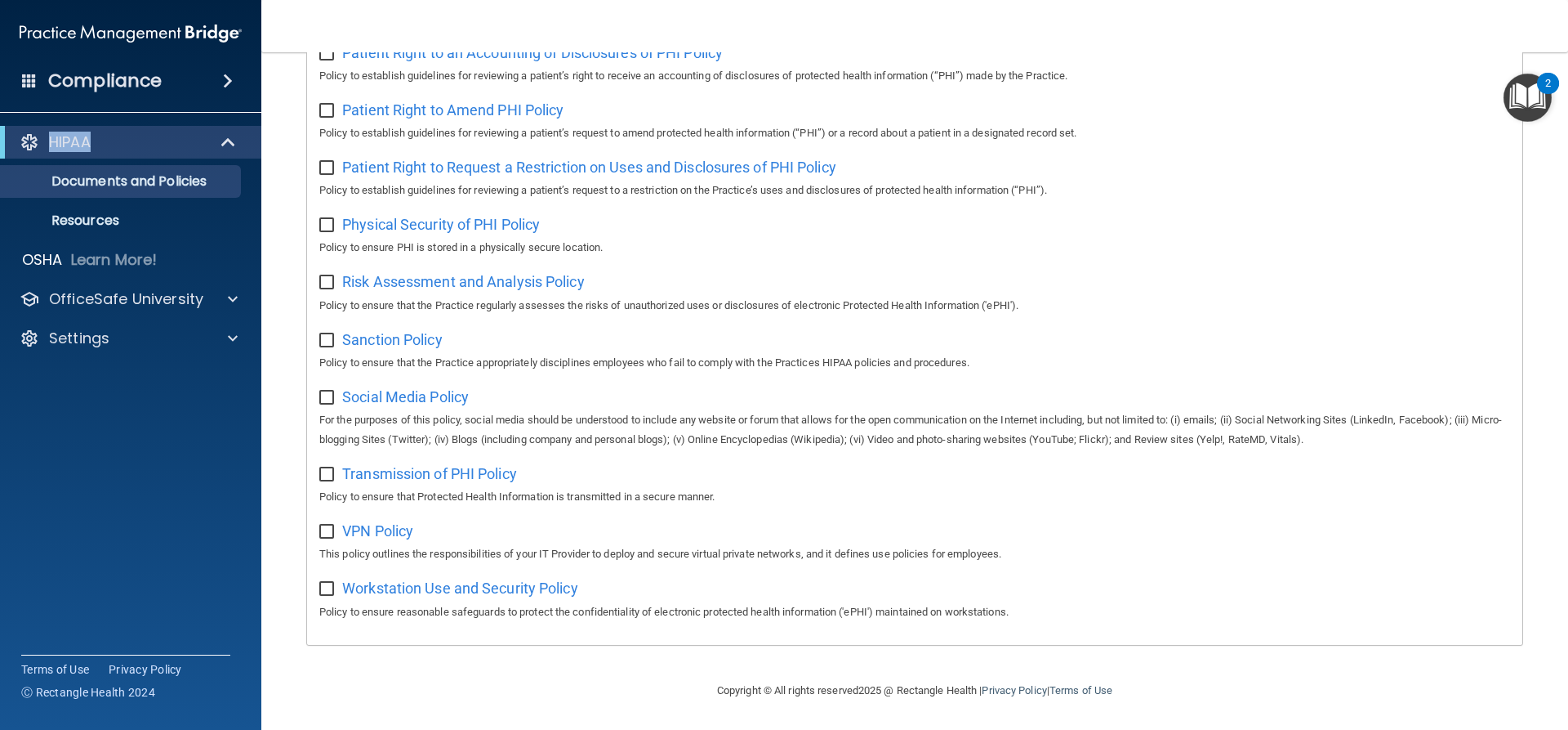
scroll to position [910, 0]
click at [238, 290] on div at bounding box center [230, 299] width 41 height 20
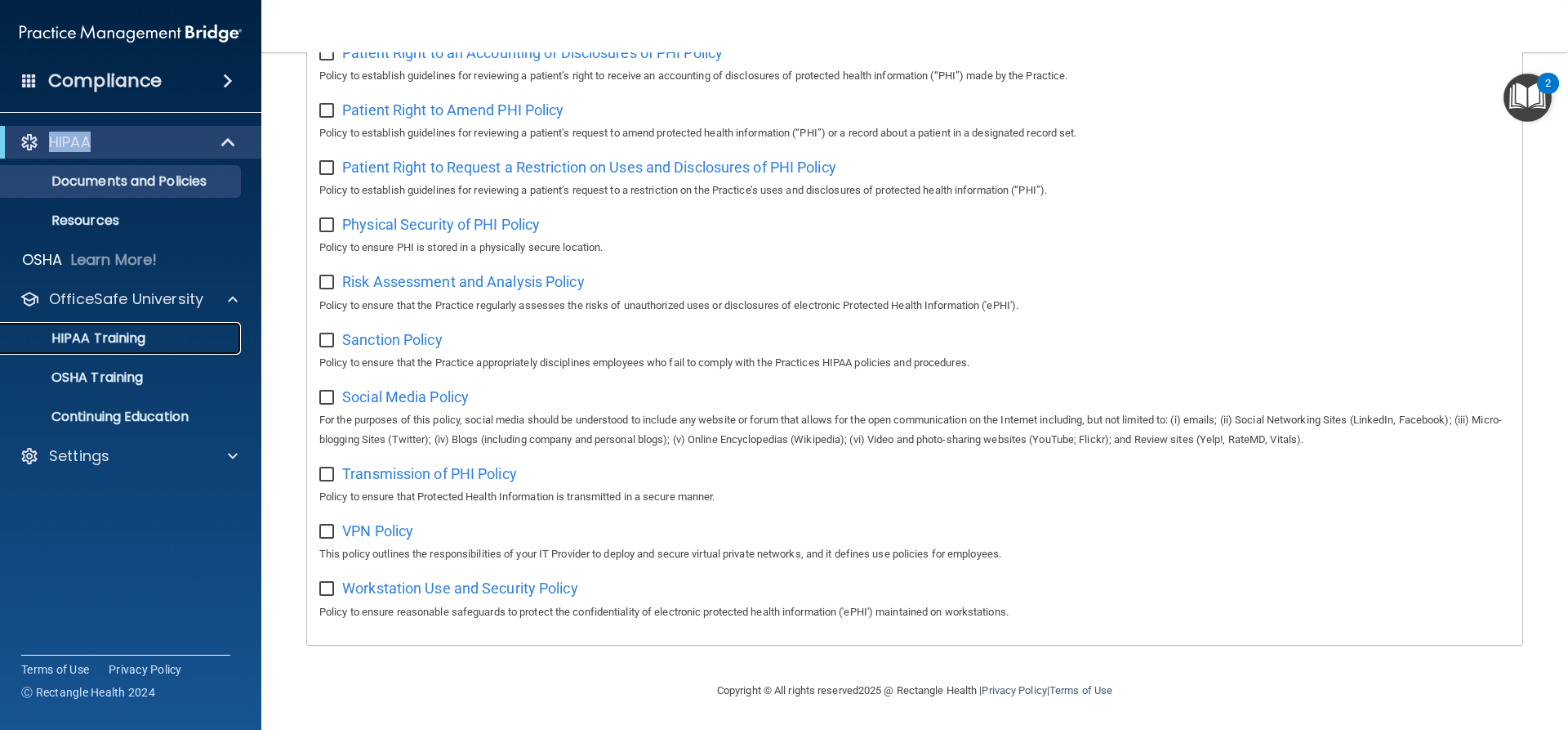
click at [169, 338] on div "HIPAA Training" at bounding box center [122, 338] width 223 height 16
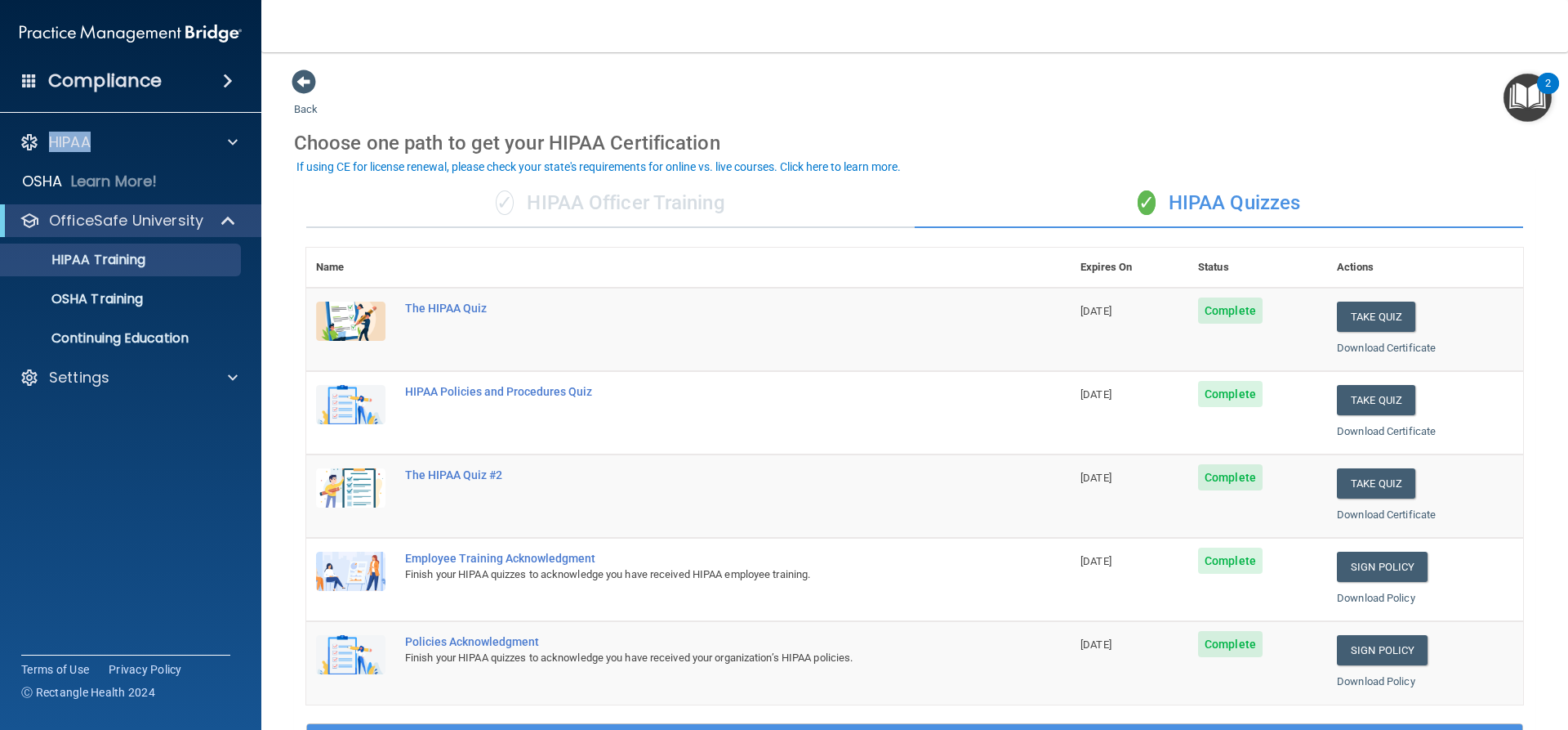
click at [1545, 82] on div "2" at bounding box center [1549, 83] width 22 height 22
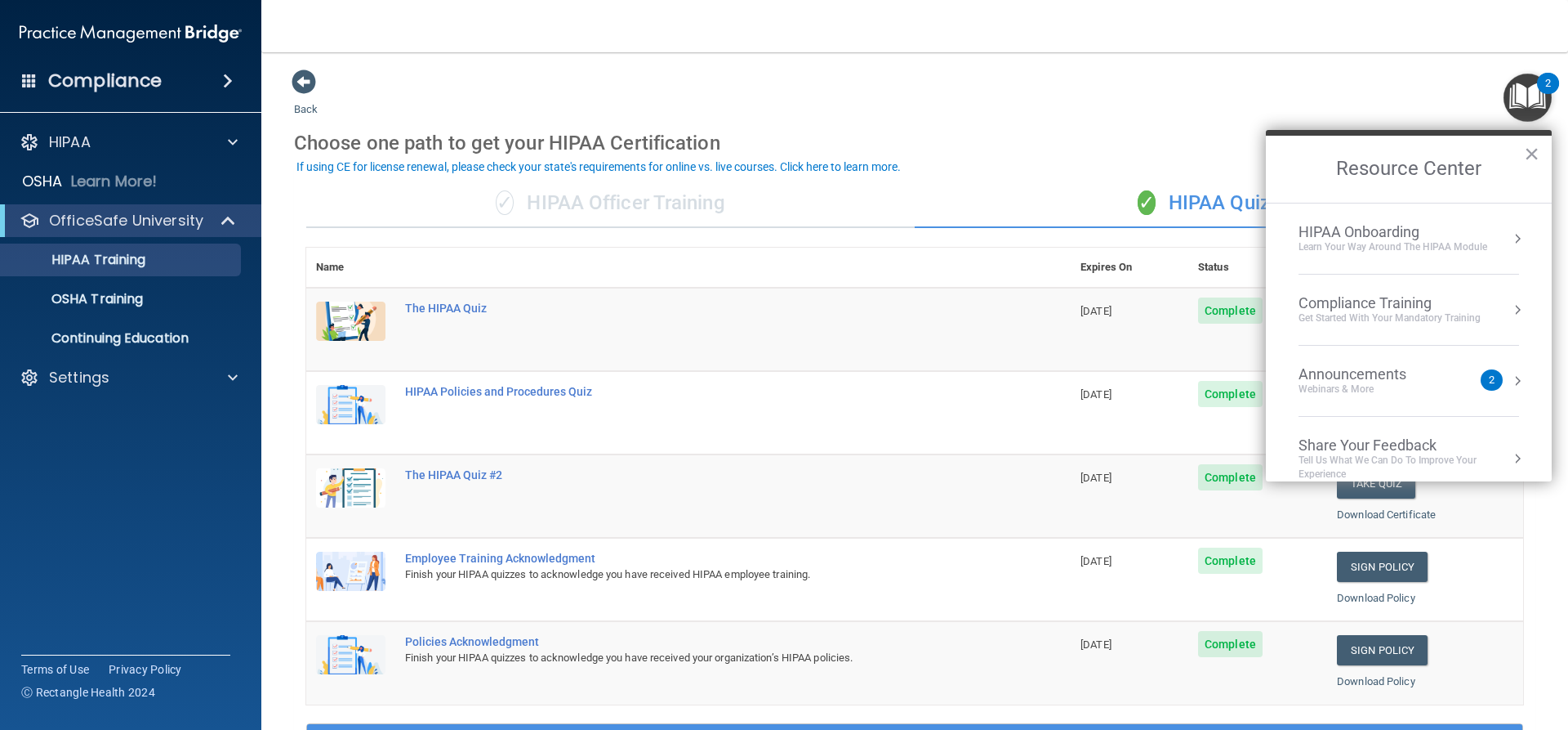
click at [1079, 109] on div "Back Choose one path to get your HIPAA Certification ✓ HIPAA Officer Training ✓…" at bounding box center [915, 617] width 1241 height 1097
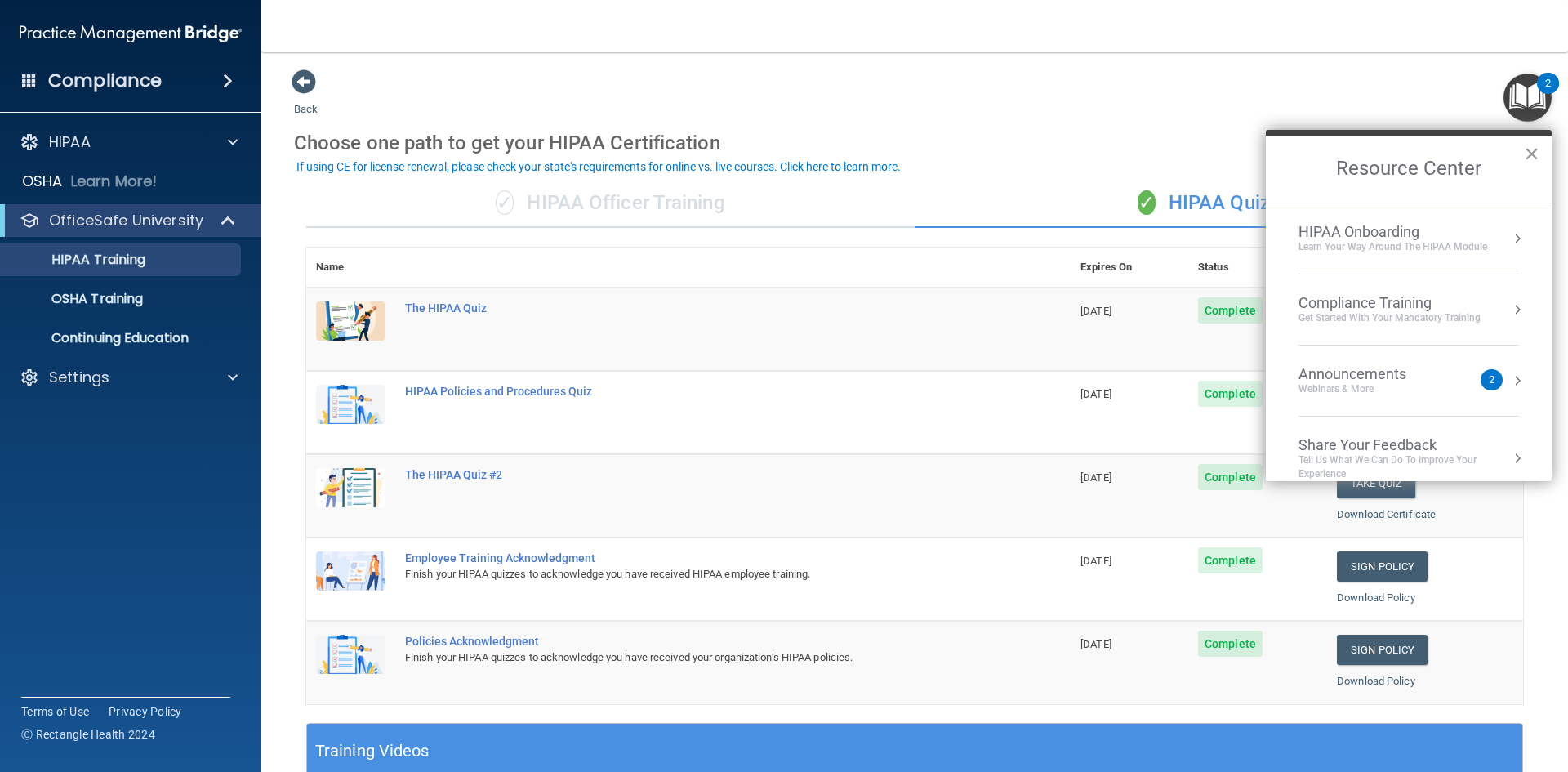
click at [1528, 156] on button "×" at bounding box center [1532, 154] width 16 height 26
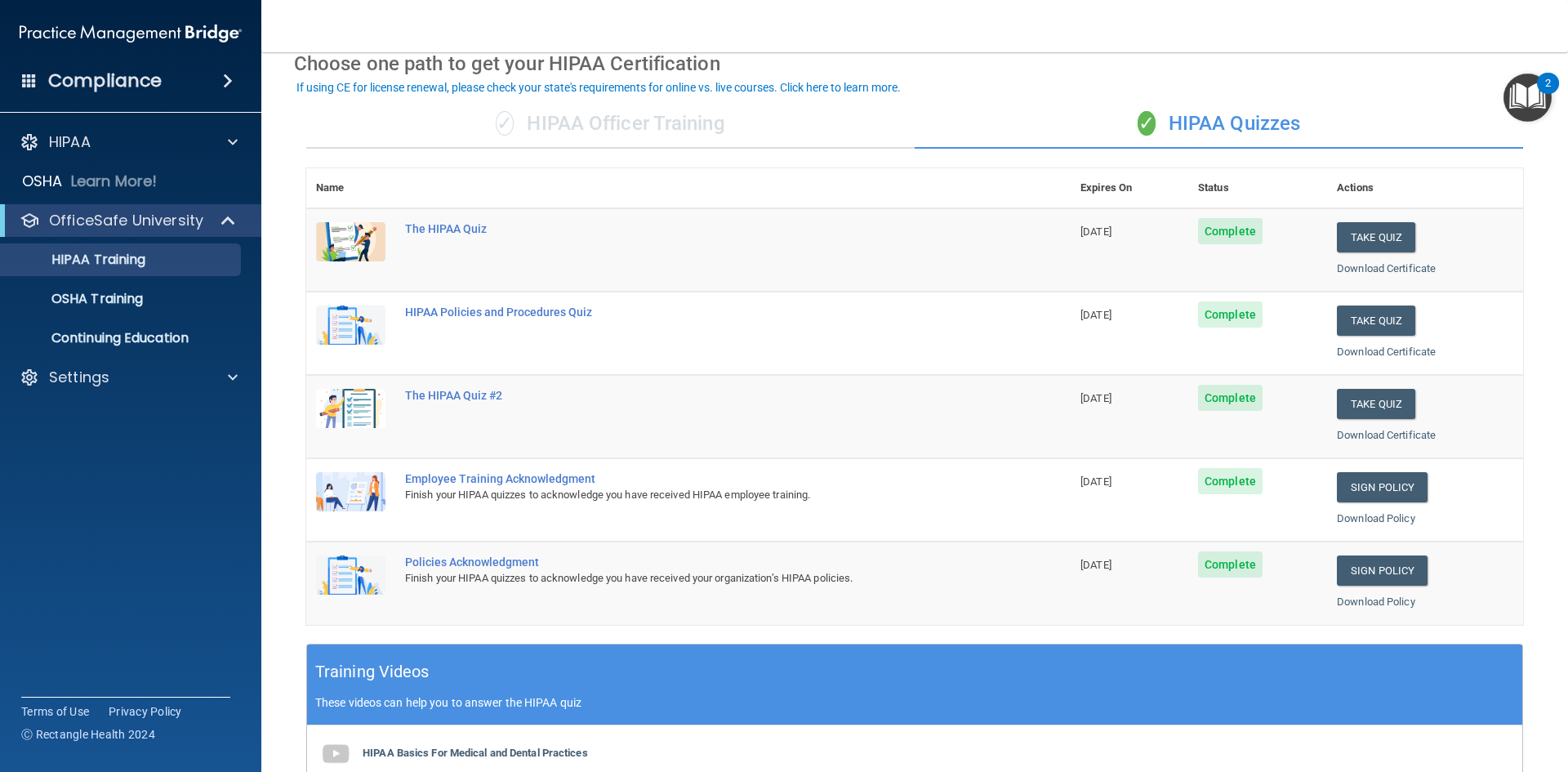
scroll to position [327, 0]
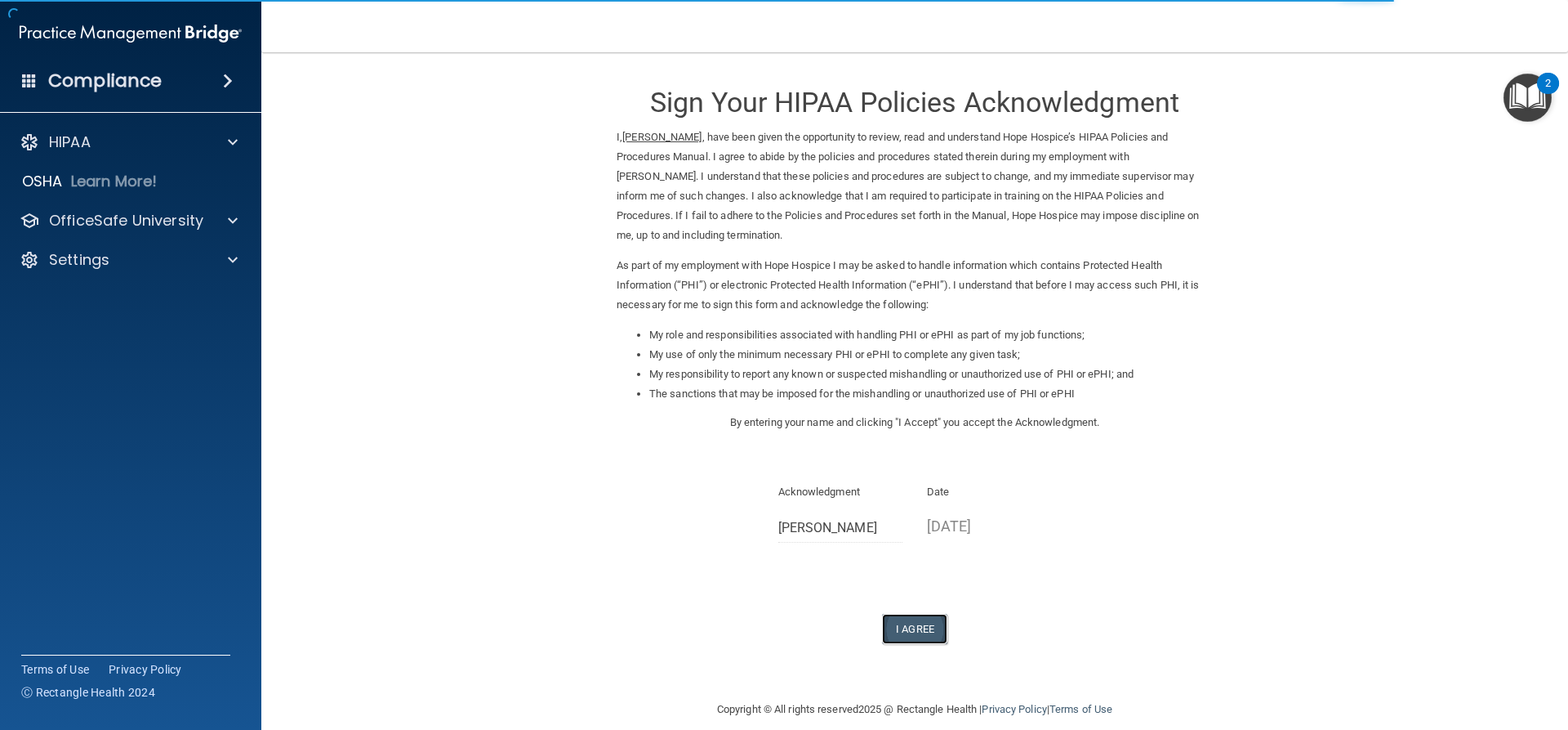
click at [912, 619] on button "I Agree" at bounding box center [915, 629] width 66 height 30
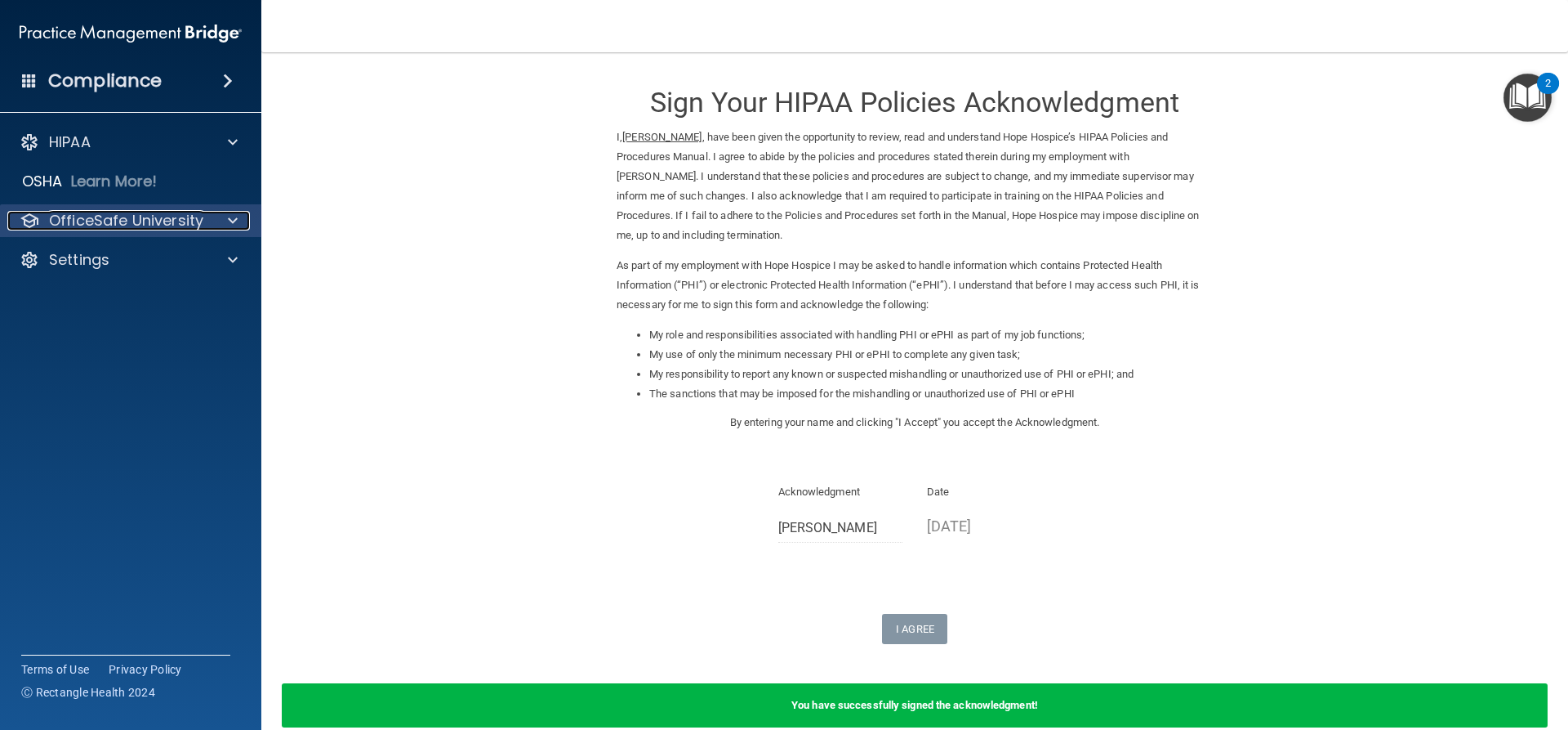
click at [154, 228] on p "OfficeSafe University" at bounding box center [126, 221] width 155 height 20
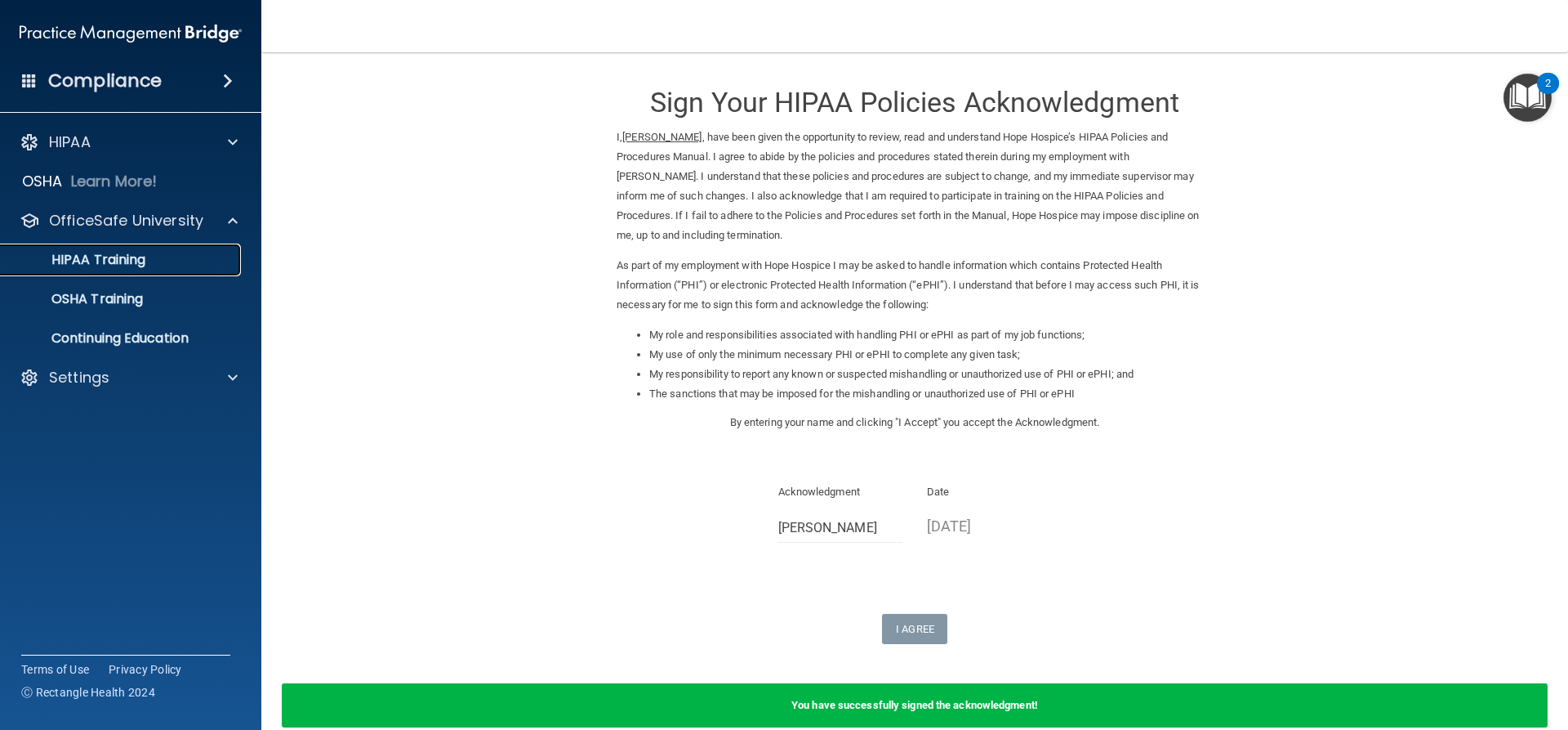
click at [162, 263] on div "HIPAA Training" at bounding box center [122, 259] width 223 height 16
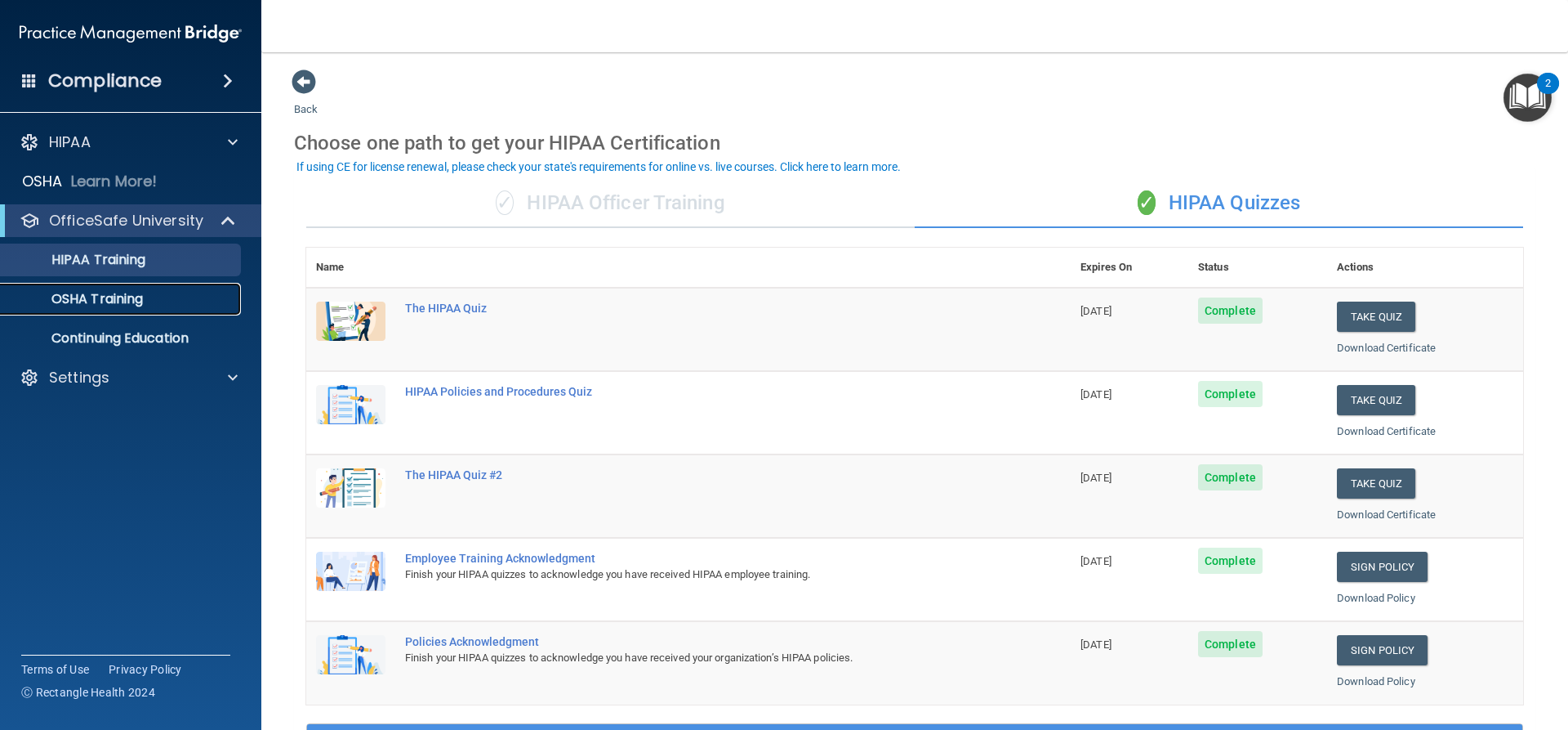
click at [179, 304] on div "OSHA Training" at bounding box center [122, 298] width 223 height 16
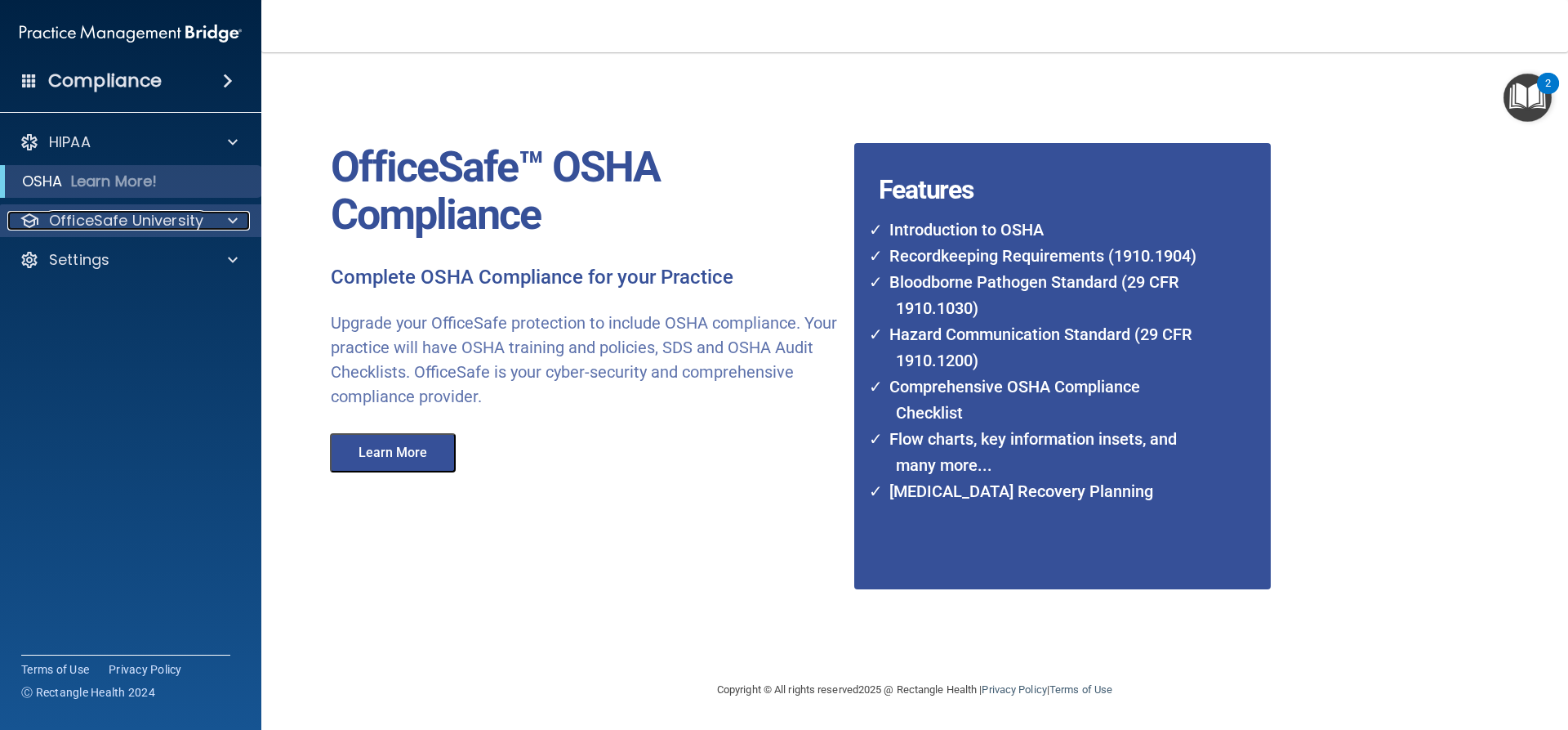
click at [105, 218] on p "OfficeSafe University" at bounding box center [126, 221] width 155 height 20
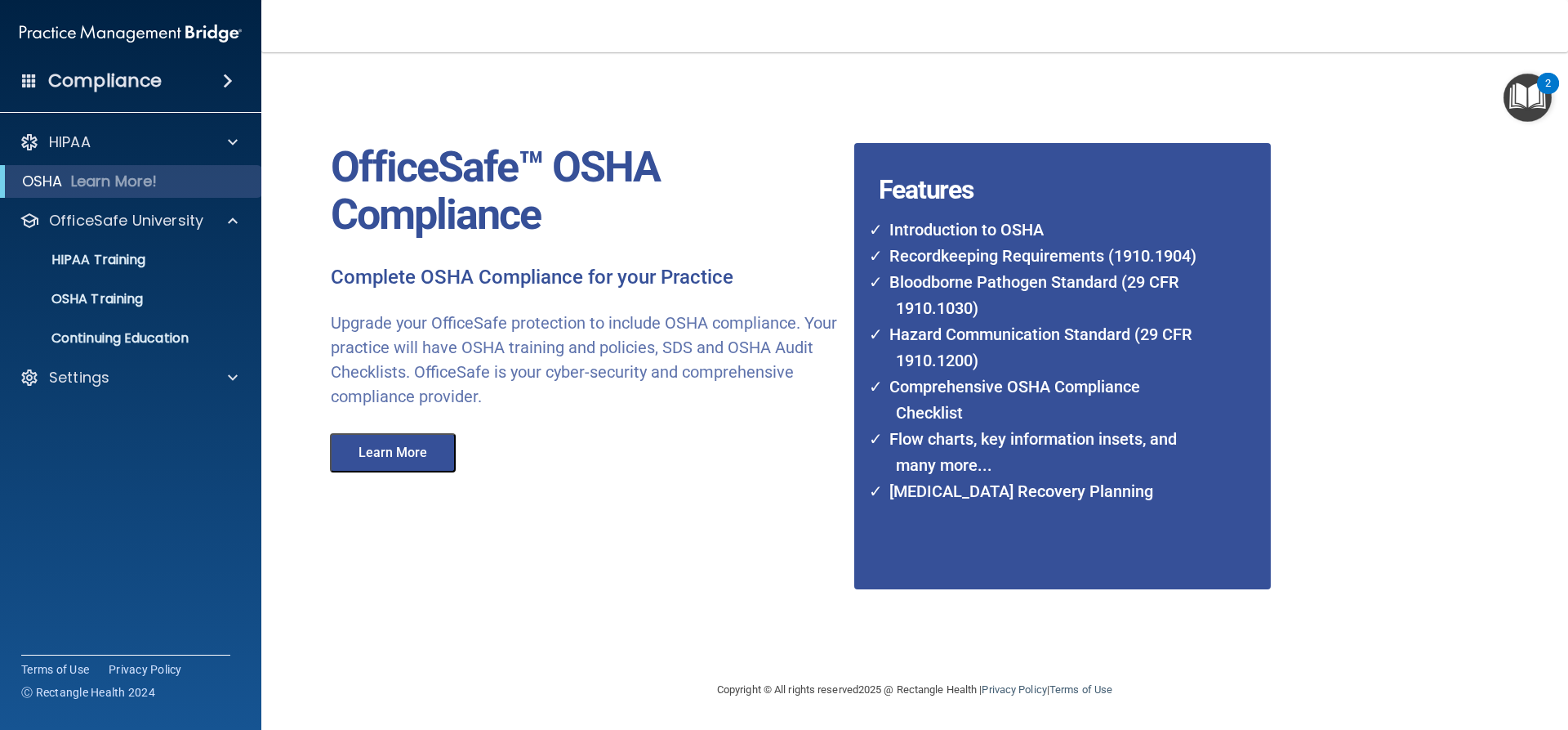
click at [1463, 356] on div "OfficeSafe™ OSHA Compliance Complete OSHA Compliance for your Practice Upgrade …" at bounding box center [878, 366] width 1169 height 595
drag, startPoint x: 1438, startPoint y: 1, endPoint x: 1311, endPoint y: 624, distance: 635.8
click at [1311, 624] on div "OfficeSafe™ OSHA Compliance Complete OSHA Compliance for your Practice Upgrade …" at bounding box center [878, 366] width 1144 height 595
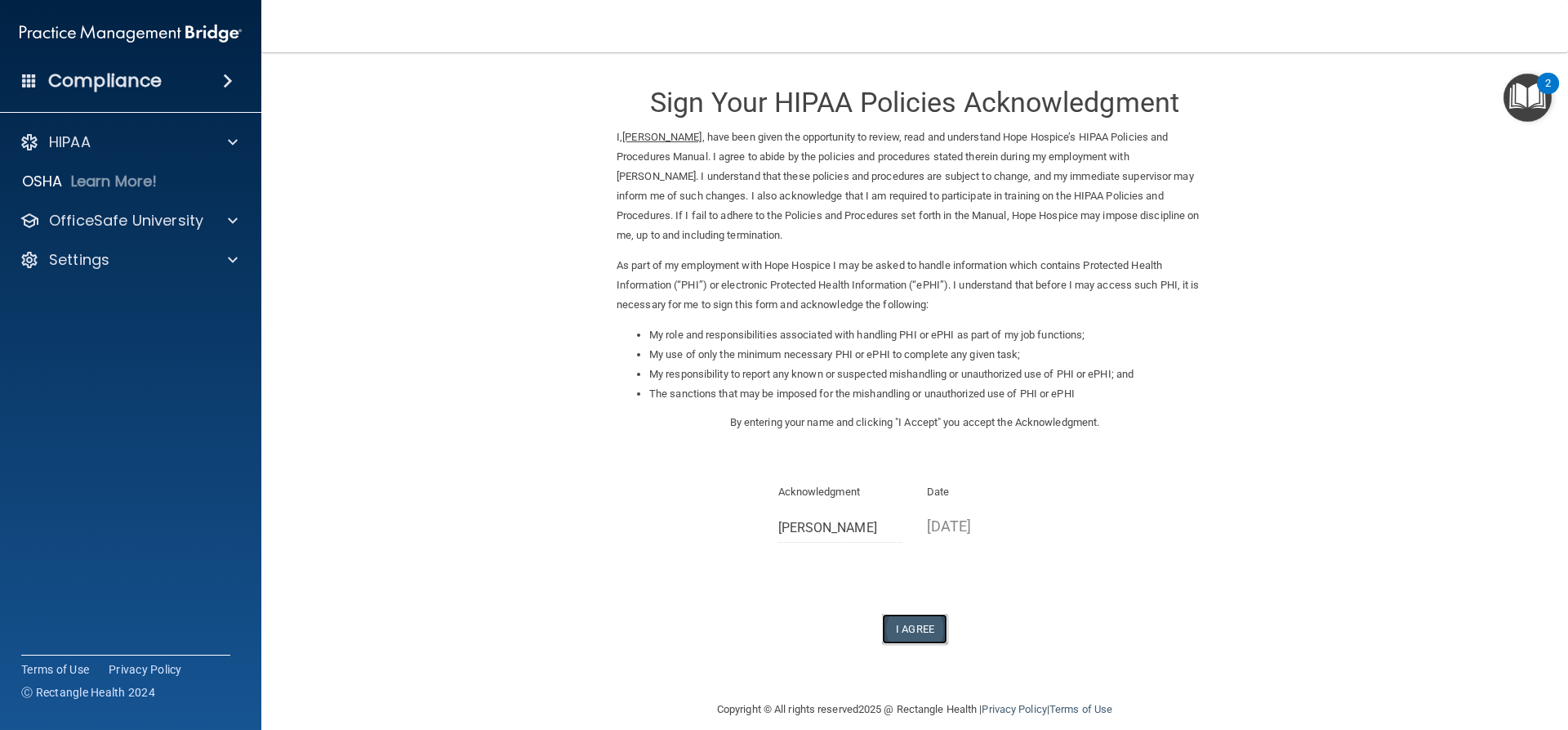
click at [890, 622] on button "I Agree" at bounding box center [915, 629] width 66 height 30
click at [897, 631] on button "I Agree" at bounding box center [915, 629] width 66 height 30
click at [914, 630] on button "I Agree" at bounding box center [915, 629] width 66 height 30
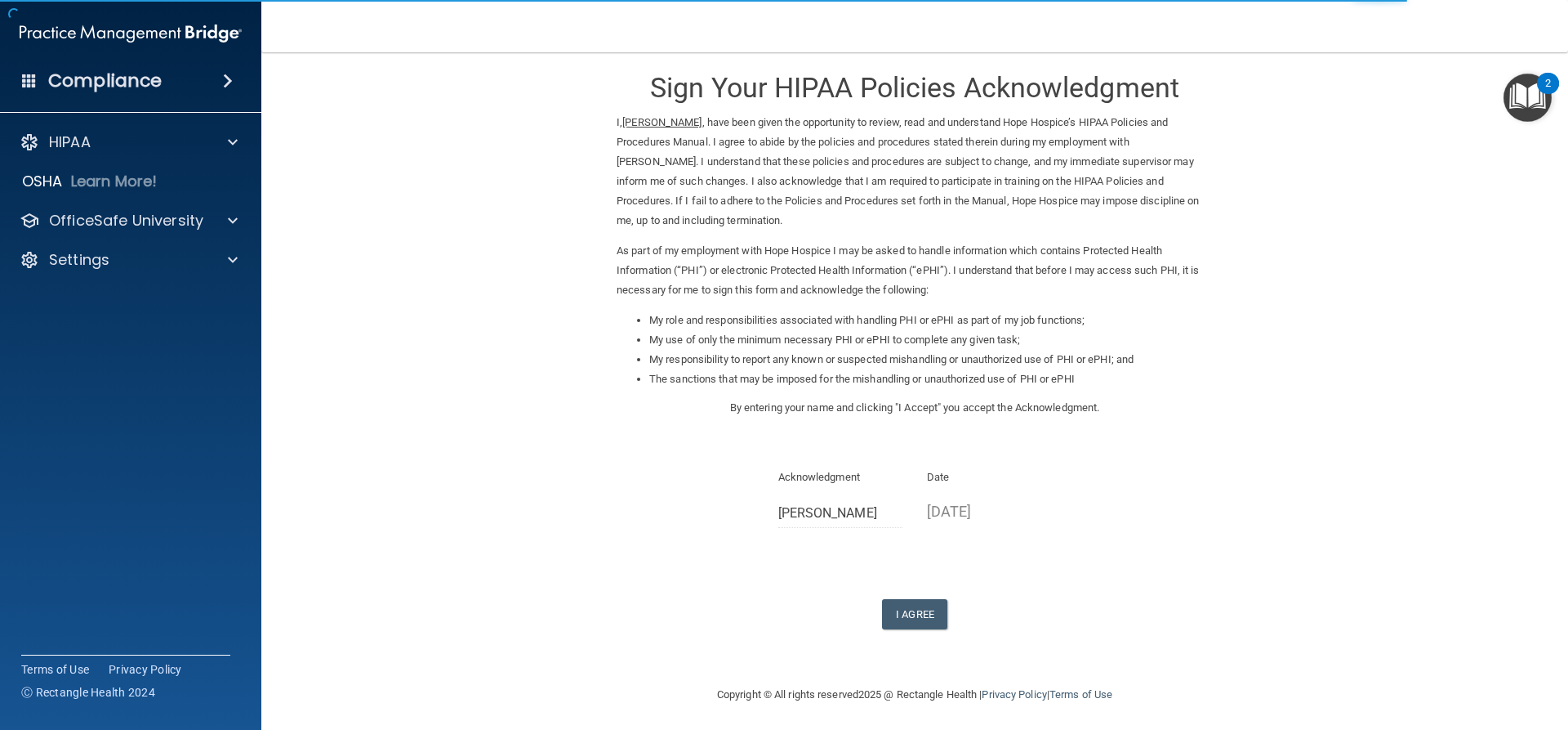
scroll to position [19, 0]
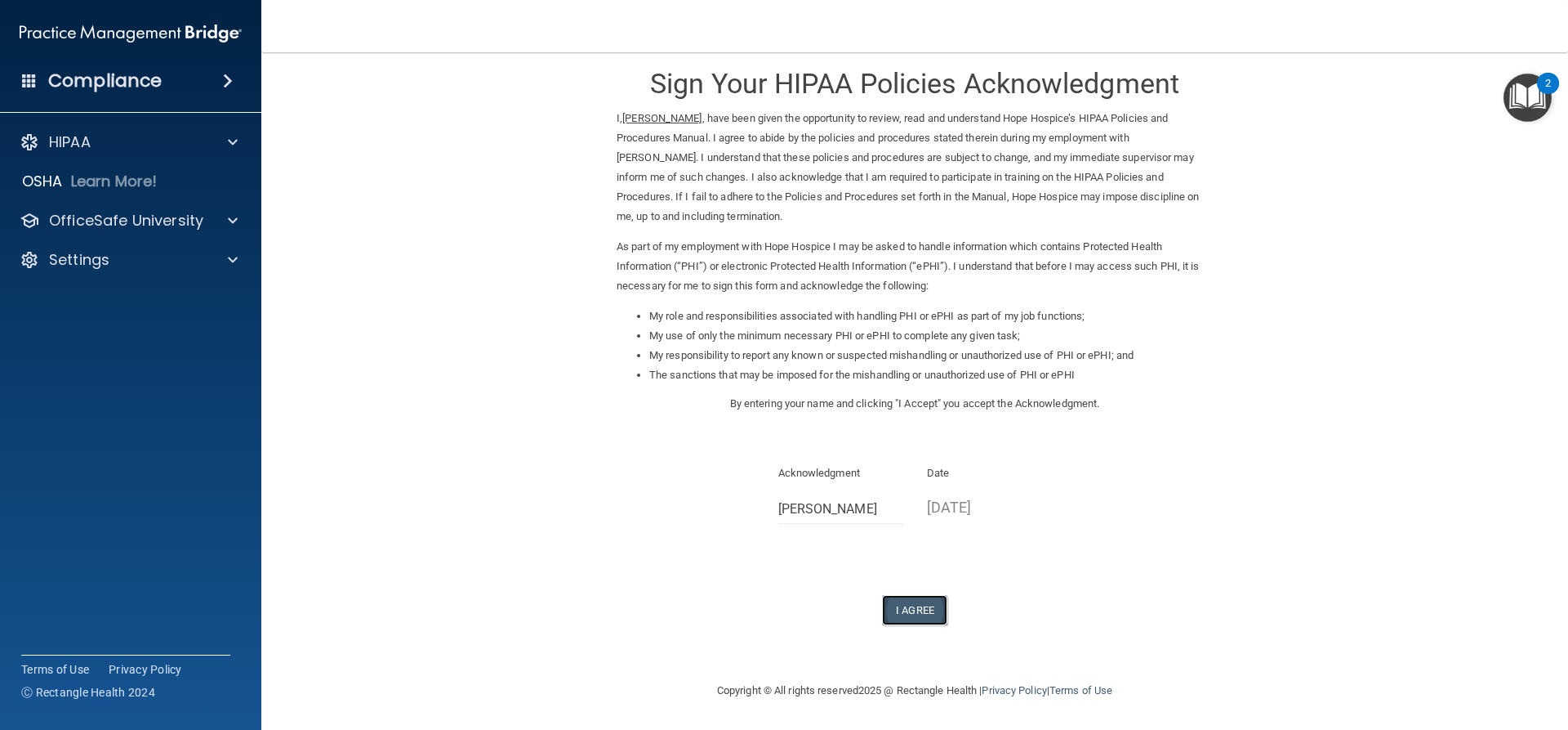
click at [899, 603] on button "I Agree" at bounding box center [915, 610] width 66 height 30
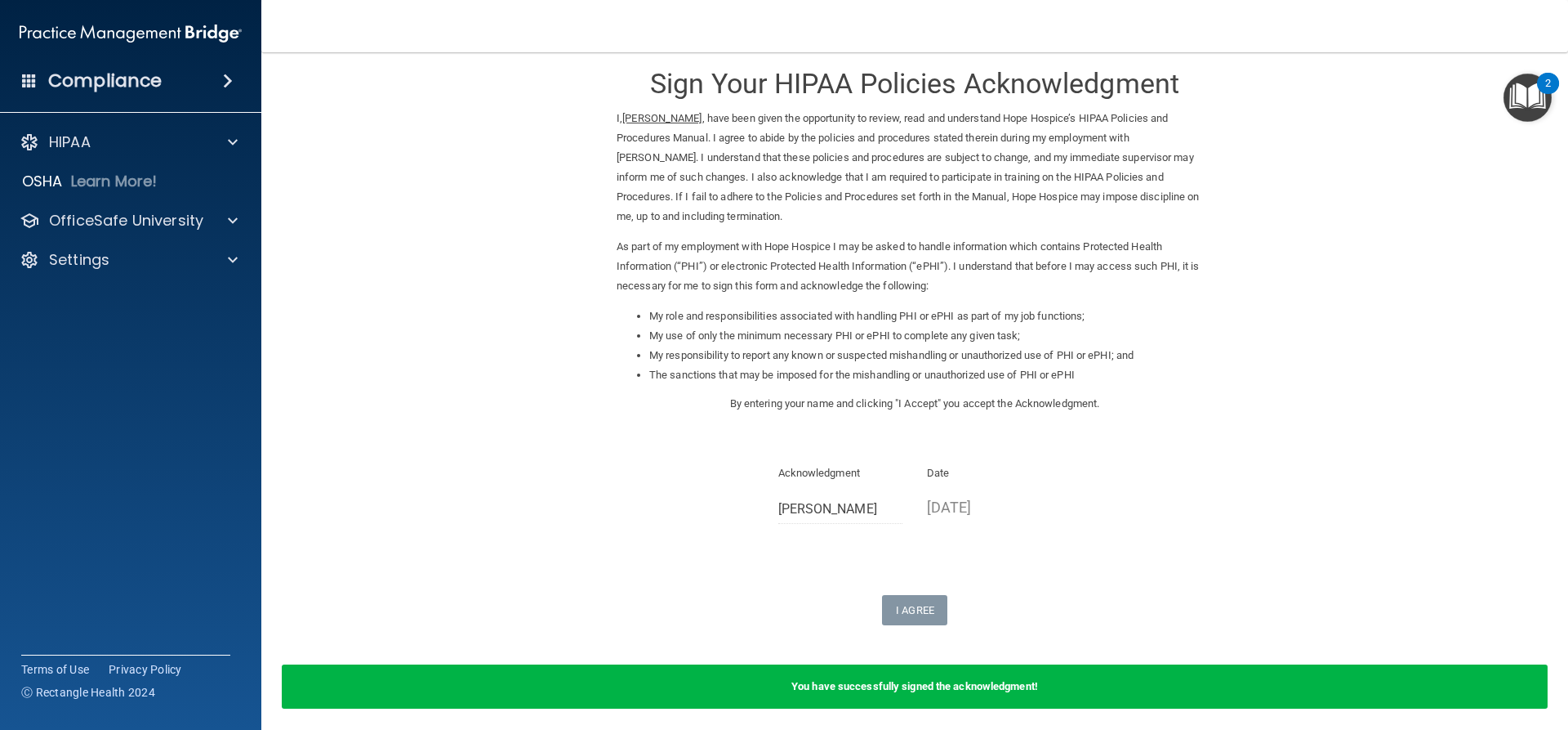
click at [1320, 368] on form "Sign Your HIPAA Policies Acknowledgment I, [PERSON_NAME] , have been given the …" at bounding box center [915, 389] width 1241 height 678
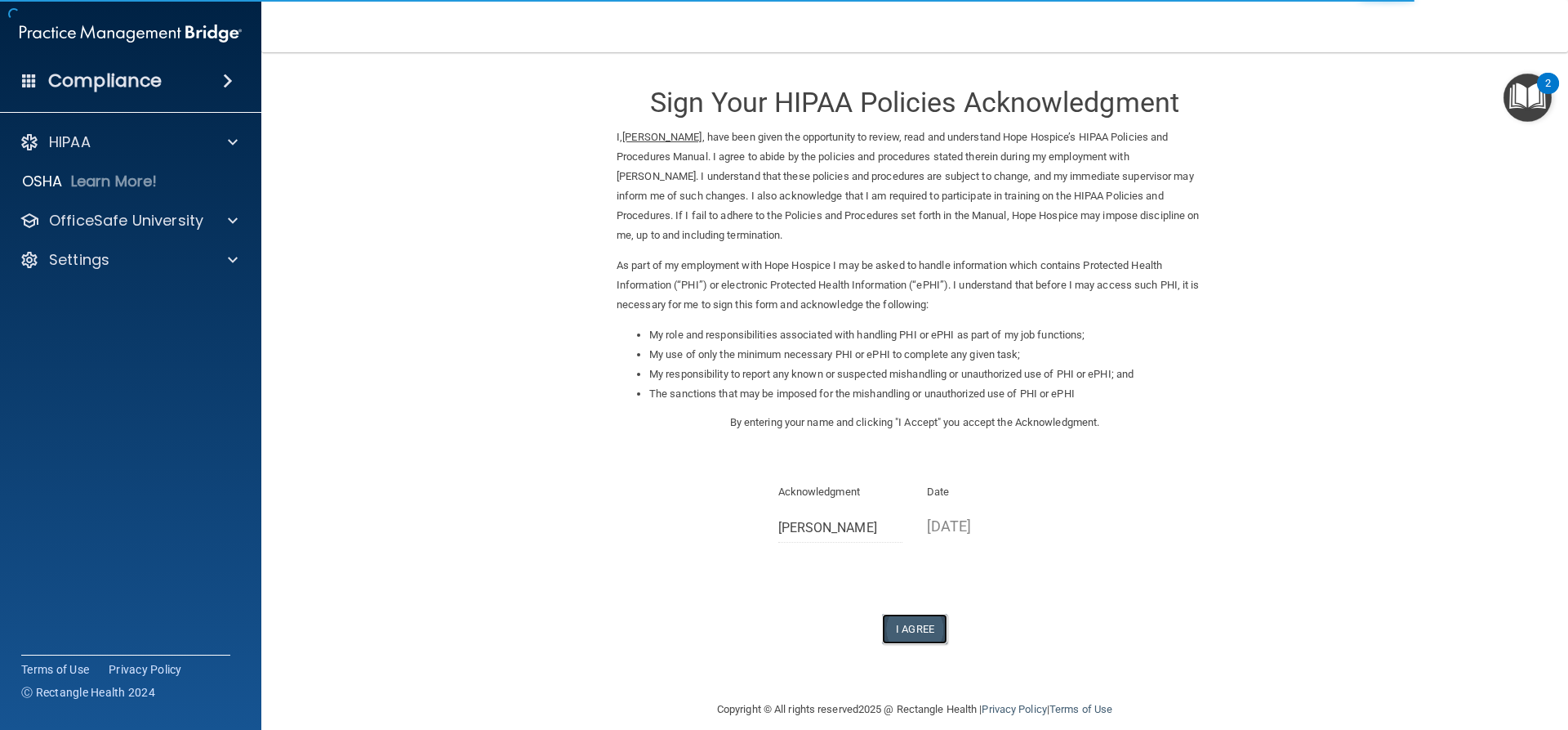
click at [922, 622] on button "I Agree" at bounding box center [915, 629] width 66 height 30
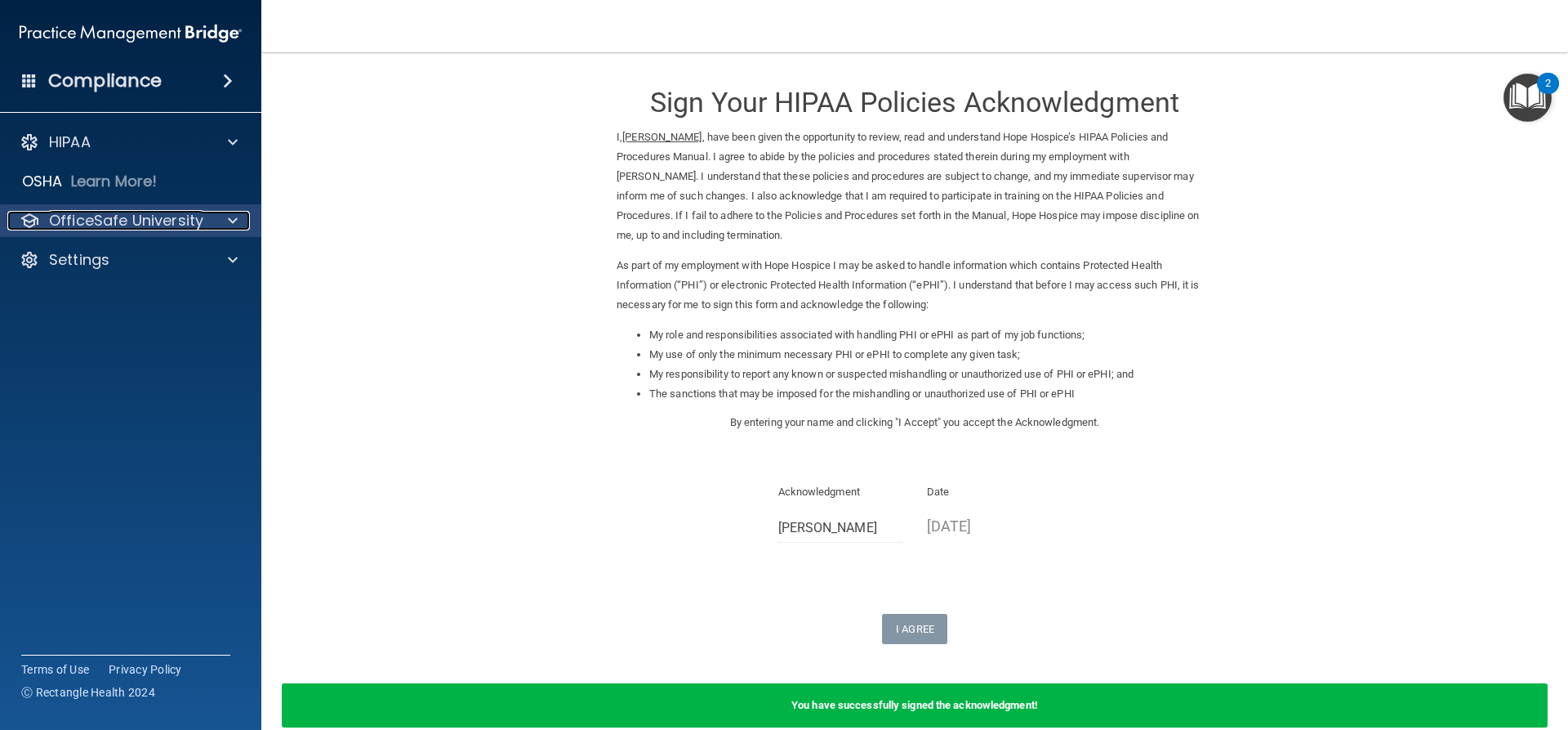
click at [182, 223] on p "OfficeSafe University" at bounding box center [126, 221] width 155 height 20
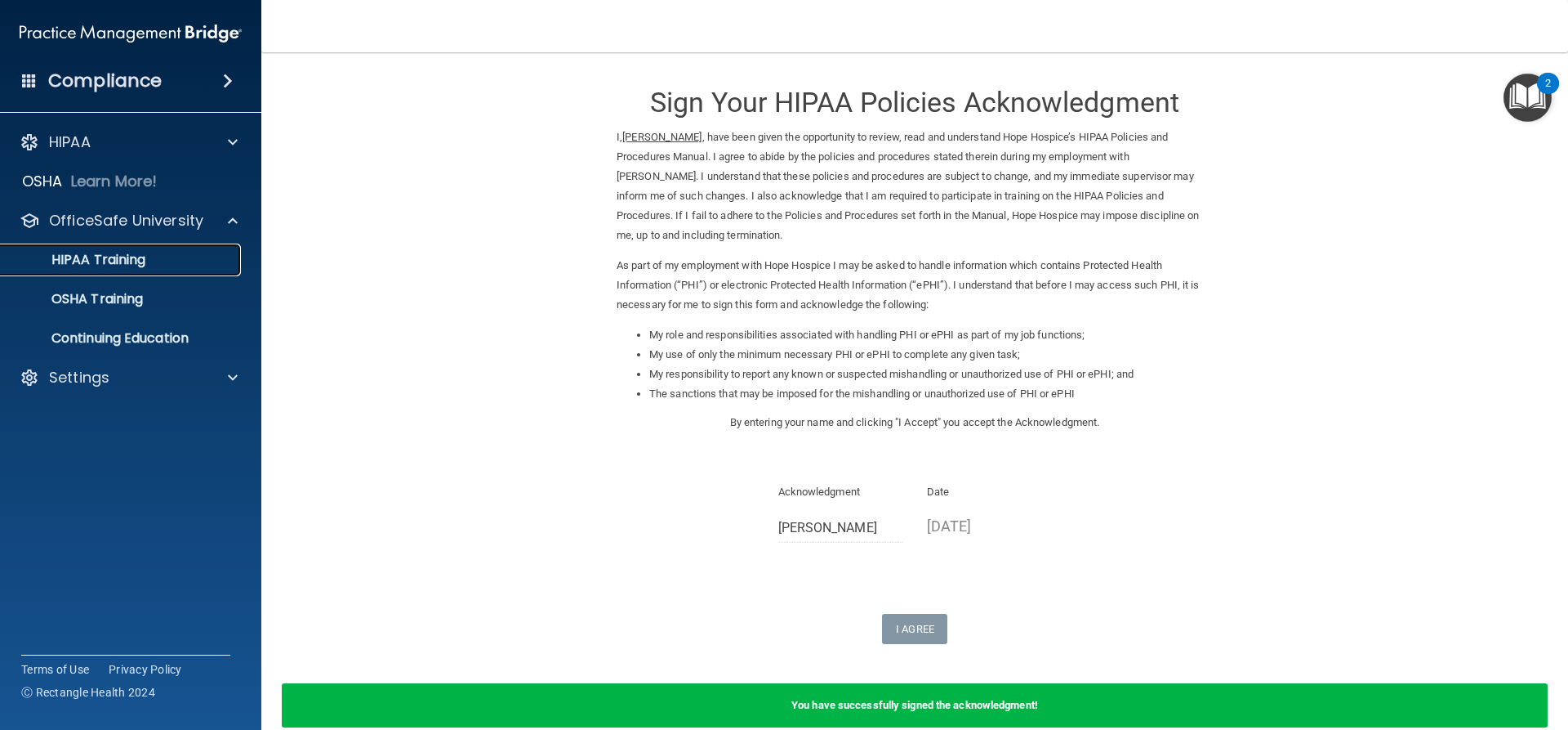
click at [150, 259] on div "HIPAA Training" at bounding box center [122, 259] width 223 height 16
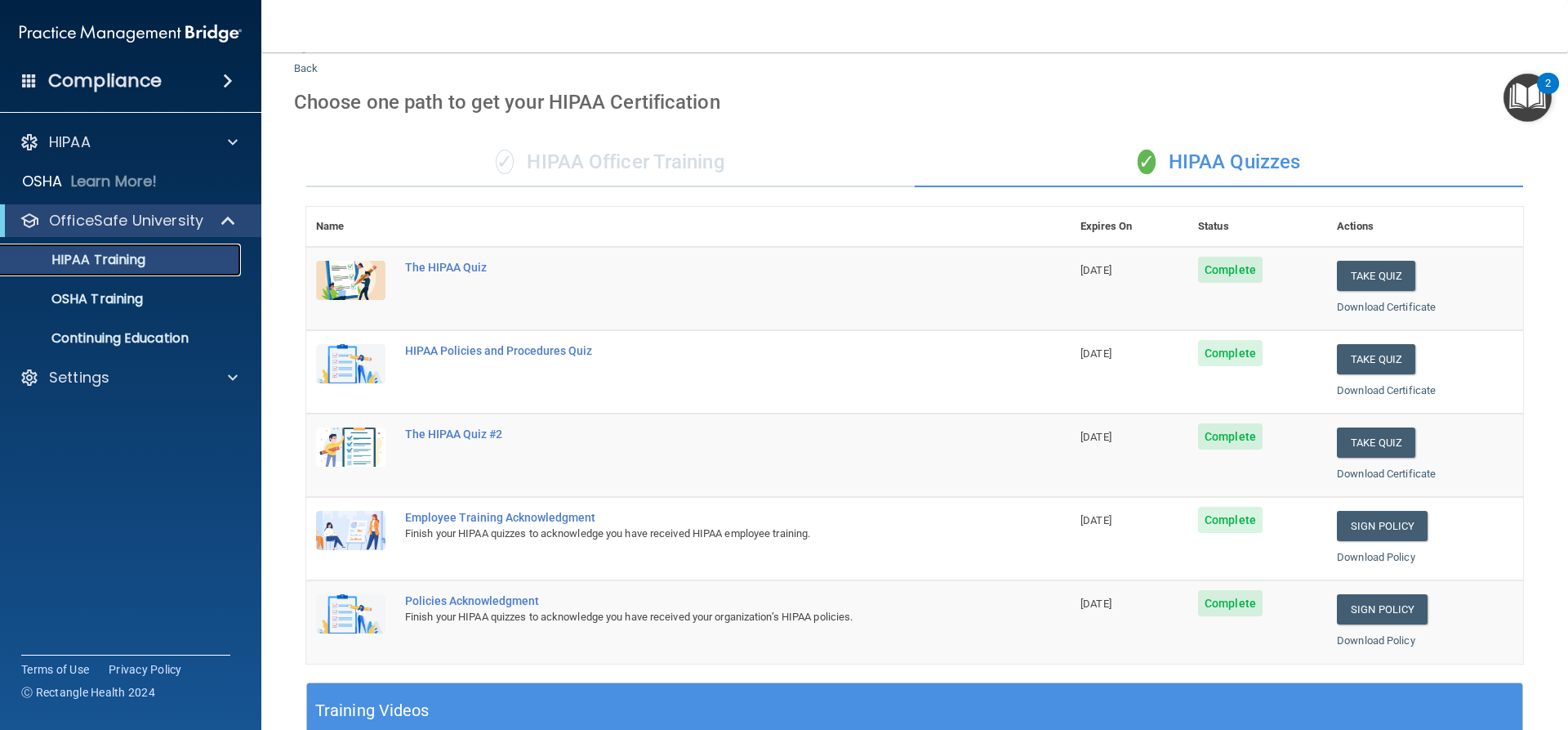
scroll to position [10, 0]
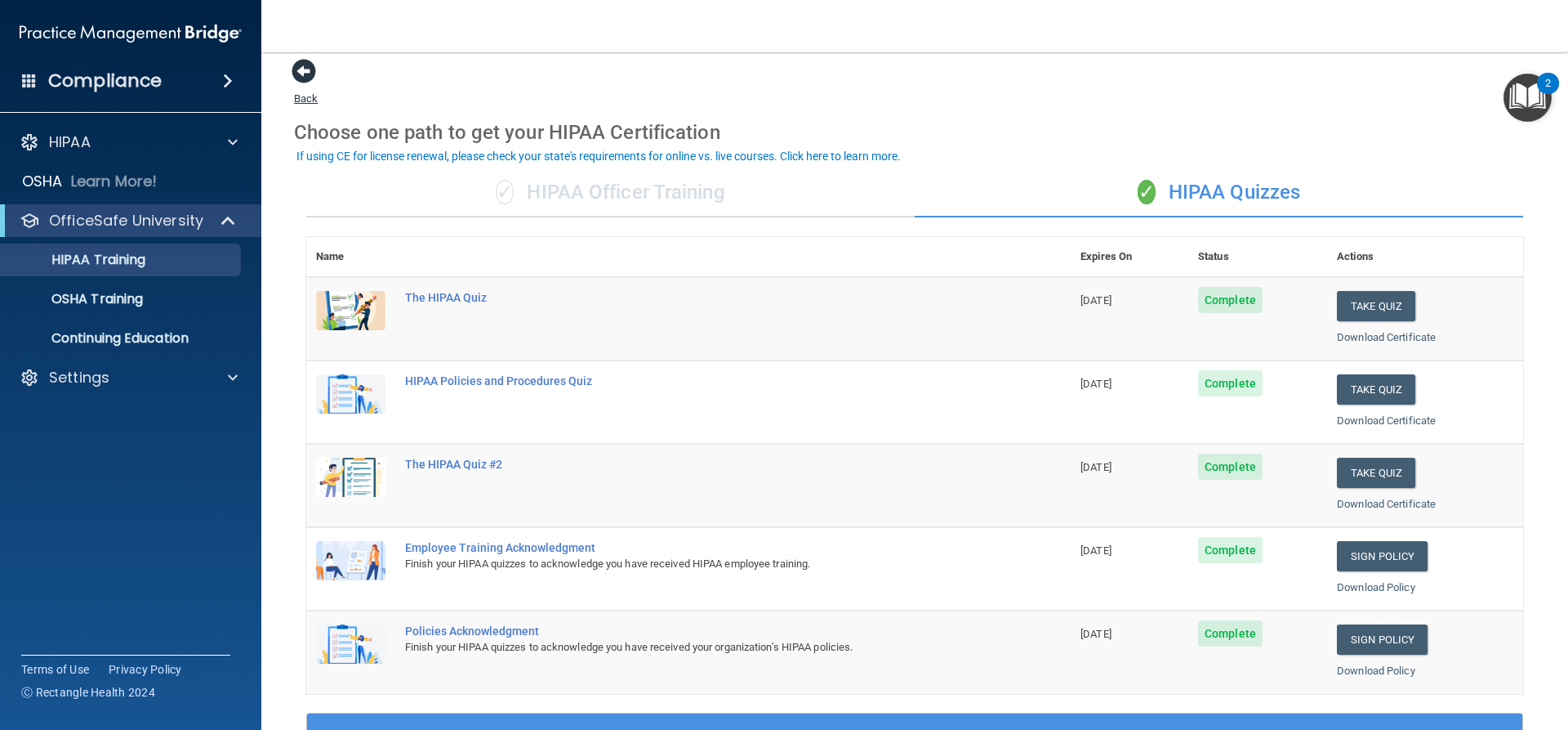
click at [302, 71] on span at bounding box center [303, 71] width 24 height 24
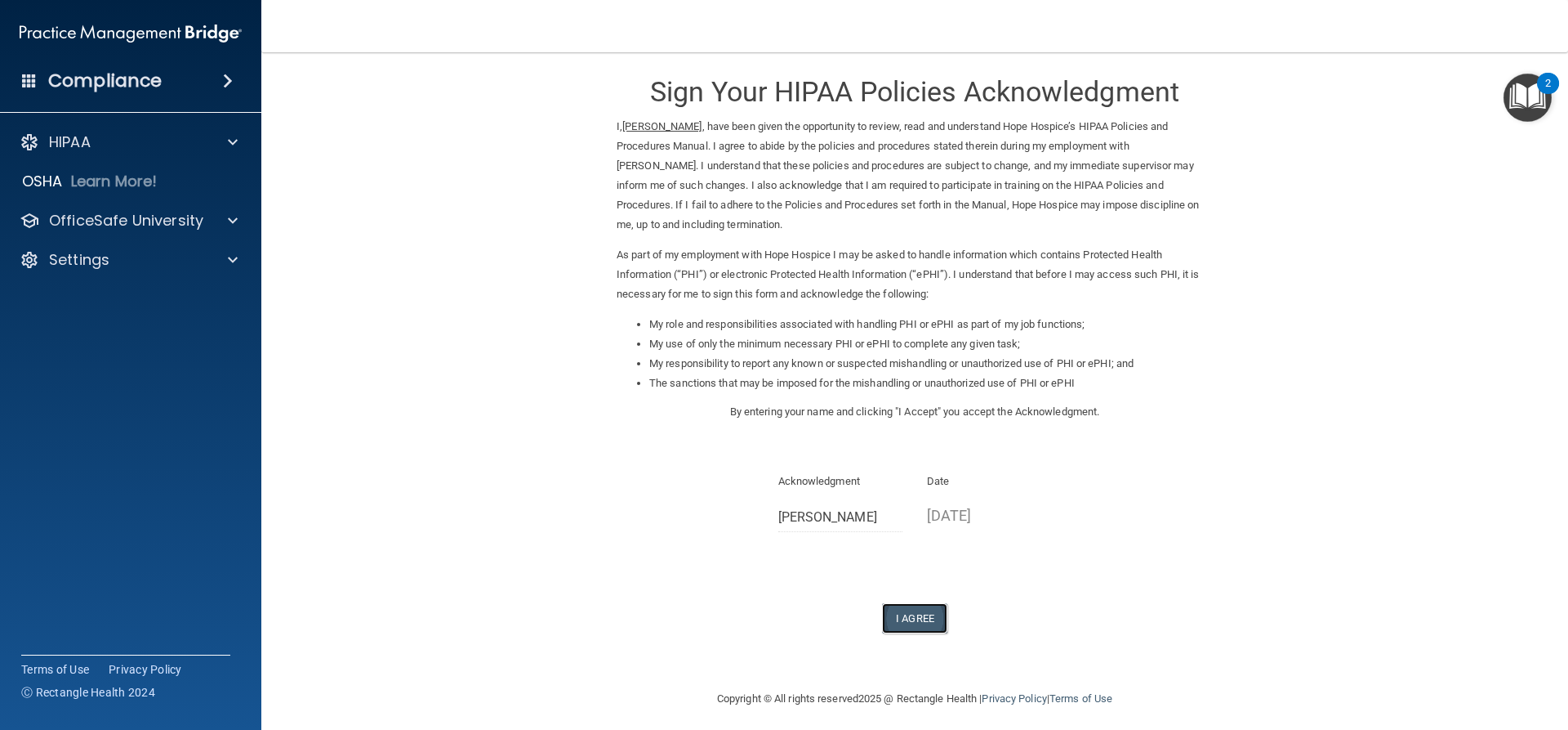
click at [917, 617] on button "I Agree" at bounding box center [915, 618] width 66 height 30
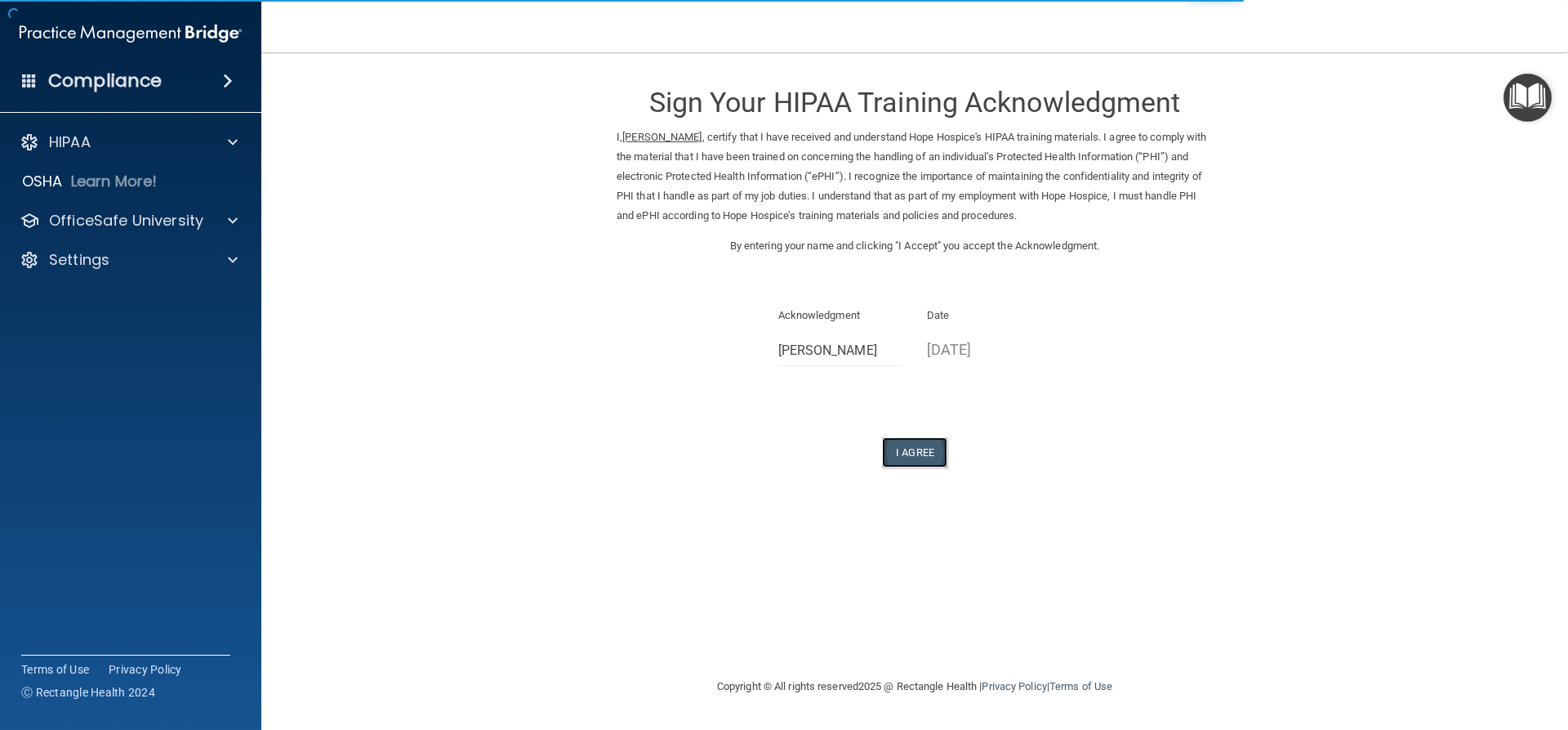
click at [923, 445] on button "I Agree" at bounding box center [915, 452] width 66 height 30
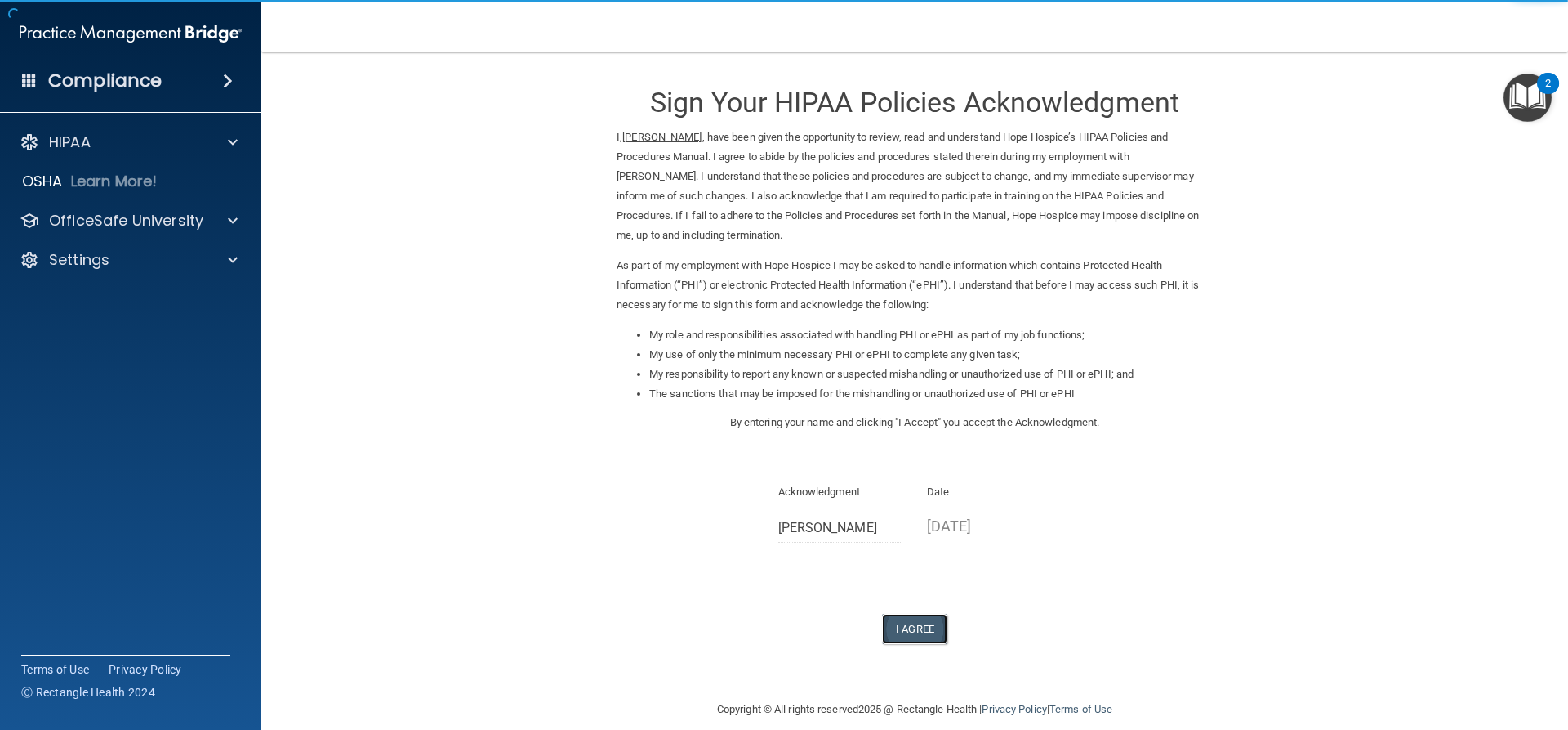
click at [913, 623] on button "I Agree" at bounding box center [915, 629] width 66 height 30
